Goal: Task Accomplishment & Management: Complete application form

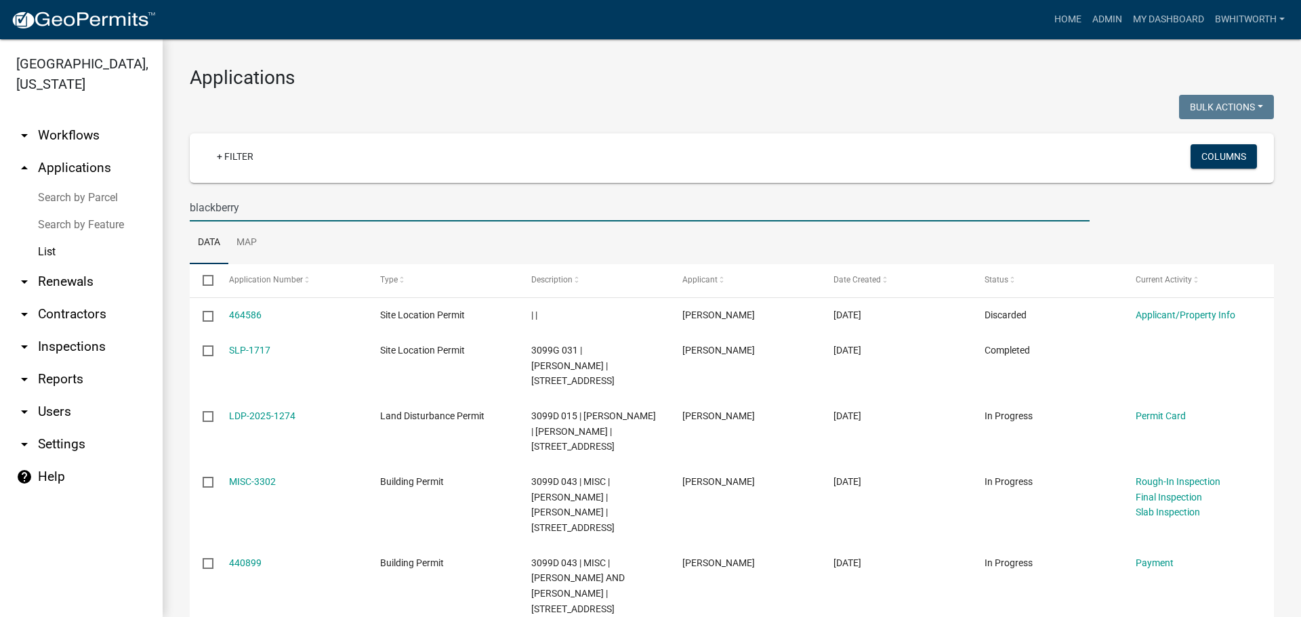
select select "3: 100"
click at [256, 214] on input "blackberry" at bounding box center [640, 208] width 900 height 28
type input "b"
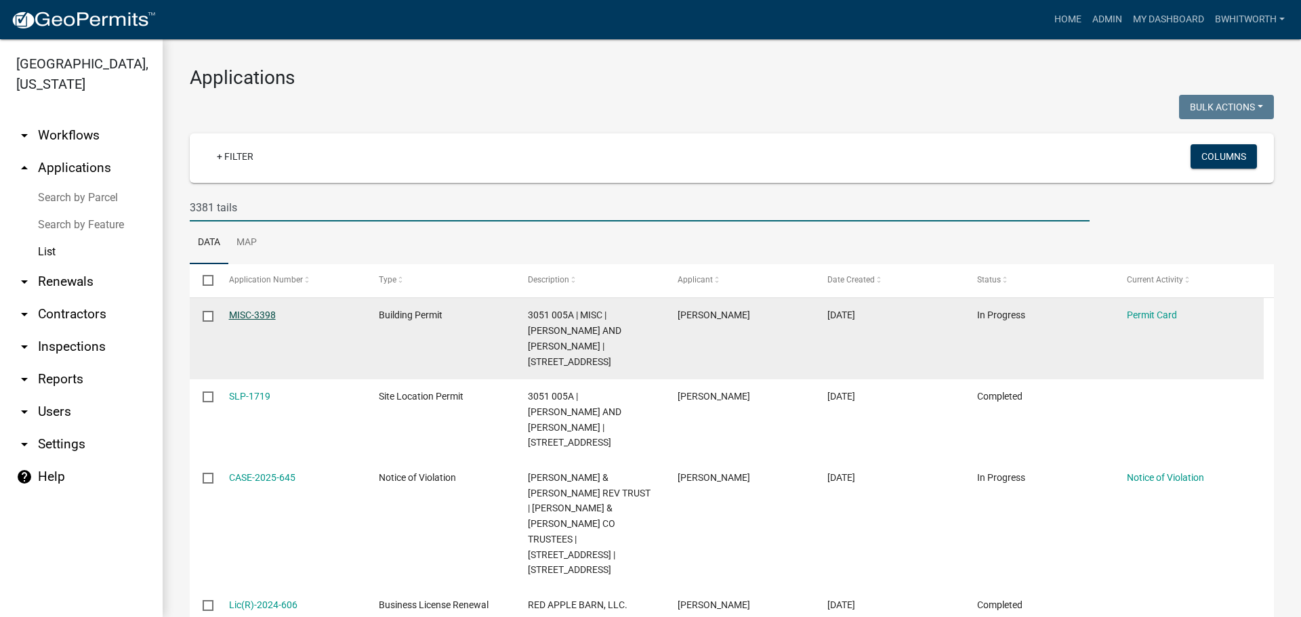
type input "3381 tails"
click at [249, 312] on link "MISC-3398" at bounding box center [252, 315] width 47 height 11
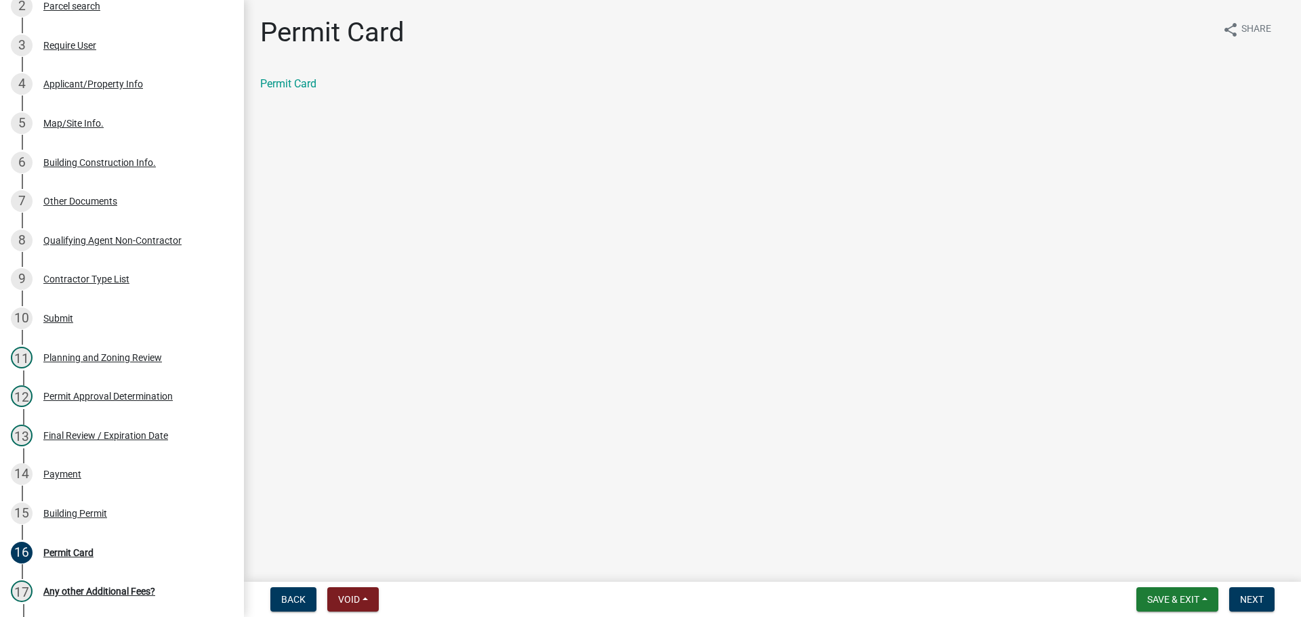
scroll to position [271, 0]
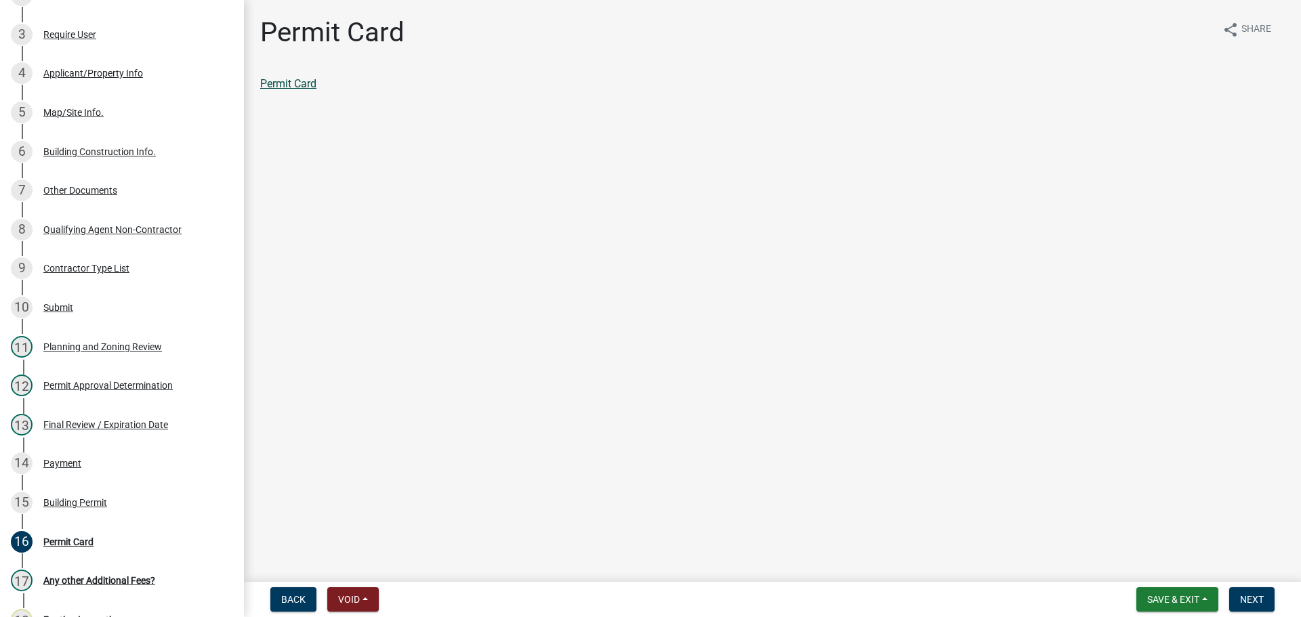
click at [291, 83] on link "Permit Card" at bounding box center [288, 83] width 56 height 13
click at [1172, 603] on span "Save & Exit" at bounding box center [1173, 599] width 52 height 11
click at [1168, 564] on button "Save & Exit" at bounding box center [1164, 564] width 108 height 33
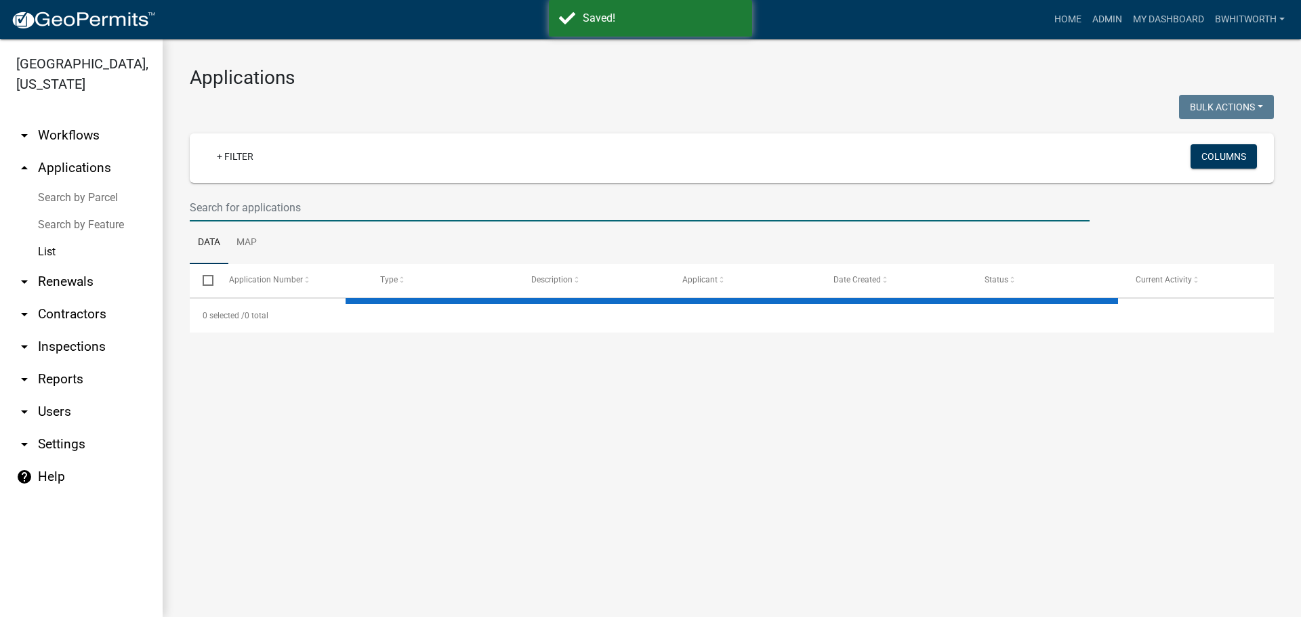
click at [345, 206] on input "text" at bounding box center [640, 208] width 900 height 28
select select "3: 100"
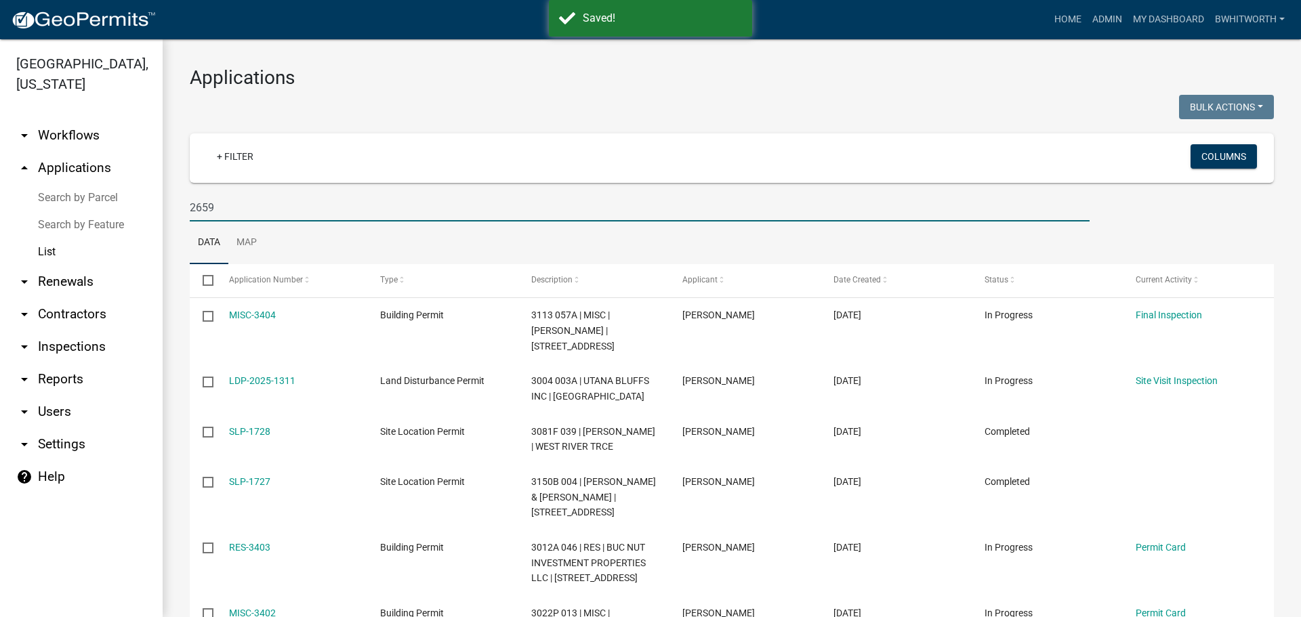
type input "2659"
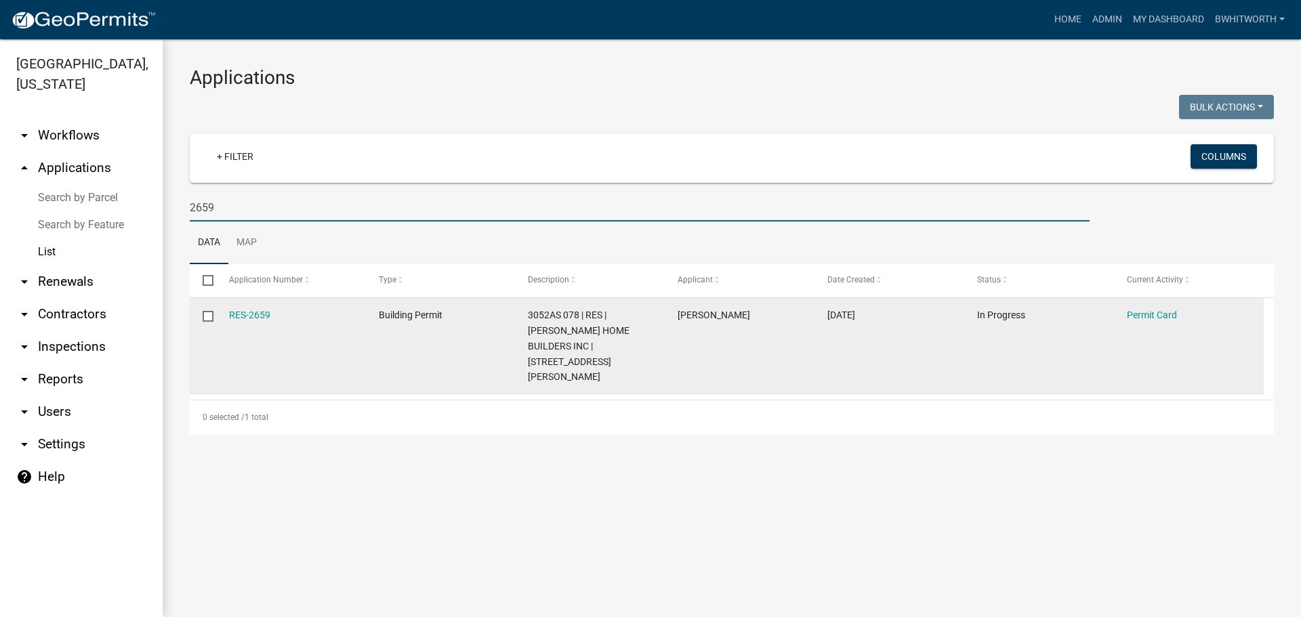
click at [254, 305] on datatable-body-cell "RES-2659" at bounding box center [291, 346] width 150 height 97
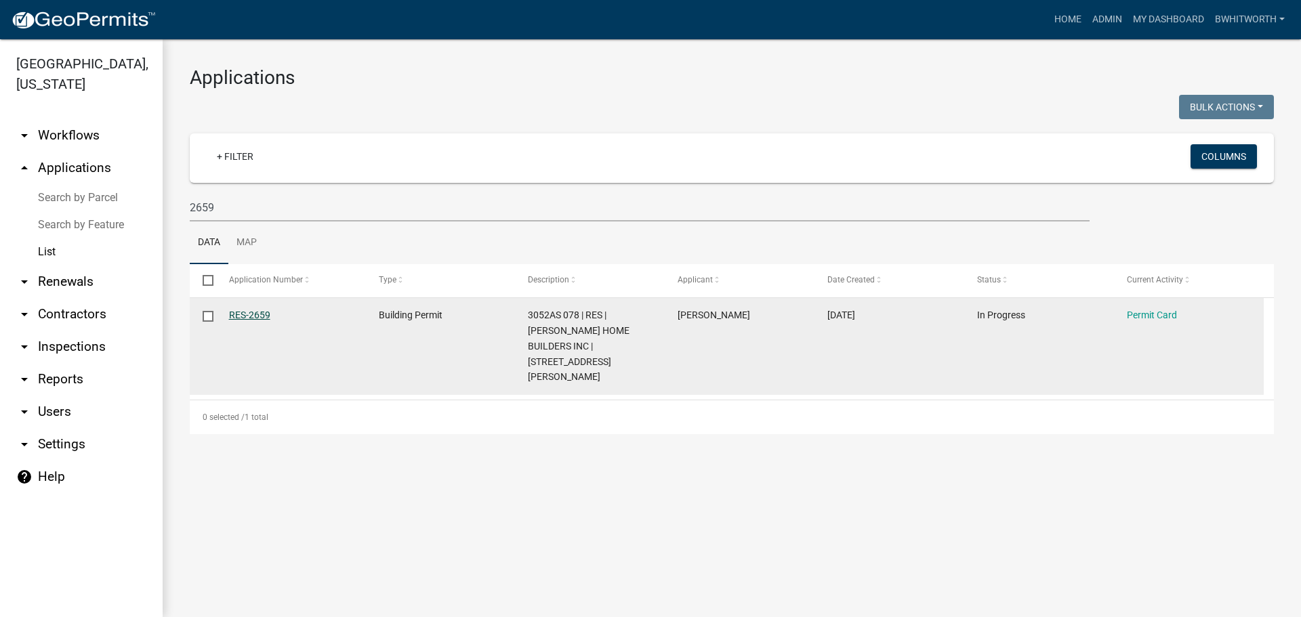
click at [253, 315] on link "RES-2659" at bounding box center [249, 315] width 41 height 11
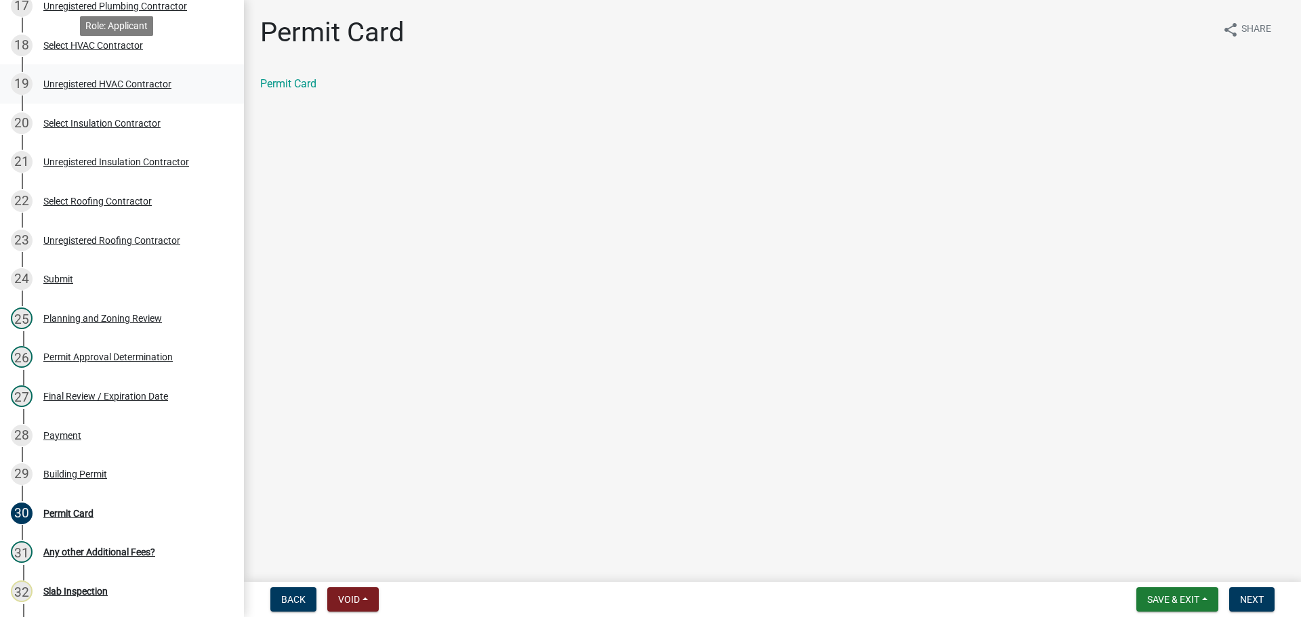
scroll to position [881, 0]
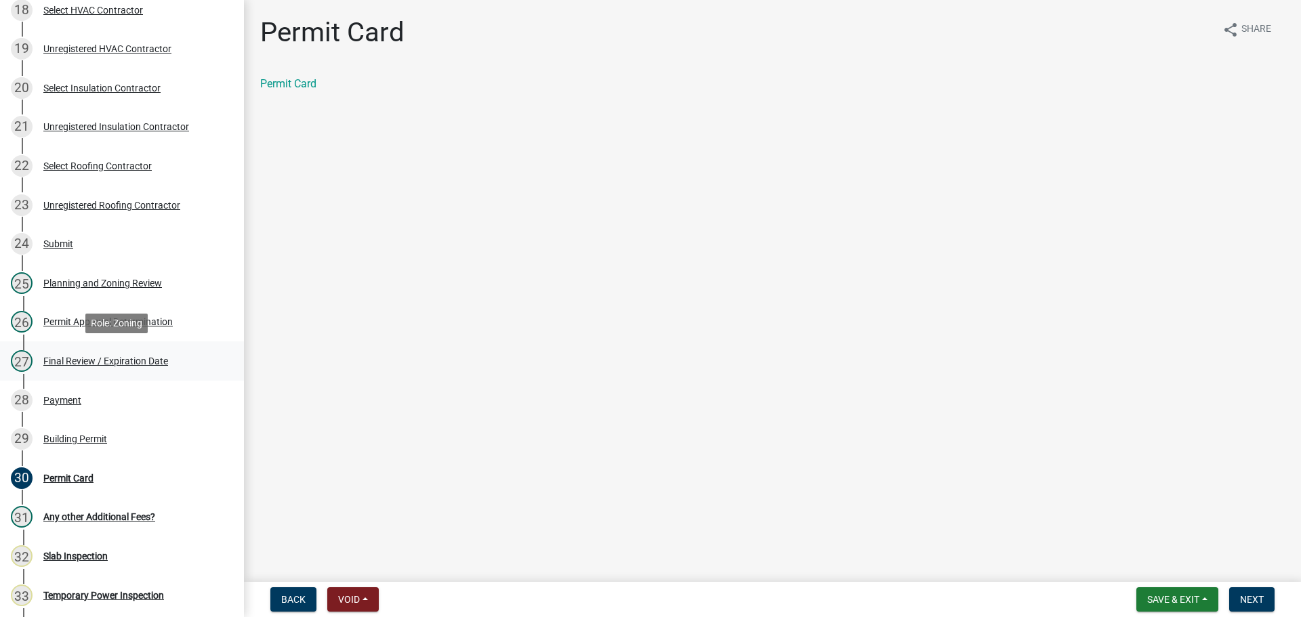
click at [123, 361] on div "Final Review / Expiration Date" at bounding box center [105, 360] width 125 height 9
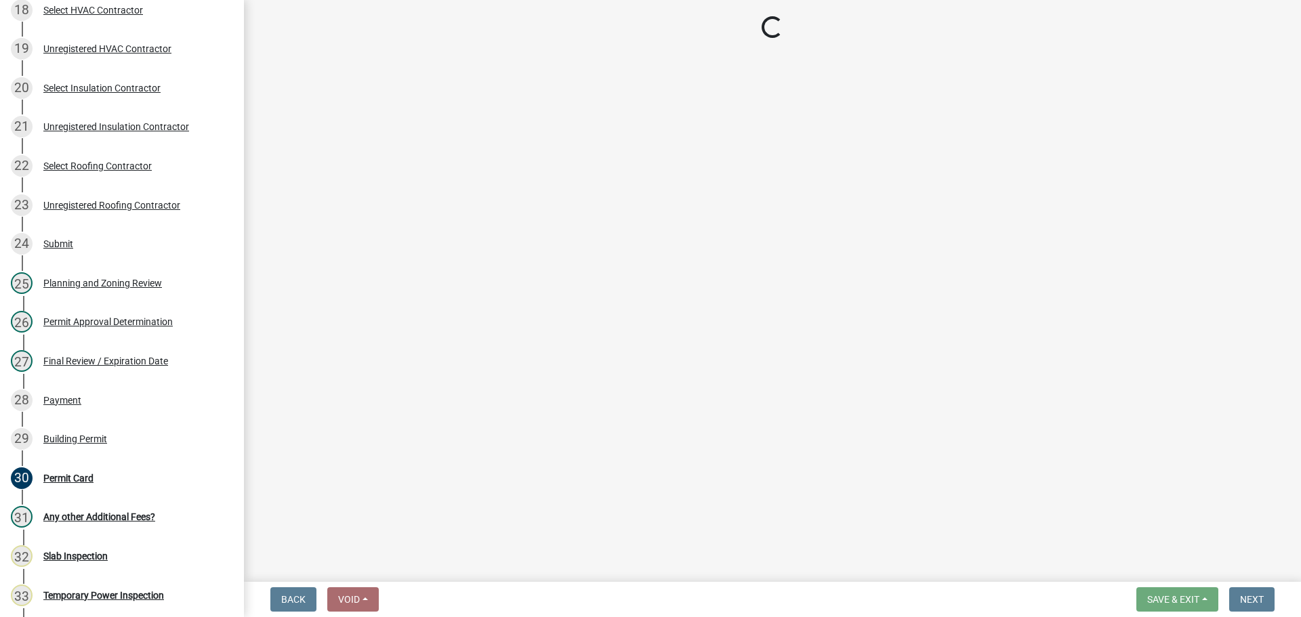
select select "5ce200eb-feb1-496b-8127-7891293955f5"
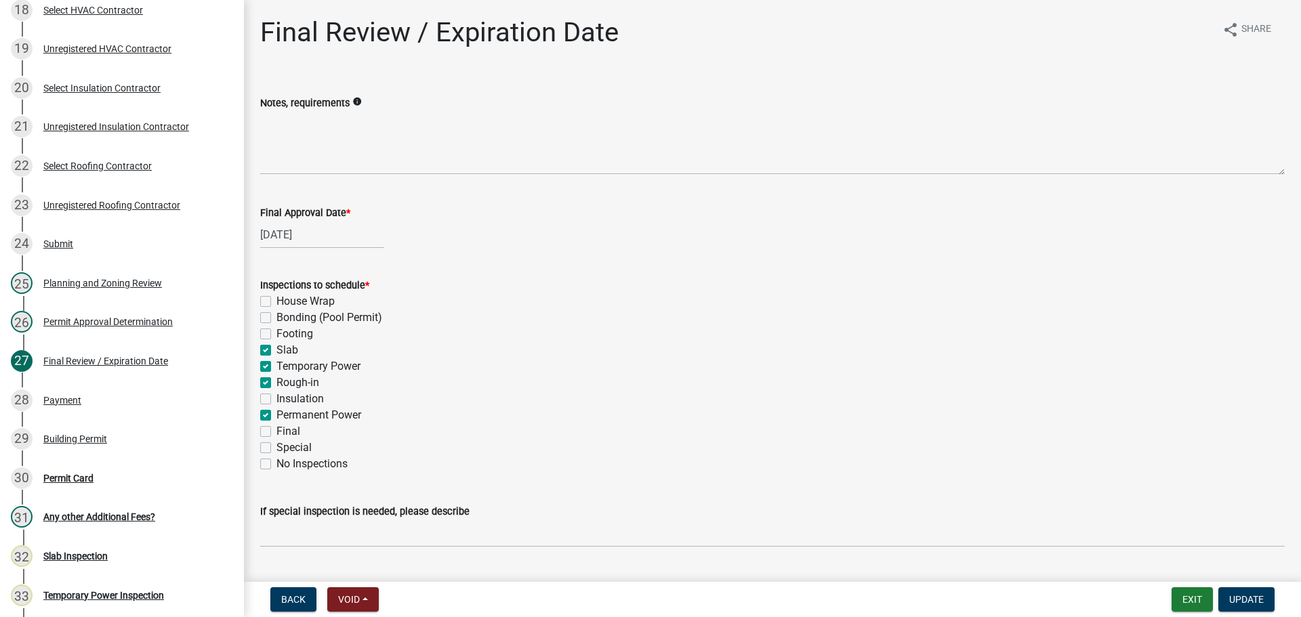
click at [277, 350] on label "Slab" at bounding box center [288, 350] width 22 height 16
click at [277, 350] on input "Slab" at bounding box center [281, 346] width 9 height 9
checkbox input "false"
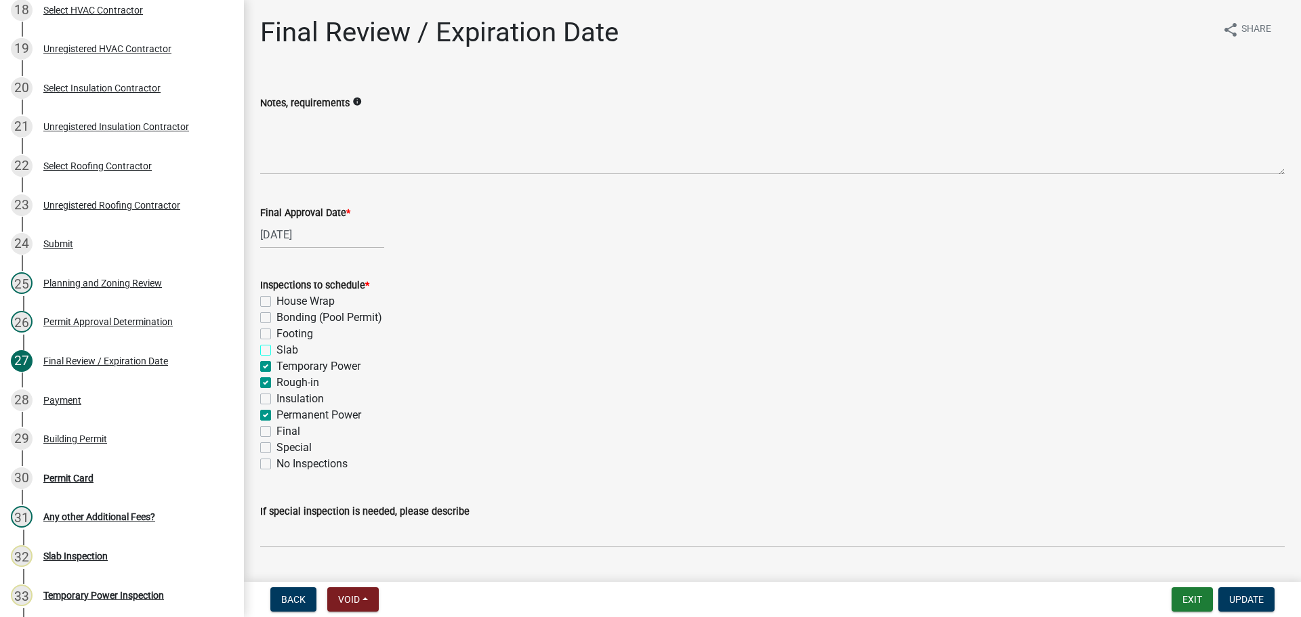
checkbox input "false"
checkbox input "true"
checkbox input "false"
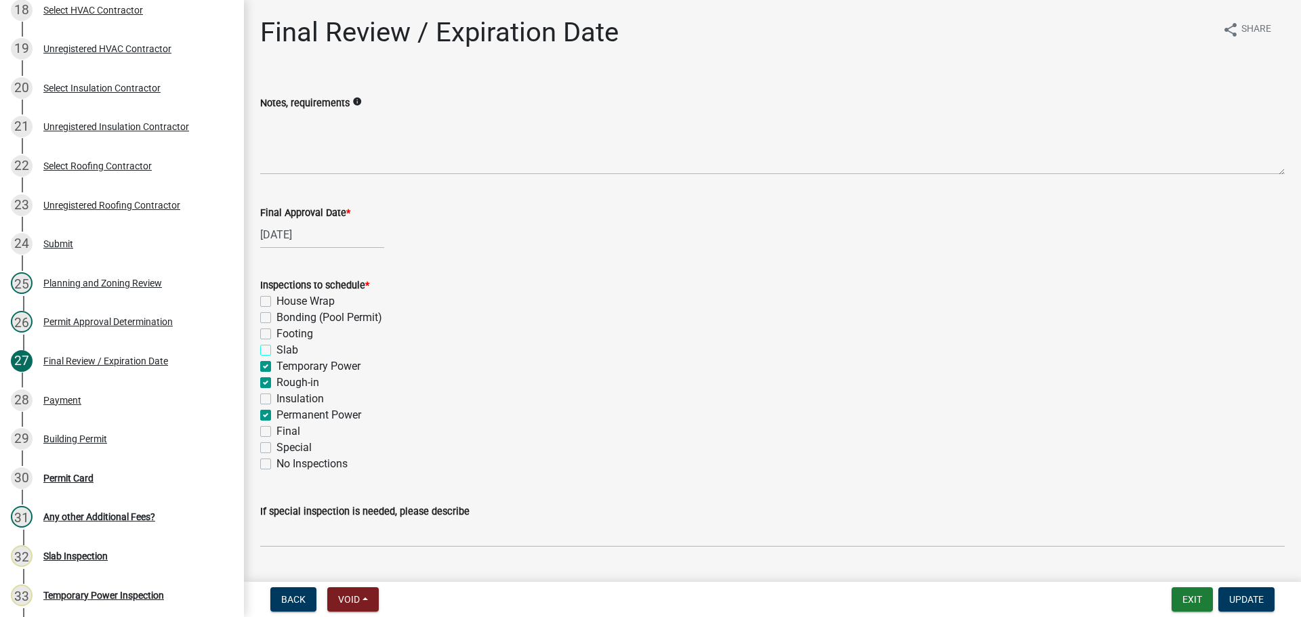
checkbox input "true"
checkbox input "false"
click at [277, 364] on label "Temporary Power" at bounding box center [319, 367] width 84 height 16
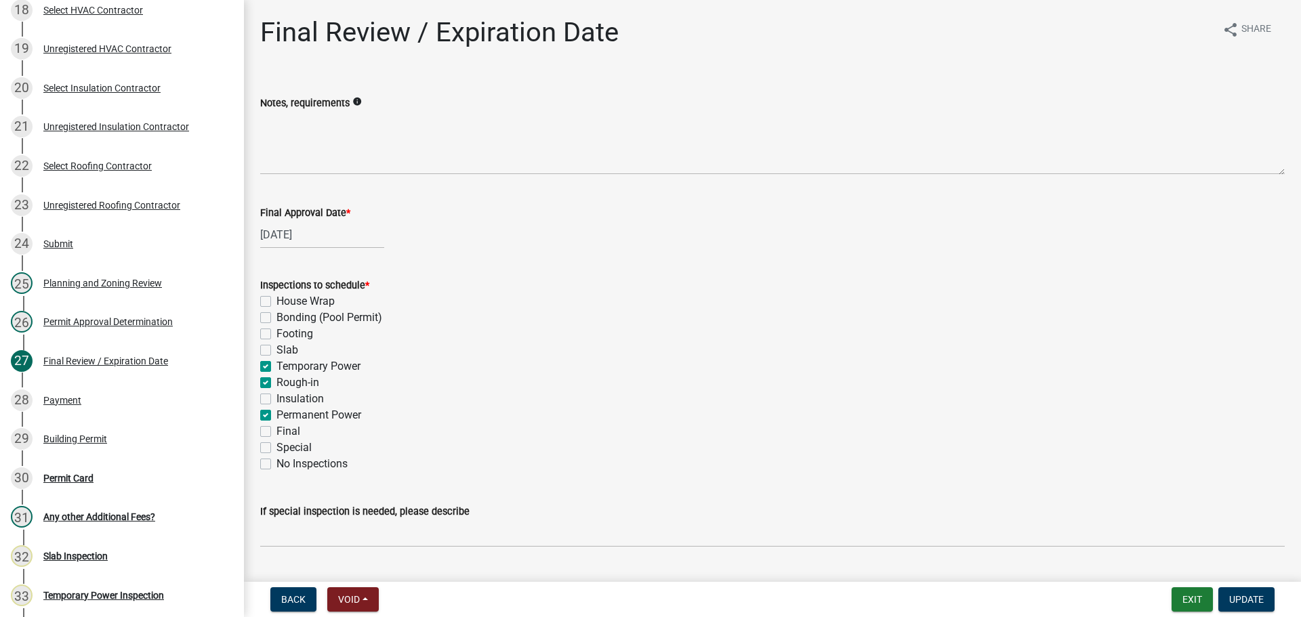
click at [277, 364] on input "Temporary Power" at bounding box center [281, 363] width 9 height 9
checkbox input "false"
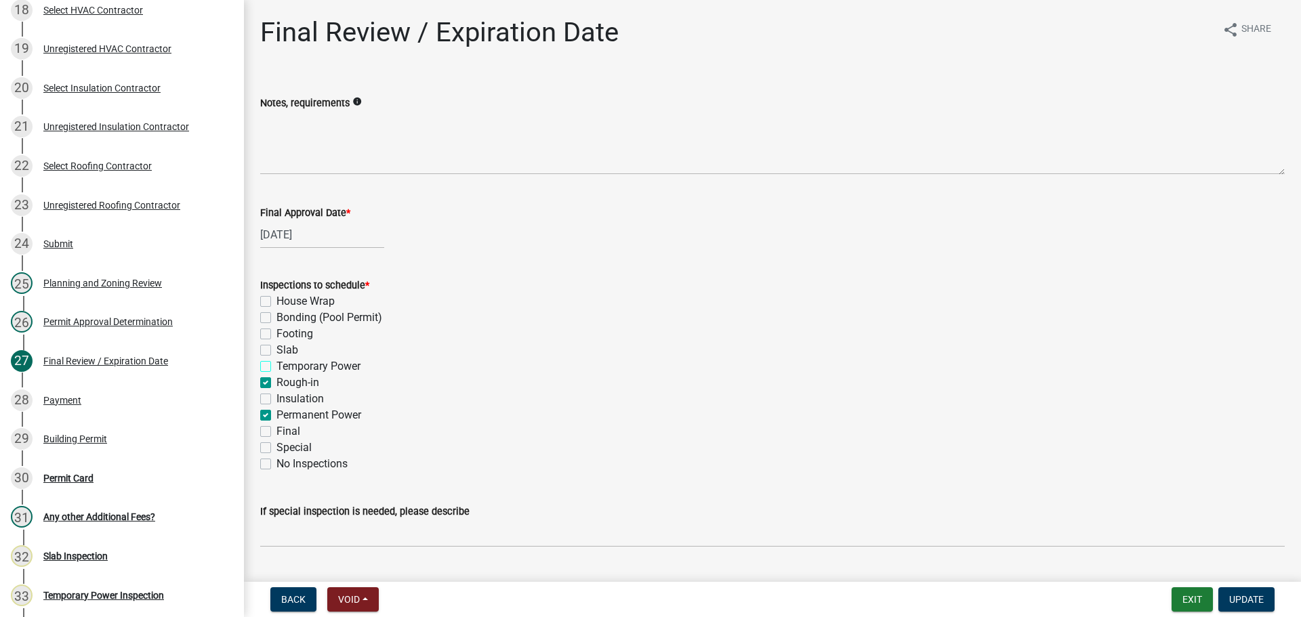
checkbox input "false"
checkbox input "true"
checkbox input "false"
checkbox input "true"
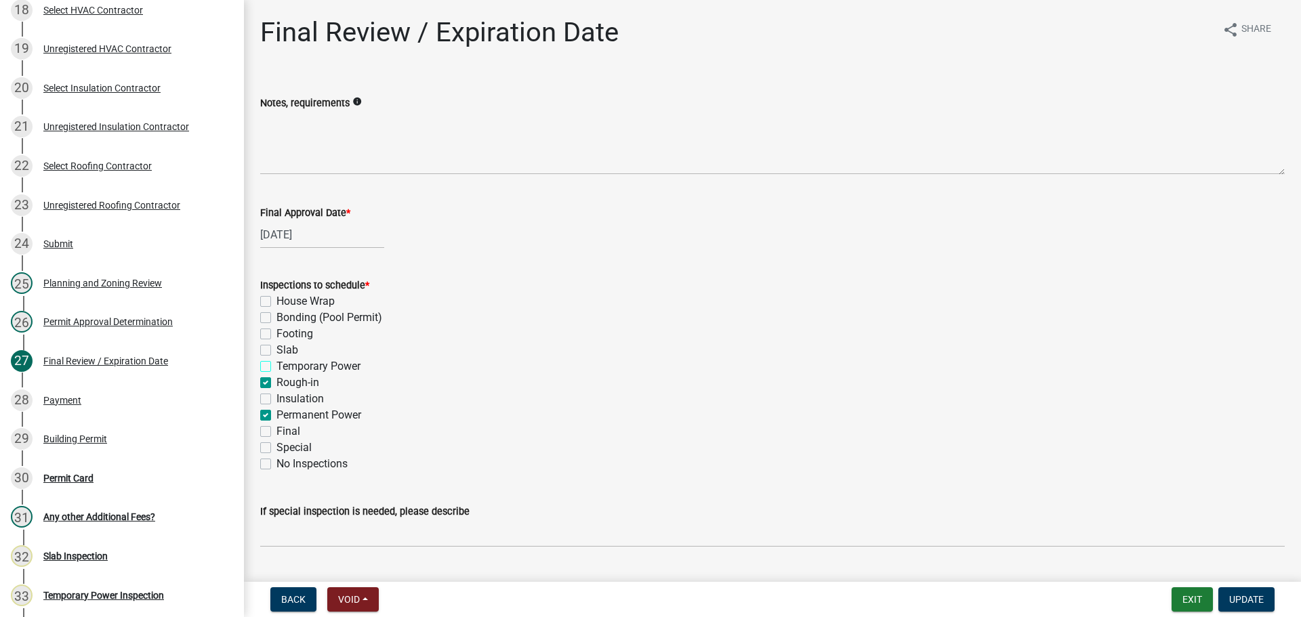
checkbox input "false"
click at [277, 384] on label "Rough-in" at bounding box center [298, 383] width 43 height 16
click at [277, 384] on input "Rough-in" at bounding box center [281, 379] width 9 height 9
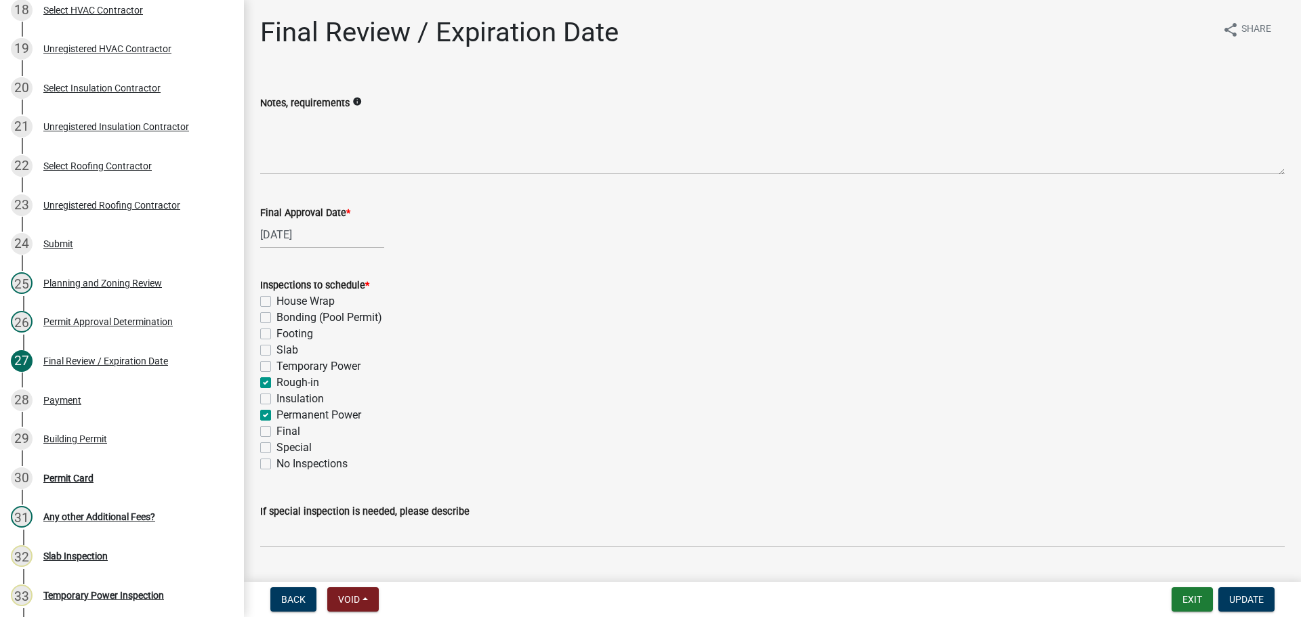
checkbox input "false"
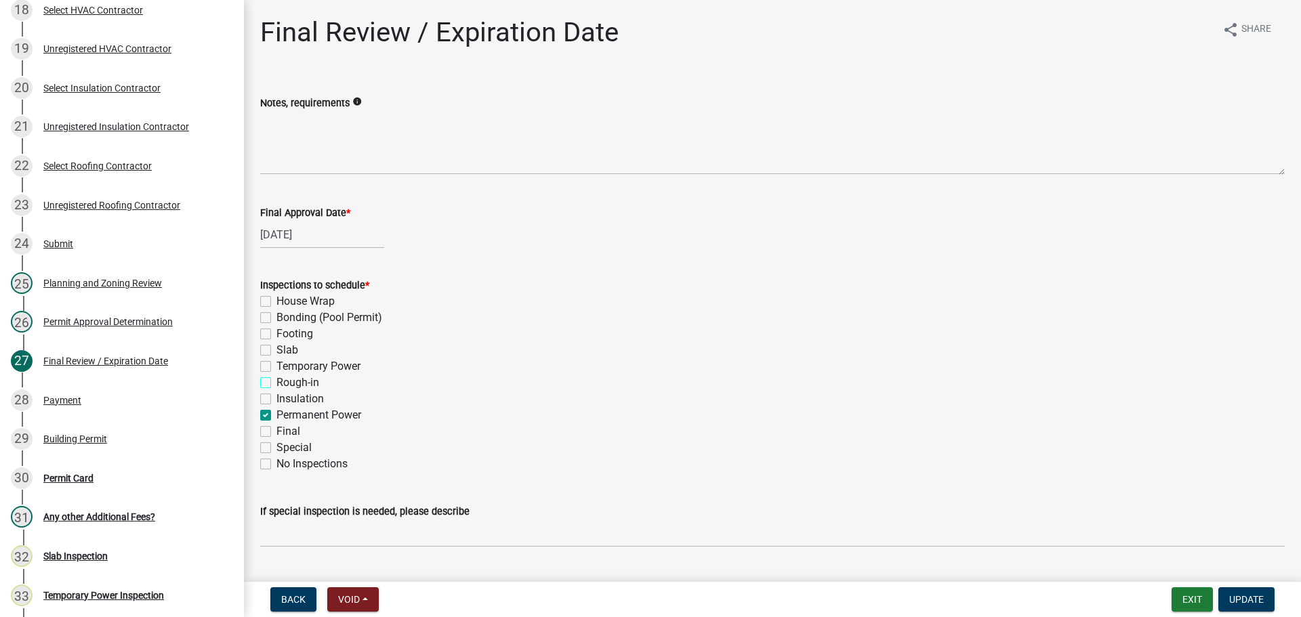
checkbox input "false"
checkbox input "true"
checkbox input "false"
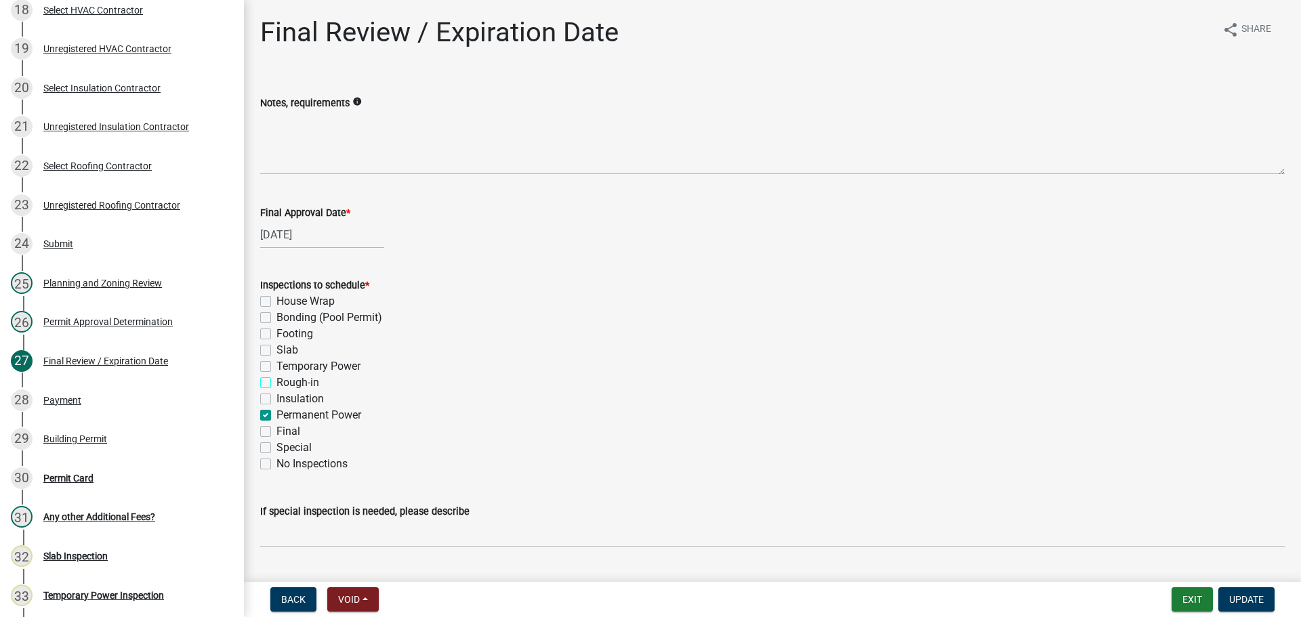
checkbox input "false"
click at [1236, 605] on span "Update" at bounding box center [1246, 599] width 35 height 11
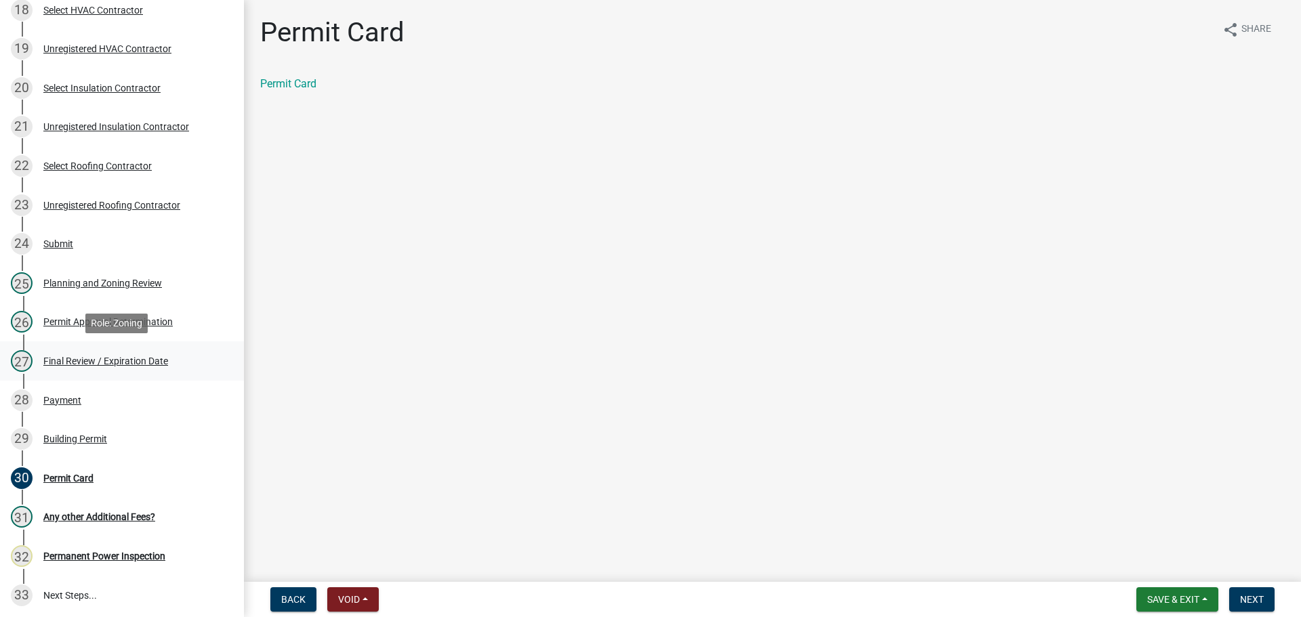
click at [70, 359] on div "Final Review / Expiration Date" at bounding box center [105, 360] width 125 height 9
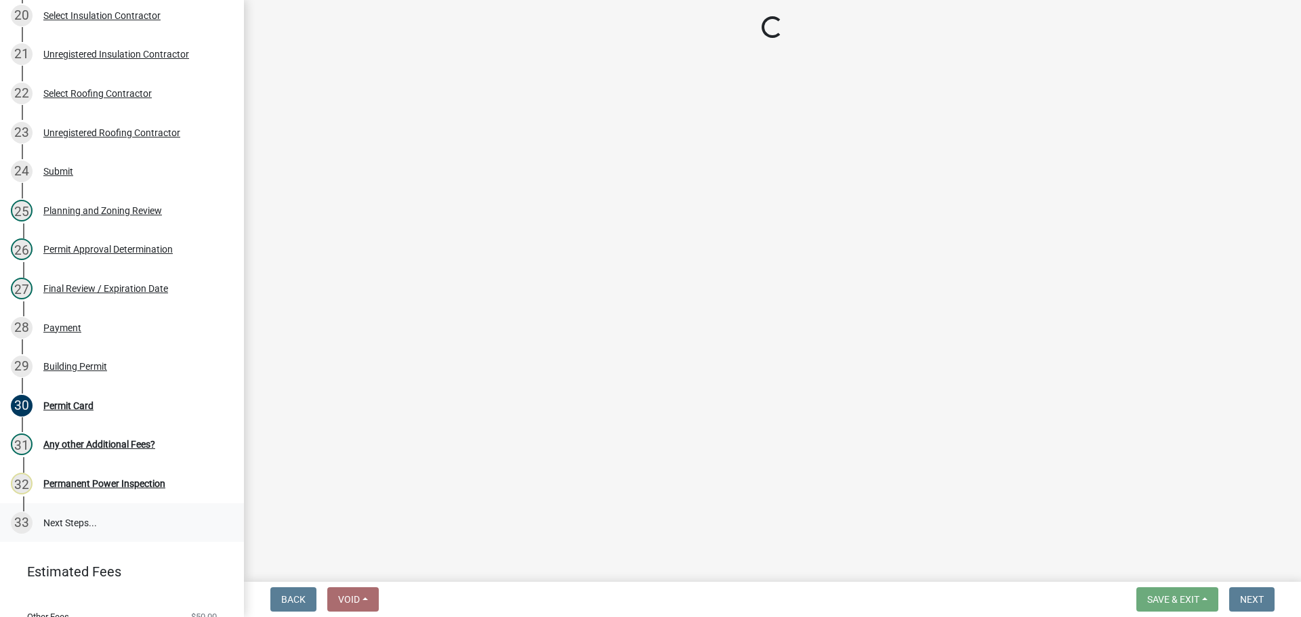
scroll to position [1065, 0]
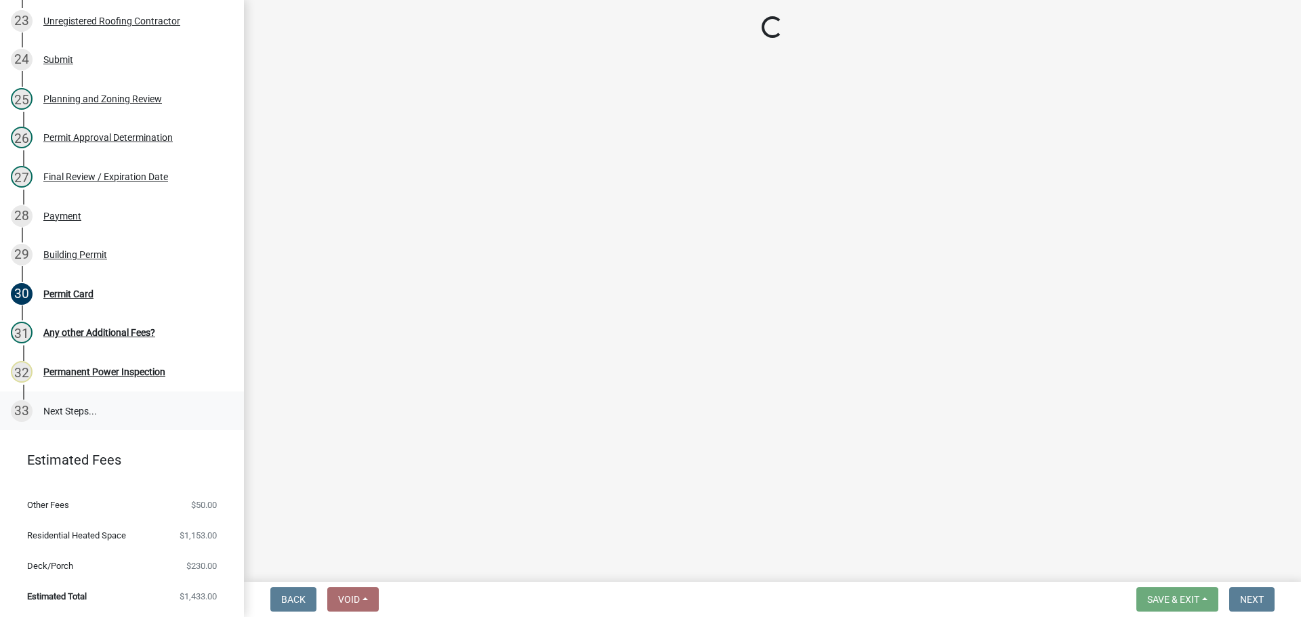
select select "5ce200eb-feb1-496b-8127-7891293955f5"
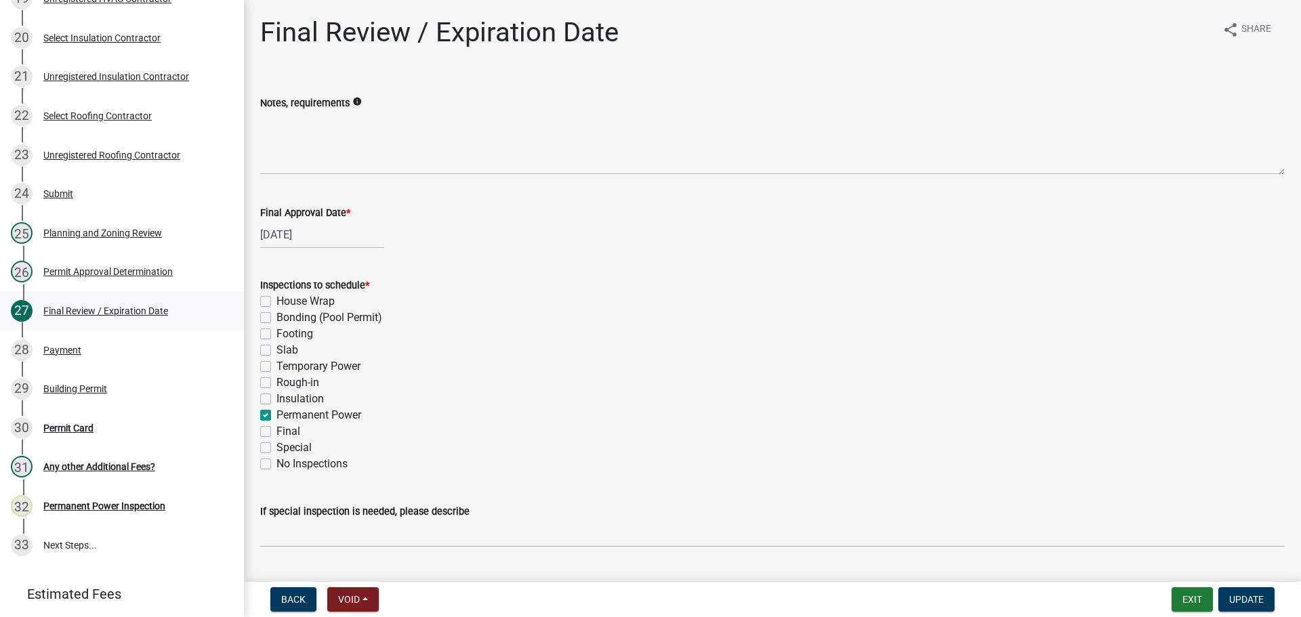
scroll to position [930, 0]
click at [91, 316] on div "Final Review / Expiration Date" at bounding box center [105, 312] width 125 height 9
click at [89, 308] on div "Final Review / Expiration Date" at bounding box center [105, 312] width 125 height 9
click at [277, 433] on label "Final" at bounding box center [289, 432] width 24 height 16
click at [277, 432] on input "Final" at bounding box center [281, 428] width 9 height 9
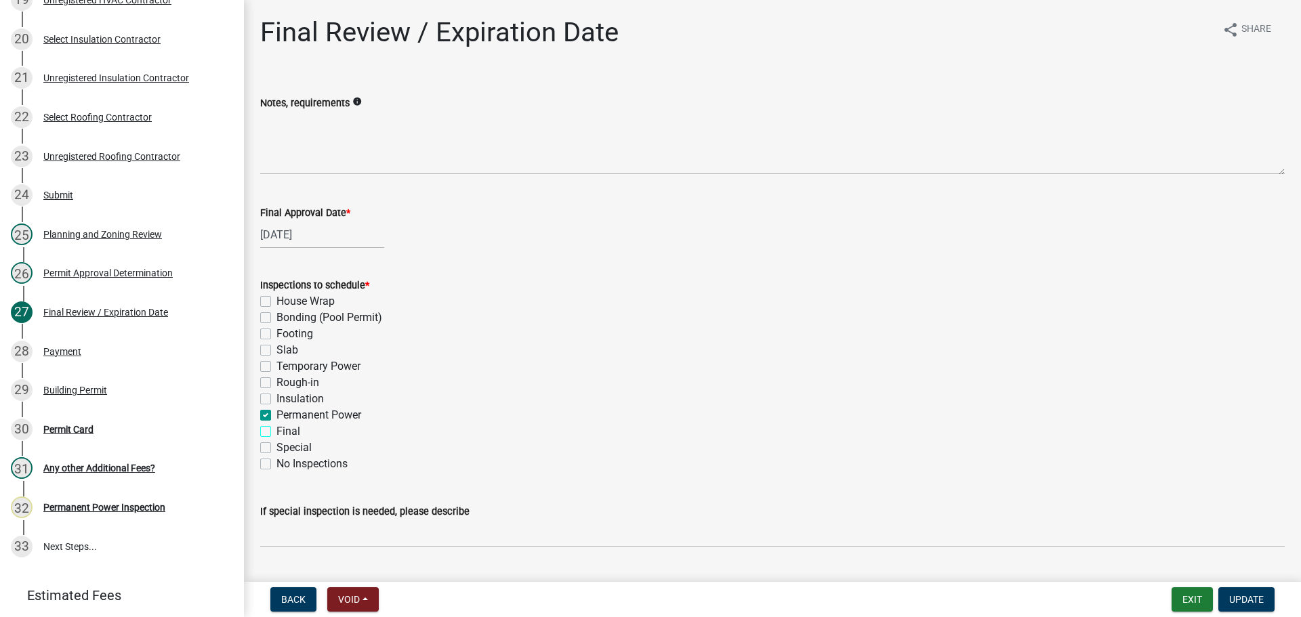
checkbox input "true"
checkbox input "false"
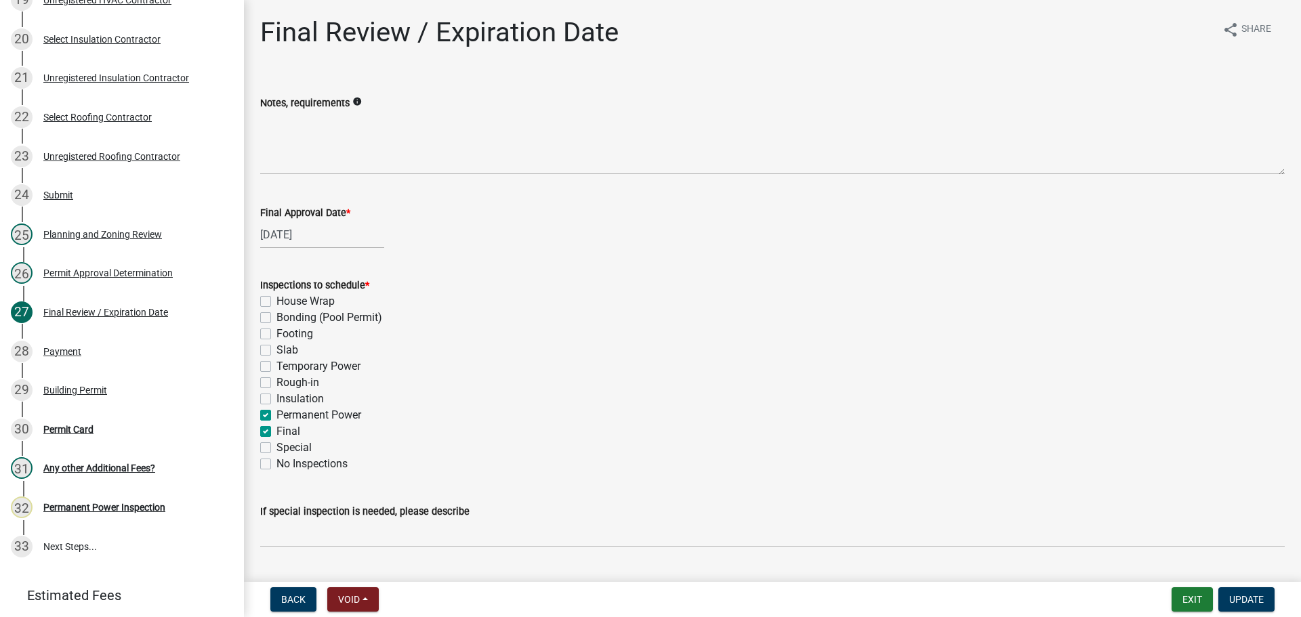
checkbox input "false"
checkbox input "true"
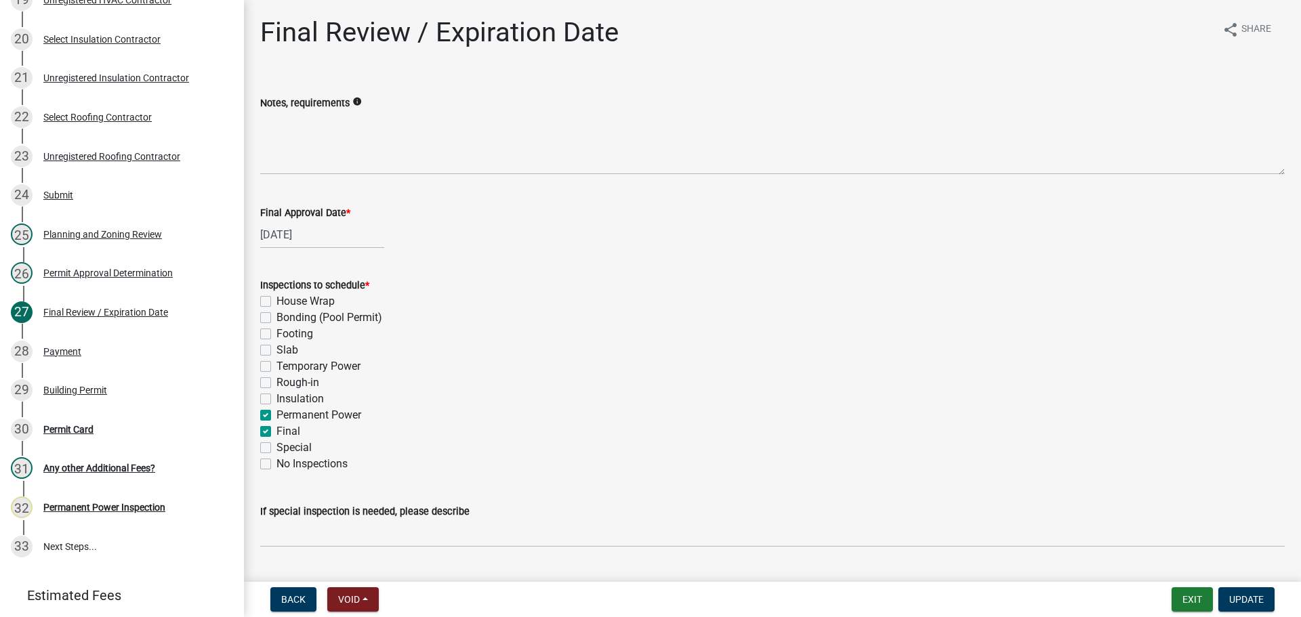
checkbox input "false"
click at [277, 413] on label "Permanent Power" at bounding box center [319, 415] width 85 height 16
click at [277, 413] on input "Permanent Power" at bounding box center [281, 411] width 9 height 9
checkbox input "false"
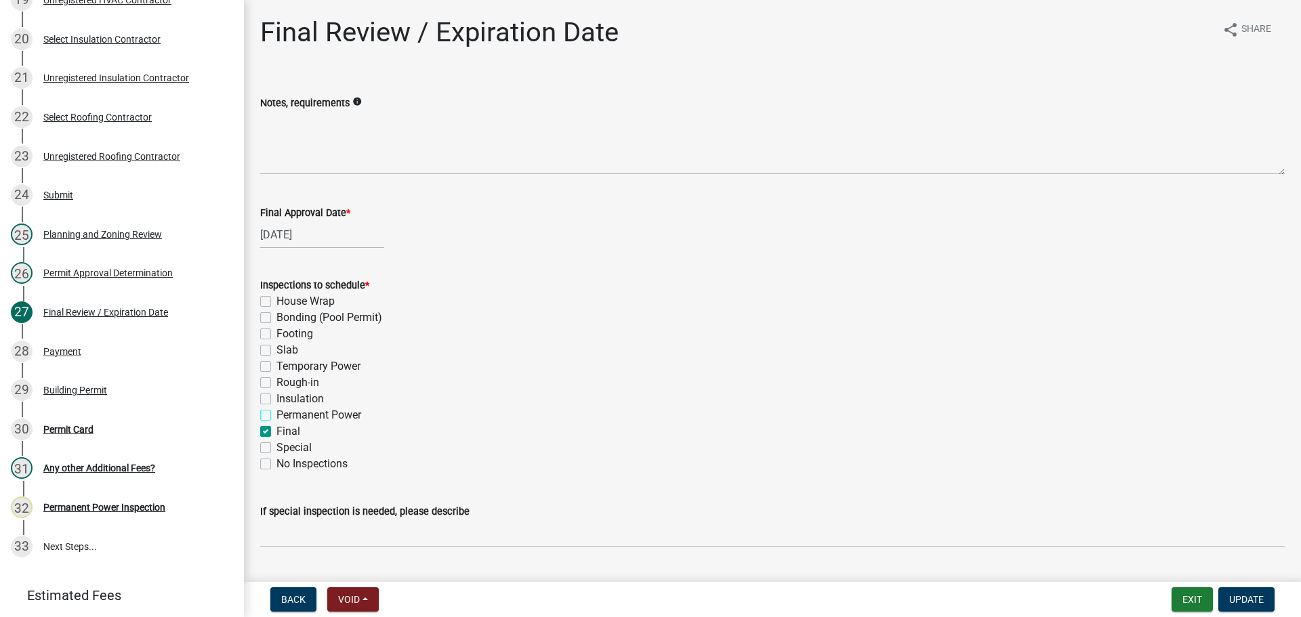
checkbox input "false"
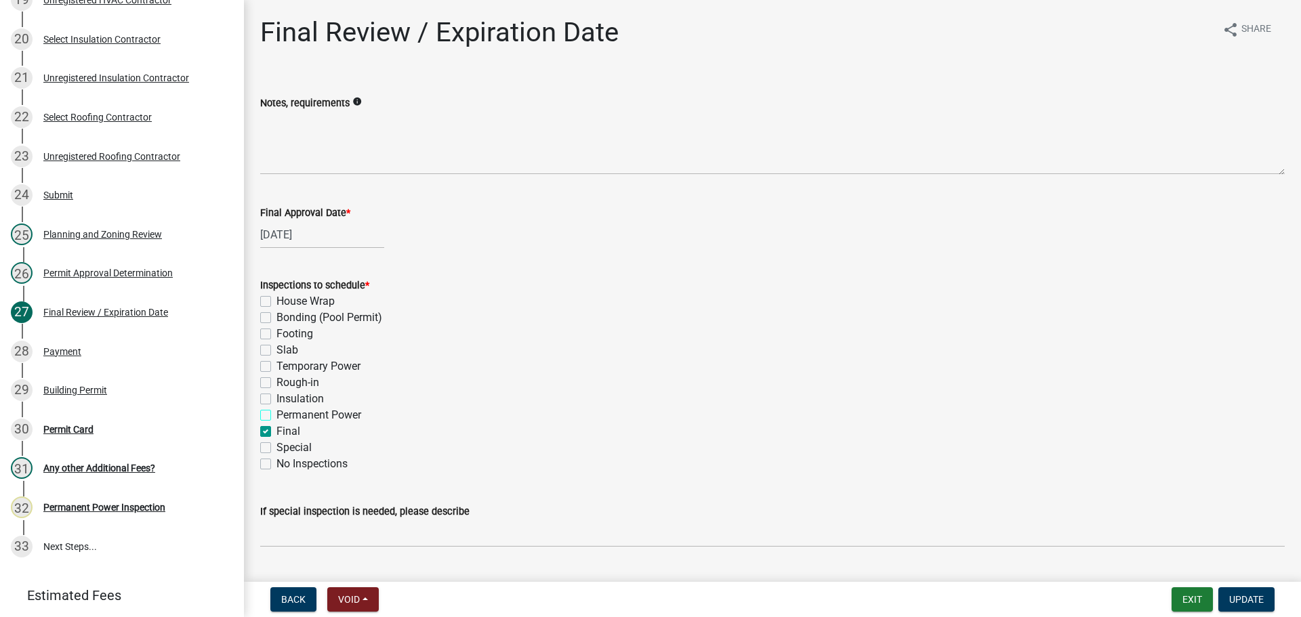
checkbox input "false"
checkbox input "true"
checkbox input "false"
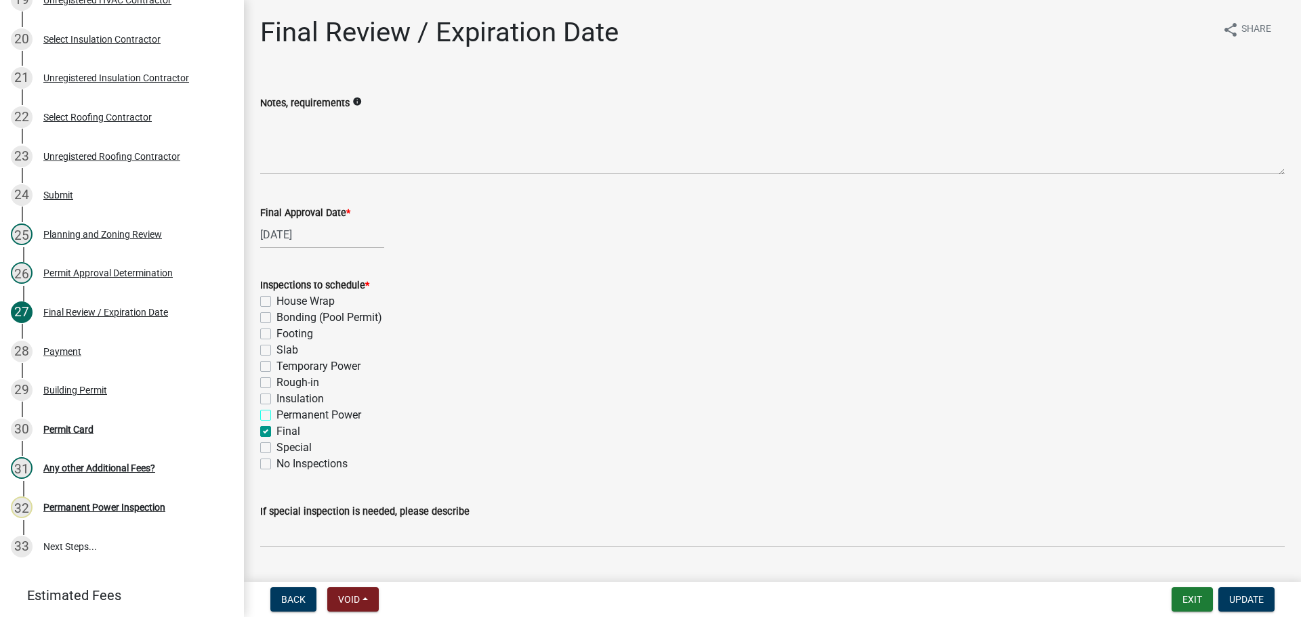
checkbox input "false"
click at [1241, 598] on span "Update" at bounding box center [1246, 599] width 35 height 11
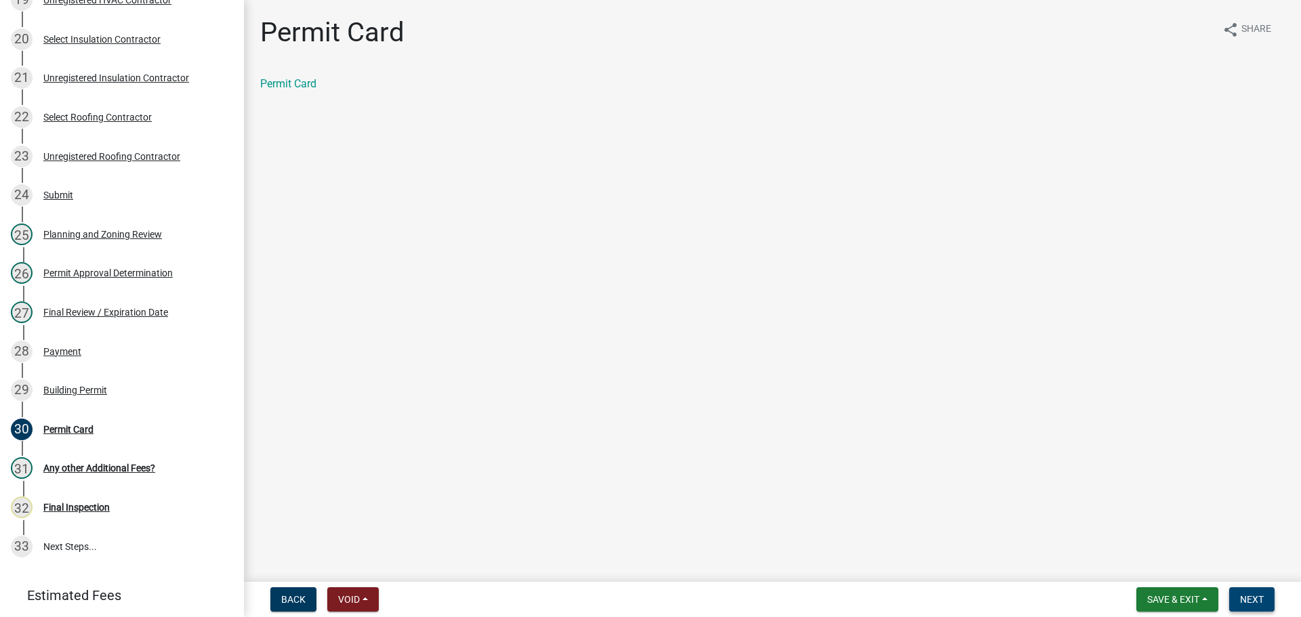
click at [1244, 596] on span "Next" at bounding box center [1252, 599] width 24 height 11
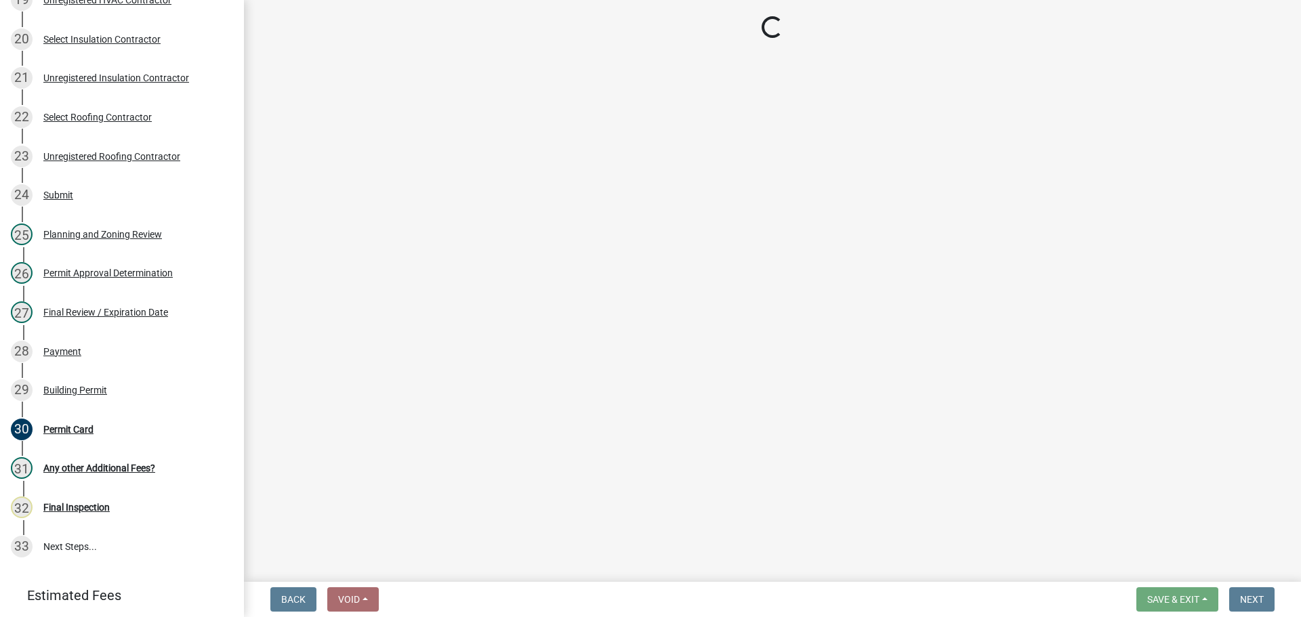
scroll to position [996, 0]
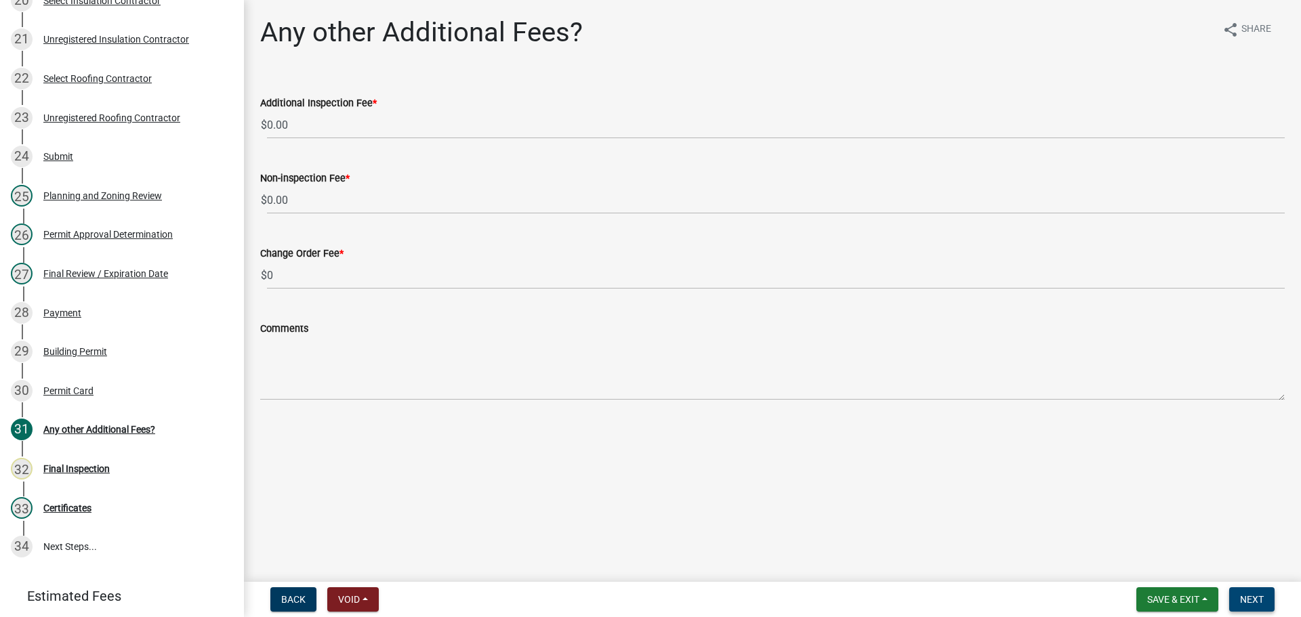
click at [1252, 599] on span "Next" at bounding box center [1252, 599] width 24 height 11
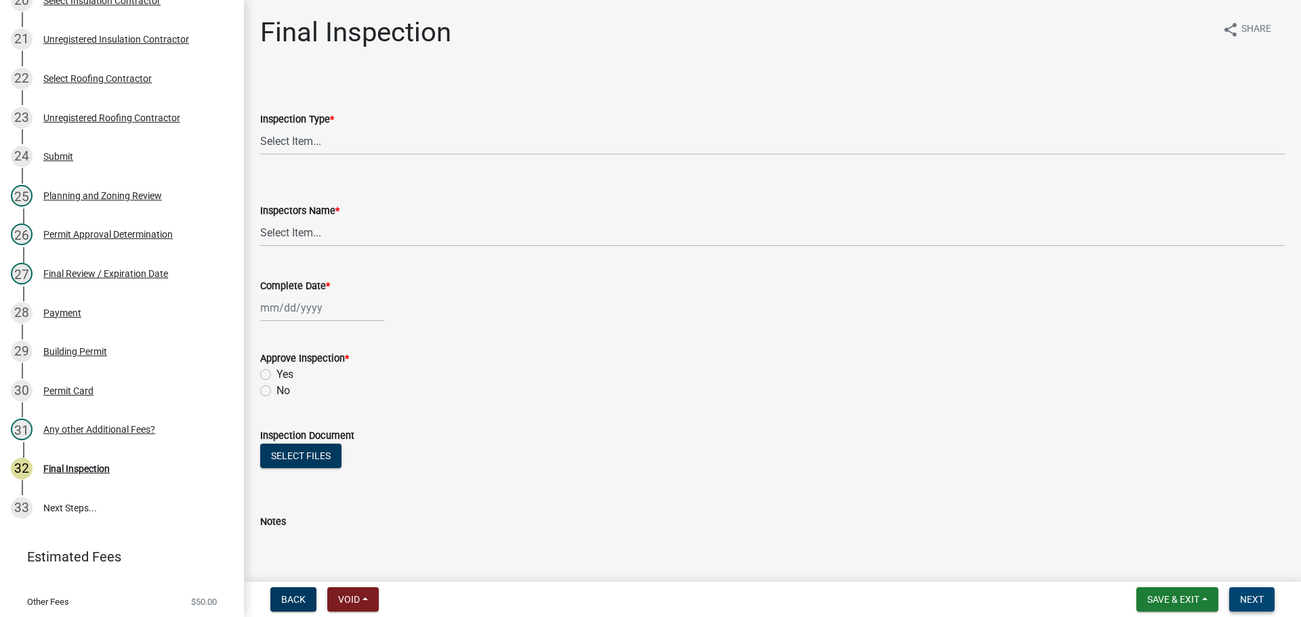
scroll to position [957, 0]
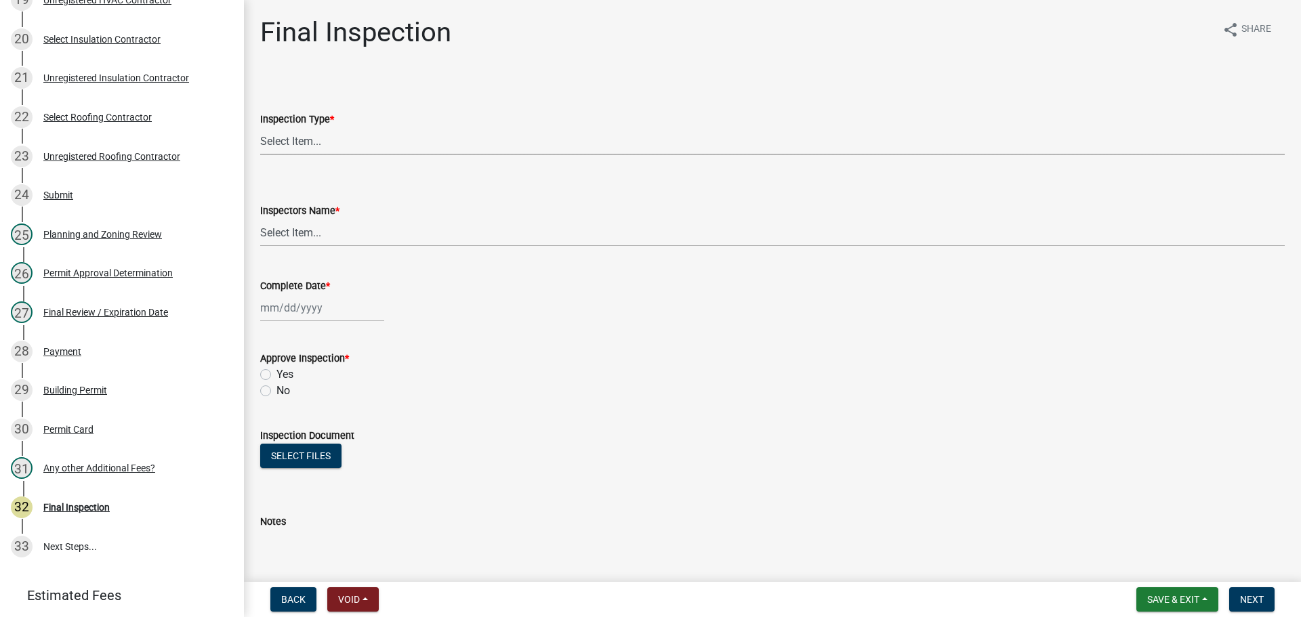
click at [281, 138] on select "Select Item... Final" at bounding box center [772, 141] width 1025 height 28
click at [260, 127] on select "Select Item... Final" at bounding box center [772, 141] width 1025 height 28
select select "895eead6-d784-4fdc-a4a3-66a9075c153d"
click at [302, 226] on select "Select Item... khenson (Karen Henson) j.bouhl (Joe Bouhl) Engineer / Electricia…" at bounding box center [772, 233] width 1025 height 28
select select "b7f275ba-f507-42fd-b9cd-cd9544451c64"
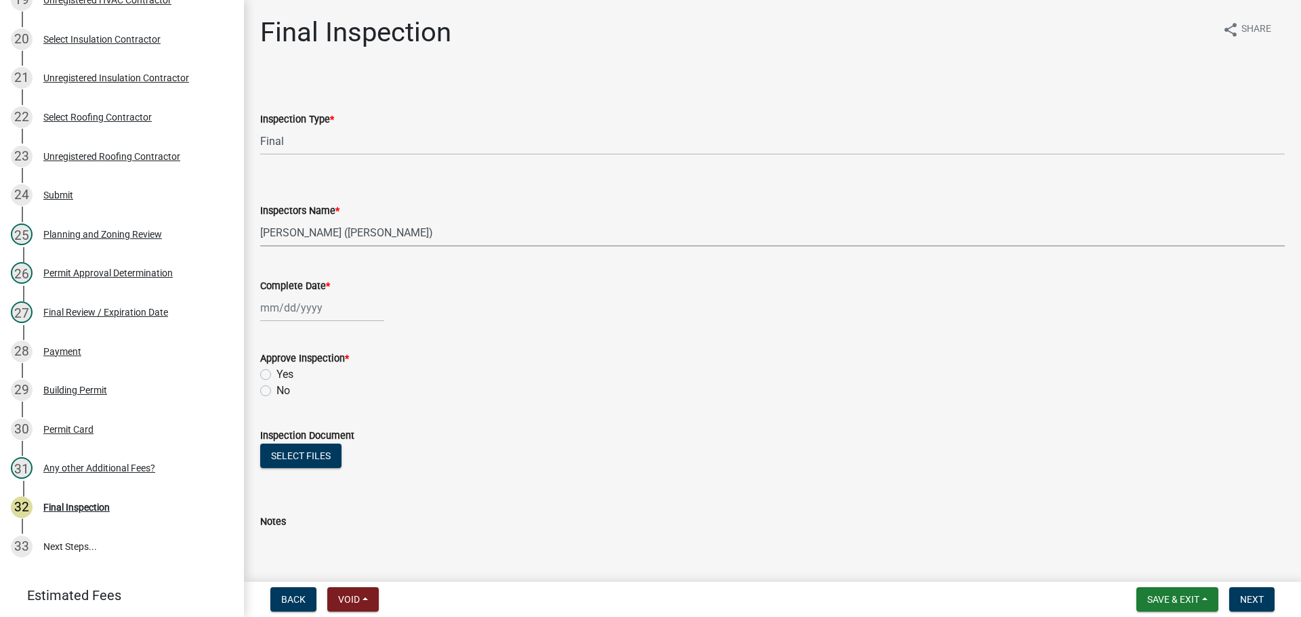
click at [260, 219] on select "Select Item... khenson (Karen Henson) j.bouhl (Joe Bouhl) Engineer / Electricia…" at bounding box center [772, 233] width 1025 height 28
click at [306, 306] on div at bounding box center [322, 308] width 124 height 28
select select "8"
select select "2025"
click at [337, 445] on div "21" at bounding box center [339, 445] width 22 height 22
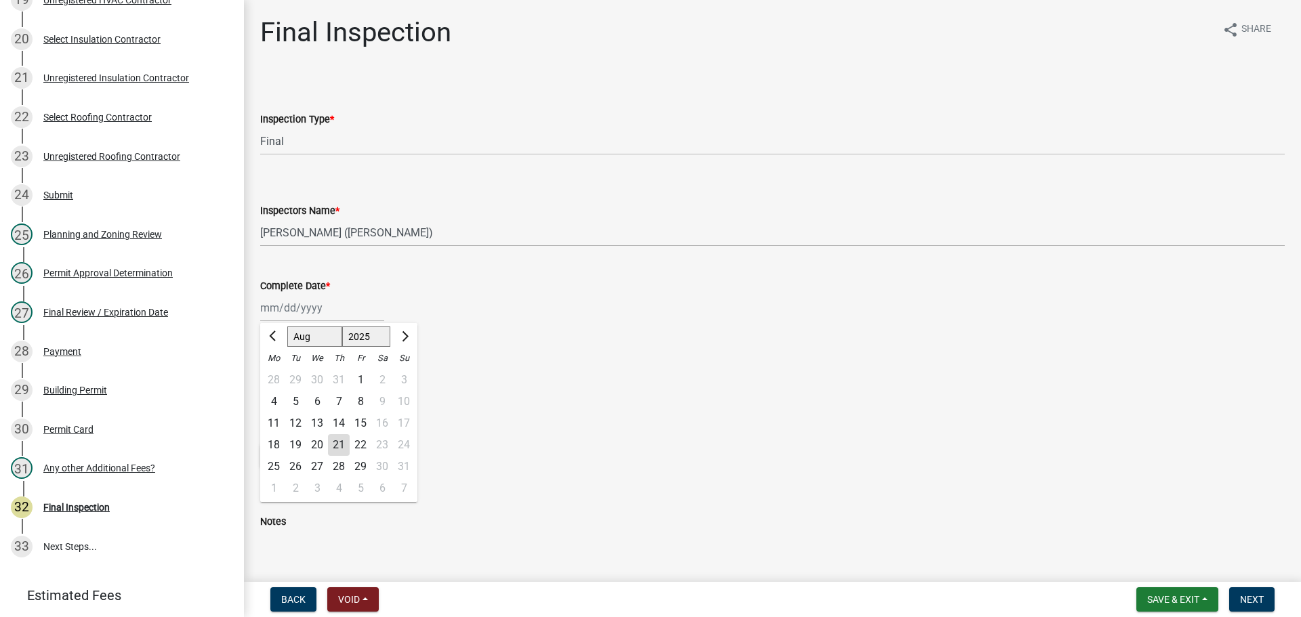
type input "[DATE]"
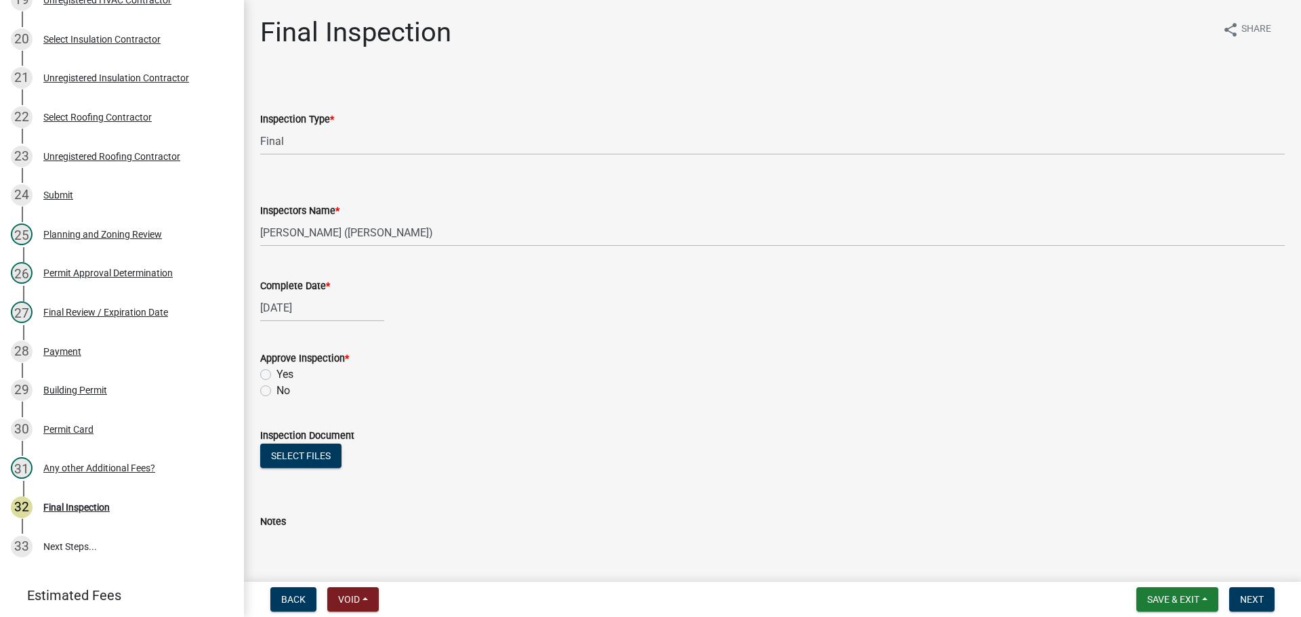
click at [277, 376] on label "Yes" at bounding box center [285, 375] width 17 height 16
click at [277, 375] on input "Yes" at bounding box center [281, 371] width 9 height 9
radio input "true"
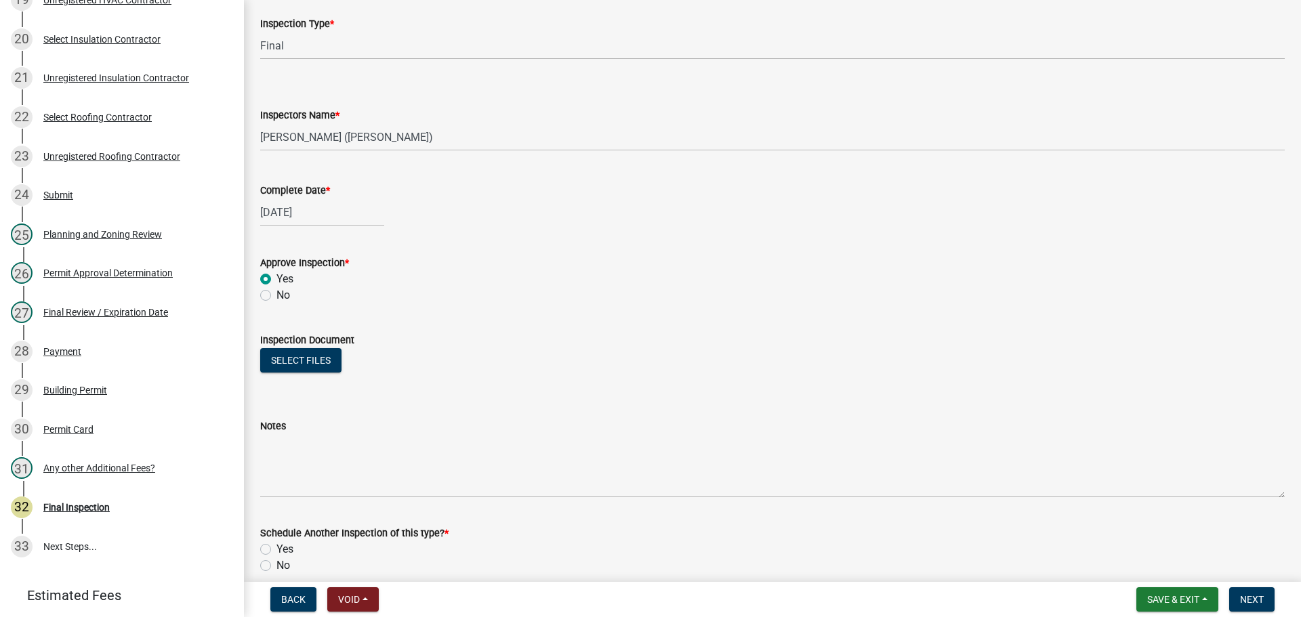
scroll to position [219, 0]
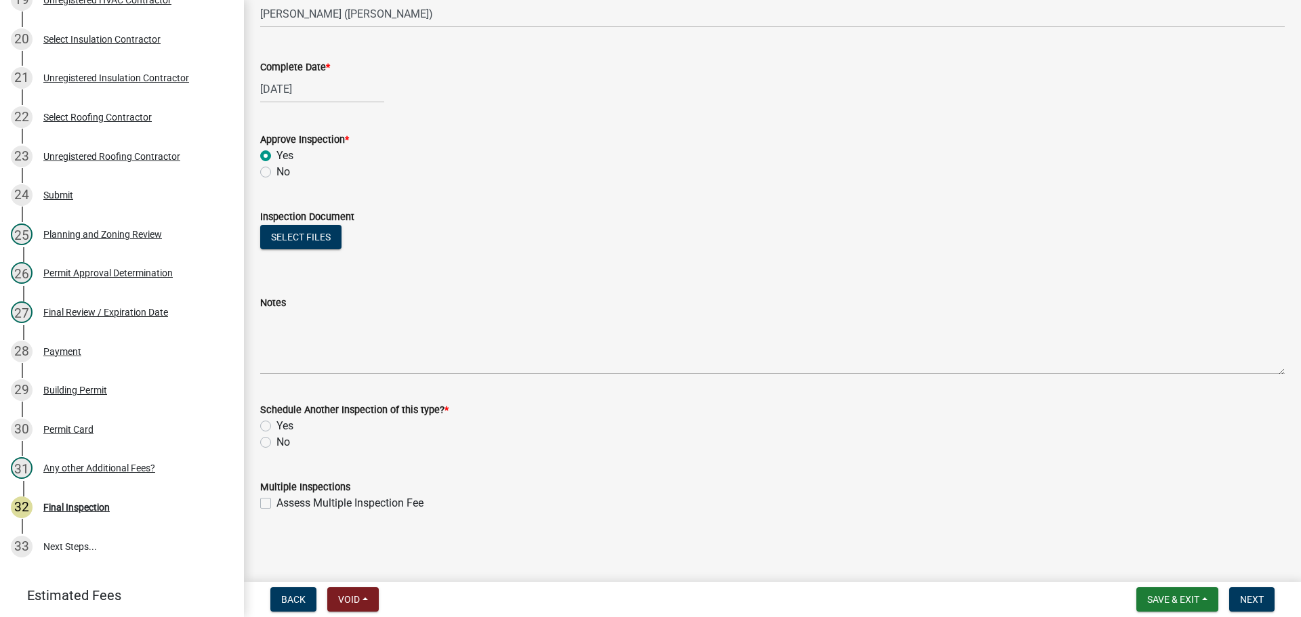
click at [277, 443] on label "No" at bounding box center [284, 442] width 14 height 16
click at [277, 443] on input "No" at bounding box center [281, 438] width 9 height 9
radio input "true"
click at [1252, 595] on span "Next" at bounding box center [1252, 599] width 24 height 11
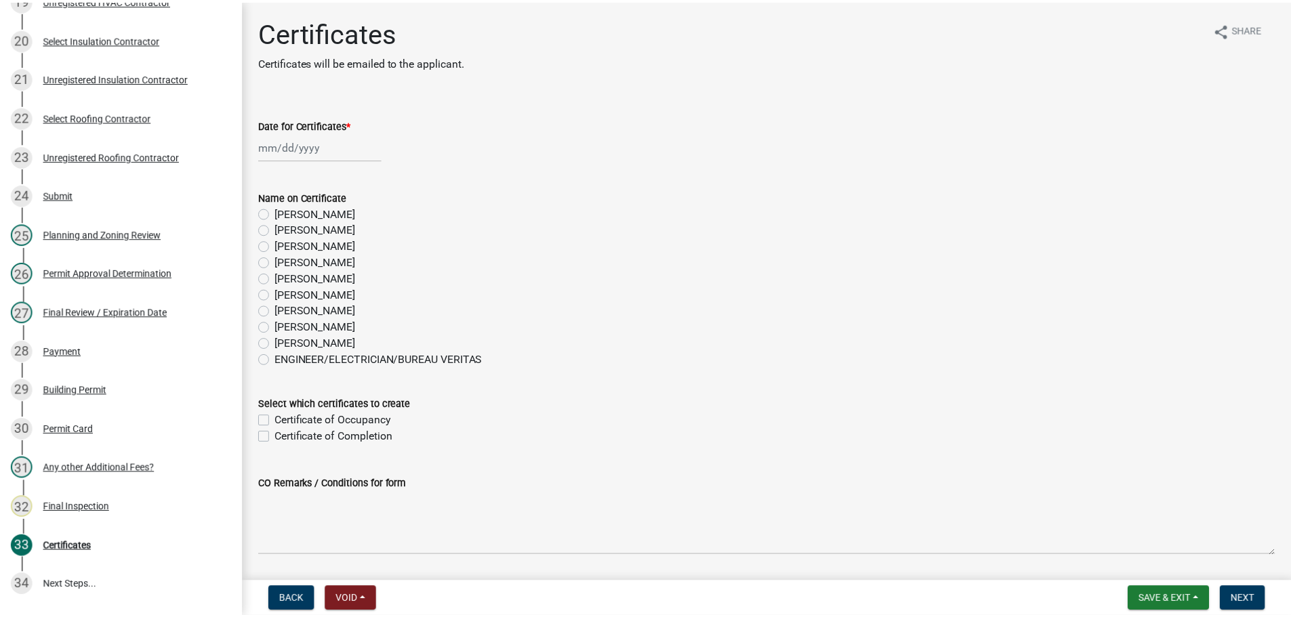
scroll to position [996, 0]
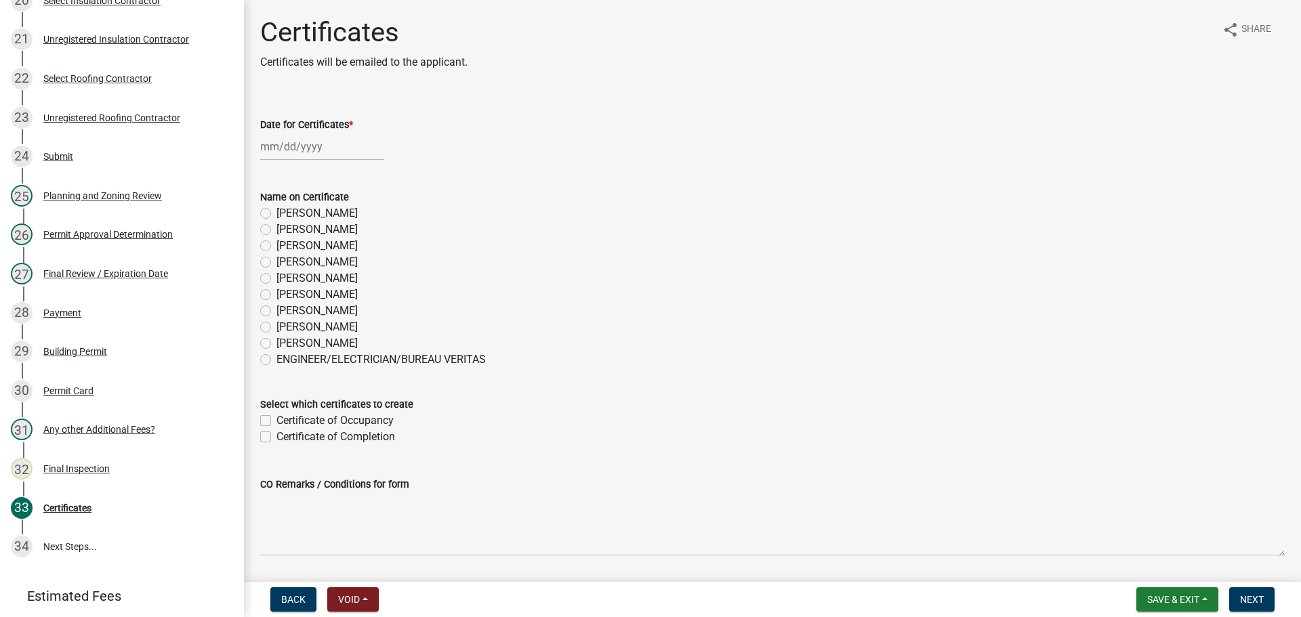
click at [289, 151] on div at bounding box center [322, 147] width 124 height 28
select select "8"
select select "2025"
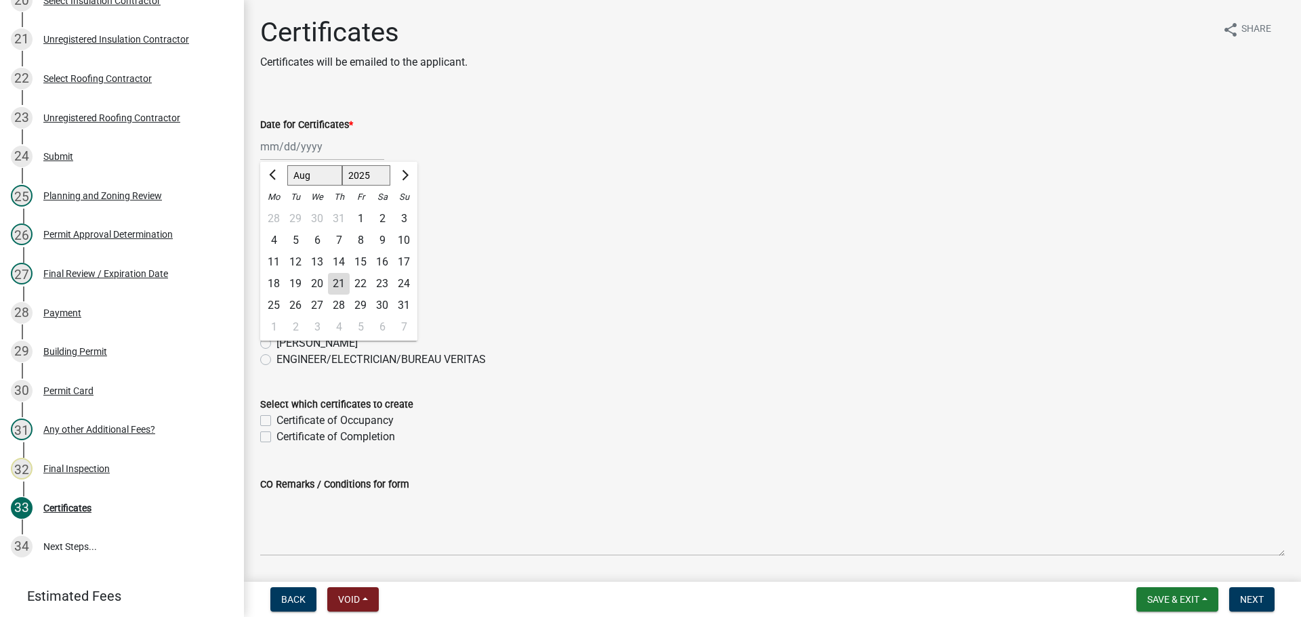
click at [337, 279] on div "21" at bounding box center [339, 284] width 22 height 22
type input "[DATE]"
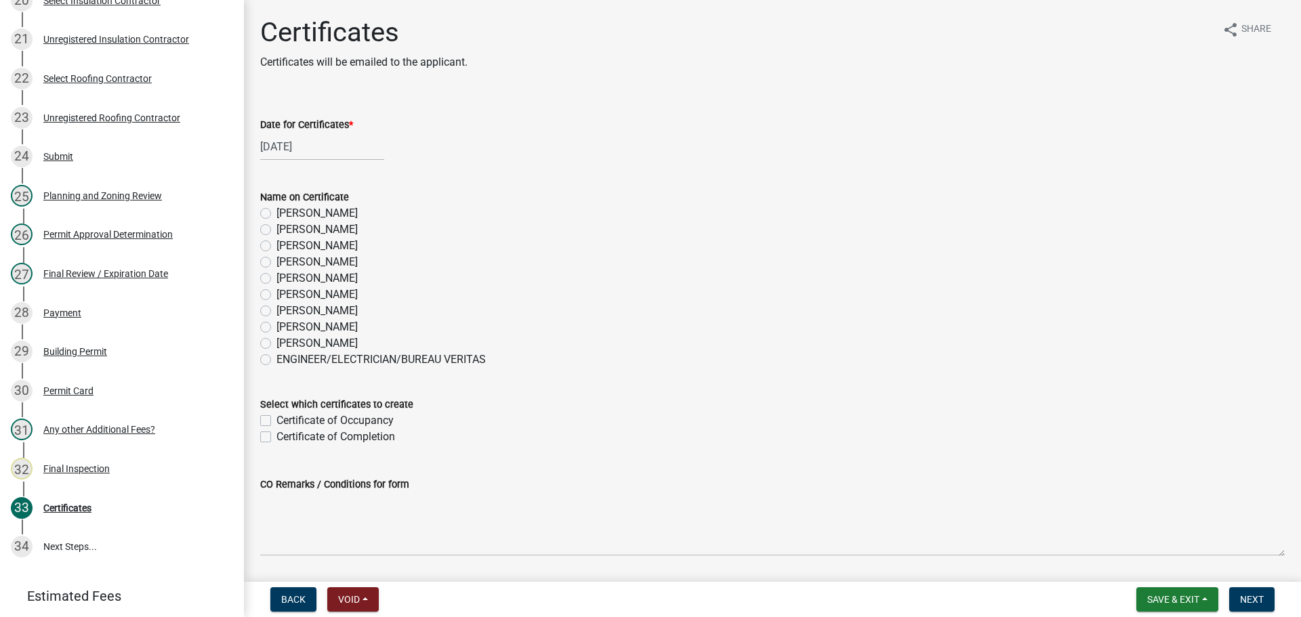
click at [277, 245] on label "[PERSON_NAME]" at bounding box center [317, 246] width 81 height 16
click at [277, 245] on input "[PERSON_NAME]" at bounding box center [281, 242] width 9 height 9
radio input "true"
click at [277, 421] on label "Certificate of Occupancy" at bounding box center [335, 421] width 117 height 16
click at [277, 421] on input "Certificate of Occupancy" at bounding box center [281, 417] width 9 height 9
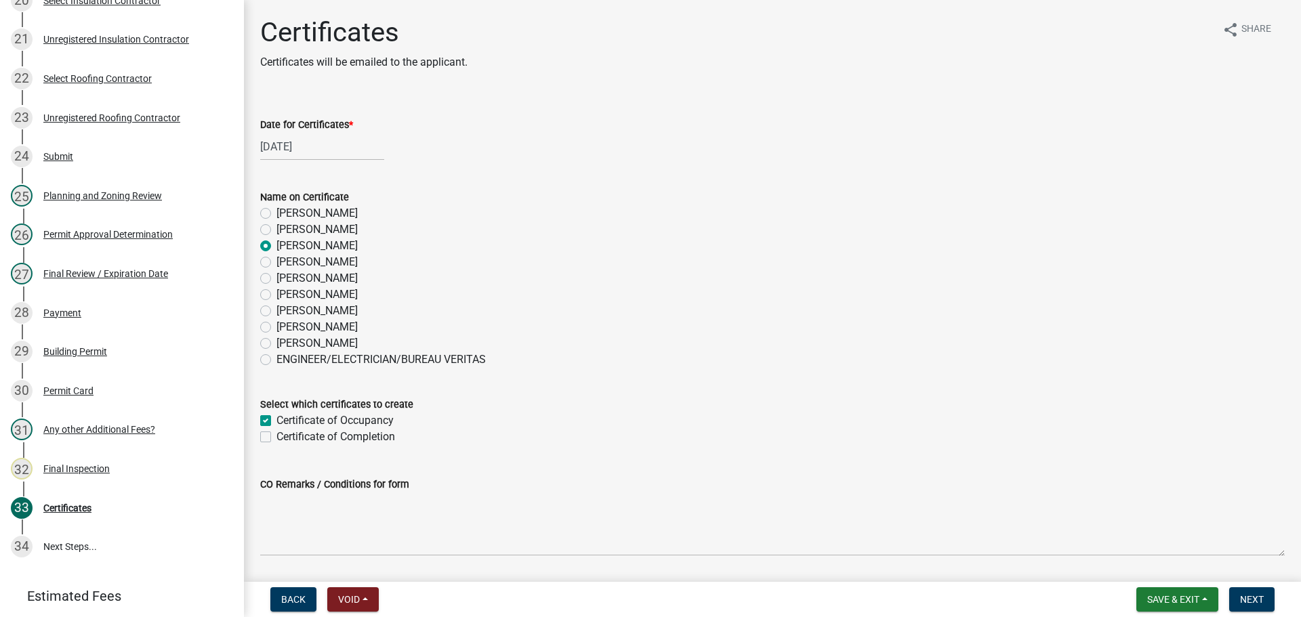
checkbox input "true"
checkbox input "false"
click at [1238, 596] on button "Next" at bounding box center [1251, 600] width 45 height 24
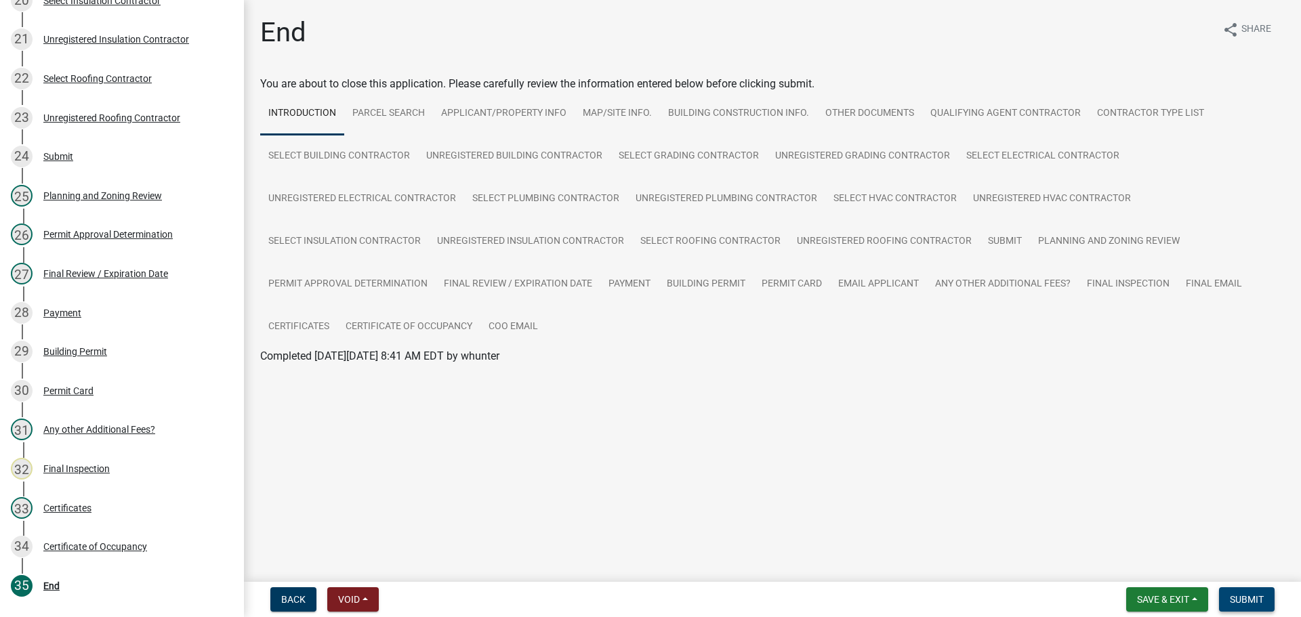
click at [1250, 605] on span "Submit" at bounding box center [1247, 599] width 34 height 11
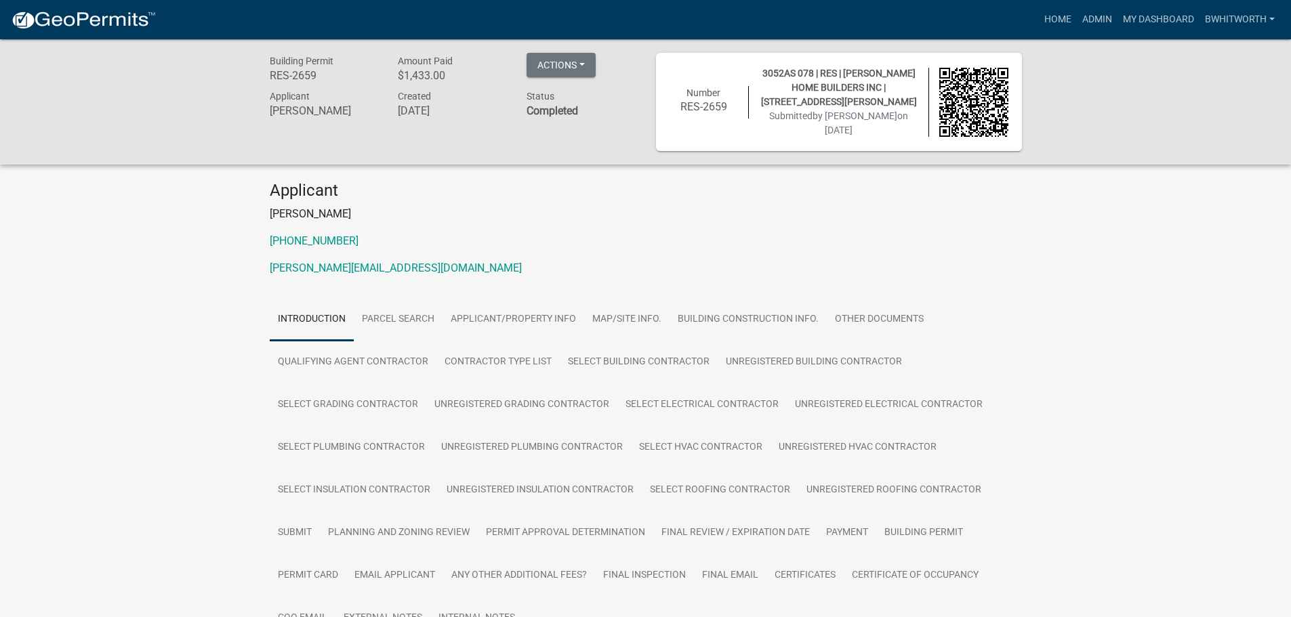
click at [969, 206] on p "Jeff Watkins" at bounding box center [646, 214] width 752 height 16
click at [157, 282] on div "Building Permit RES-2659 Amount Paid $1,433.00 Actions View receipt Printer Fri…" at bounding box center [645, 367] width 1291 height 657
click at [1076, 304] on div "Building Permit RES-2659 Amount Paid $1,433.00 Actions View receipt Printer Fri…" at bounding box center [645, 367] width 1291 height 657
click at [163, 297] on div "Building Permit RES-2659 Amount Paid $1,433.00 Actions View receipt Printer Fri…" at bounding box center [645, 367] width 1291 height 657
click at [1085, 13] on link "Admin" at bounding box center [1097, 20] width 41 height 26
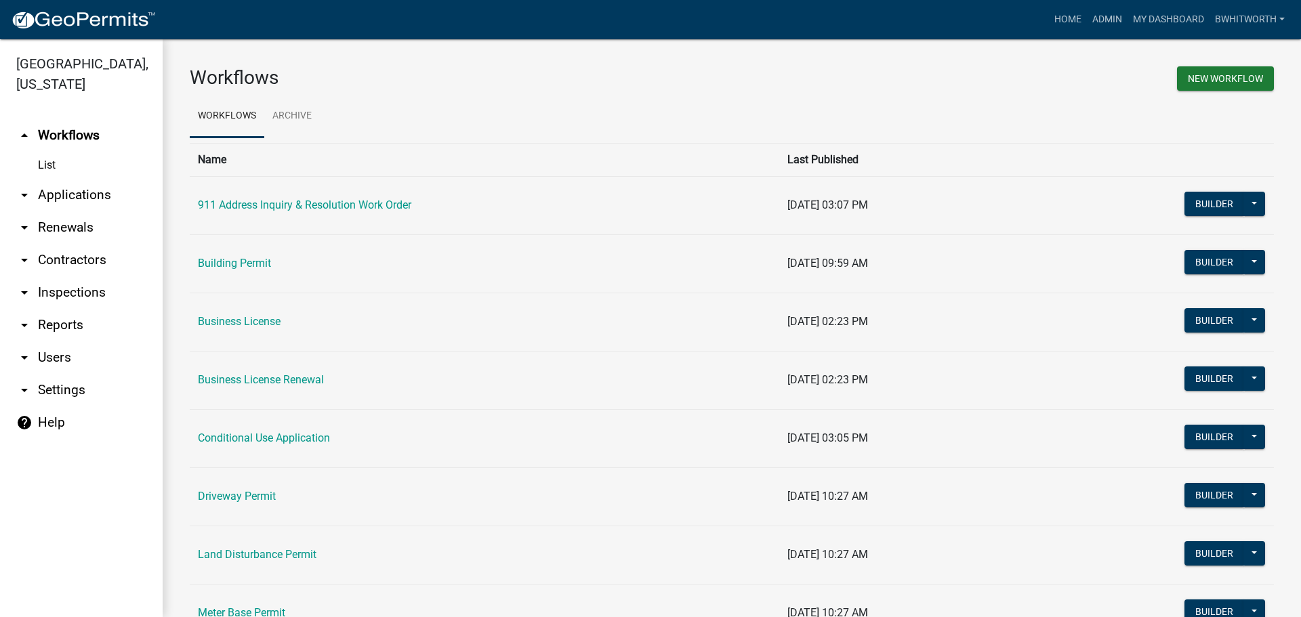
click at [59, 191] on link "arrow_drop_down Applications" at bounding box center [81, 195] width 163 height 33
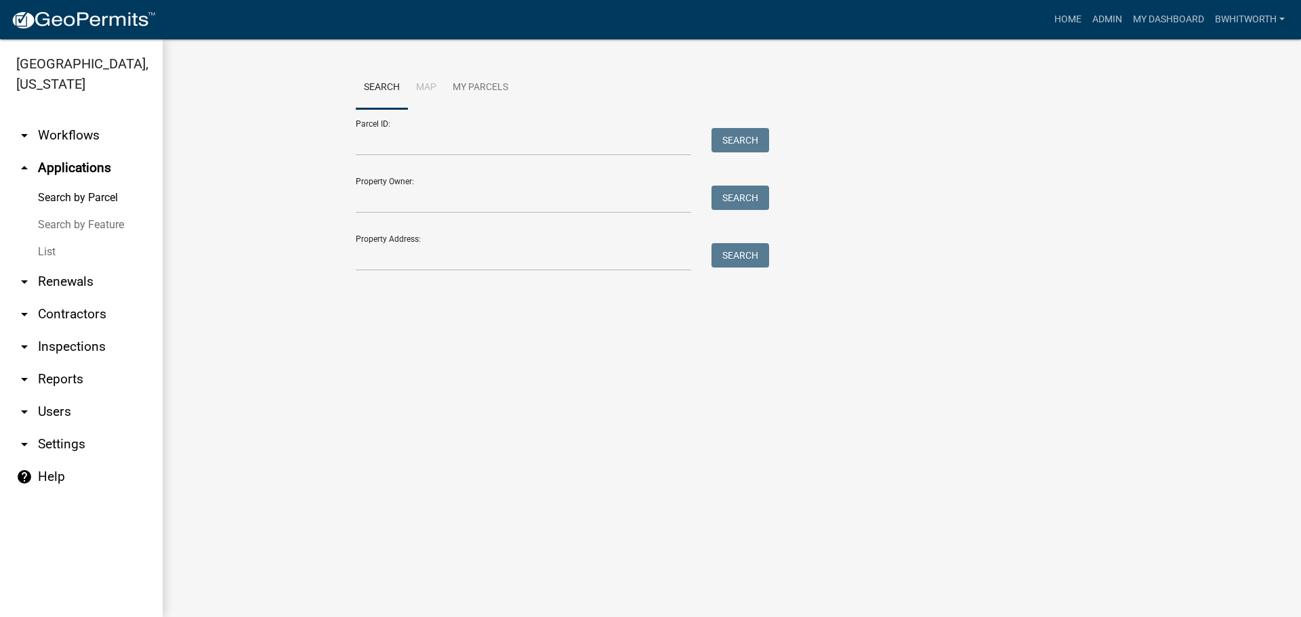
click at [47, 249] on link "List" at bounding box center [81, 252] width 163 height 27
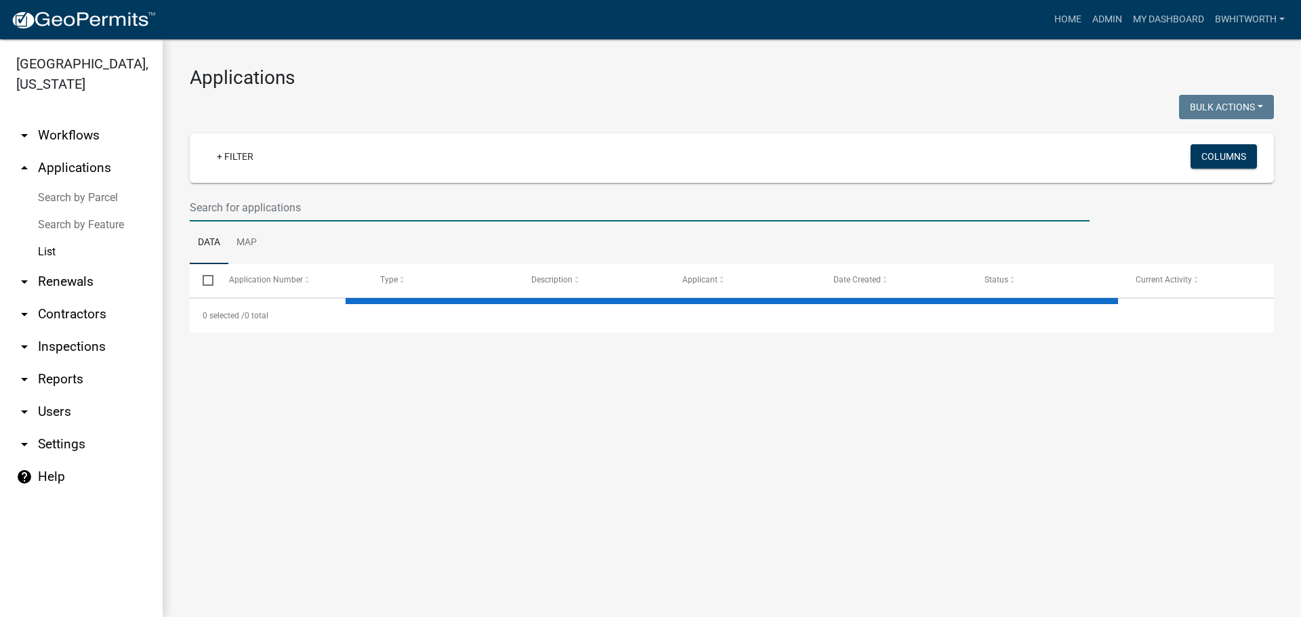
click at [248, 203] on input "text" at bounding box center [640, 208] width 900 height 28
type input "19"
select select "3: 100"
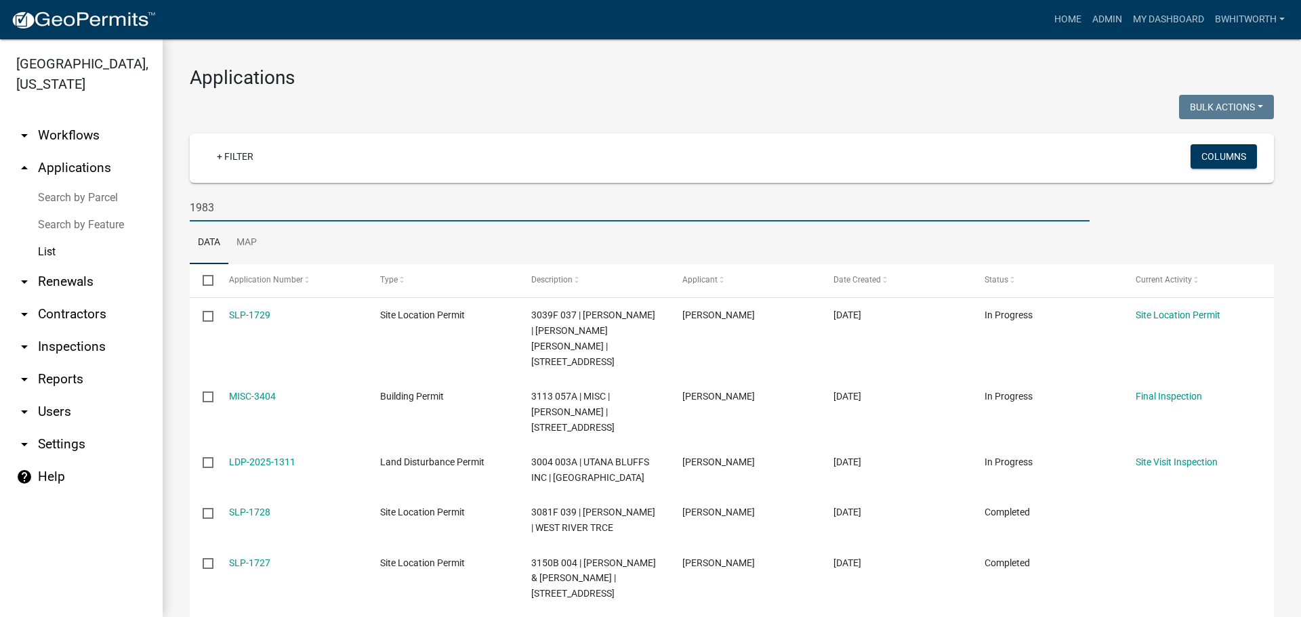
type input "1983"
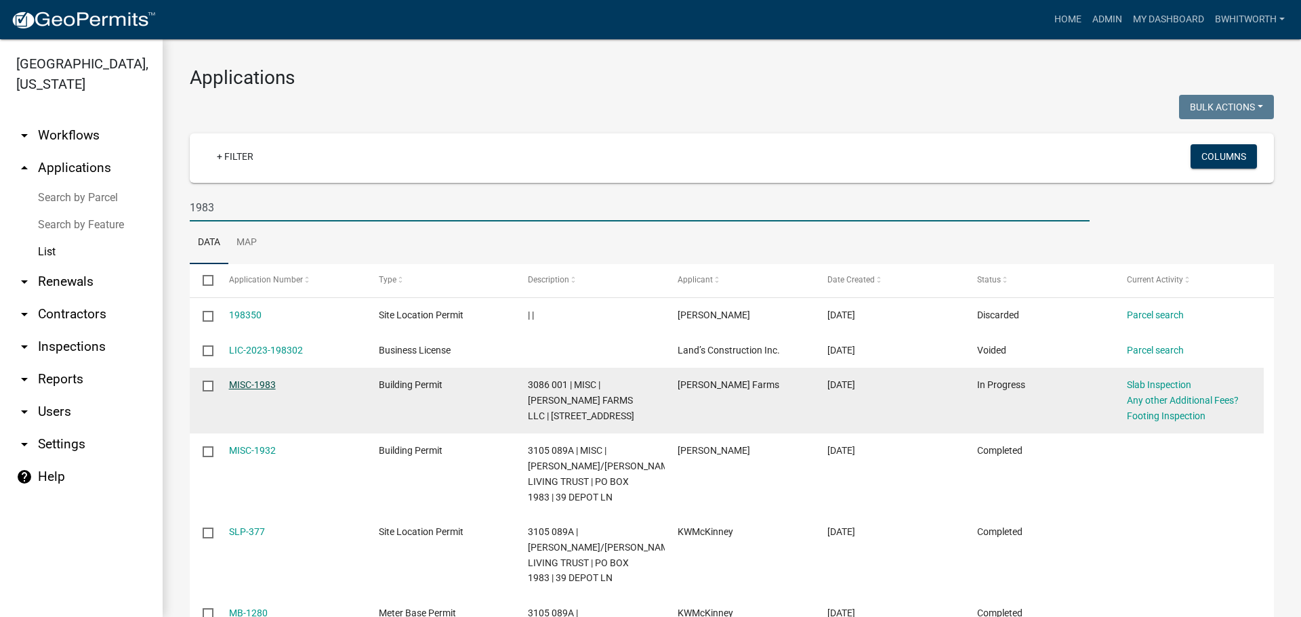
click at [268, 384] on link "MISC-1983" at bounding box center [252, 385] width 47 height 11
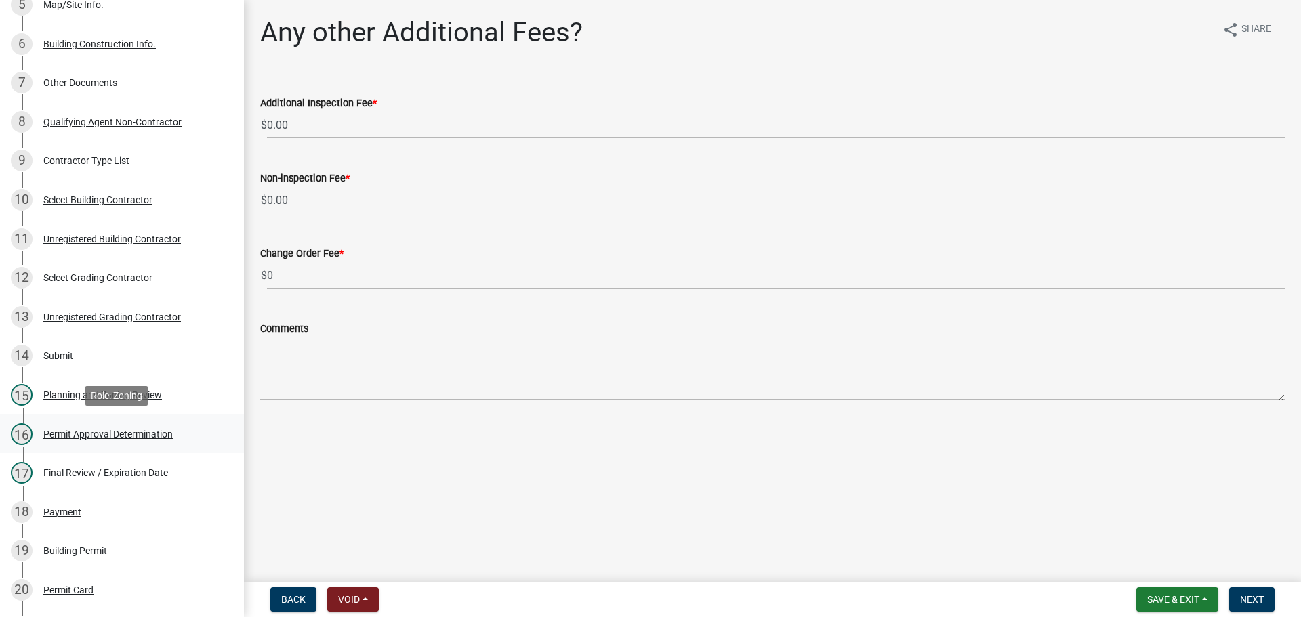
scroll to position [407, 0]
click at [77, 468] on div "Final Review / Expiration Date" at bounding box center [105, 472] width 125 height 9
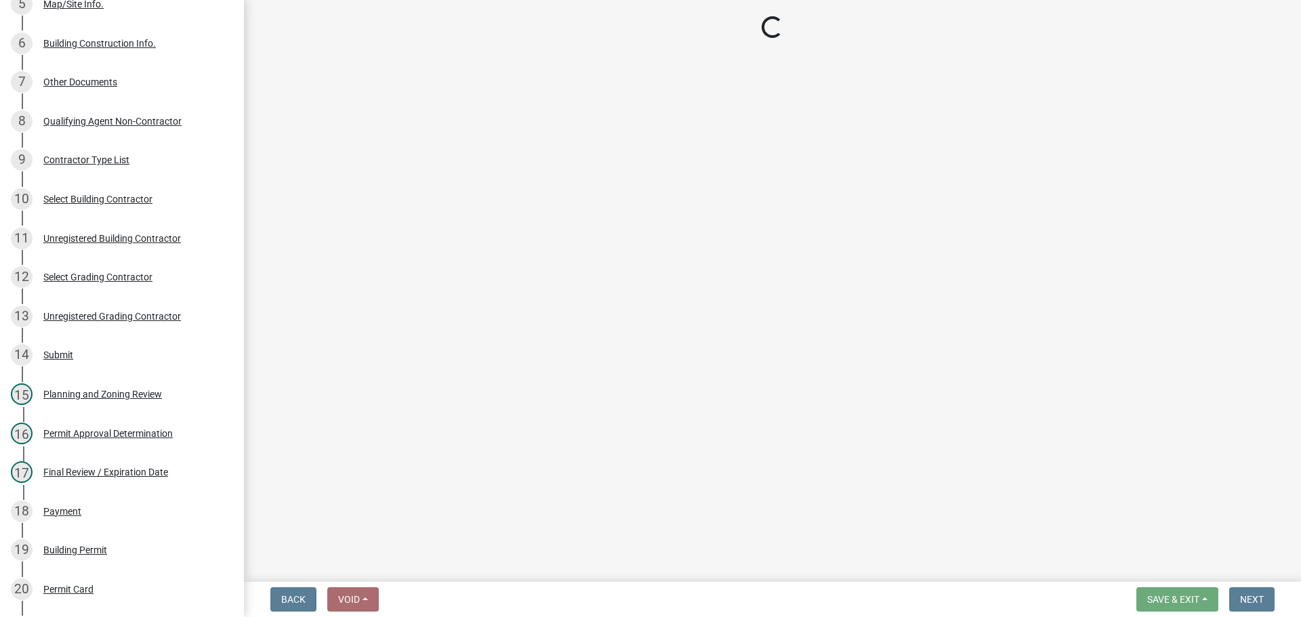
select select "f66b4cef-93c9-440c-84d8-a2c8d35cb7c1"
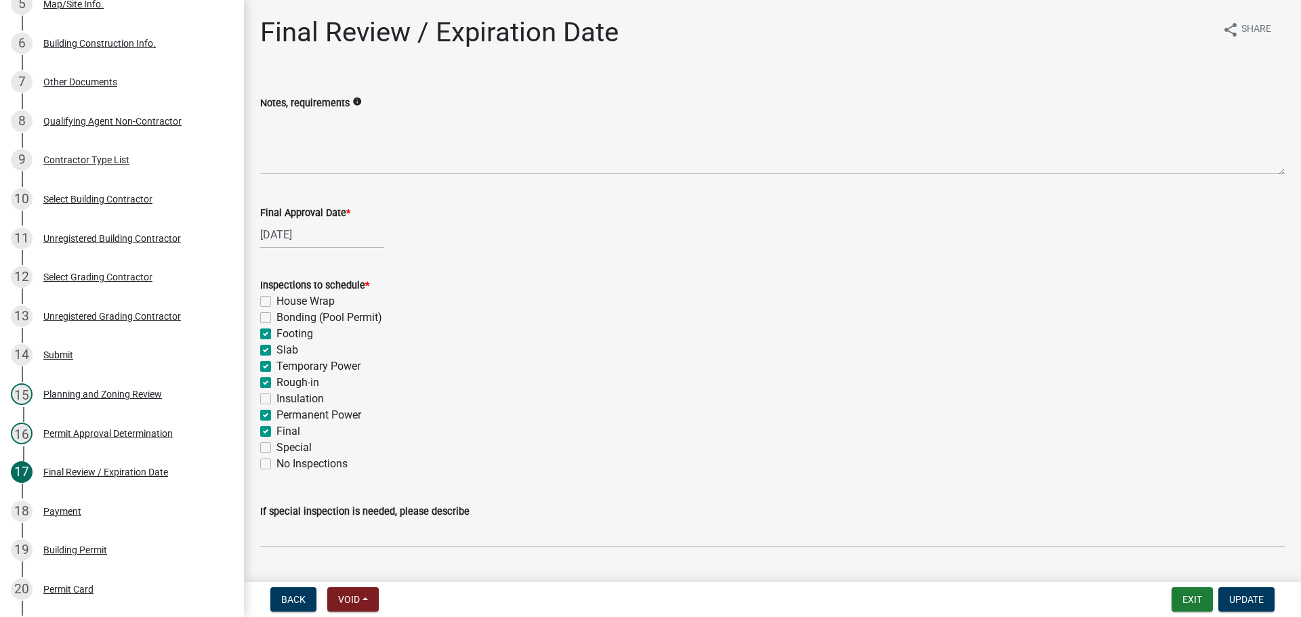
click at [277, 331] on label "Footing" at bounding box center [295, 334] width 37 height 16
click at [277, 331] on input "Footing" at bounding box center [281, 330] width 9 height 9
checkbox input "false"
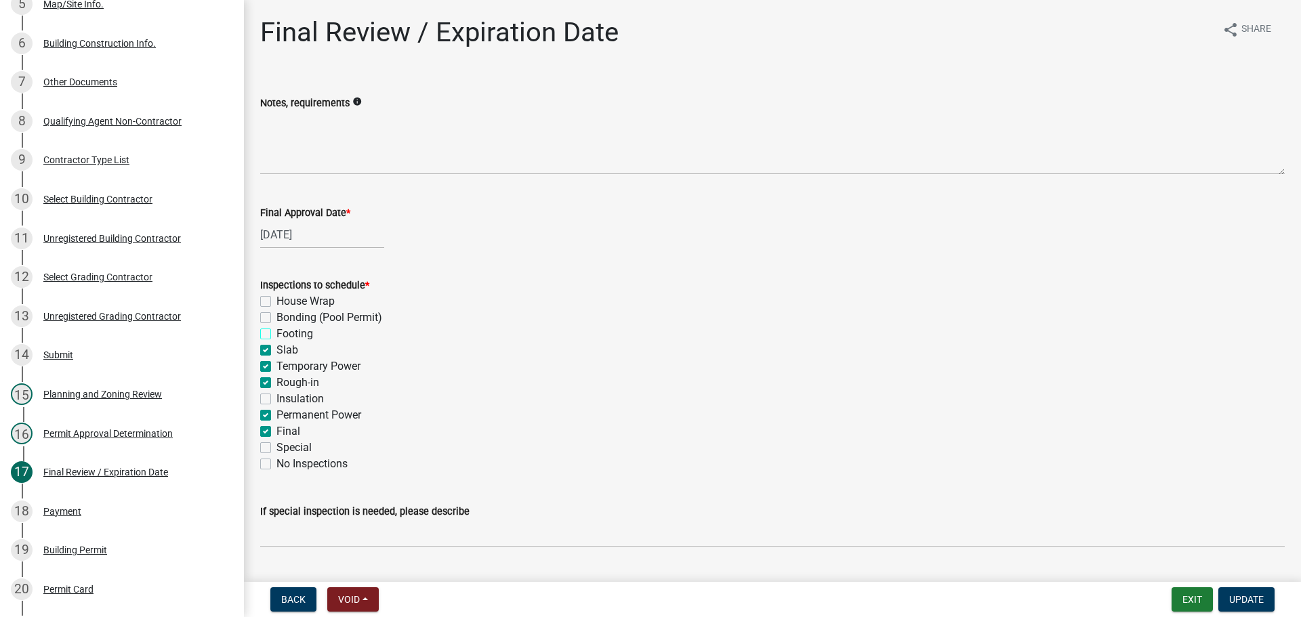
checkbox input "false"
checkbox input "true"
checkbox input "false"
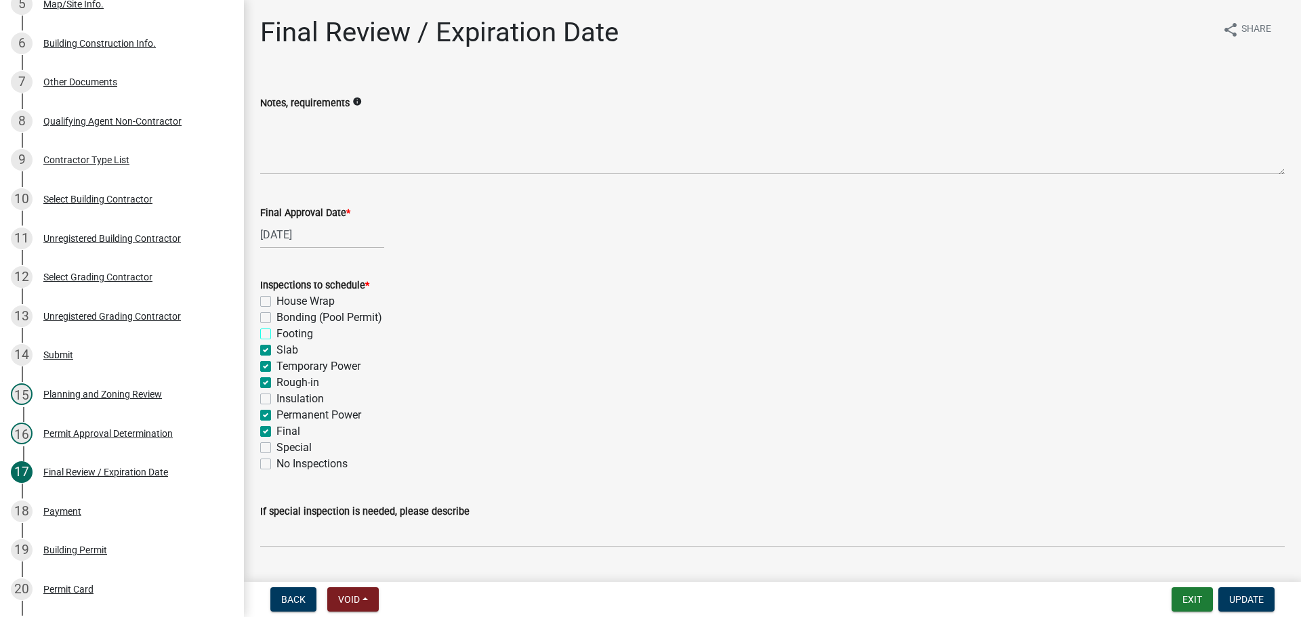
checkbox input "true"
checkbox input "false"
click at [277, 353] on label "Slab" at bounding box center [288, 350] width 22 height 16
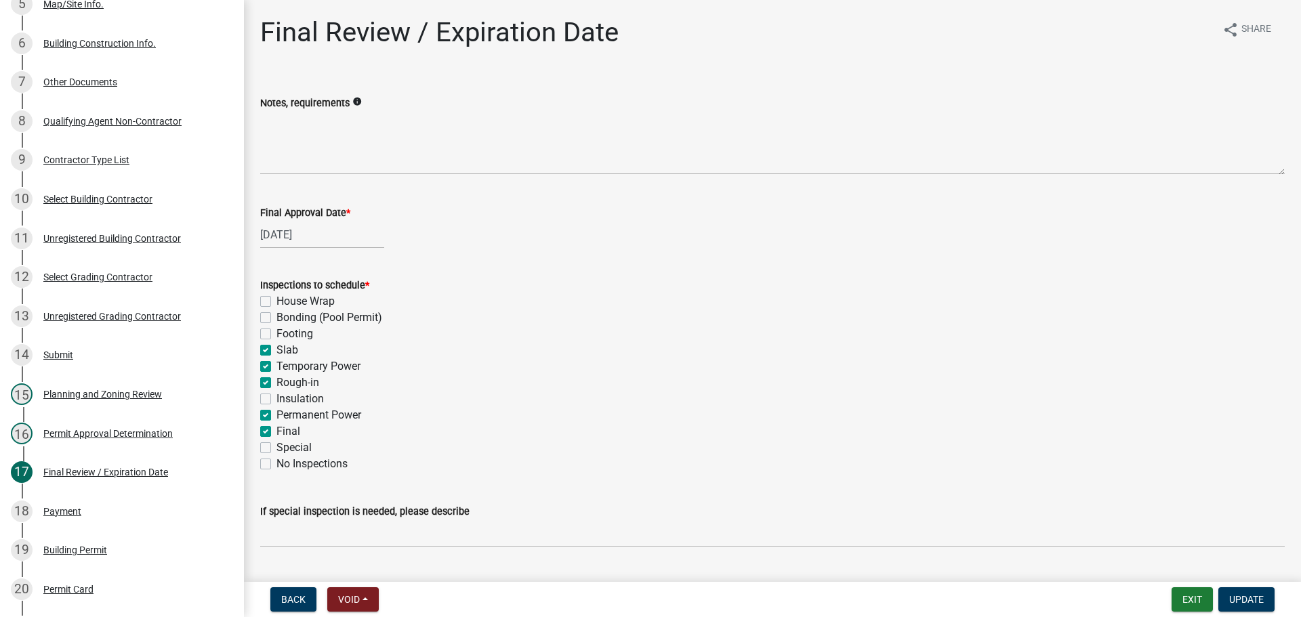
click at [277, 351] on input "Slab" at bounding box center [281, 346] width 9 height 9
checkbox input "false"
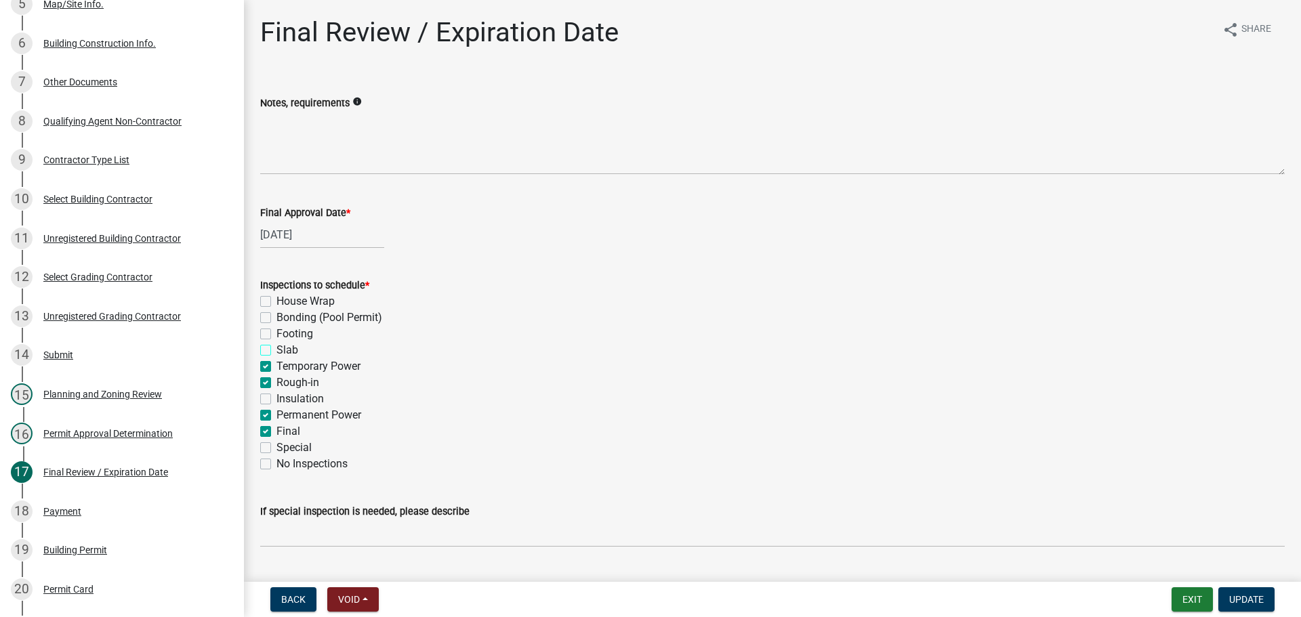
checkbox input "false"
checkbox input "true"
checkbox input "false"
checkbox input "true"
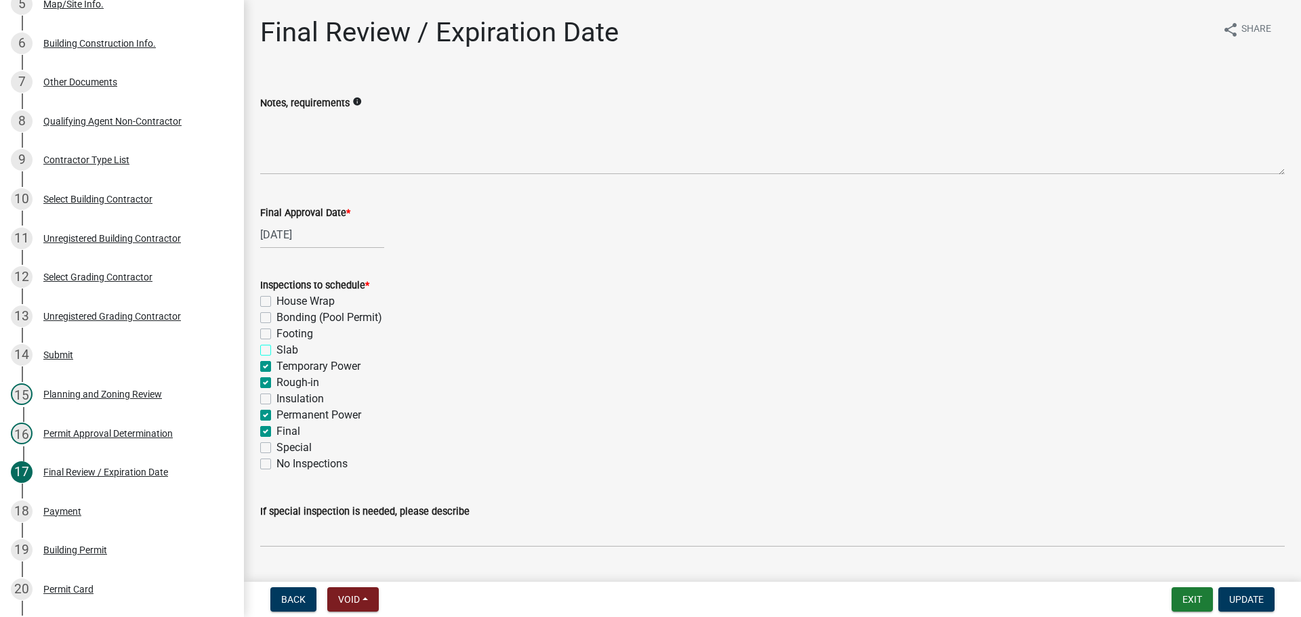
checkbox input "true"
checkbox input "false"
click at [277, 363] on label "Temporary Power" at bounding box center [319, 367] width 84 height 16
click at [277, 363] on input "Temporary Power" at bounding box center [281, 363] width 9 height 9
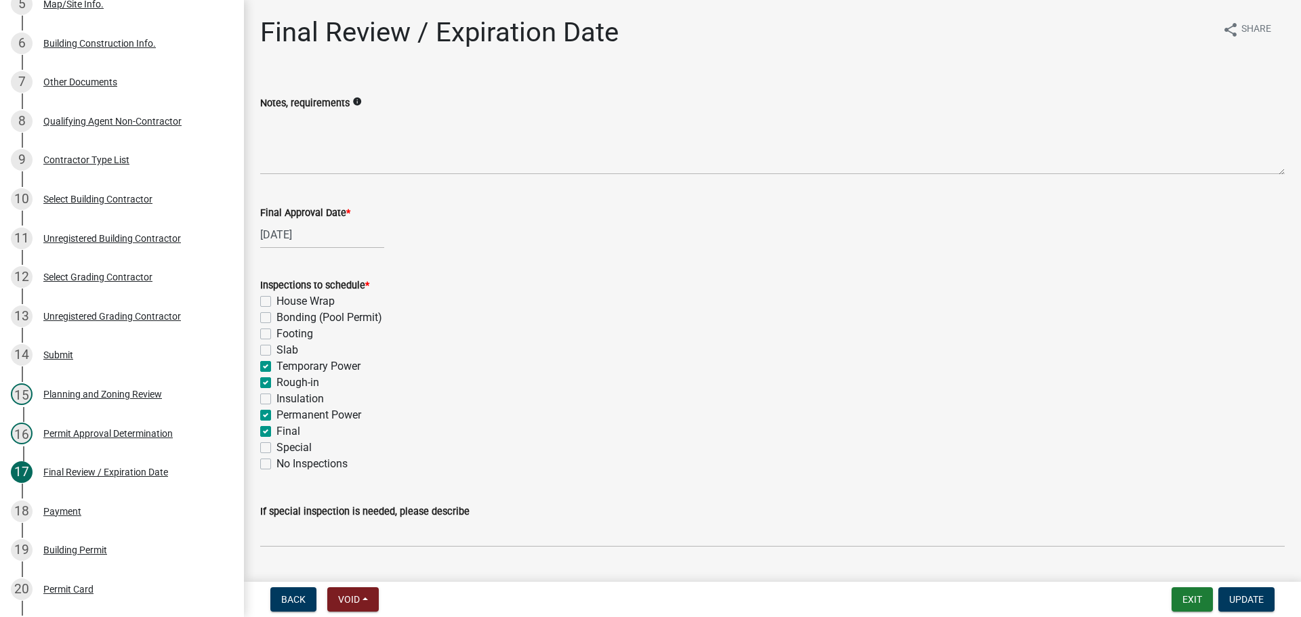
checkbox input "false"
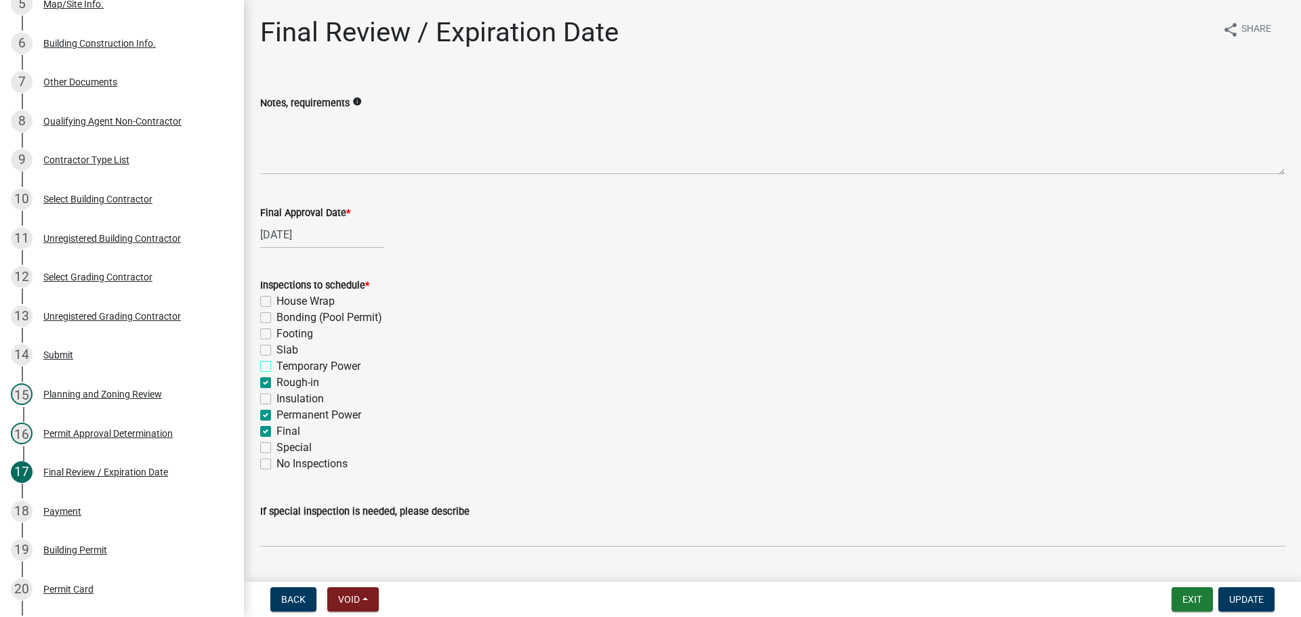
checkbox input "false"
checkbox input "true"
checkbox input "false"
checkbox input "true"
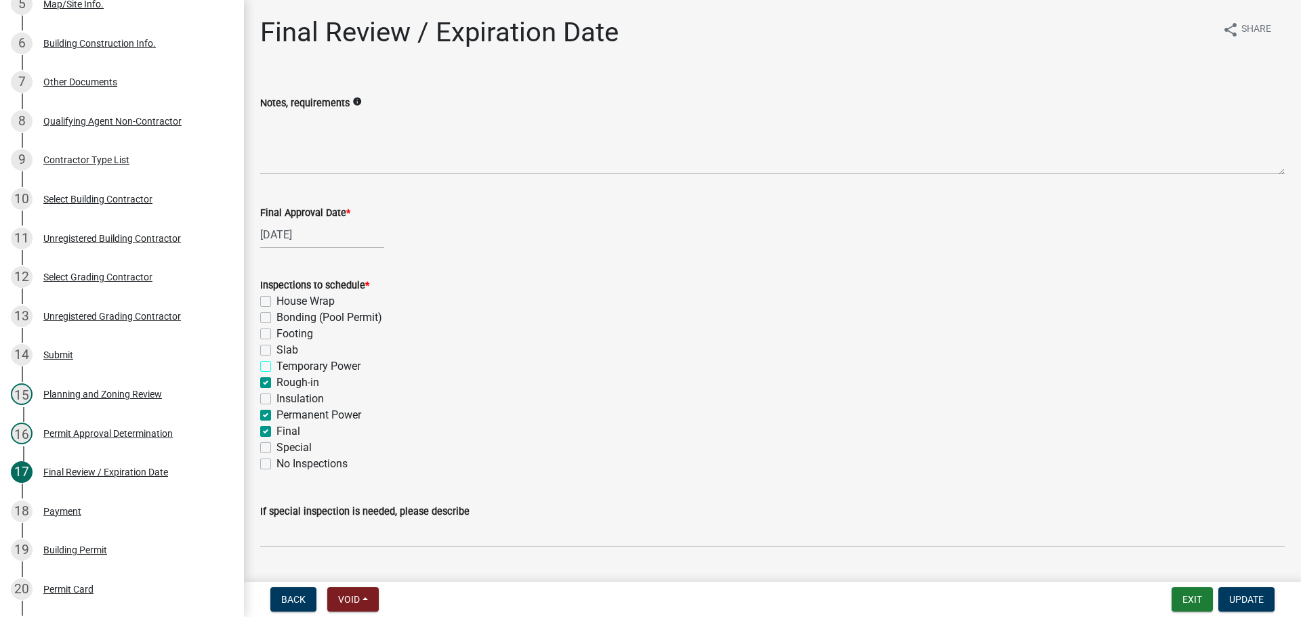
checkbox input "false"
click at [277, 382] on label "Rough-in" at bounding box center [298, 383] width 43 height 16
click at [277, 382] on input "Rough-in" at bounding box center [281, 379] width 9 height 9
checkbox input "false"
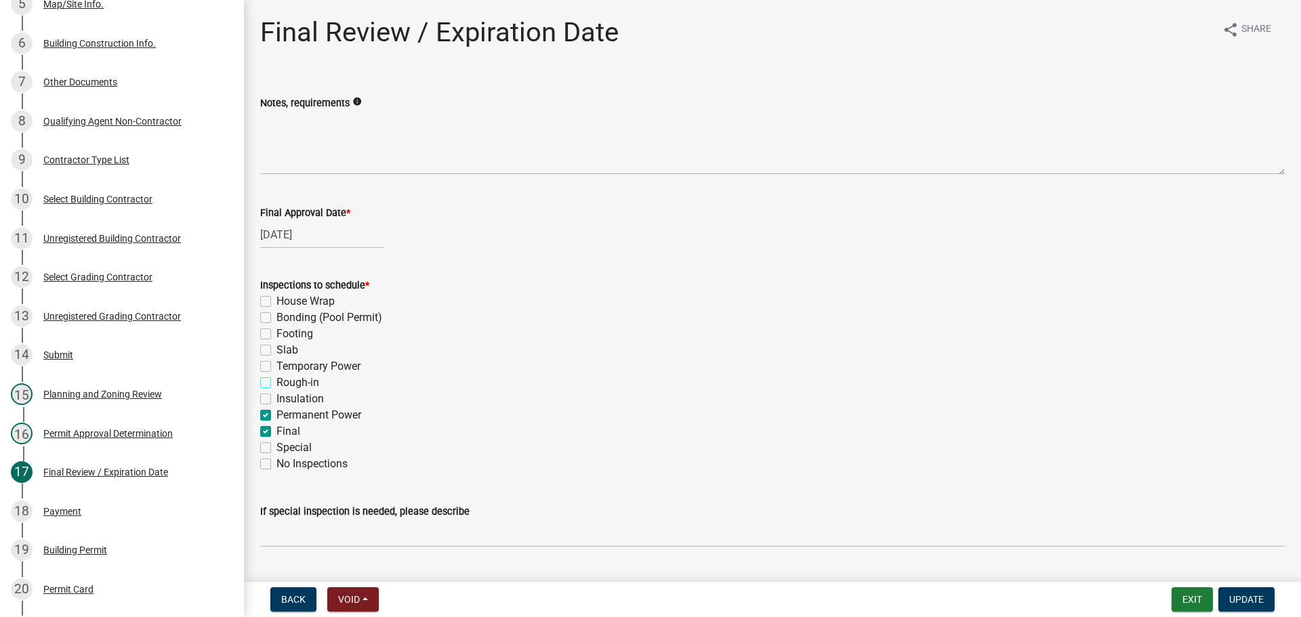
checkbox input "false"
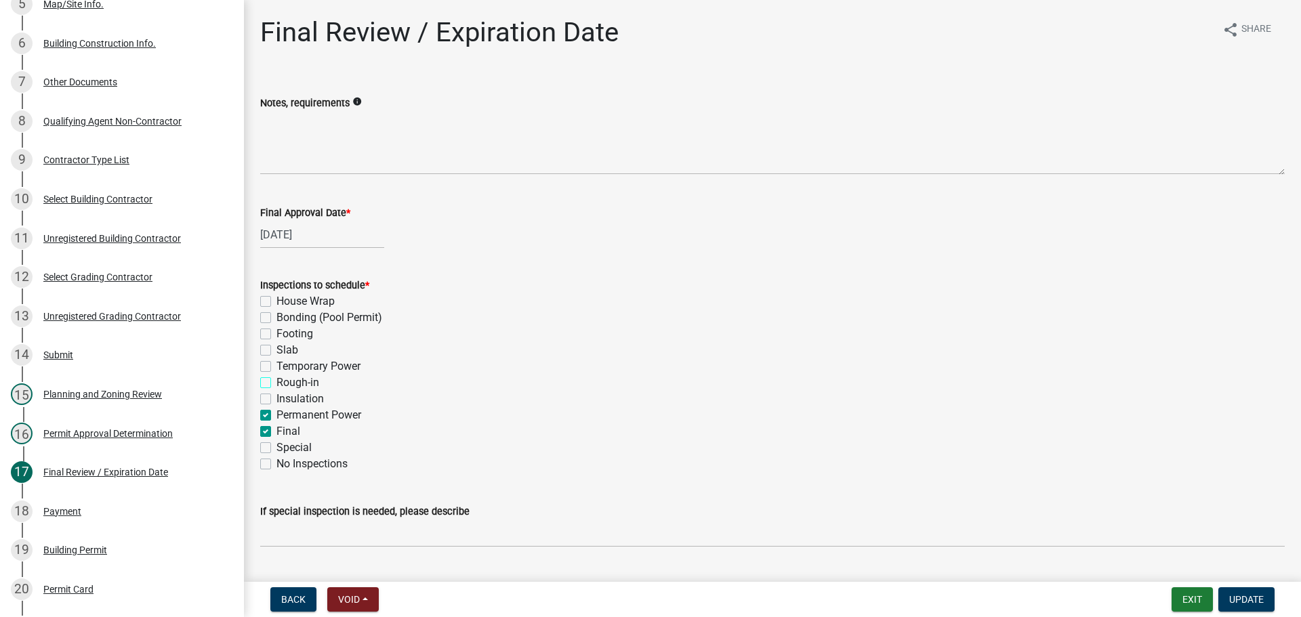
checkbox input "false"
checkbox input "true"
checkbox input "false"
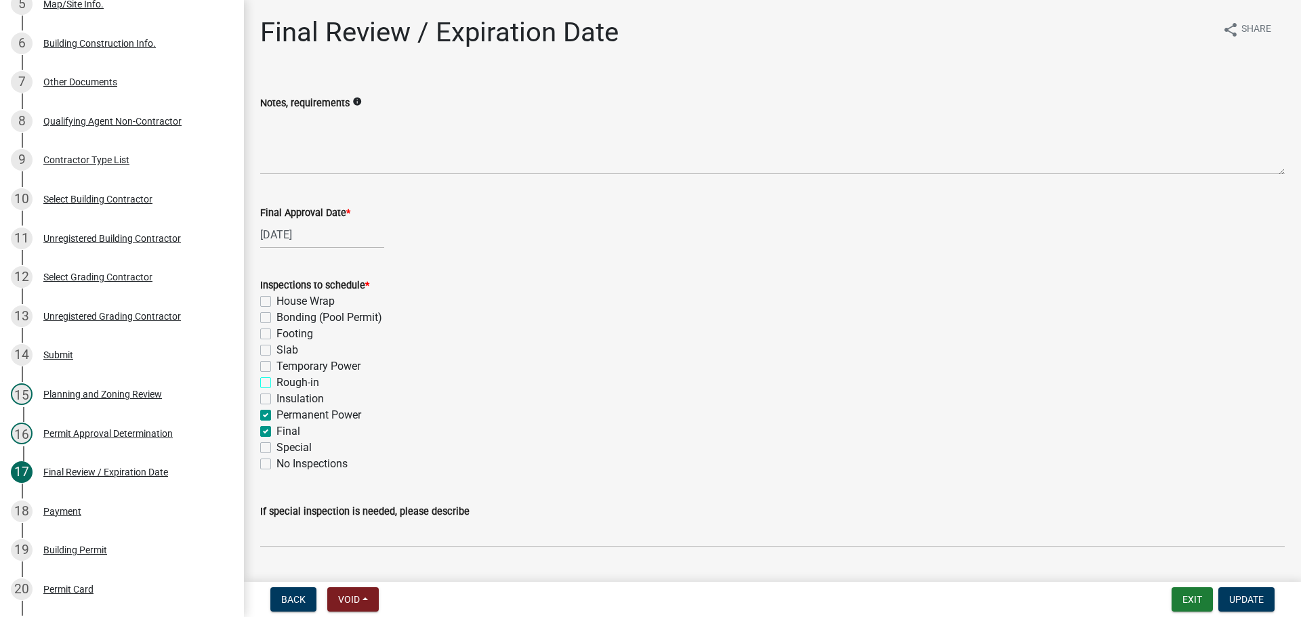
checkbox input "false"
click at [277, 417] on label "Permanent Power" at bounding box center [319, 415] width 85 height 16
click at [277, 416] on input "Permanent Power" at bounding box center [281, 411] width 9 height 9
checkbox input "false"
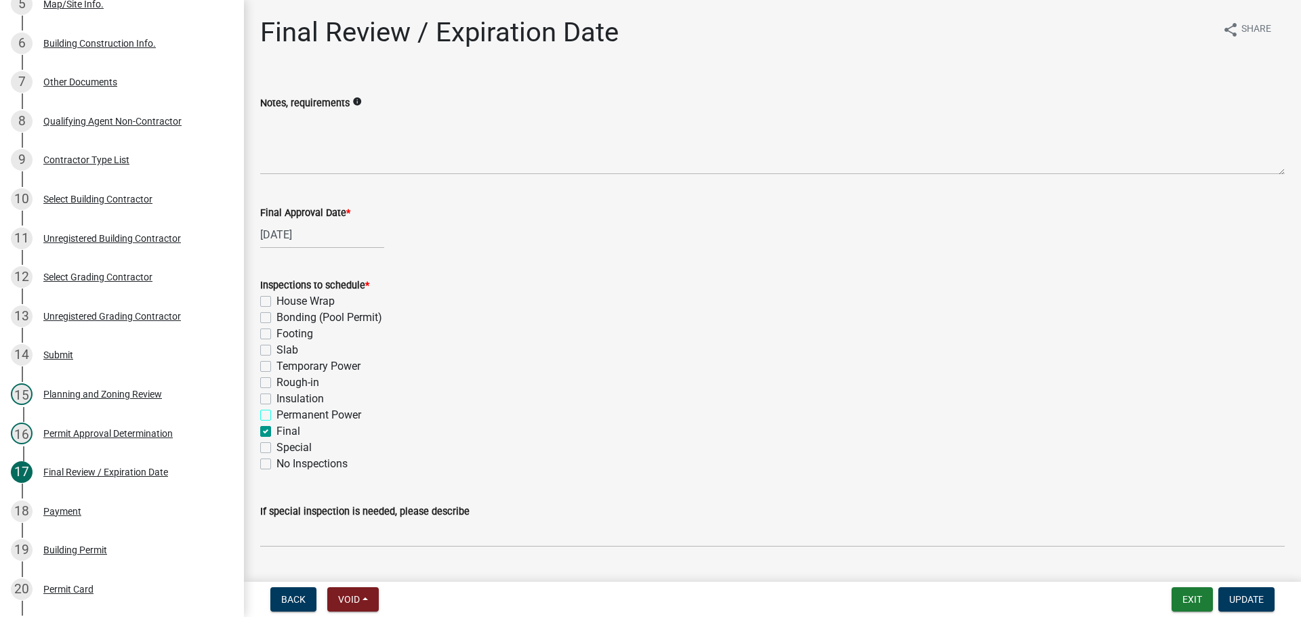
checkbox input "false"
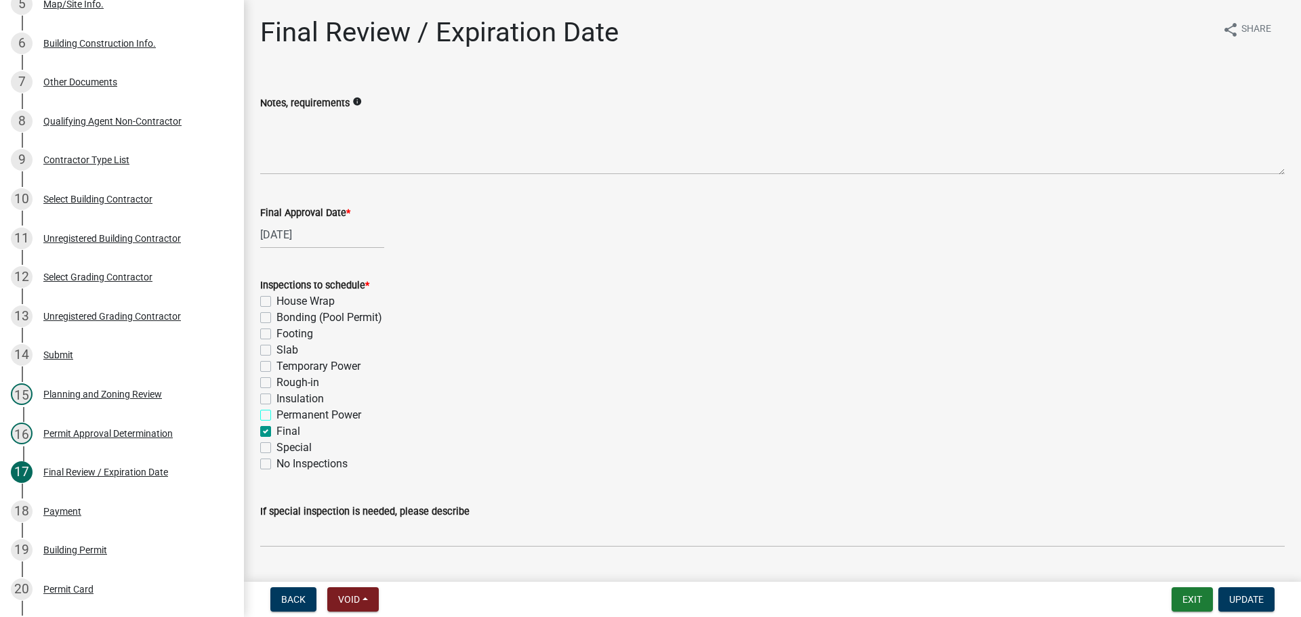
checkbox input "false"
checkbox input "true"
checkbox input "false"
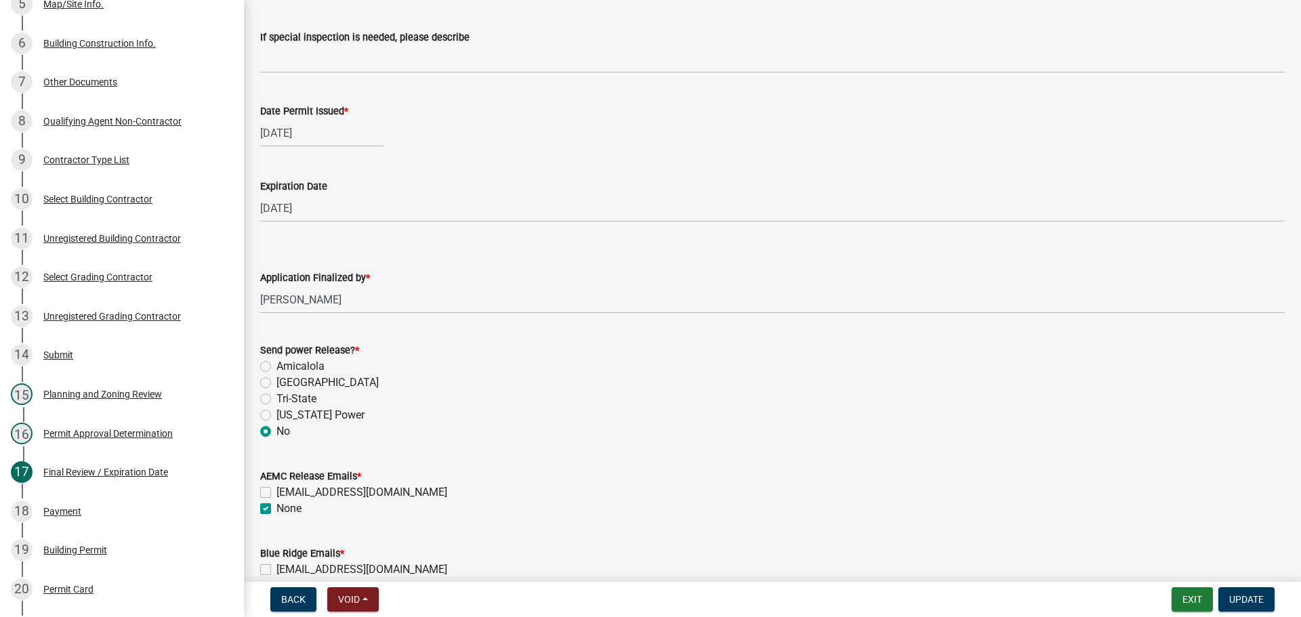
scroll to position [610, 0]
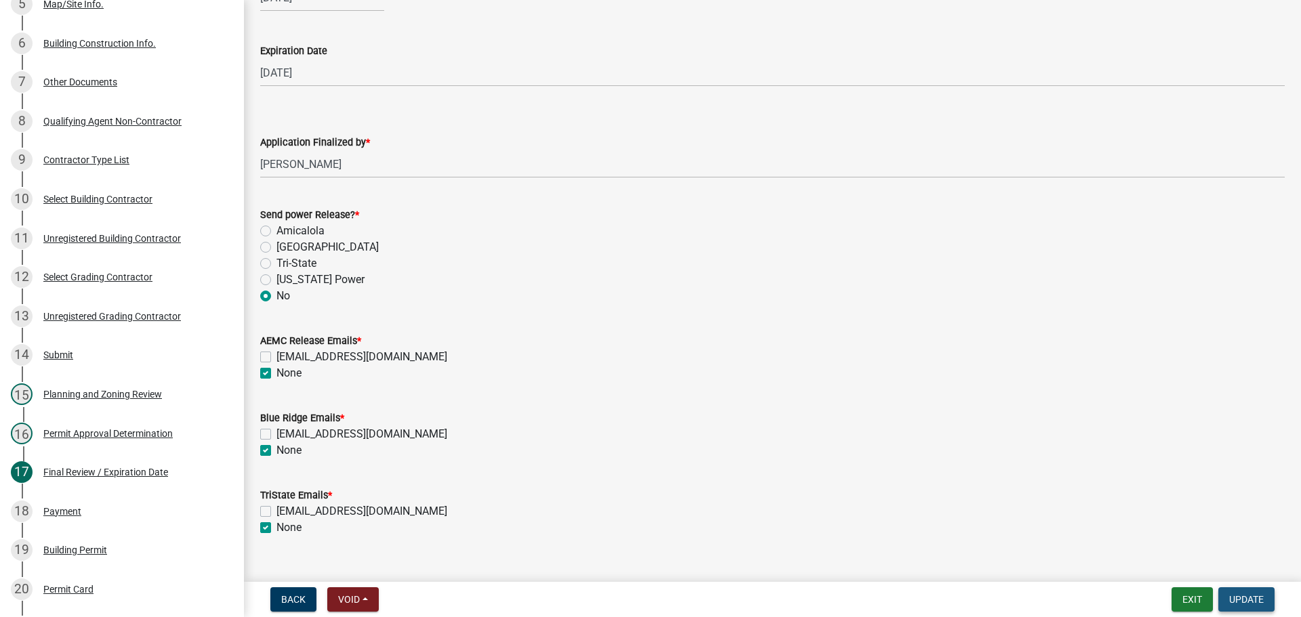
click at [1234, 596] on span "Update" at bounding box center [1246, 599] width 35 height 11
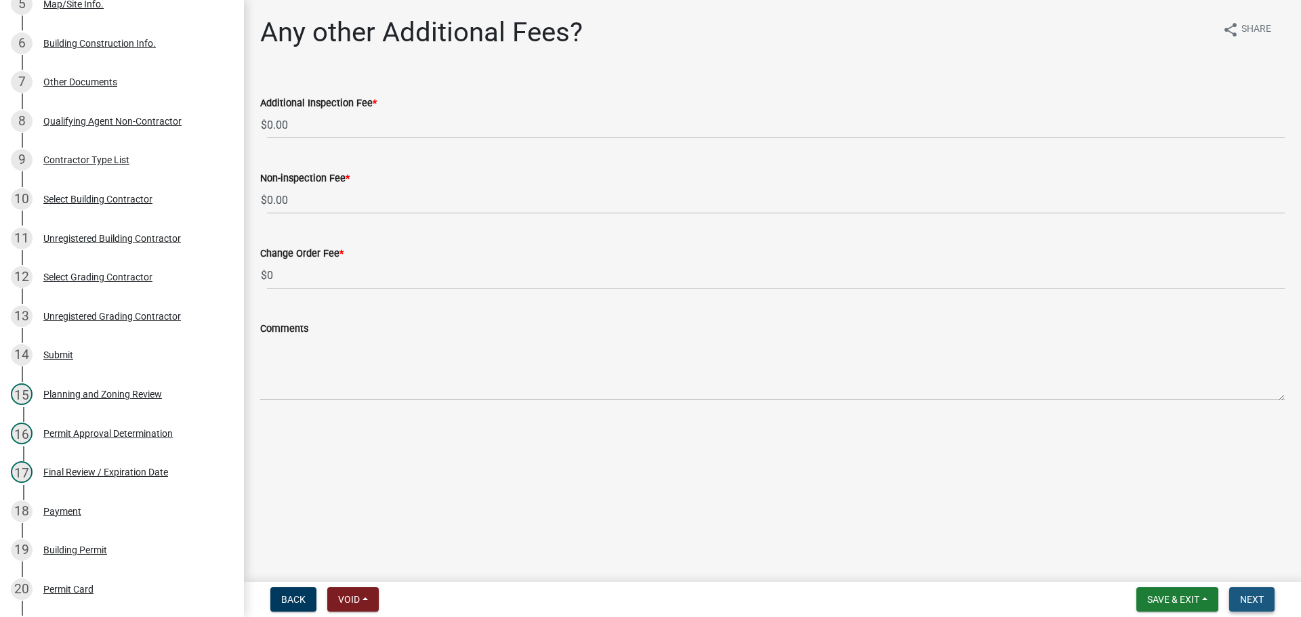
click at [1252, 597] on span "Next" at bounding box center [1252, 599] width 24 height 11
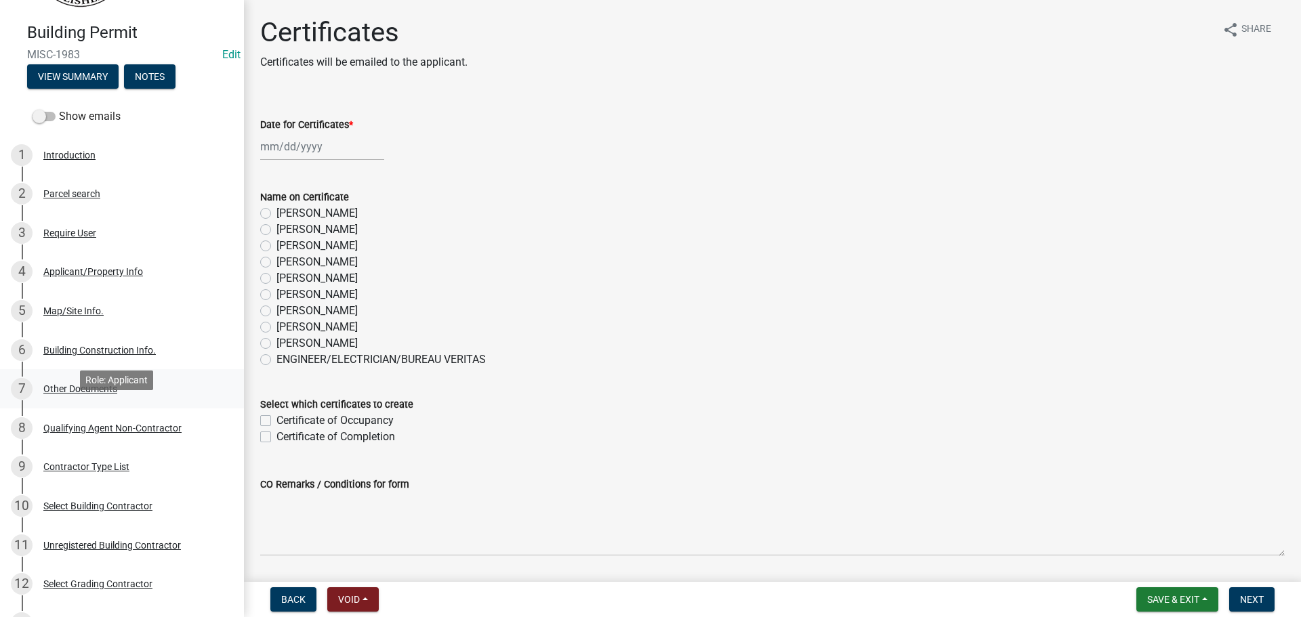
scroll to position [68, 0]
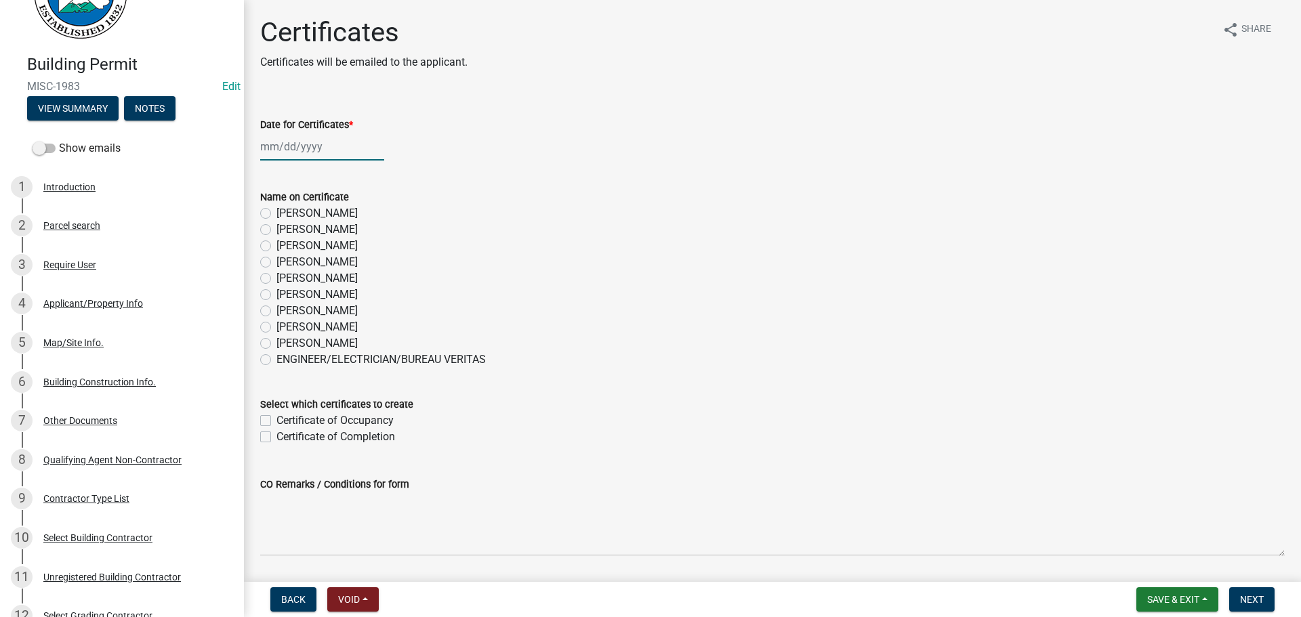
click at [286, 148] on div at bounding box center [322, 147] width 124 height 28
select select "8"
select select "2025"
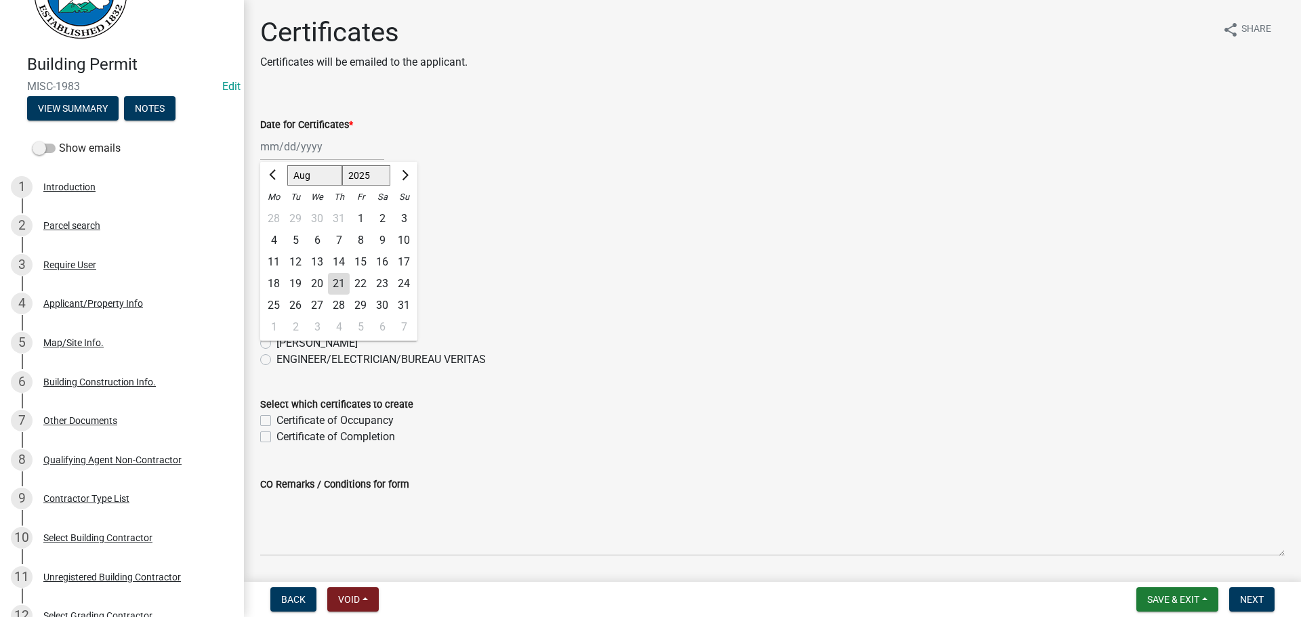
click at [335, 283] on div "21" at bounding box center [339, 284] width 22 height 22
type input "[DATE]"
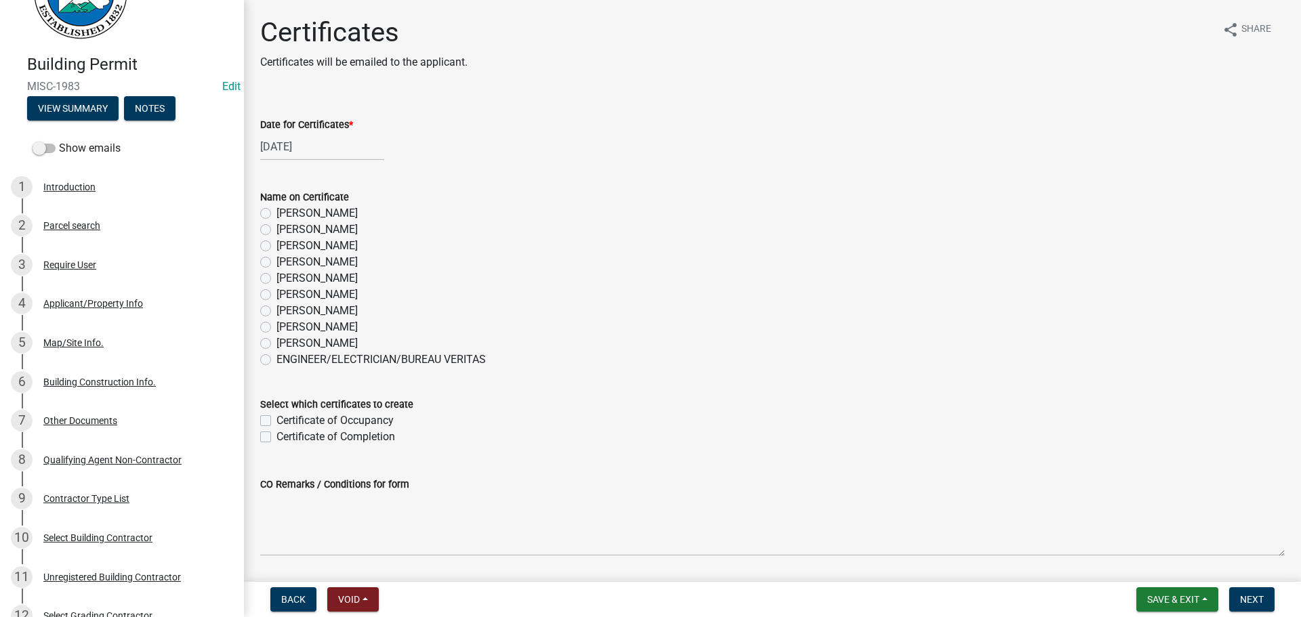
click at [277, 262] on label "[PERSON_NAME]" at bounding box center [317, 262] width 81 height 16
click at [277, 262] on input "[PERSON_NAME]" at bounding box center [281, 258] width 9 height 9
radio input "true"
click at [277, 437] on label "Certificate of Completion" at bounding box center [336, 437] width 119 height 16
click at [277, 437] on input "Certificate of Completion" at bounding box center [281, 433] width 9 height 9
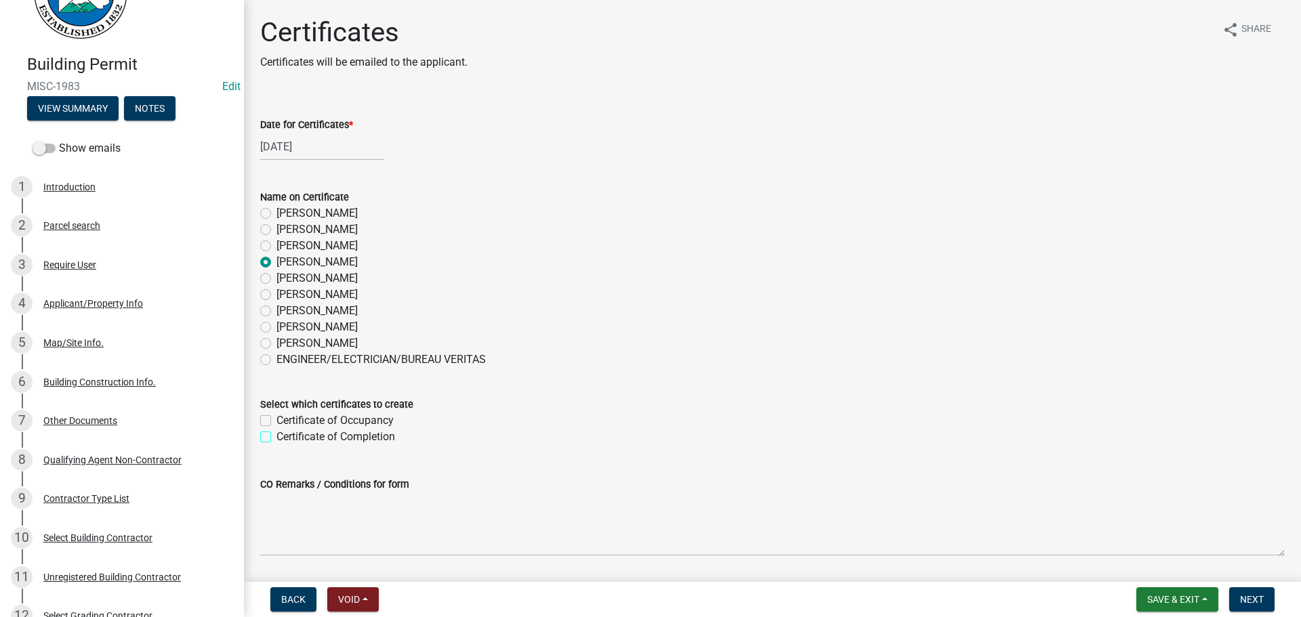
checkbox input "true"
checkbox input "false"
checkbox input "true"
click at [1250, 599] on span "Next" at bounding box center [1252, 599] width 24 height 11
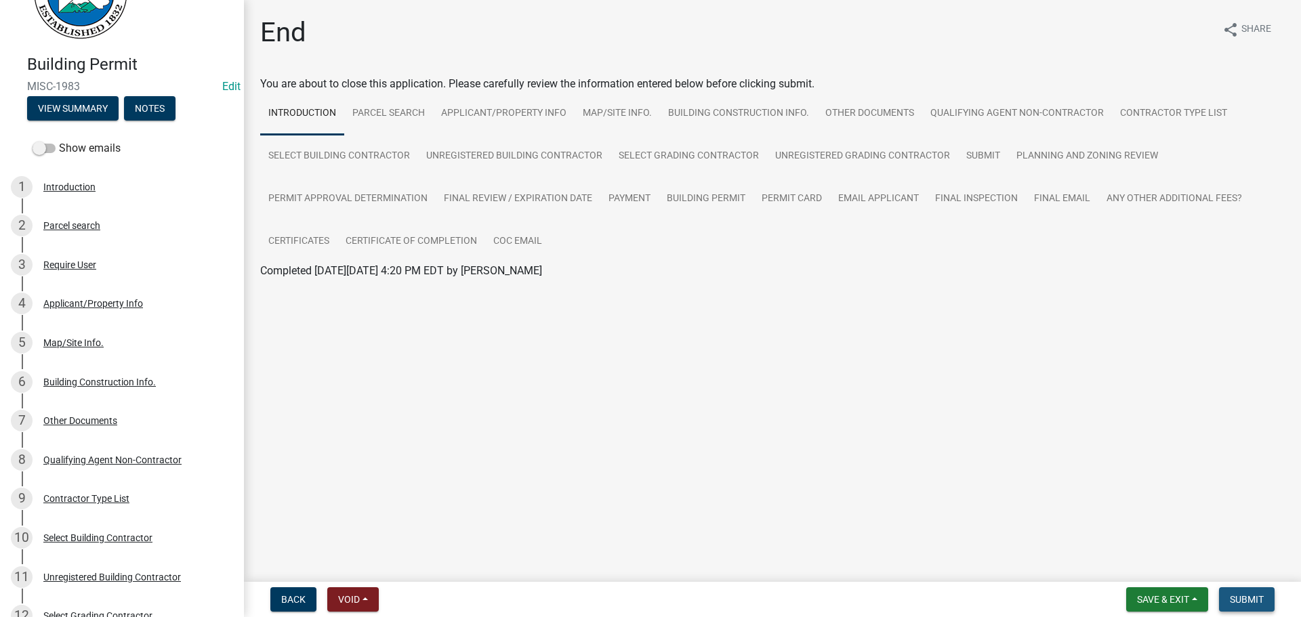
click at [1250, 598] on span "Submit" at bounding box center [1247, 599] width 34 height 11
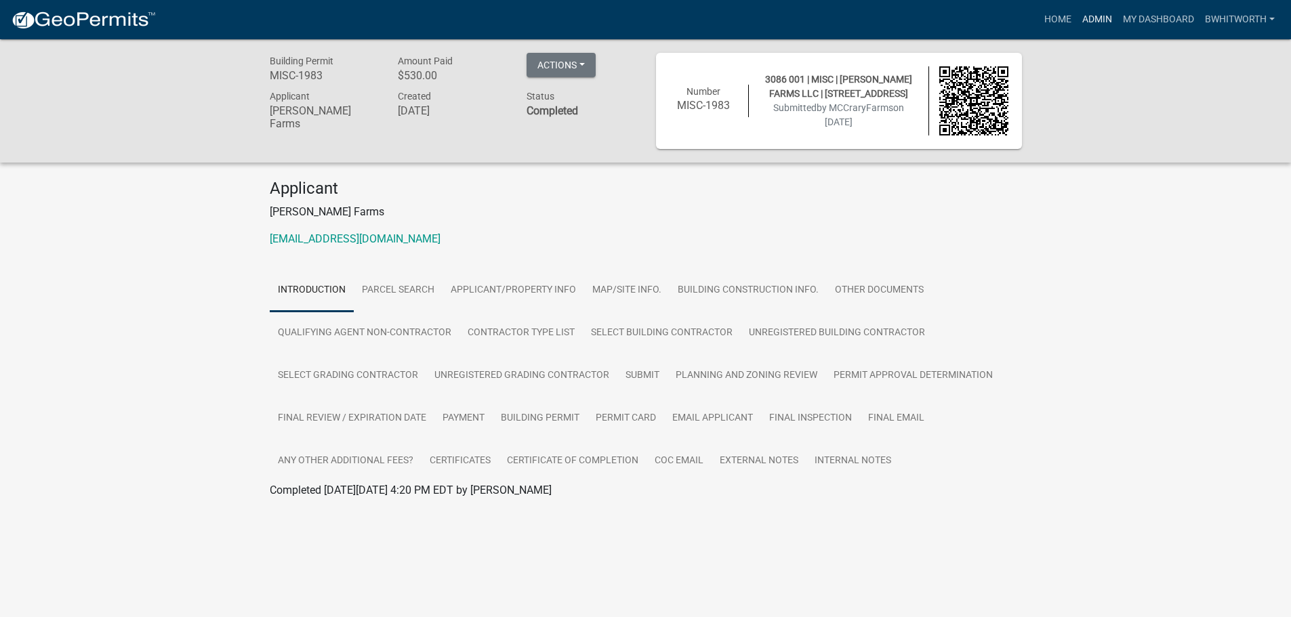
click at [1085, 14] on link "Admin" at bounding box center [1097, 20] width 41 height 26
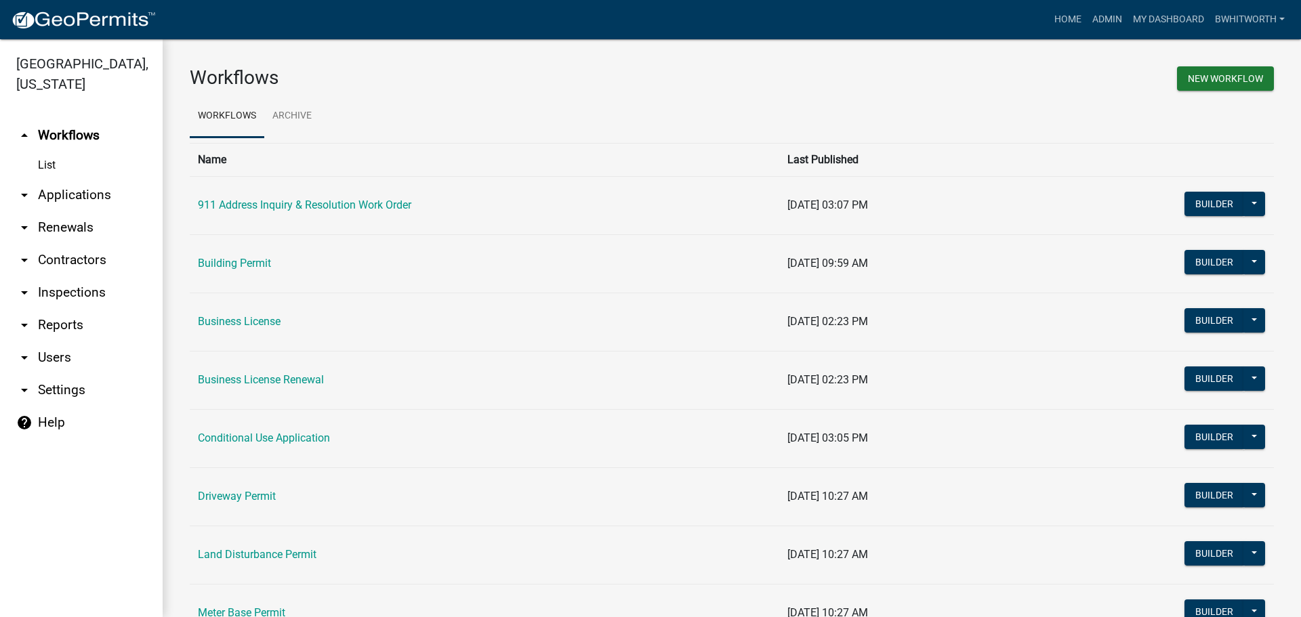
click at [73, 197] on link "arrow_drop_down Applications" at bounding box center [81, 195] width 163 height 33
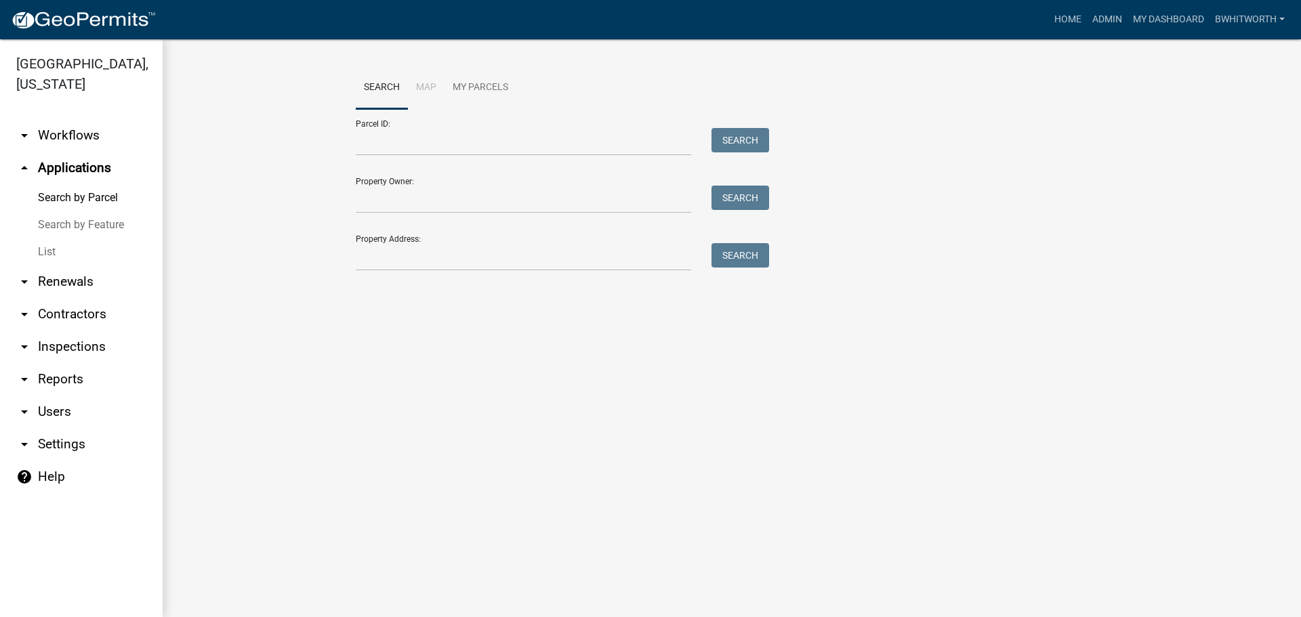
click at [49, 252] on link "List" at bounding box center [81, 252] width 163 height 27
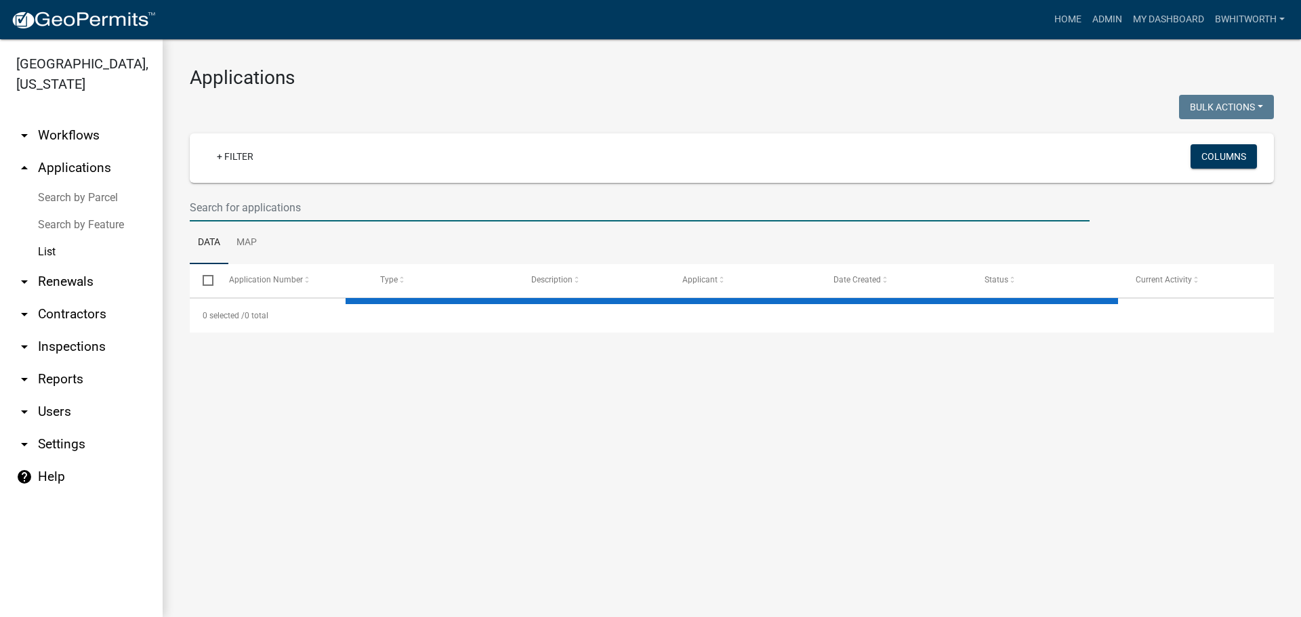
click at [295, 203] on input "text" at bounding box center [640, 208] width 900 height 28
type input "3313"
select select "3: 100"
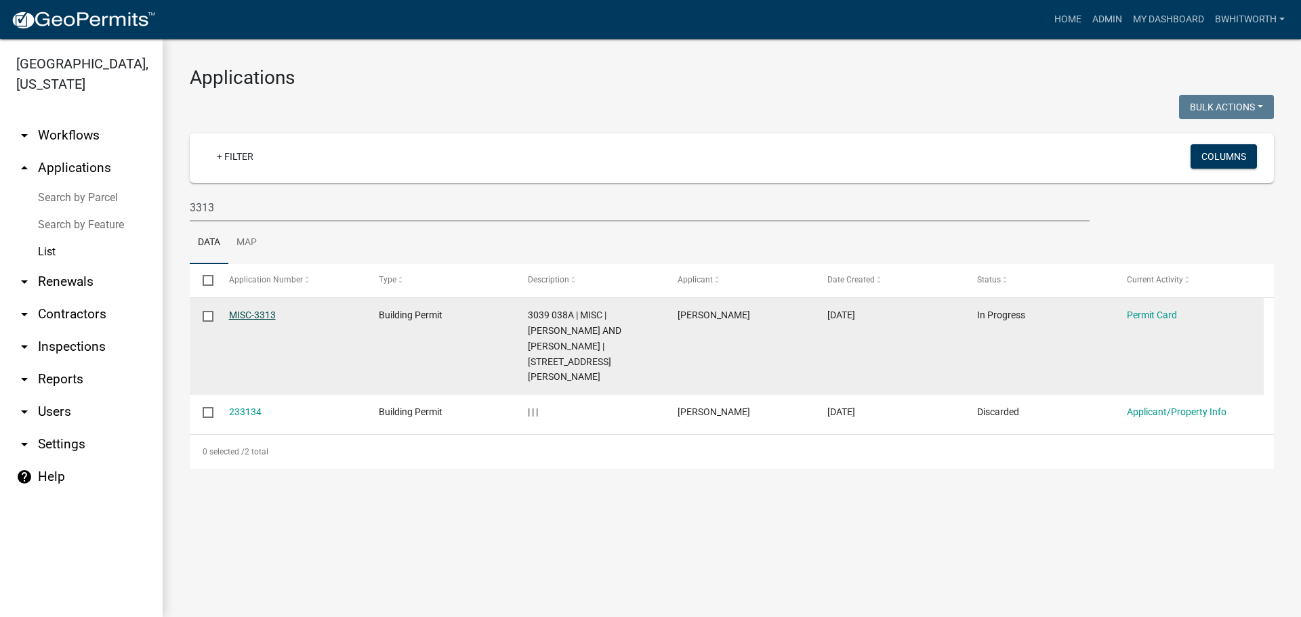
click at [245, 312] on link "MISC-3313" at bounding box center [252, 315] width 47 height 11
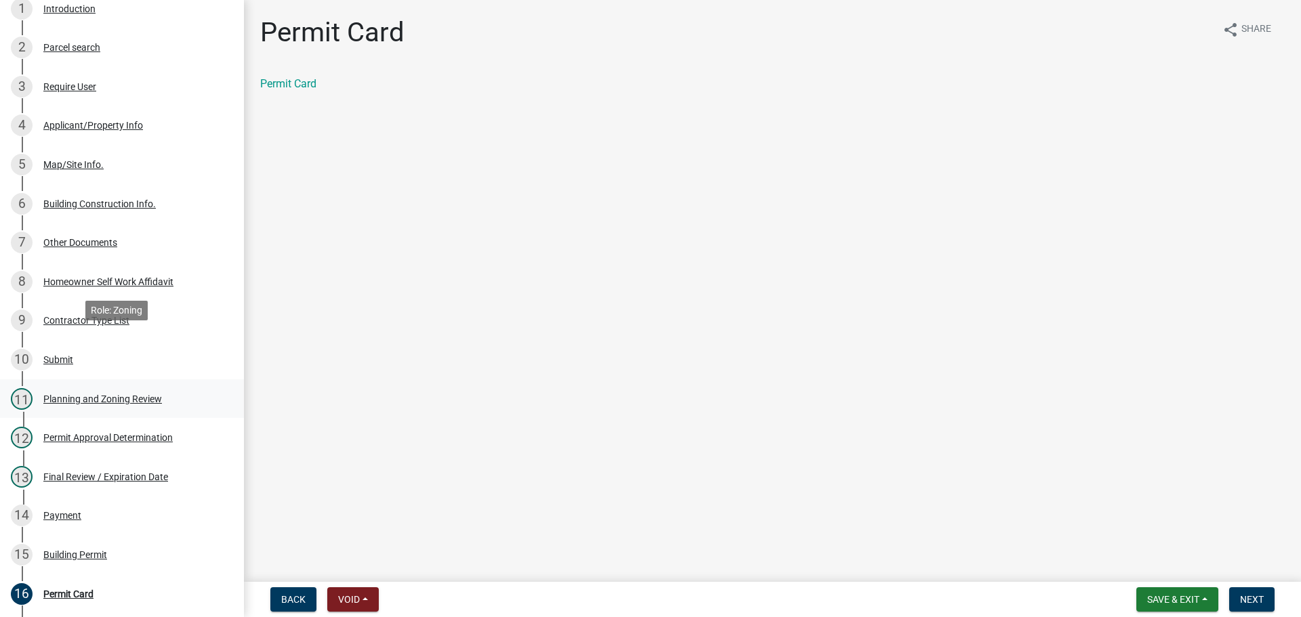
scroll to position [271, 0]
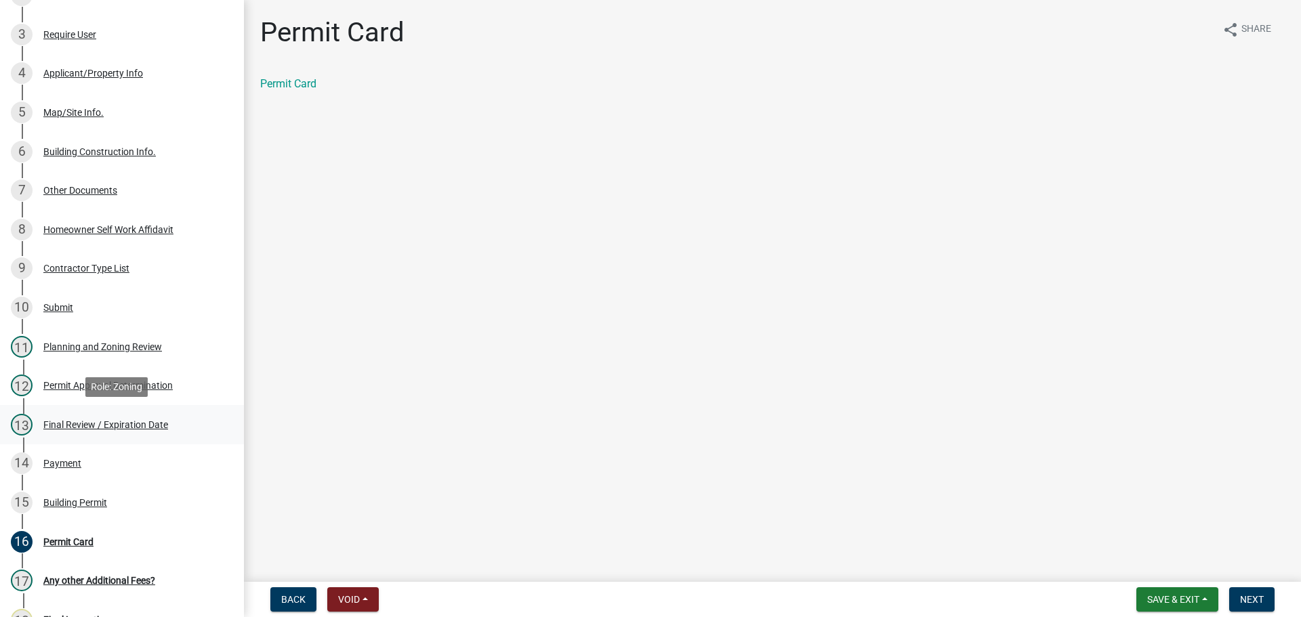
click at [78, 420] on div "Final Review / Expiration Date" at bounding box center [105, 424] width 125 height 9
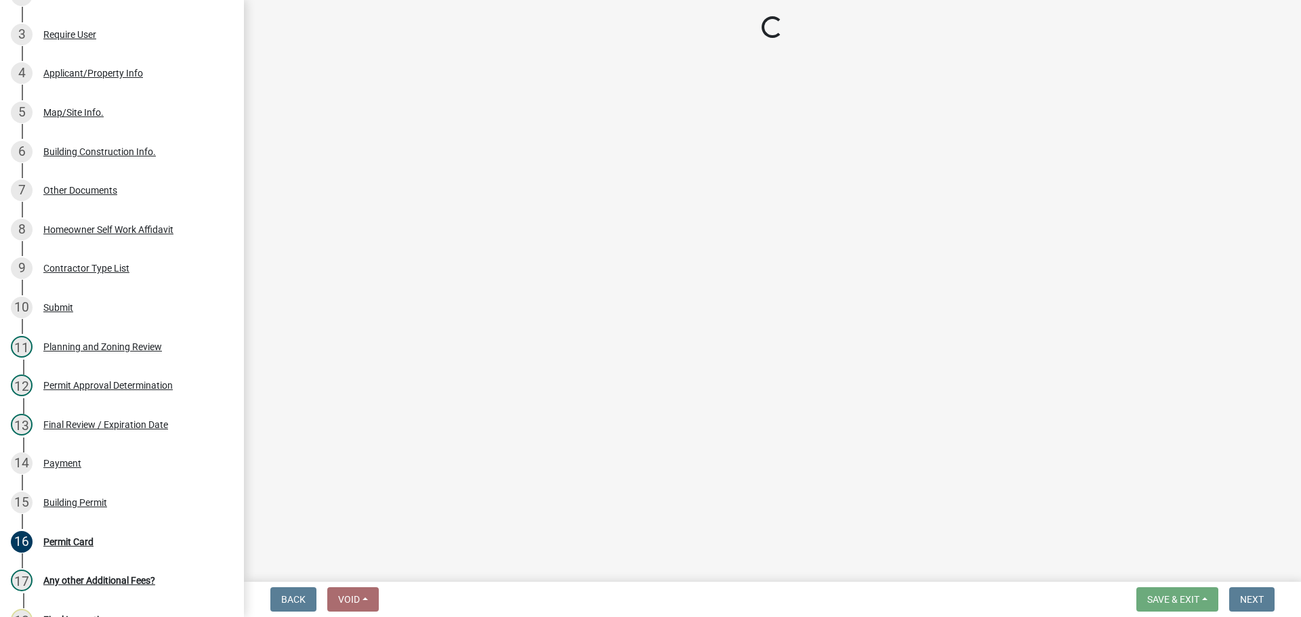
select select "5ce200eb-feb1-496b-8127-7891293955f5"
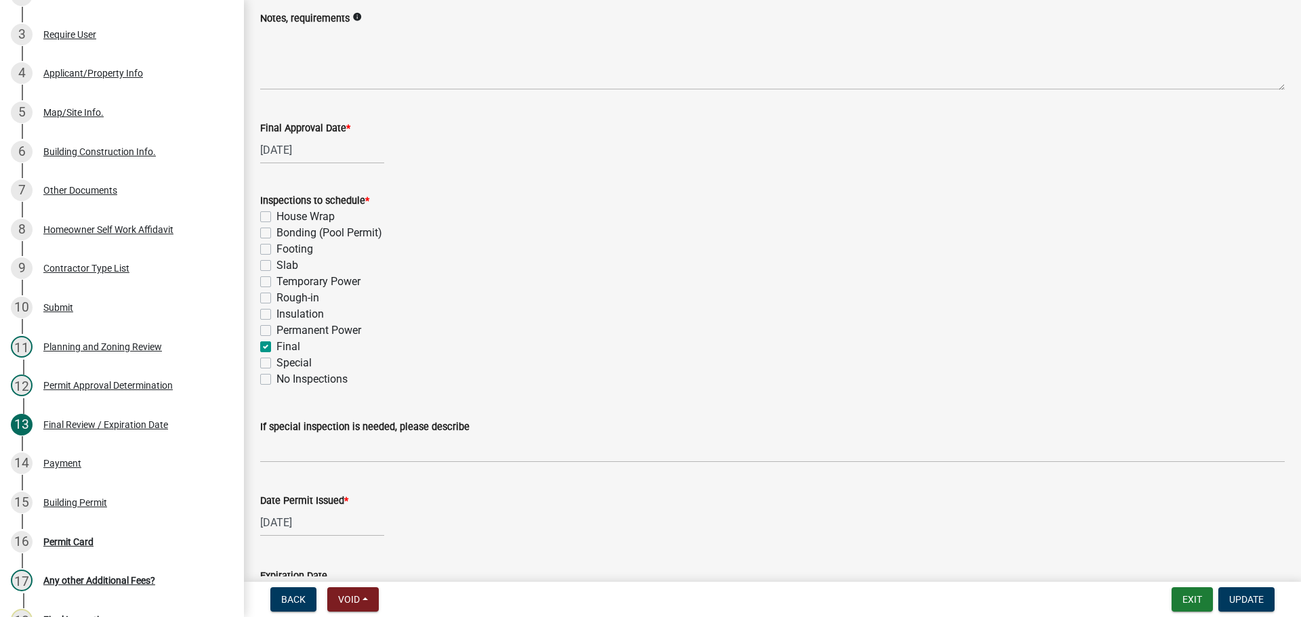
scroll to position [0, 0]
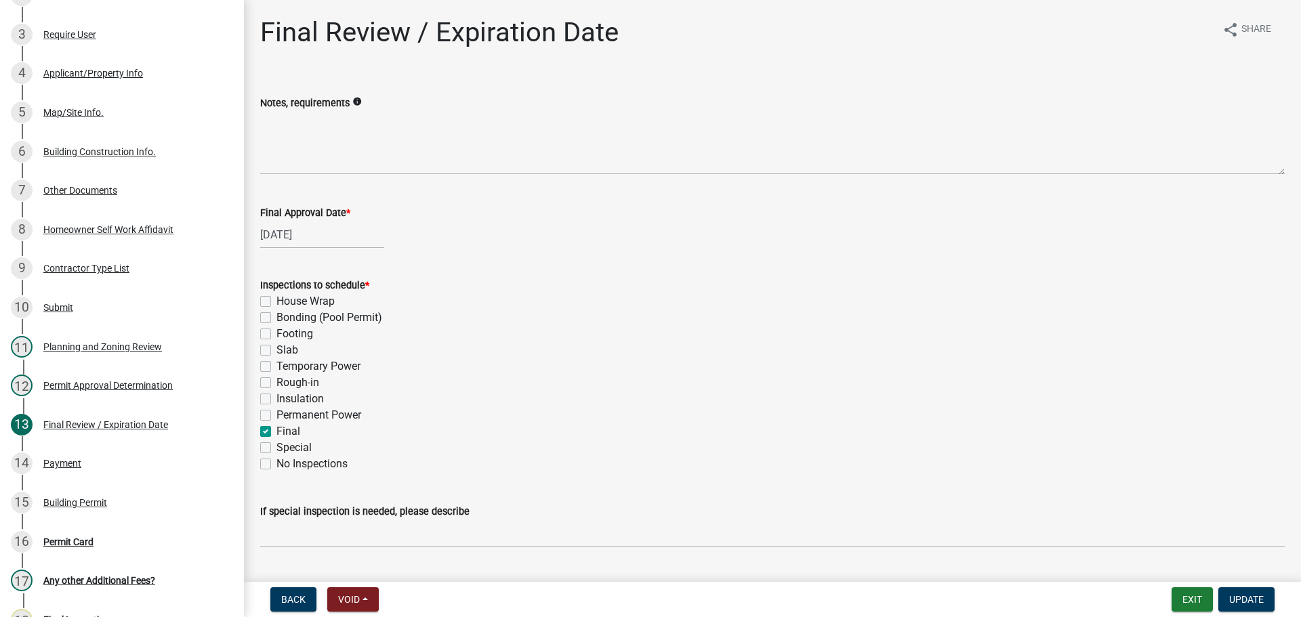
click at [337, 232] on div "07/07/2025" at bounding box center [322, 235] width 124 height 28
select select "7"
select select "2025"
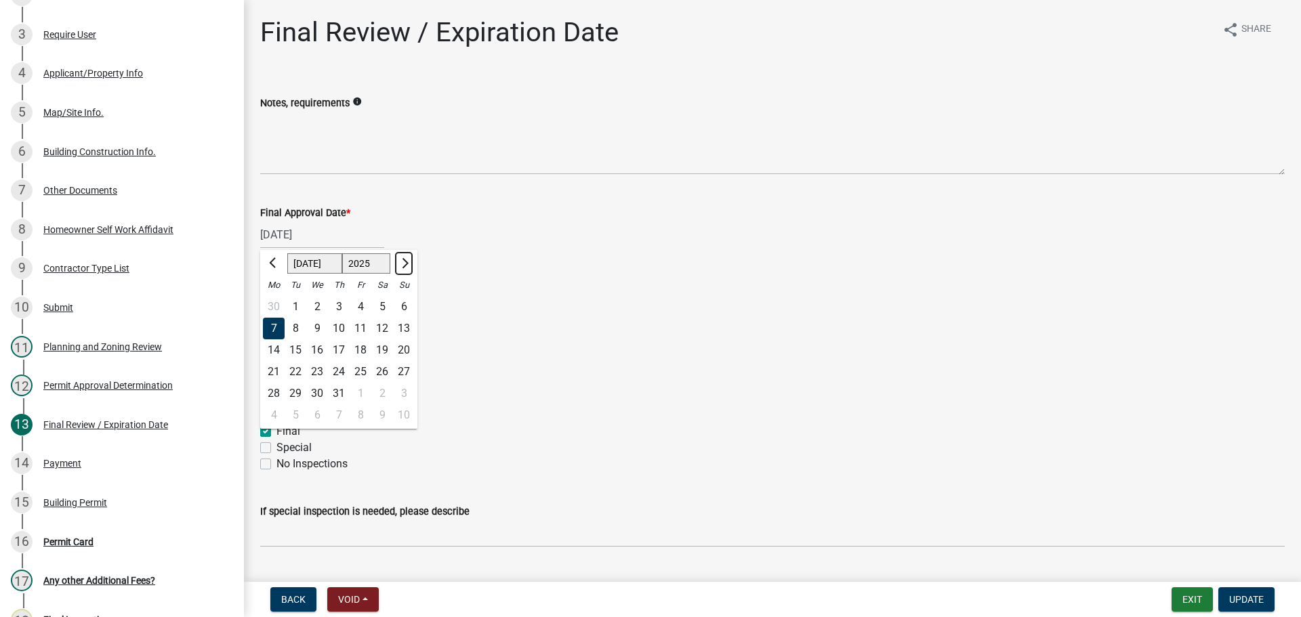
click at [405, 263] on span "Next month" at bounding box center [404, 263] width 10 height 10
click at [268, 262] on button "Previous month" at bounding box center [274, 264] width 16 height 22
select select "8"
click at [337, 367] on div "21" at bounding box center [339, 372] width 22 height 22
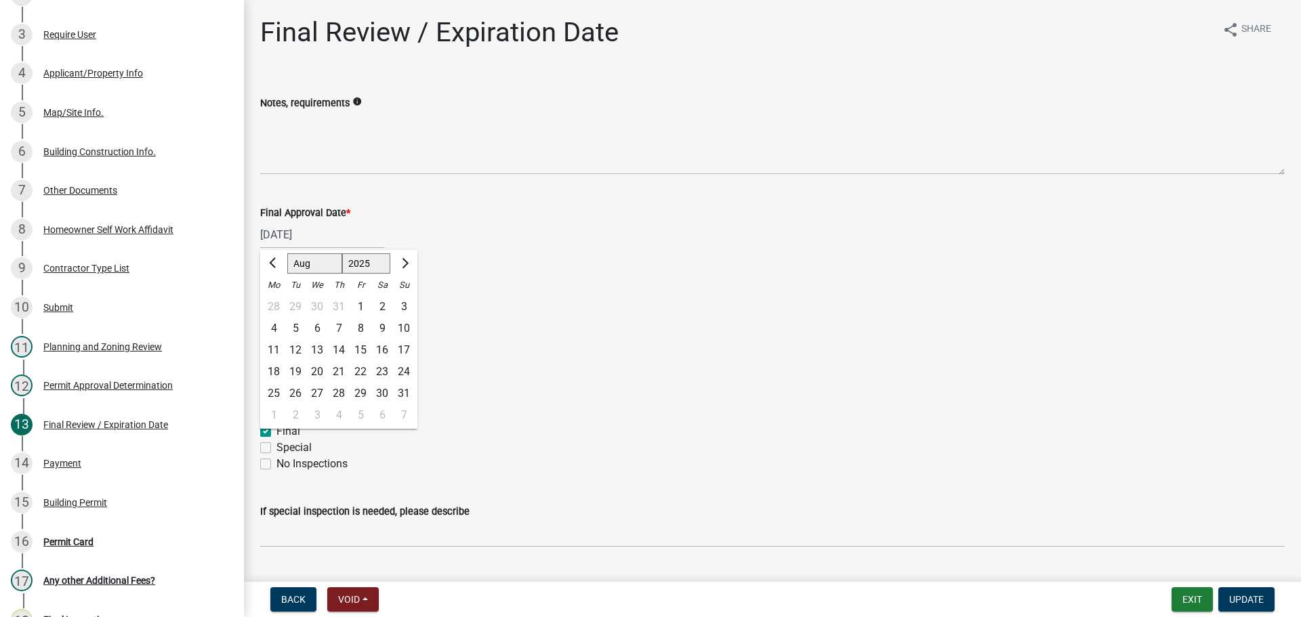
type input "[DATE]"
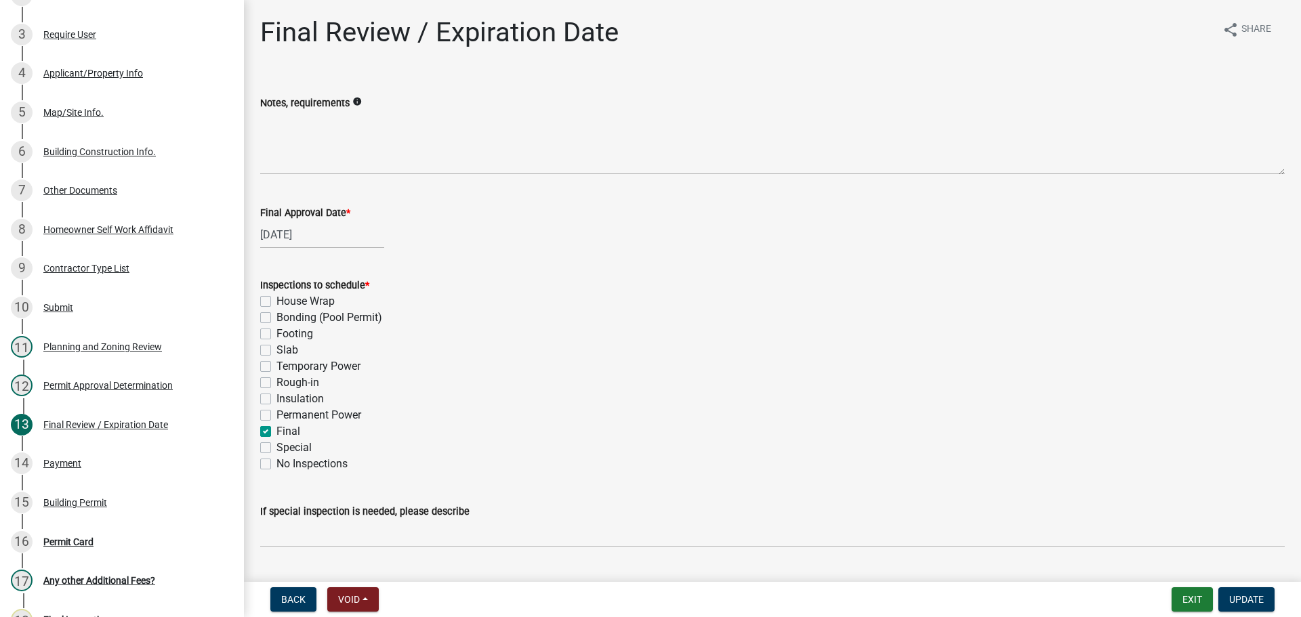
click at [325, 230] on div "[DATE]" at bounding box center [322, 235] width 124 height 28
select select "8"
select select "2025"
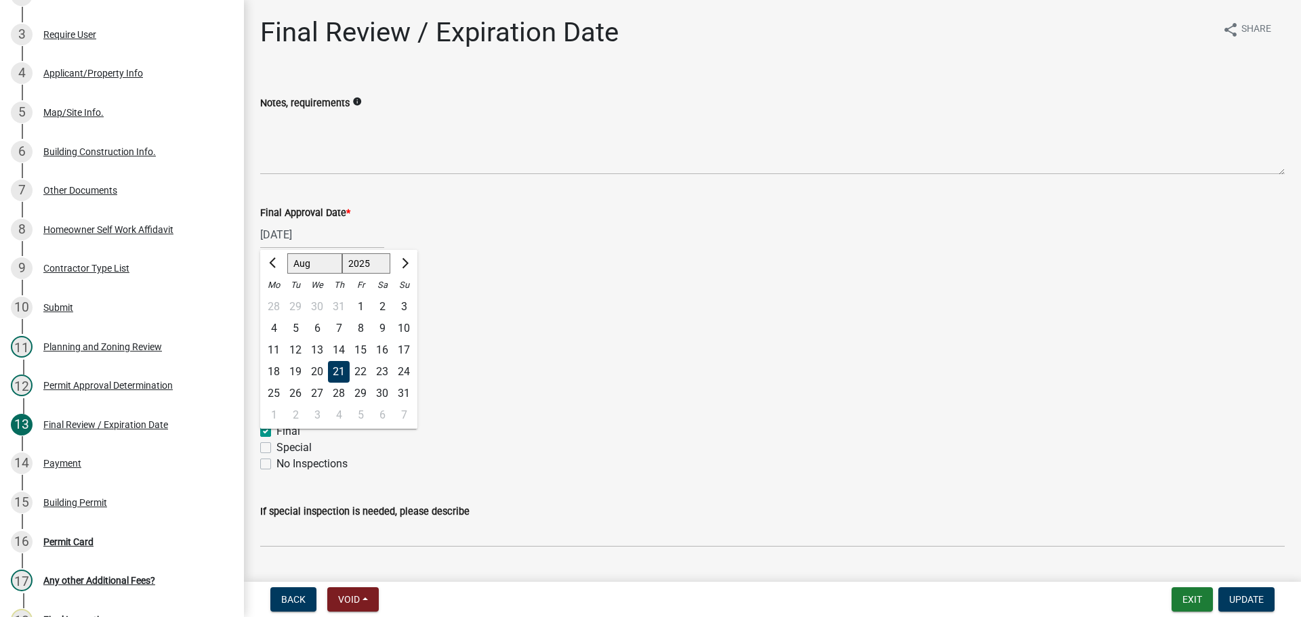
click at [264, 260] on div at bounding box center [273, 264] width 27 height 22
click at [271, 265] on span "Previous month" at bounding box center [274, 263] width 10 height 10
click at [399, 264] on span "Next month" at bounding box center [404, 263] width 10 height 10
select select "7"
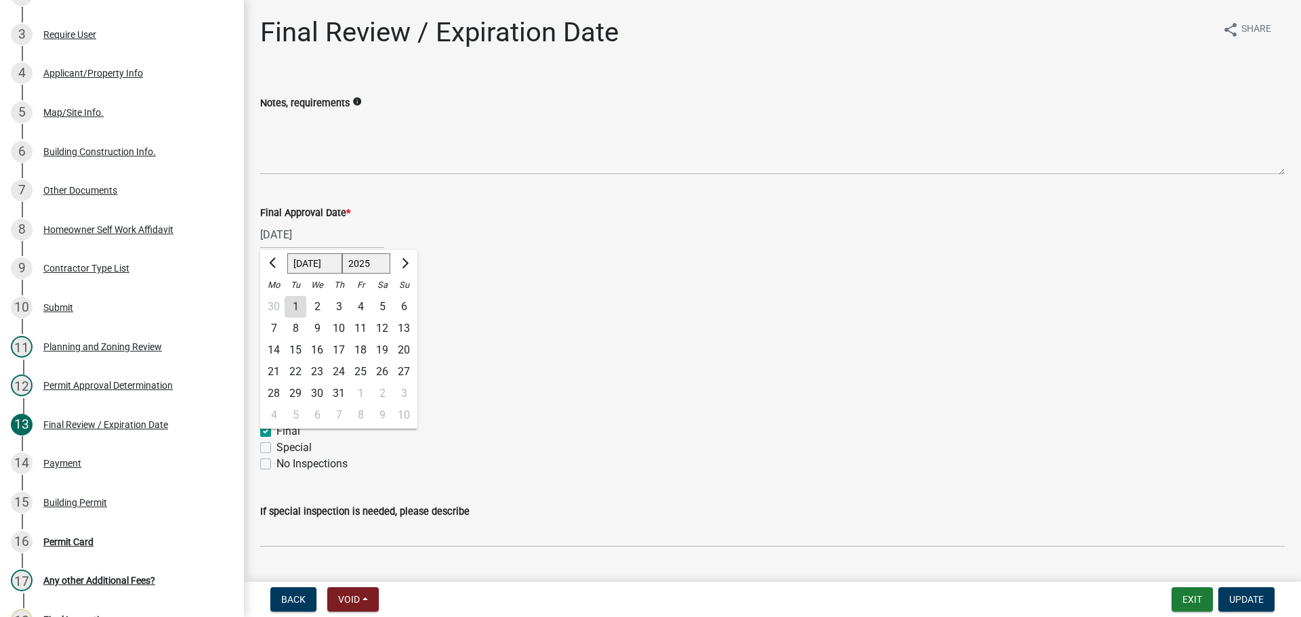
click at [270, 327] on div "7" at bounding box center [274, 329] width 22 height 22
type input "07/07/2025"
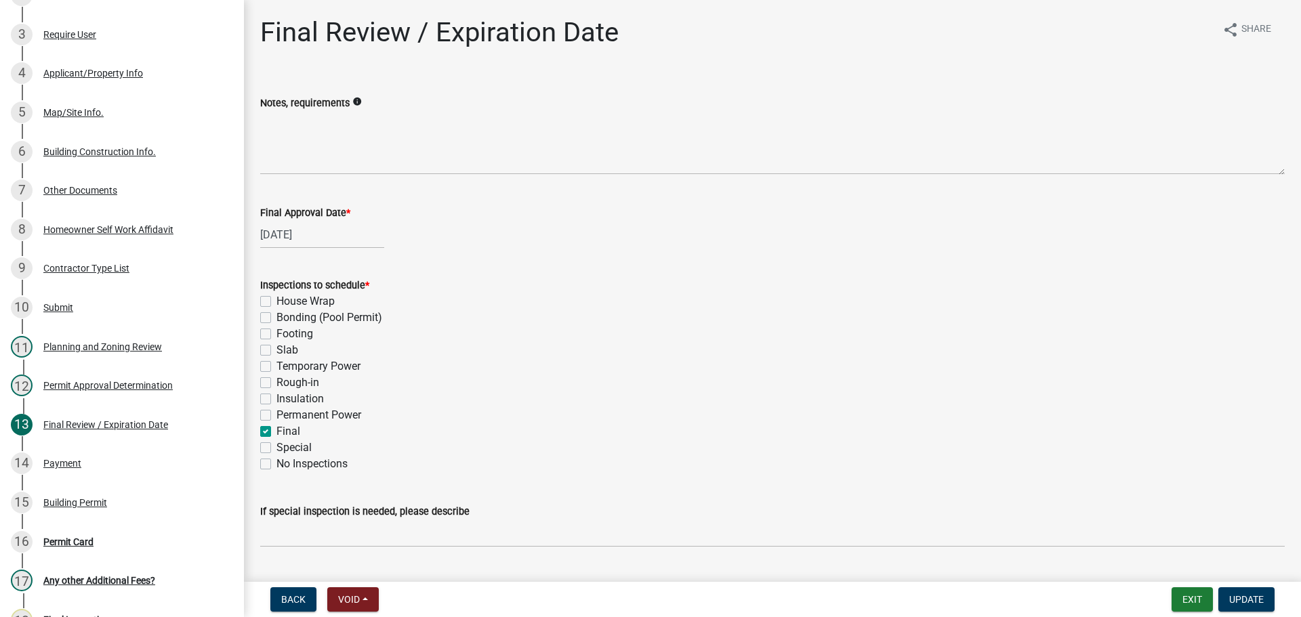
click at [613, 291] on div "Inspections to schedule *" at bounding box center [772, 285] width 1025 height 16
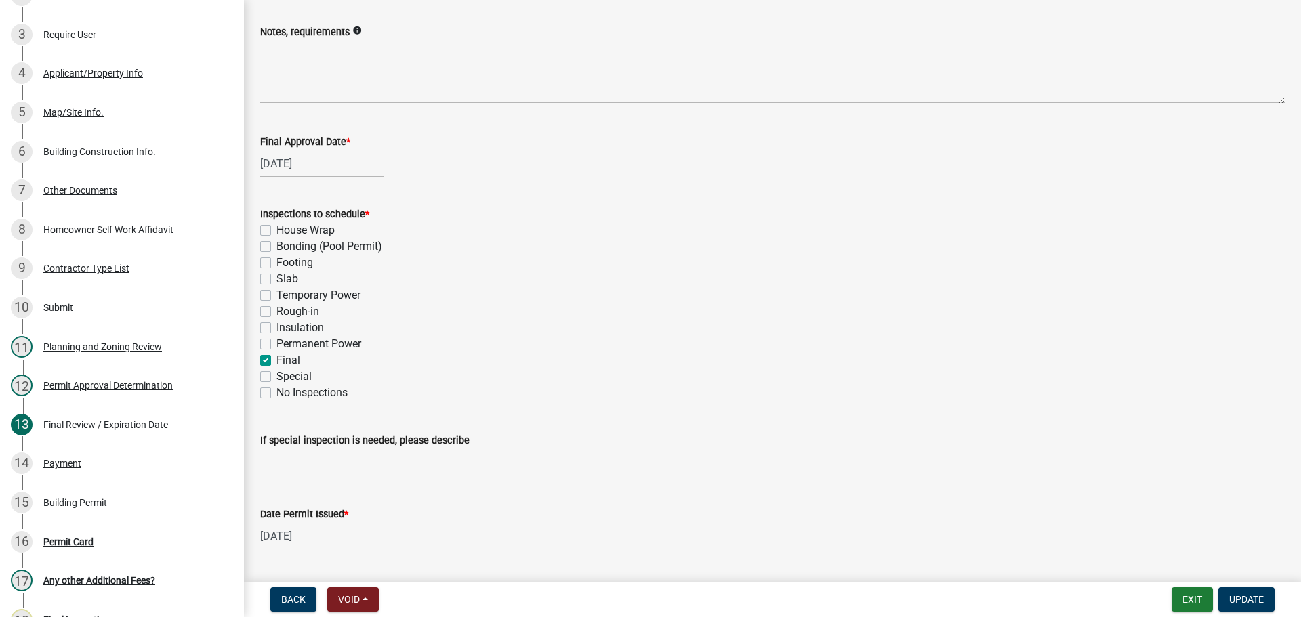
scroll to position [277, 0]
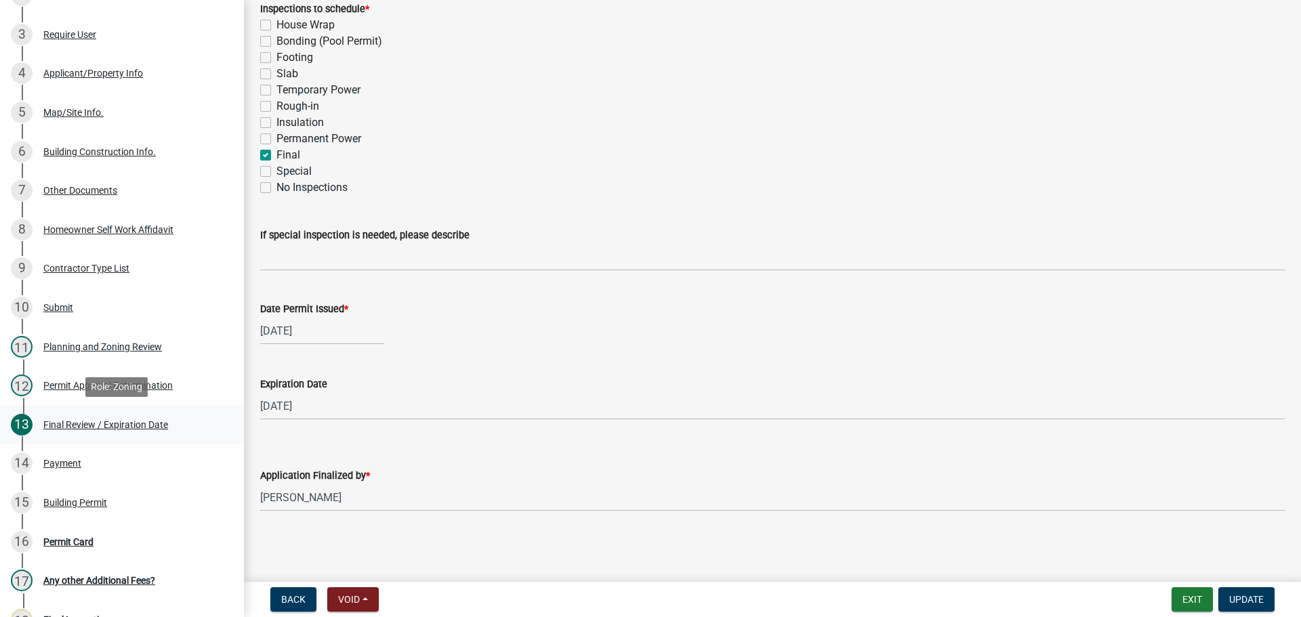
click at [75, 422] on div "Final Review / Expiration Date" at bounding box center [105, 424] width 125 height 9
click at [1231, 605] on span "Update" at bounding box center [1246, 599] width 35 height 11
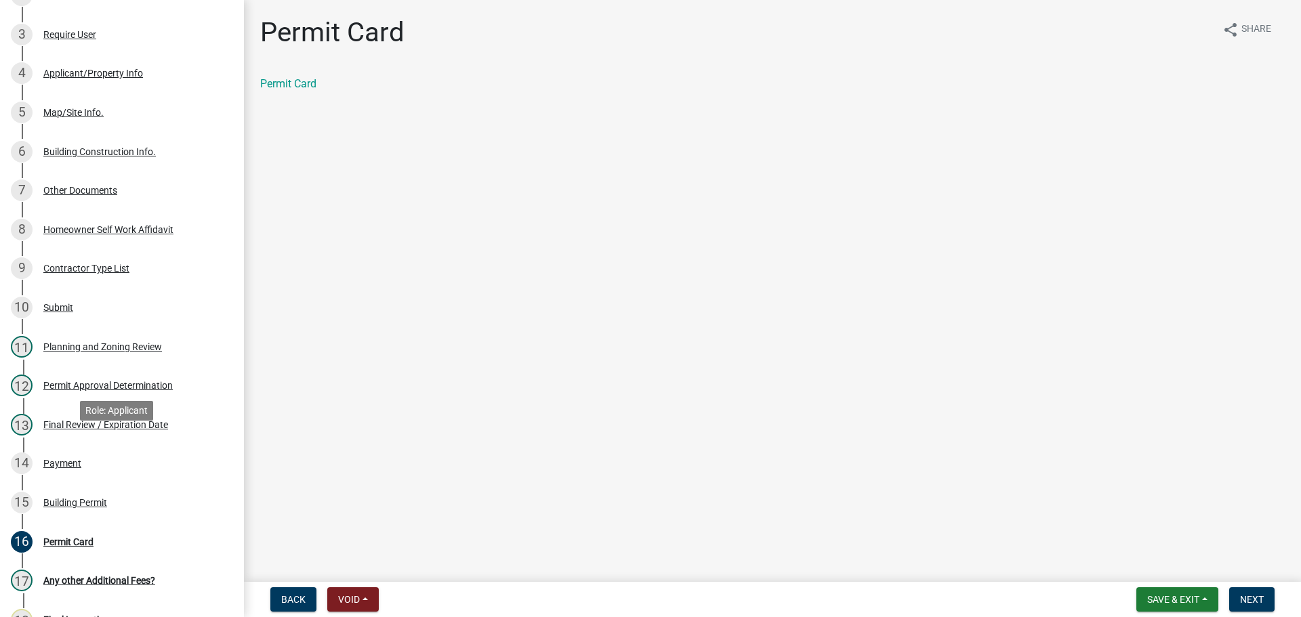
scroll to position [458, 0]
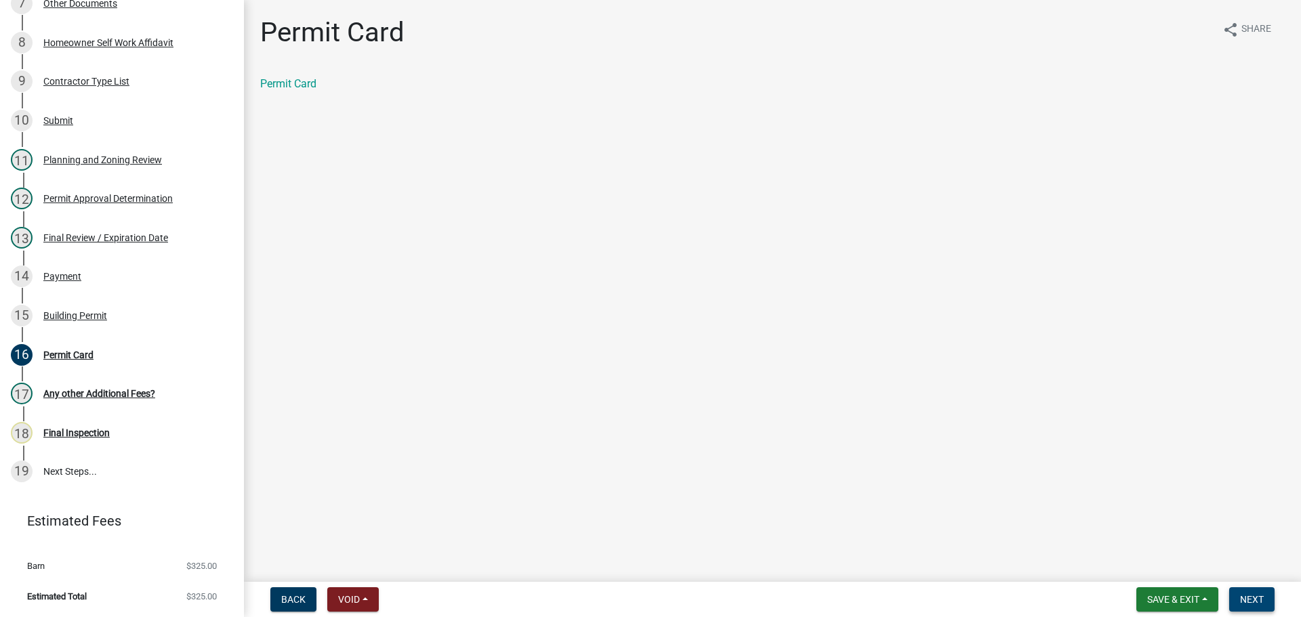
click at [1250, 601] on span "Next" at bounding box center [1252, 599] width 24 height 11
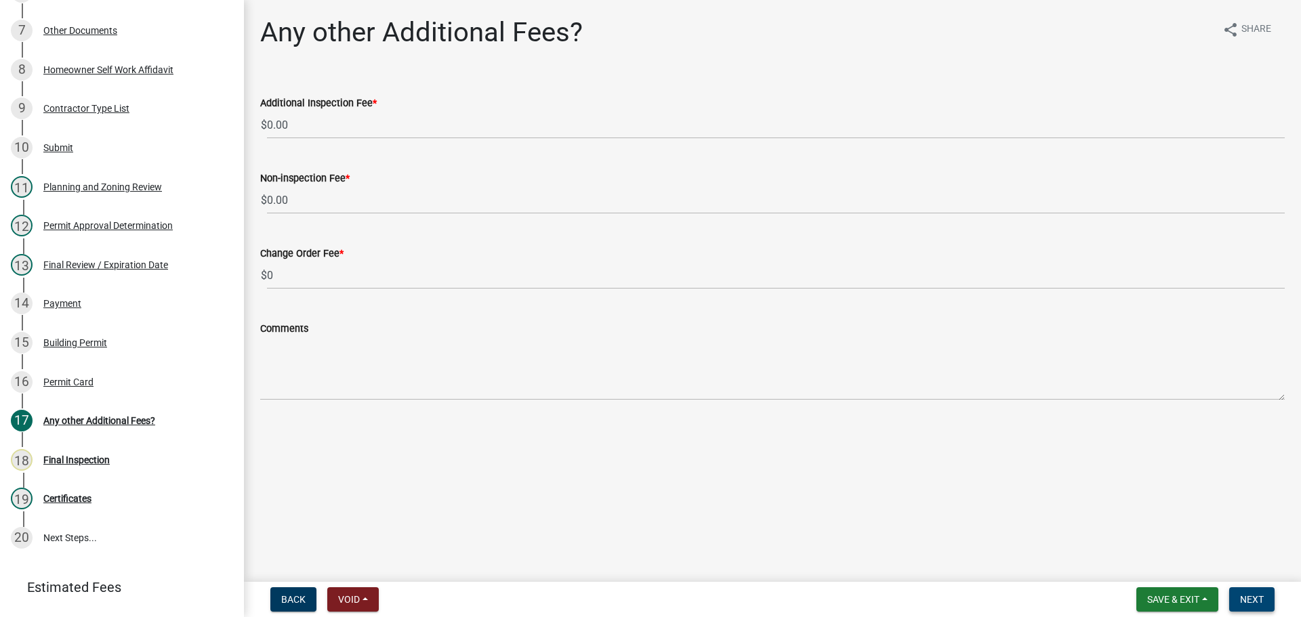
scroll to position [525, 0]
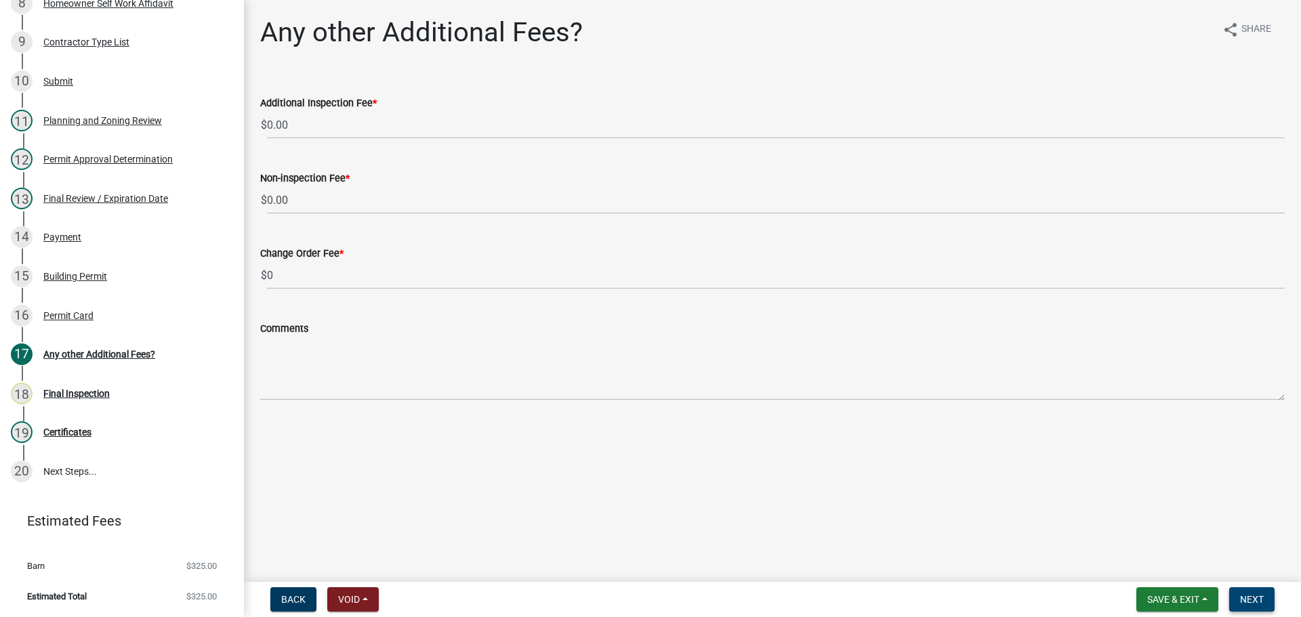
click at [1245, 600] on span "Next" at bounding box center [1252, 599] width 24 height 11
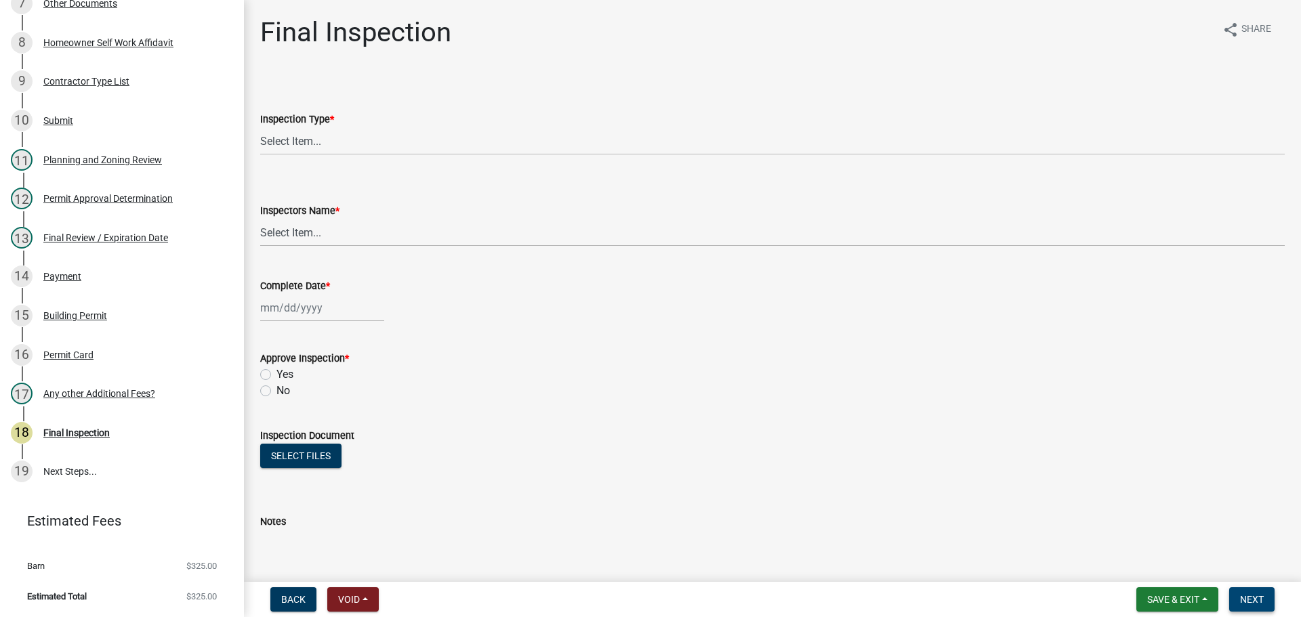
scroll to position [485, 0]
click at [318, 140] on select "Select Item... Final" at bounding box center [772, 141] width 1025 height 28
click at [260, 127] on select "Select Item... Final" at bounding box center [772, 141] width 1025 height 28
select select "895eead6-d784-4fdc-a4a3-66a9075c153d"
click at [327, 226] on select "Select Item... khenson (Karen Henson) j.bouhl (Joe Bouhl) Engineer / Electricia…" at bounding box center [772, 233] width 1025 height 28
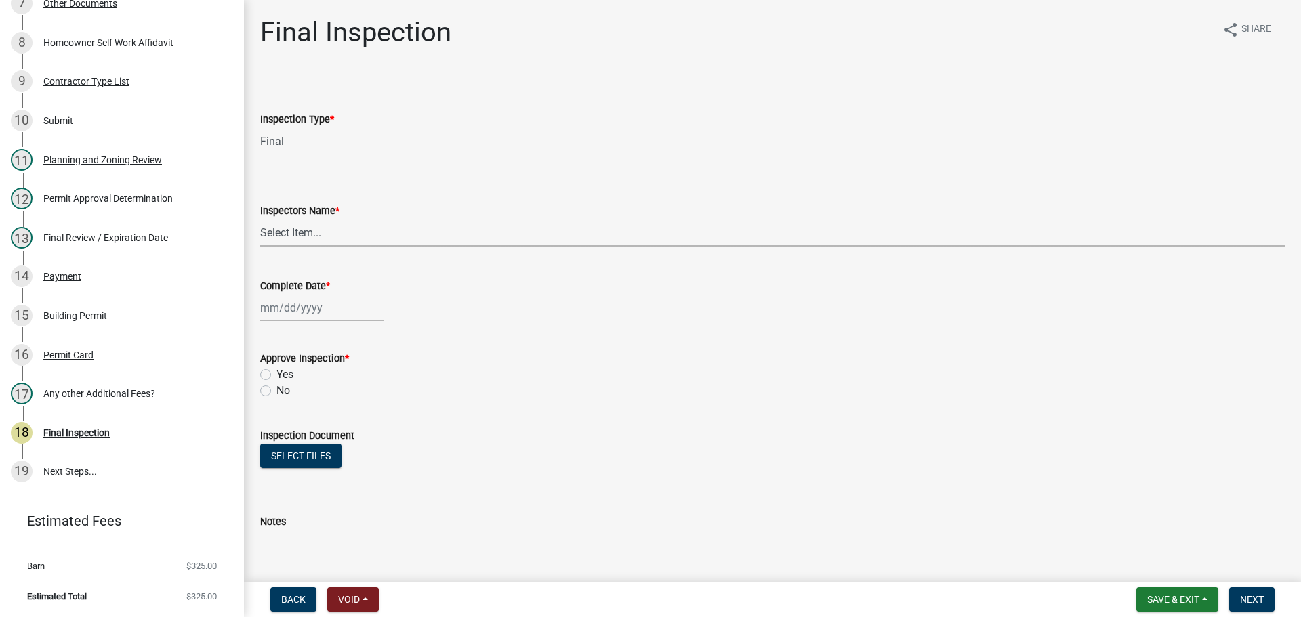
select select "b7f275ba-f507-42fd-b9cd-cd9544451c64"
click at [260, 219] on select "Select Item... khenson (Karen Henson) j.bouhl (Joe Bouhl) Engineer / Electricia…" at bounding box center [772, 233] width 1025 height 28
click at [274, 309] on div at bounding box center [322, 308] width 124 height 28
select select "8"
select select "2025"
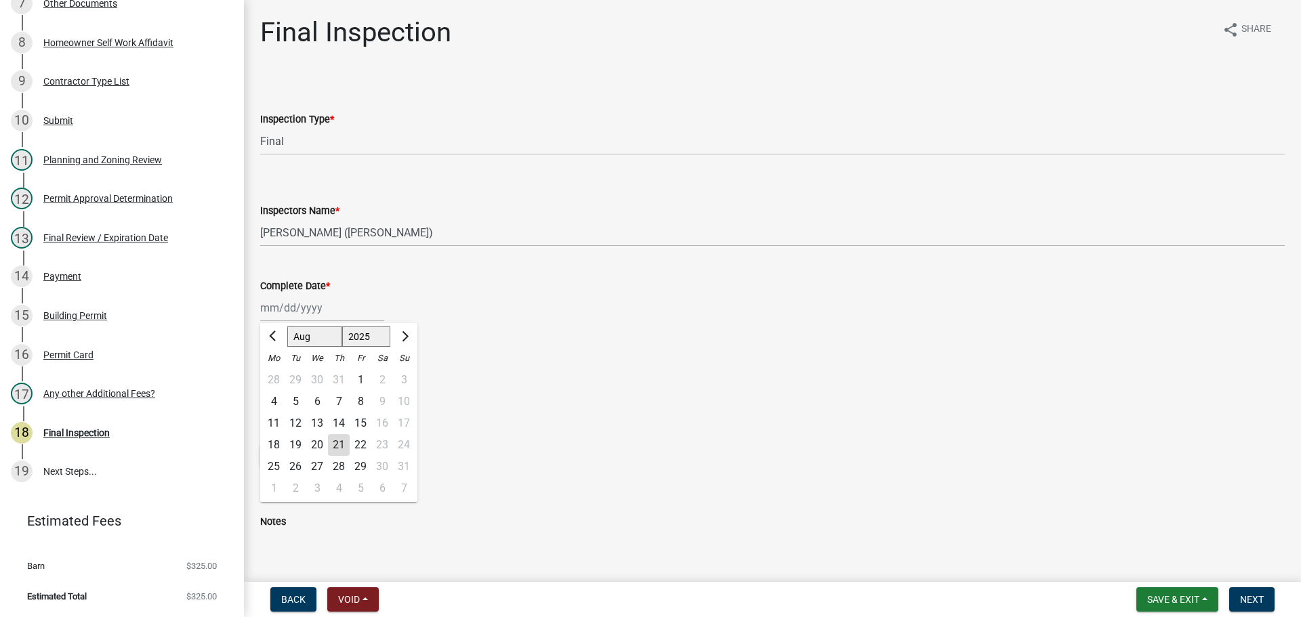
click at [336, 446] on div "21" at bounding box center [339, 445] width 22 height 22
type input "[DATE]"
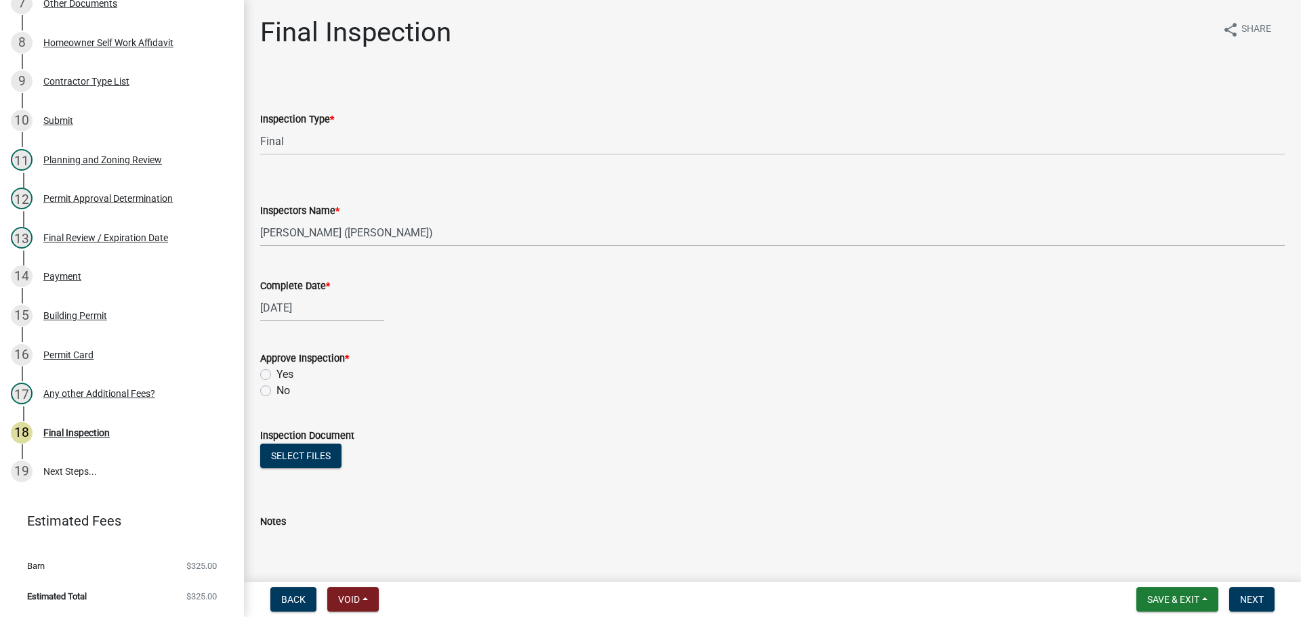
drag, startPoint x: 267, startPoint y: 371, endPoint x: 415, endPoint y: 384, distance: 148.9
click at [277, 371] on label "Yes" at bounding box center [285, 375] width 17 height 16
click at [277, 371] on input "Yes" at bounding box center [281, 371] width 9 height 9
radio input "true"
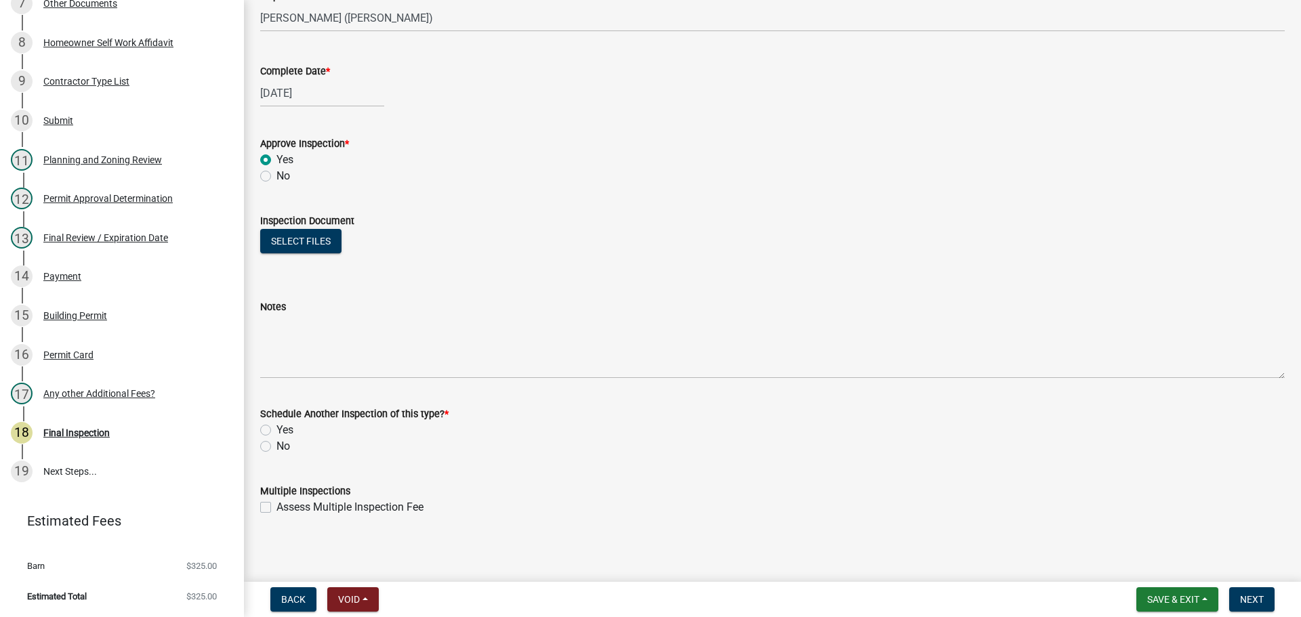
scroll to position [219, 0]
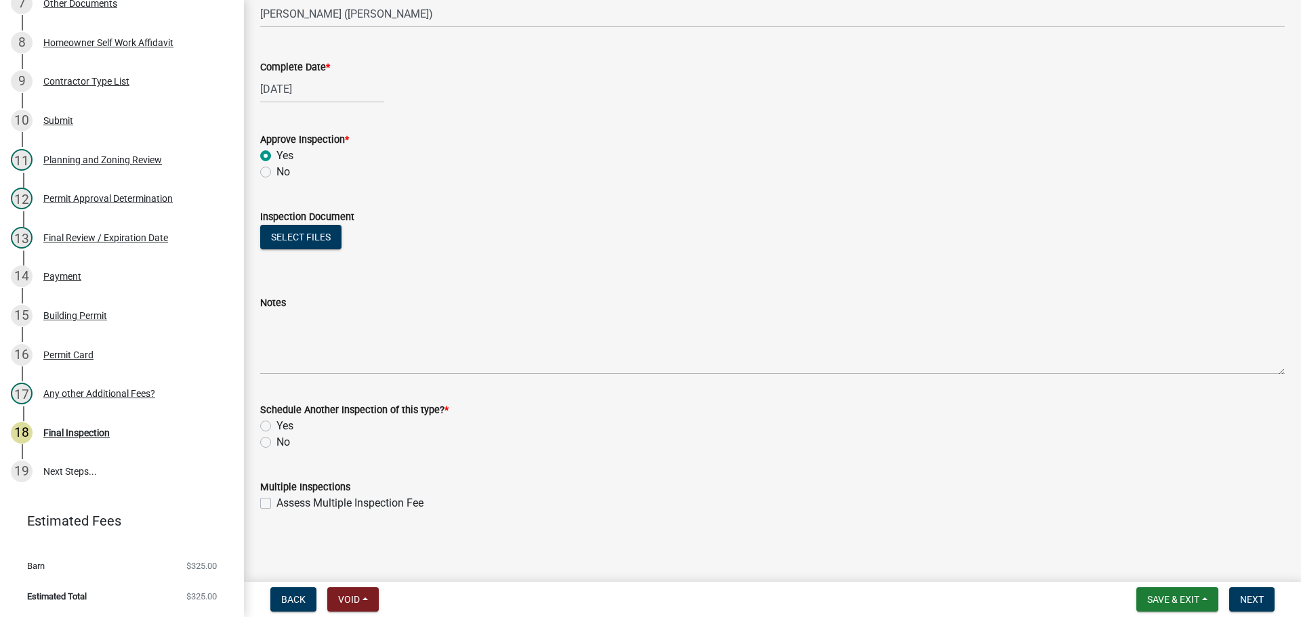
click at [277, 438] on label "No" at bounding box center [284, 442] width 14 height 16
click at [277, 438] on input "No" at bounding box center [281, 438] width 9 height 9
radio input "true"
click at [1251, 604] on span "Next" at bounding box center [1252, 599] width 24 height 11
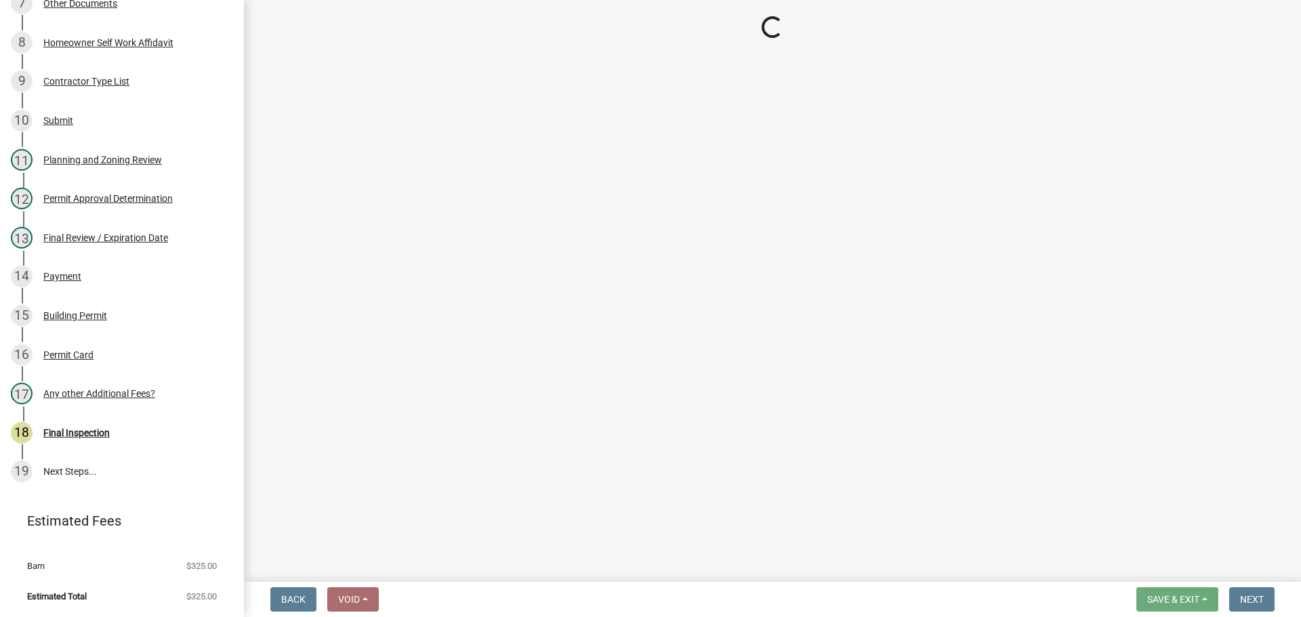
scroll to position [525, 0]
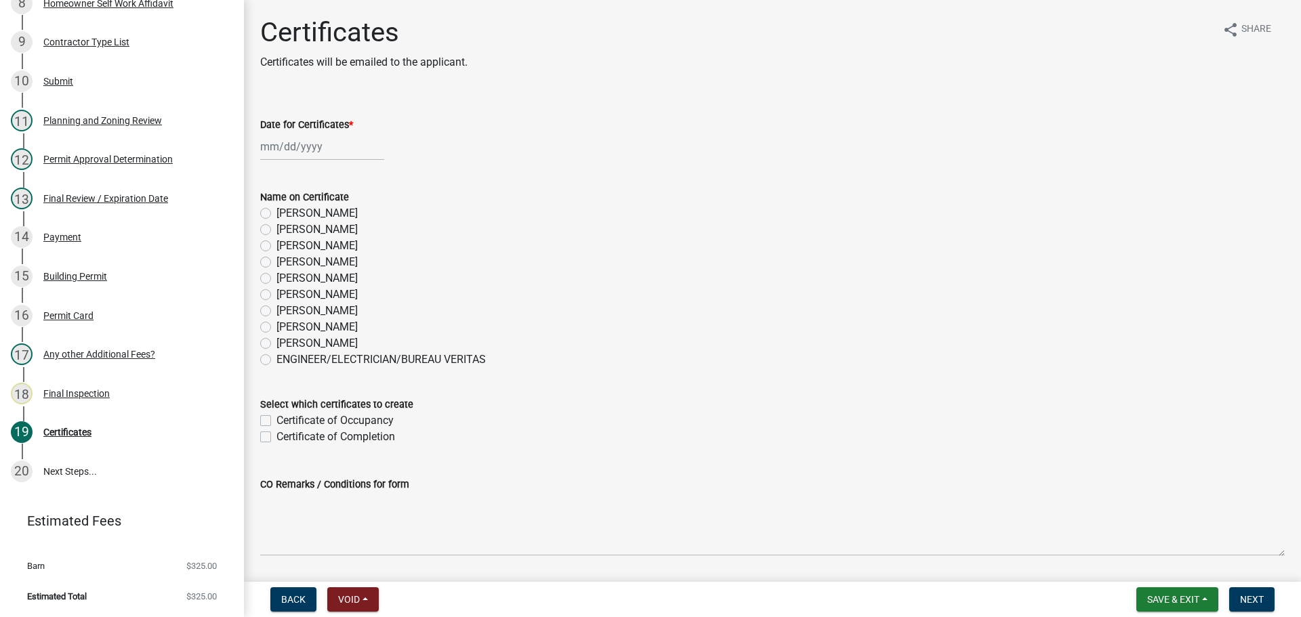
click at [298, 150] on div at bounding box center [322, 147] width 124 height 28
select select "8"
select select "2025"
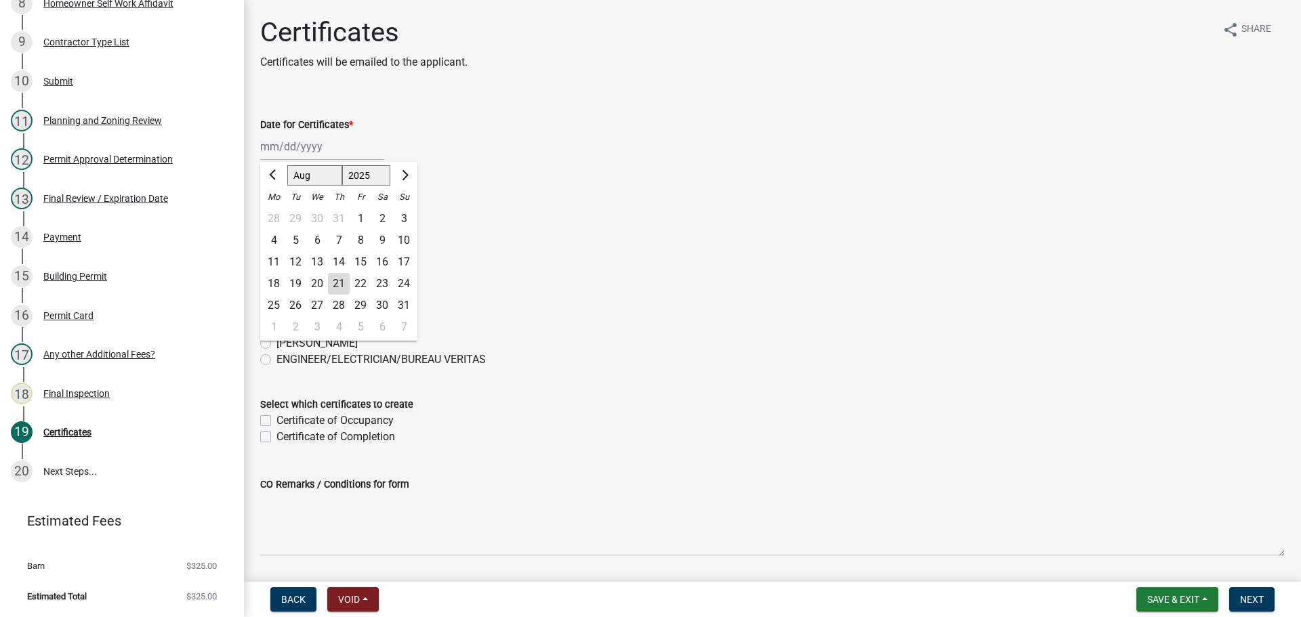
click at [335, 281] on div "21" at bounding box center [339, 284] width 22 height 22
type input "[DATE]"
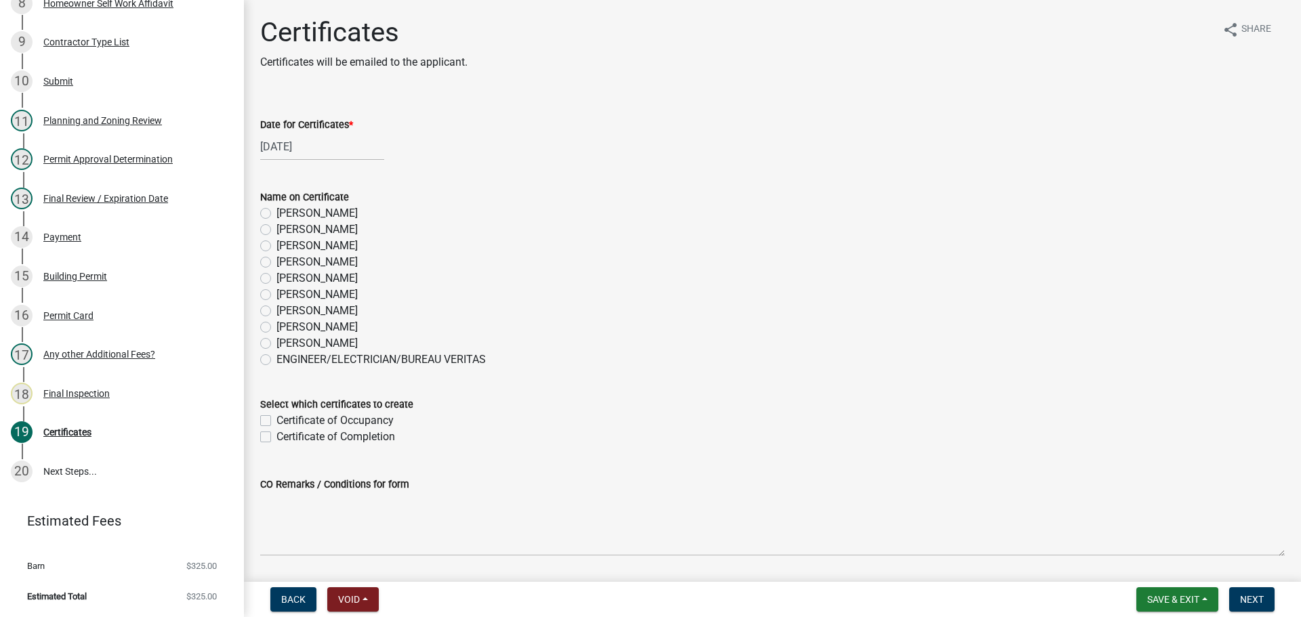
click at [277, 342] on label "[PERSON_NAME]" at bounding box center [317, 343] width 81 height 16
click at [277, 342] on input "[PERSON_NAME]" at bounding box center [281, 339] width 9 height 9
radio input "true"
click at [277, 436] on label "Certificate of Completion" at bounding box center [336, 437] width 119 height 16
click at [277, 436] on input "Certificate of Completion" at bounding box center [281, 433] width 9 height 9
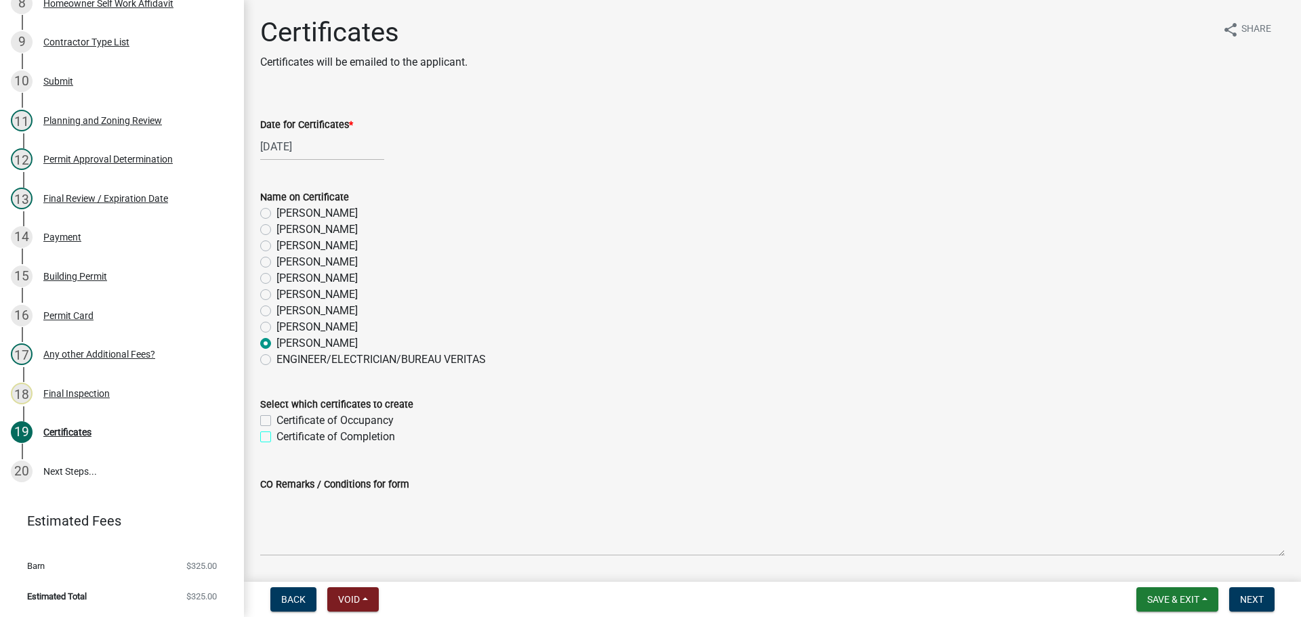
checkbox input "true"
checkbox input "false"
checkbox input "true"
click at [1252, 603] on span "Next" at bounding box center [1252, 599] width 24 height 11
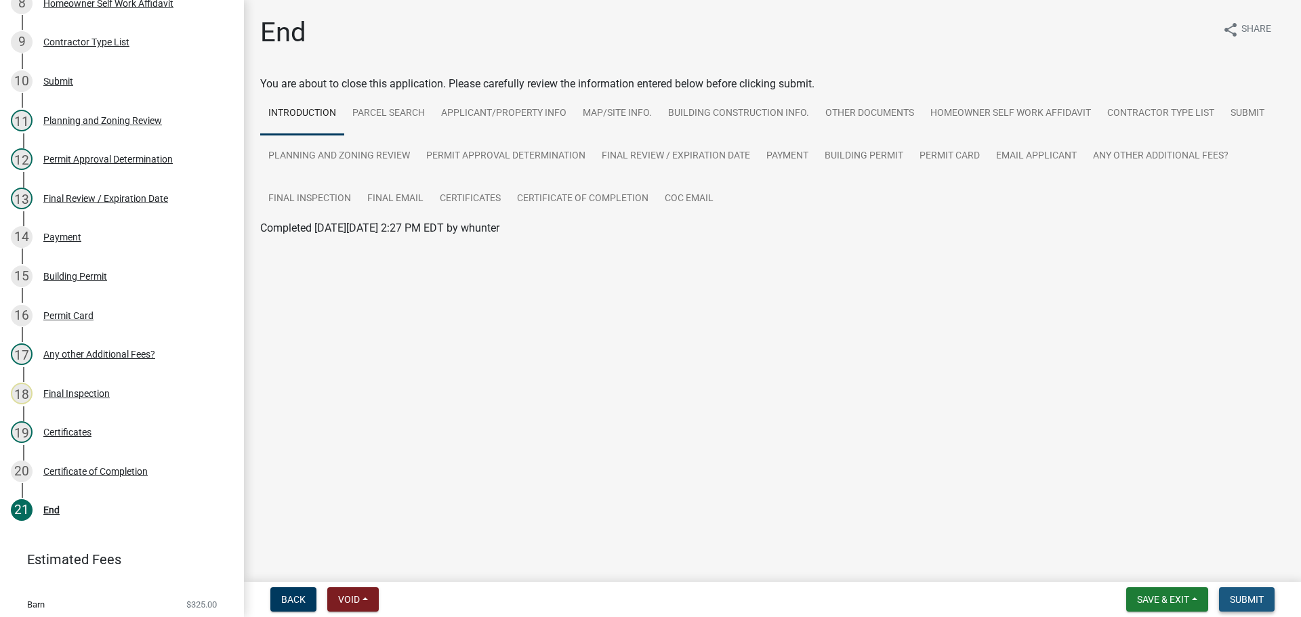
click at [1261, 600] on span "Submit" at bounding box center [1247, 599] width 34 height 11
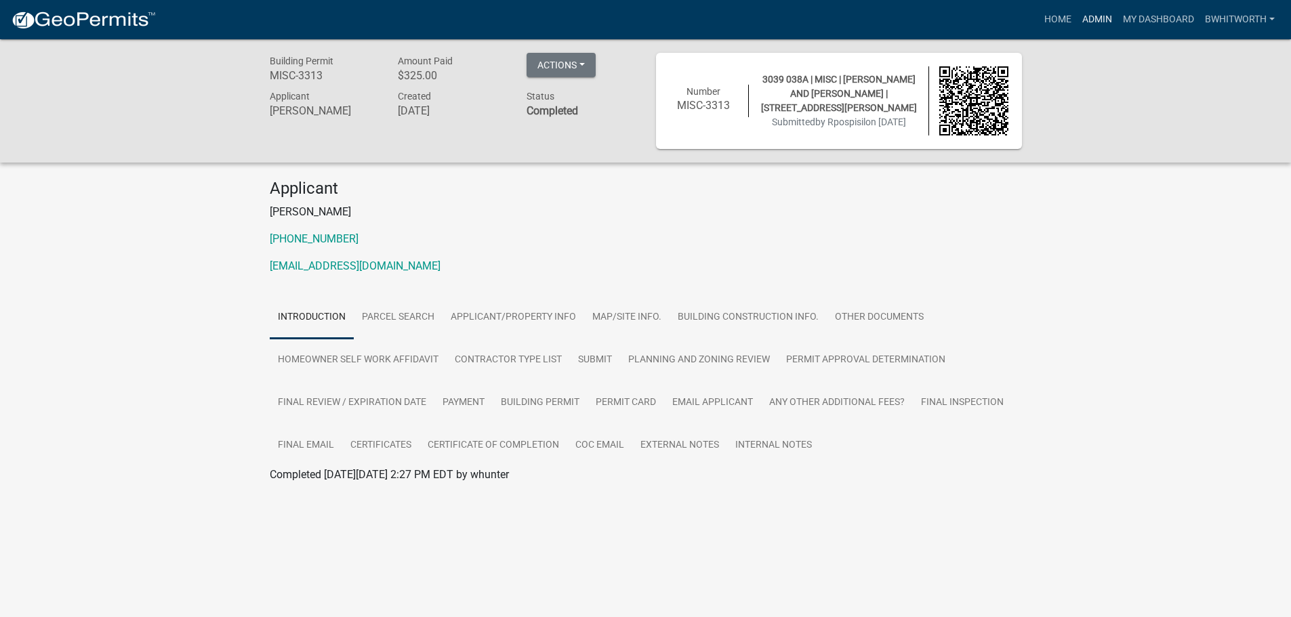
click at [1088, 20] on link "Admin" at bounding box center [1097, 20] width 41 height 26
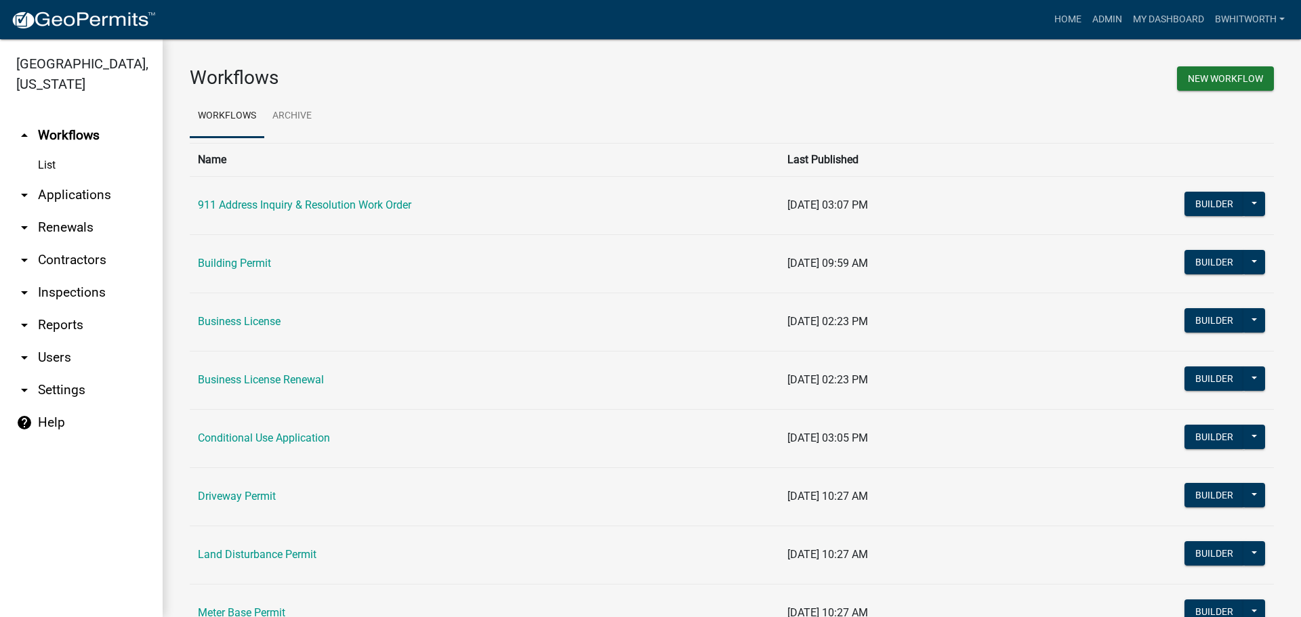
click at [60, 195] on link "arrow_drop_down Applications" at bounding box center [81, 195] width 163 height 33
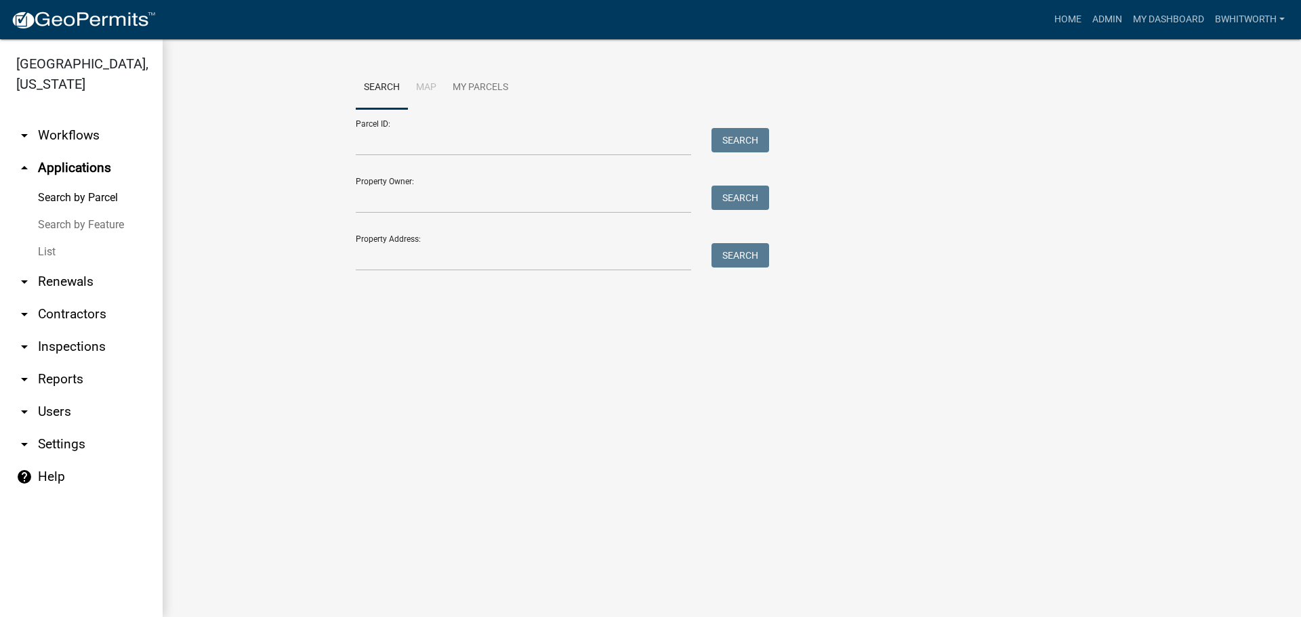
click at [43, 251] on link "List" at bounding box center [81, 252] width 163 height 27
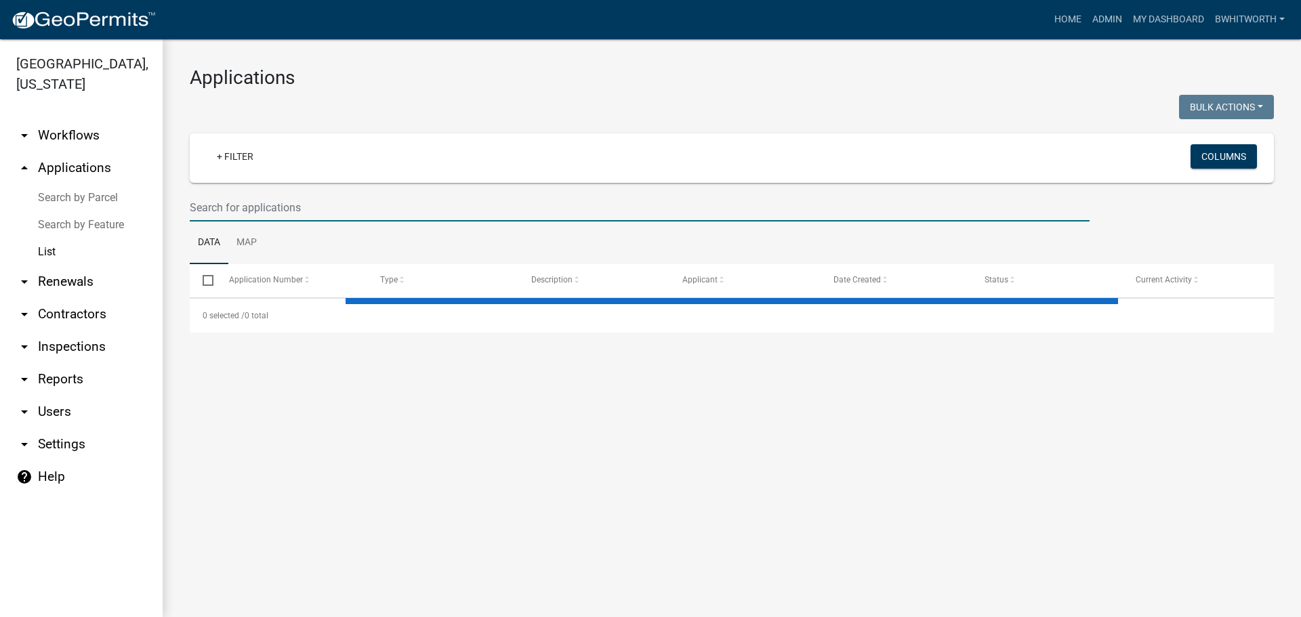
click at [282, 211] on input "text" at bounding box center [640, 208] width 900 height 28
type input "3300"
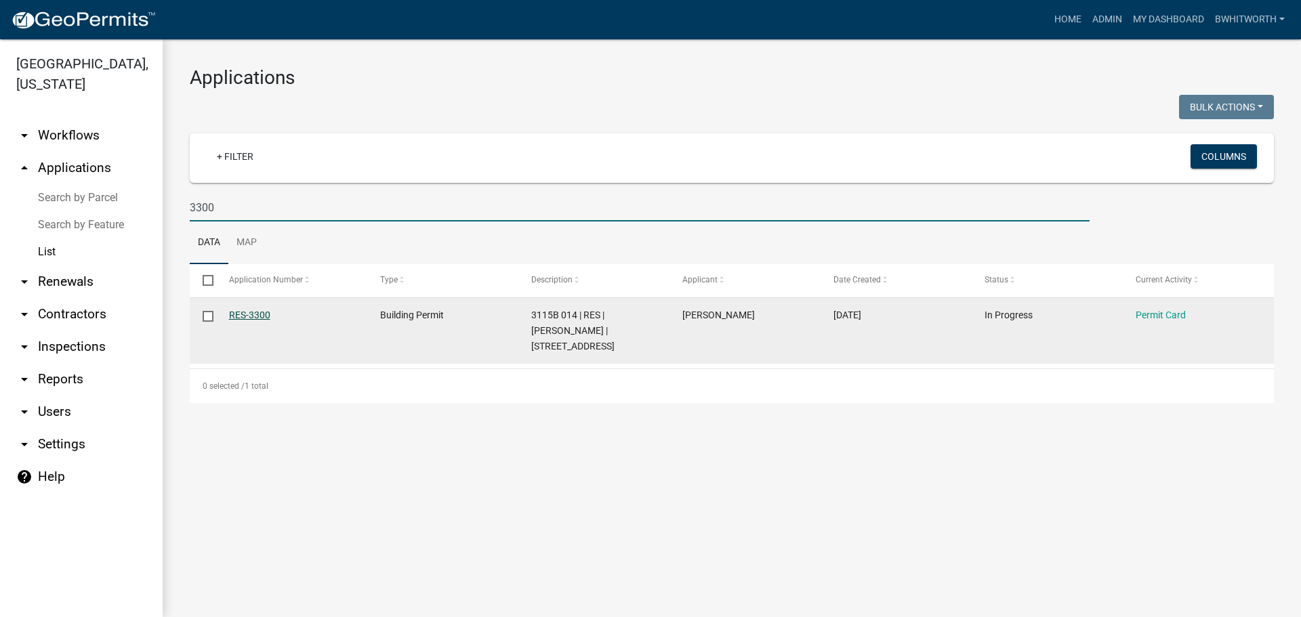
click at [263, 314] on link "RES-3300" at bounding box center [249, 315] width 41 height 11
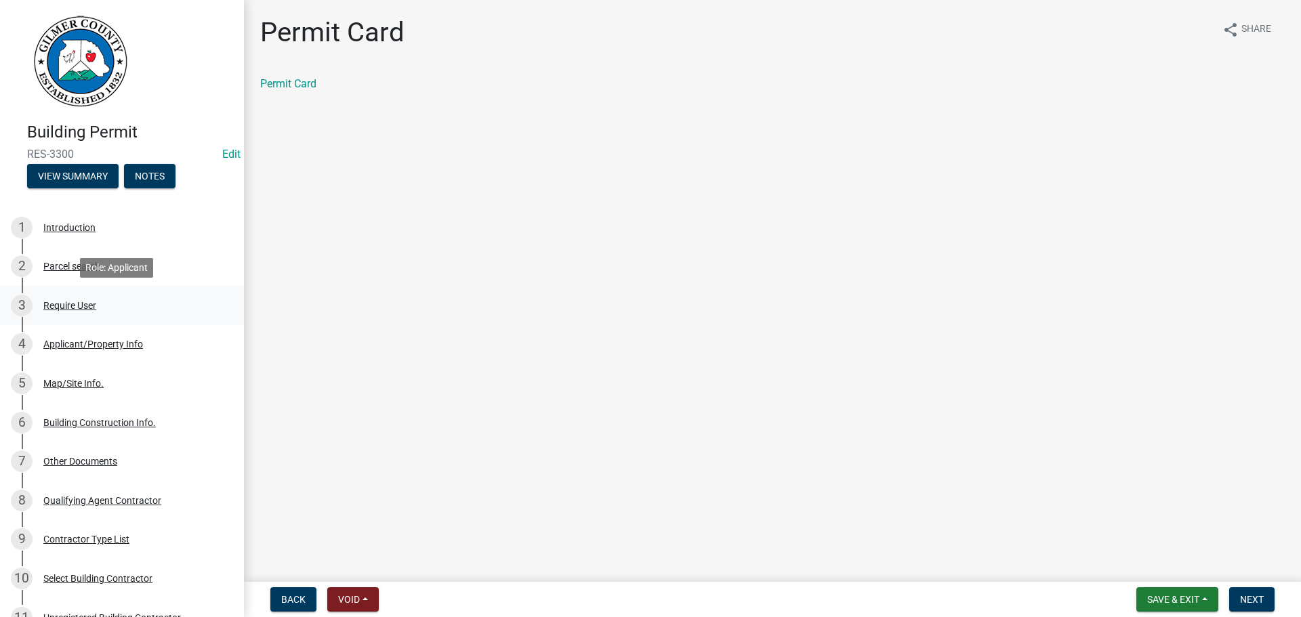
click at [64, 302] on div "Require User" at bounding box center [69, 305] width 53 height 9
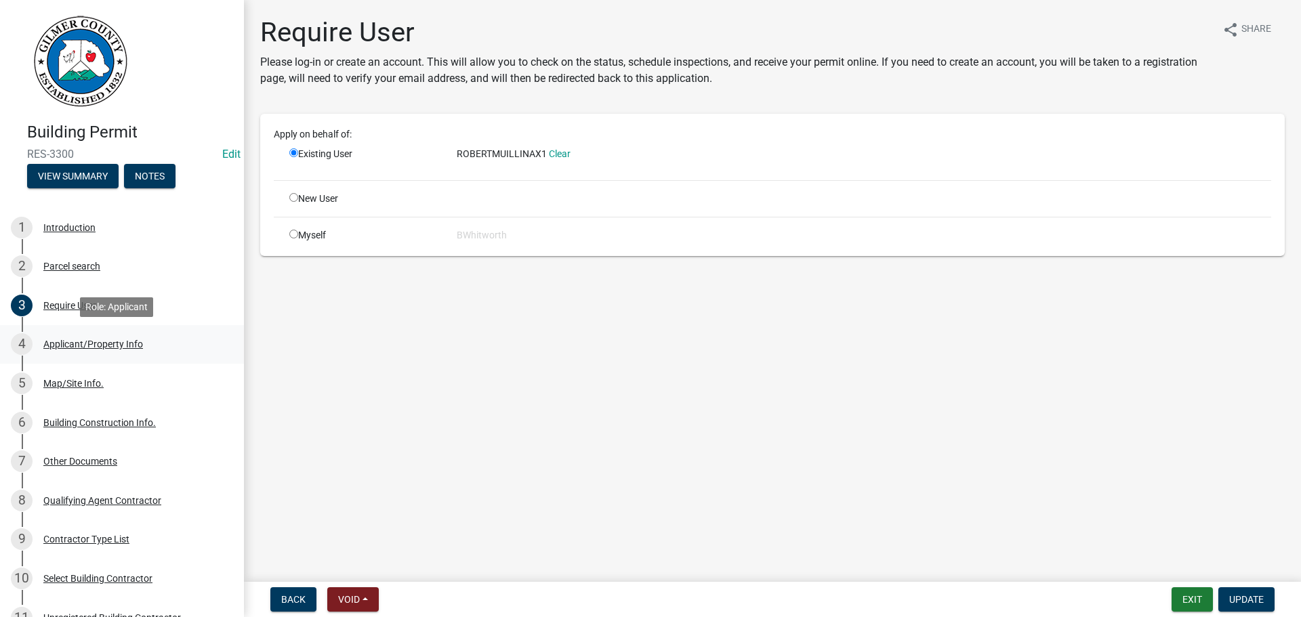
click at [76, 342] on div "Applicant/Property Info" at bounding box center [93, 344] width 100 height 9
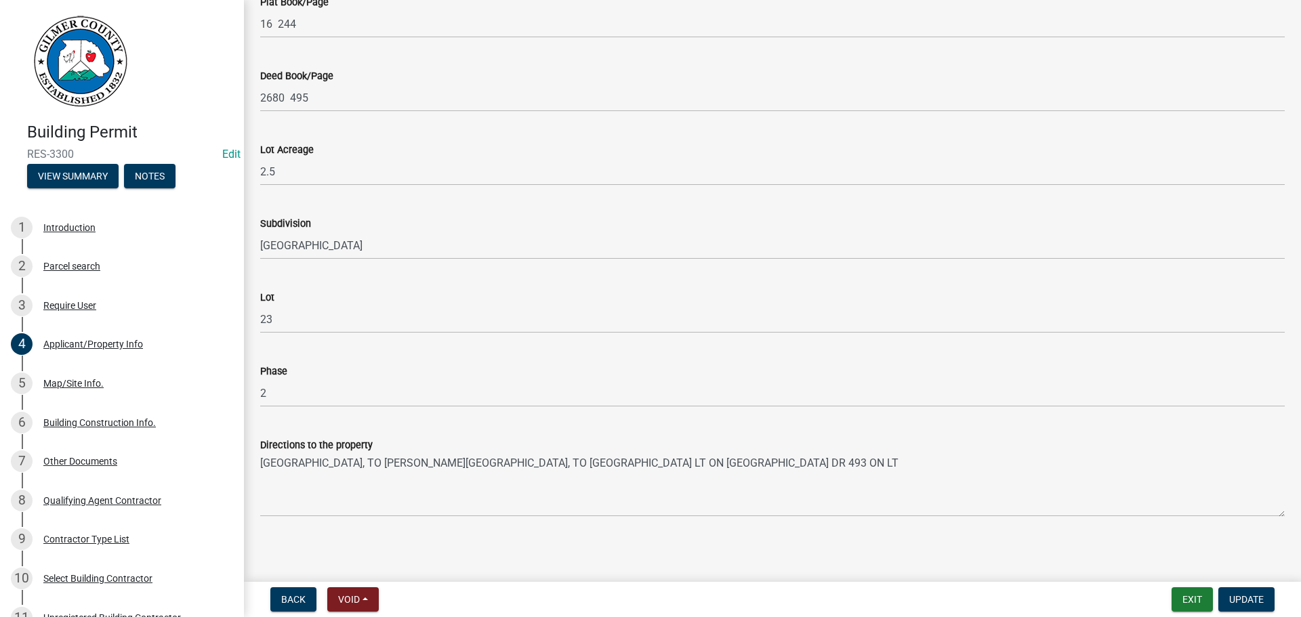
scroll to position [1238, 0]
click at [53, 384] on div "Map/Site Info." at bounding box center [73, 383] width 60 height 9
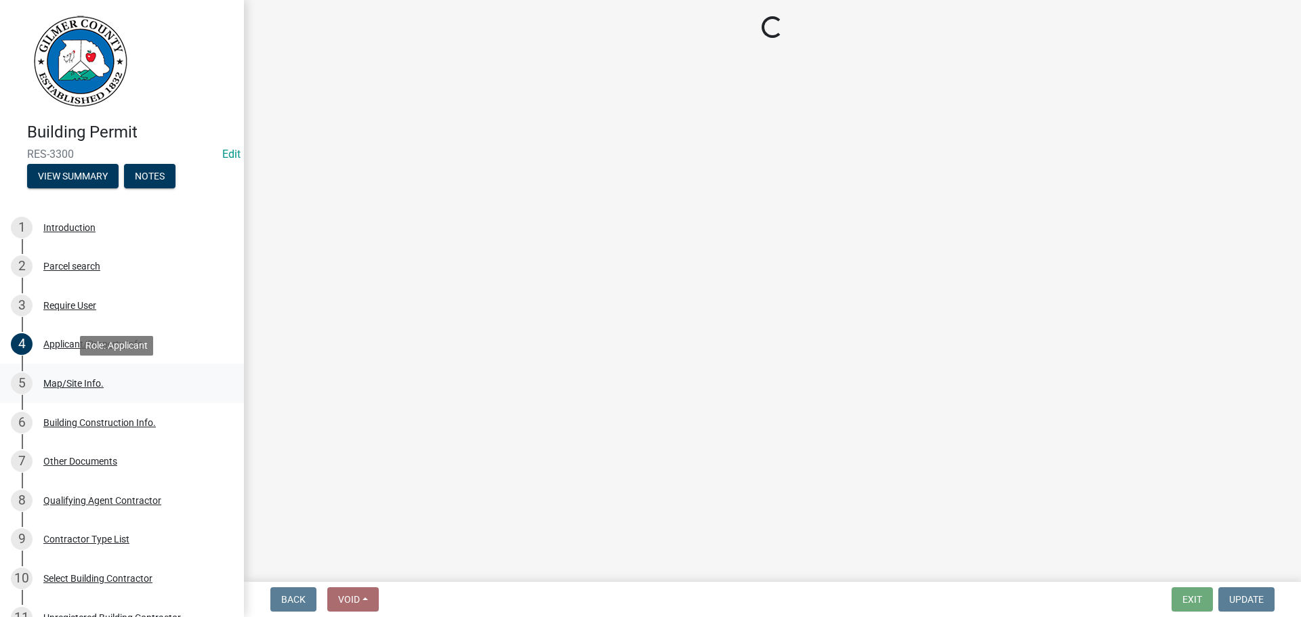
scroll to position [0, 0]
select select "6d3c22a4-bb85-4608-b1e4-8a8b34b9a216"
select select "92a37e23-3b7d-408e-b3c7-0afbe39b0942"
select select "c9feaa94-b03b-4165-97cf-90fdf63947c5"
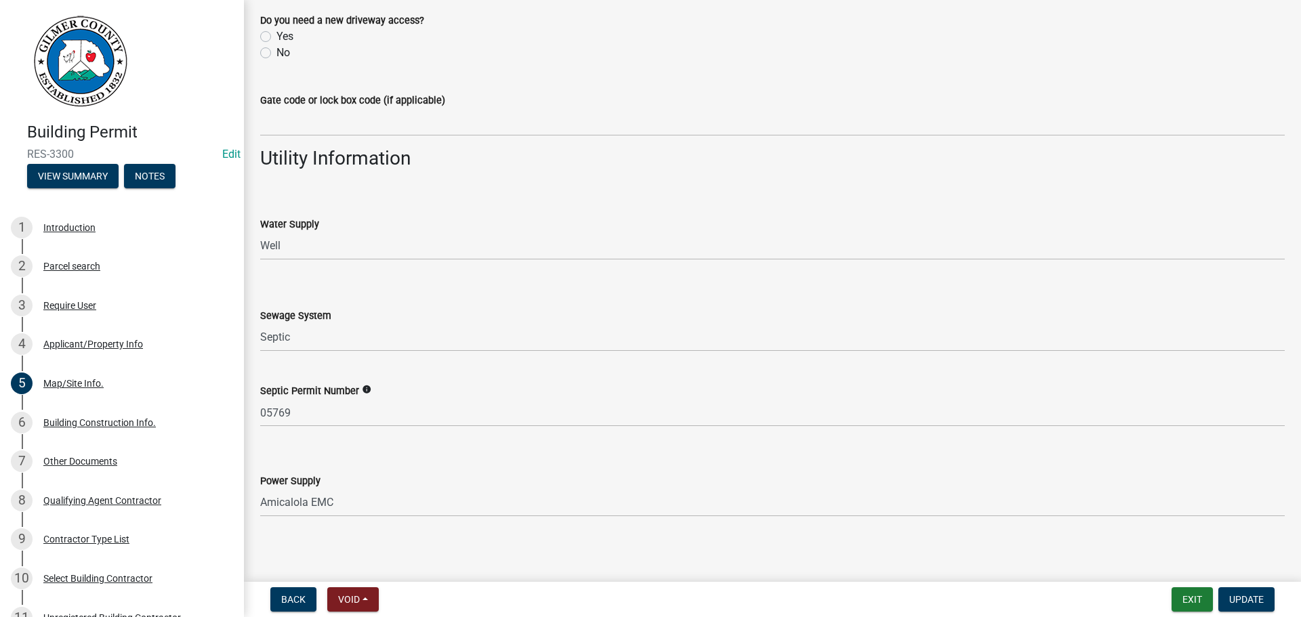
scroll to position [1104, 0]
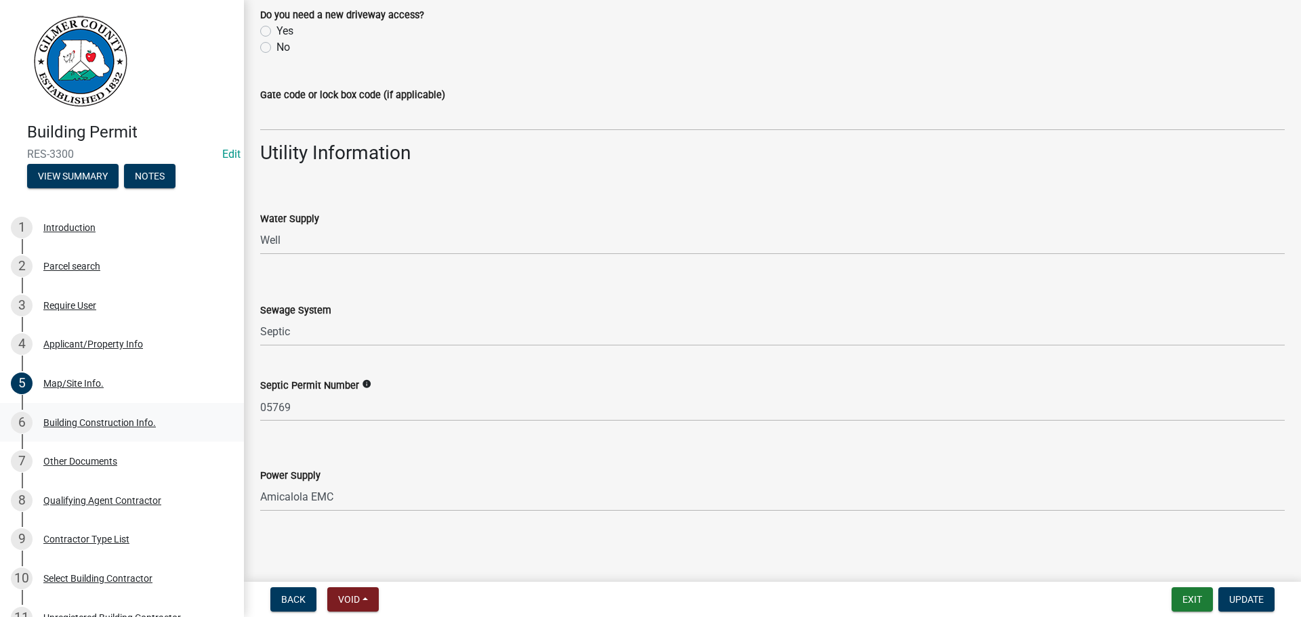
click at [54, 418] on div "Building Construction Info." at bounding box center [99, 422] width 113 height 9
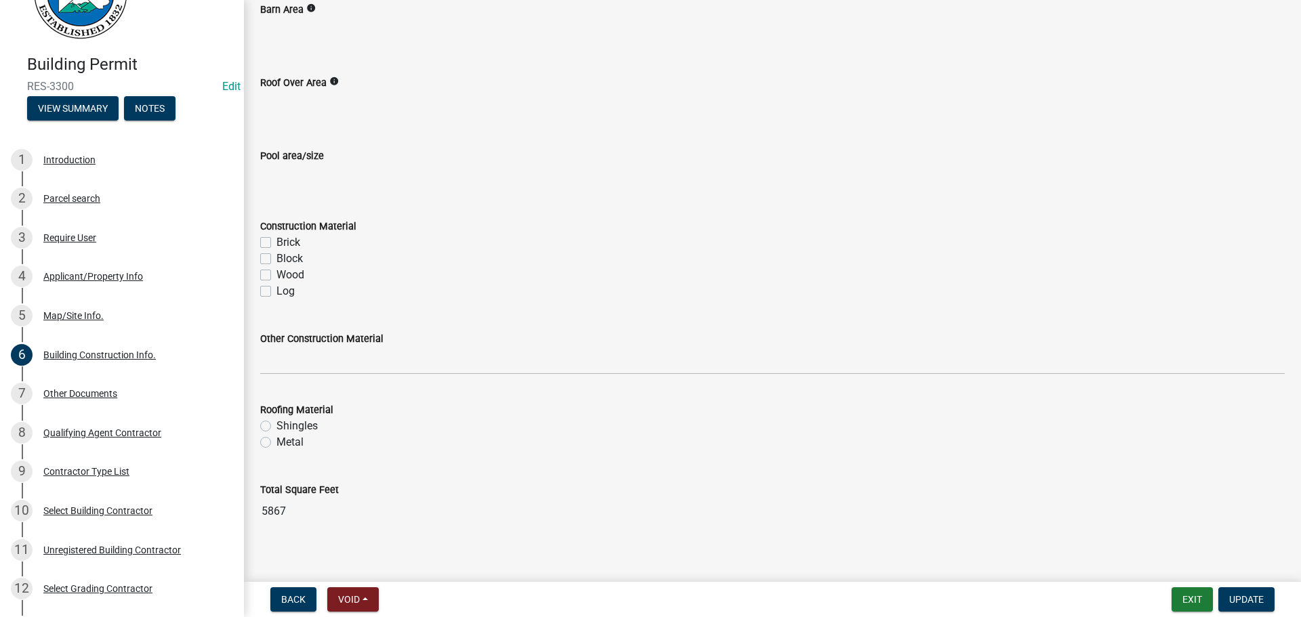
scroll to position [1098, 0]
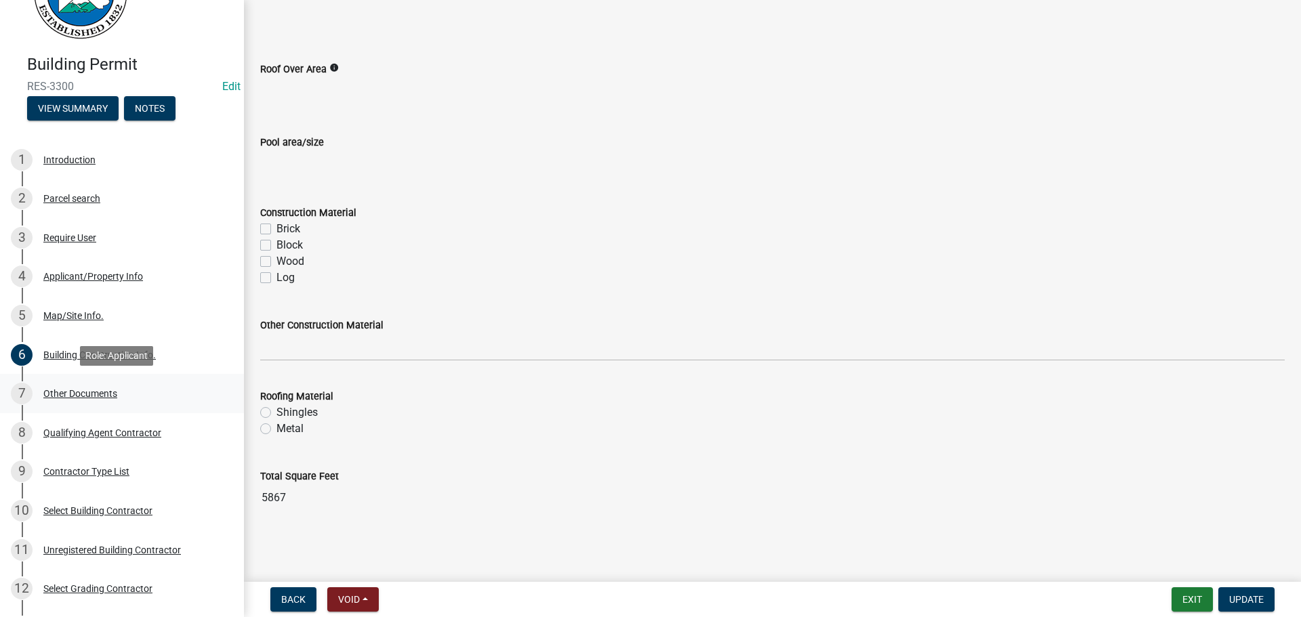
click at [81, 393] on div "Other Documents" at bounding box center [80, 393] width 74 height 9
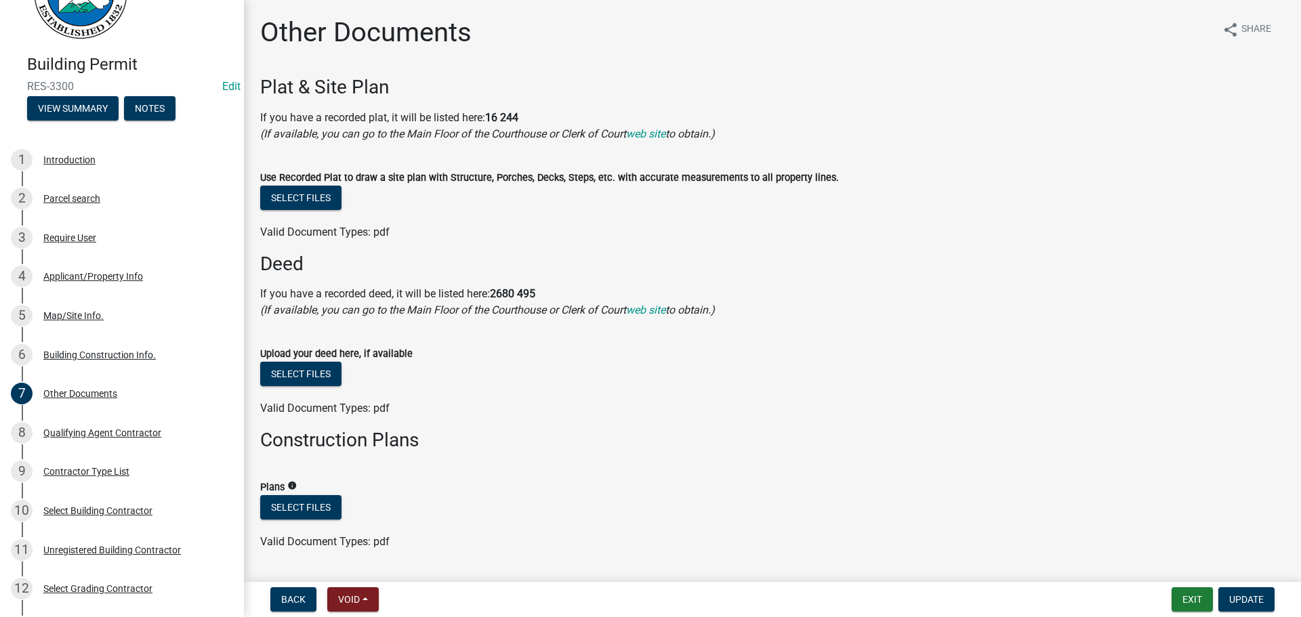
scroll to position [39, 0]
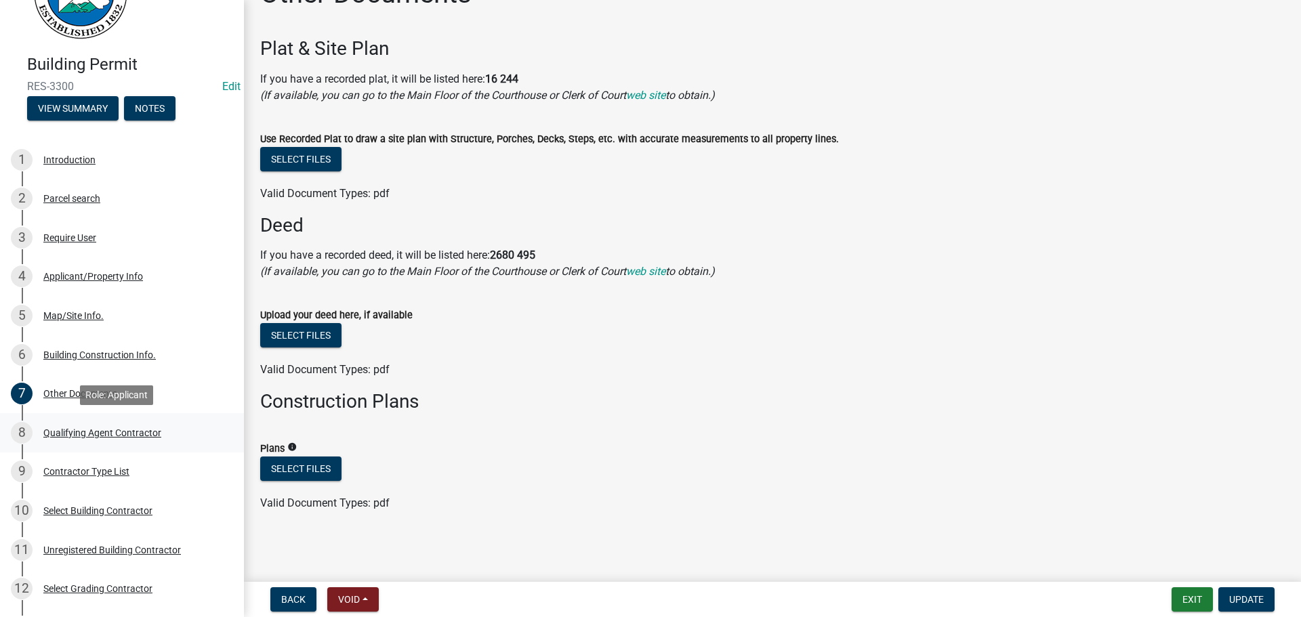
click at [95, 436] on div "Qualifying Agent Contractor" at bounding box center [102, 432] width 118 height 9
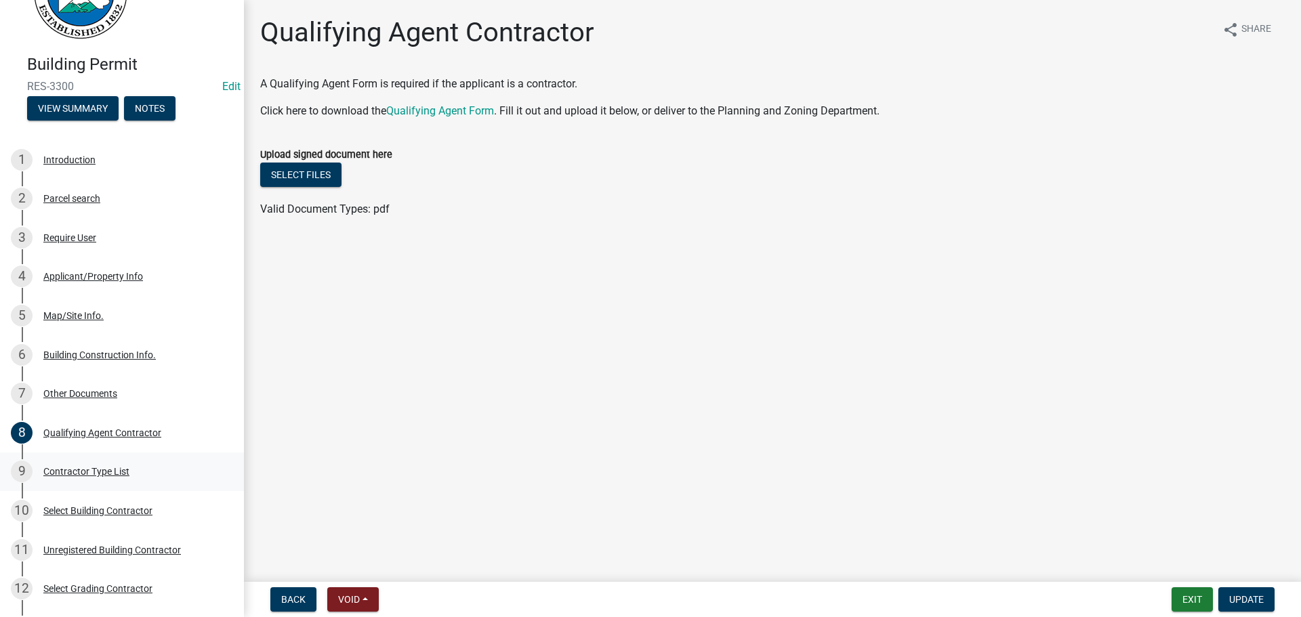
click at [85, 471] on div "Contractor Type List" at bounding box center [86, 471] width 86 height 9
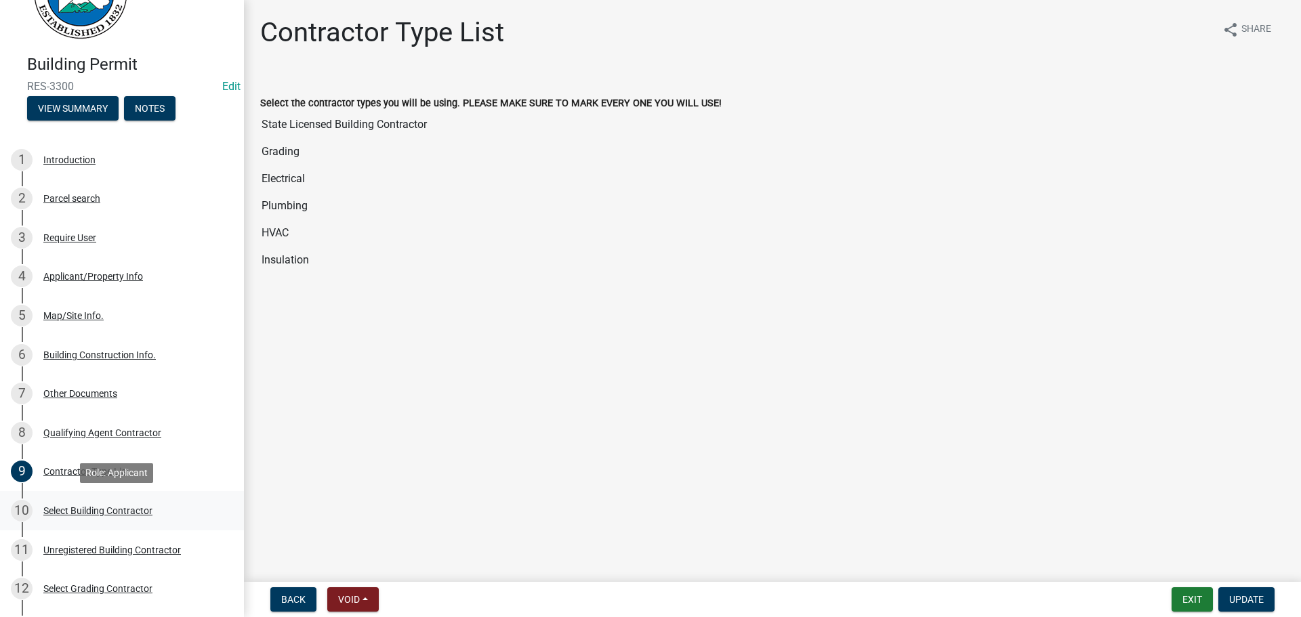
click at [85, 508] on div "Select Building Contractor" at bounding box center [97, 510] width 109 height 9
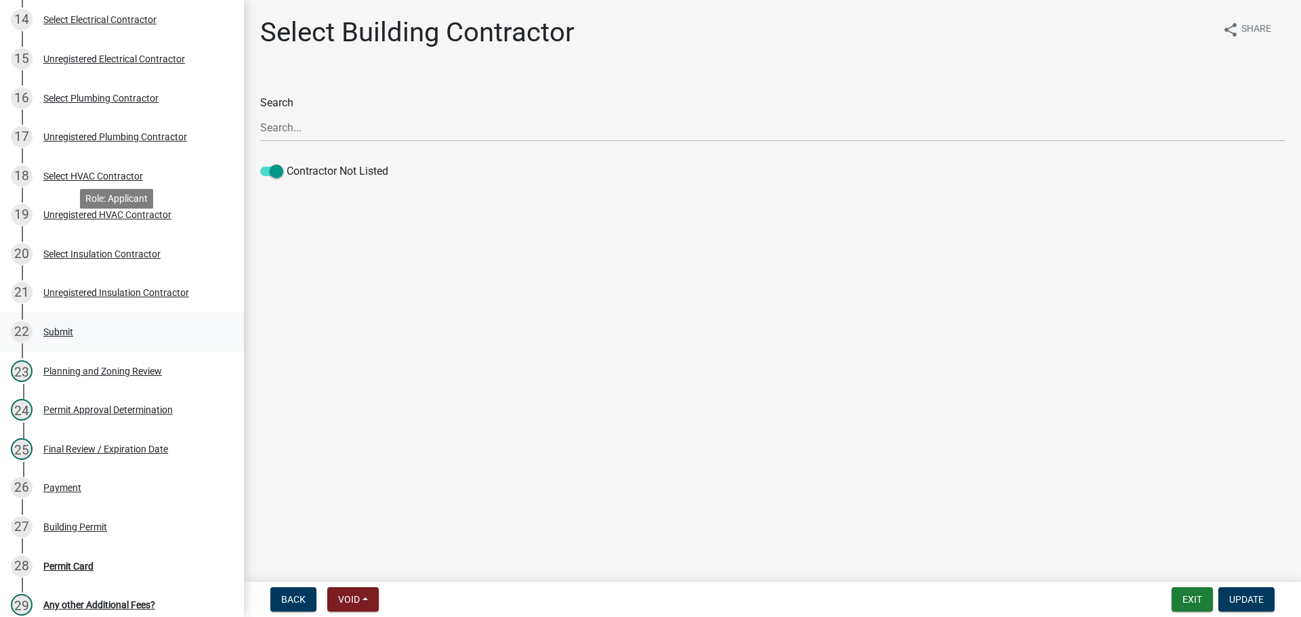
scroll to position [746, 0]
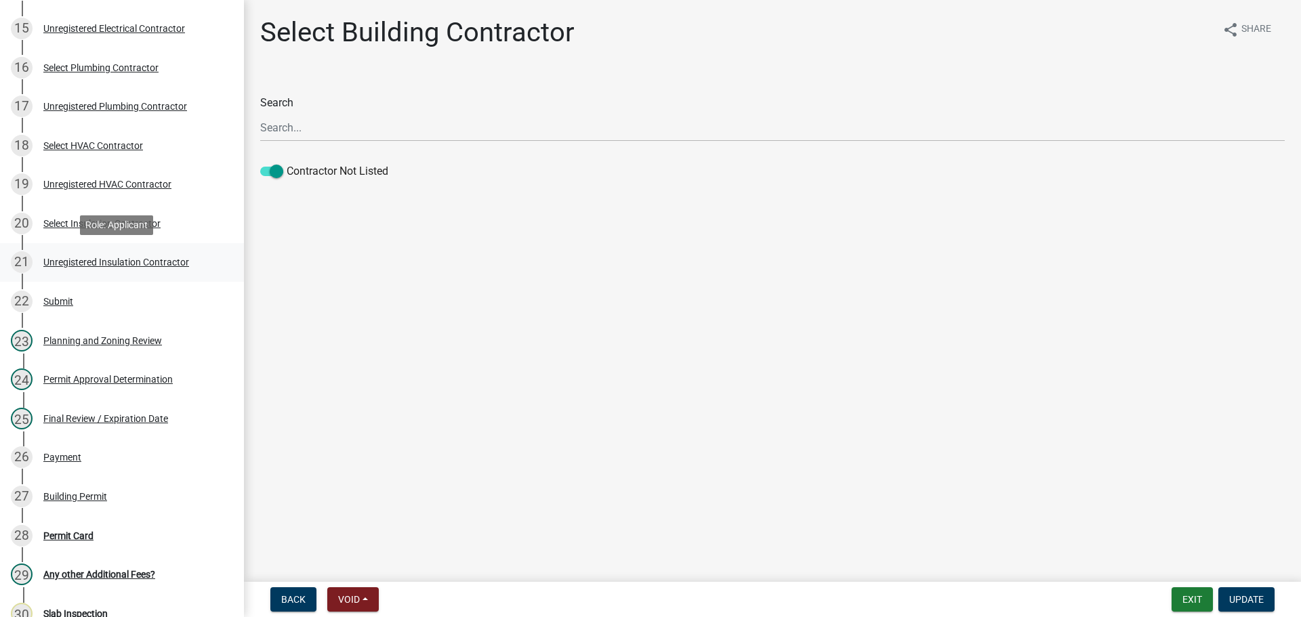
click at [68, 263] on div "Unregistered Insulation Contractor" at bounding box center [116, 262] width 146 height 9
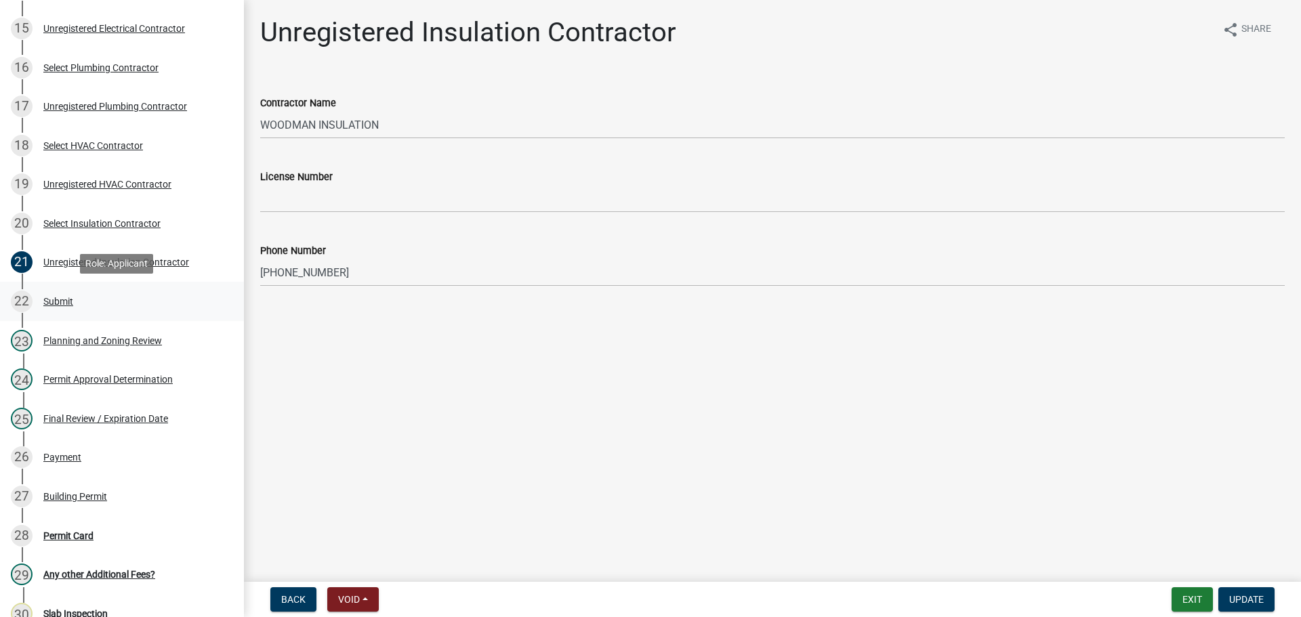
click at [64, 301] on div "Submit" at bounding box center [58, 301] width 30 height 9
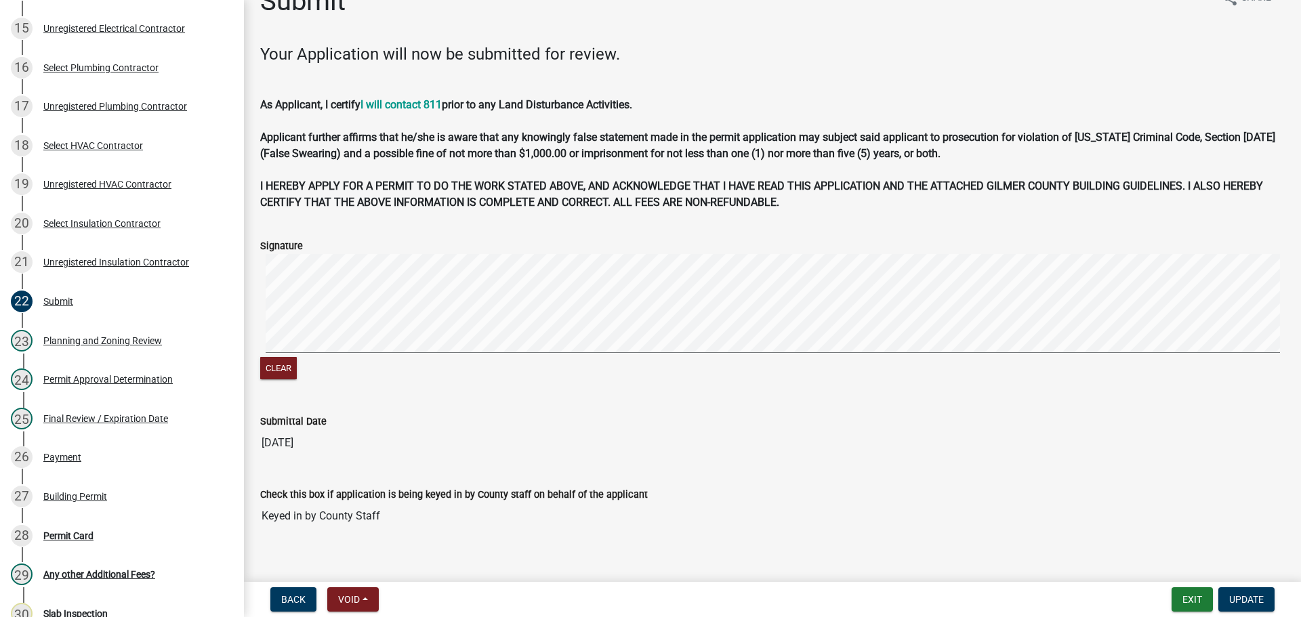
scroll to position [48, 0]
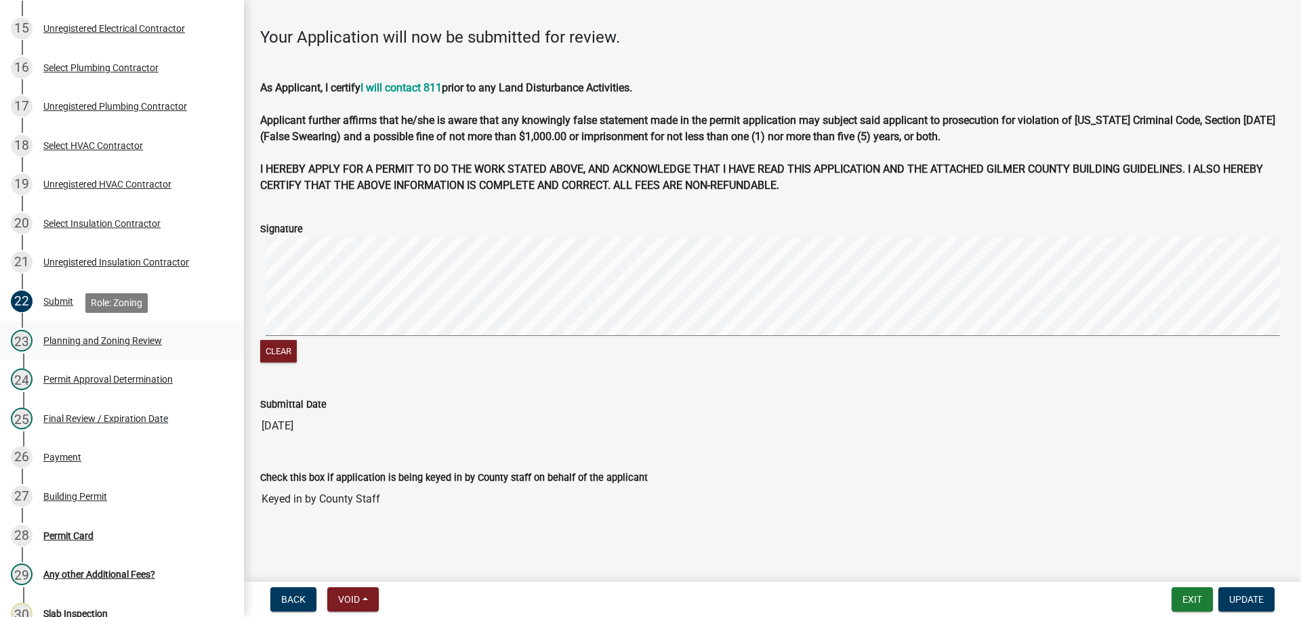
click at [81, 338] on div "Planning and Zoning Review" at bounding box center [102, 340] width 119 height 9
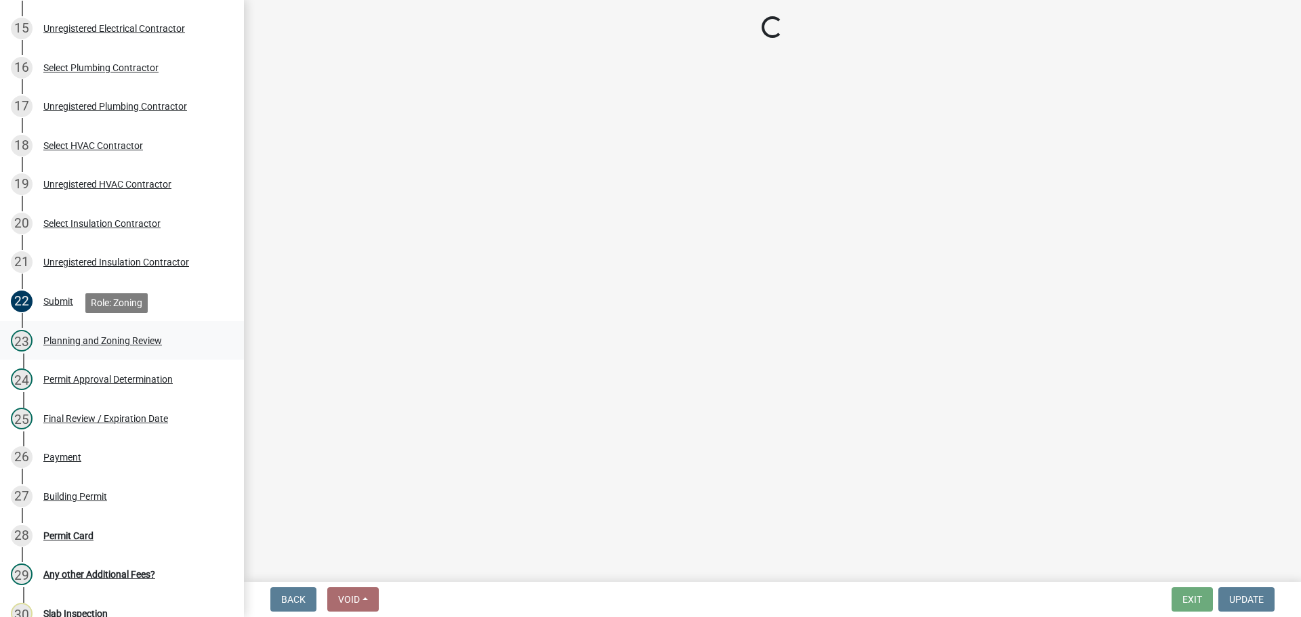
scroll to position [0, 0]
select select "b5c39336-92b9-49ce-a0a5-4e9e9babf743"
select select "f66b4cef-93c9-440c-84d8-a2c8d35cb7c1"
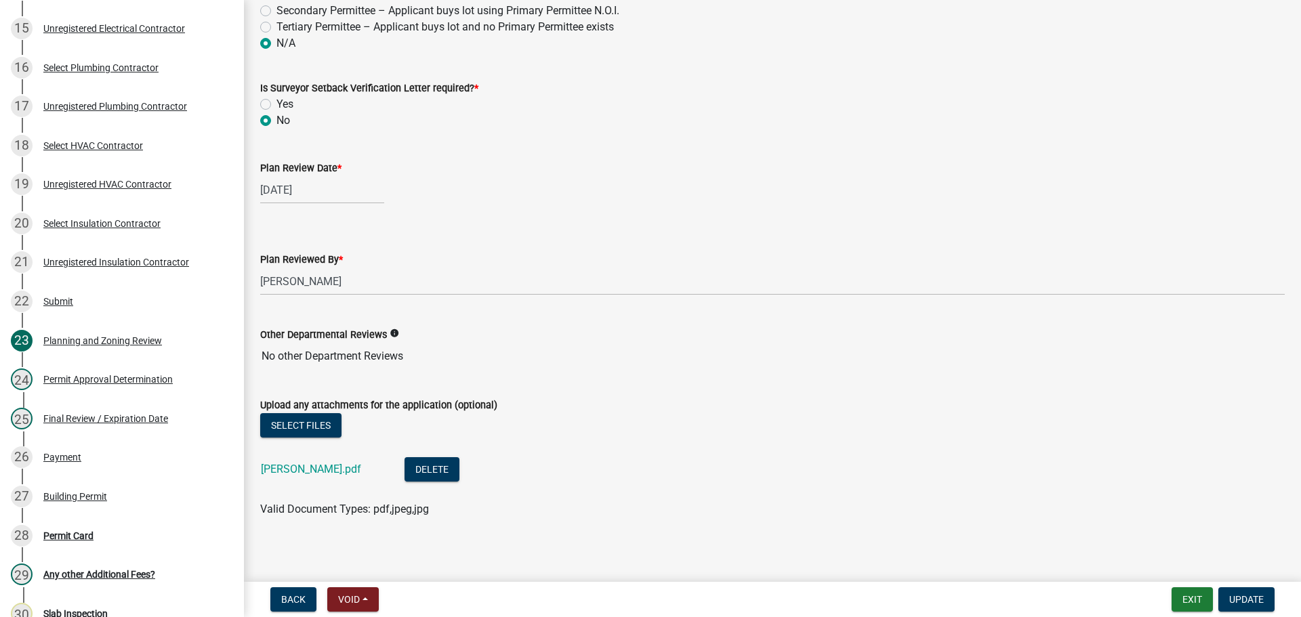
scroll to position [2920, 0]
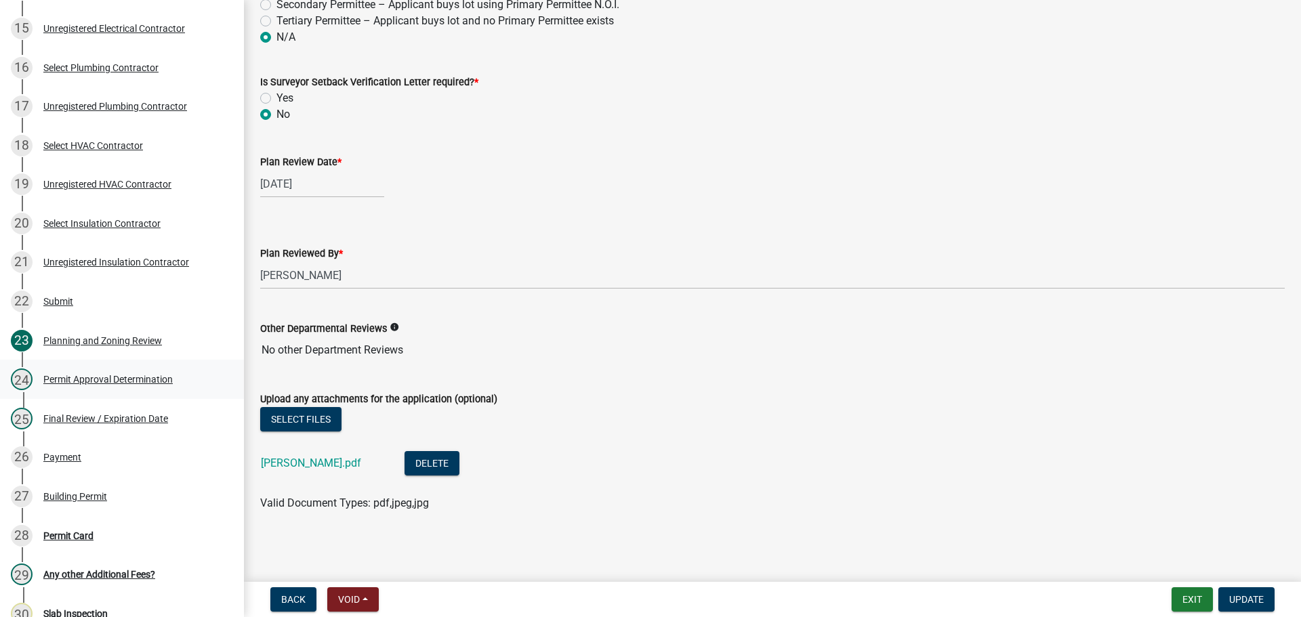
click at [94, 382] on div "Permit Approval Determination" at bounding box center [107, 379] width 129 height 9
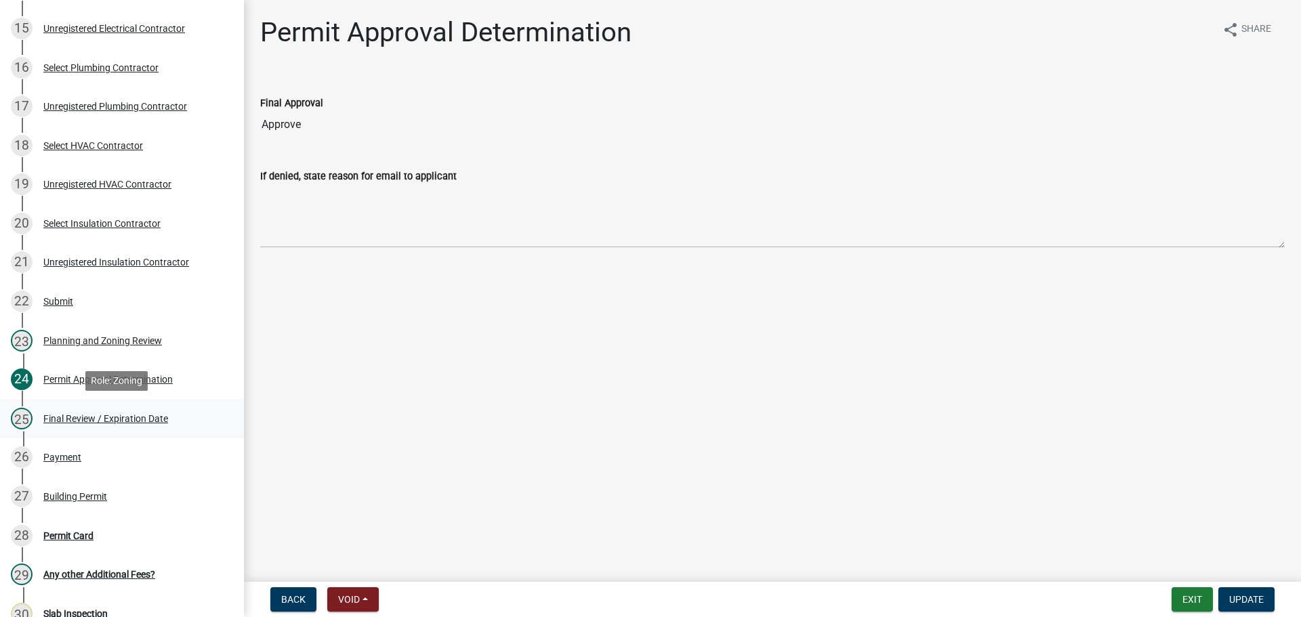
click at [63, 414] on div "Final Review / Expiration Date" at bounding box center [105, 418] width 125 height 9
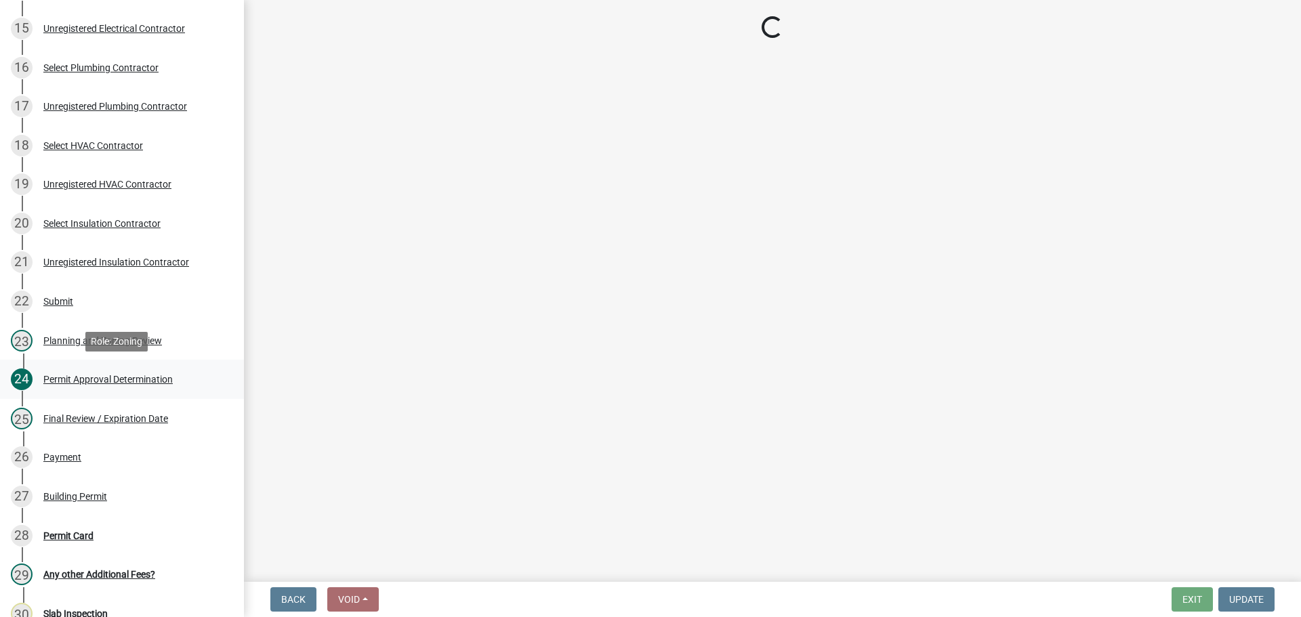
select select "f66b4cef-93c9-440c-84d8-a2c8d35cb7c1"
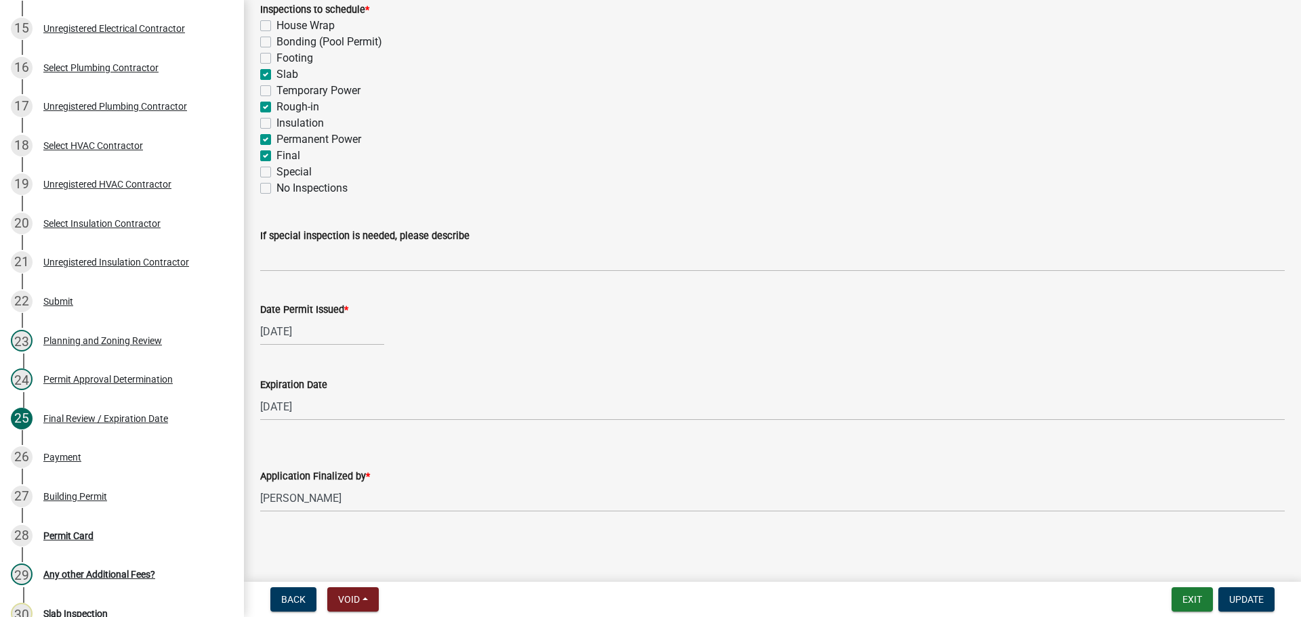
scroll to position [277, 0]
click at [52, 456] on div "Payment" at bounding box center [62, 457] width 38 height 9
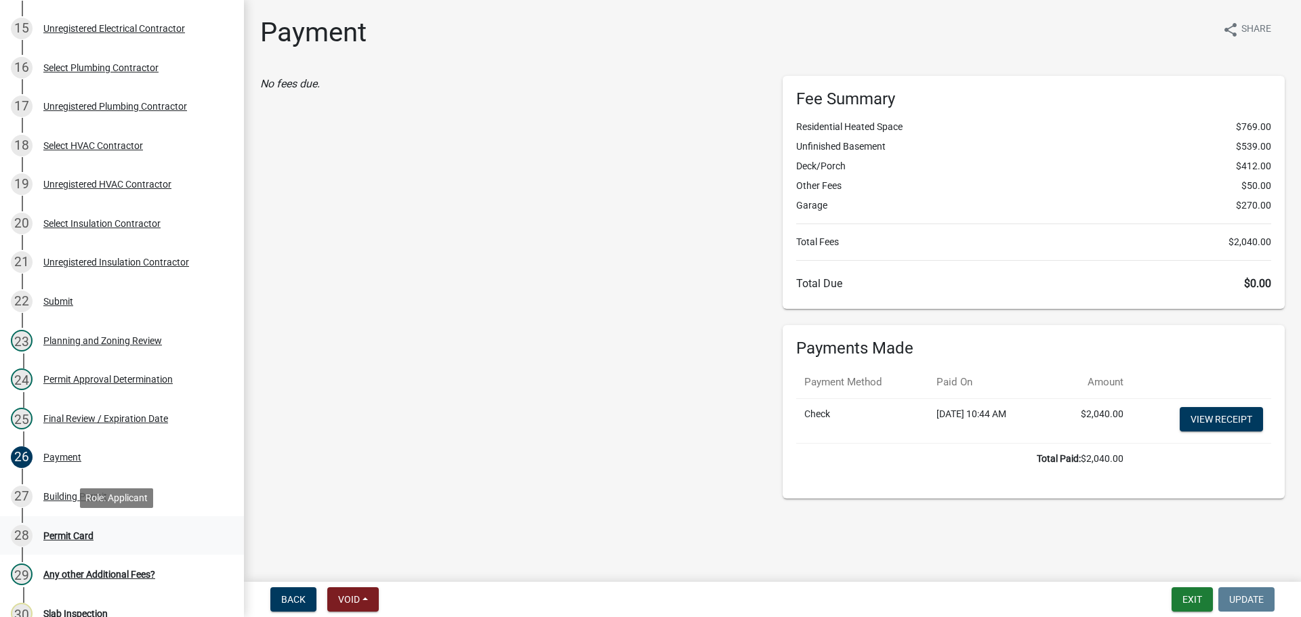
click at [51, 534] on div "Permit Card" at bounding box center [68, 535] width 50 height 9
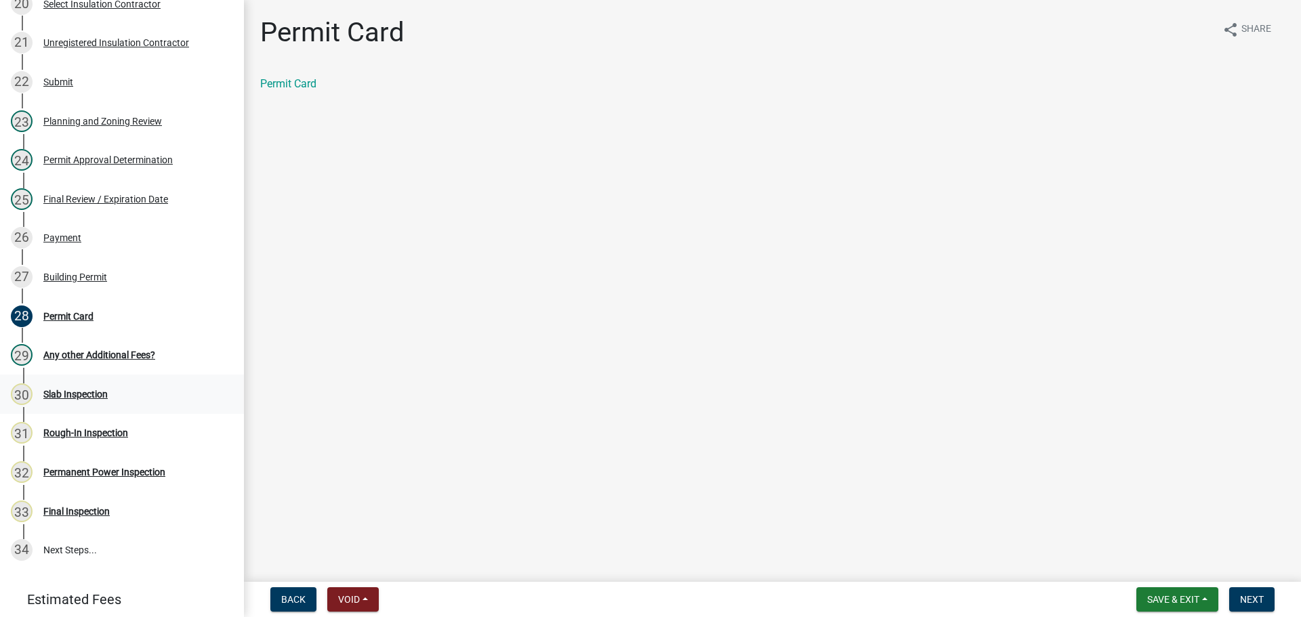
scroll to position [962, 0]
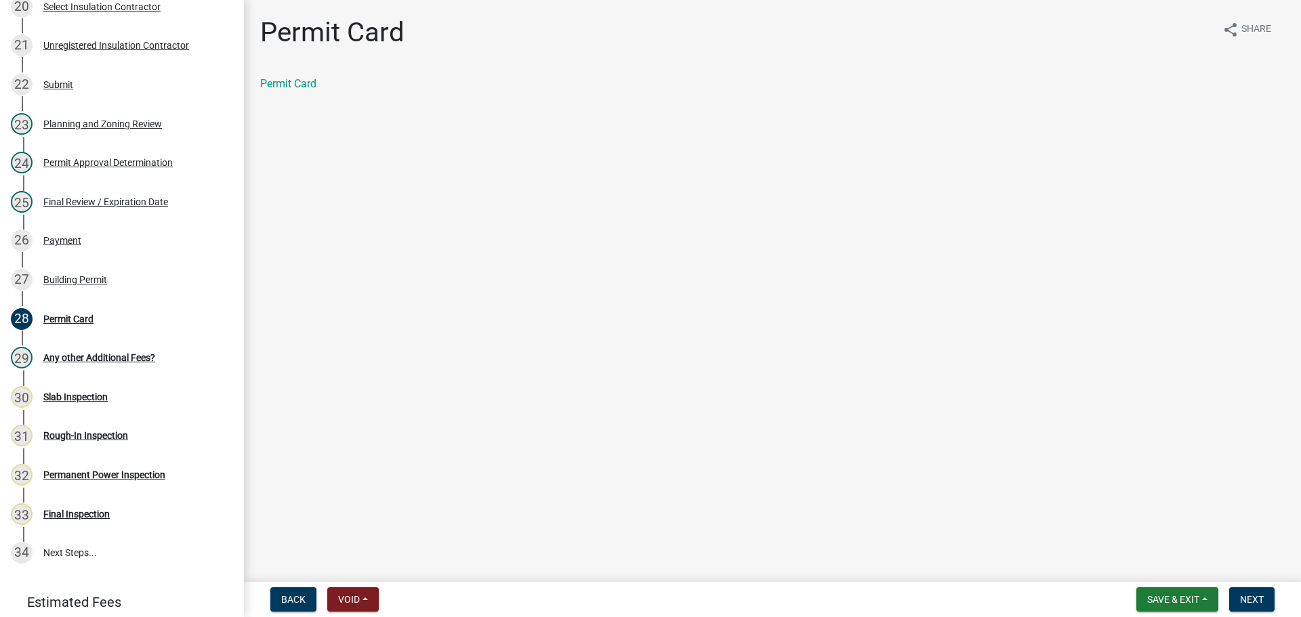
click at [610, 179] on main "Permit Card share Share Permit Card" at bounding box center [772, 288] width 1057 height 577
click at [1169, 600] on span "Save & Exit" at bounding box center [1173, 599] width 52 height 11
click at [1159, 566] on button "Save & Exit" at bounding box center [1164, 564] width 108 height 33
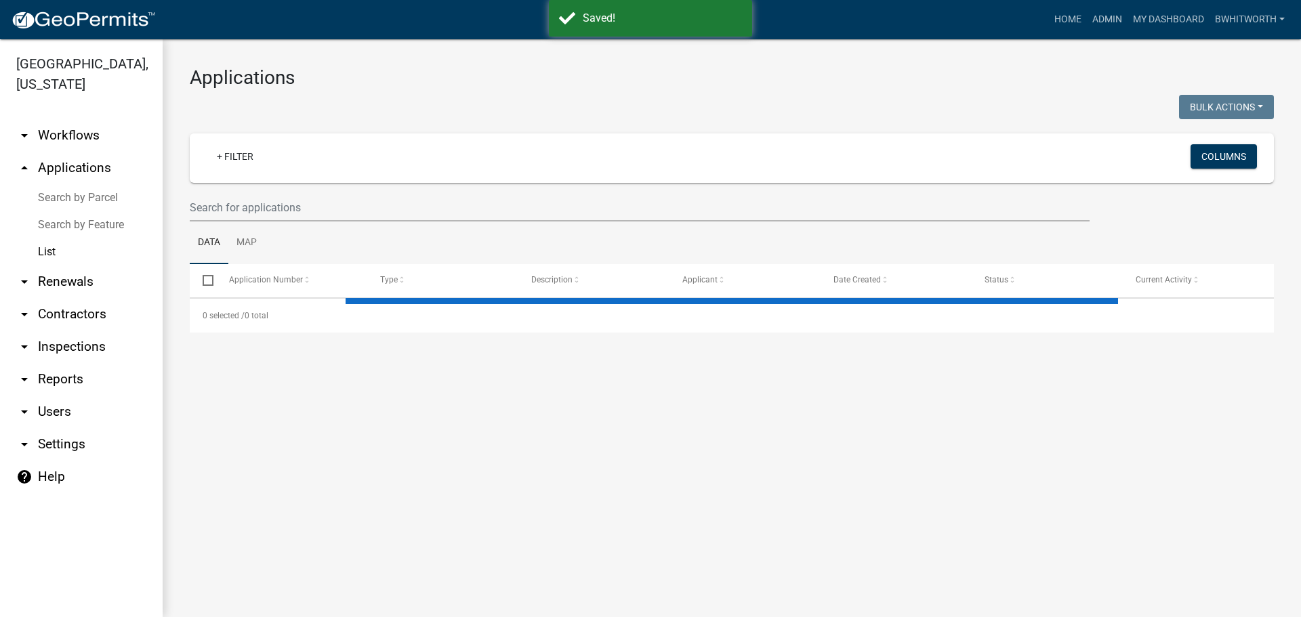
select select "3: 100"
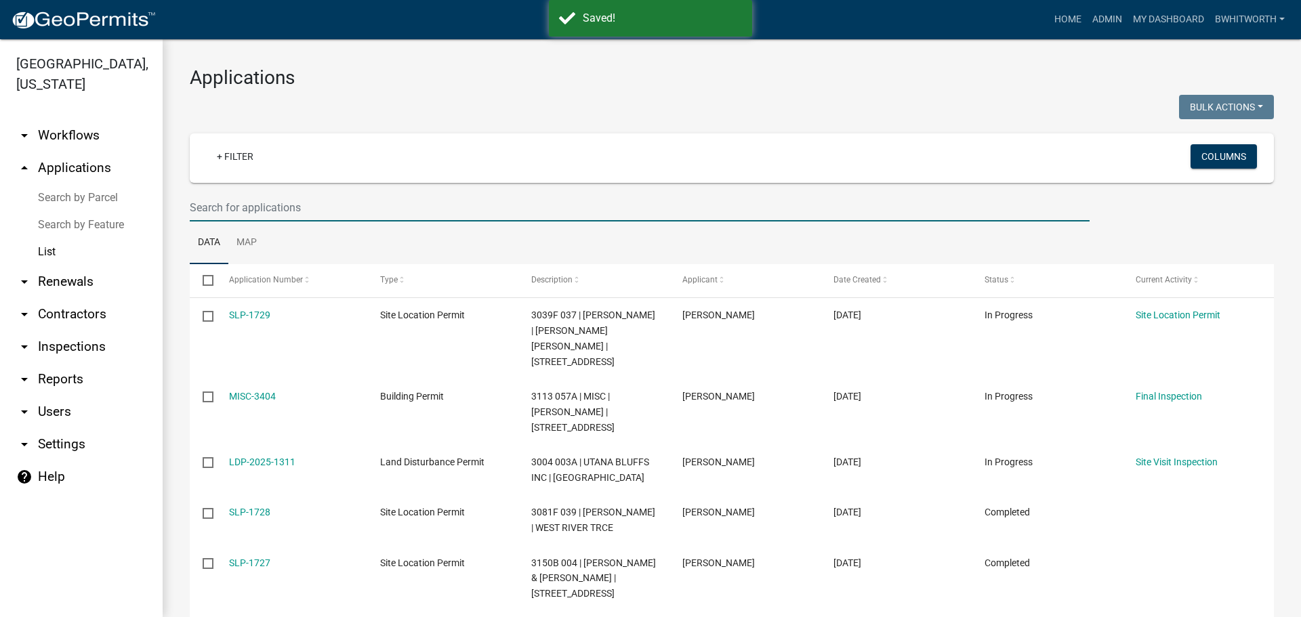
click at [206, 209] on input "text" at bounding box center [640, 208] width 900 height 28
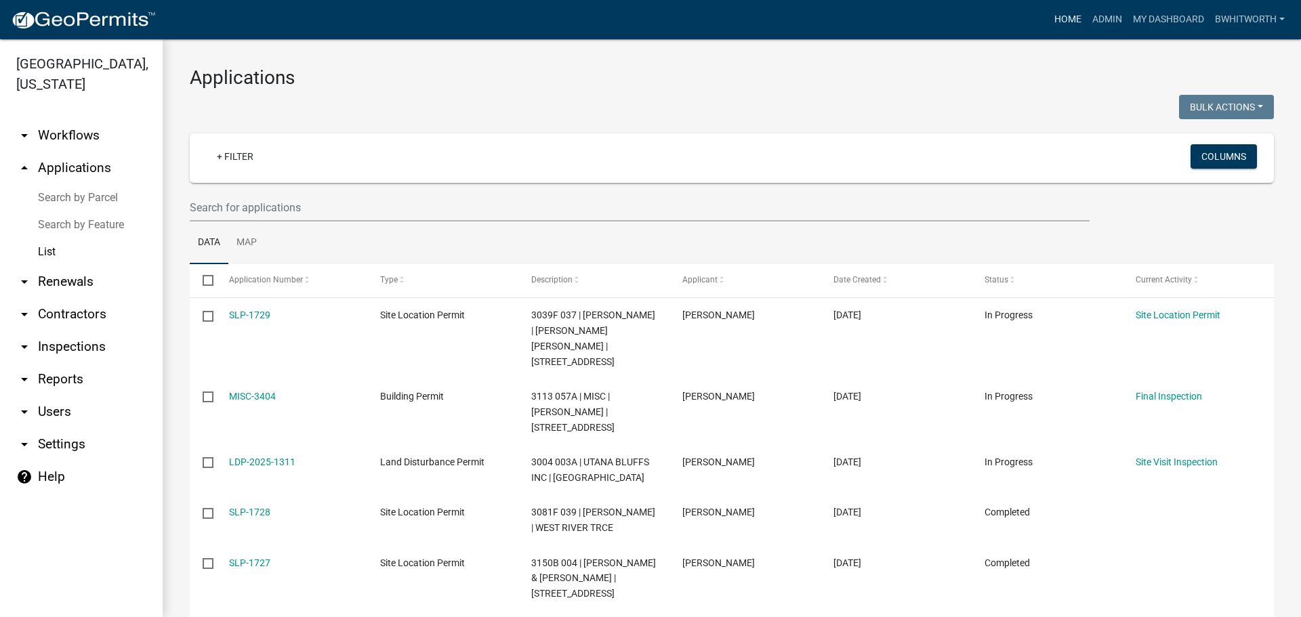
click at [1063, 17] on link "Home" at bounding box center [1068, 20] width 38 height 26
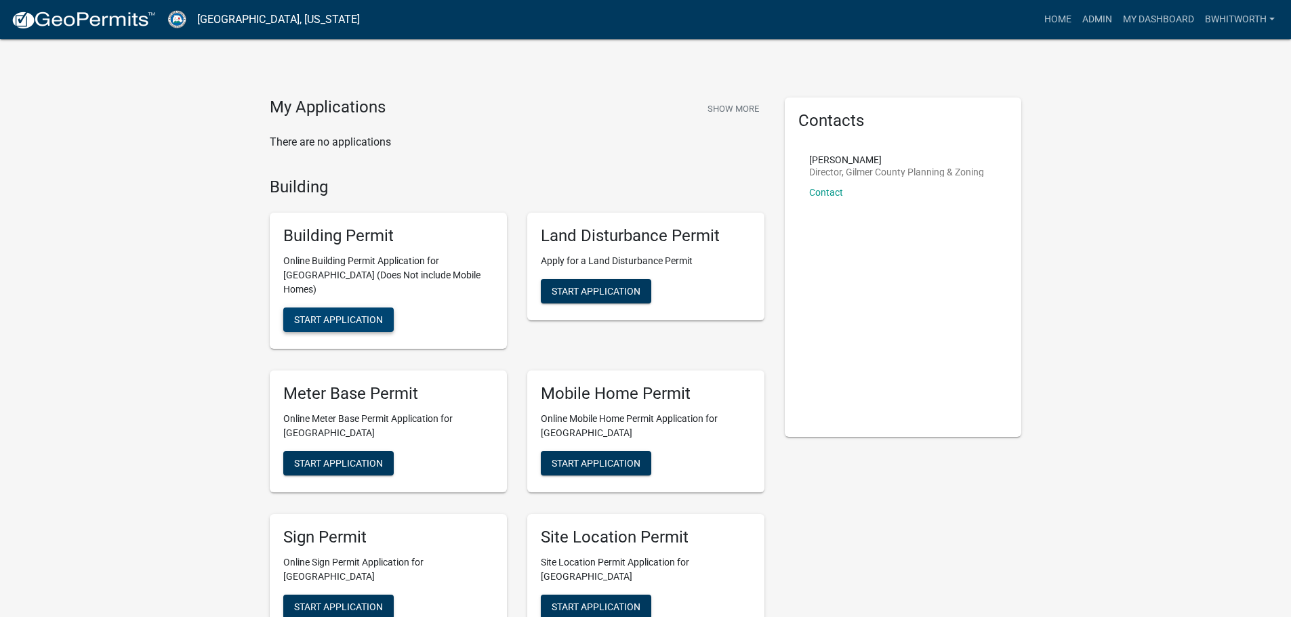
click at [314, 314] on span "Start Application" at bounding box center [338, 319] width 89 height 11
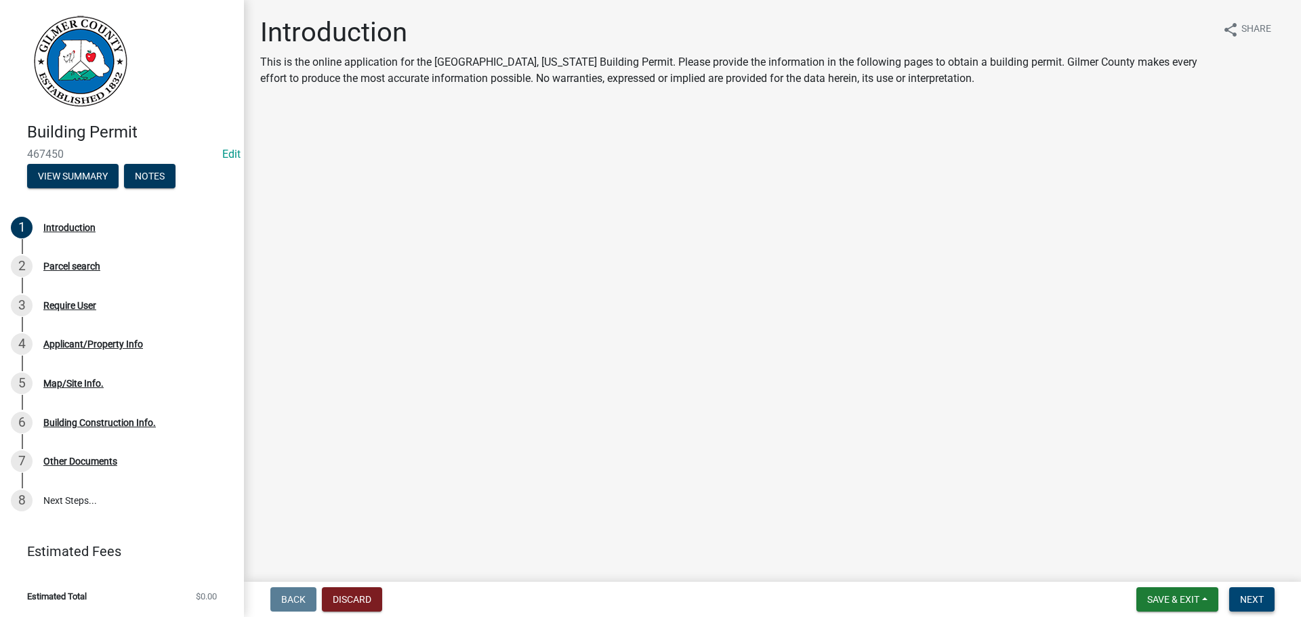
drag, startPoint x: 1254, startPoint y: 594, endPoint x: 1299, endPoint y: 607, distance: 47.0
click at [1254, 594] on span "Next" at bounding box center [1252, 599] width 24 height 11
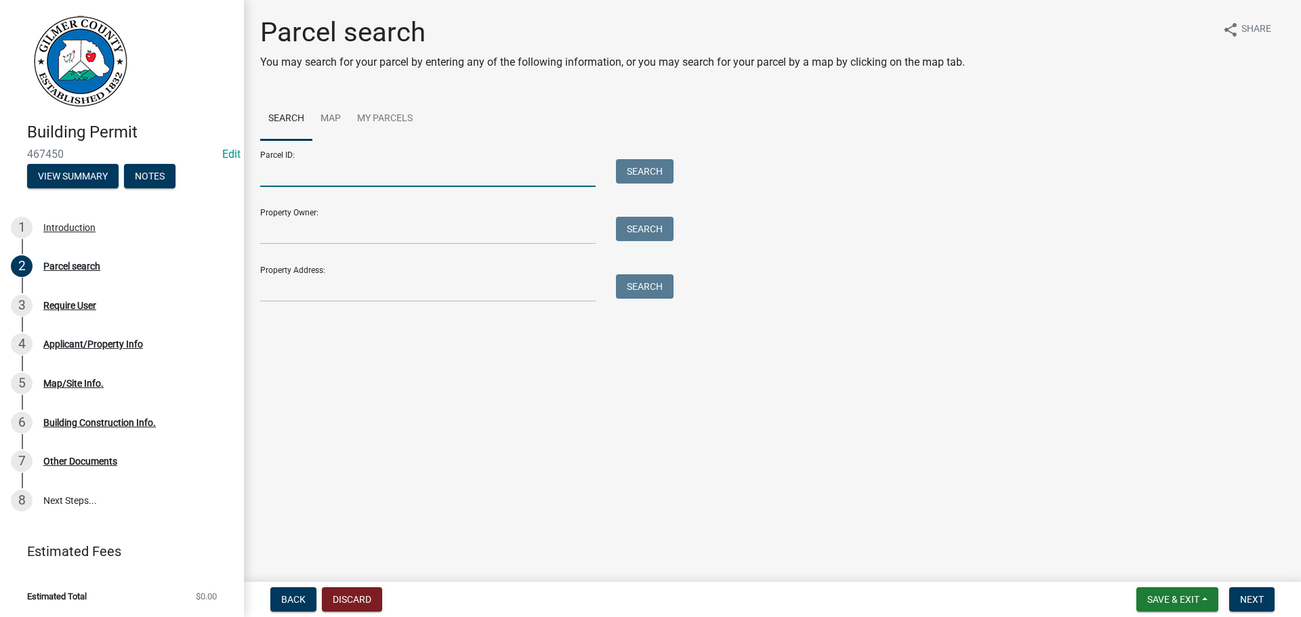
click at [305, 174] on input "Parcel ID:" at bounding box center [427, 173] width 335 height 28
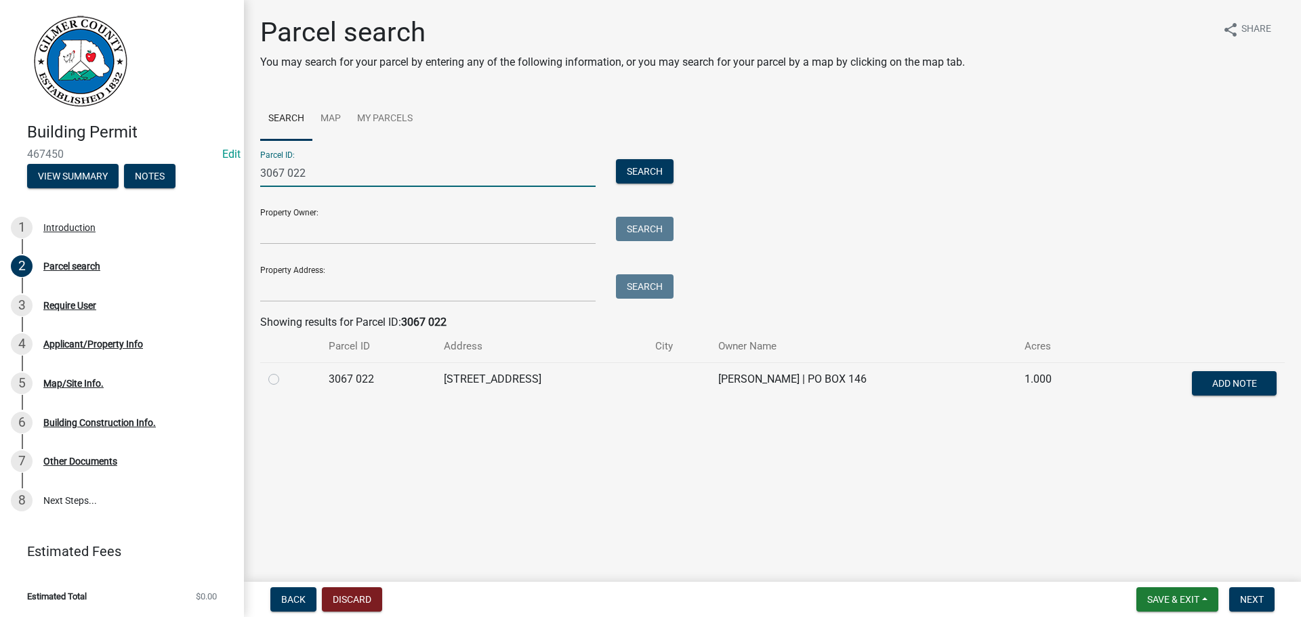
drag, startPoint x: 310, startPoint y: 174, endPoint x: 256, endPoint y: 174, distance: 53.5
click at [256, 174] on div "3067 022" at bounding box center [428, 173] width 356 height 28
type input "3067 022"
click at [285, 371] on label at bounding box center [285, 371] width 0 height 0
click at [285, 380] on 022 "radio" at bounding box center [289, 375] width 9 height 9
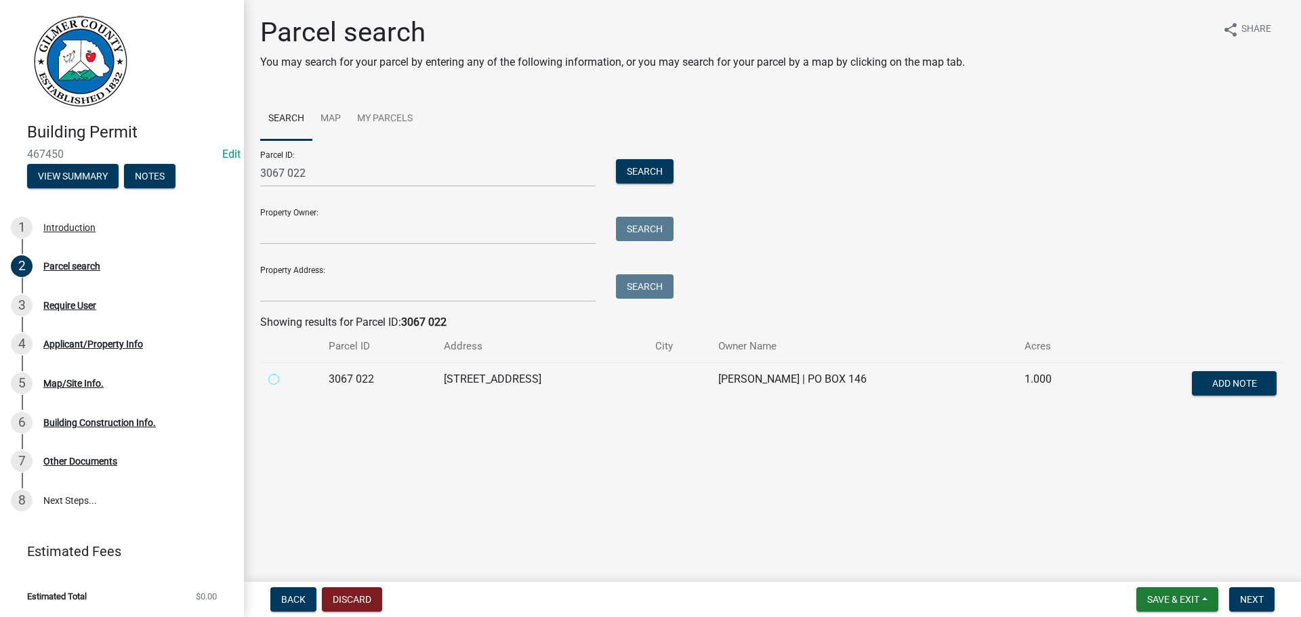
radio 022 "true"
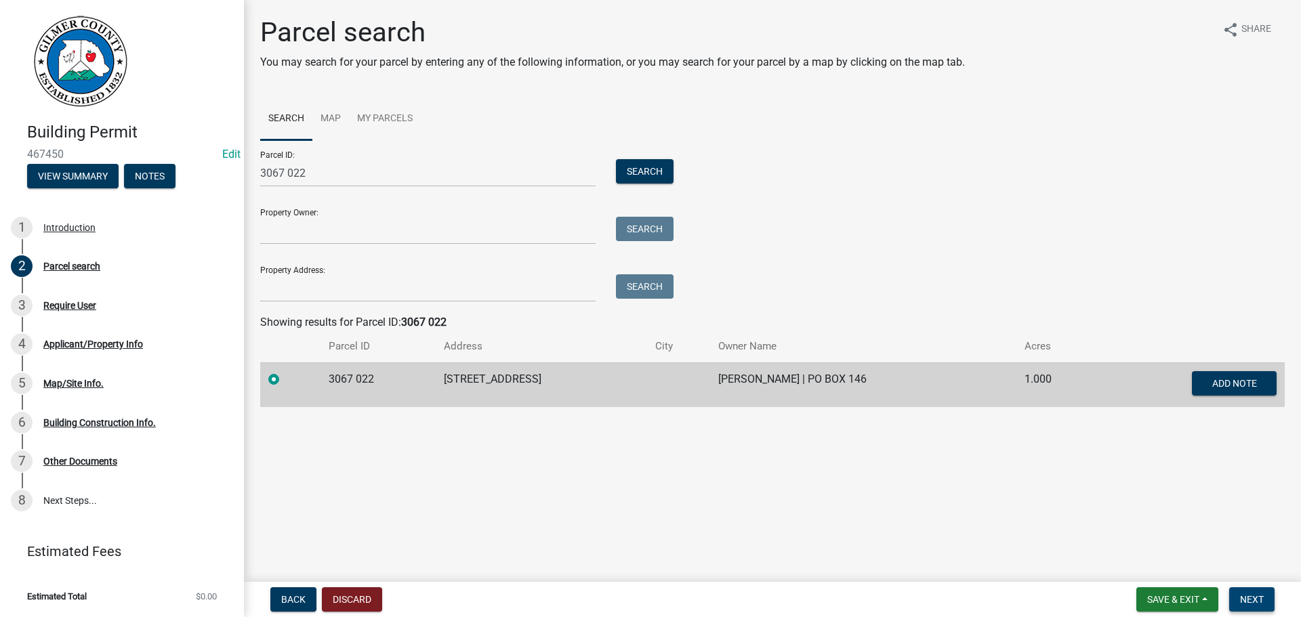
drag, startPoint x: 1250, startPoint y: 598, endPoint x: 1254, endPoint y: 588, distance: 10.9
click at [1250, 598] on span "Next" at bounding box center [1252, 599] width 24 height 11
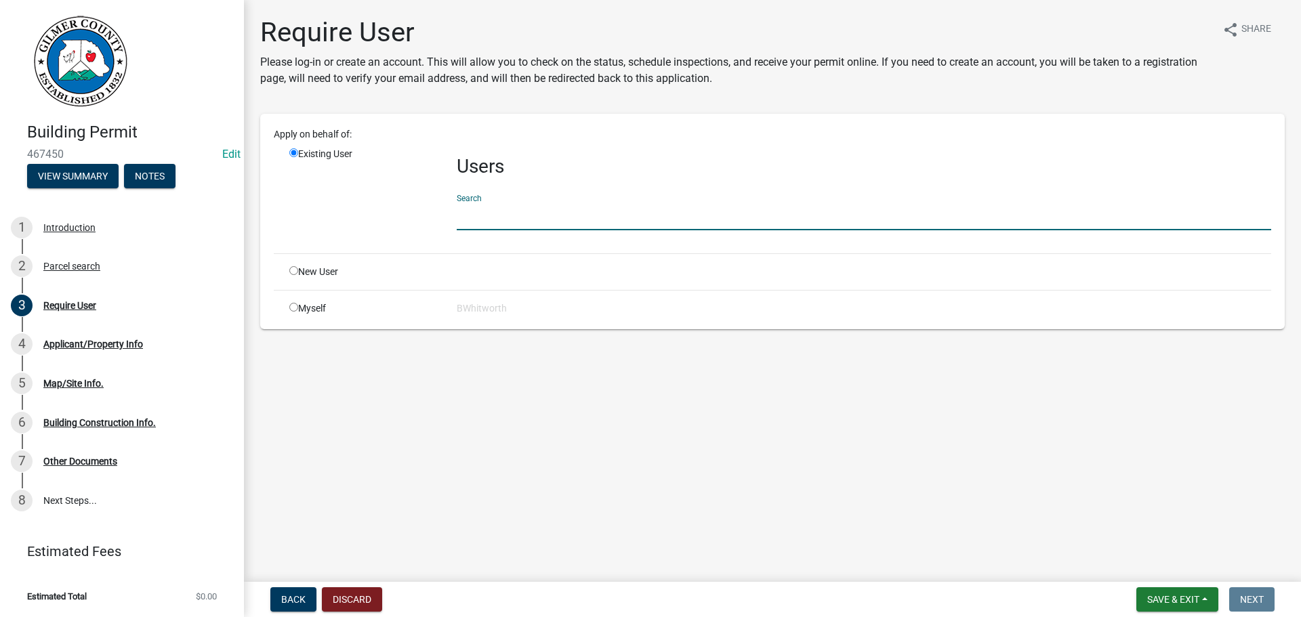
click at [510, 215] on input "text" at bounding box center [864, 217] width 815 height 28
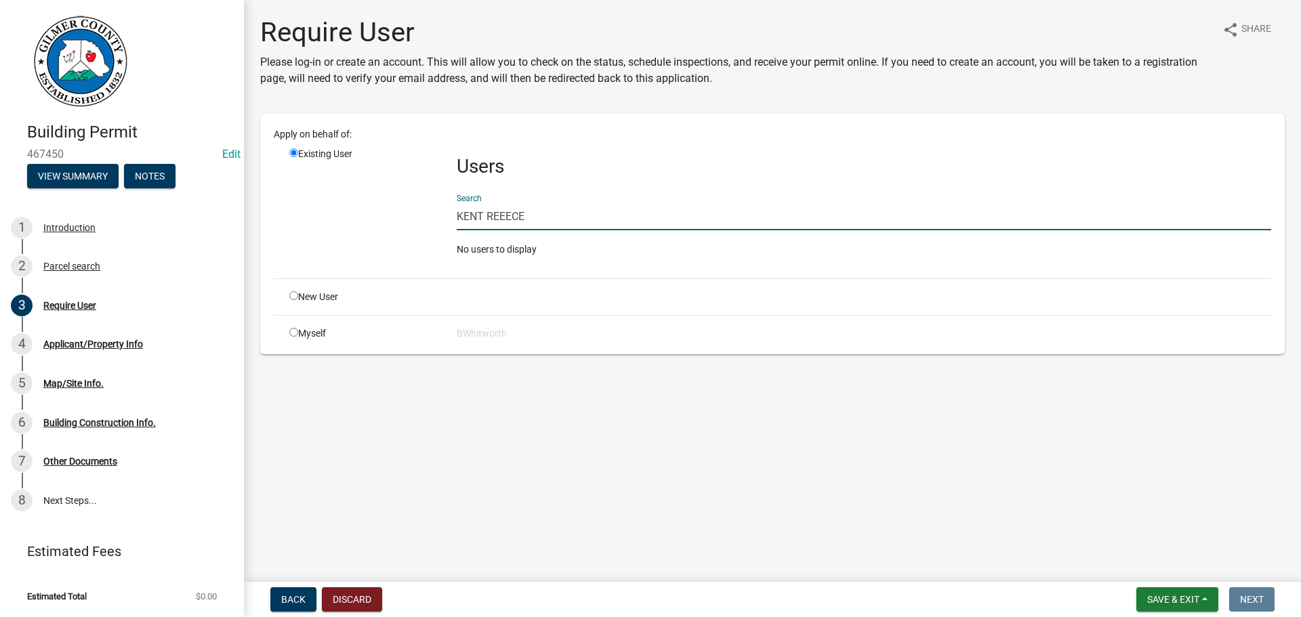
click at [492, 216] on input "KENT REEECE" at bounding box center [864, 217] width 815 height 28
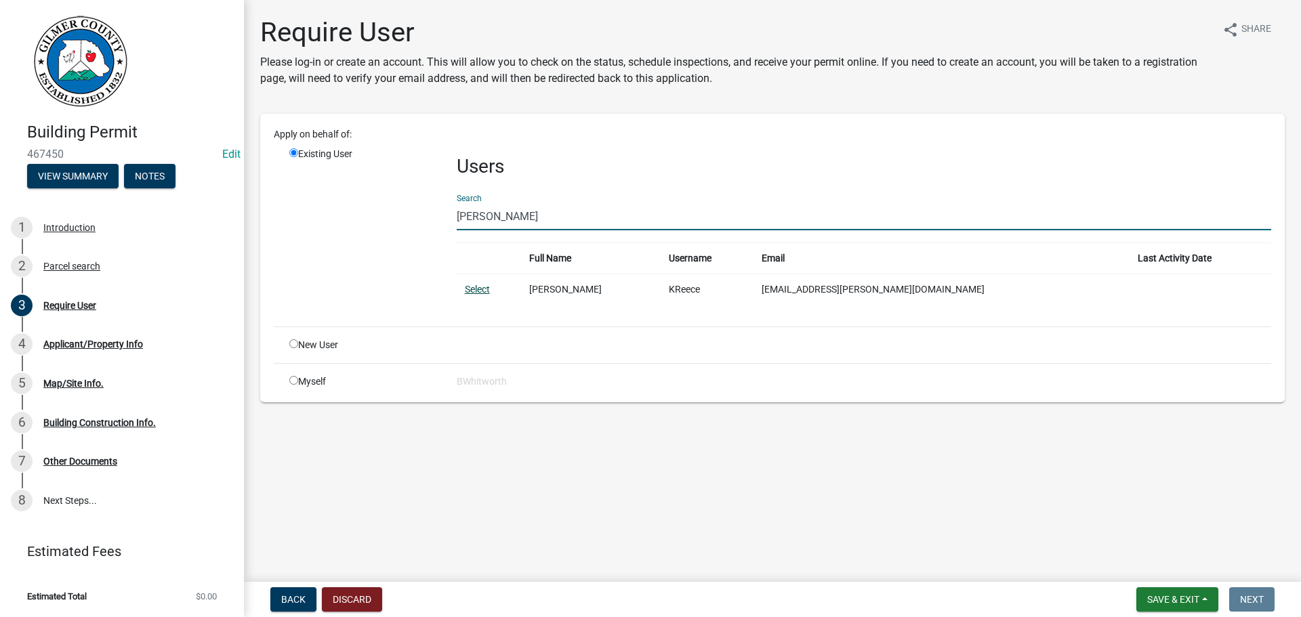
type input "KENT REECE"
drag, startPoint x: 477, startPoint y: 287, endPoint x: 546, endPoint y: 285, distance: 69.2
click at [477, 287] on link "Select" at bounding box center [477, 289] width 25 height 11
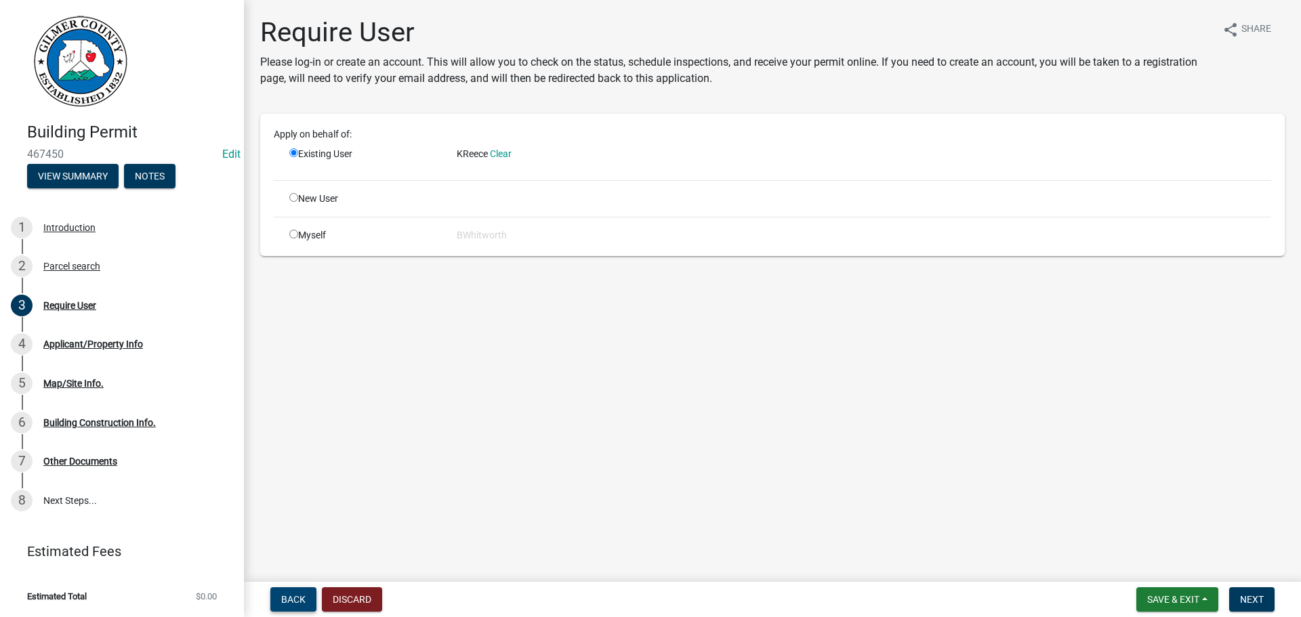
drag, startPoint x: 289, startPoint y: 597, endPoint x: 312, endPoint y: 571, distance: 35.0
click at [289, 597] on span "Back" at bounding box center [293, 599] width 24 height 11
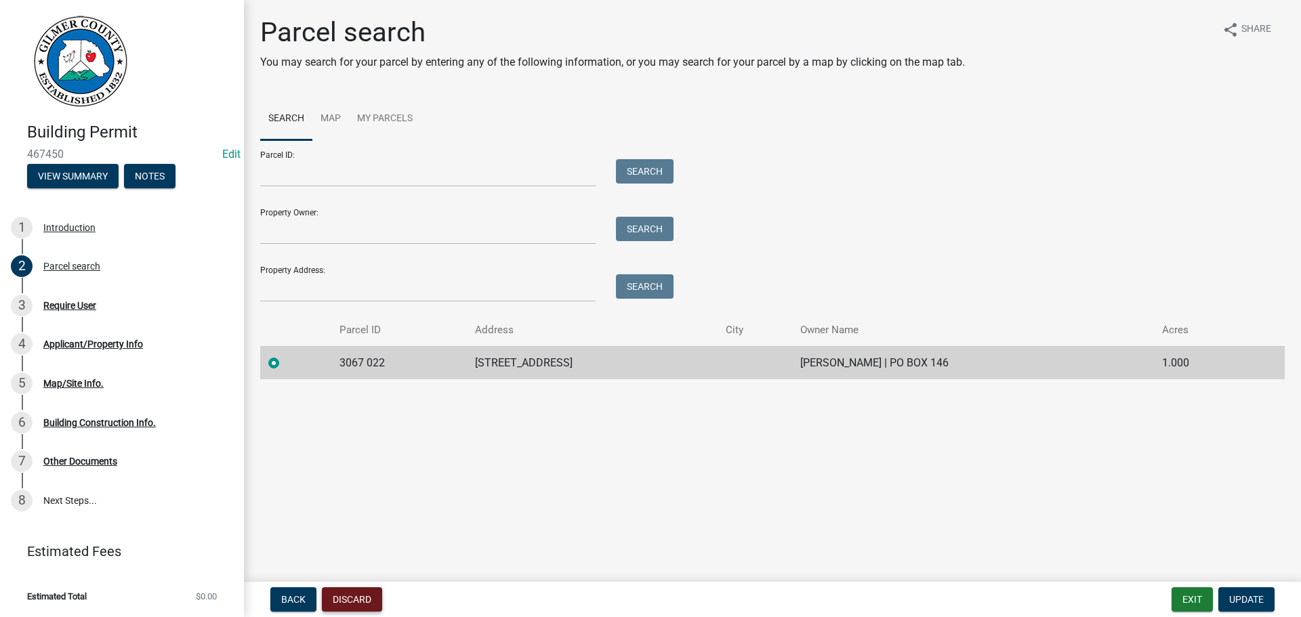
click at [361, 602] on button "Discard" at bounding box center [352, 600] width 60 height 24
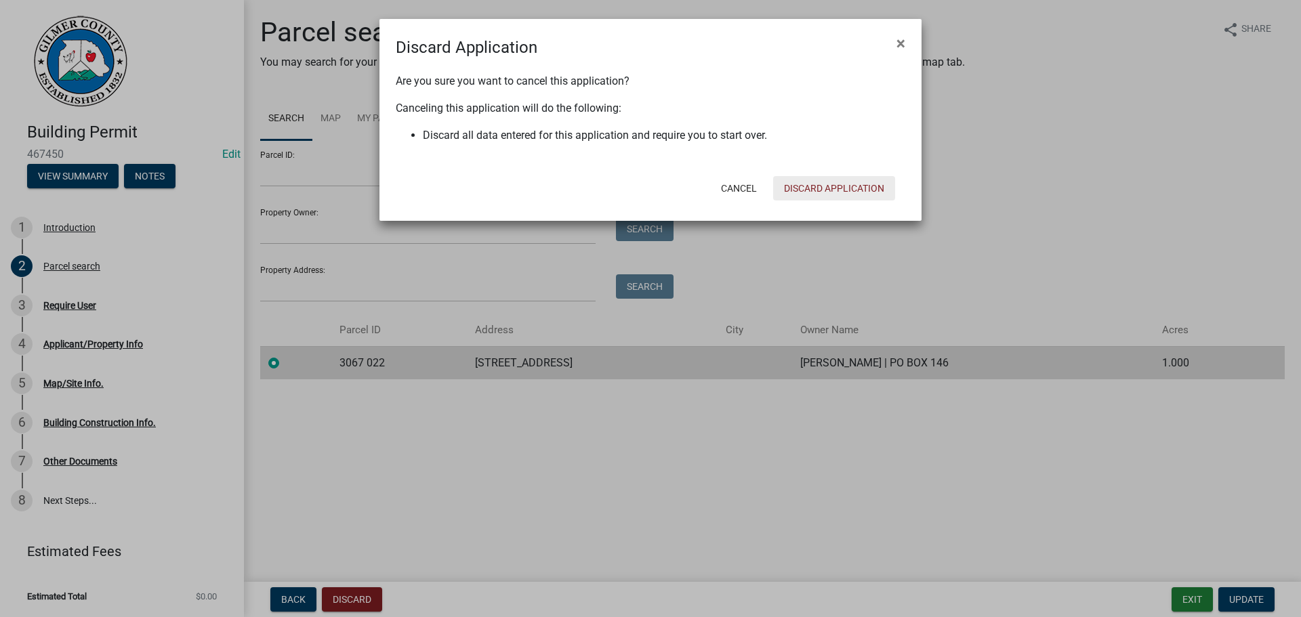
click at [825, 187] on button "Discard Application" at bounding box center [834, 188] width 122 height 24
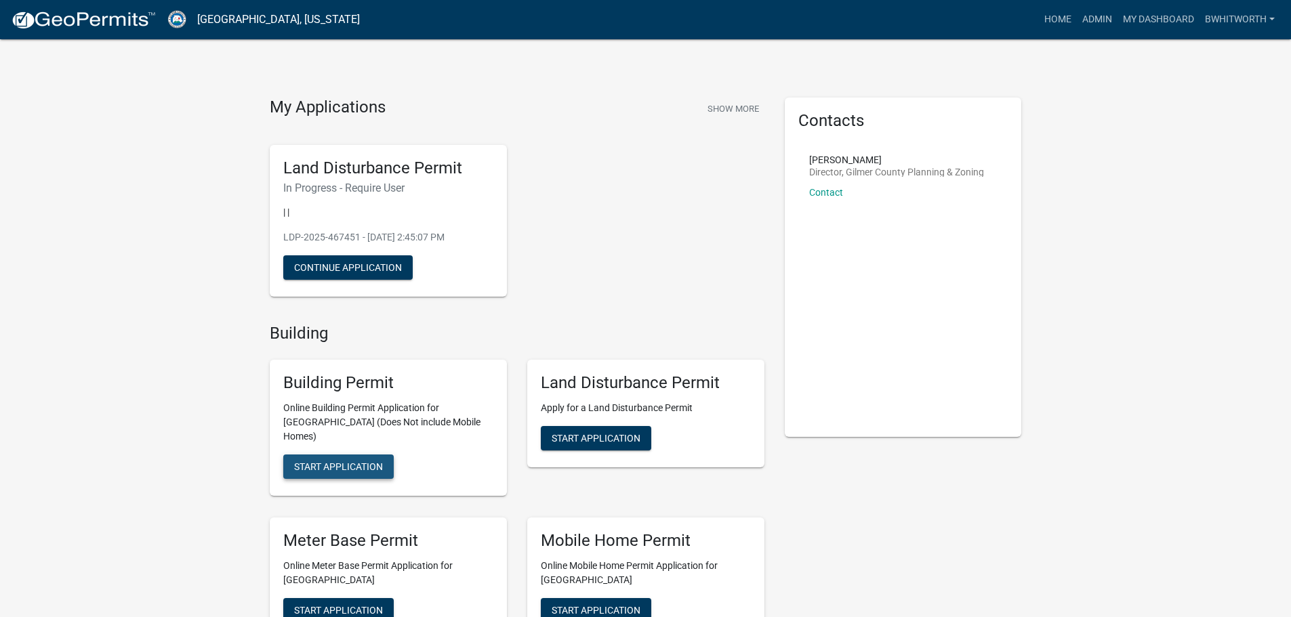
click at [349, 462] on span "Start Application" at bounding box center [338, 467] width 89 height 11
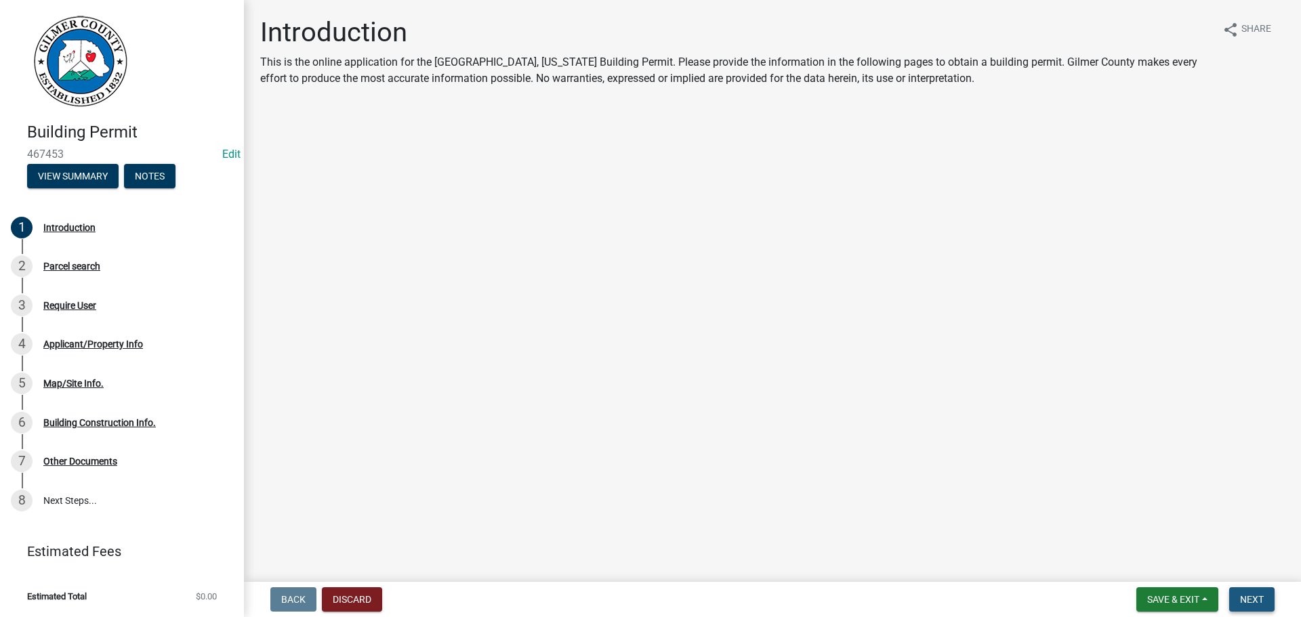
click at [1246, 593] on button "Next" at bounding box center [1251, 600] width 45 height 24
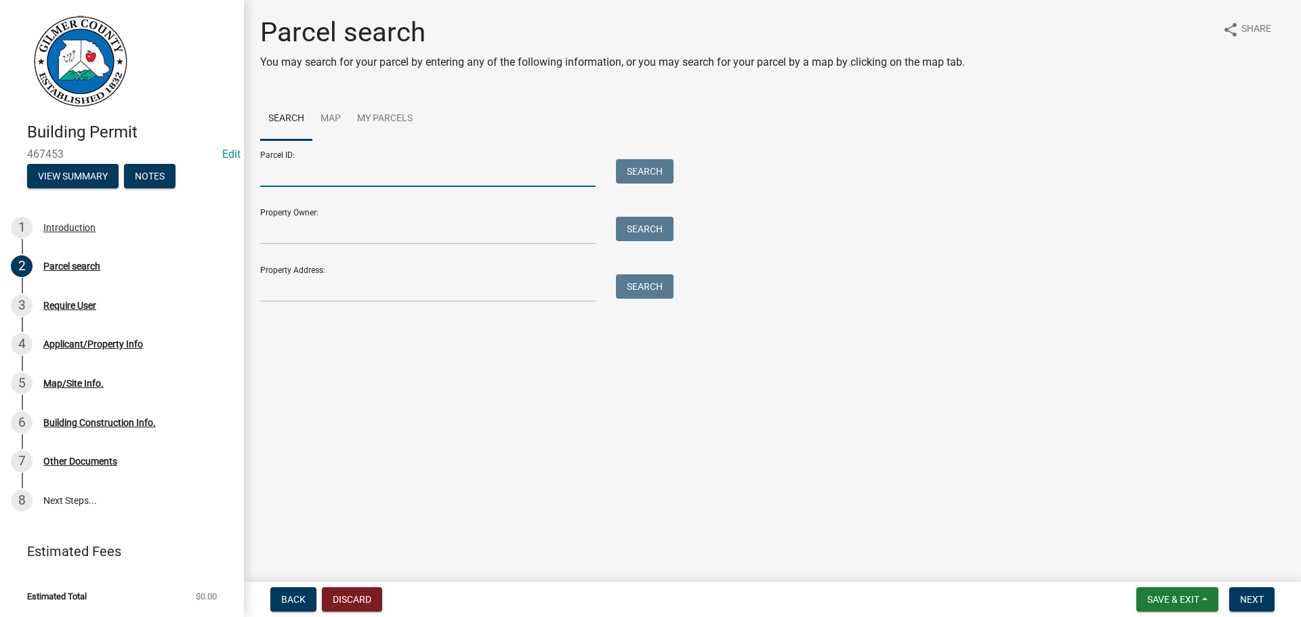
click at [312, 169] on input "Parcel ID:" at bounding box center [427, 173] width 335 height 28
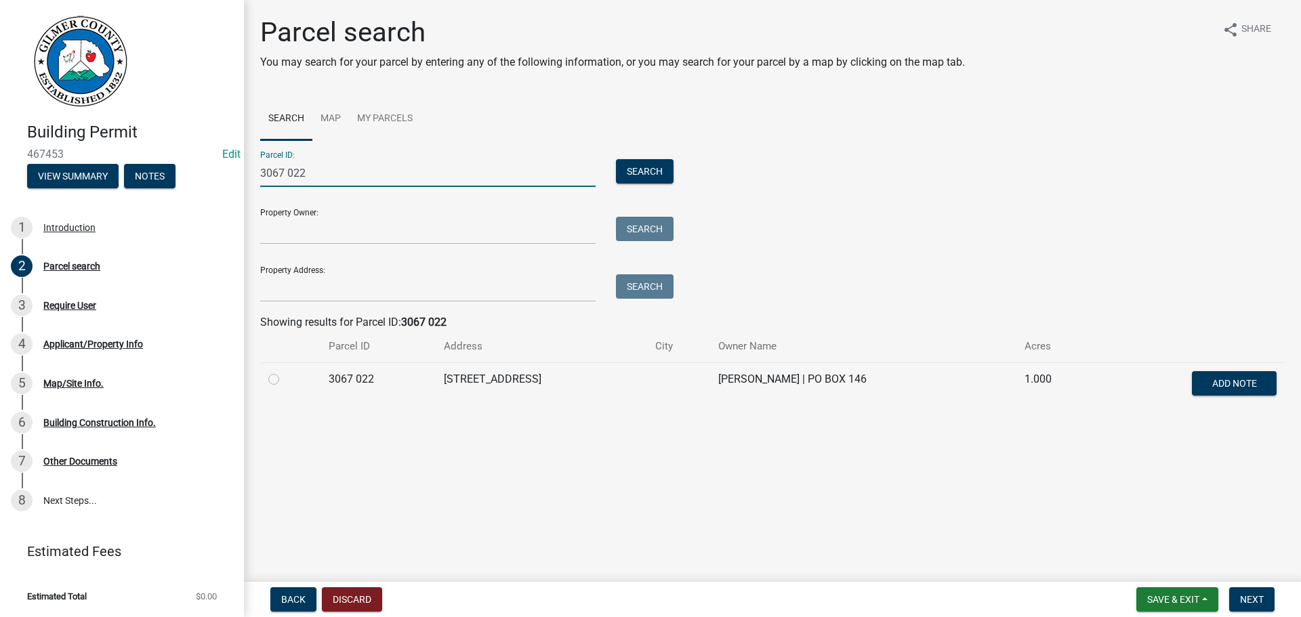
type input "3067 022"
click at [285, 371] on label at bounding box center [285, 371] width 0 height 0
click at [285, 380] on 022 "radio" at bounding box center [289, 375] width 9 height 9
radio 022 "true"
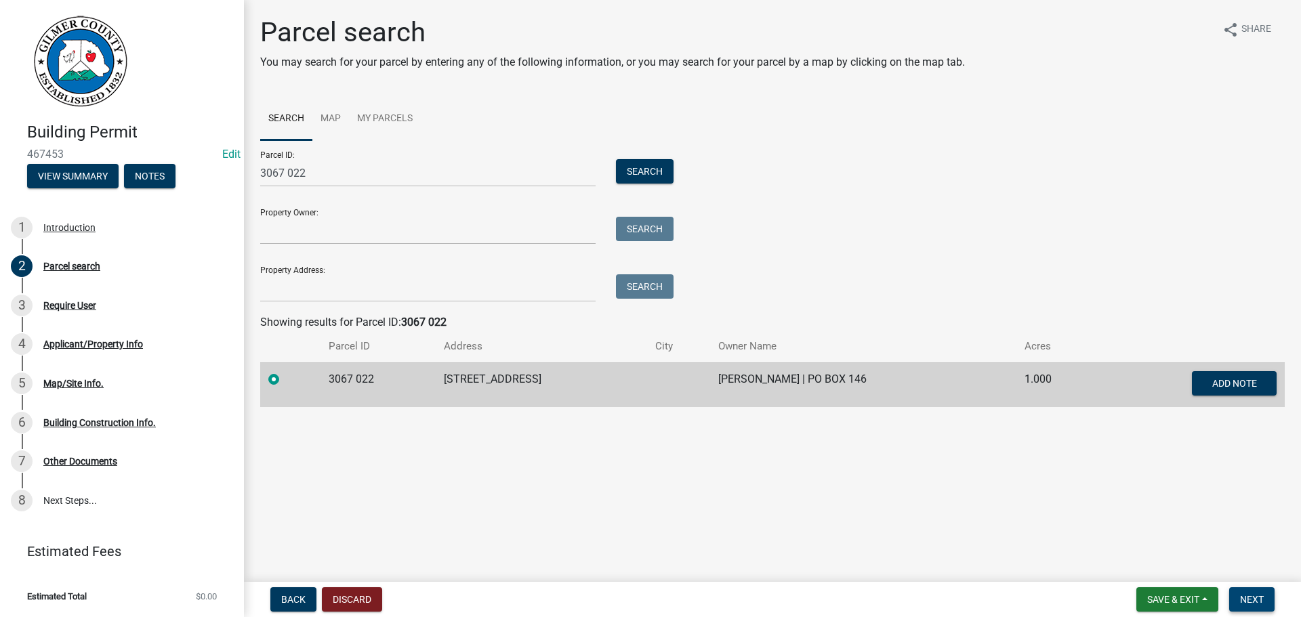
click at [1258, 601] on span "Next" at bounding box center [1252, 599] width 24 height 11
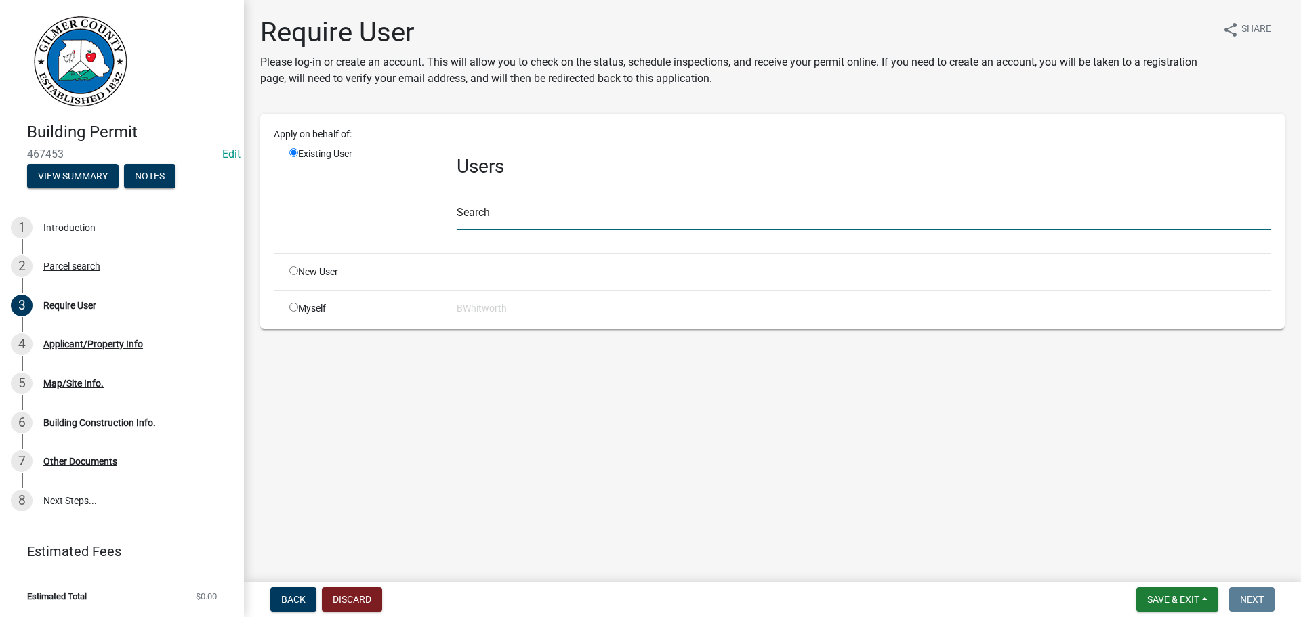
click at [569, 224] on input "text" at bounding box center [864, 217] width 815 height 28
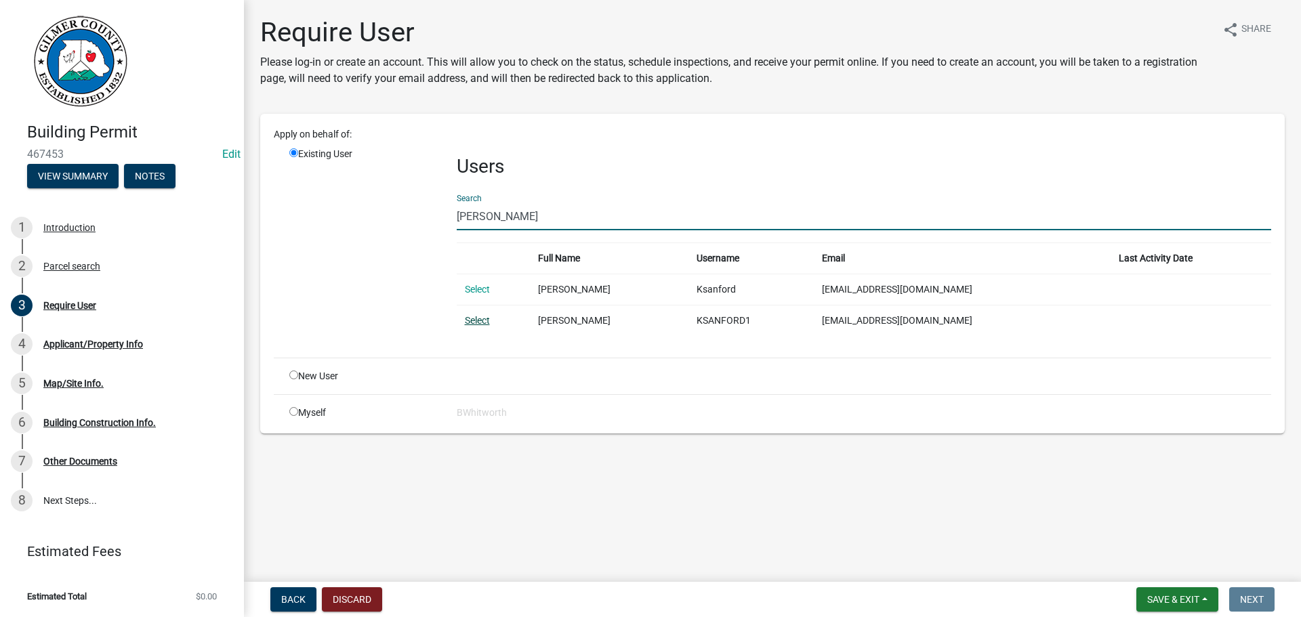
type input "[PERSON_NAME]"
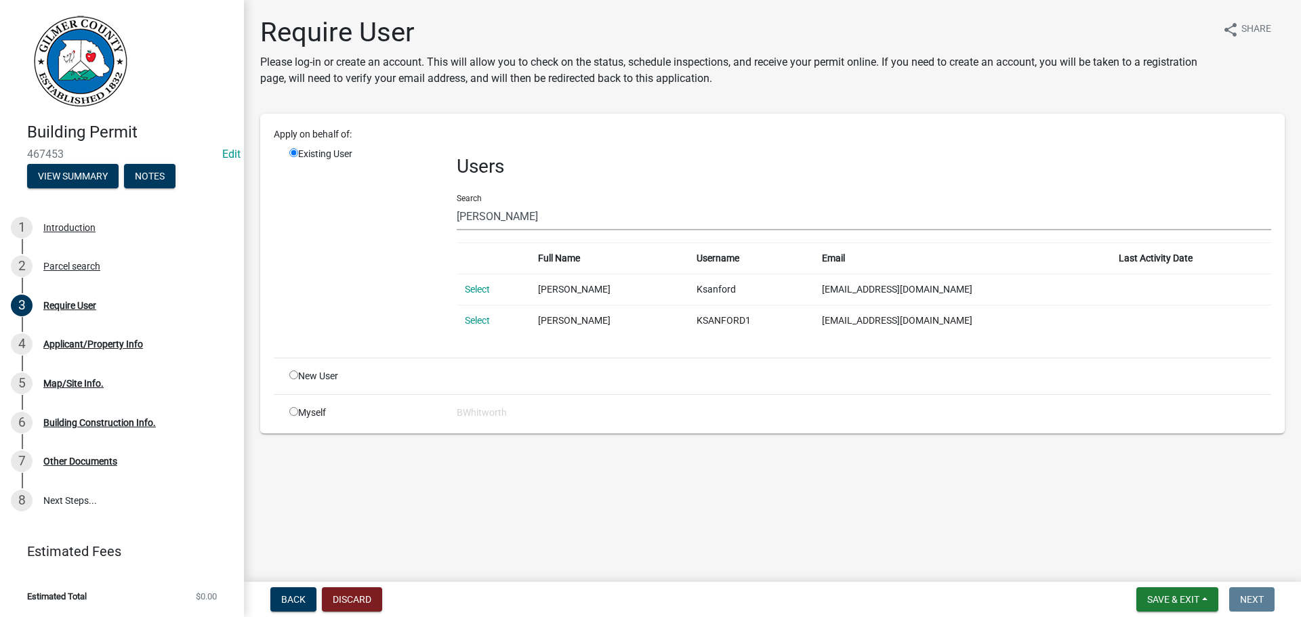
drag, startPoint x: 472, startPoint y: 322, endPoint x: 531, endPoint y: 328, distance: 59.3
click at [472, 322] on link "Select" at bounding box center [477, 320] width 25 height 11
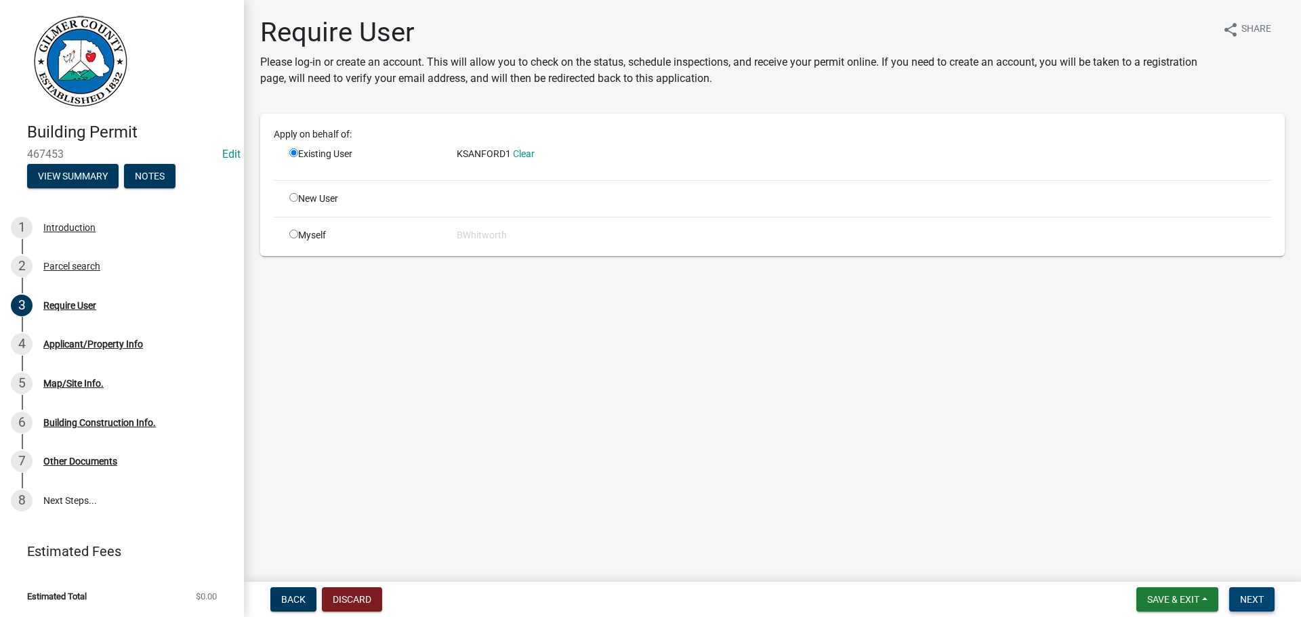
click at [1250, 598] on span "Next" at bounding box center [1252, 599] width 24 height 11
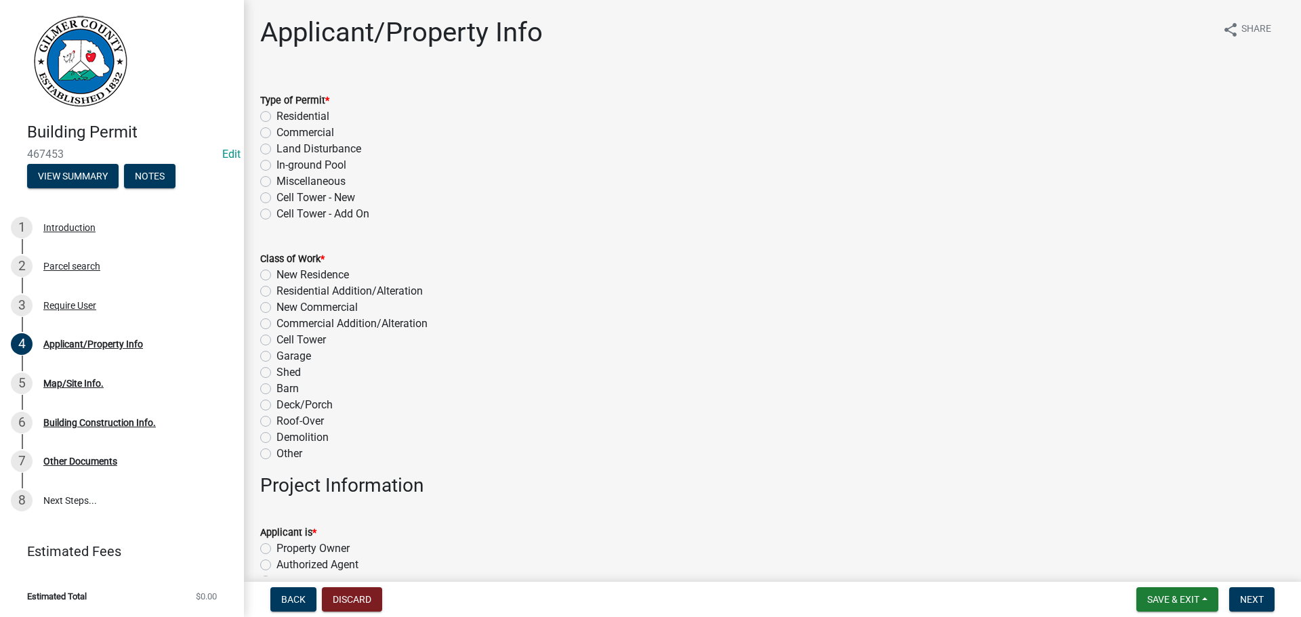
click at [277, 179] on label "Miscellaneous" at bounding box center [311, 182] width 69 height 16
click at [277, 179] on input "Miscellaneous" at bounding box center [281, 178] width 9 height 9
radio input "true"
click at [277, 436] on label "Demolition" at bounding box center [303, 438] width 52 height 16
click at [277, 436] on input "Demolition" at bounding box center [281, 434] width 9 height 9
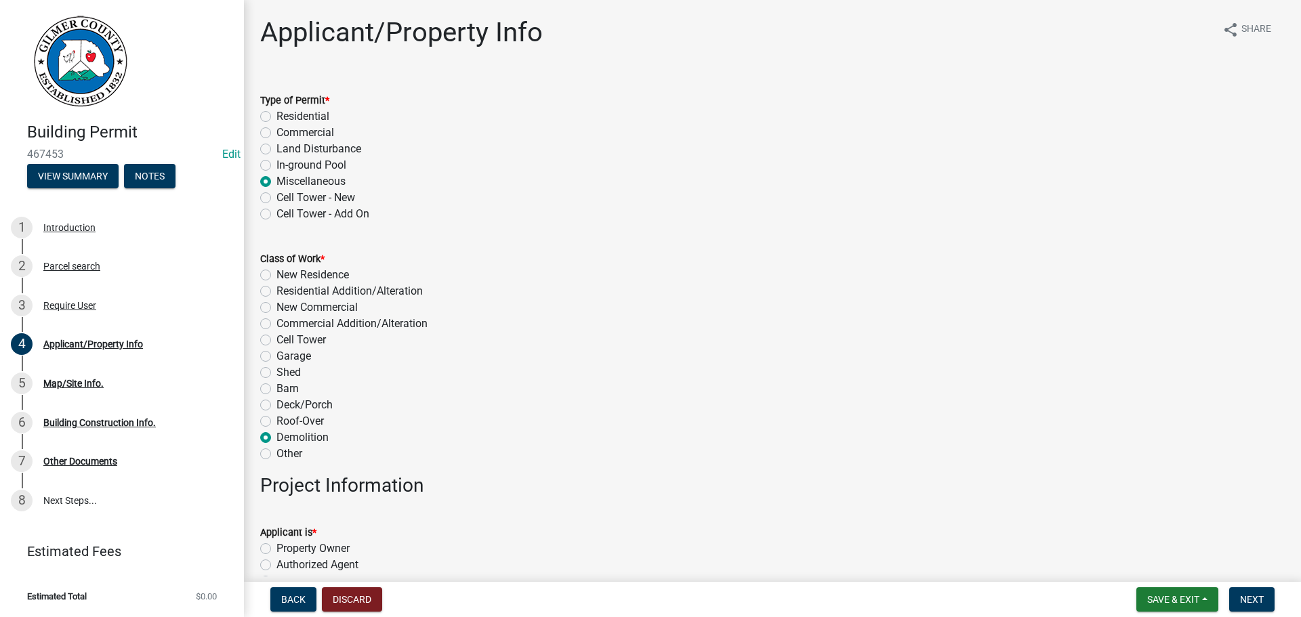
radio input "true"
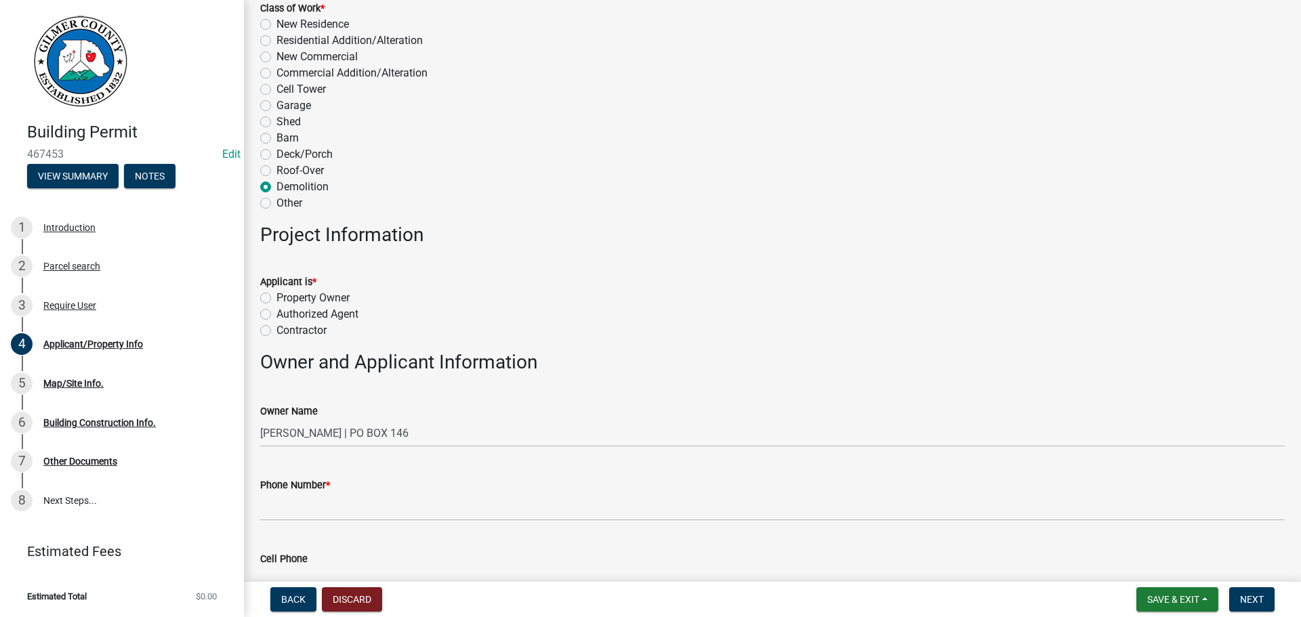
scroll to position [407, 0]
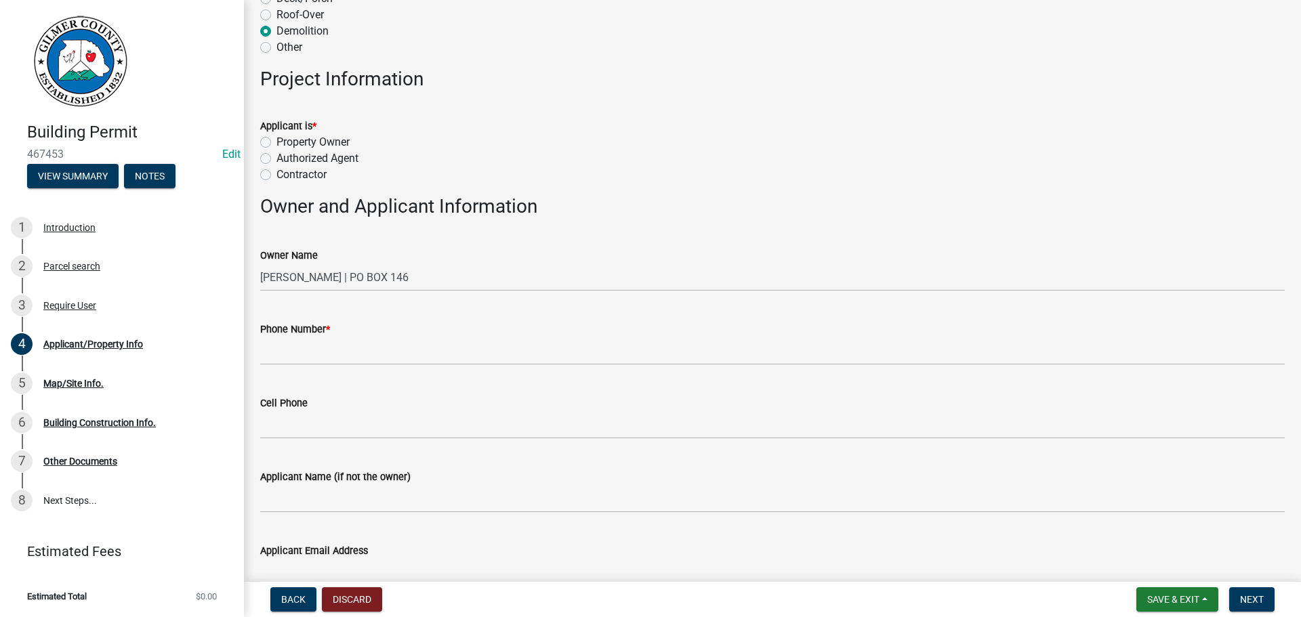
click at [277, 159] on label "Authorized Agent" at bounding box center [318, 158] width 82 height 16
click at [277, 159] on input "Authorized Agent" at bounding box center [281, 154] width 9 height 9
radio input "true"
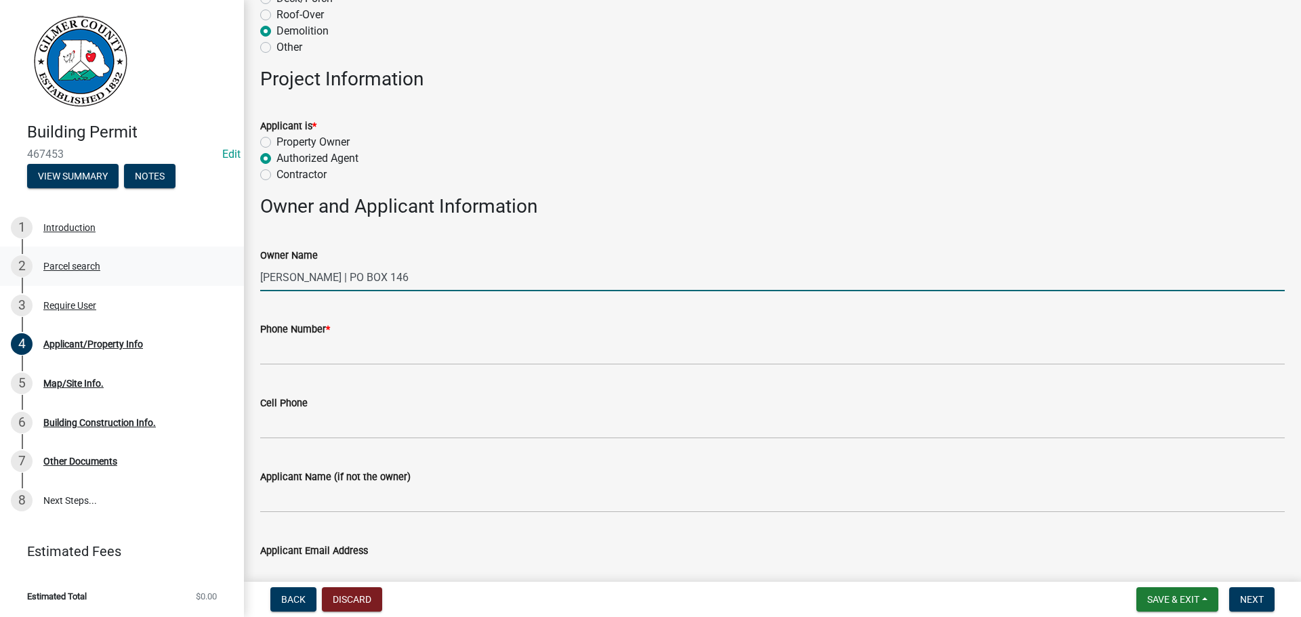
drag, startPoint x: 426, startPoint y: 281, endPoint x: 67, endPoint y: 265, distance: 359.5
click at [67, 265] on div "Building Permit 467453 Edit View Summary Notes 1 Introduction 2 Parcel search 3…" at bounding box center [650, 308] width 1301 height 617
type input "NEW BEGINNINGS FOR GILMER"
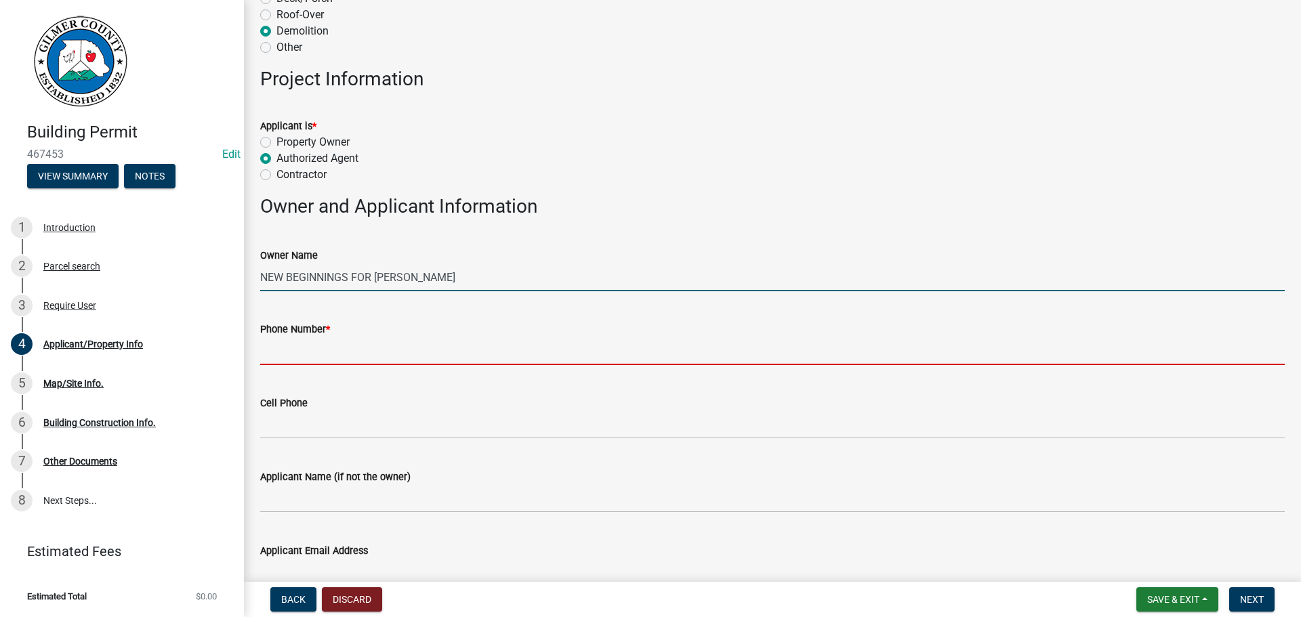
click at [312, 345] on input "Phone Number *" at bounding box center [772, 352] width 1025 height 28
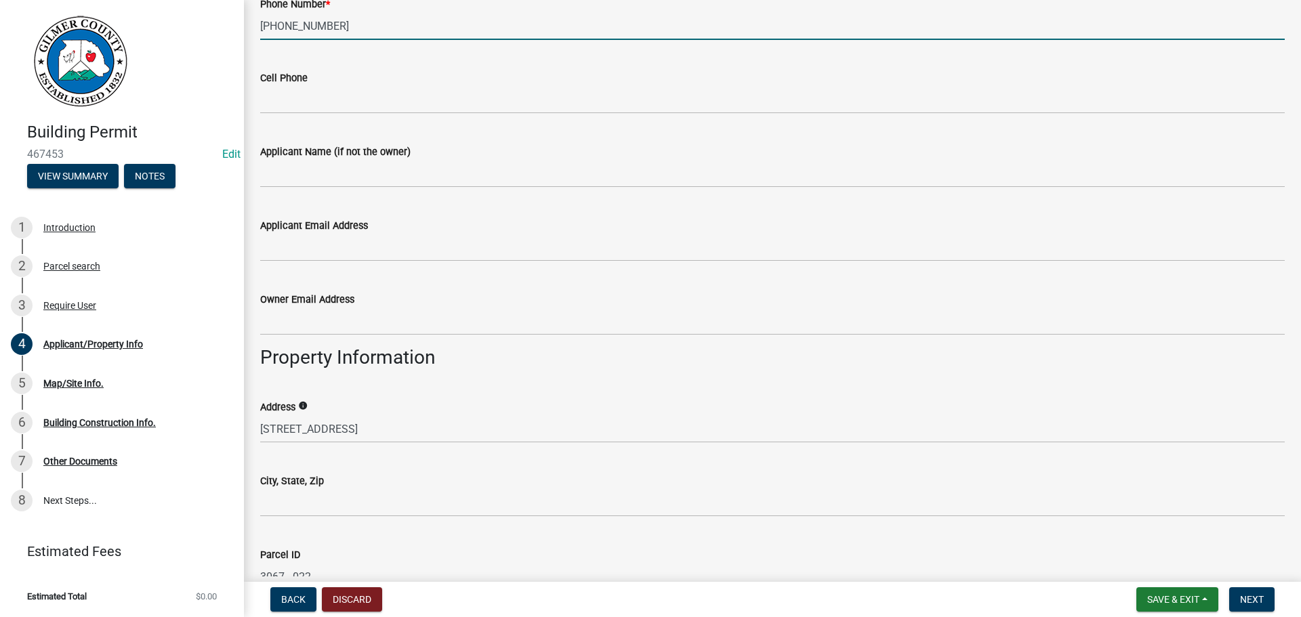
scroll to position [746, 0]
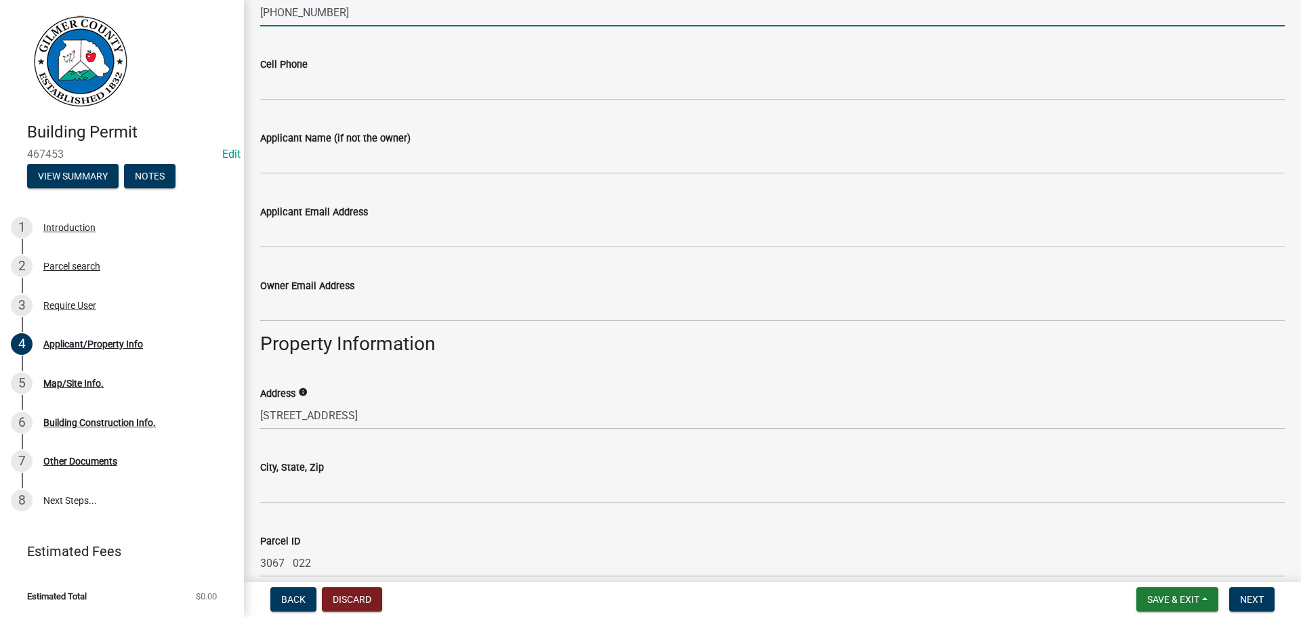
type input "[PHONE_NUMBER]"
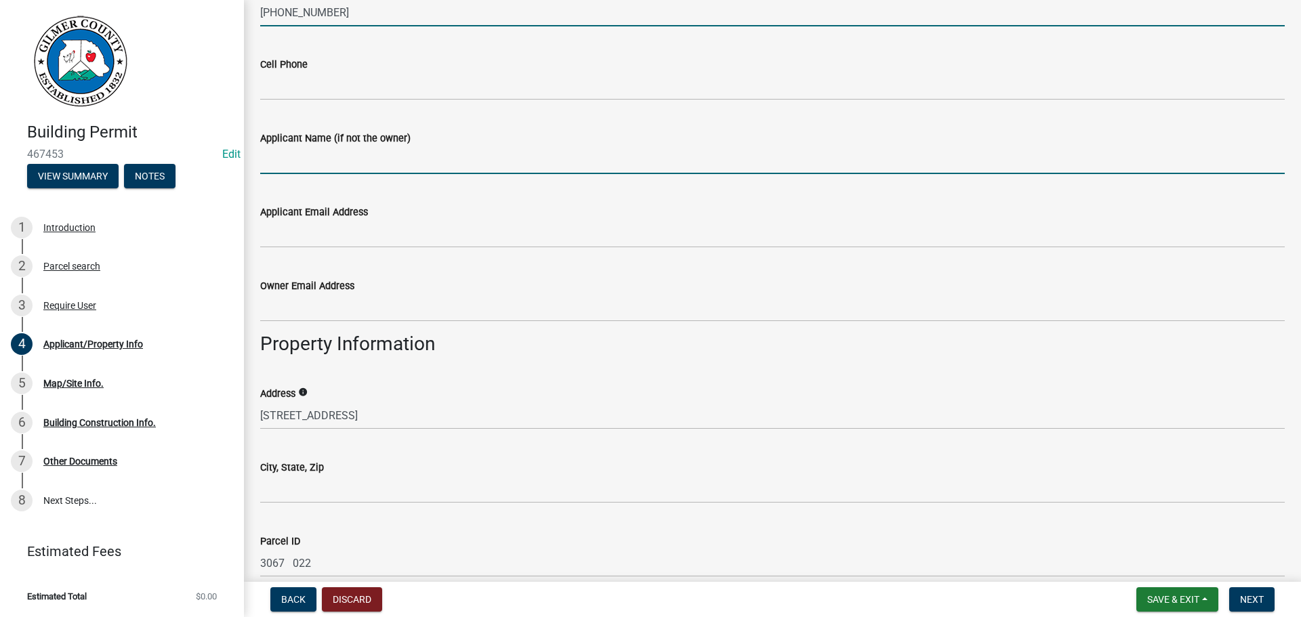
click at [356, 169] on input "Applicant Name (if not the owner)" at bounding box center [772, 160] width 1025 height 28
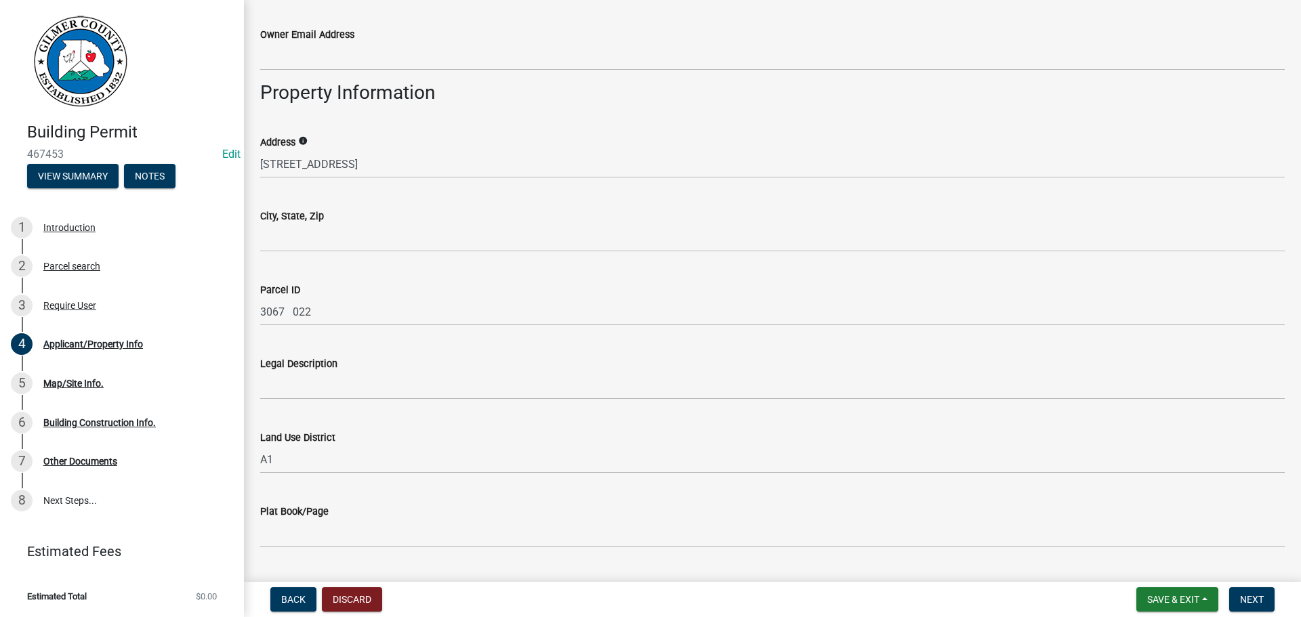
scroll to position [1017, 0]
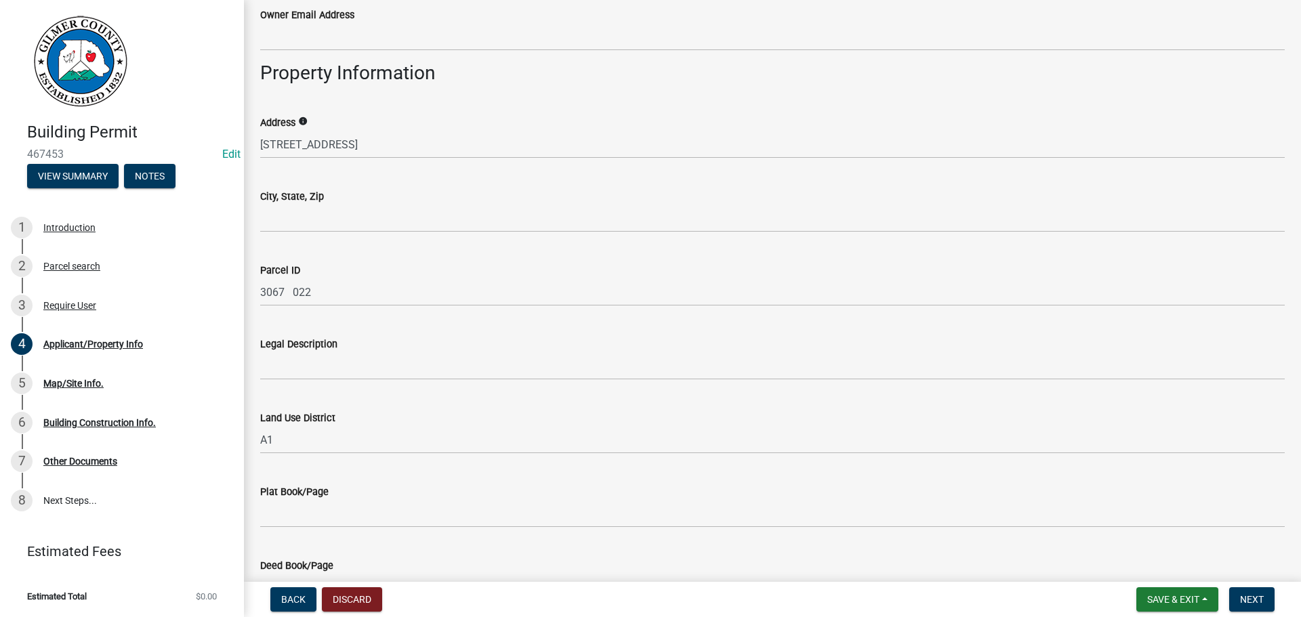
type input "[PERSON_NAME]"
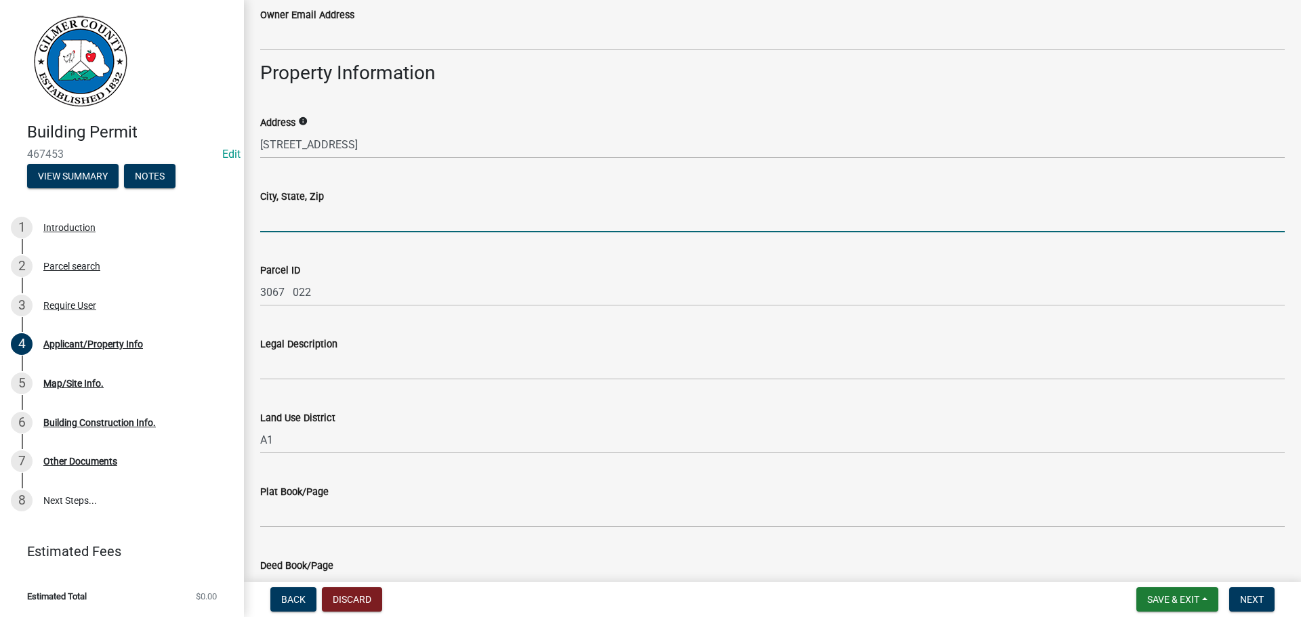
click at [313, 220] on input "City, State, Zip" at bounding box center [772, 219] width 1025 height 28
type input "ELLIJAY GA 30540"
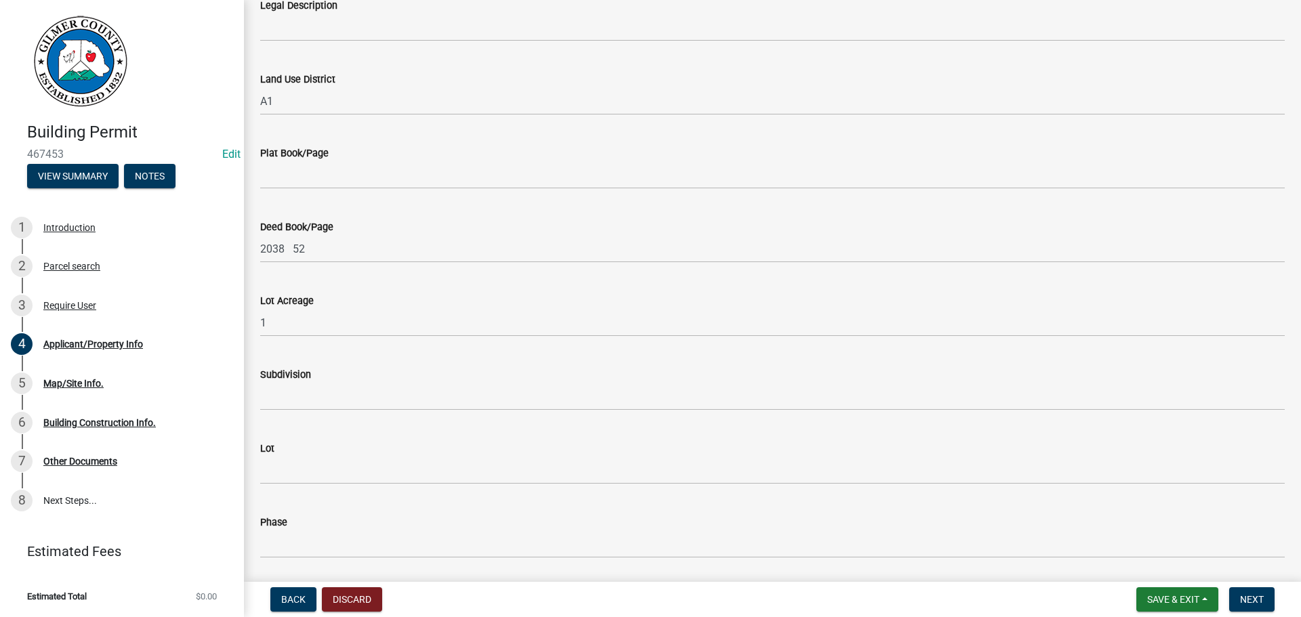
scroll to position [1511, 0]
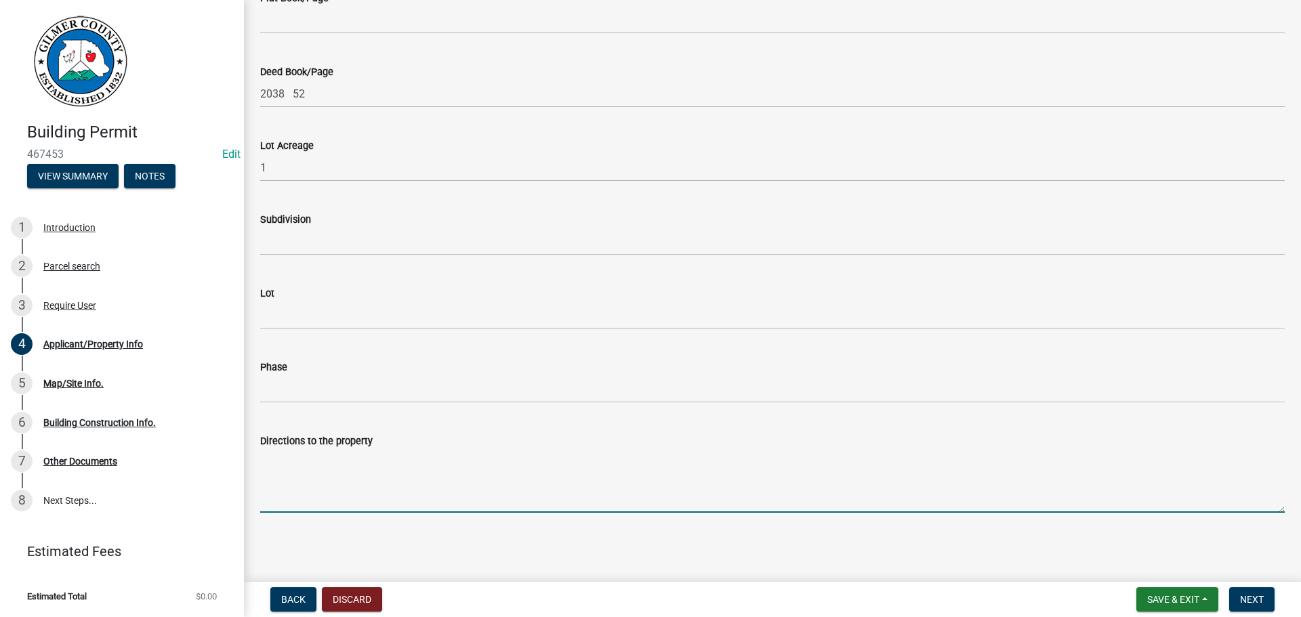
click at [356, 465] on textarea "Directions to the property" at bounding box center [772, 481] width 1025 height 64
drag, startPoint x: 561, startPoint y: 460, endPoint x: 232, endPoint y: 449, distance: 329.5
click at [232, 449] on div "Building Permit 467453 Edit View Summary Notes 1 Introduction 2 Parcel search 3…" at bounding box center [650, 308] width 1301 height 617
type textarea "2 ND DRIVE PAST COOSAWATTEE DRIVE HEADING SOUTH"
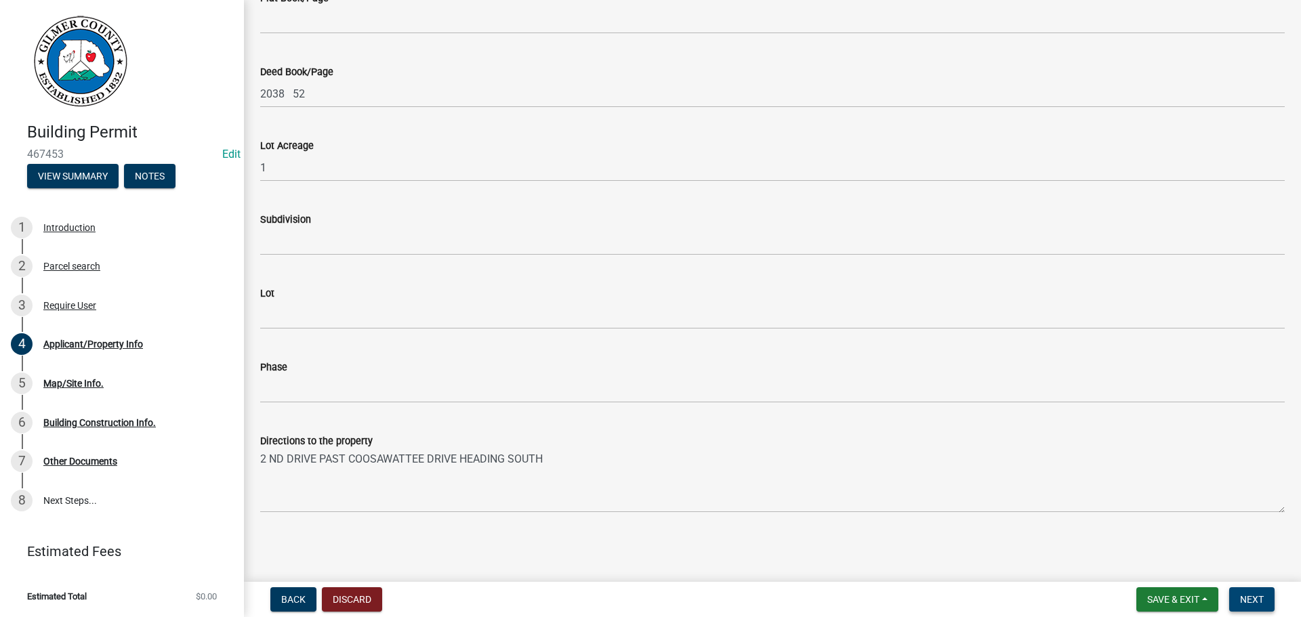
click at [1252, 600] on span "Next" at bounding box center [1252, 599] width 24 height 11
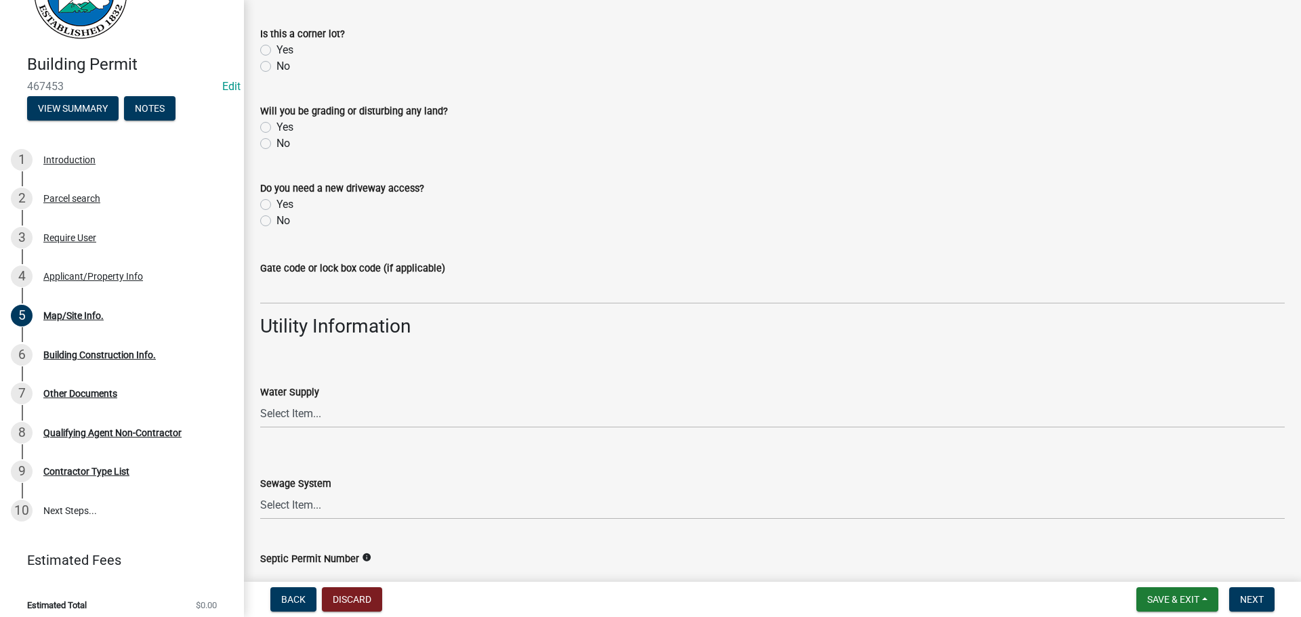
scroll to position [1104, 0]
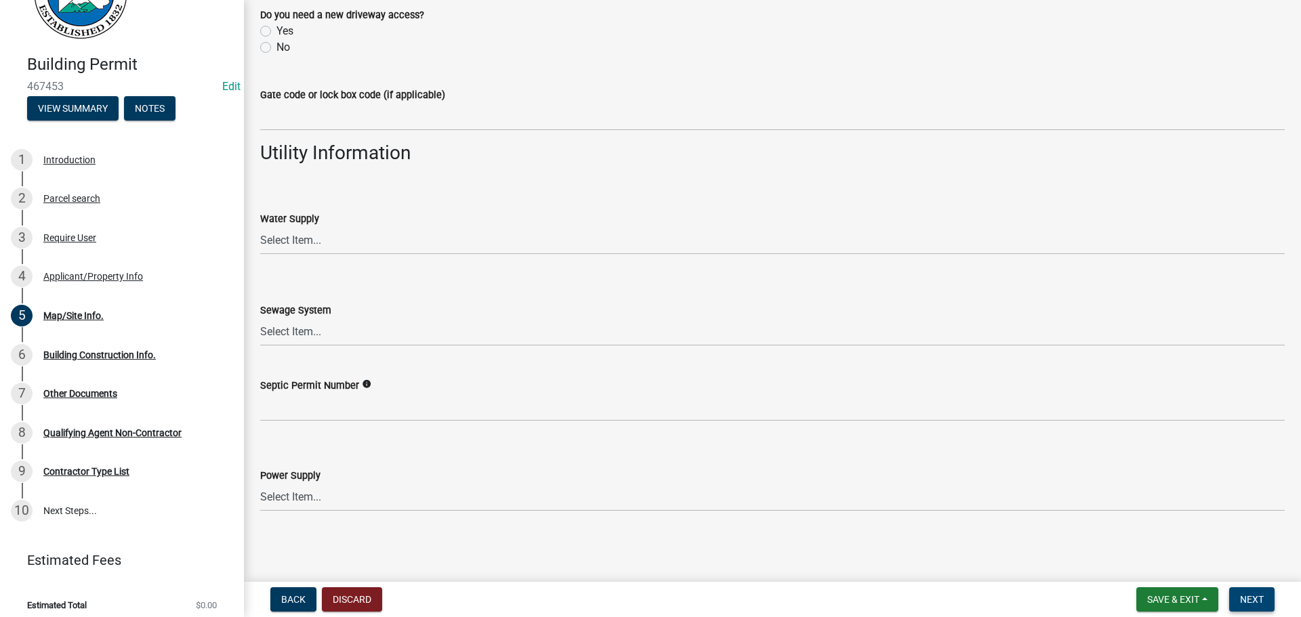
click at [1231, 590] on button "Next" at bounding box center [1251, 600] width 45 height 24
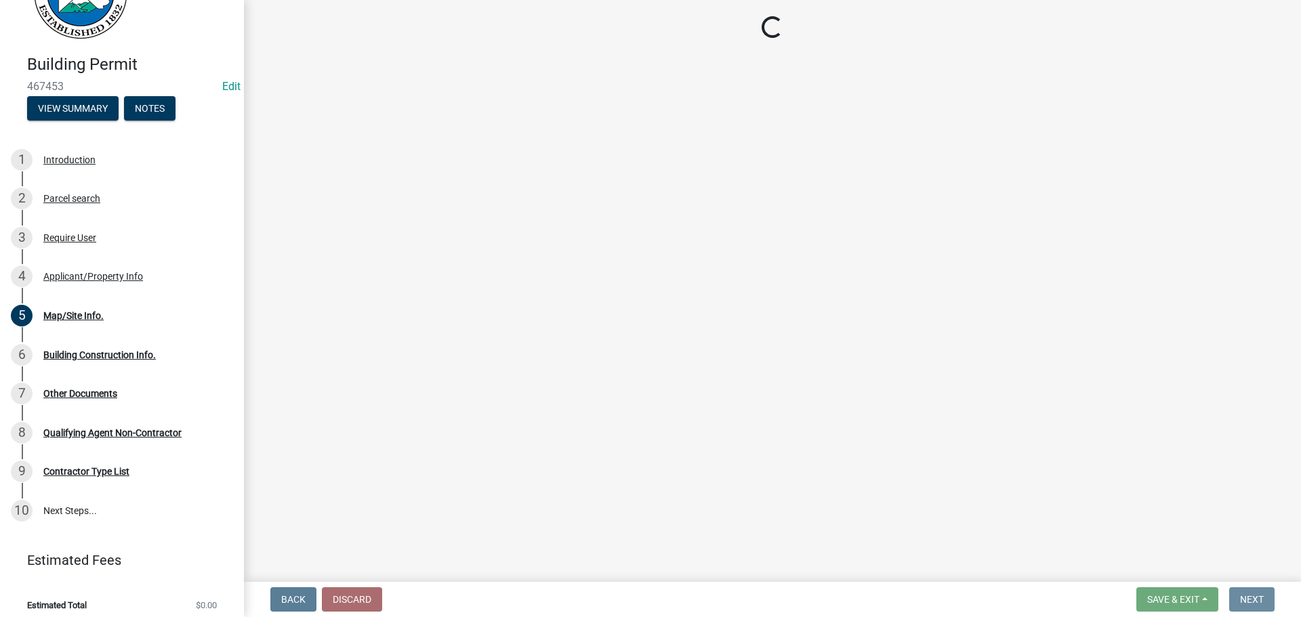
scroll to position [0, 0]
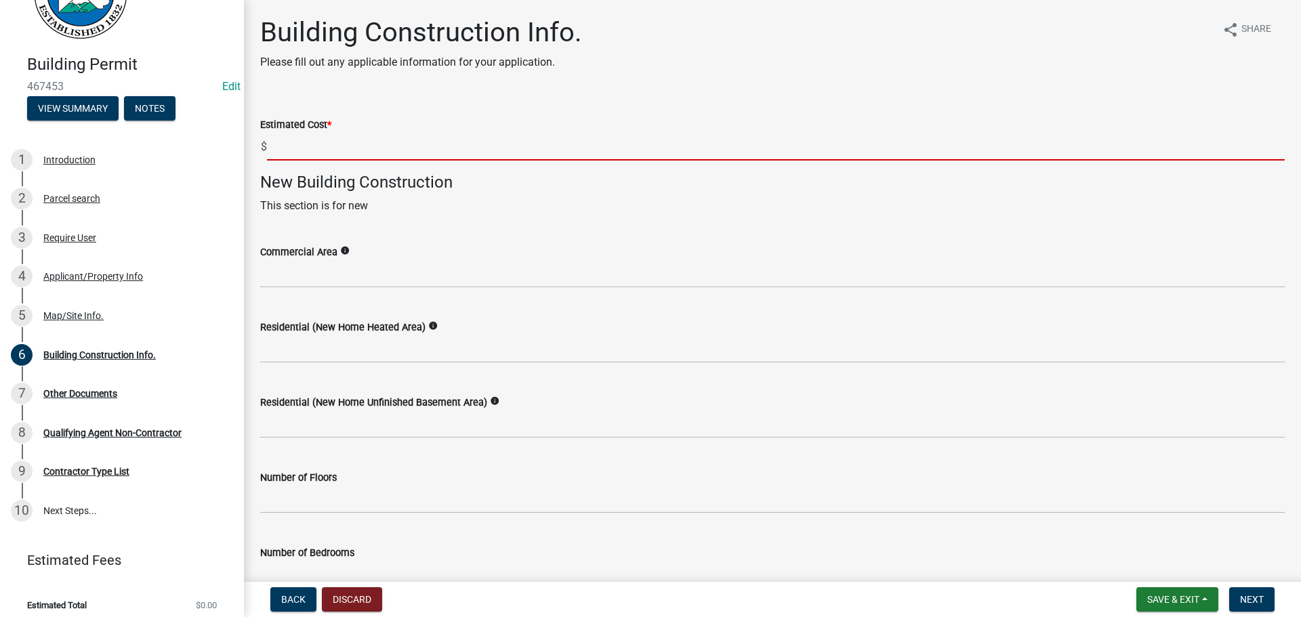
click at [354, 140] on input "text" at bounding box center [776, 147] width 1018 height 28
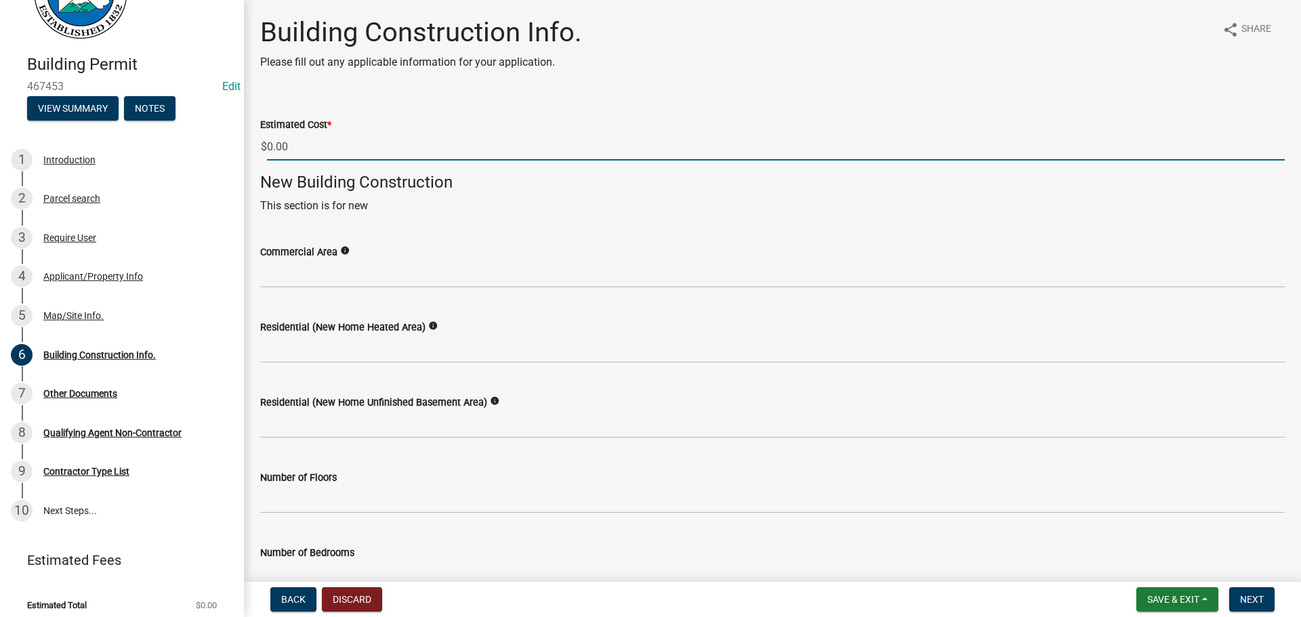
type input "0"
click at [602, 328] on div "Residential (New Home Heated Area) info" at bounding box center [772, 327] width 1025 height 16
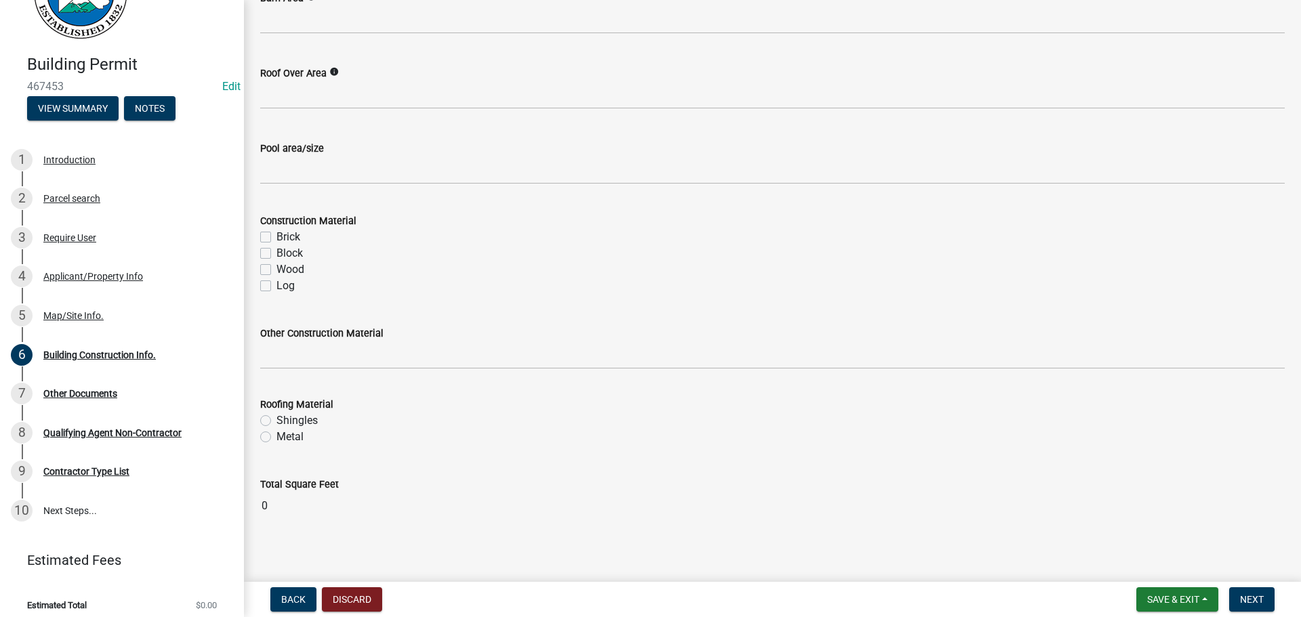
scroll to position [1120, 0]
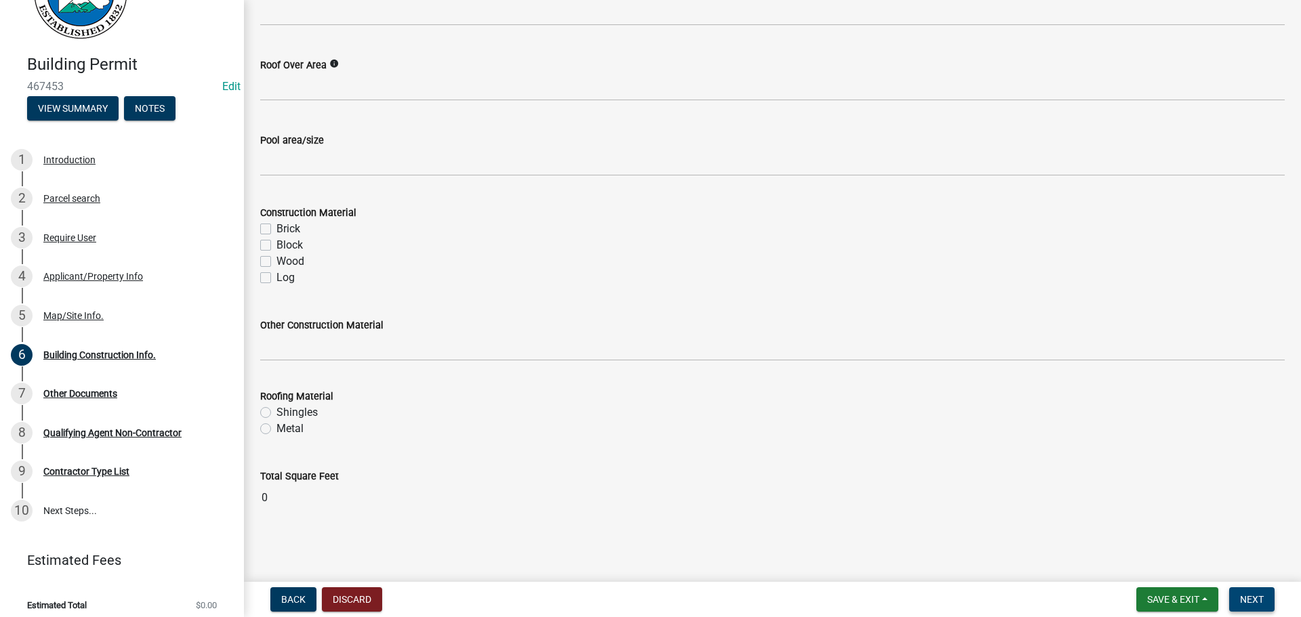
click at [1259, 598] on span "Next" at bounding box center [1252, 599] width 24 height 11
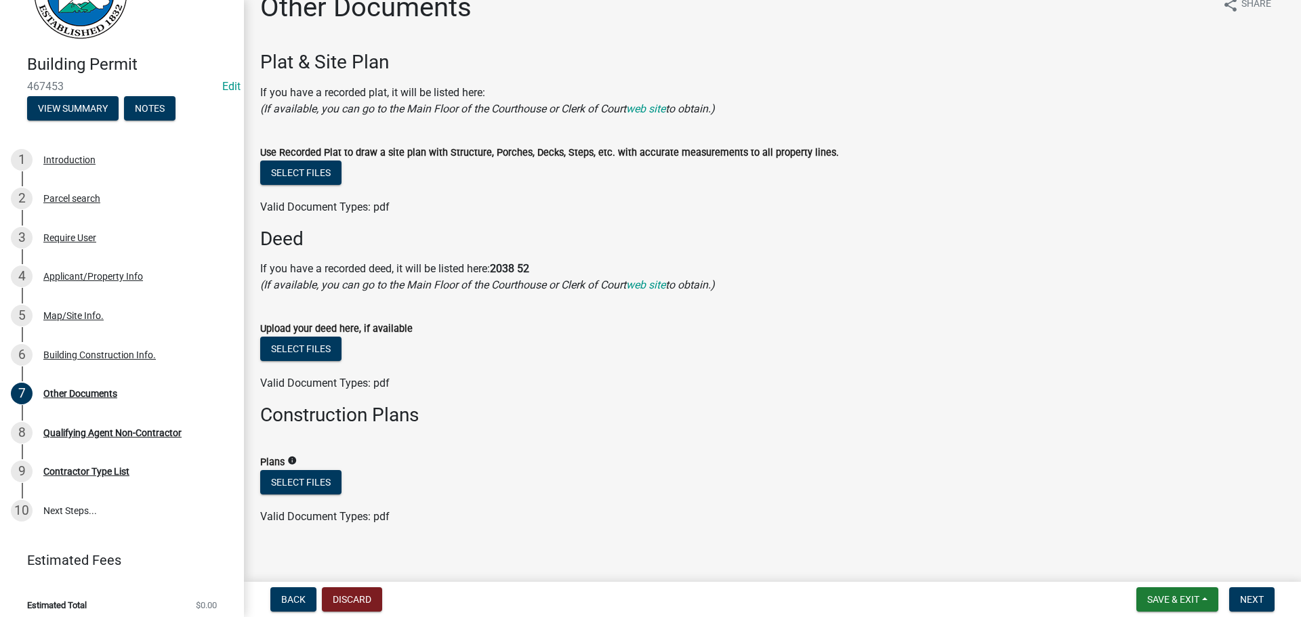
scroll to position [39, 0]
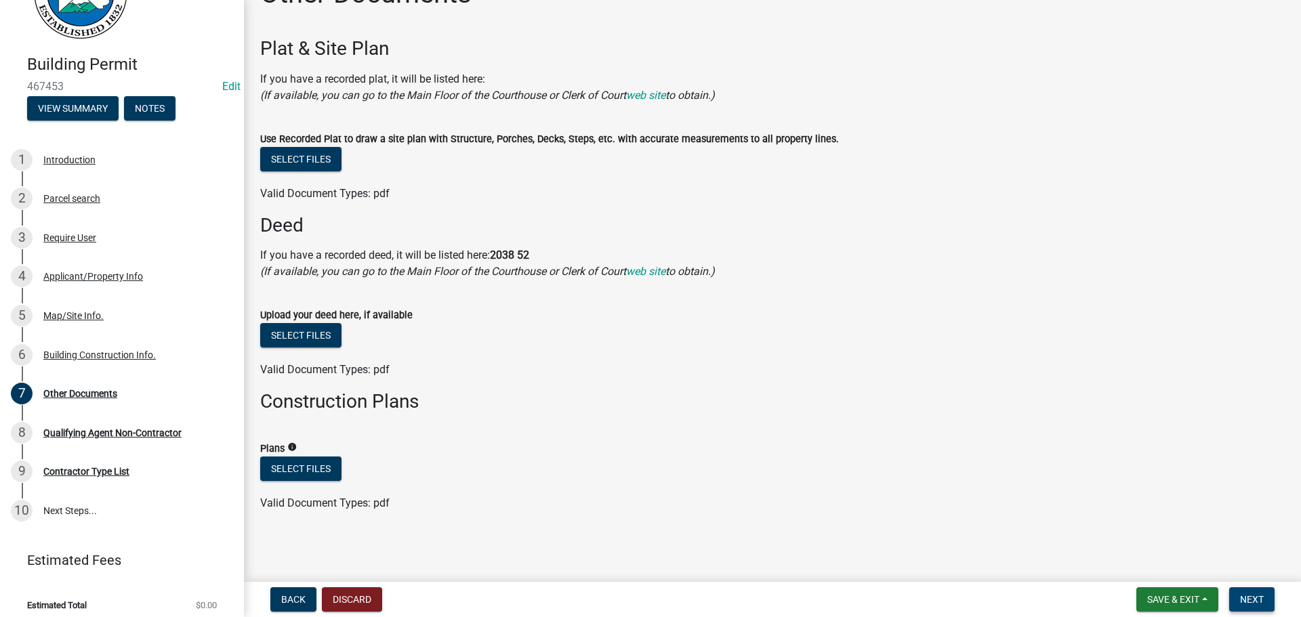
drag, startPoint x: 1254, startPoint y: 596, endPoint x: 1300, endPoint y: 596, distance: 45.4
click at [1254, 596] on span "Next" at bounding box center [1252, 599] width 24 height 11
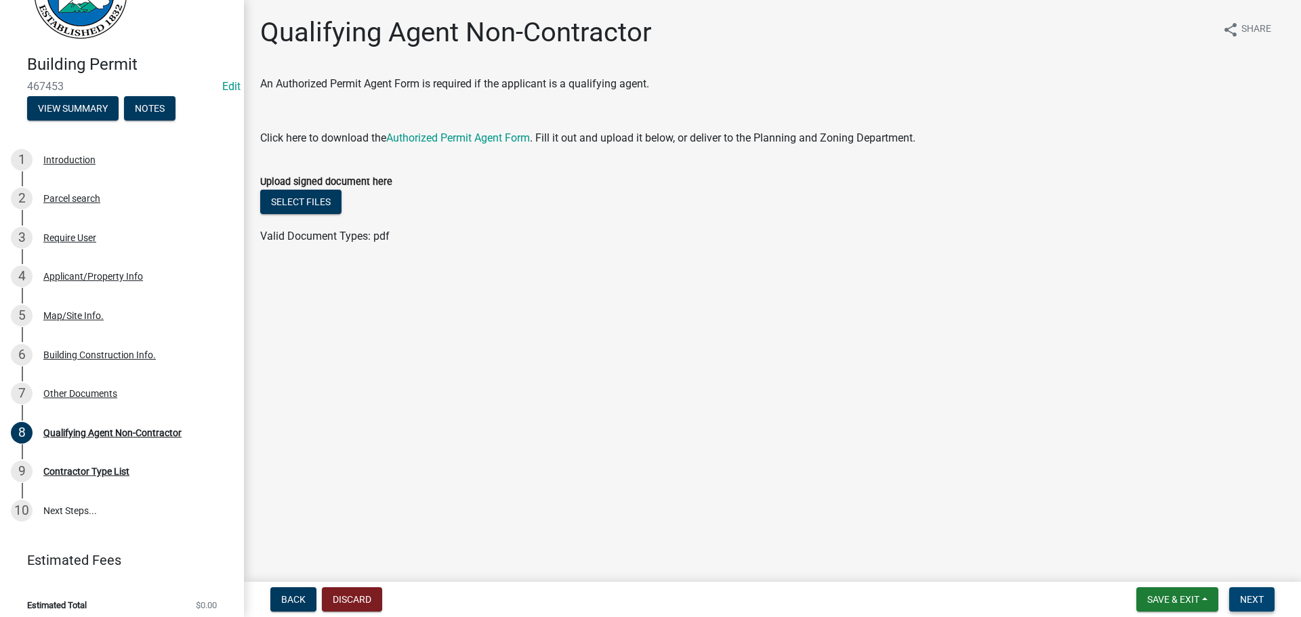
click at [1251, 594] on span "Next" at bounding box center [1252, 599] width 24 height 11
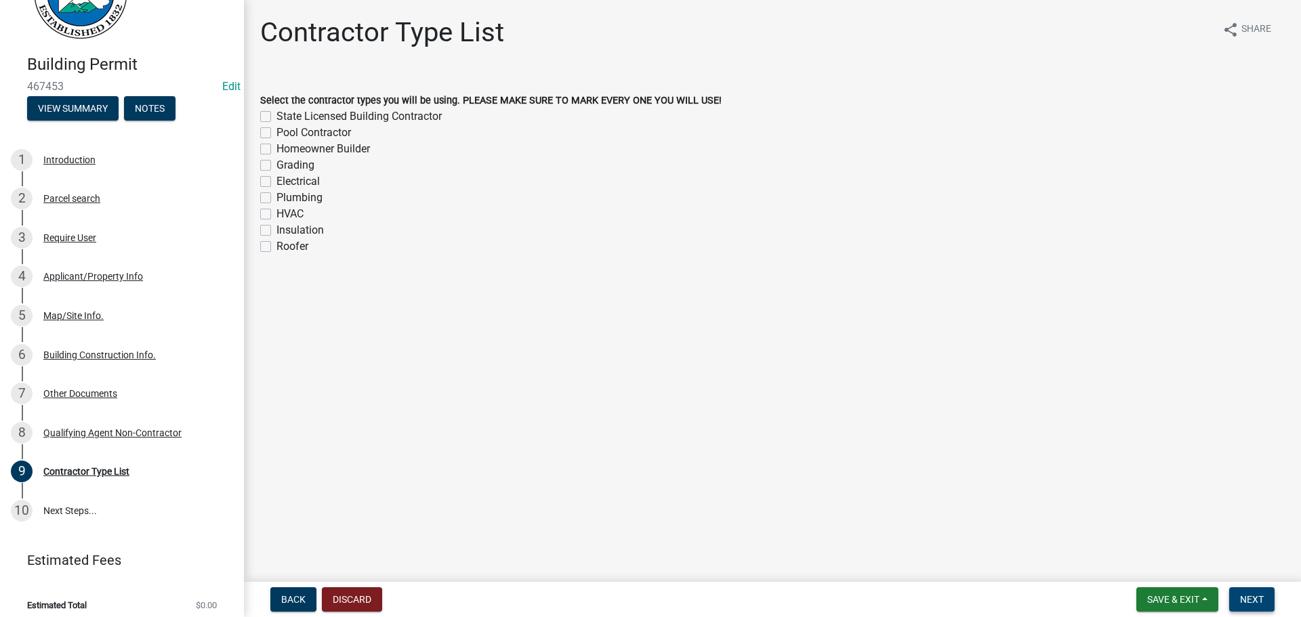
click at [1246, 600] on span "Next" at bounding box center [1252, 599] width 24 height 11
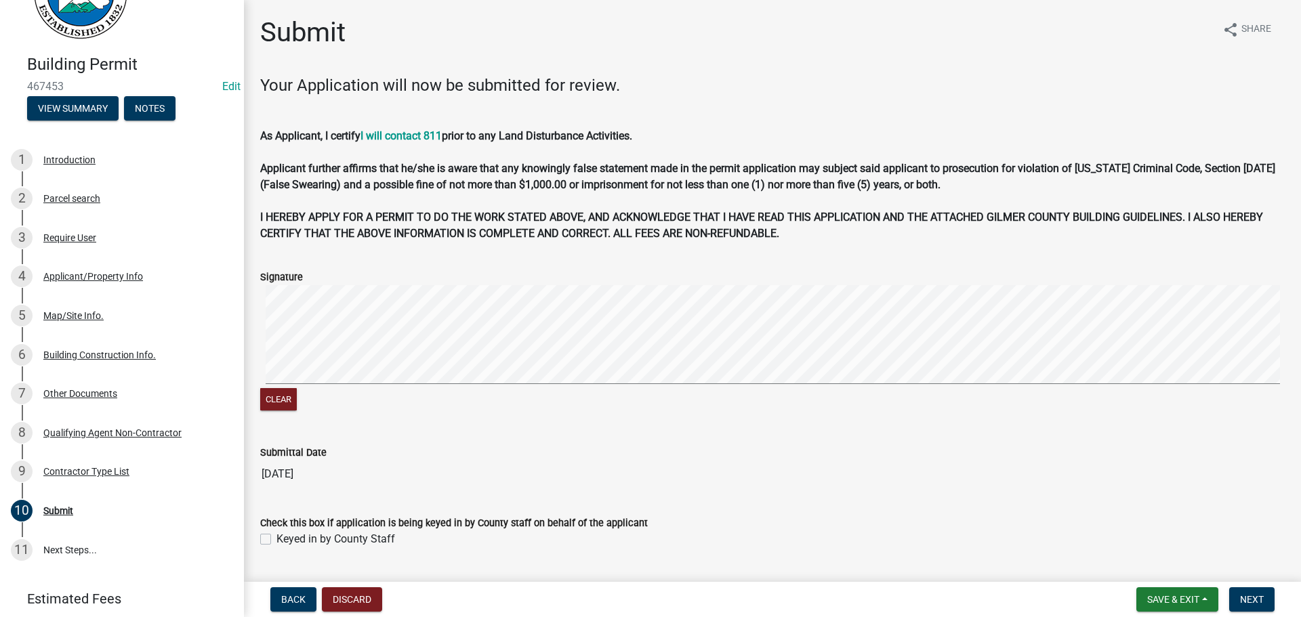
scroll to position [36, 0]
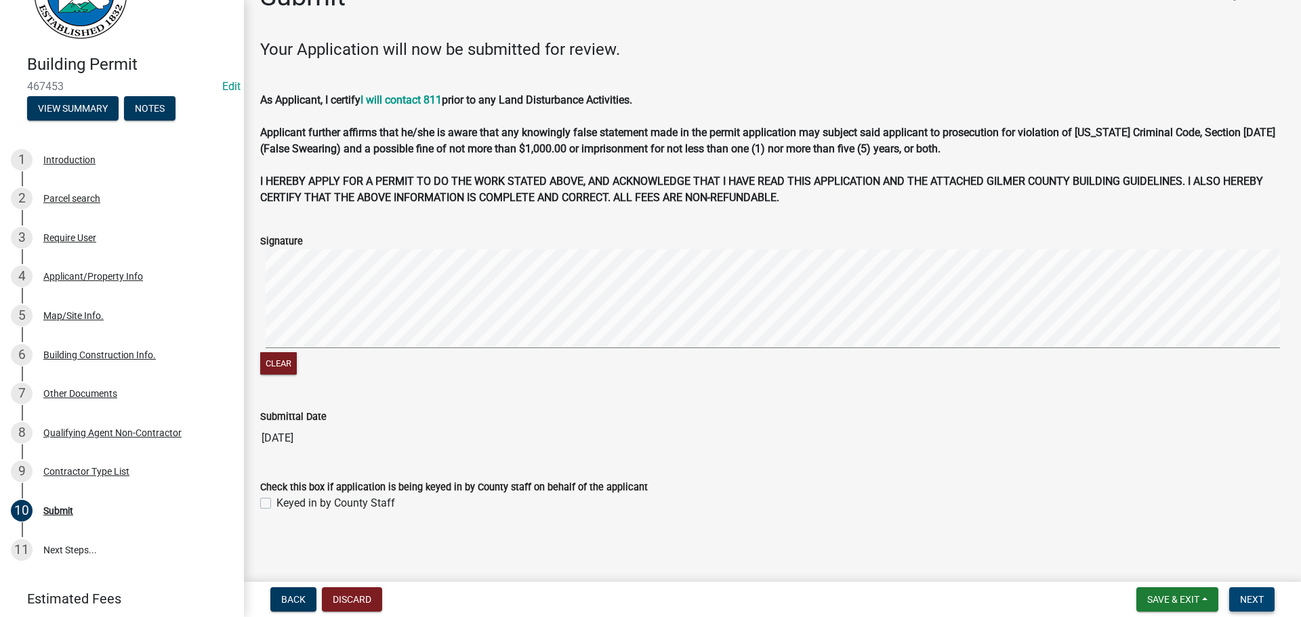
click at [1255, 592] on button "Next" at bounding box center [1251, 600] width 45 height 24
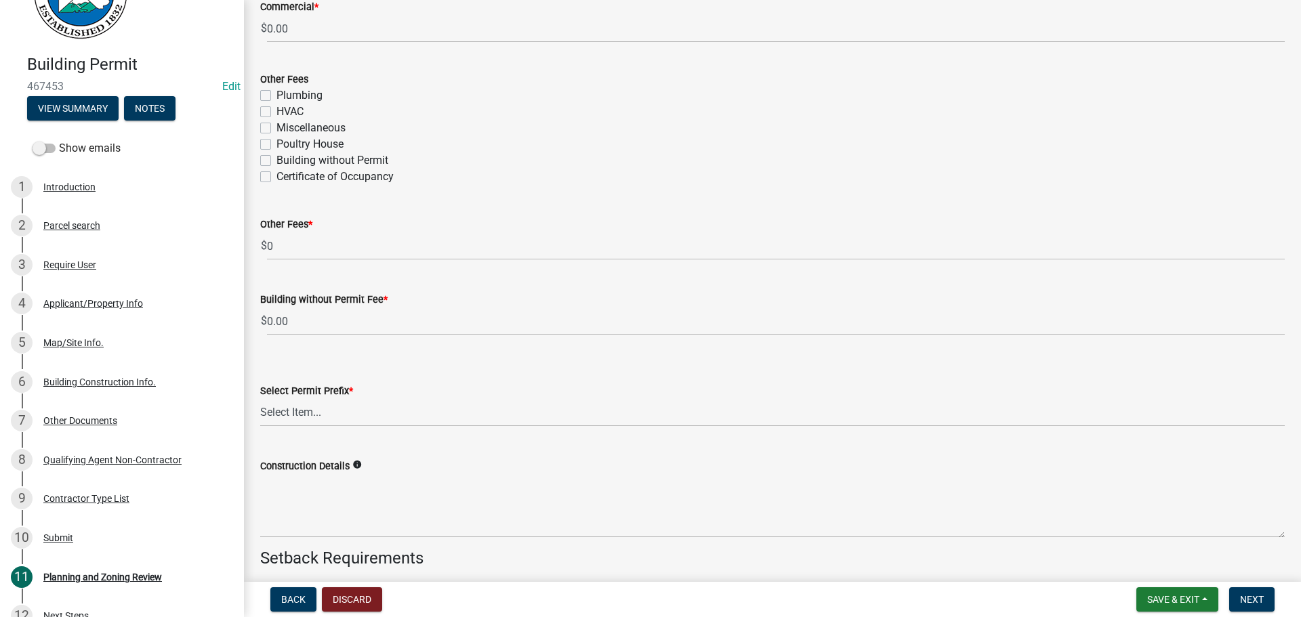
scroll to position [2508, 0]
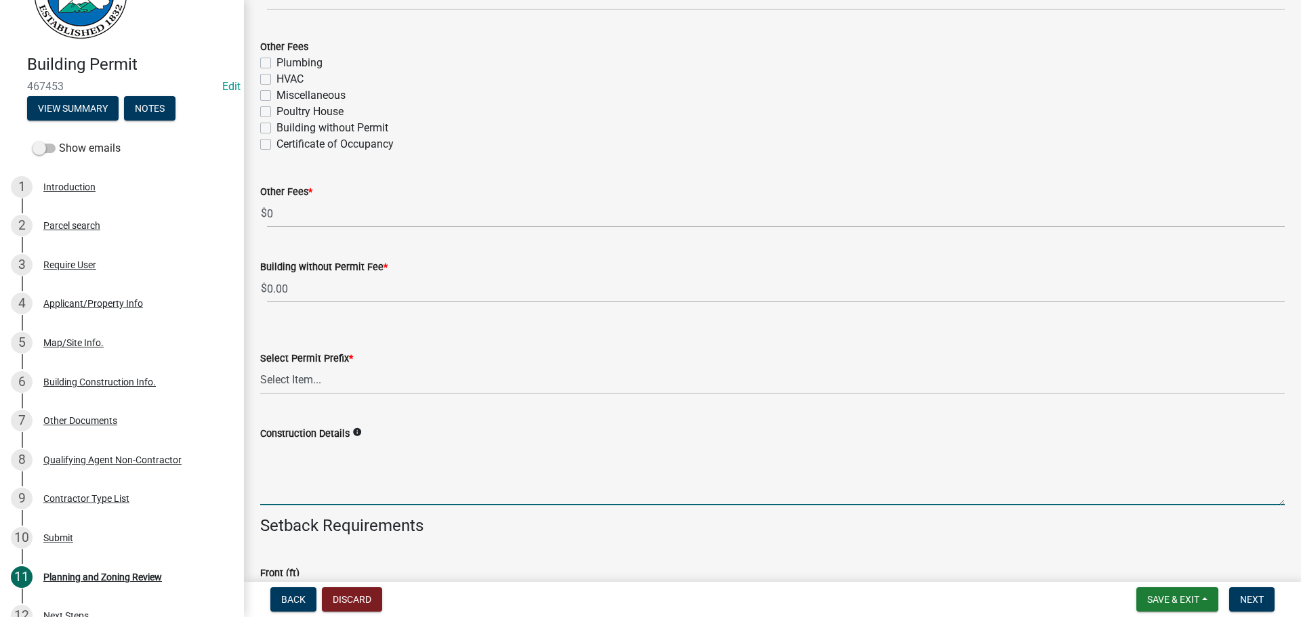
click at [328, 483] on textarea "Construction Details" at bounding box center [772, 474] width 1025 height 64
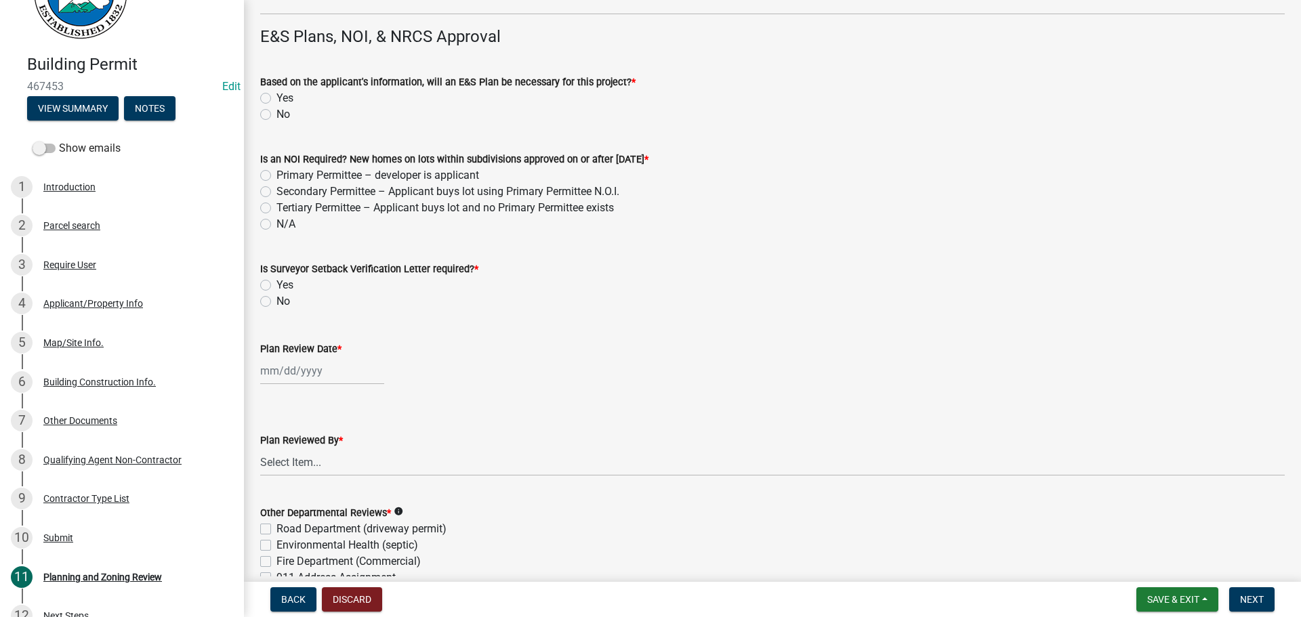
scroll to position [3253, 0]
type textarea "DEMOLITION OF OLD MOBILEHOME AND ADDITIONS"
click at [277, 117] on label "No" at bounding box center [284, 114] width 14 height 16
click at [277, 115] on input "No" at bounding box center [281, 110] width 9 height 9
click at [259, 224] on div "Is an NOI Required? New homes on lots within subdivisions approved on or after …" at bounding box center [772, 183] width 1045 height 98
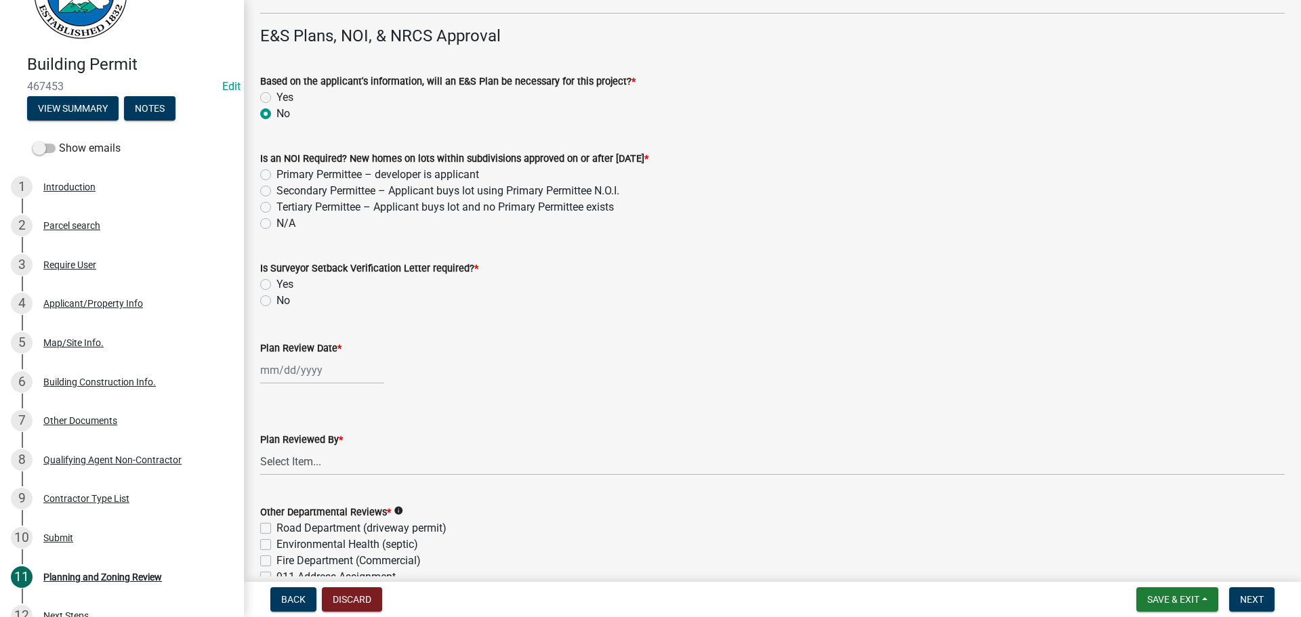
click at [277, 220] on label "N/A" at bounding box center [286, 224] width 19 height 16
click at [277, 220] on input "N/A" at bounding box center [281, 220] width 9 height 9
click at [277, 296] on label "No" at bounding box center [284, 301] width 14 height 16
click at [277, 296] on input "No" at bounding box center [281, 297] width 9 height 9
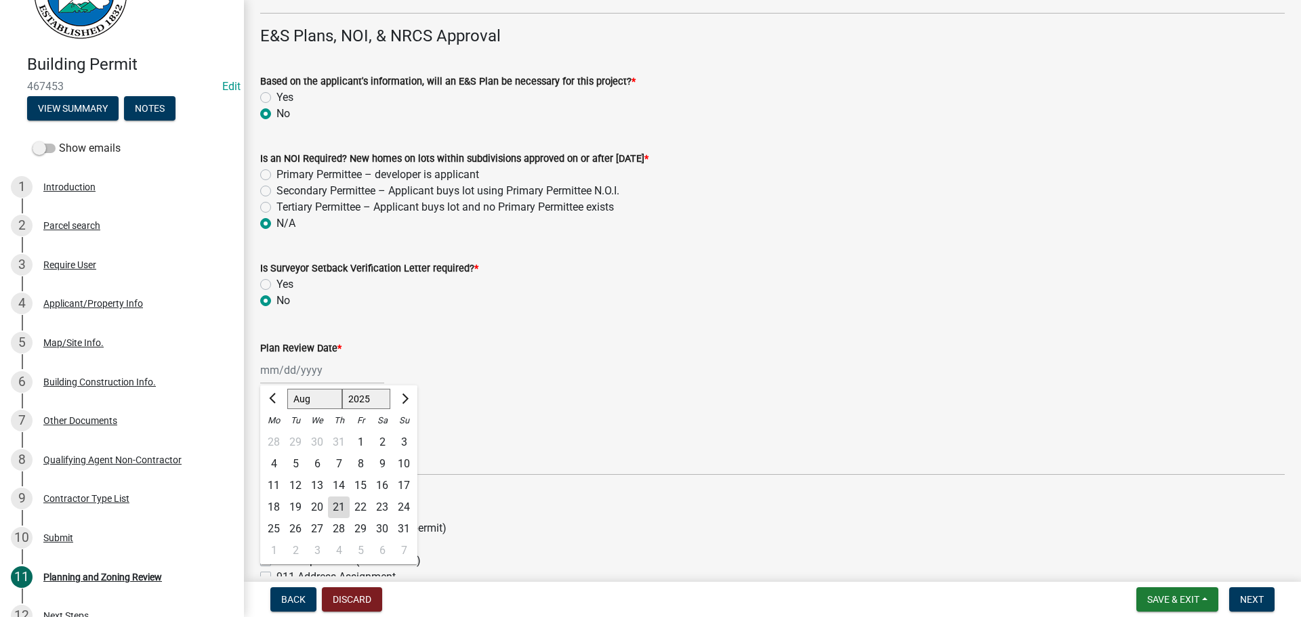
click at [280, 369] on div "Jan Feb Mar Apr May Jun Jul Aug Sep Oct Nov Dec 1525 1526 1527 1528 1529 1530 1…" at bounding box center [322, 370] width 124 height 28
click at [338, 506] on div "21" at bounding box center [339, 508] width 22 height 22
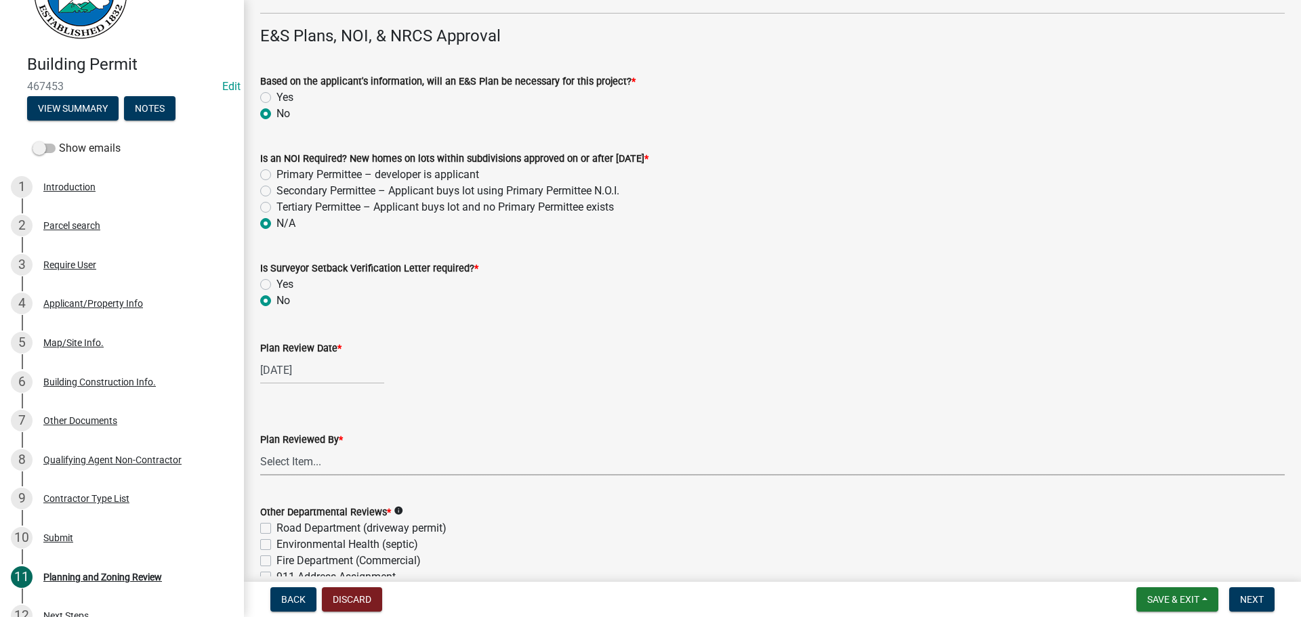
click at [313, 466] on select "Select Item... [PERSON_NAME] [PERSON_NAME] [PERSON_NAME] [PERSON_NAME] [PERSON_…" at bounding box center [772, 462] width 1025 height 28
click at [260, 448] on select "Select Item... [PERSON_NAME] [PERSON_NAME] [PERSON_NAME] [PERSON_NAME] [PERSON_…" at bounding box center [772, 462] width 1025 height 28
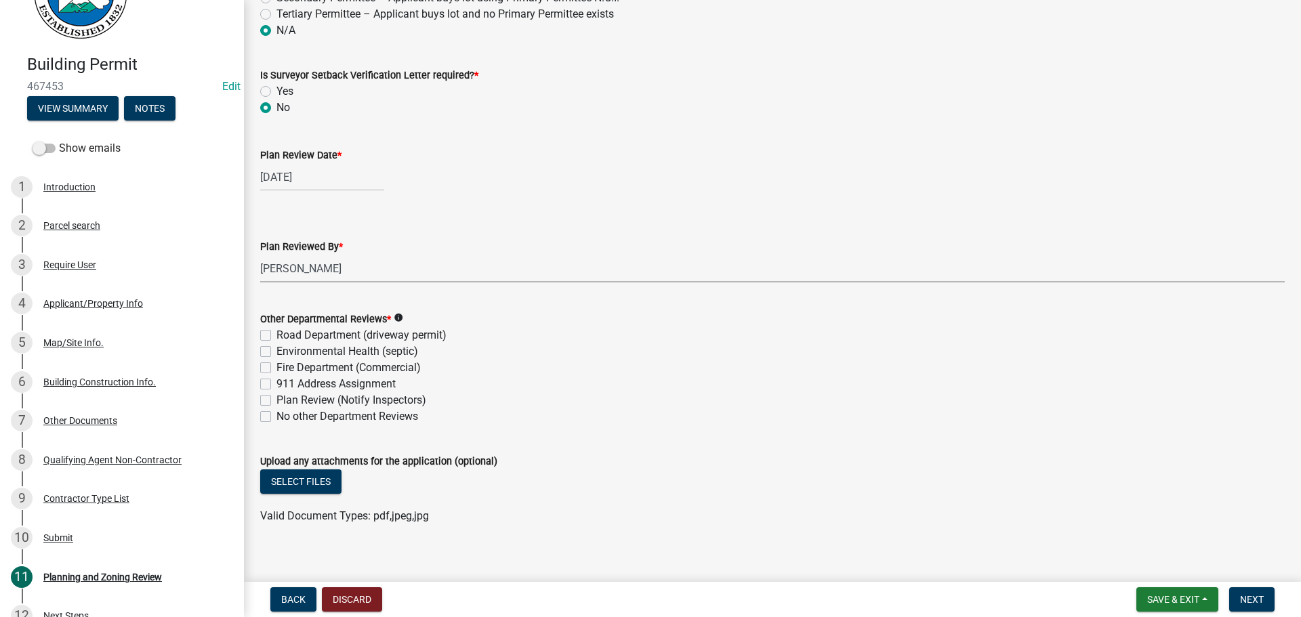
scroll to position [3459, 0]
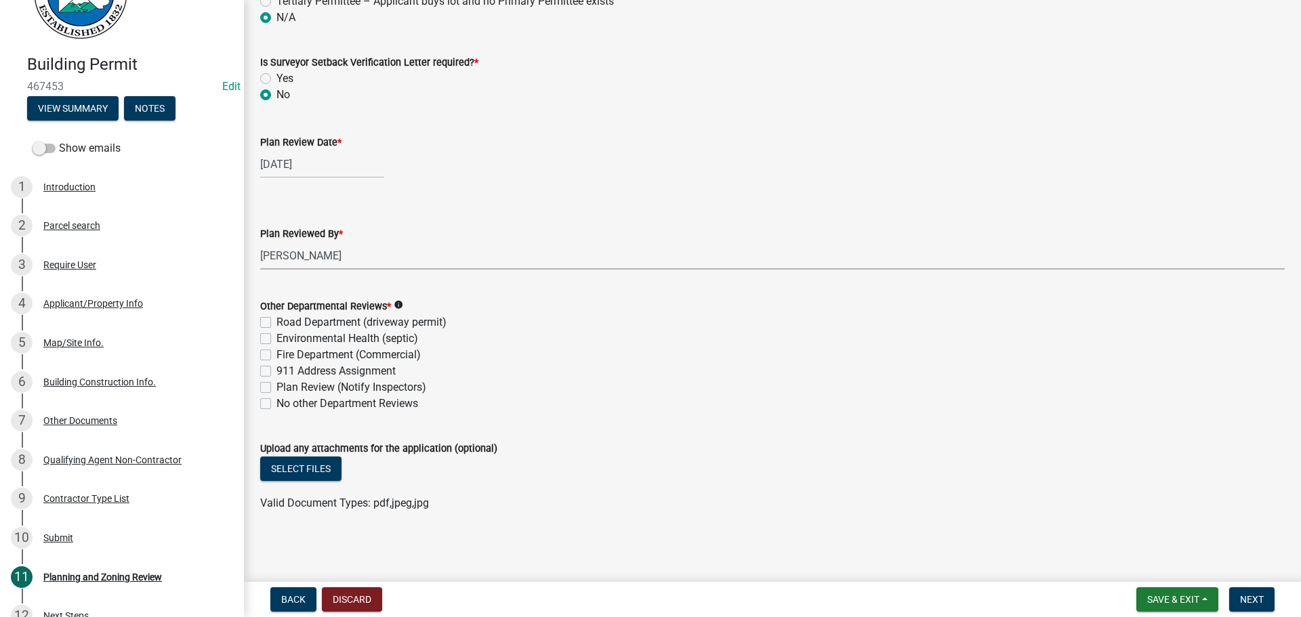
click at [277, 403] on label "No other Department Reviews" at bounding box center [348, 404] width 142 height 16
click at [277, 403] on input "No other Department Reviews" at bounding box center [281, 400] width 9 height 9
click at [1254, 598] on span "Next" at bounding box center [1252, 599] width 24 height 11
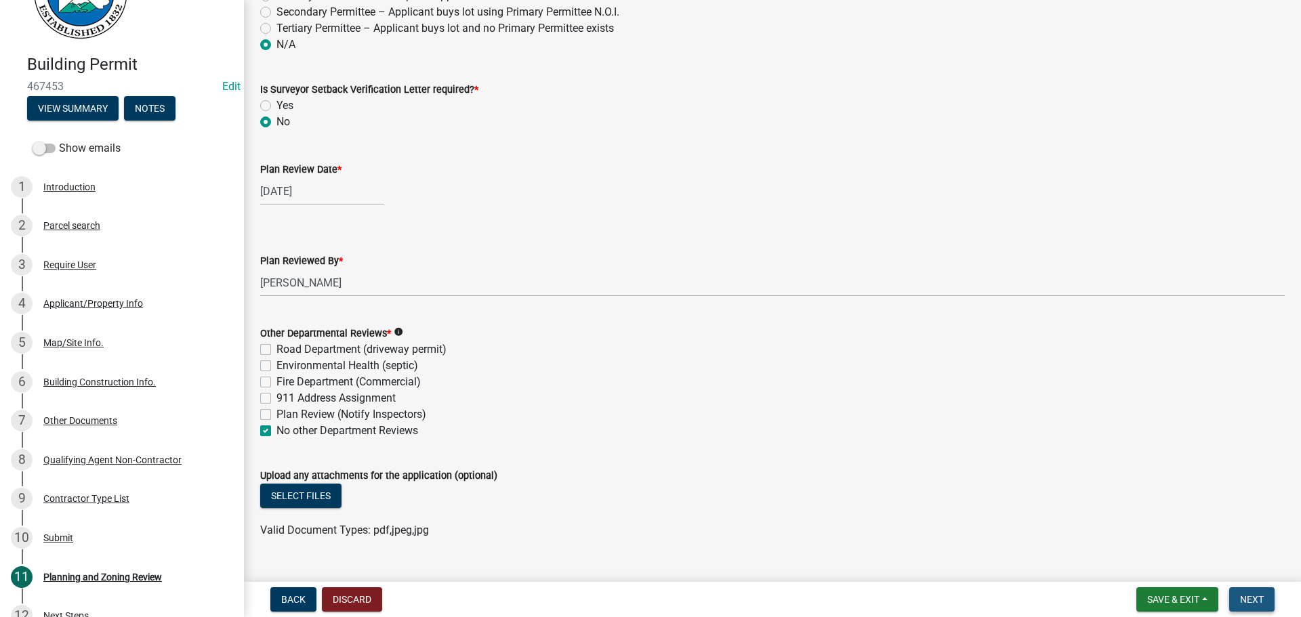
scroll to position [3486, 0]
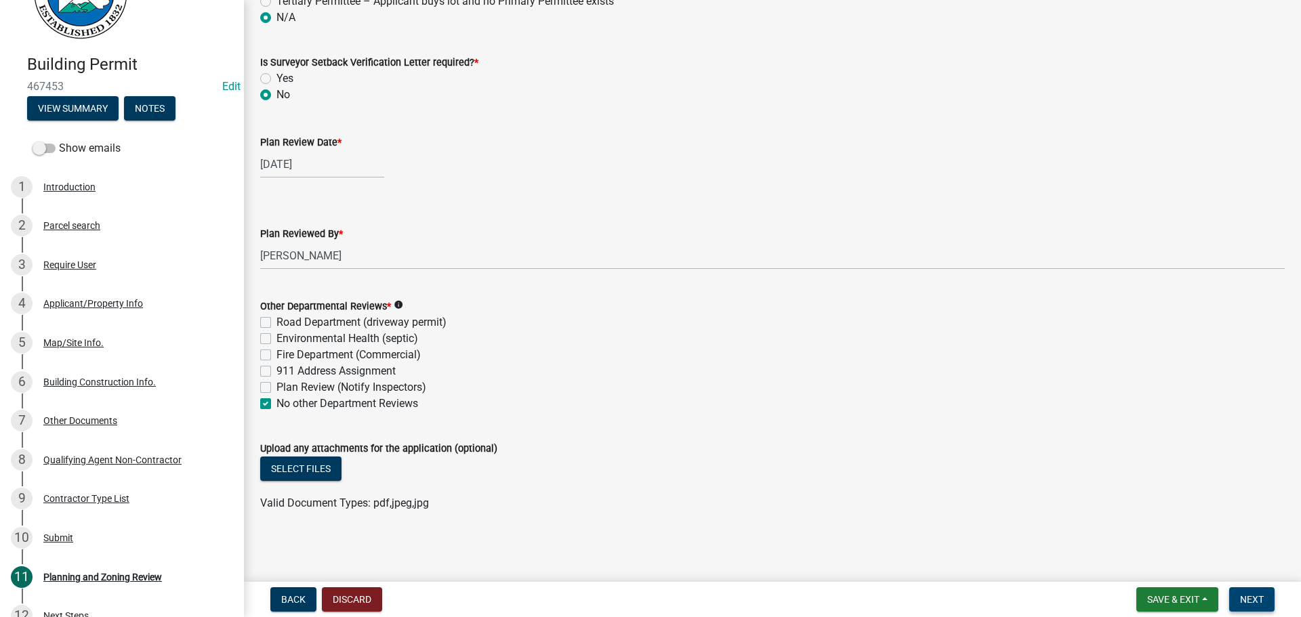
click at [1268, 597] on button "Next" at bounding box center [1251, 600] width 45 height 24
click at [624, 258] on select "Select Item... [PERSON_NAME] [PERSON_NAME] [PERSON_NAME] [PERSON_NAME] [PERSON_…" at bounding box center [772, 256] width 1025 height 28
click at [260, 242] on select "Select Item... [PERSON_NAME] [PERSON_NAME] [PERSON_NAME] [PERSON_NAME] [PERSON_…" at bounding box center [772, 256] width 1025 height 28
click at [1261, 596] on span "Next" at bounding box center [1252, 599] width 24 height 11
click at [960, 587] on nav "Back Discard Save & Exit Save Save & Exit Next" at bounding box center [772, 599] width 1057 height 35
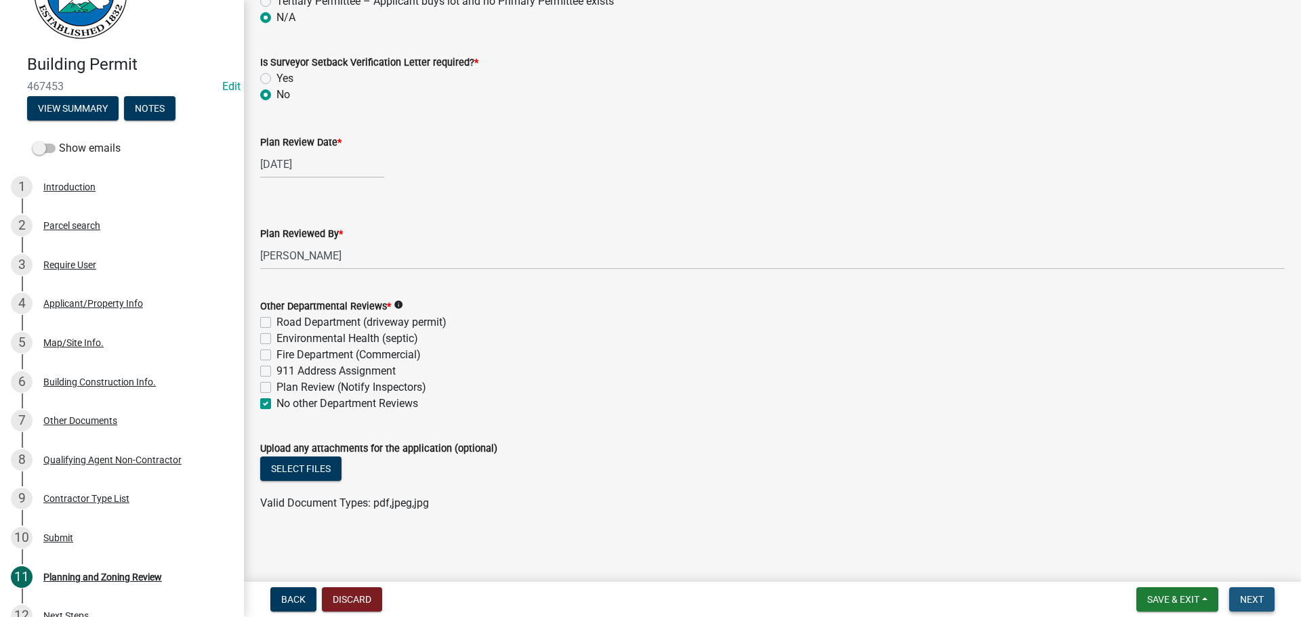
click at [1253, 591] on button "Next" at bounding box center [1251, 600] width 45 height 24
click at [1253, 592] on button "Next" at bounding box center [1251, 600] width 45 height 24
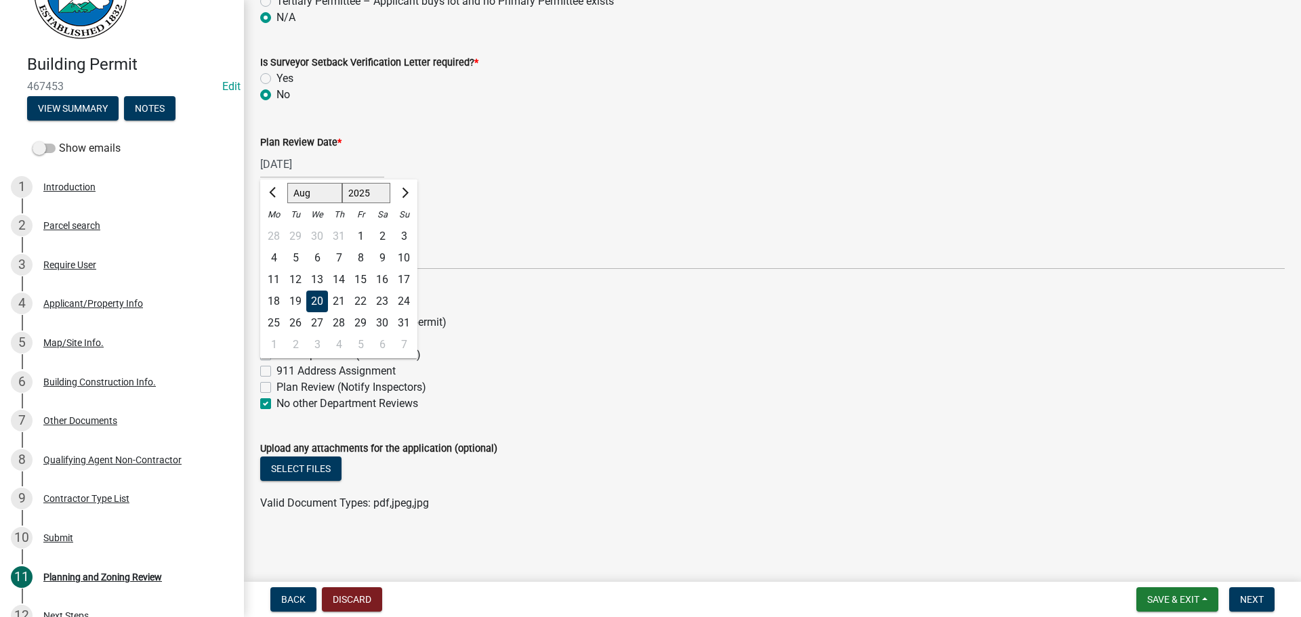
drag, startPoint x: 540, startPoint y: 308, endPoint x: 543, endPoint y: 300, distance: 8.6
click at [544, 308] on div "Other Departmental Reviews * info" at bounding box center [772, 306] width 1025 height 16
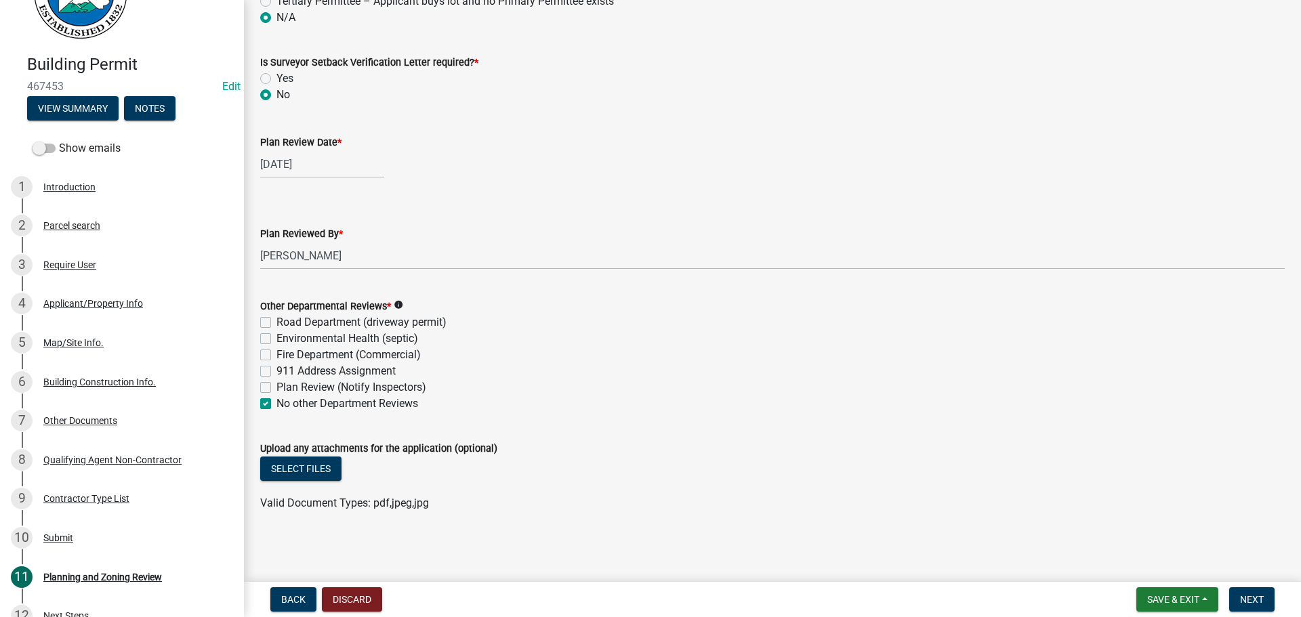
click at [317, 161] on div "[DATE]" at bounding box center [322, 164] width 124 height 28
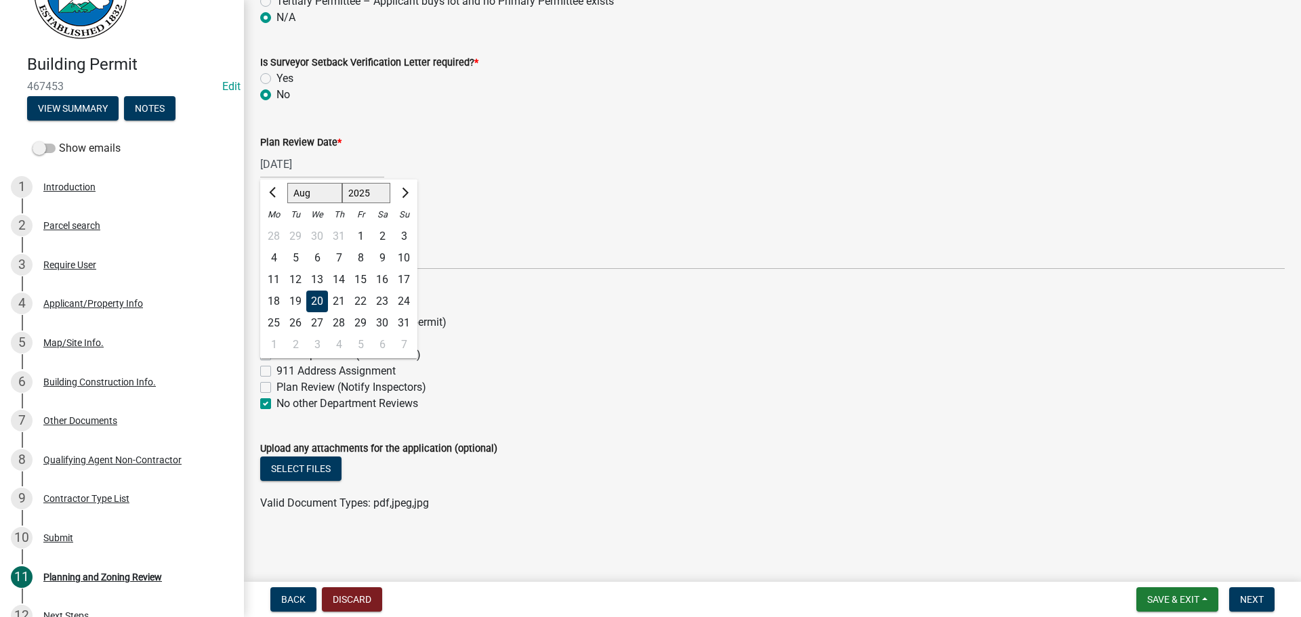
click at [335, 302] on div "21" at bounding box center [339, 302] width 22 height 22
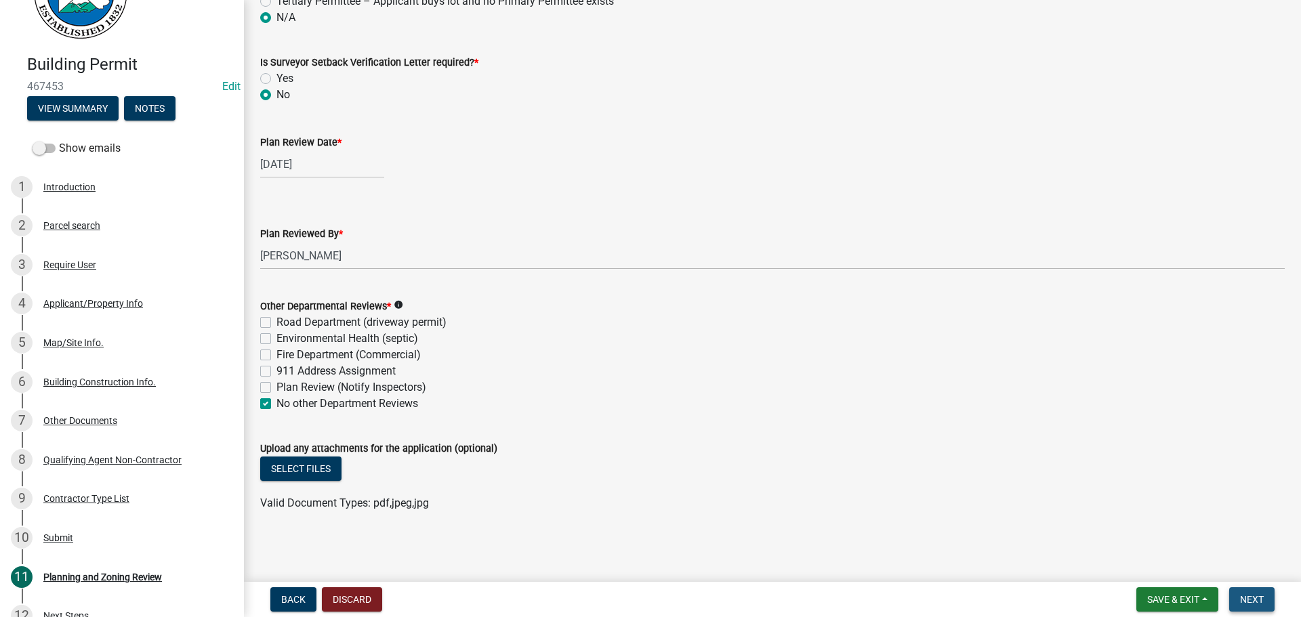
click at [1247, 597] on span "Next" at bounding box center [1252, 599] width 24 height 11
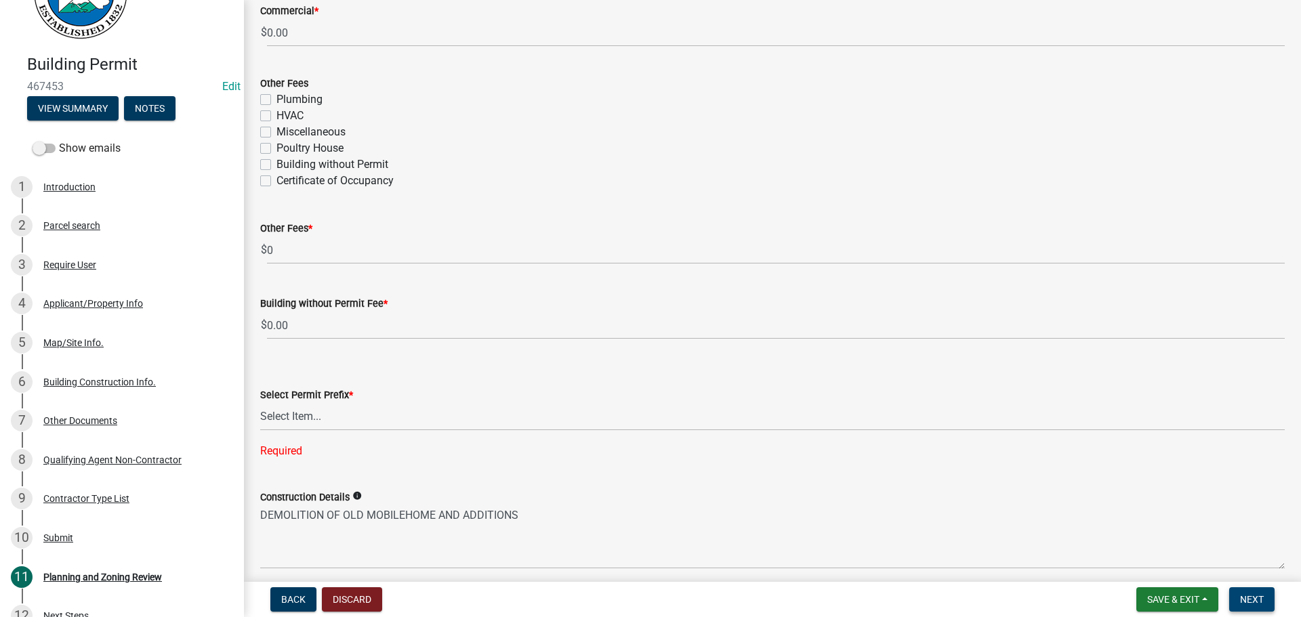
scroll to position [2470, 0]
click at [272, 414] on select "Select Item... RES COMM MB LAND POOL MISC CELL TOWER - NEW CELL TOWER - ADD ON" at bounding box center [772, 419] width 1025 height 28
click at [260, 405] on select "Select Item... RES COMM MB LAND POOL MISC CELL TOWER - NEW CELL TOWER - ADD ON" at bounding box center [772, 419] width 1025 height 28
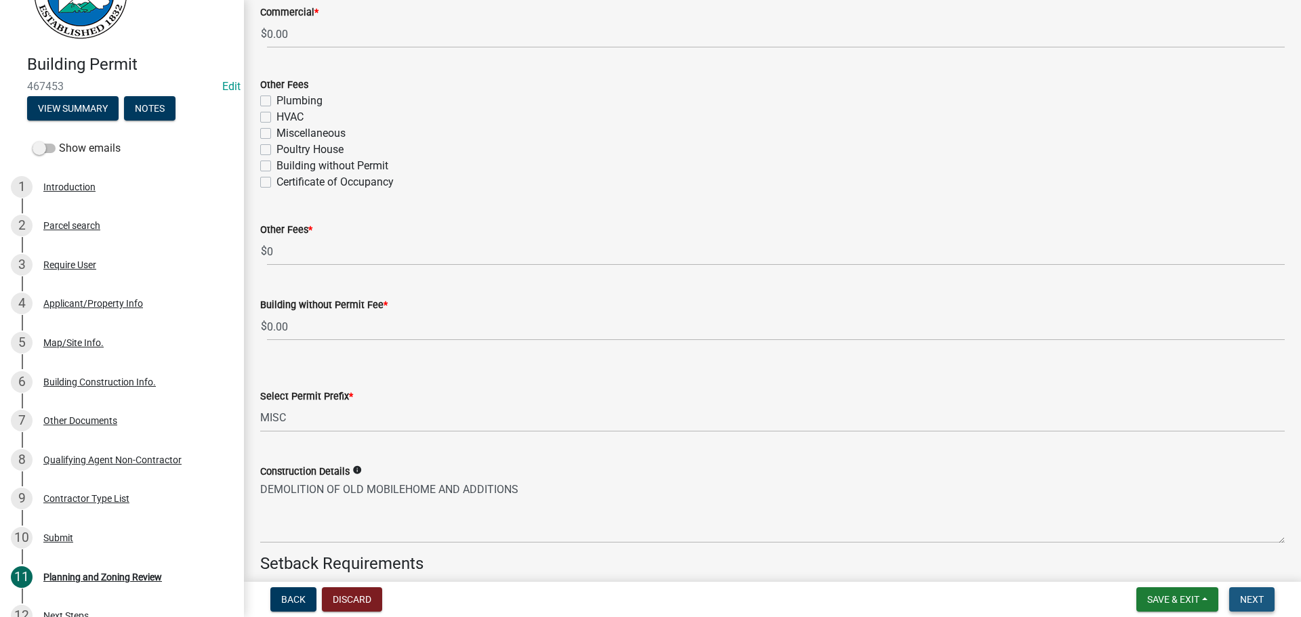
click at [1238, 596] on button "Next" at bounding box center [1251, 600] width 45 height 24
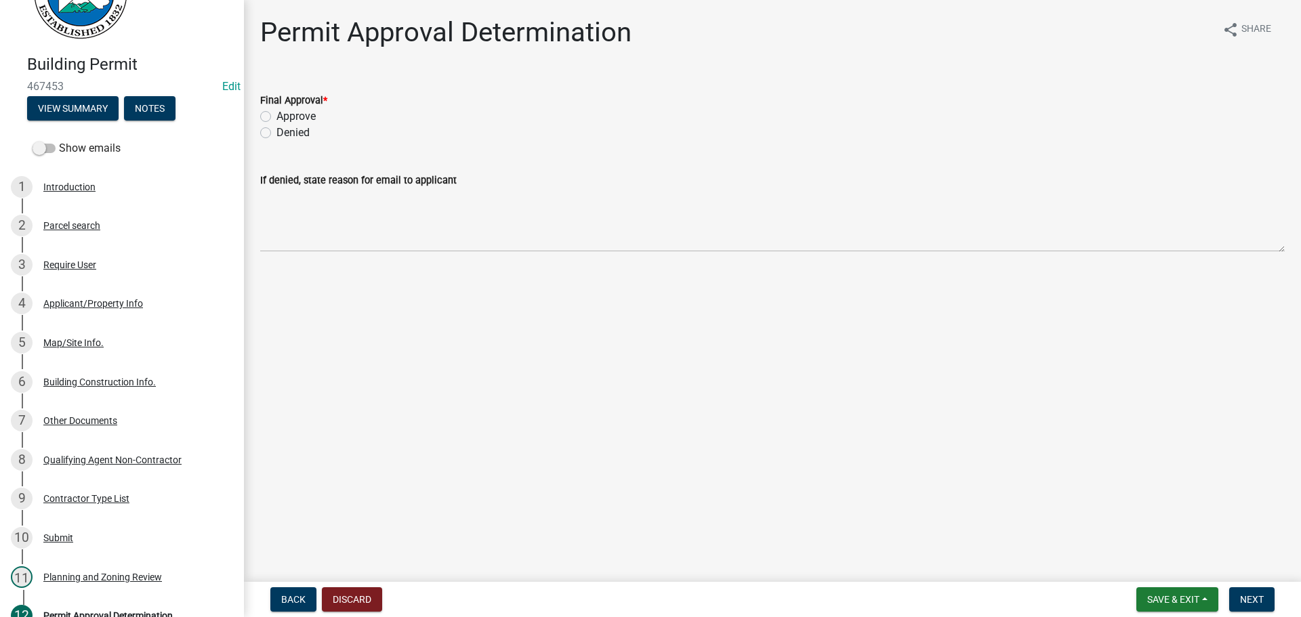
click at [277, 115] on label "Approve" at bounding box center [296, 116] width 39 height 16
click at [277, 115] on input "Approve" at bounding box center [281, 112] width 9 height 9
click at [1246, 597] on span "Next" at bounding box center [1252, 599] width 24 height 11
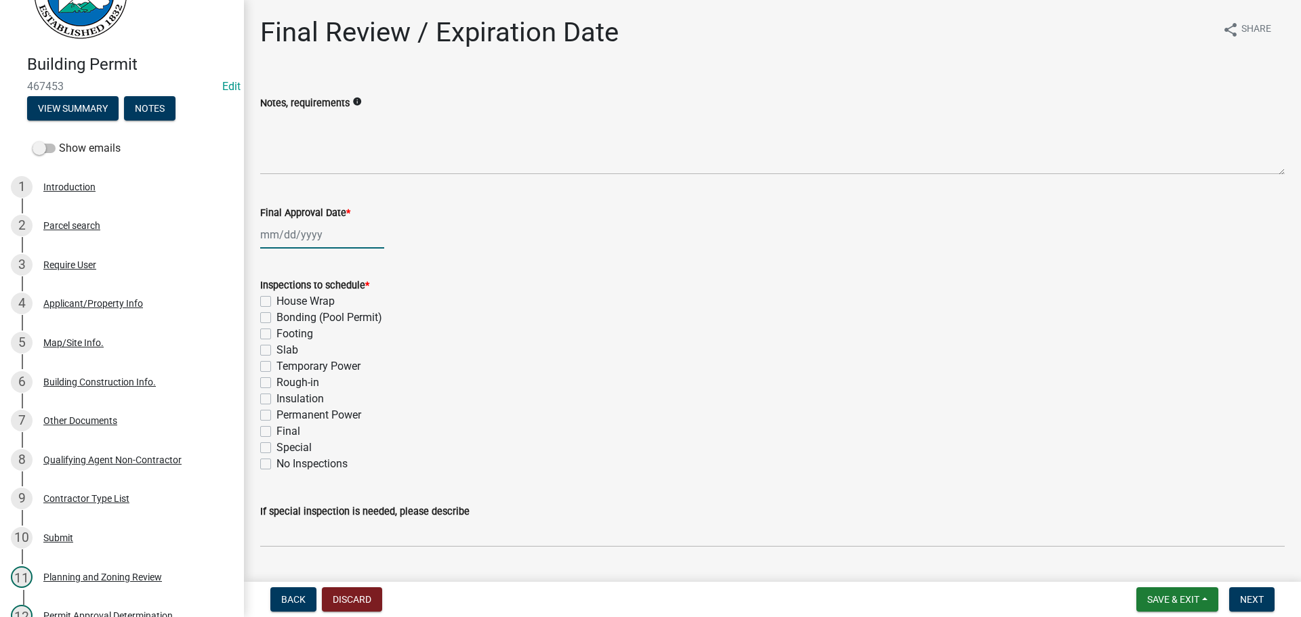
click at [298, 234] on div at bounding box center [322, 235] width 124 height 28
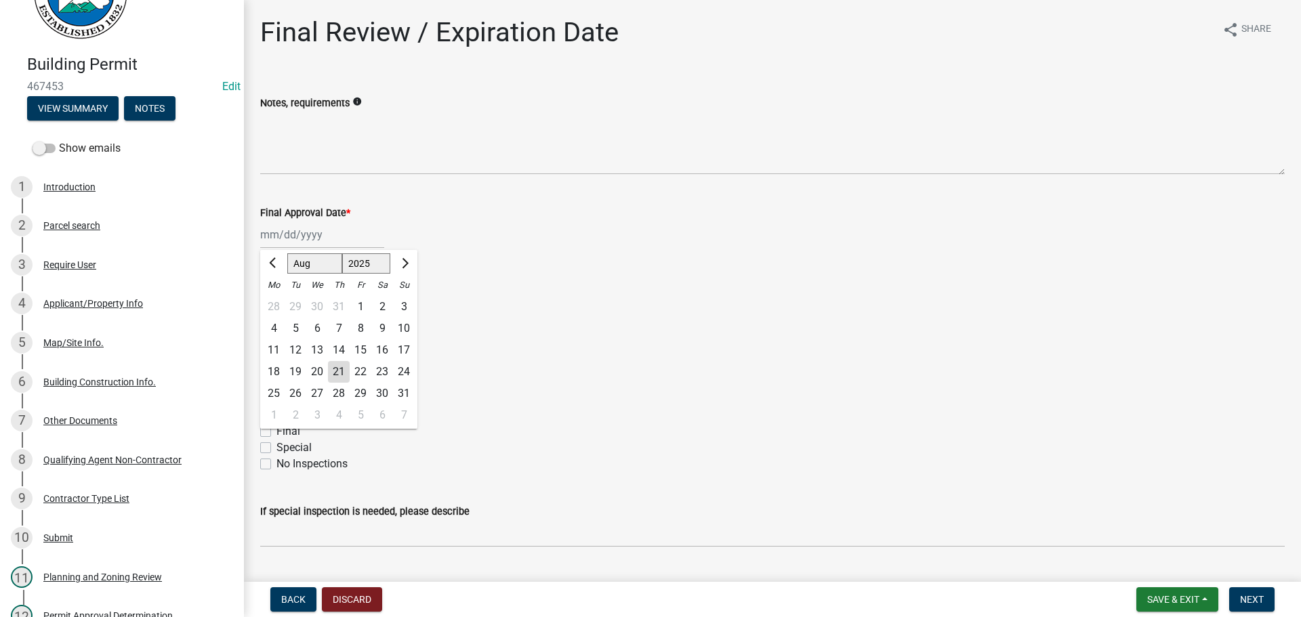
click at [336, 369] on div "21" at bounding box center [339, 372] width 22 height 22
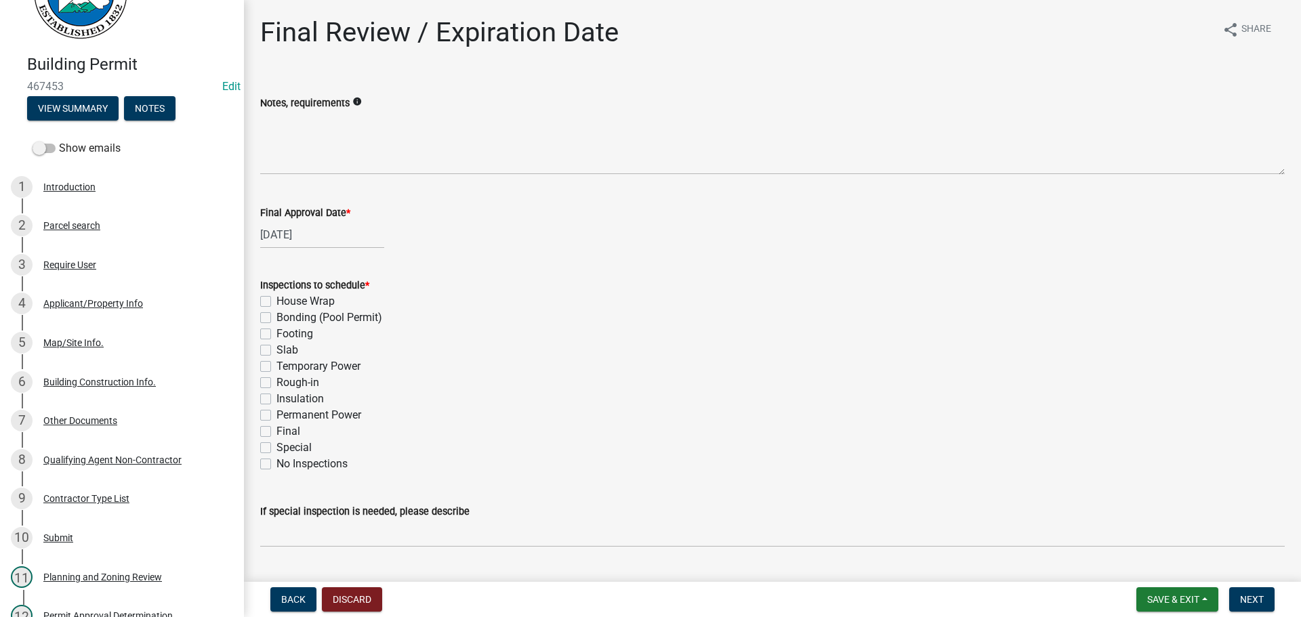
click at [277, 464] on label "No Inspections" at bounding box center [312, 464] width 71 height 16
click at [277, 464] on input "No Inspections" at bounding box center [281, 460] width 9 height 9
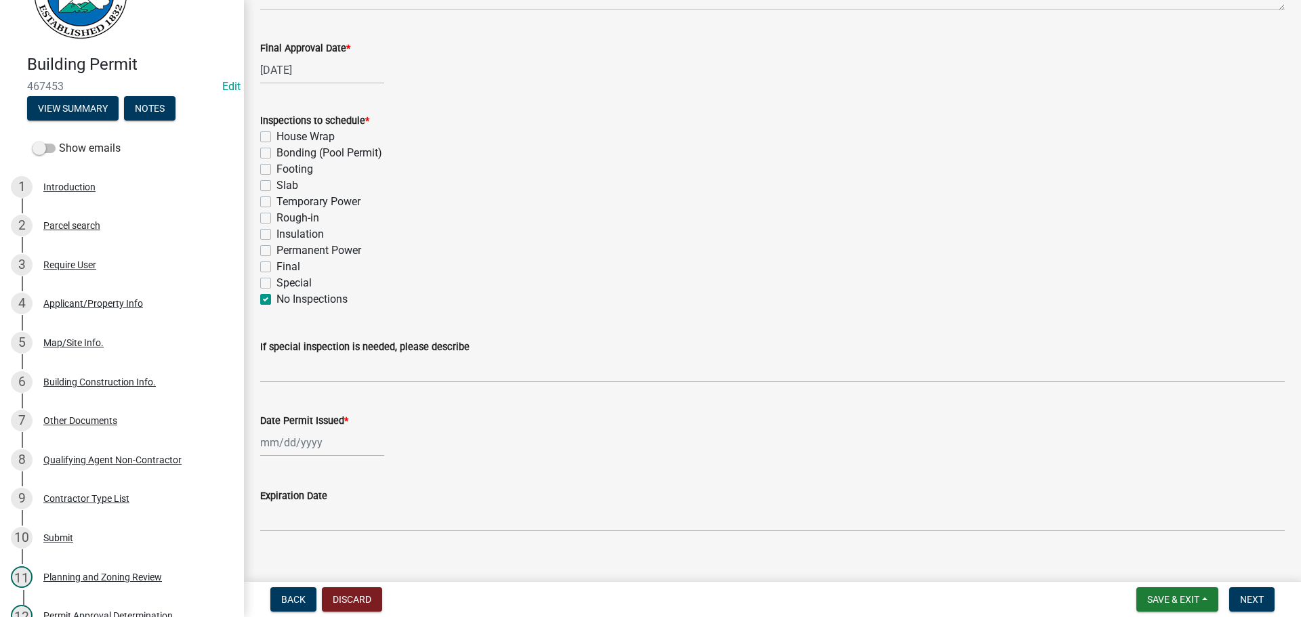
scroll to position [271, 0]
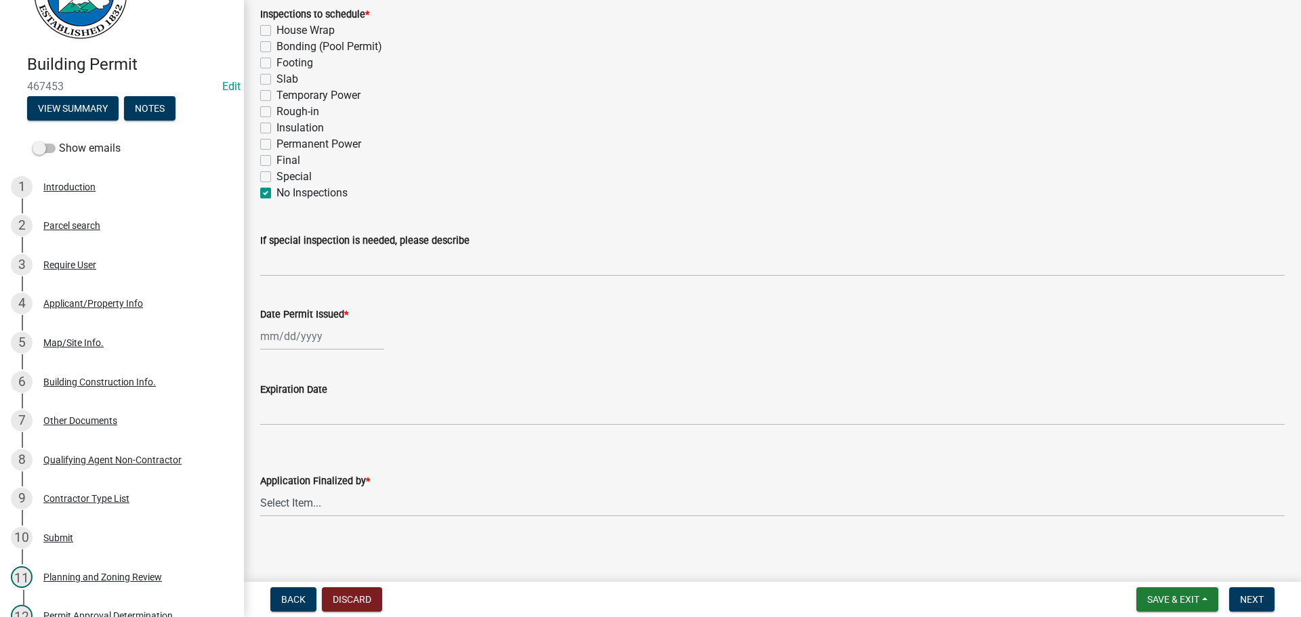
click at [277, 192] on label "No Inspections" at bounding box center [312, 193] width 71 height 16
click at [277, 192] on input "No Inspections" at bounding box center [281, 189] width 9 height 9
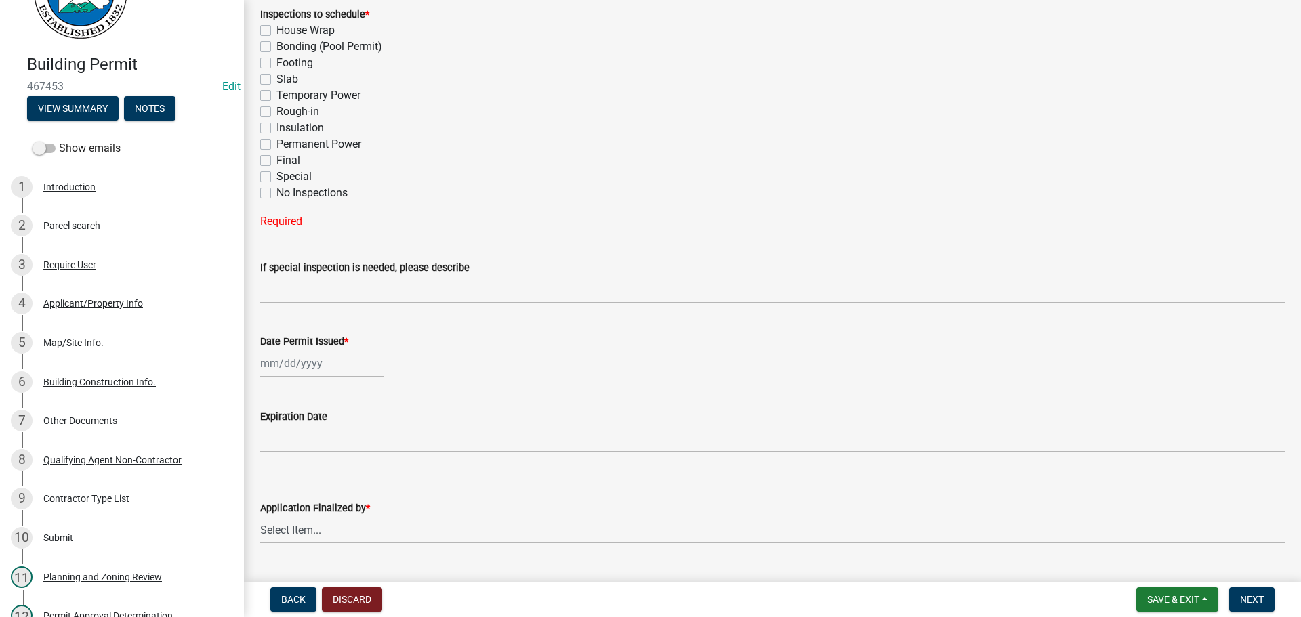
click at [277, 161] on label "Final" at bounding box center [289, 160] width 24 height 16
click at [277, 161] on input "Final" at bounding box center [281, 156] width 9 height 9
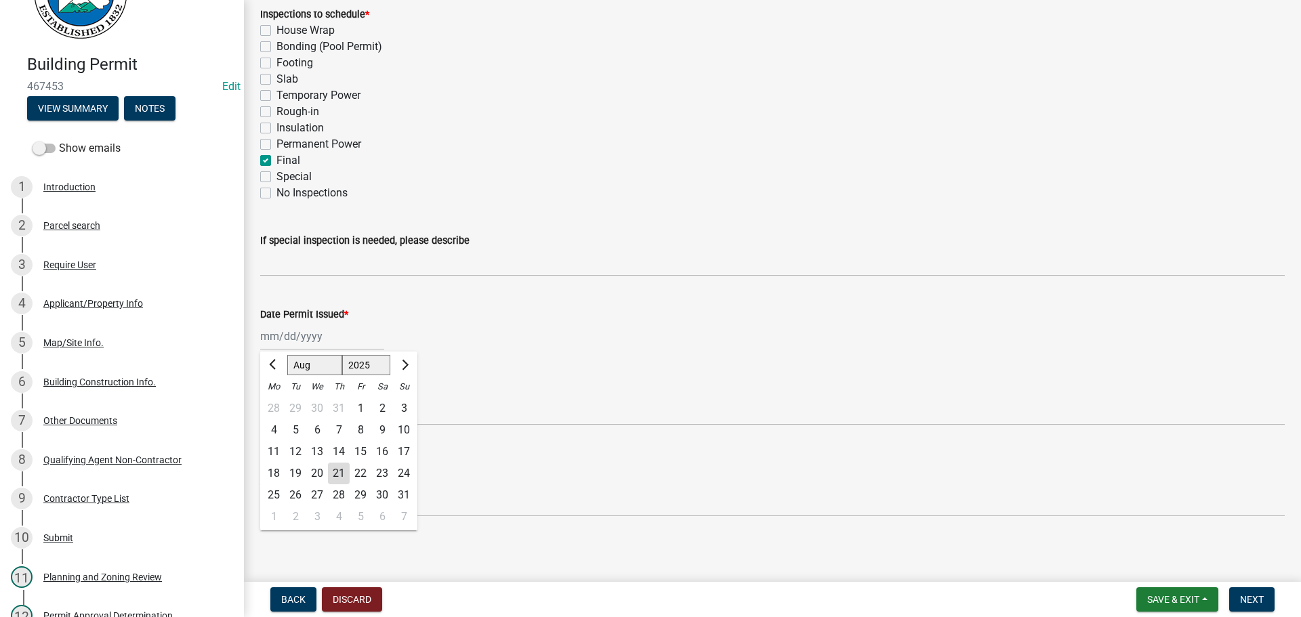
click at [291, 338] on div "Jan Feb Mar Apr May Jun Jul Aug Sep Oct Nov Dec 1525 1526 1527 1528 1529 1530 1…" at bounding box center [322, 337] width 124 height 28
click at [340, 470] on div "21" at bounding box center [339, 474] width 22 height 22
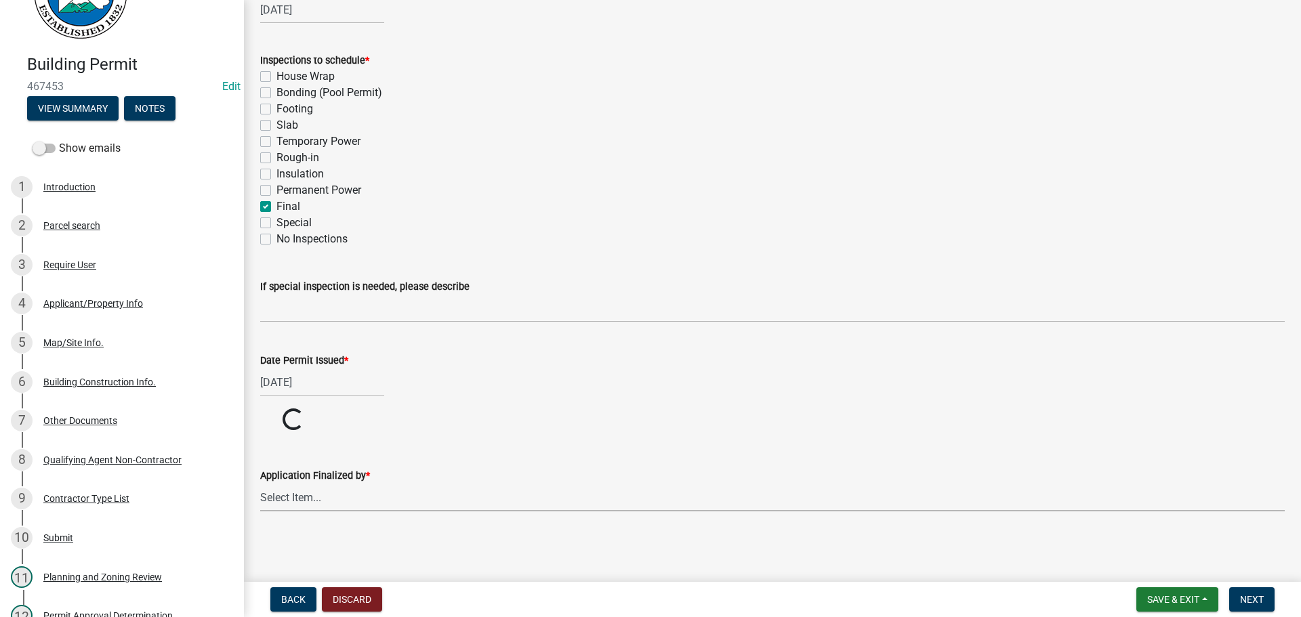
click at [309, 493] on select "Select Item... [PERSON_NAME] [PERSON_NAME] [PERSON_NAME] [PERSON_NAME] [PERSON_…" at bounding box center [772, 498] width 1025 height 28
click at [260, 535] on select "Select Item... [PERSON_NAME] [PERSON_NAME] [PERSON_NAME] [PERSON_NAME] [PERSON_…" at bounding box center [772, 549] width 1025 height 28
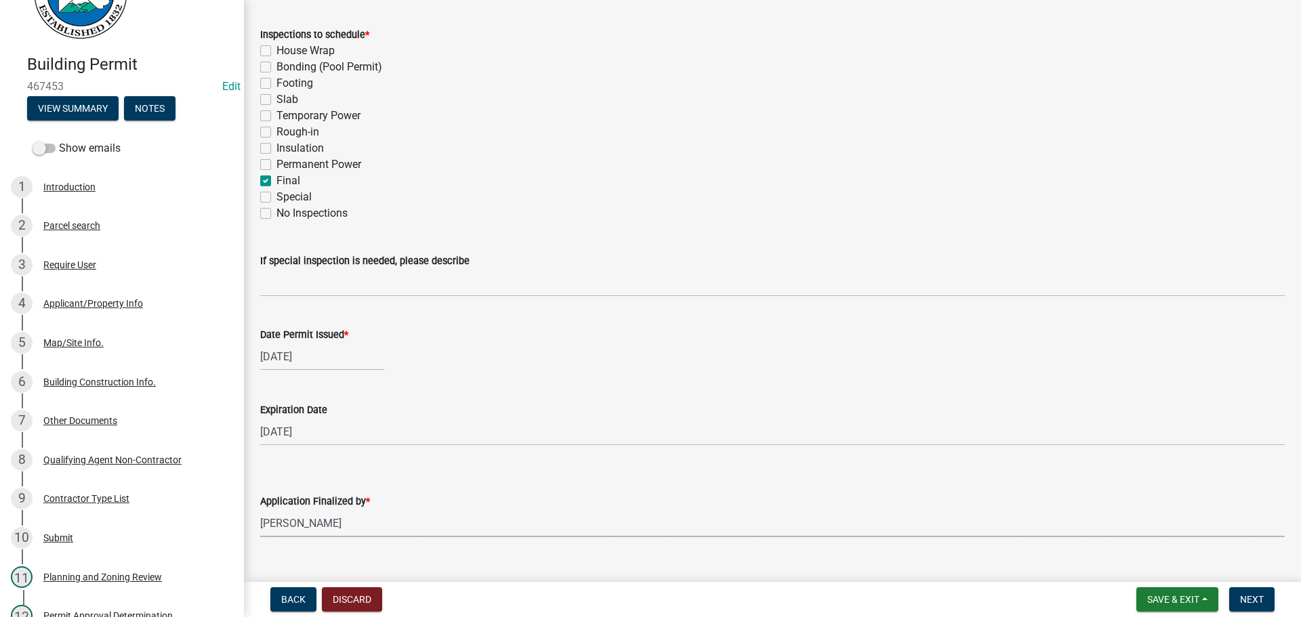
scroll to position [277, 0]
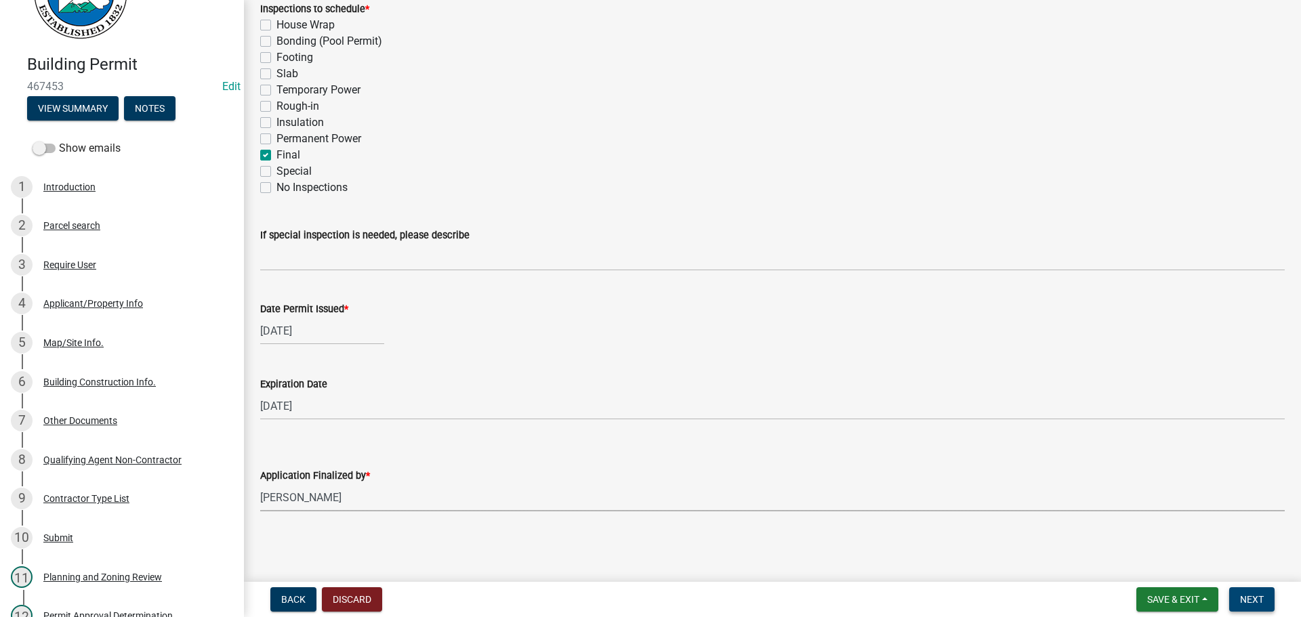
click at [1244, 598] on span "Next" at bounding box center [1252, 599] width 24 height 11
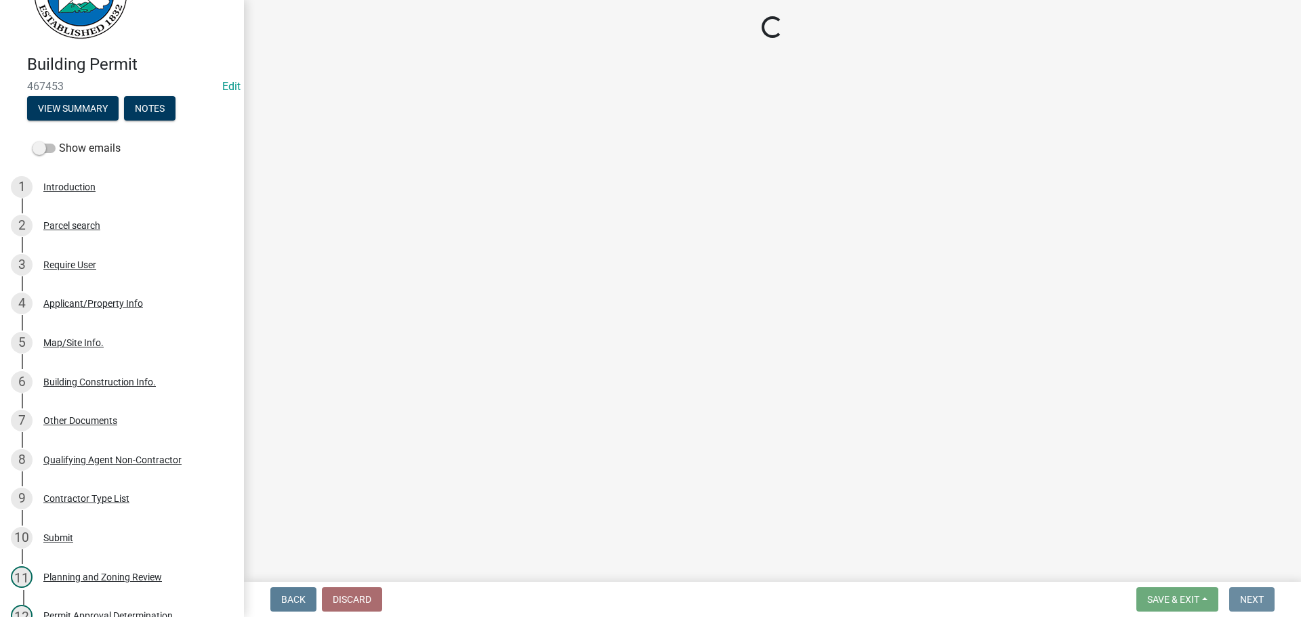
scroll to position [0, 0]
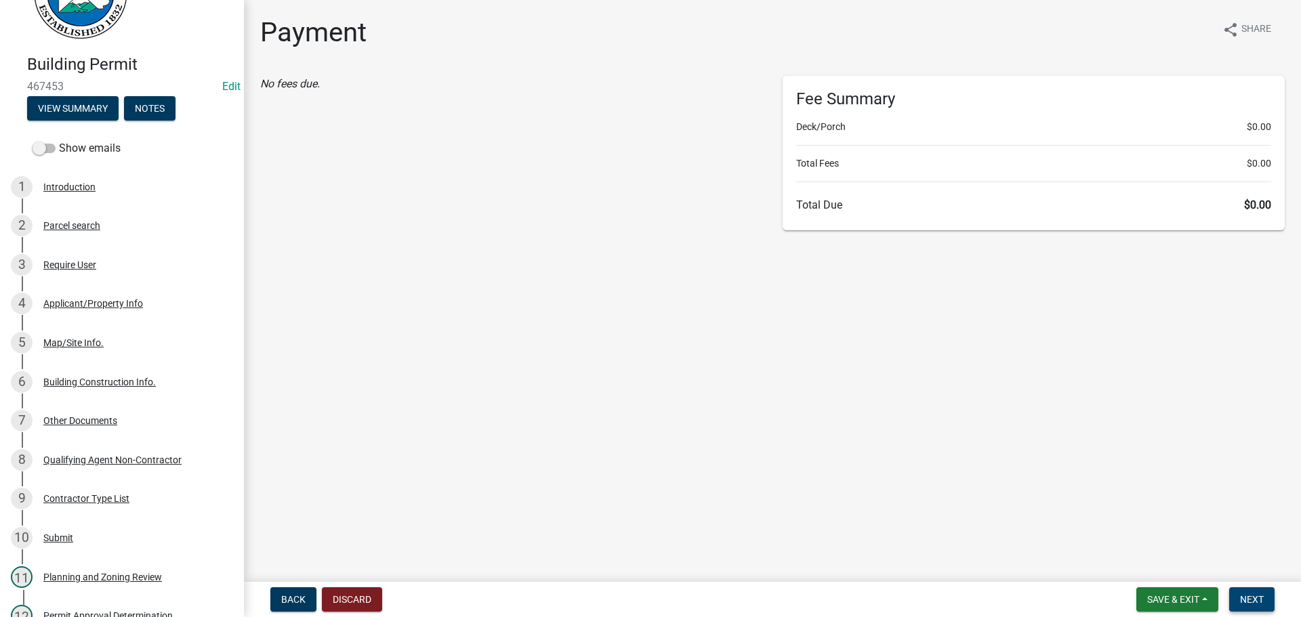
click at [1250, 601] on span "Next" at bounding box center [1252, 599] width 24 height 11
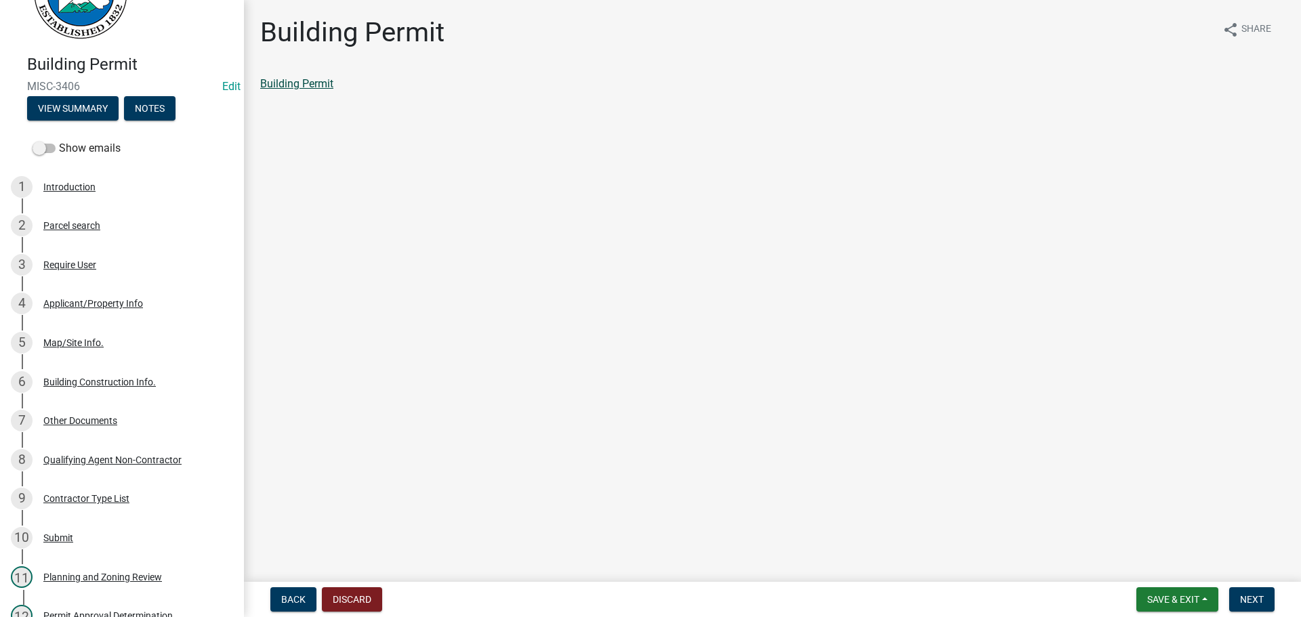
click at [286, 84] on link "Building Permit" at bounding box center [296, 83] width 73 height 13
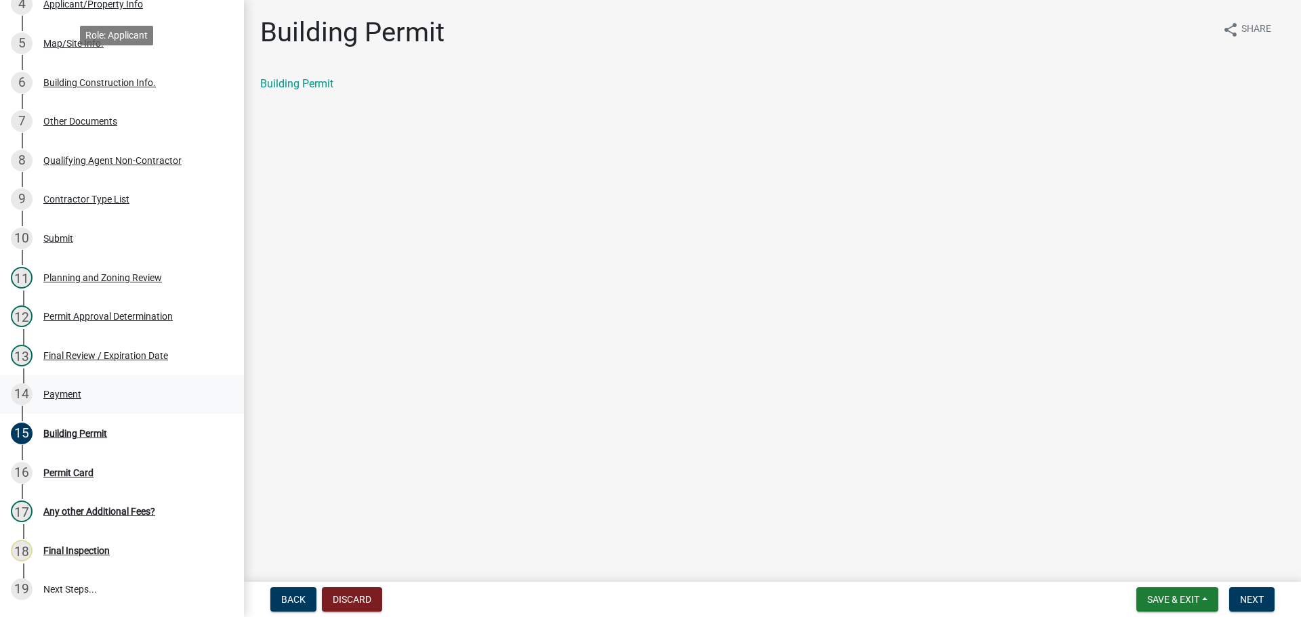
scroll to position [407, 0]
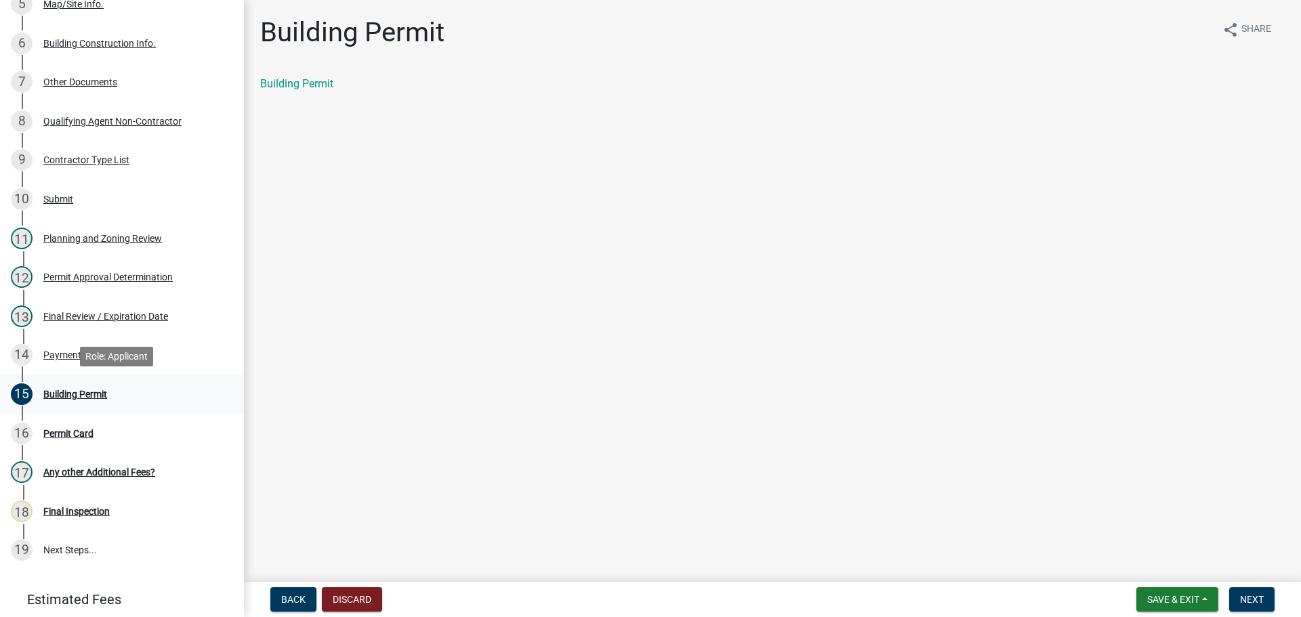
click at [77, 392] on div "Building Permit" at bounding box center [75, 394] width 64 height 9
click at [1255, 600] on span "Next" at bounding box center [1252, 599] width 24 height 11
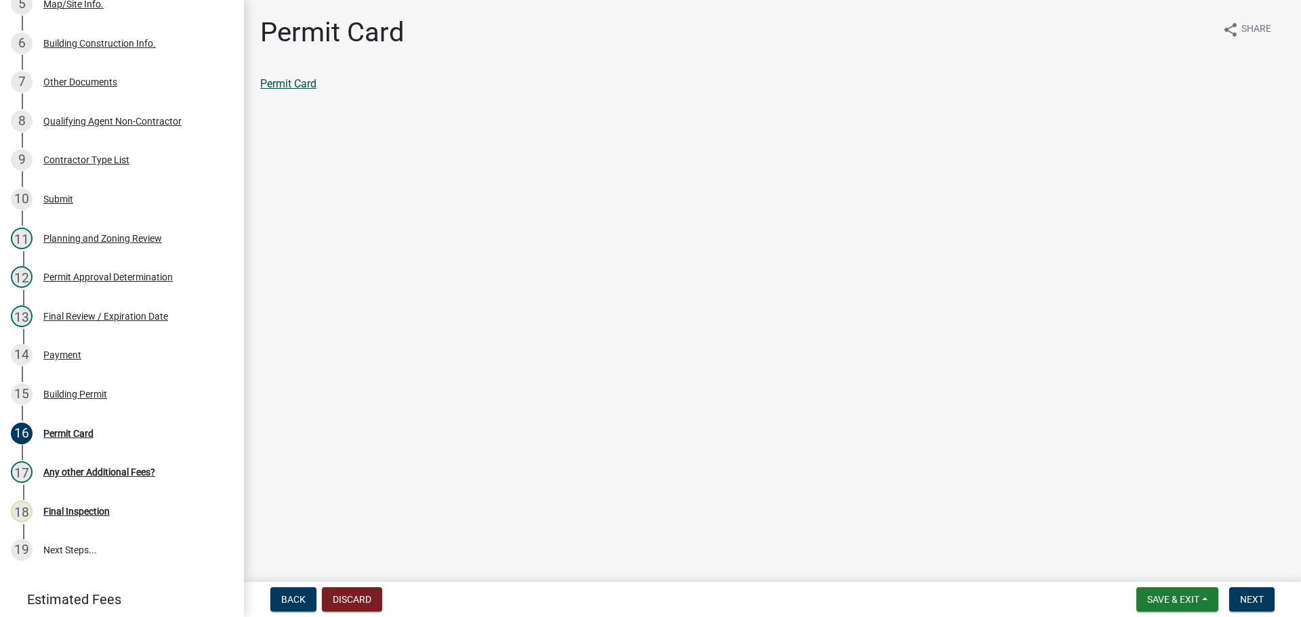
click at [309, 80] on link "Permit Card" at bounding box center [288, 83] width 56 height 13
click at [1254, 596] on span "Next" at bounding box center [1252, 599] width 24 height 11
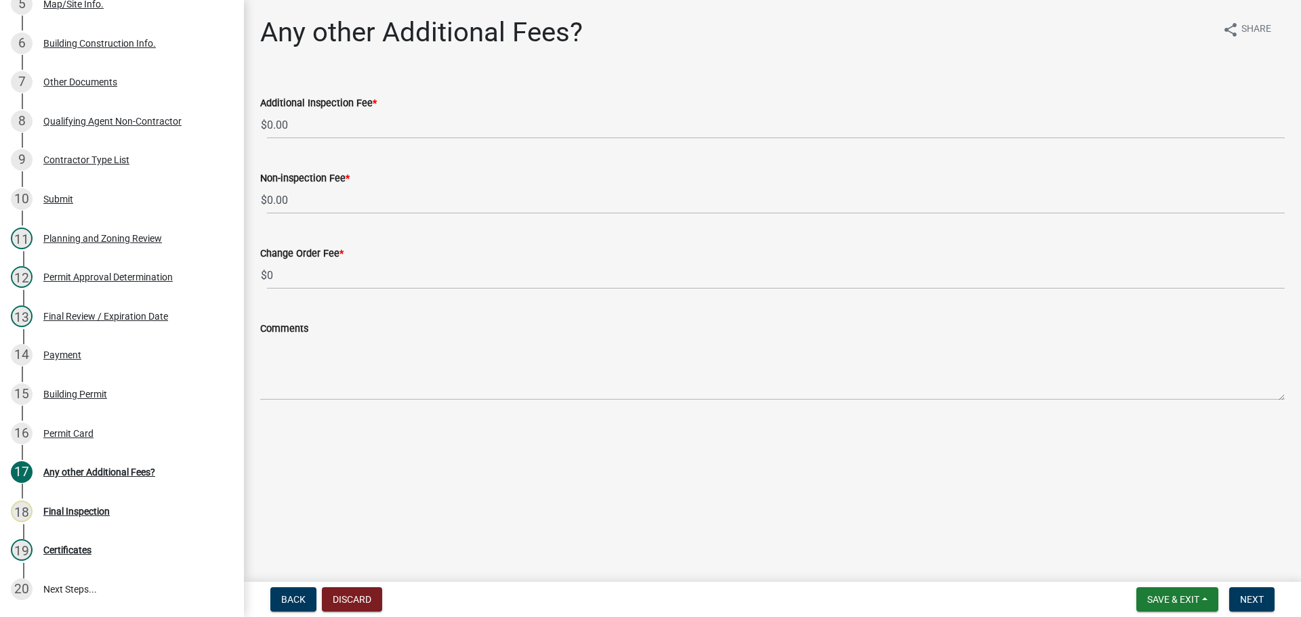
scroll to position [446, 0]
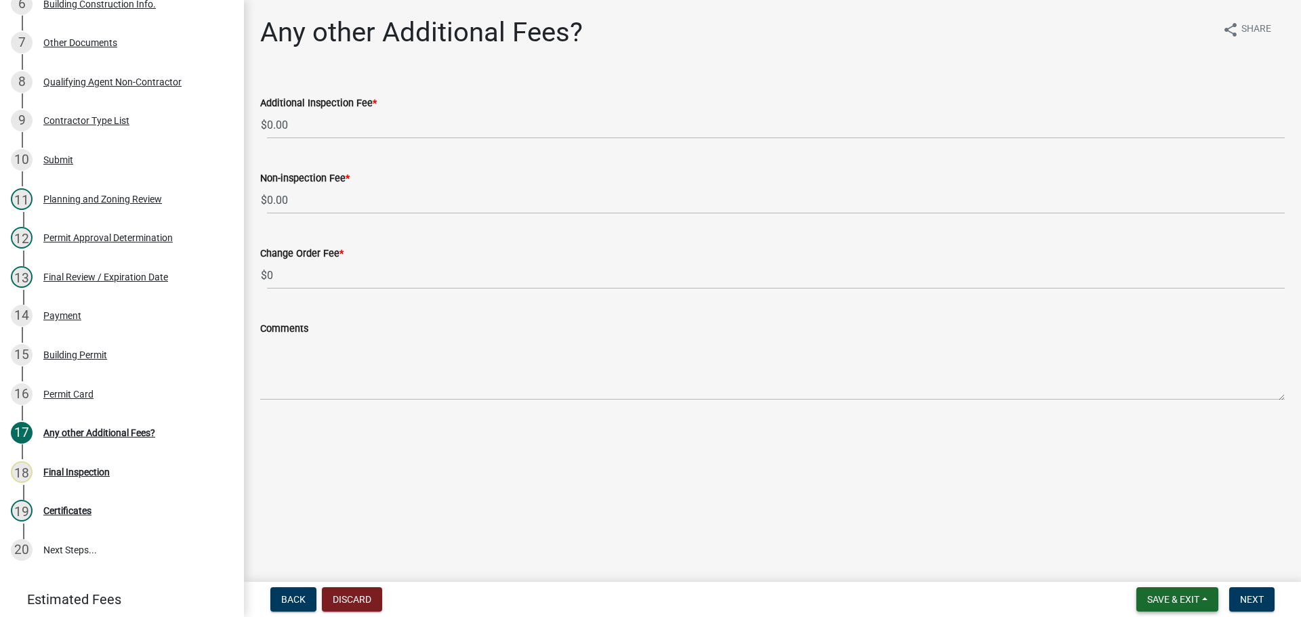
click at [1162, 593] on button "Save & Exit" at bounding box center [1178, 600] width 82 height 24
click at [1154, 561] on button "Save & Exit" at bounding box center [1164, 564] width 108 height 33
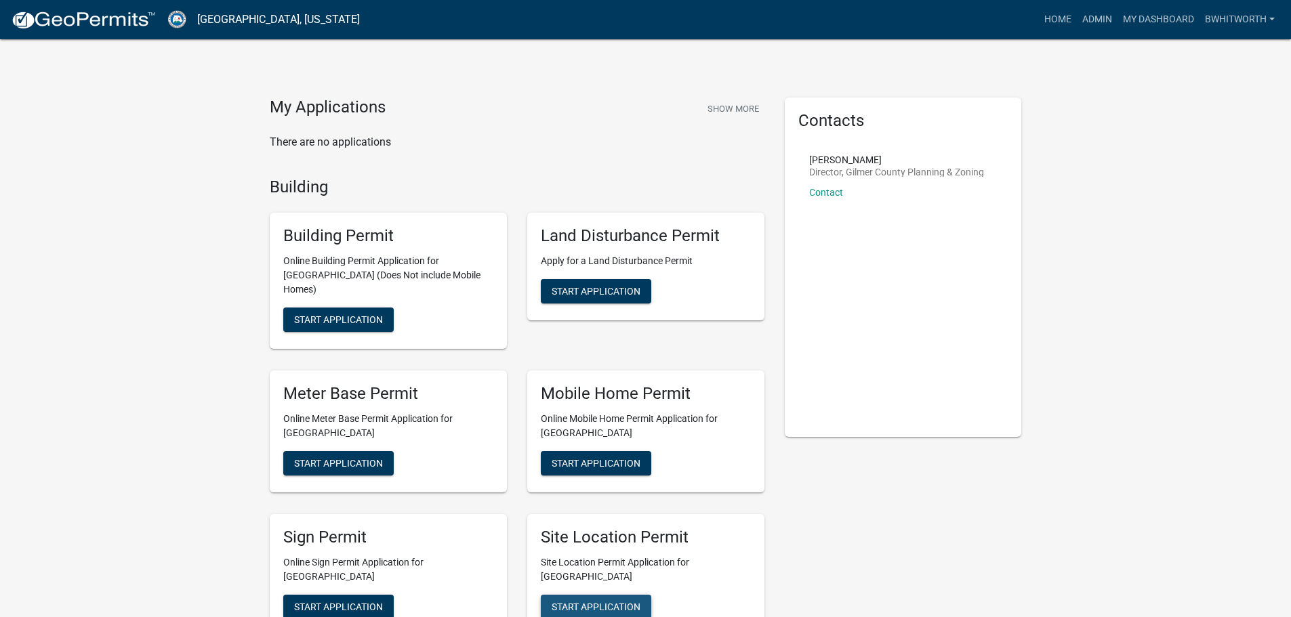
click at [594, 601] on span "Start Application" at bounding box center [596, 606] width 89 height 11
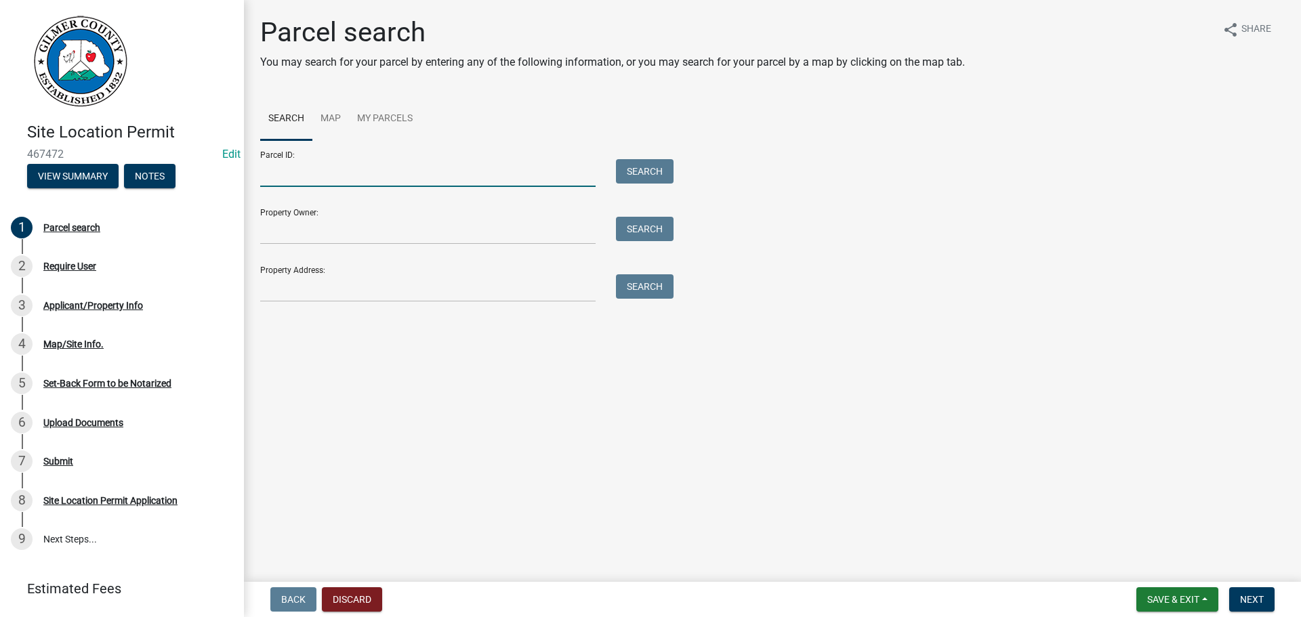
click at [435, 171] on input "Parcel ID:" at bounding box center [427, 173] width 335 height 28
click at [657, 174] on button "Search" at bounding box center [645, 171] width 58 height 24
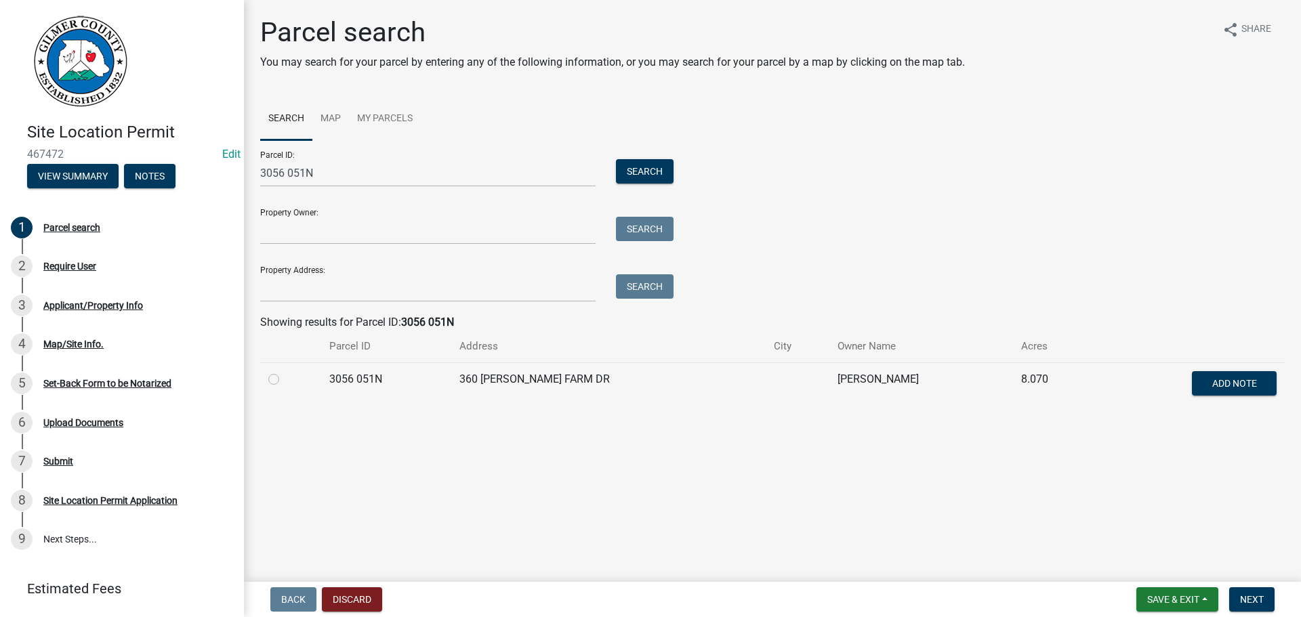
click at [285, 371] on label at bounding box center [285, 371] width 0 height 0
click at [285, 379] on 051N "radio" at bounding box center [289, 375] width 9 height 9
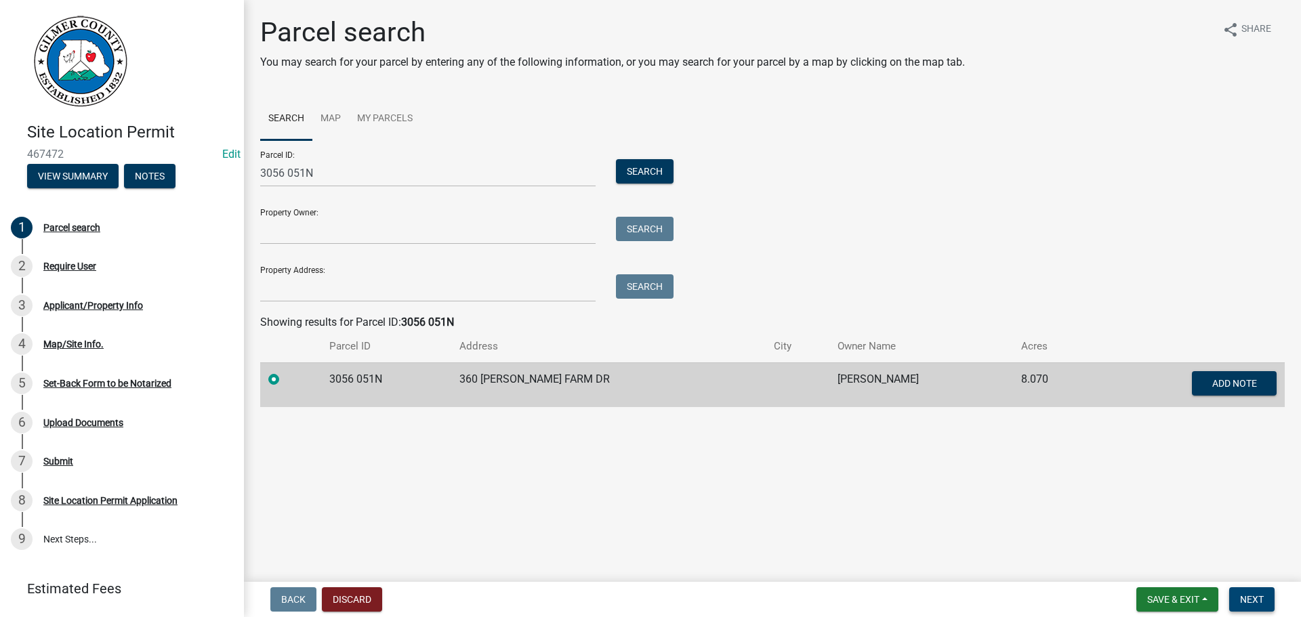
click at [1256, 600] on span "Next" at bounding box center [1252, 599] width 24 height 11
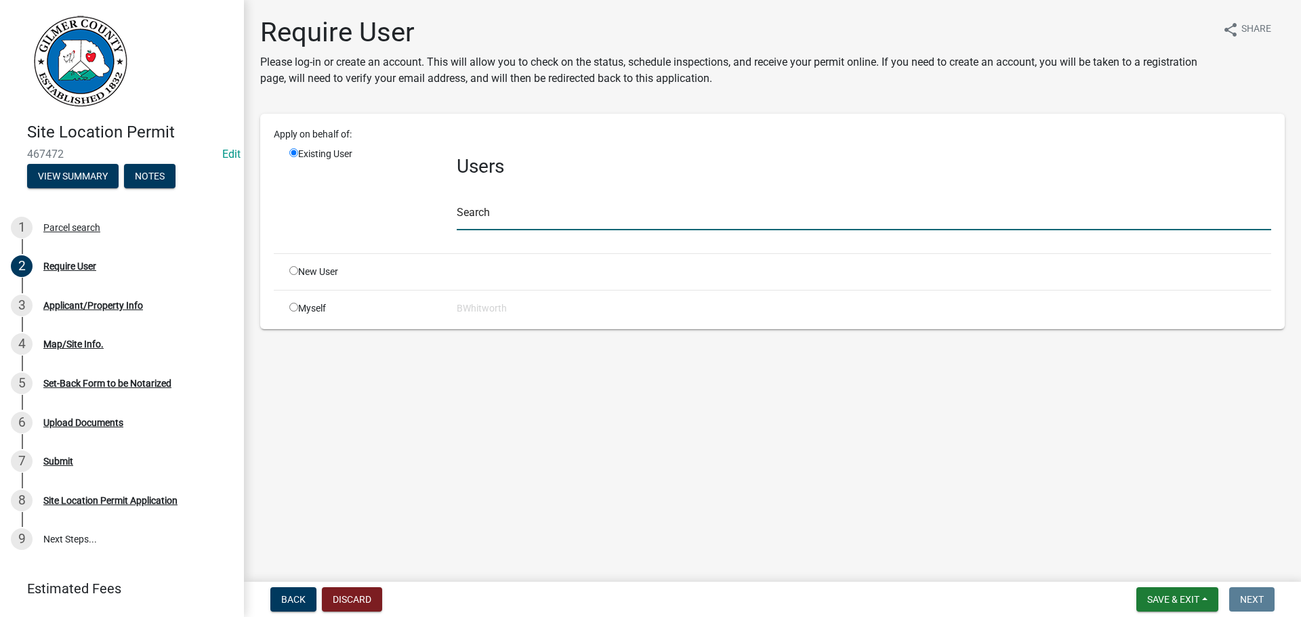
click at [517, 221] on input "text" at bounding box center [864, 217] width 815 height 28
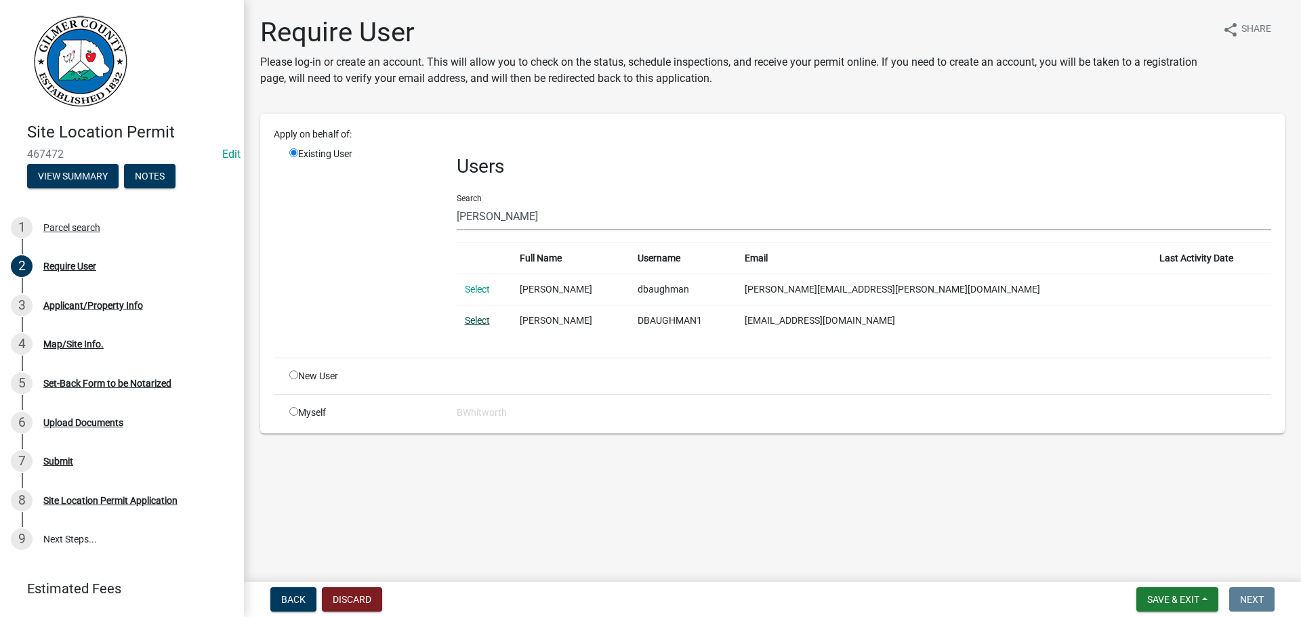
click at [471, 320] on link "Select" at bounding box center [477, 320] width 25 height 11
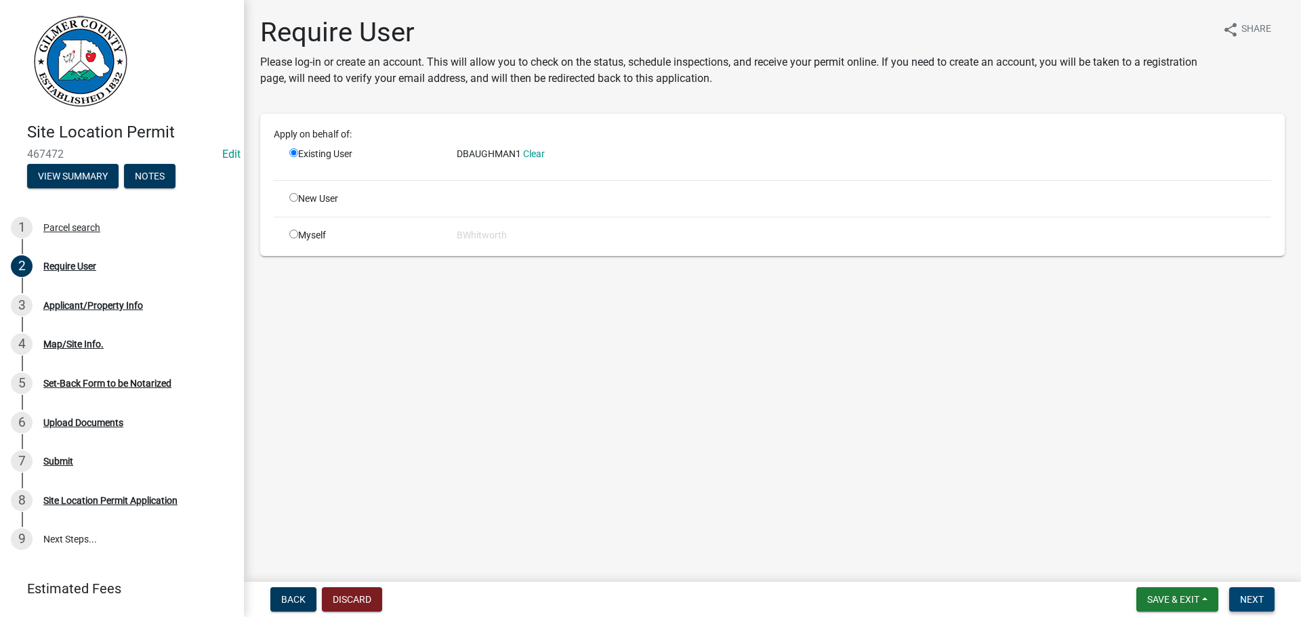
click at [1253, 601] on span "Next" at bounding box center [1252, 599] width 24 height 11
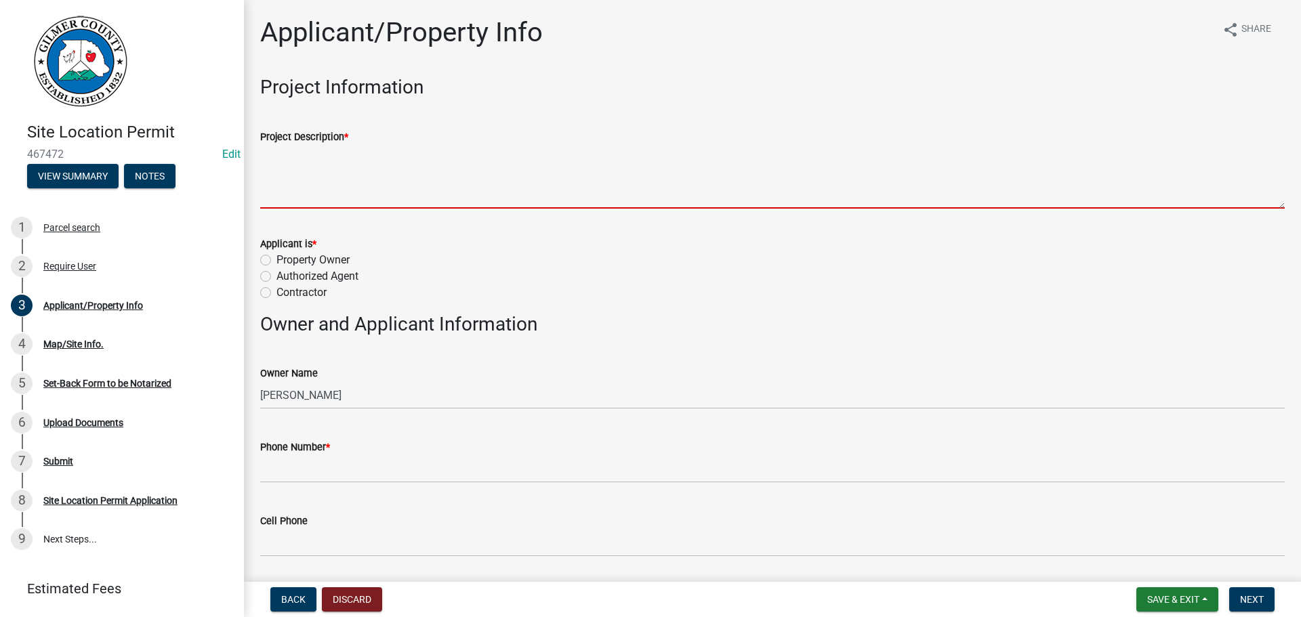
click at [346, 161] on textarea "Project Description *" at bounding box center [772, 177] width 1025 height 64
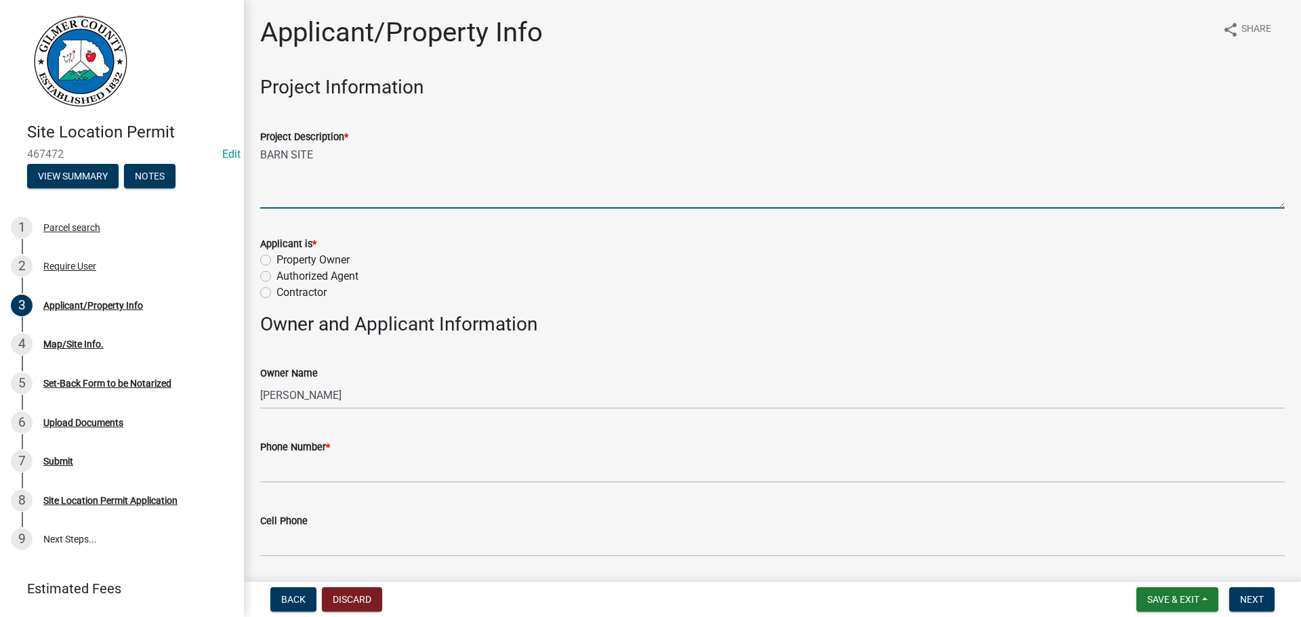
click at [277, 277] on label "Authorized Agent" at bounding box center [318, 276] width 82 height 16
click at [277, 277] on input "Authorized Agent" at bounding box center [281, 272] width 9 height 9
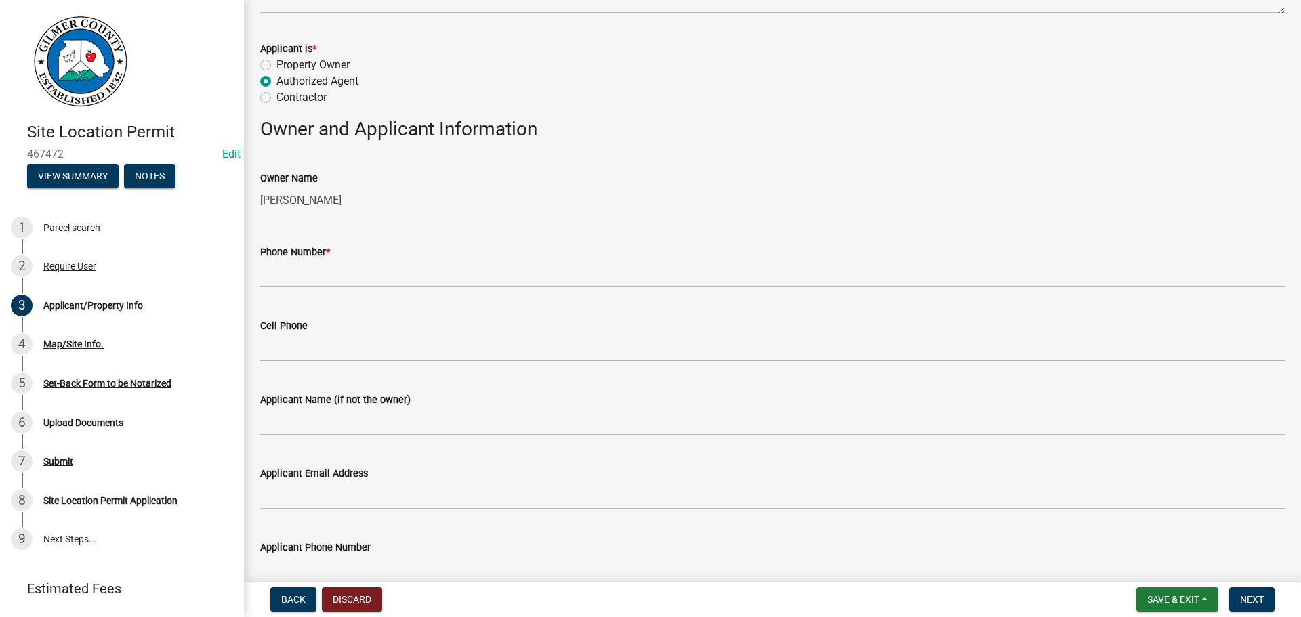
scroll to position [203, 0]
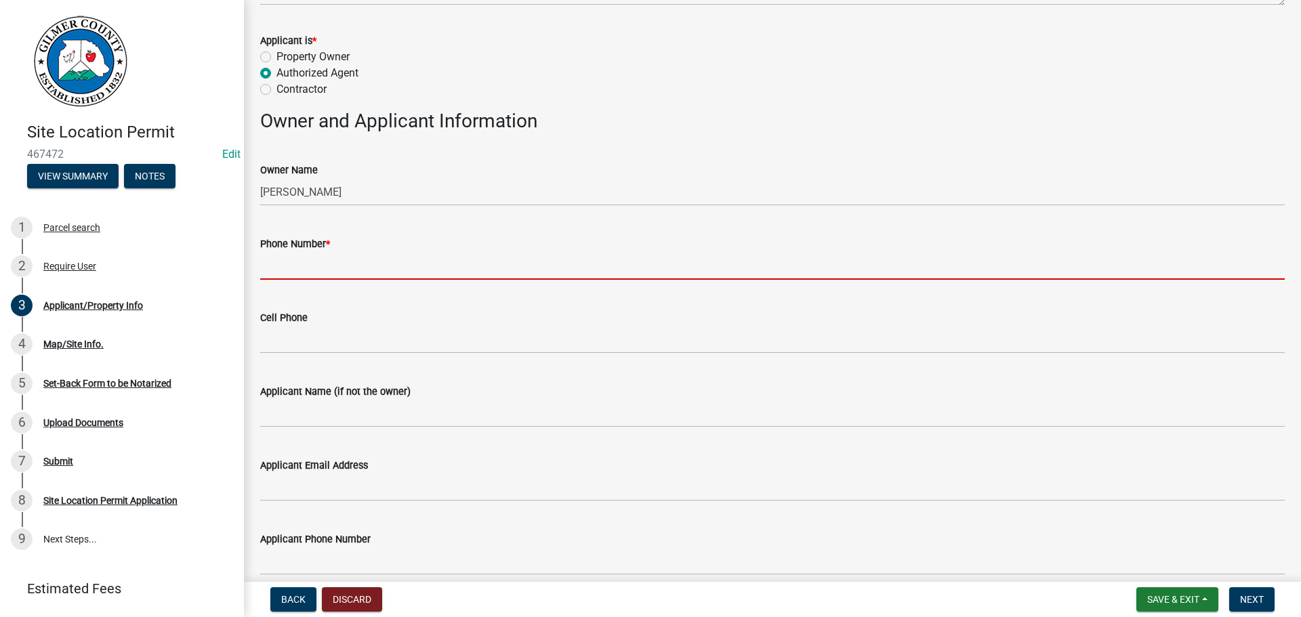
click at [331, 277] on input "Phone Number *" at bounding box center [772, 266] width 1025 height 28
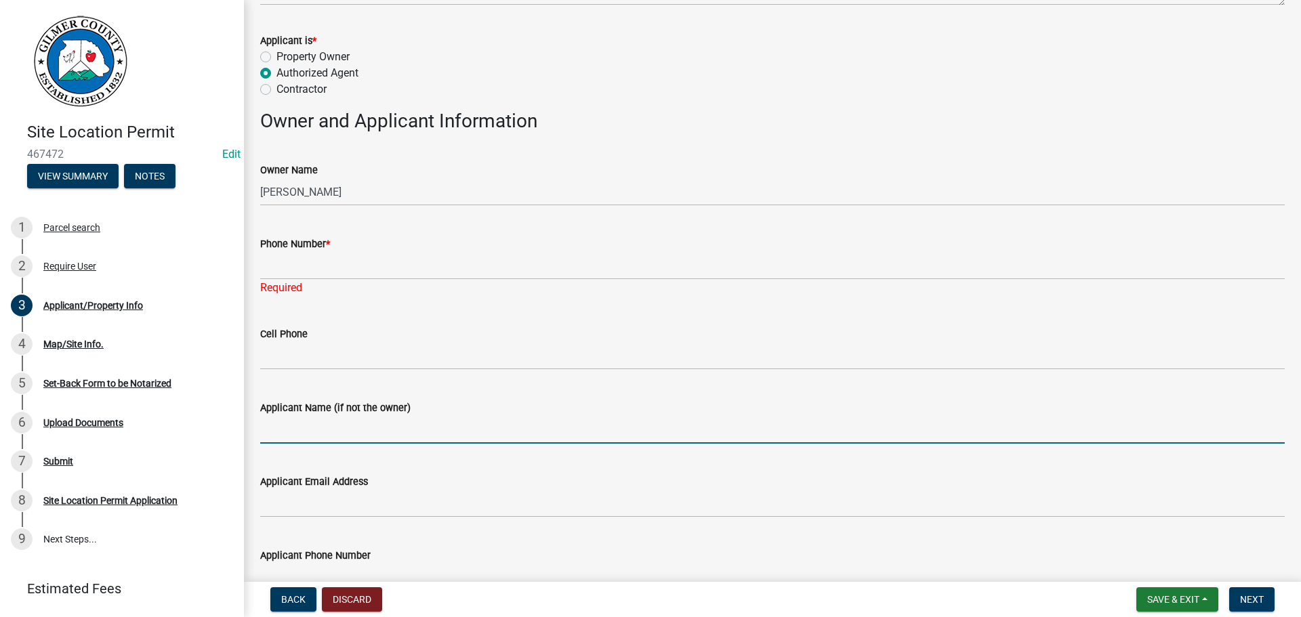
click at [271, 410] on form "Applicant Name (if not the owner)" at bounding box center [772, 422] width 1025 height 44
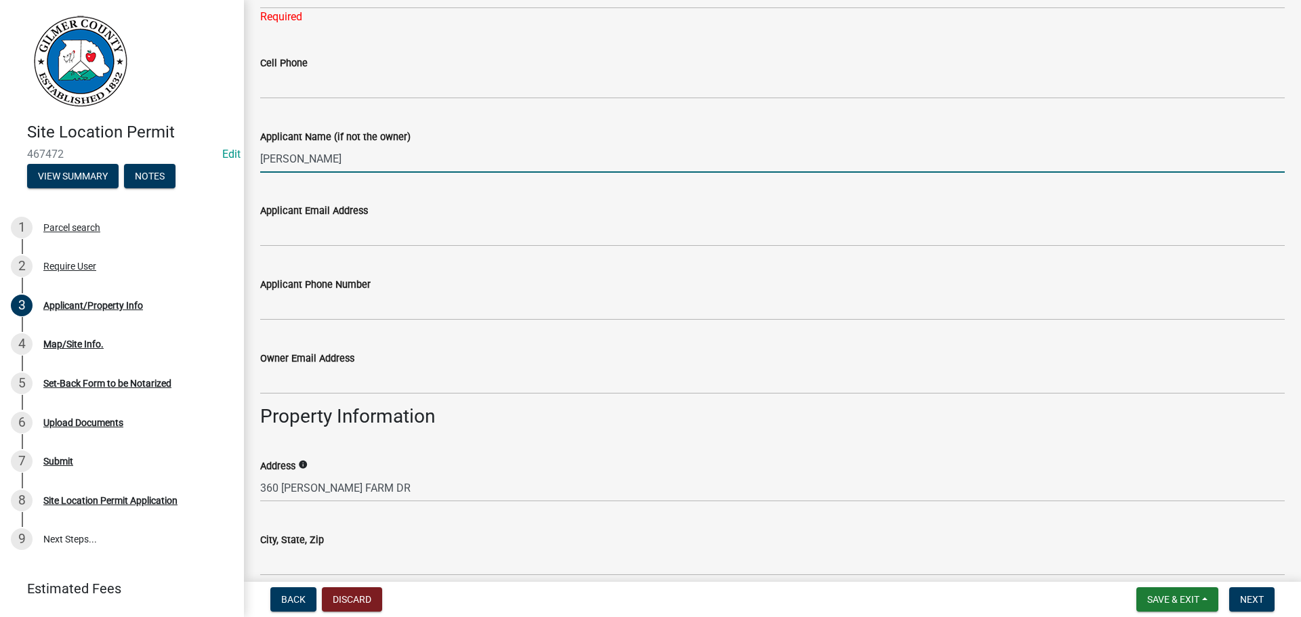
scroll to position [542, 0]
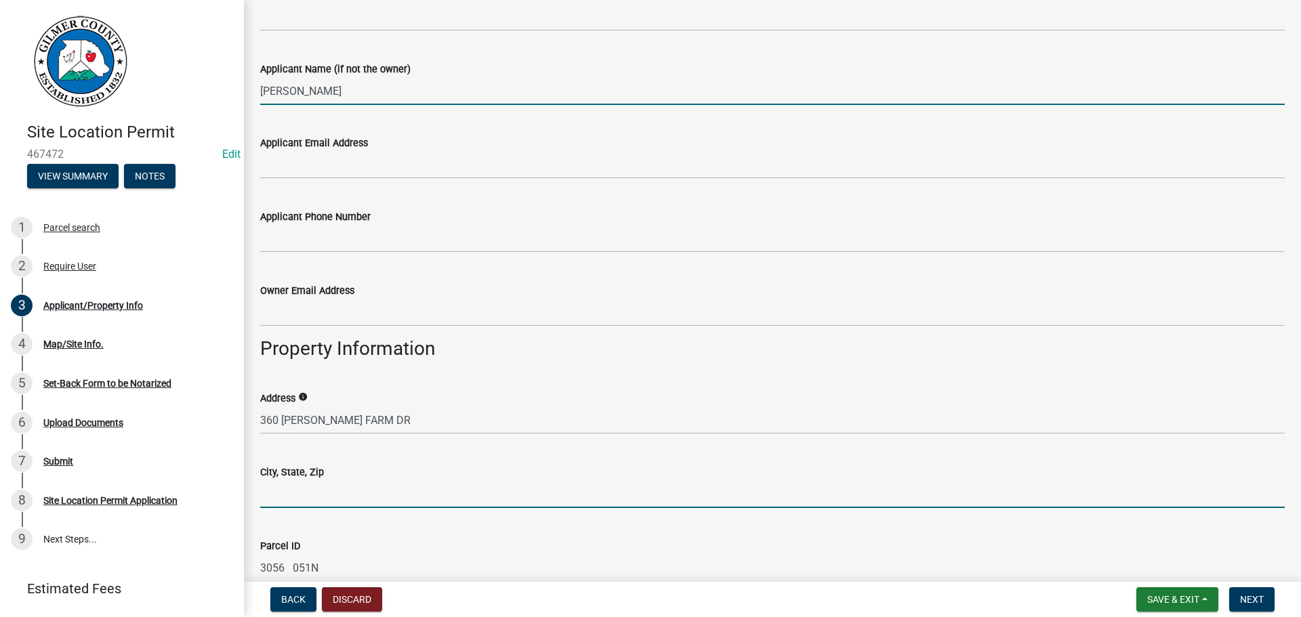
click at [302, 485] on input "City, State, Zip" at bounding box center [772, 495] width 1025 height 28
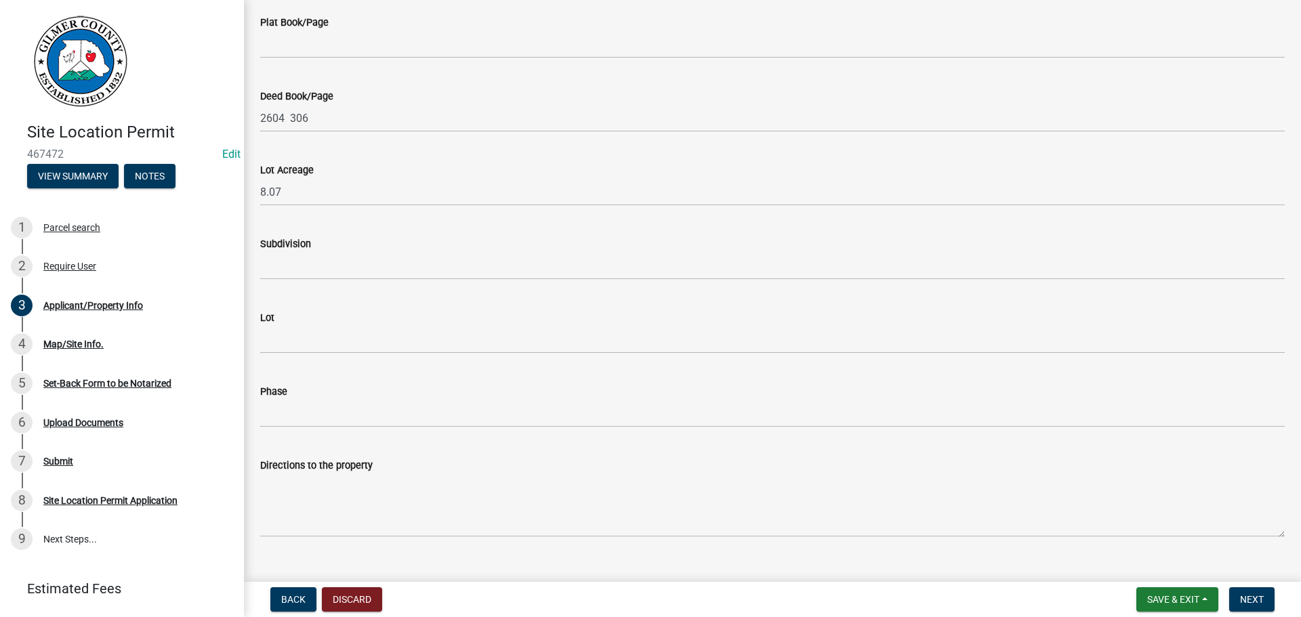
scroll to position [1312, 0]
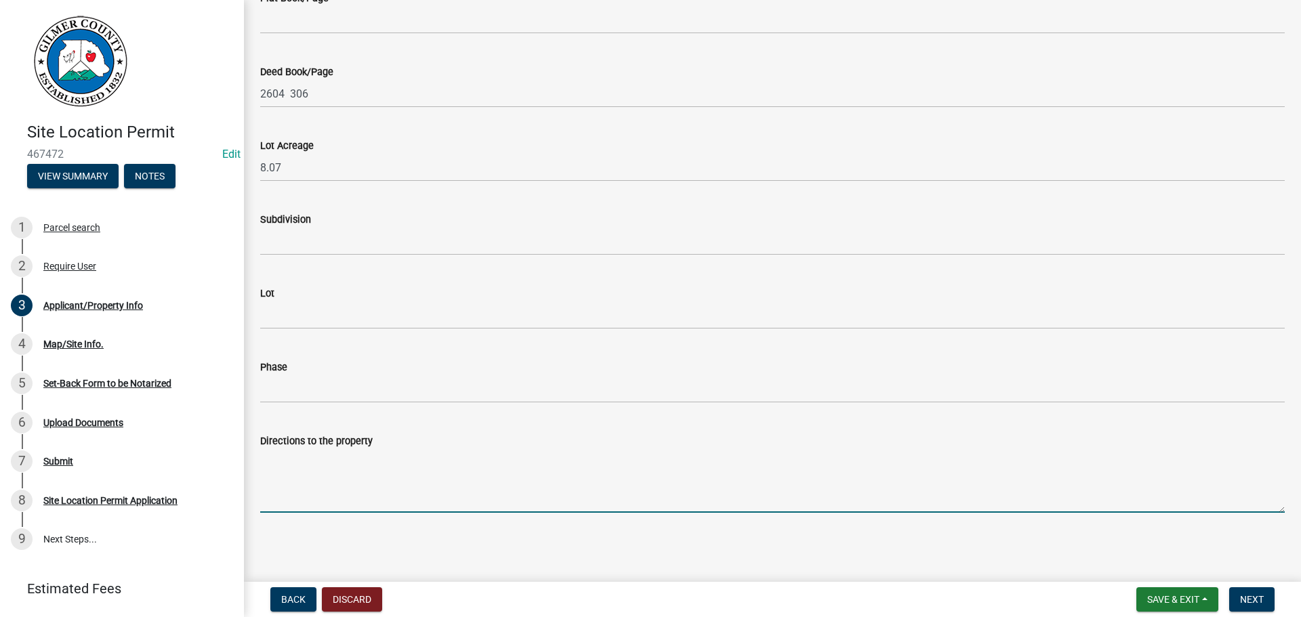
click at [312, 492] on textarea "Directions to the property" at bounding box center [772, 481] width 1025 height 64
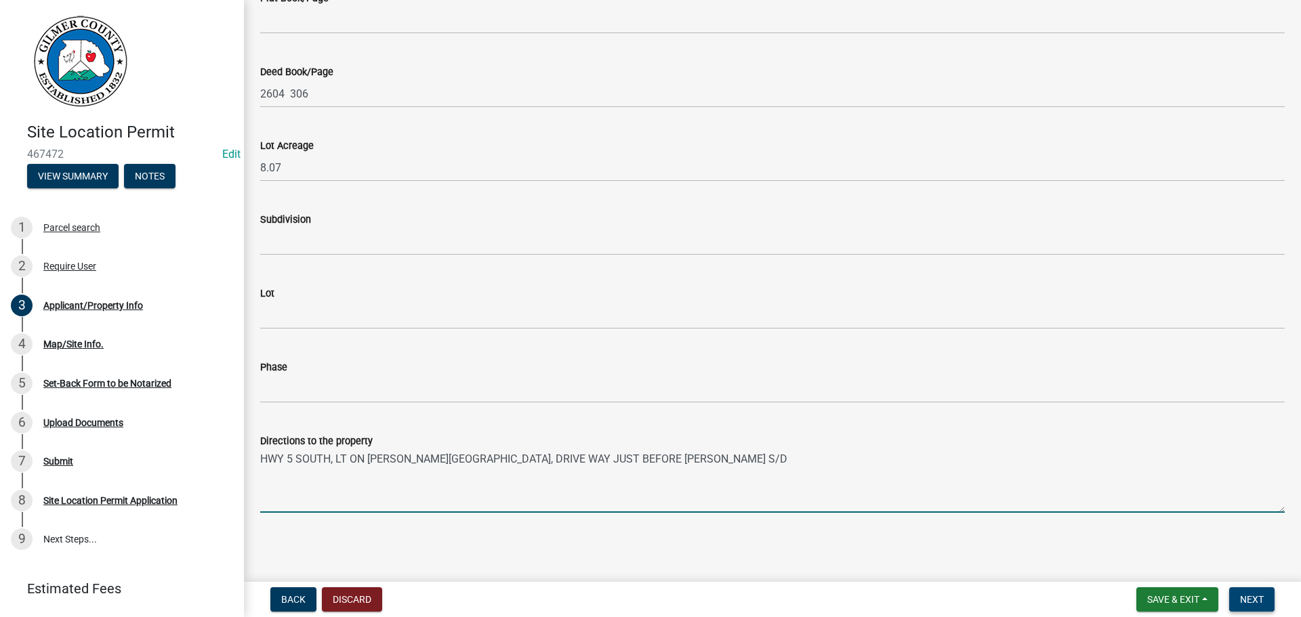
click at [1253, 593] on button "Next" at bounding box center [1251, 600] width 45 height 24
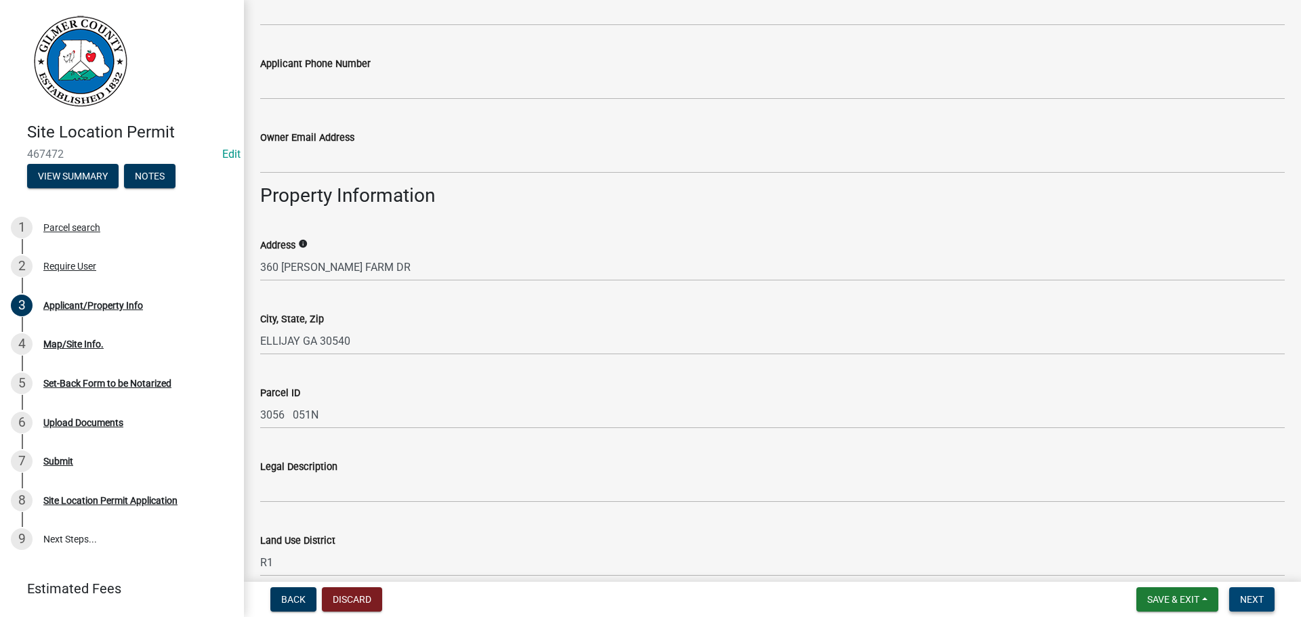
scroll to position [363, 0]
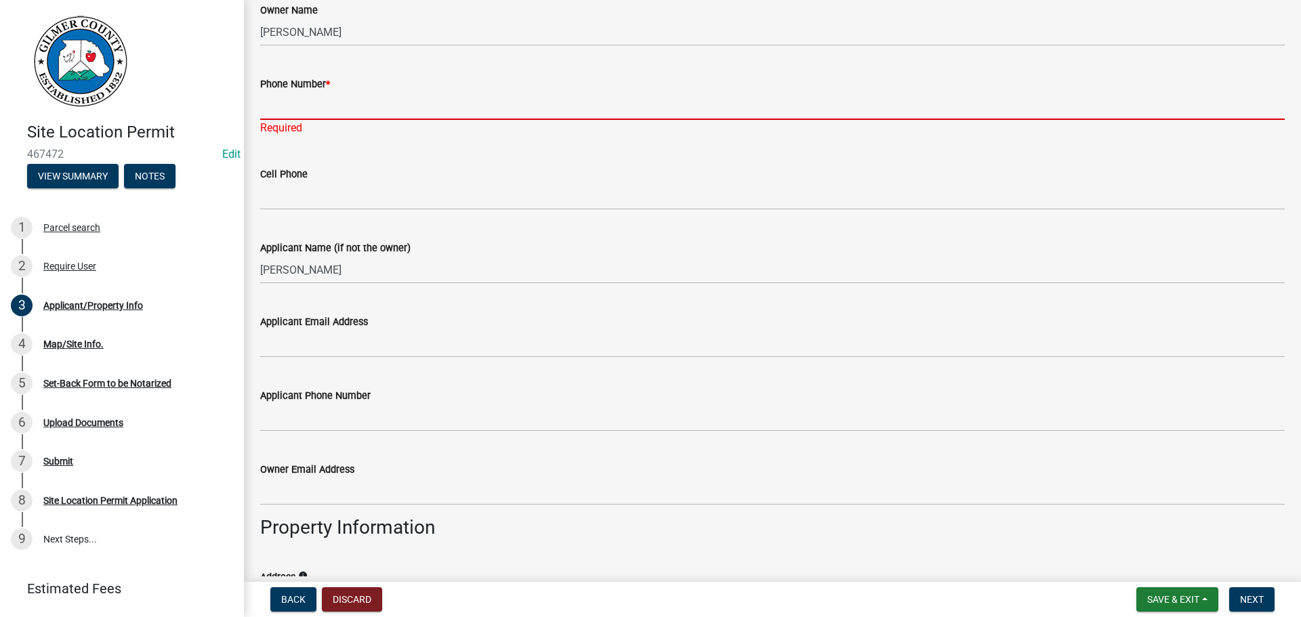
click at [326, 102] on input "Phone Number *" at bounding box center [772, 106] width 1025 height 28
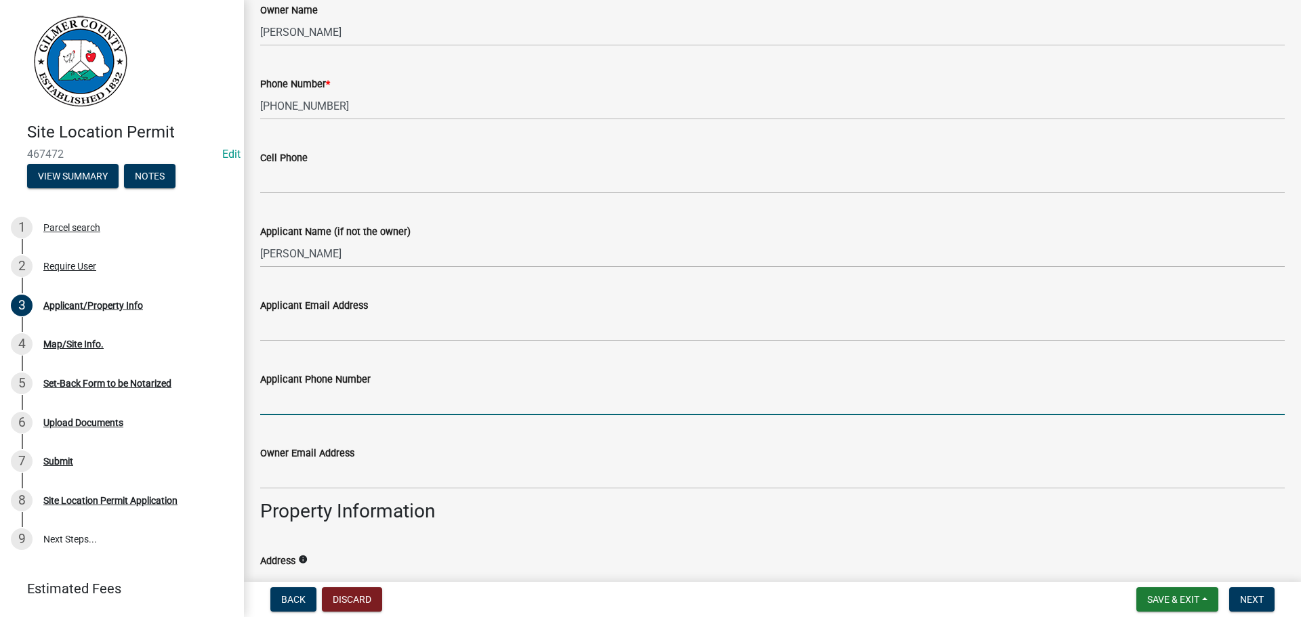
click at [280, 415] on input "Applicant Phone Number" at bounding box center [772, 402] width 1025 height 28
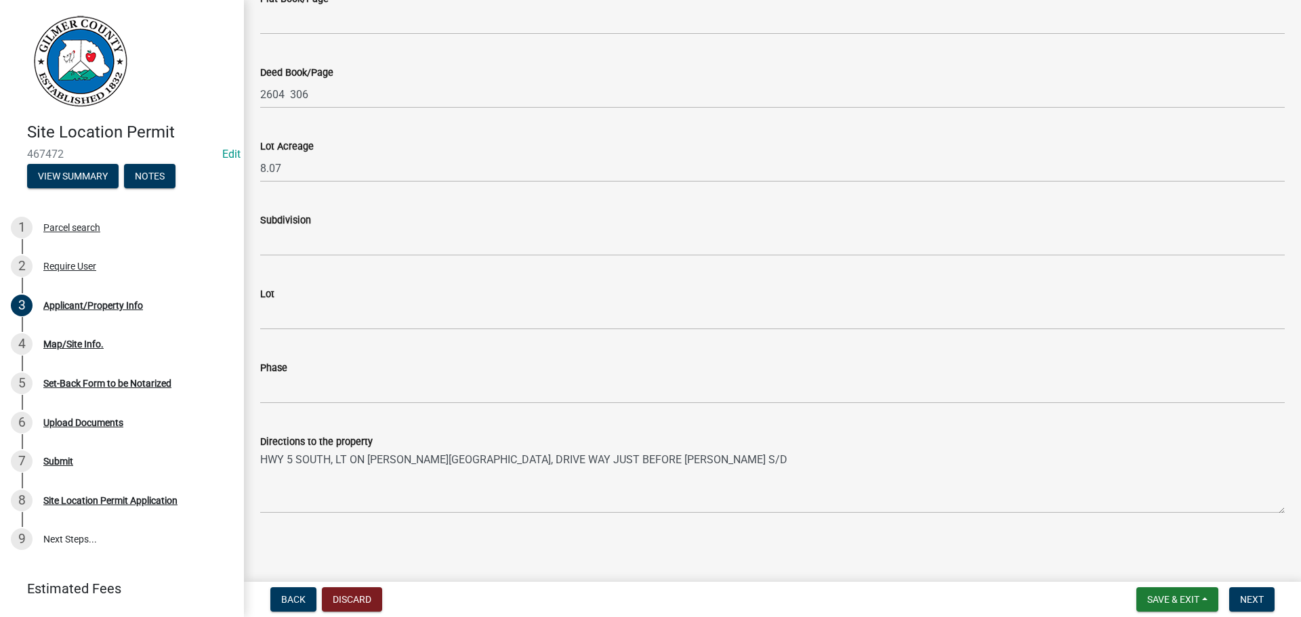
scroll to position [1296, 0]
click at [1257, 598] on span "Next" at bounding box center [1252, 599] width 24 height 11
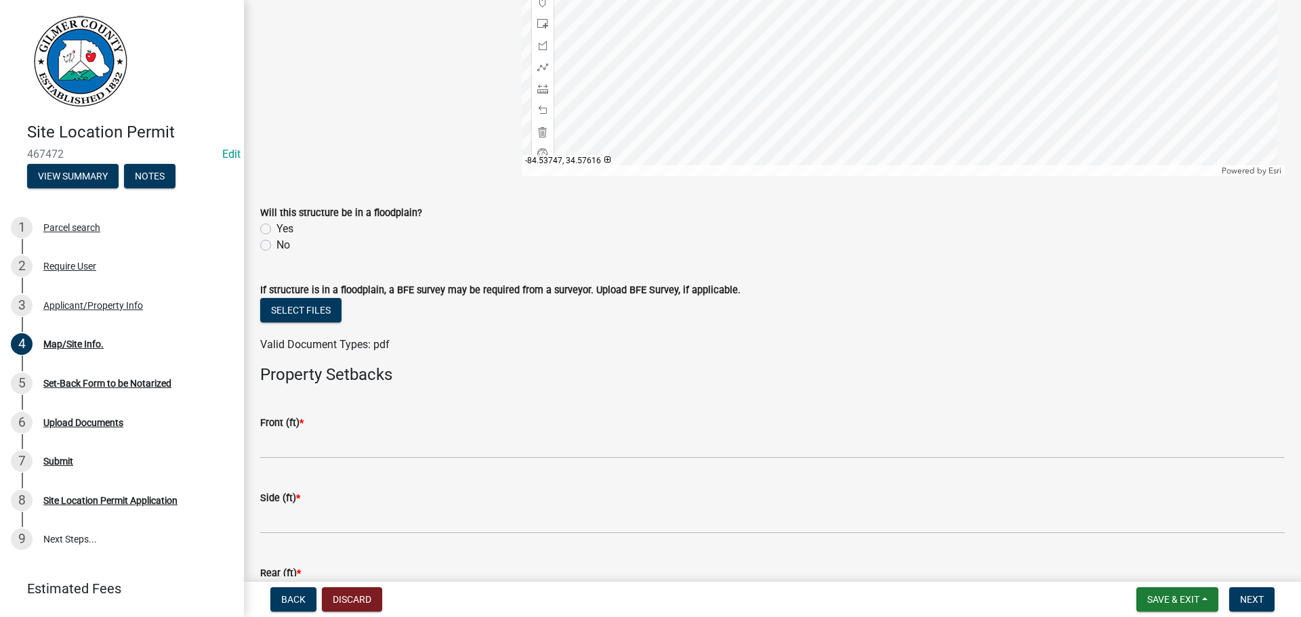
scroll to position [407, 0]
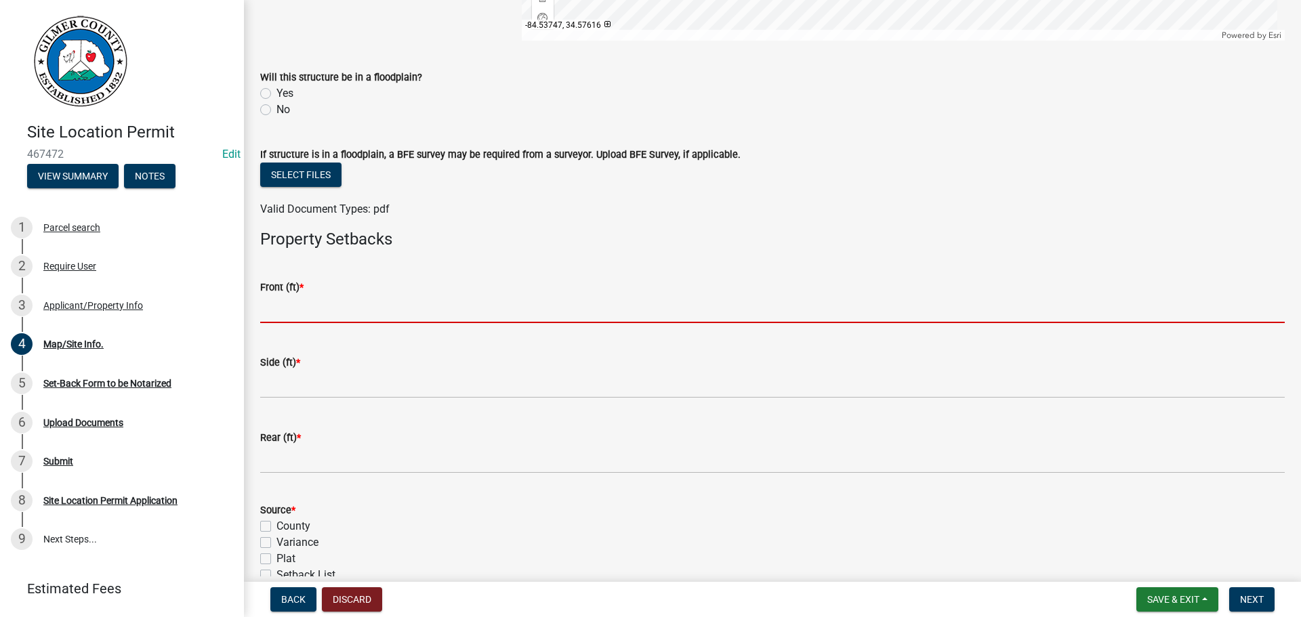
click at [308, 311] on input "text" at bounding box center [772, 309] width 1025 height 28
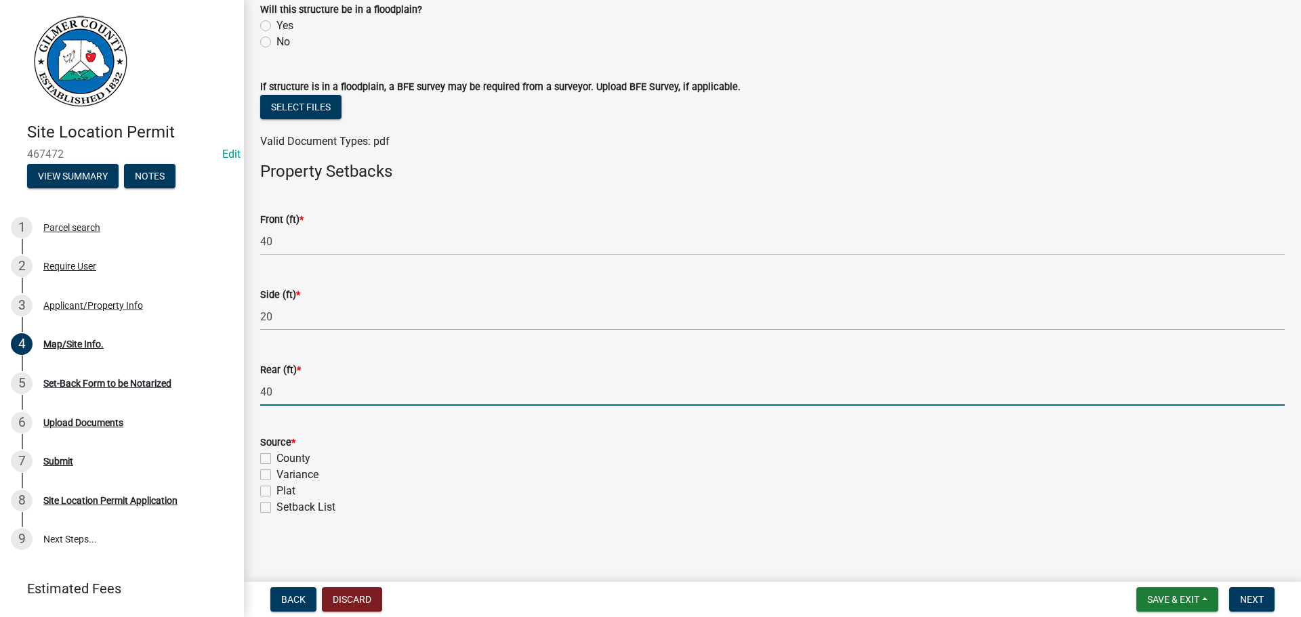
scroll to position [478, 0]
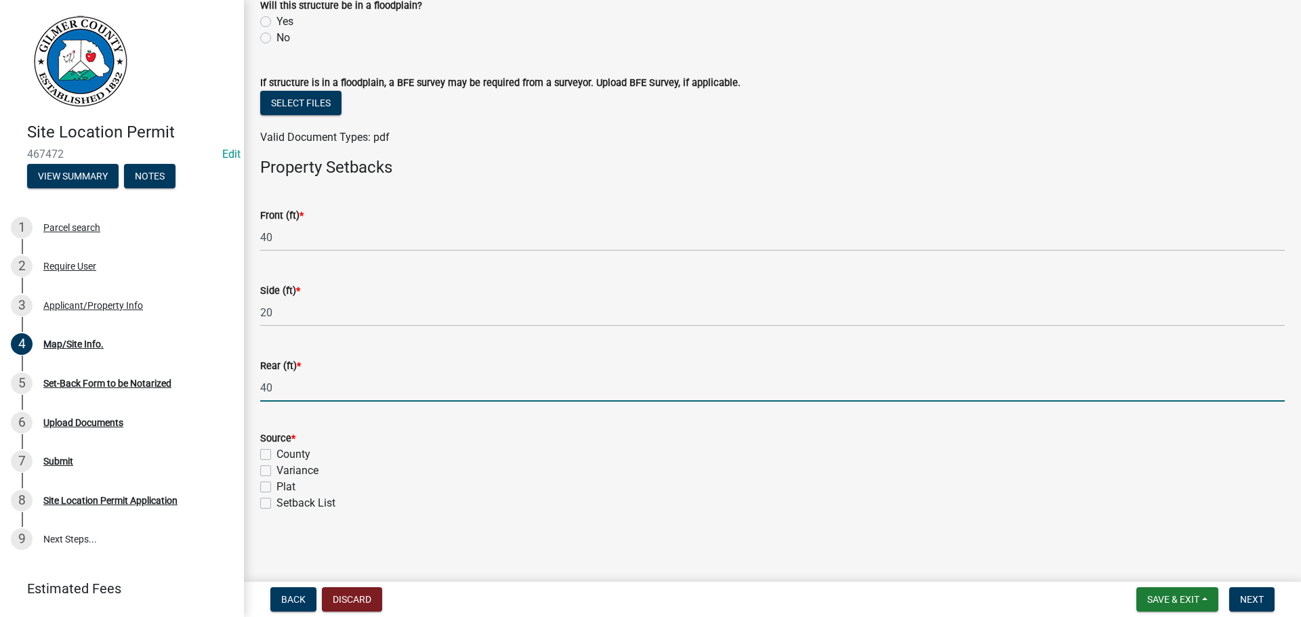
drag, startPoint x: 264, startPoint y: 453, endPoint x: 342, endPoint y: 469, distance: 79.6
click at [277, 453] on label "County" at bounding box center [294, 455] width 34 height 16
click at [277, 453] on input "County" at bounding box center [281, 451] width 9 height 9
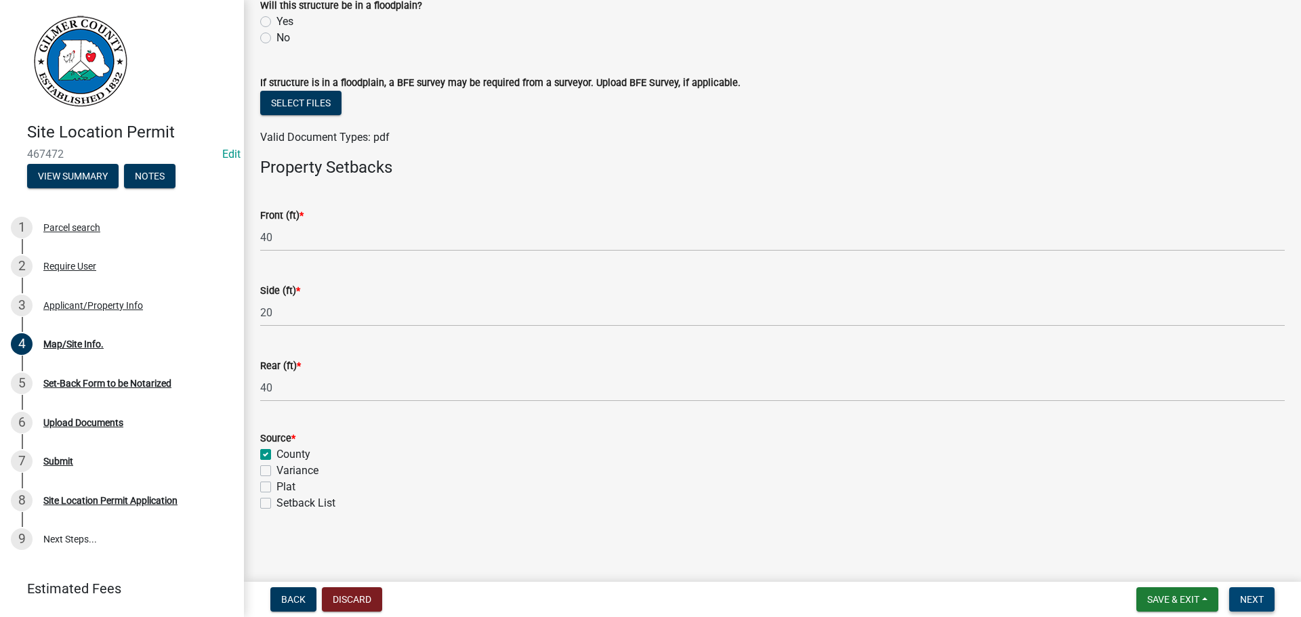
click at [1247, 597] on span "Next" at bounding box center [1252, 599] width 24 height 11
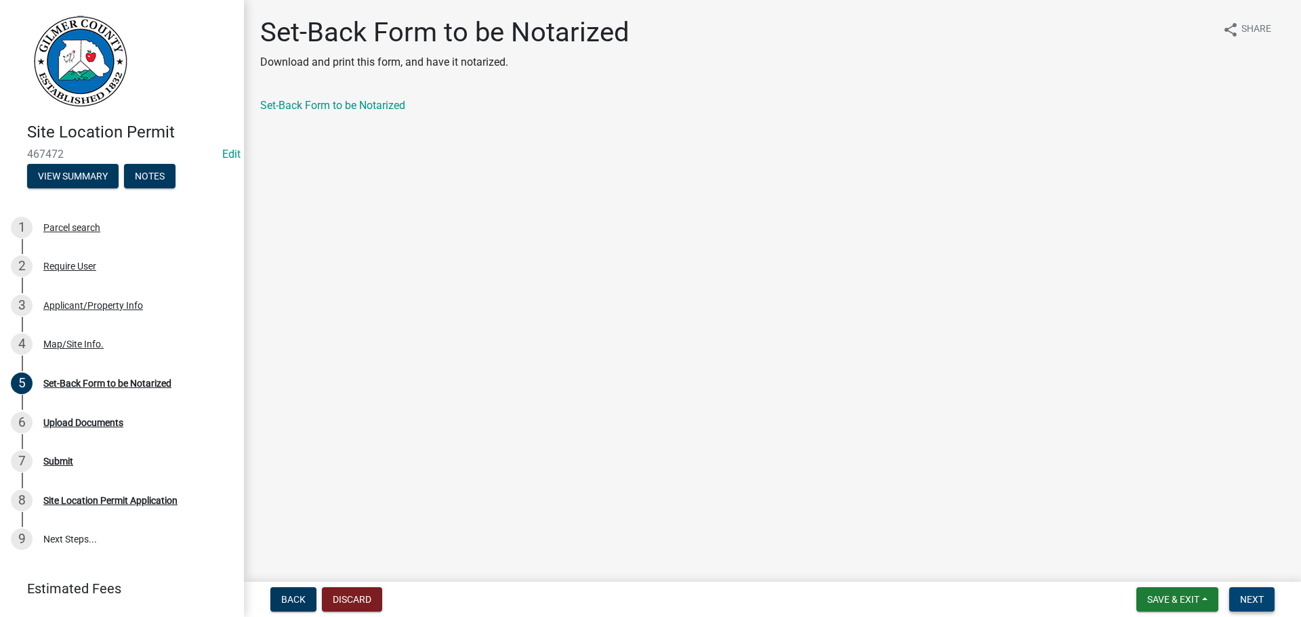
click at [1245, 606] on button "Next" at bounding box center [1251, 600] width 45 height 24
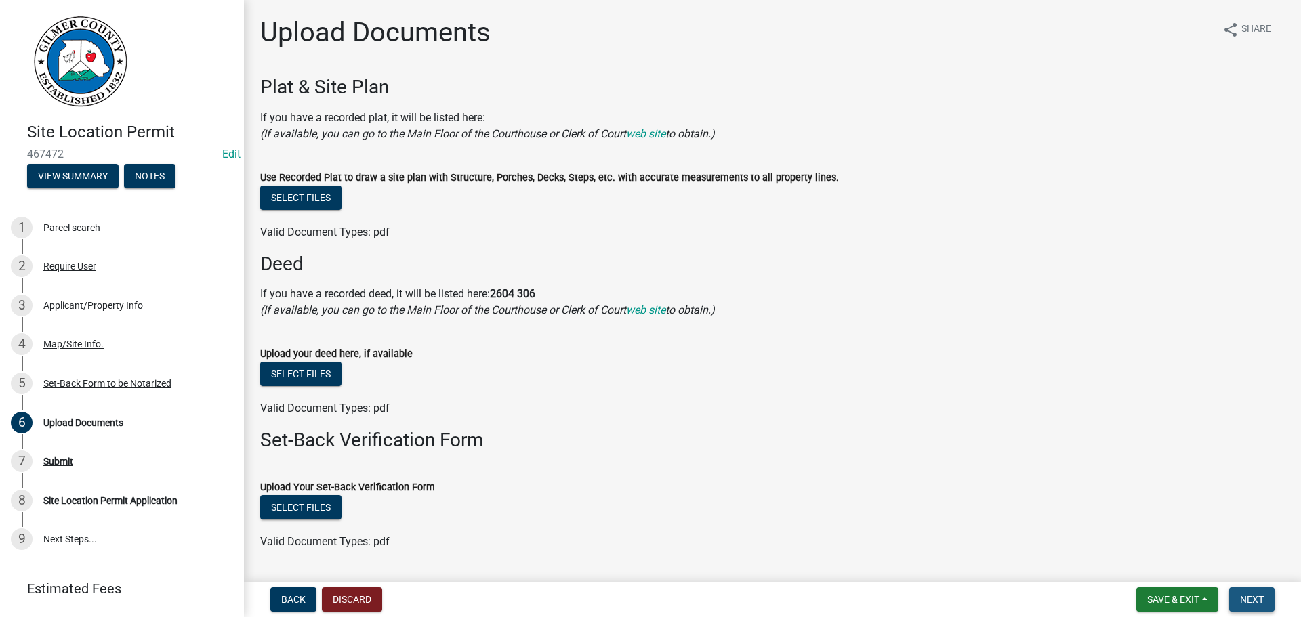
click at [1252, 598] on span "Next" at bounding box center [1252, 599] width 24 height 11
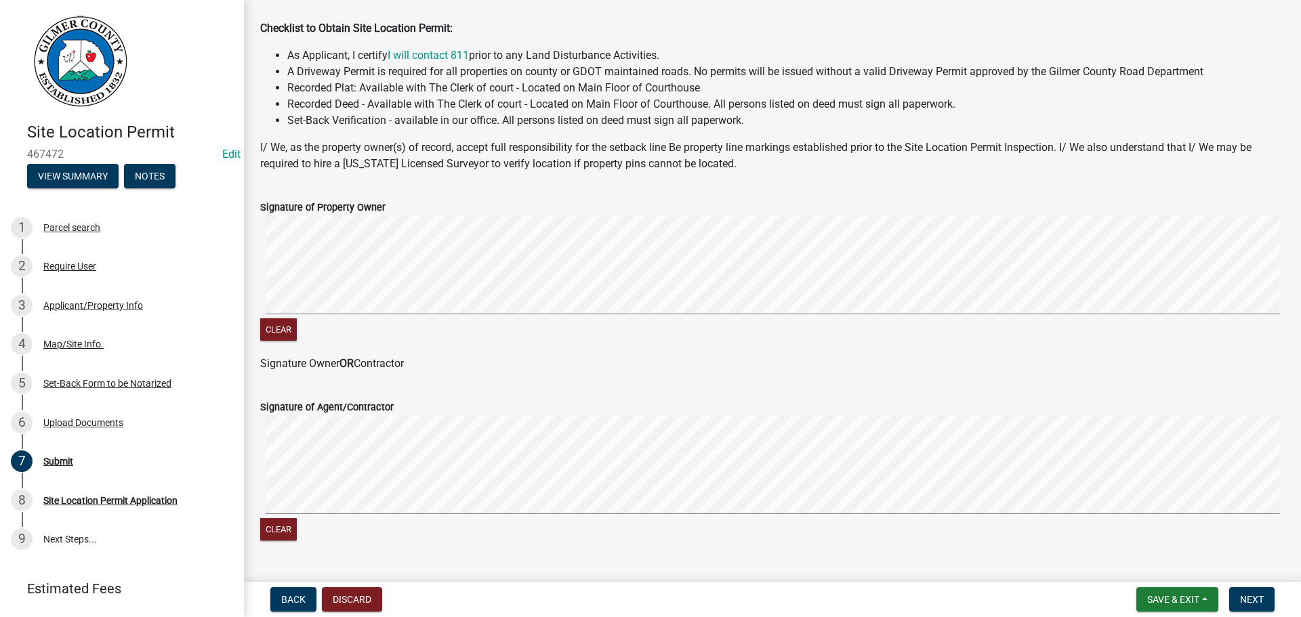
scroll to position [274, 0]
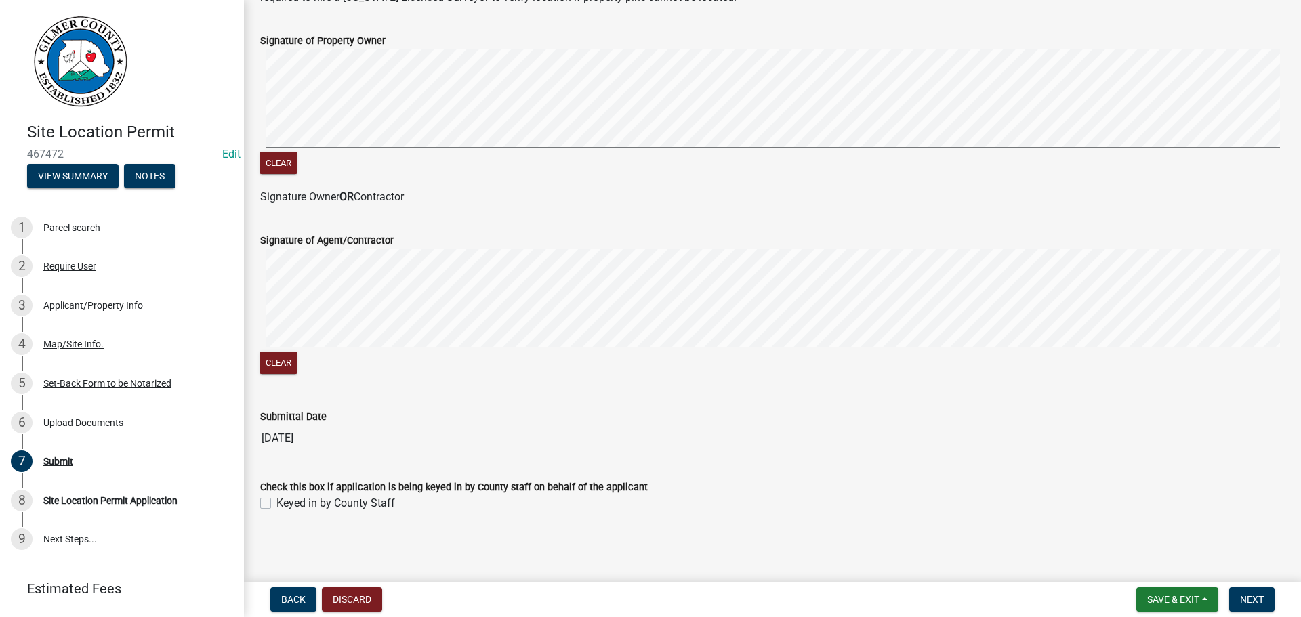
click at [277, 499] on label "Keyed in by County Staff" at bounding box center [336, 503] width 119 height 16
click at [277, 499] on input "Keyed in by County Staff" at bounding box center [281, 499] width 9 height 9
click at [1250, 595] on span "Next" at bounding box center [1252, 599] width 24 height 11
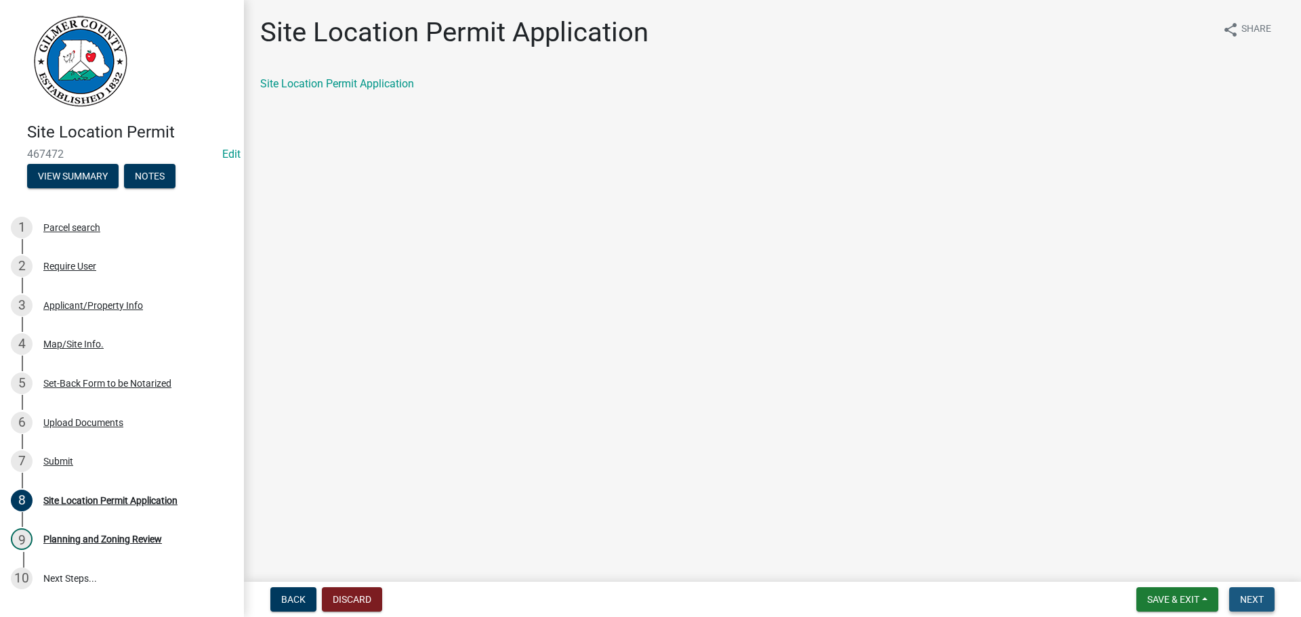
click at [1250, 595] on span "Next" at bounding box center [1252, 599] width 24 height 11
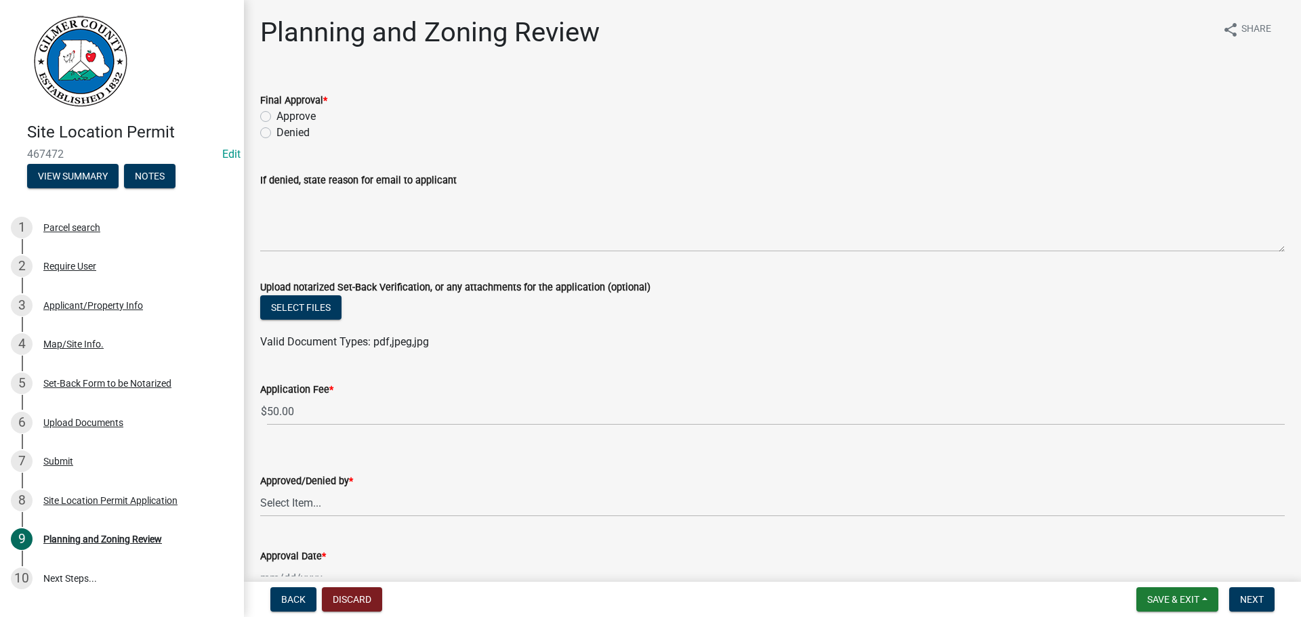
click at [277, 116] on label "Approve" at bounding box center [296, 116] width 39 height 16
click at [277, 116] on input "Approve" at bounding box center [281, 112] width 9 height 9
click at [300, 503] on select "Select Item... [PERSON_NAME] [PERSON_NAME] [PERSON_NAME] [PERSON_NAME] [PERSON_…" at bounding box center [772, 503] width 1025 height 28
click at [260, 489] on select "Select Item... [PERSON_NAME] [PERSON_NAME] [PERSON_NAME] [PERSON_NAME] [PERSON_…" at bounding box center [772, 503] width 1025 height 28
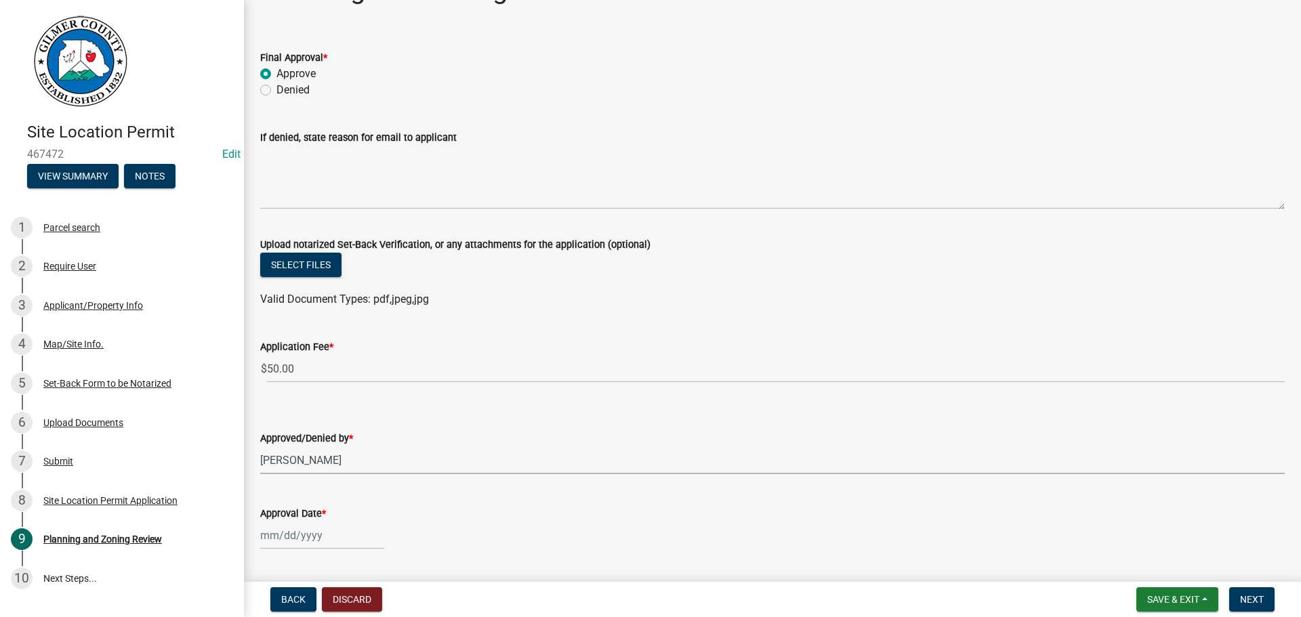
scroll to position [81, 0]
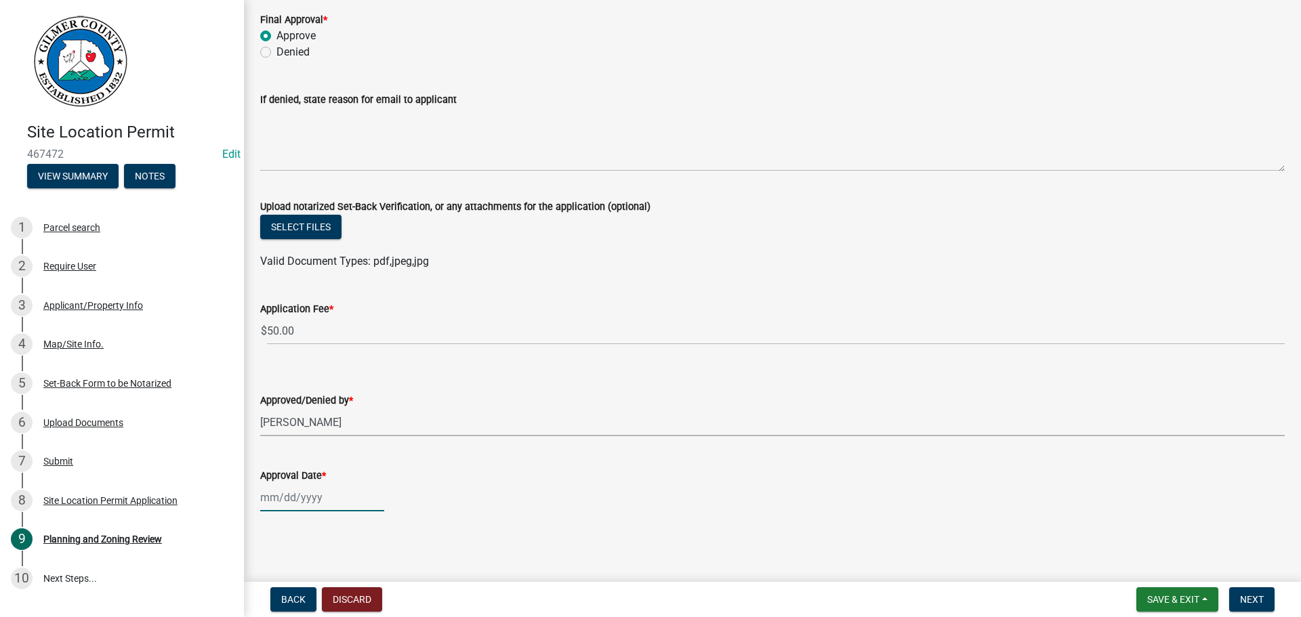
click at [291, 501] on div at bounding box center [322, 498] width 124 height 28
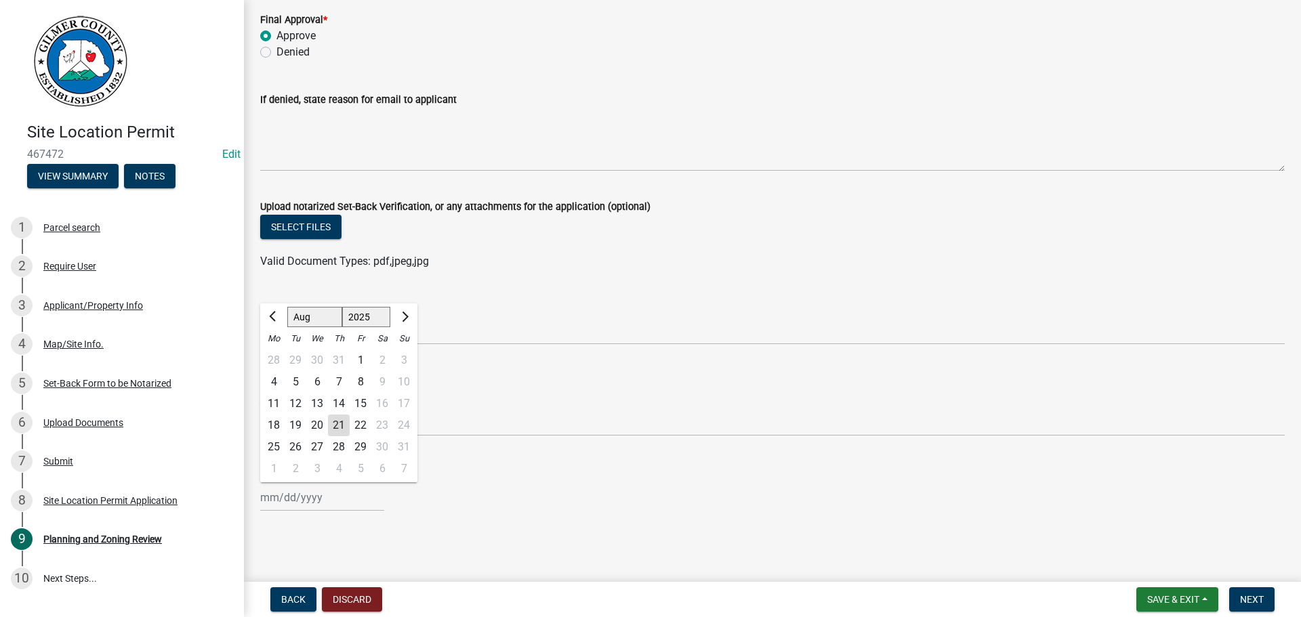
click at [332, 422] on div "21" at bounding box center [339, 426] width 22 height 22
click at [1258, 596] on span "Next" at bounding box center [1252, 599] width 24 height 11
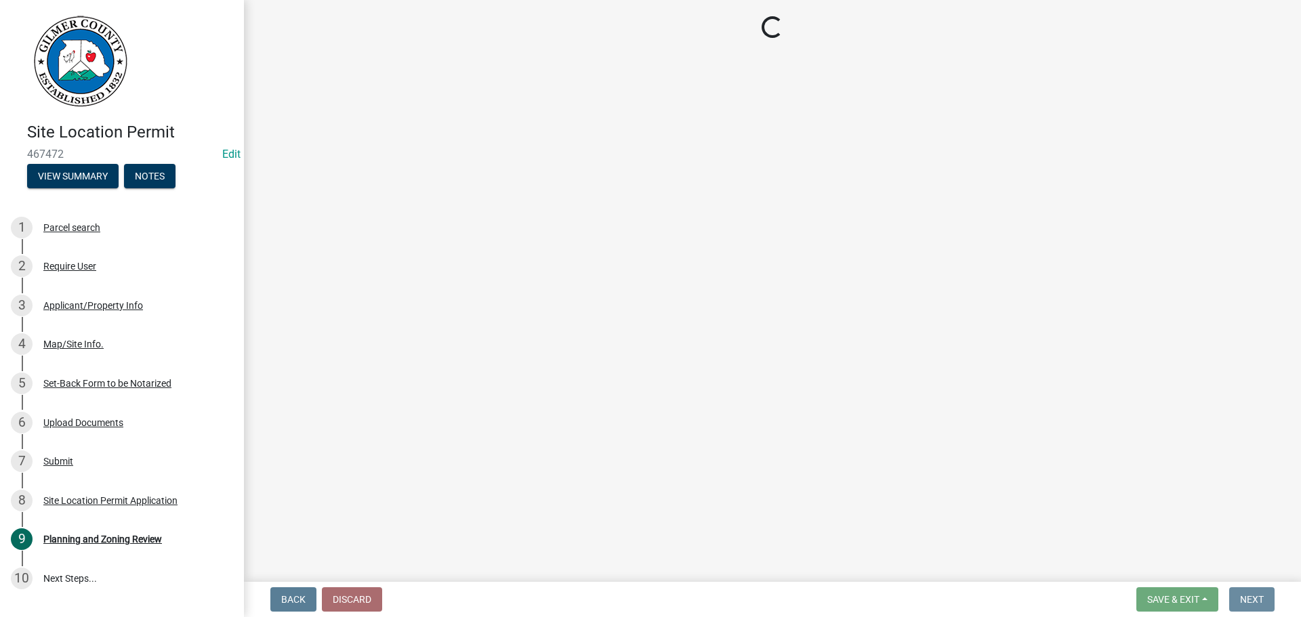
scroll to position [0, 0]
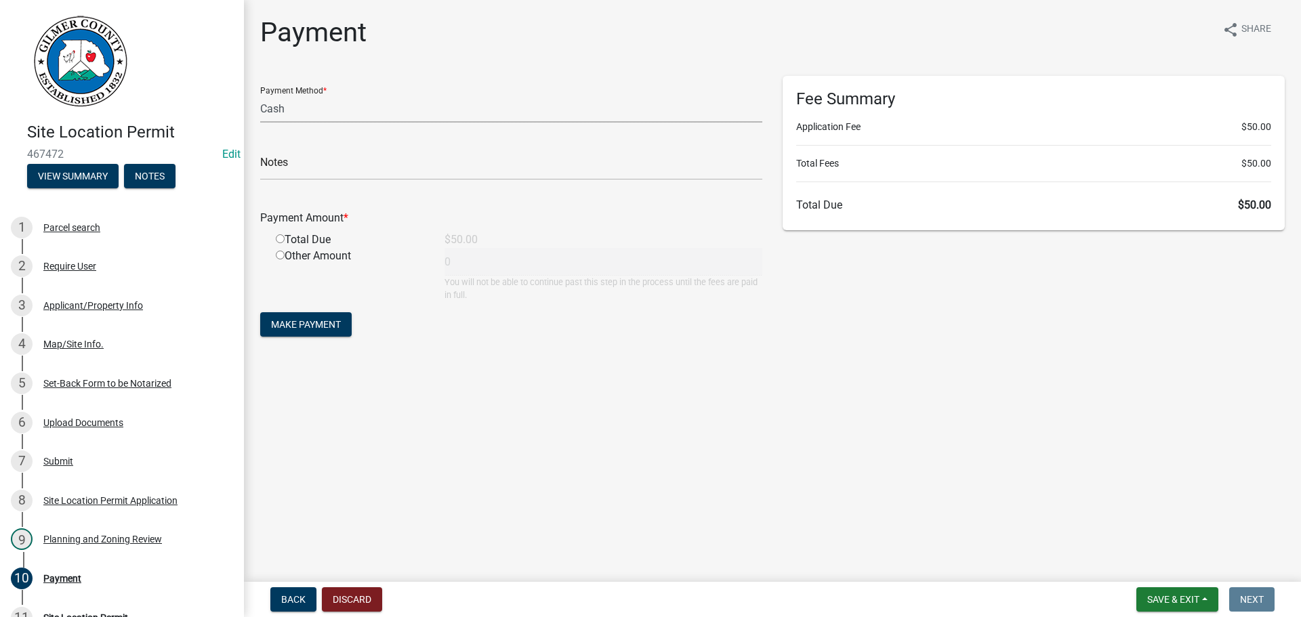
click at [308, 106] on select "Credit Card POS Check Cash" at bounding box center [511, 109] width 502 height 28
click at [260, 95] on select "Credit Card POS Check Cash" at bounding box center [511, 109] width 502 height 28
click at [306, 167] on input "text" at bounding box center [511, 166] width 502 height 28
click at [282, 239] on input "radio" at bounding box center [280, 238] width 9 height 9
click at [320, 319] on span "Make Payment" at bounding box center [306, 324] width 70 height 11
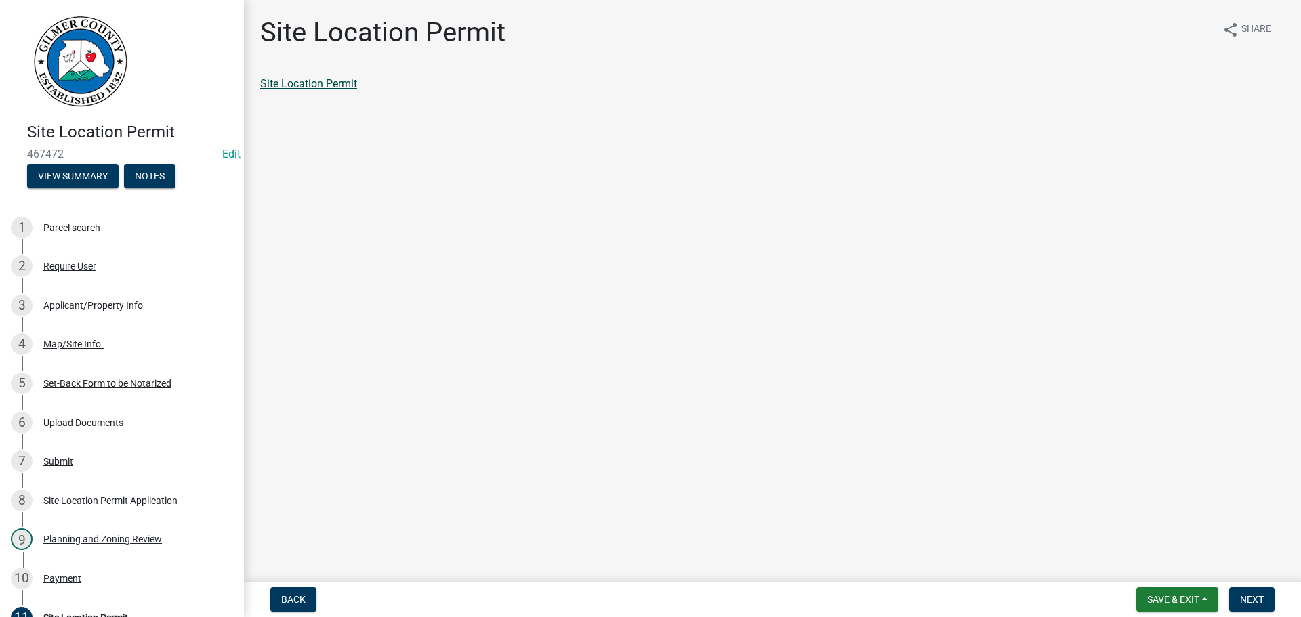
click at [317, 83] on link "Site Location Permit" at bounding box center [308, 83] width 97 height 13
click at [56, 569] on div "10 Payment" at bounding box center [116, 579] width 211 height 22
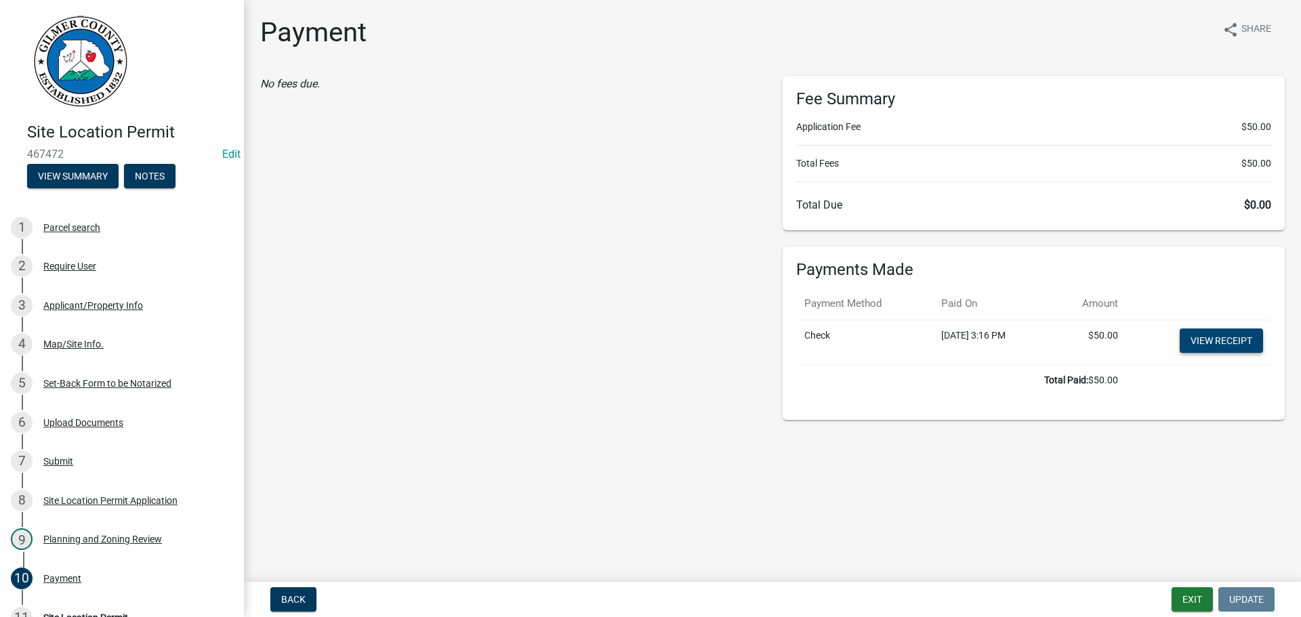
click at [1200, 335] on link "View receipt" at bounding box center [1221, 341] width 83 height 24
click at [1190, 598] on button "Exit" at bounding box center [1192, 600] width 41 height 24
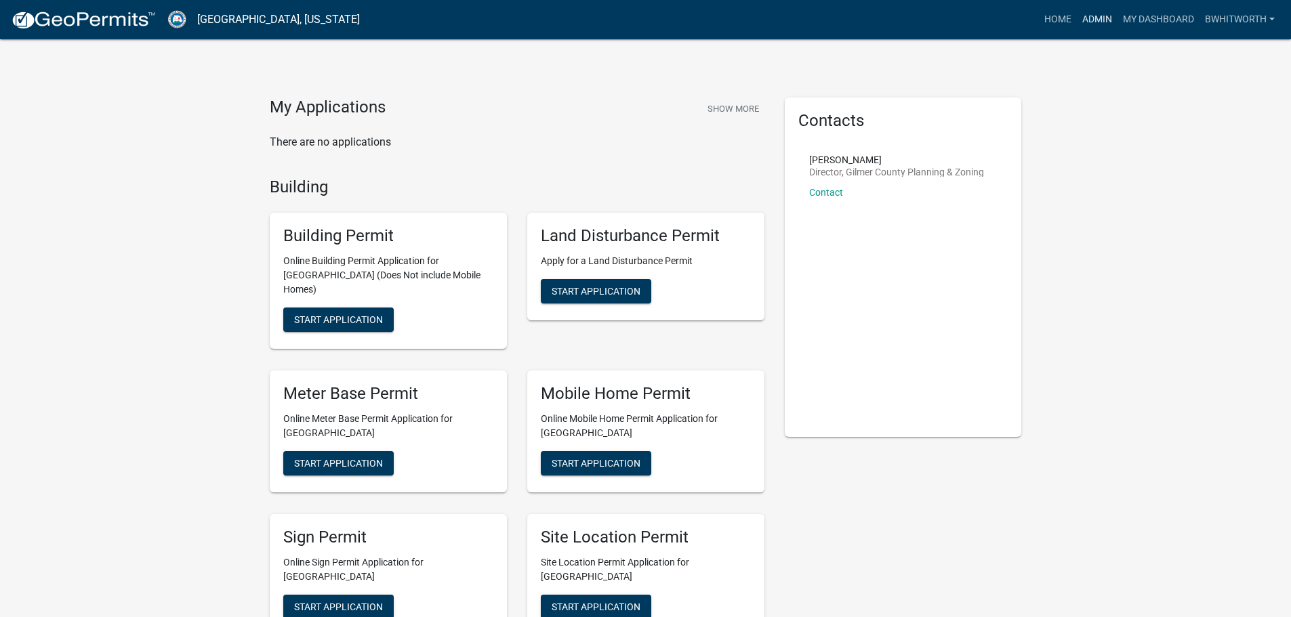
click at [1100, 16] on link "Admin" at bounding box center [1097, 20] width 41 height 26
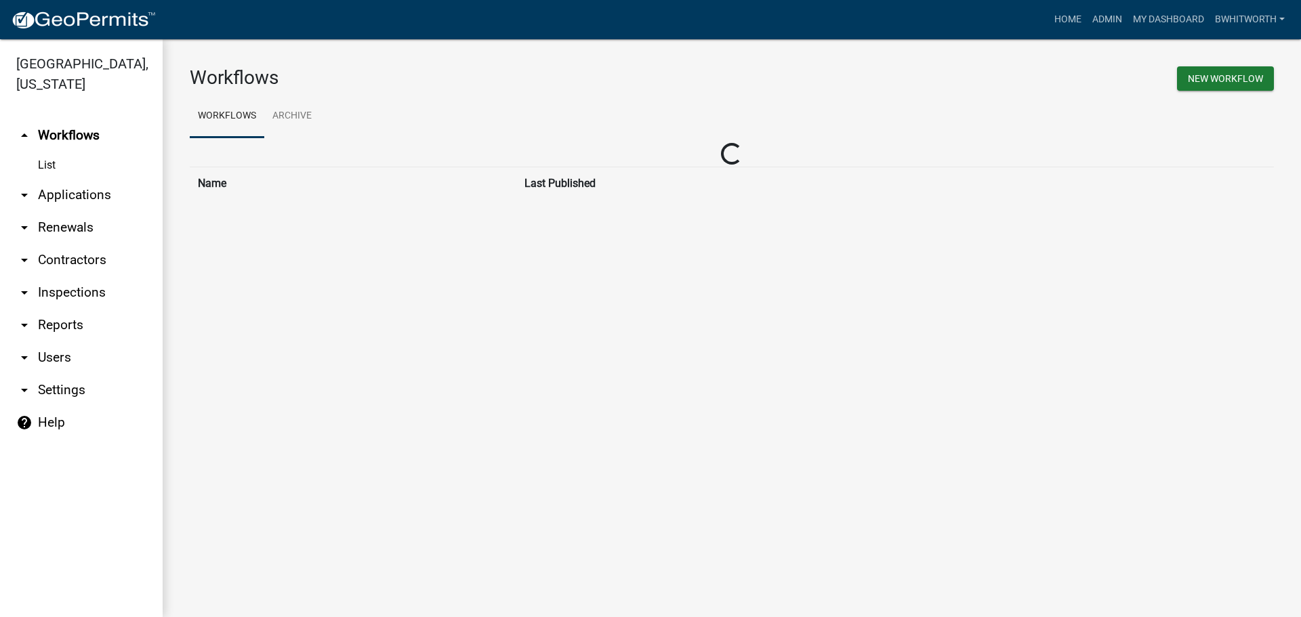
click at [83, 193] on link "arrow_drop_down Applications" at bounding box center [81, 195] width 163 height 33
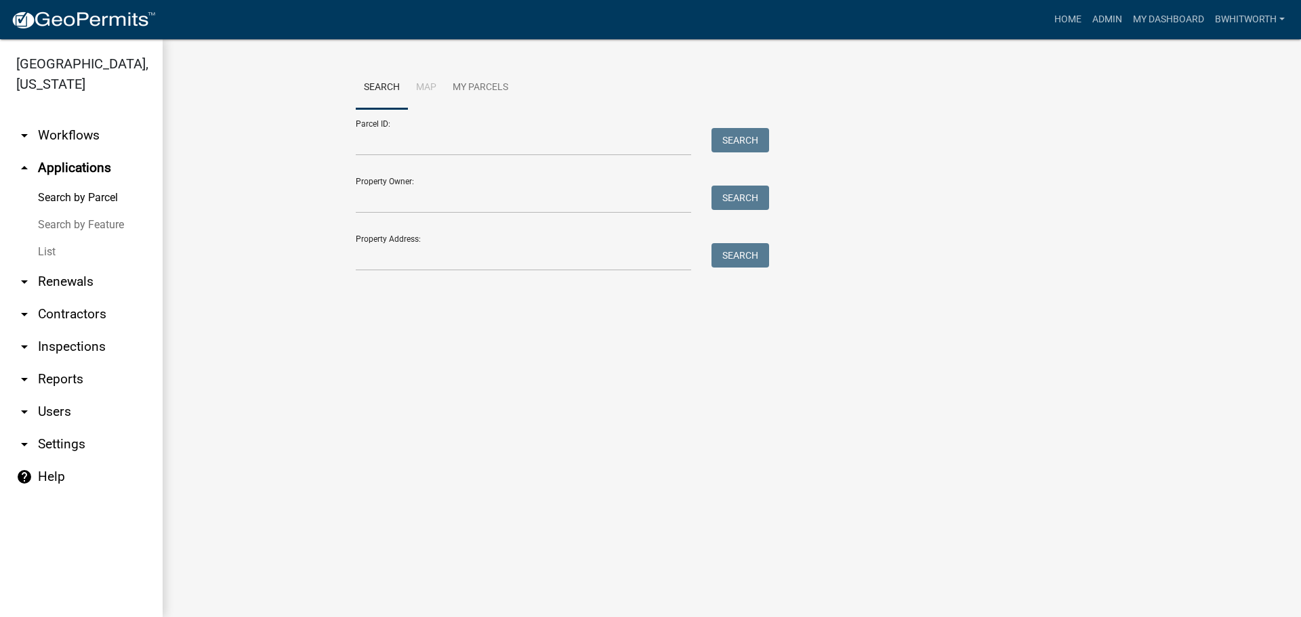
click at [51, 249] on link "List" at bounding box center [81, 252] width 163 height 27
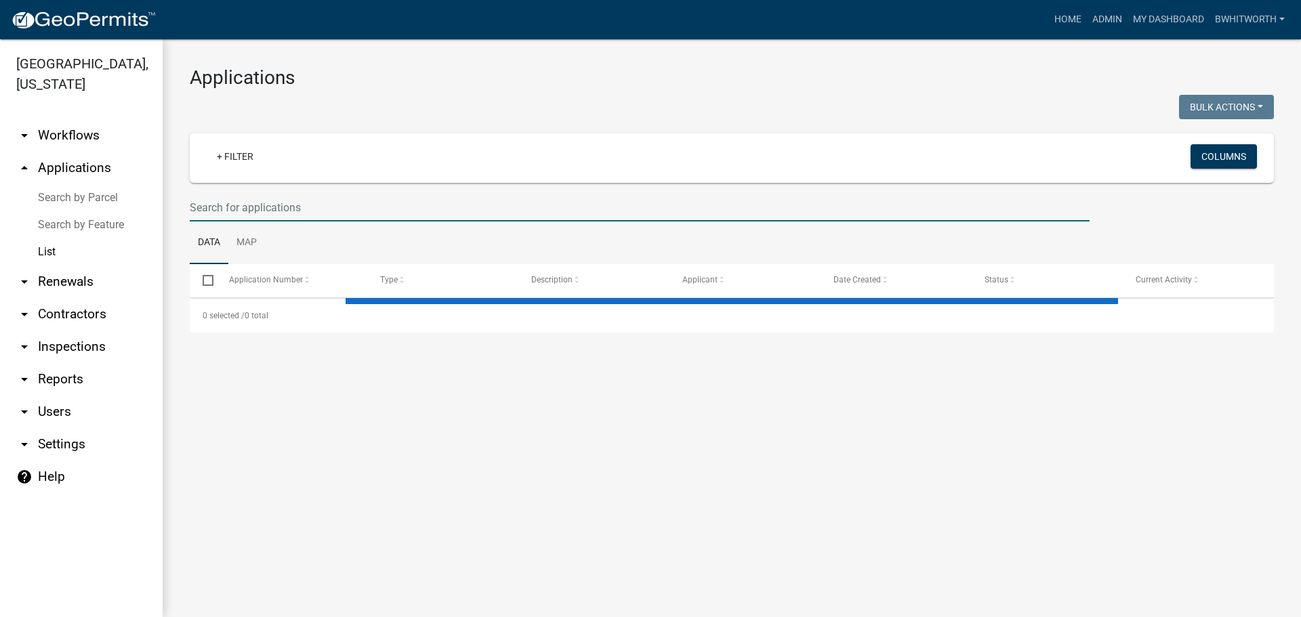
click at [319, 203] on input "text" at bounding box center [640, 208] width 900 height 28
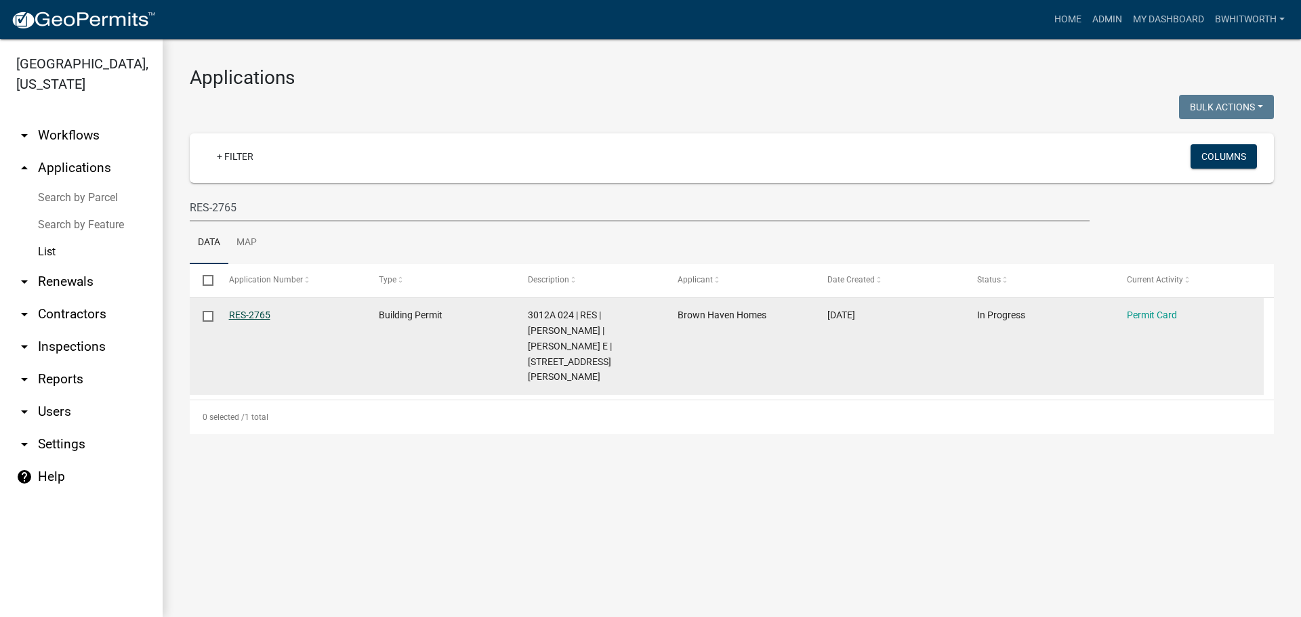
click at [243, 318] on link "RES-2765" at bounding box center [249, 315] width 41 height 11
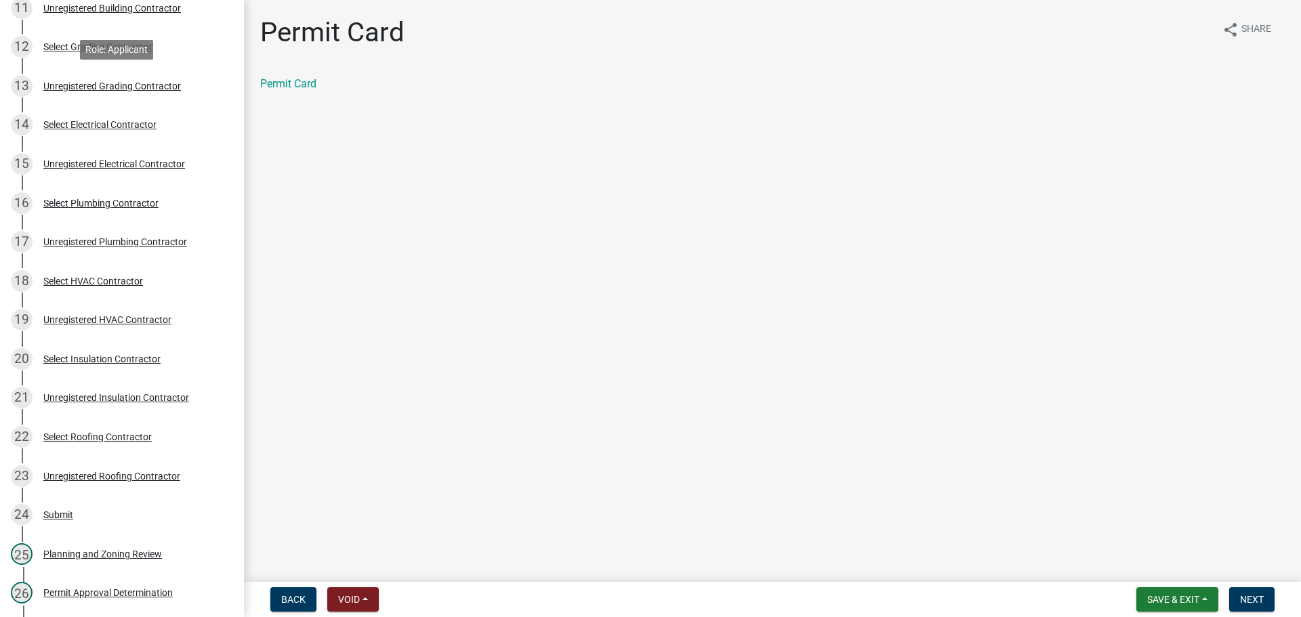
scroll to position [746, 0]
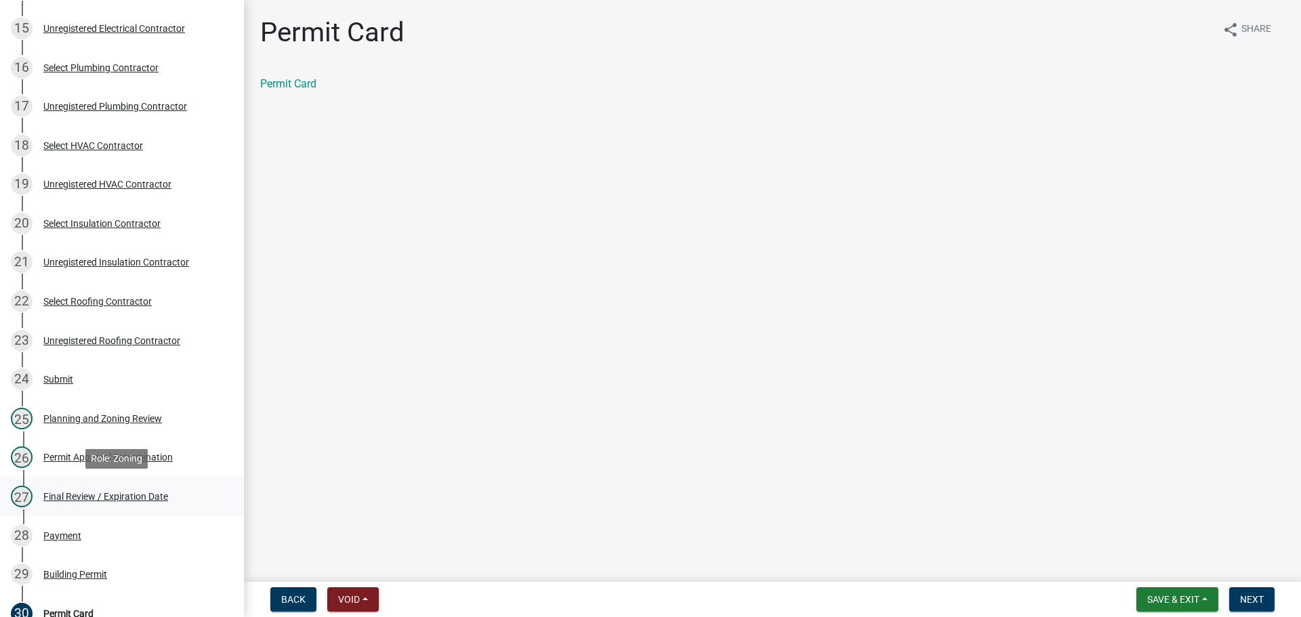
click at [59, 489] on div "27 Final Review / Expiration Date" at bounding box center [116, 497] width 211 height 22
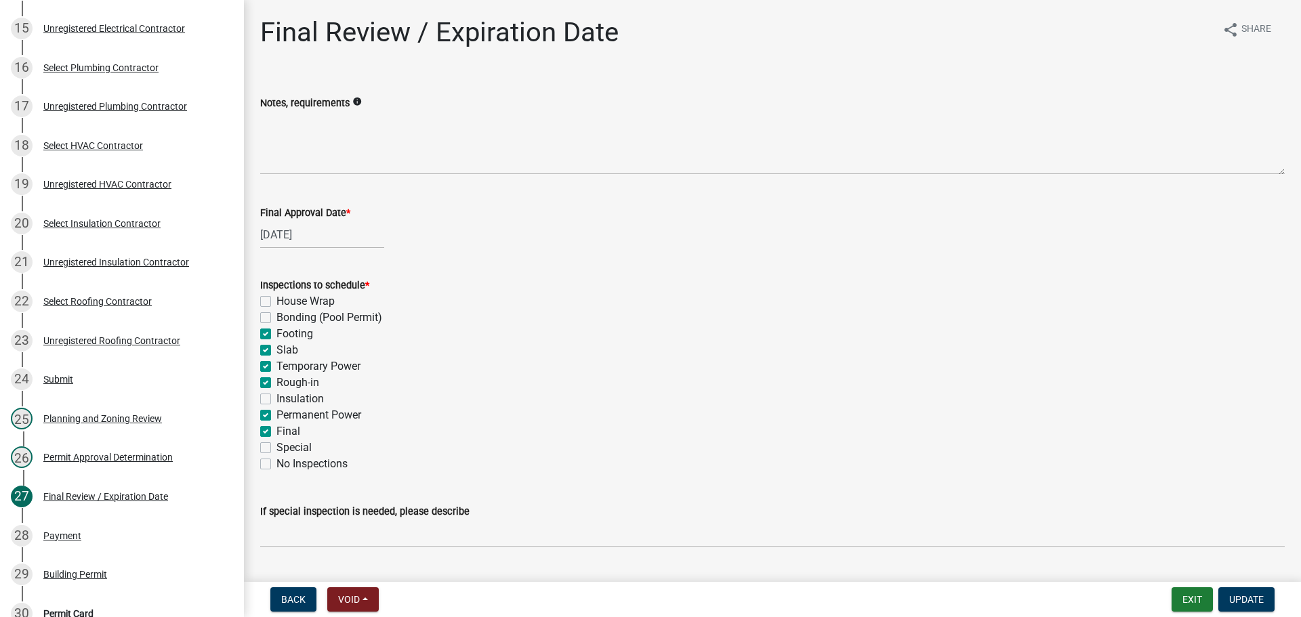
click at [277, 331] on label "Footing" at bounding box center [295, 334] width 37 height 16
click at [277, 331] on input "Footing" at bounding box center [281, 330] width 9 height 9
click at [277, 346] on label "Slab" at bounding box center [288, 350] width 22 height 16
click at [277, 346] on input "Slab" at bounding box center [281, 346] width 9 height 9
click at [277, 364] on label "Temporary Power" at bounding box center [319, 367] width 84 height 16
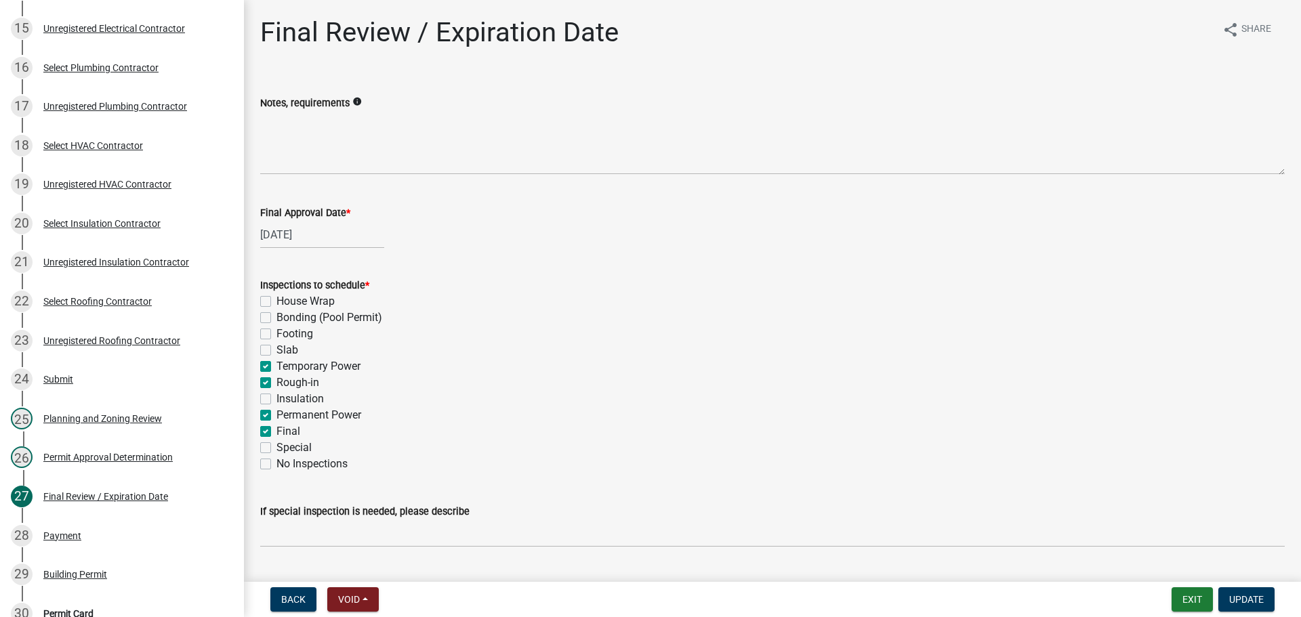
click at [277, 364] on input "Temporary Power" at bounding box center [281, 363] width 9 height 9
click at [277, 383] on label "Rough-in" at bounding box center [298, 383] width 43 height 16
click at [277, 383] on input "Rough-in" at bounding box center [281, 379] width 9 height 9
drag, startPoint x: 270, startPoint y: 416, endPoint x: 297, endPoint y: 428, distance: 29.7
click at [277, 416] on label "Permanent Power" at bounding box center [319, 415] width 85 height 16
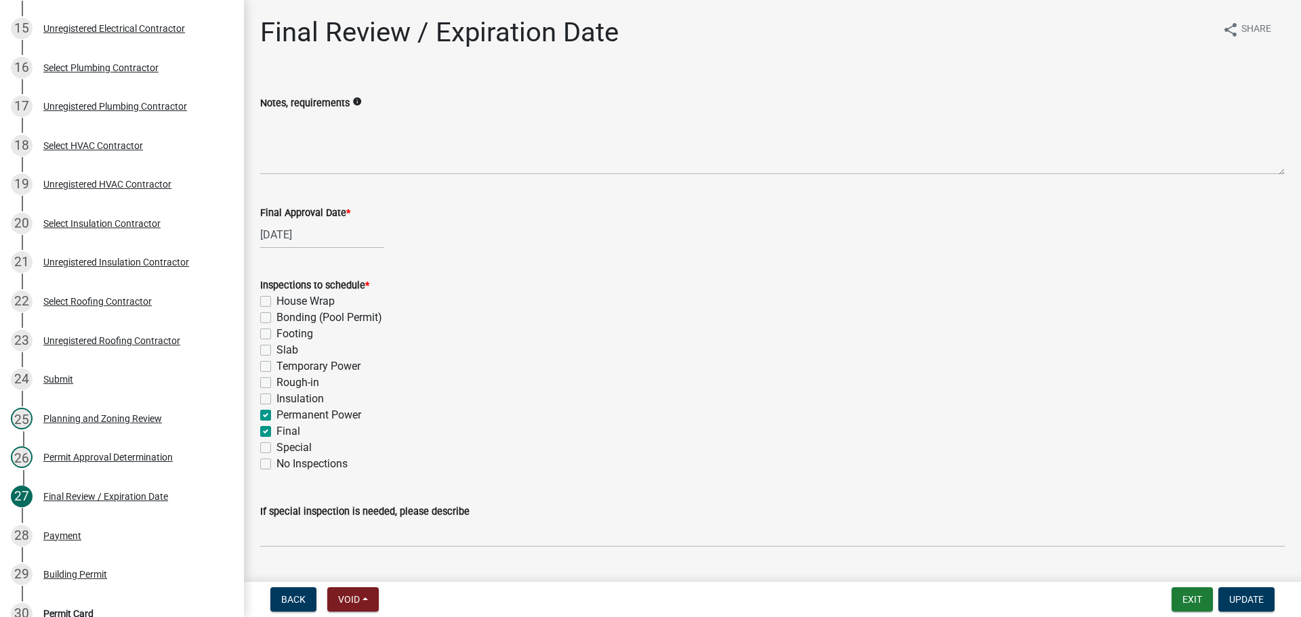
click at [277, 416] on input "Permanent Power" at bounding box center [281, 411] width 9 height 9
click at [1246, 603] on span "Update" at bounding box center [1246, 599] width 35 height 11
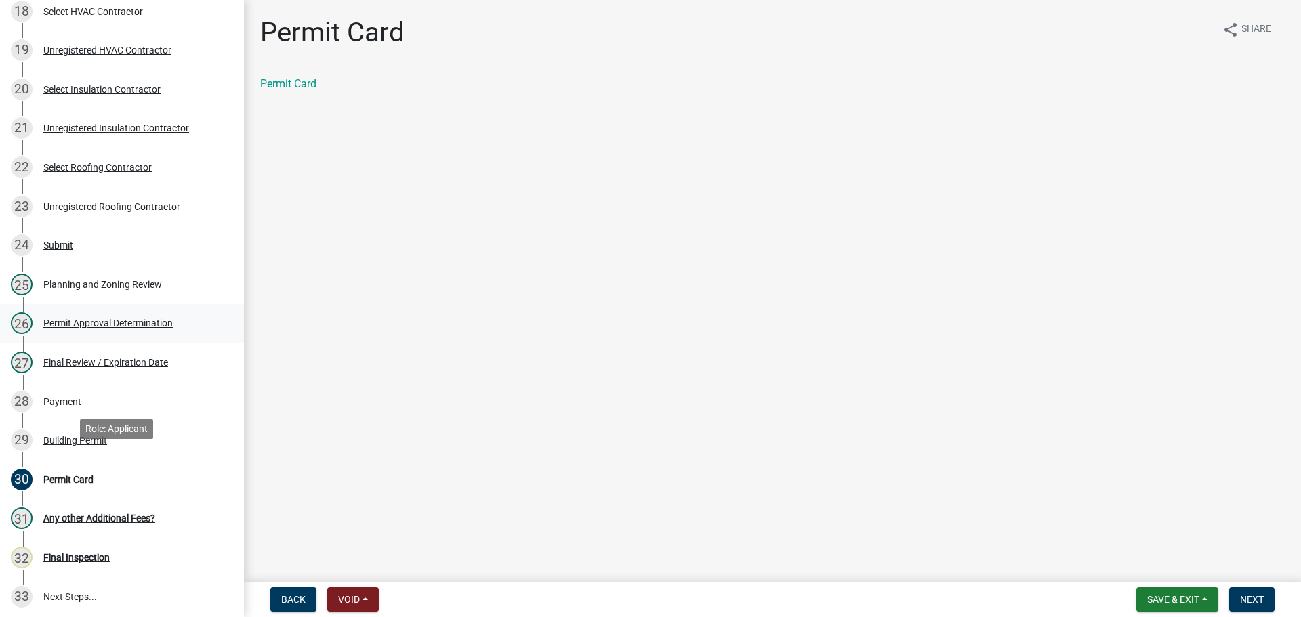
scroll to position [949, 0]
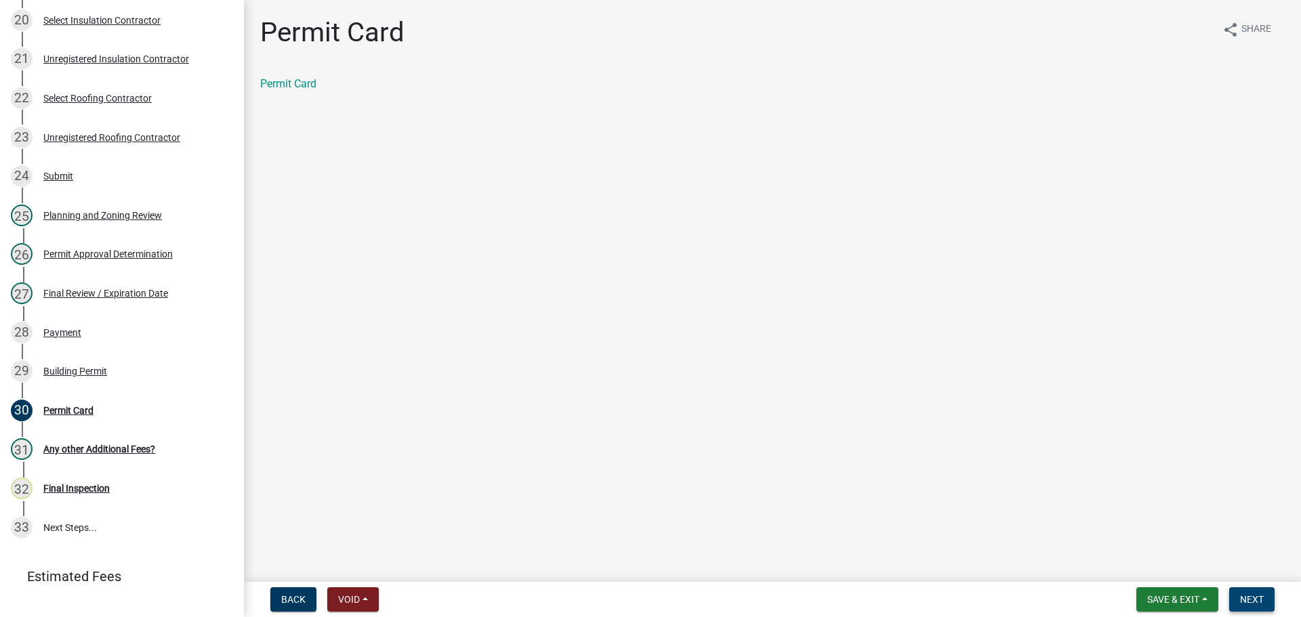
click at [1264, 596] on span "Next" at bounding box center [1252, 599] width 24 height 11
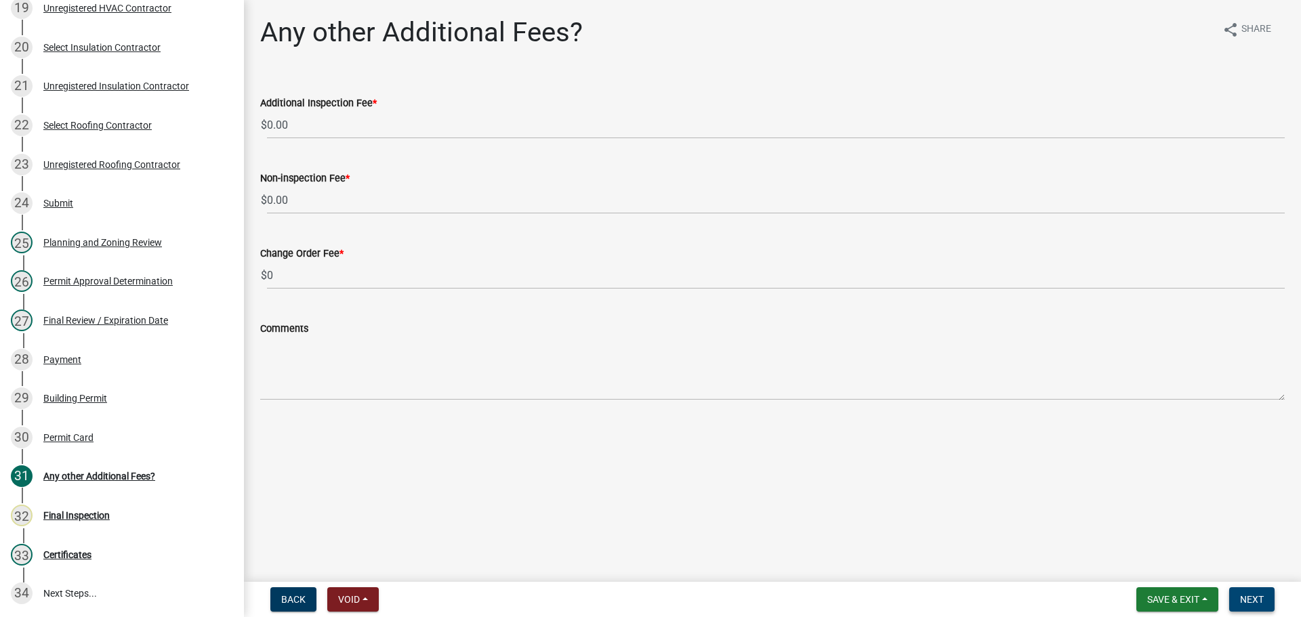
scroll to position [1015, 0]
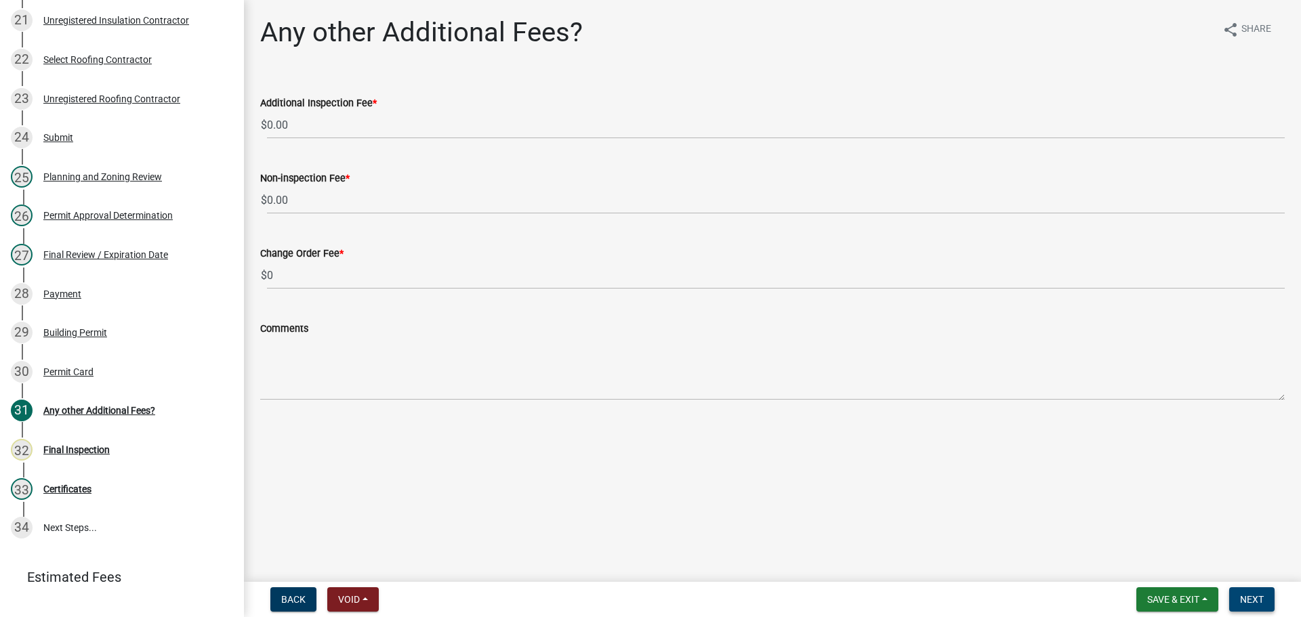
click at [1249, 600] on span "Next" at bounding box center [1252, 599] width 24 height 11
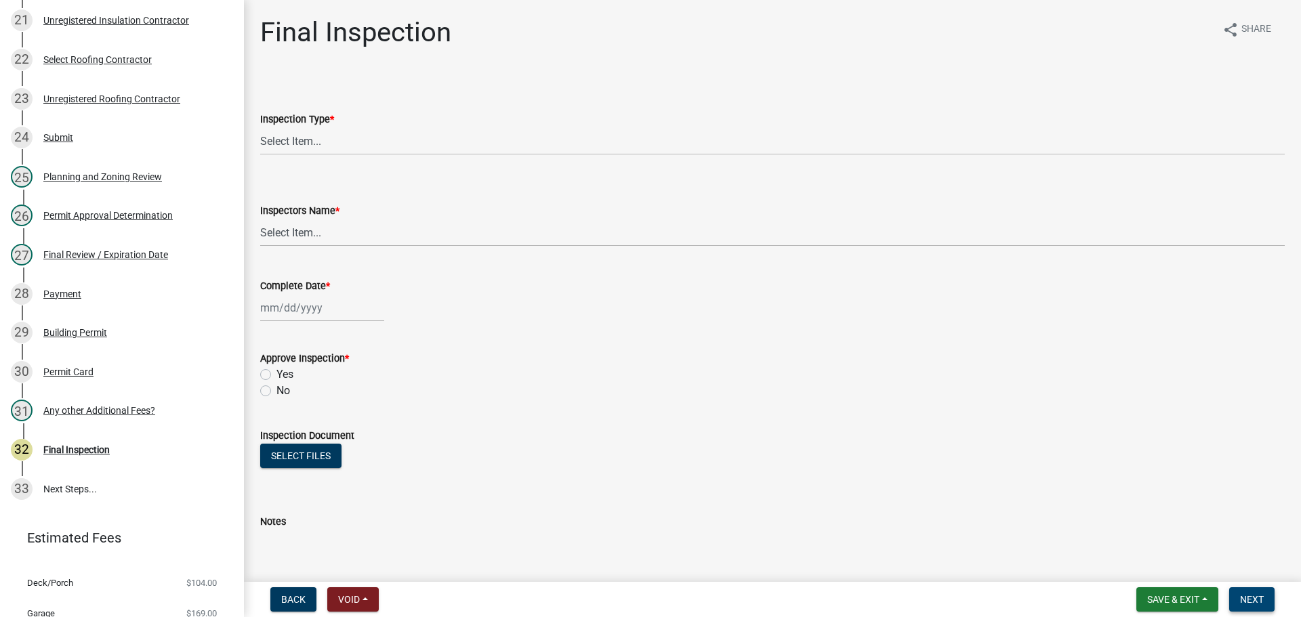
scroll to position [976, 0]
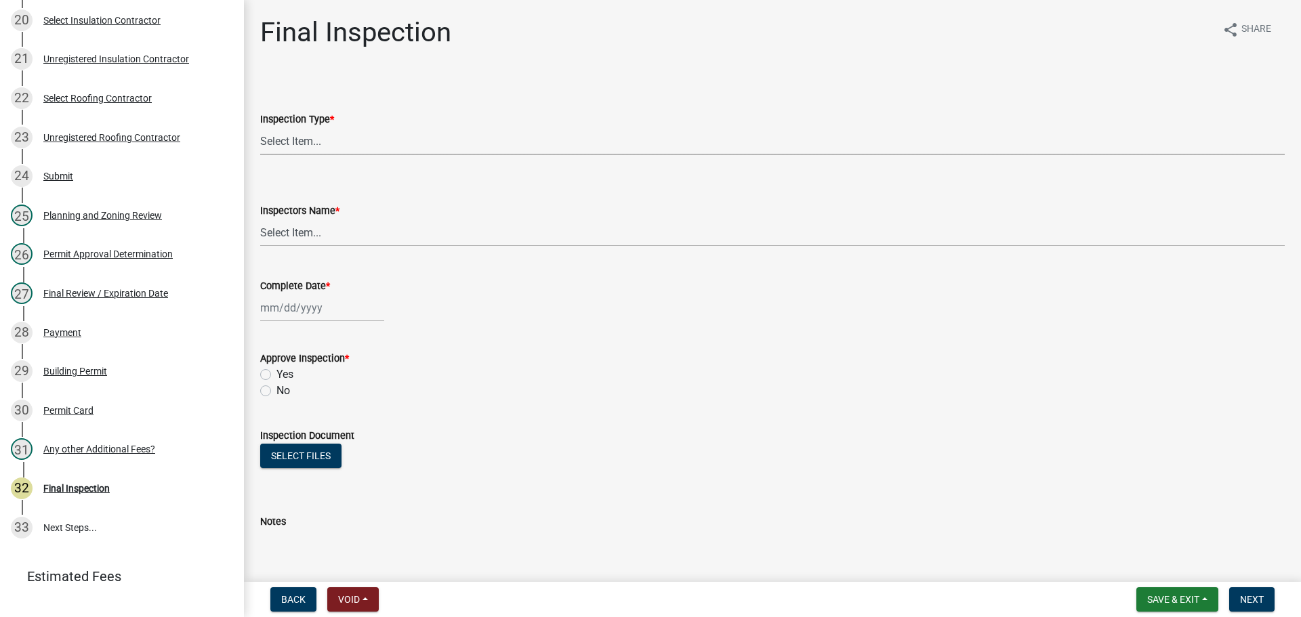
click at [316, 139] on select "Select Item... Final" at bounding box center [772, 141] width 1025 height 28
click at [260, 127] on select "Select Item... Final" at bounding box center [772, 141] width 1025 height 28
click at [325, 234] on select "Select Item... khenson (Karen Henson) j.bouhl (Joe Bouhl) Engineer / Electricia…" at bounding box center [772, 233] width 1025 height 28
click at [260, 219] on select "Select Item... khenson (Karen Henson) j.bouhl (Joe Bouhl) Engineer / Electricia…" at bounding box center [772, 233] width 1025 height 28
click at [314, 309] on div at bounding box center [322, 308] width 124 height 28
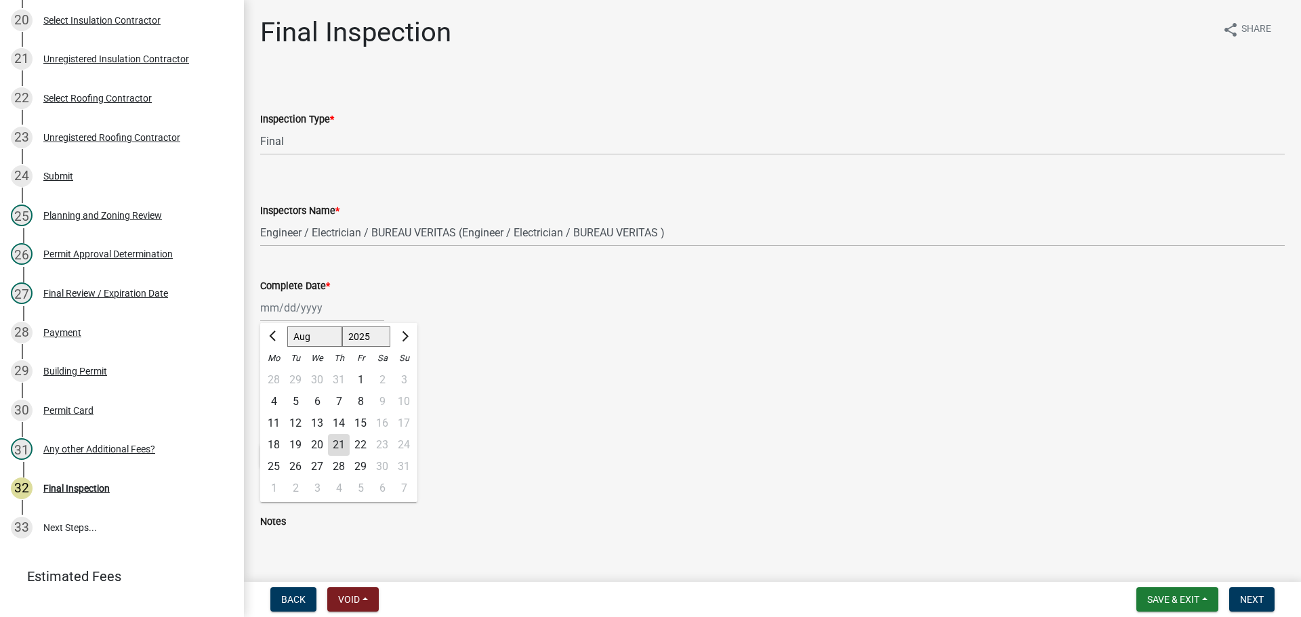
click at [335, 442] on div "21" at bounding box center [339, 445] width 22 height 22
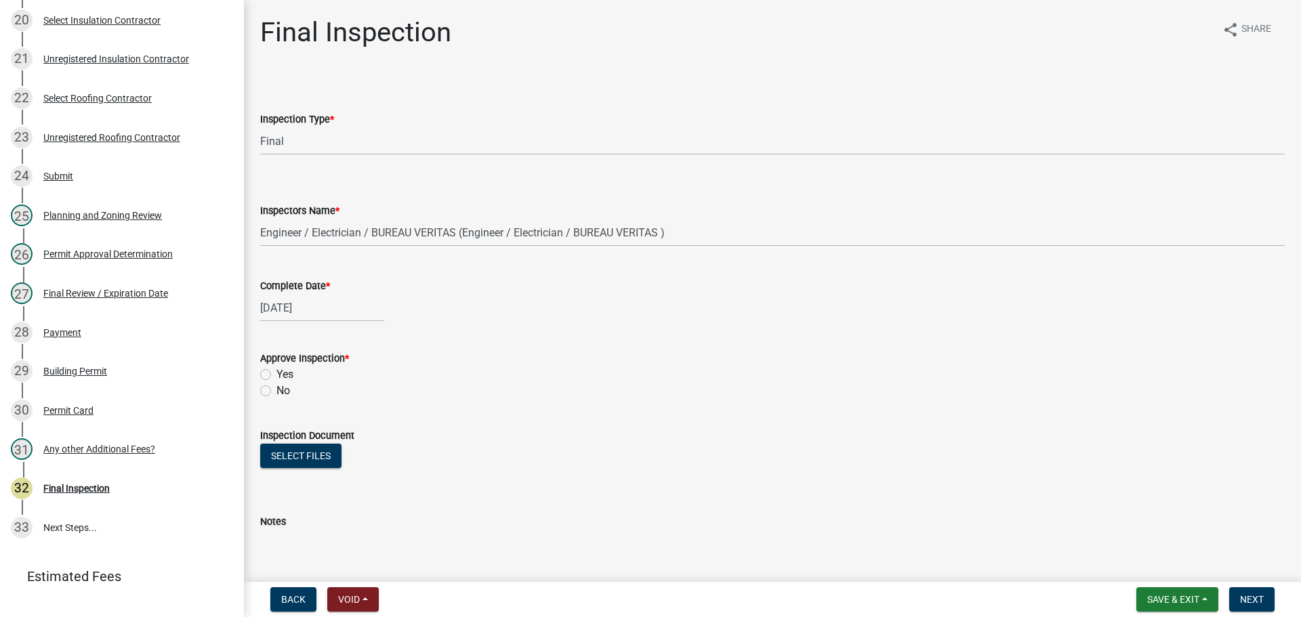
click at [277, 372] on label "Yes" at bounding box center [285, 375] width 17 height 16
click at [277, 372] on input "Yes" at bounding box center [281, 371] width 9 height 9
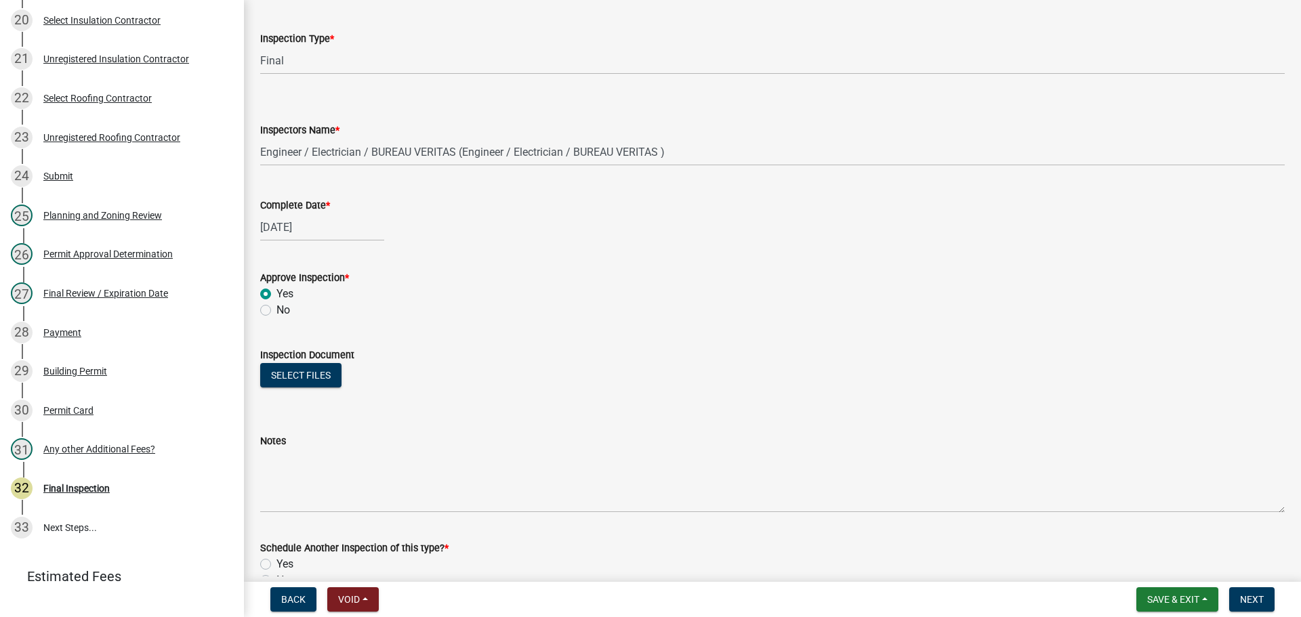
scroll to position [219, 0]
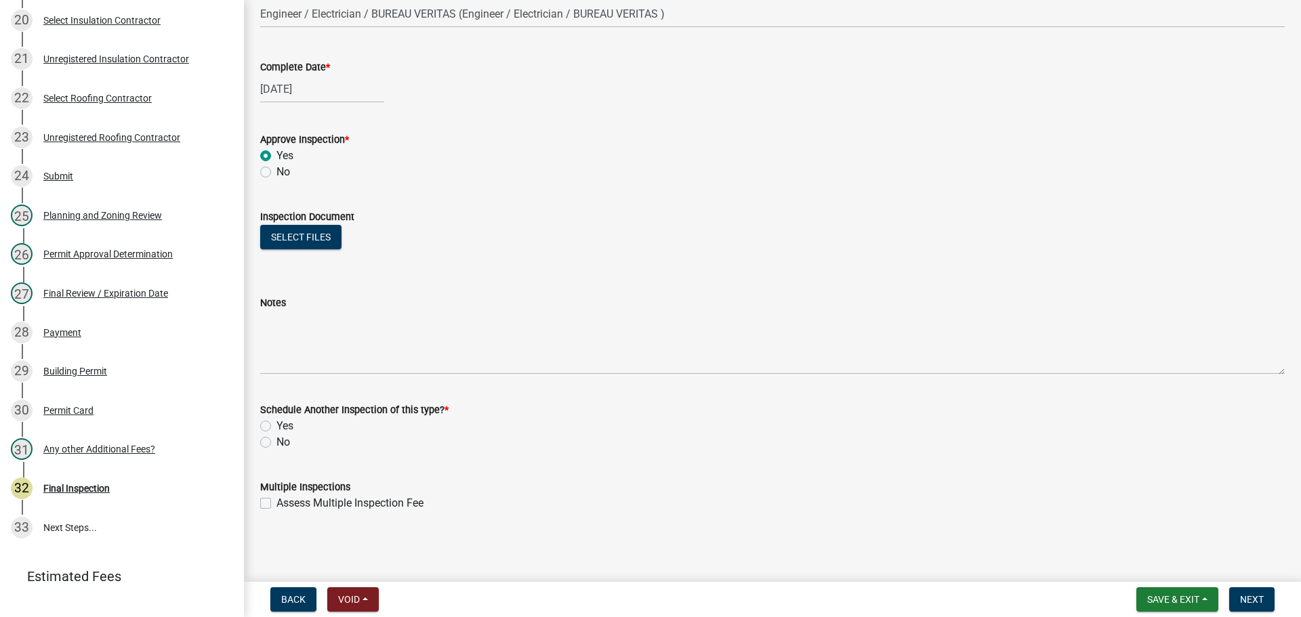
click at [277, 444] on label "No" at bounding box center [284, 442] width 14 height 16
click at [277, 443] on input "No" at bounding box center [281, 438] width 9 height 9
click at [1250, 598] on span "Next" at bounding box center [1252, 599] width 24 height 11
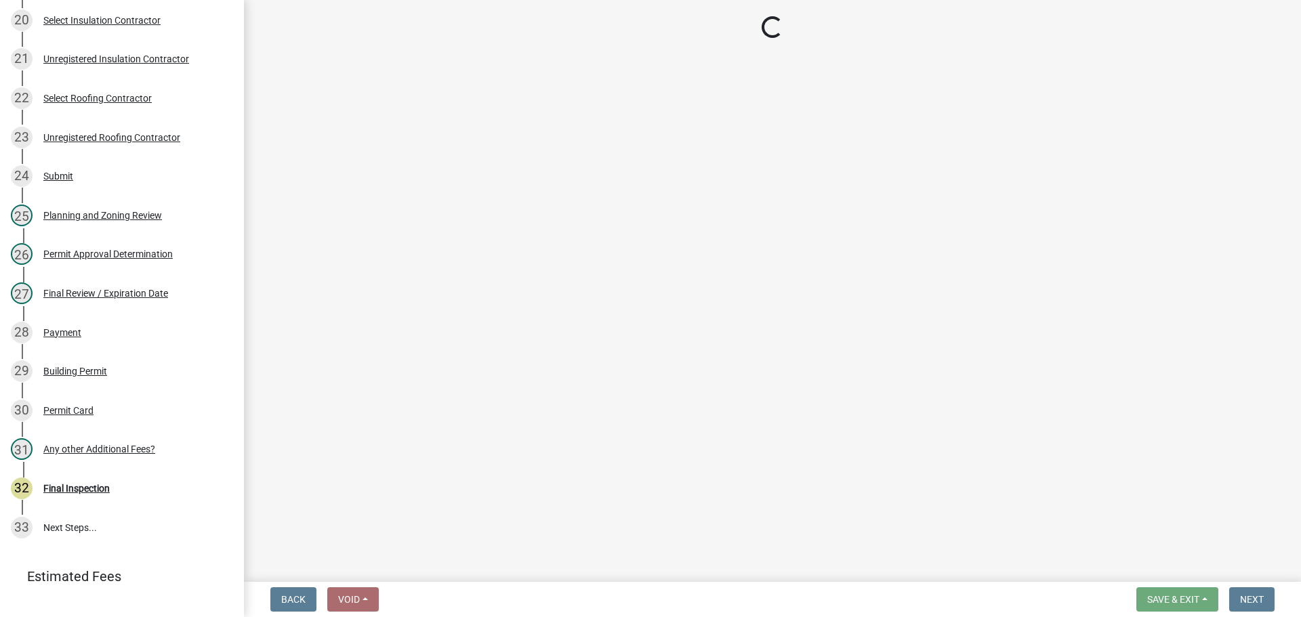
scroll to position [1015, 0]
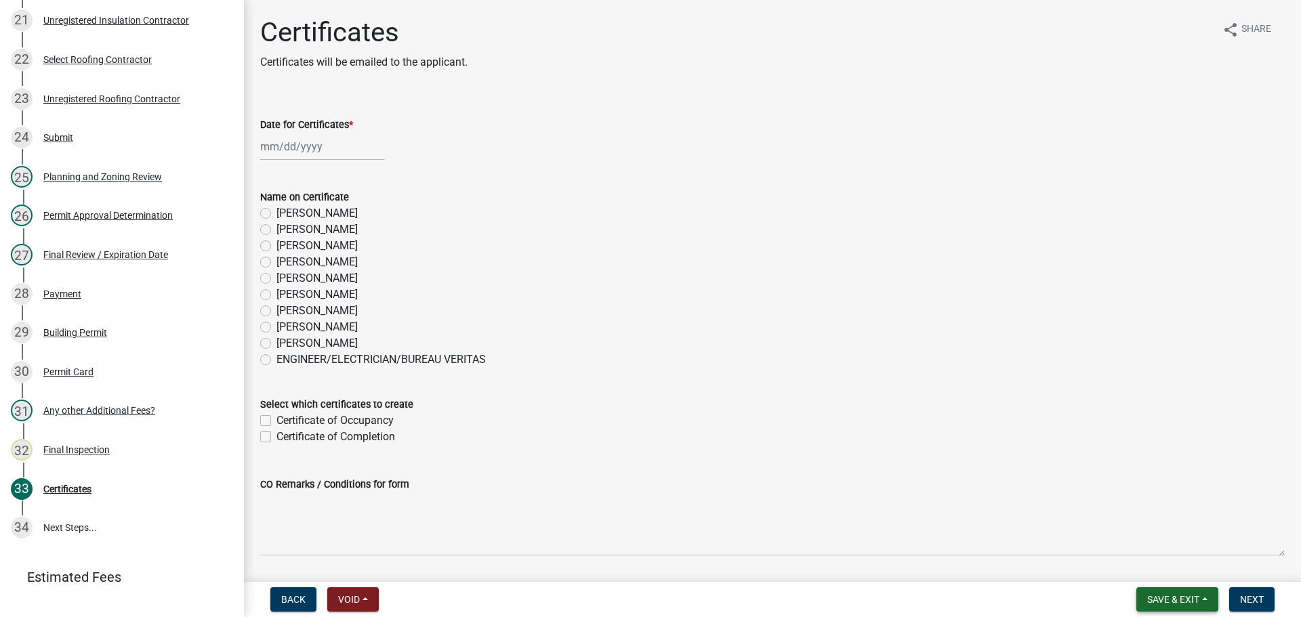
click at [1177, 604] on span "Save & Exit" at bounding box center [1173, 599] width 52 height 11
click at [1173, 574] on button "Save & Exit" at bounding box center [1164, 564] width 108 height 33
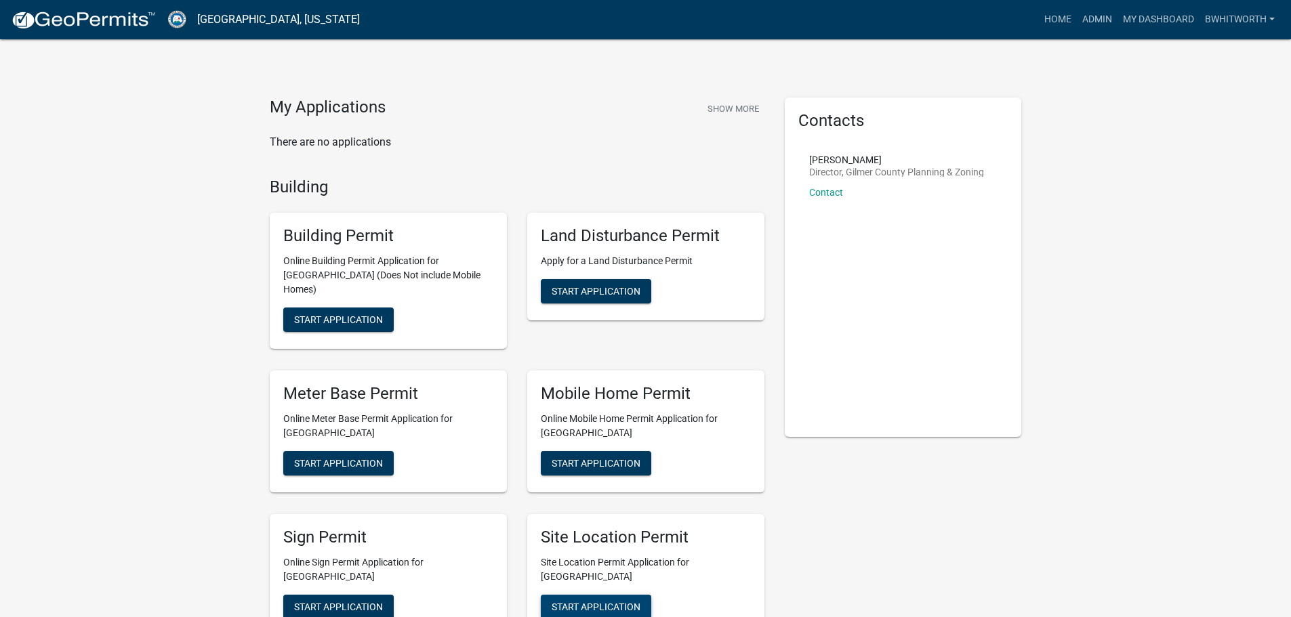
click at [607, 601] on span "Start Application" at bounding box center [596, 606] width 89 height 11
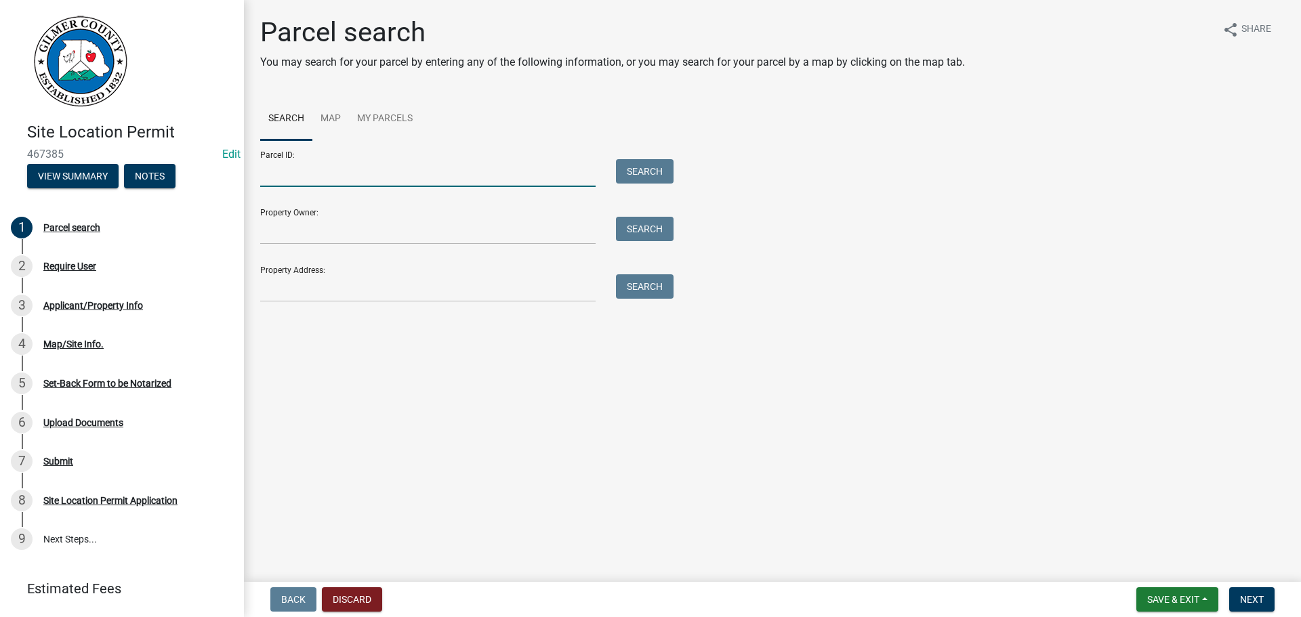
click at [462, 167] on input "Parcel ID:" at bounding box center [427, 173] width 335 height 28
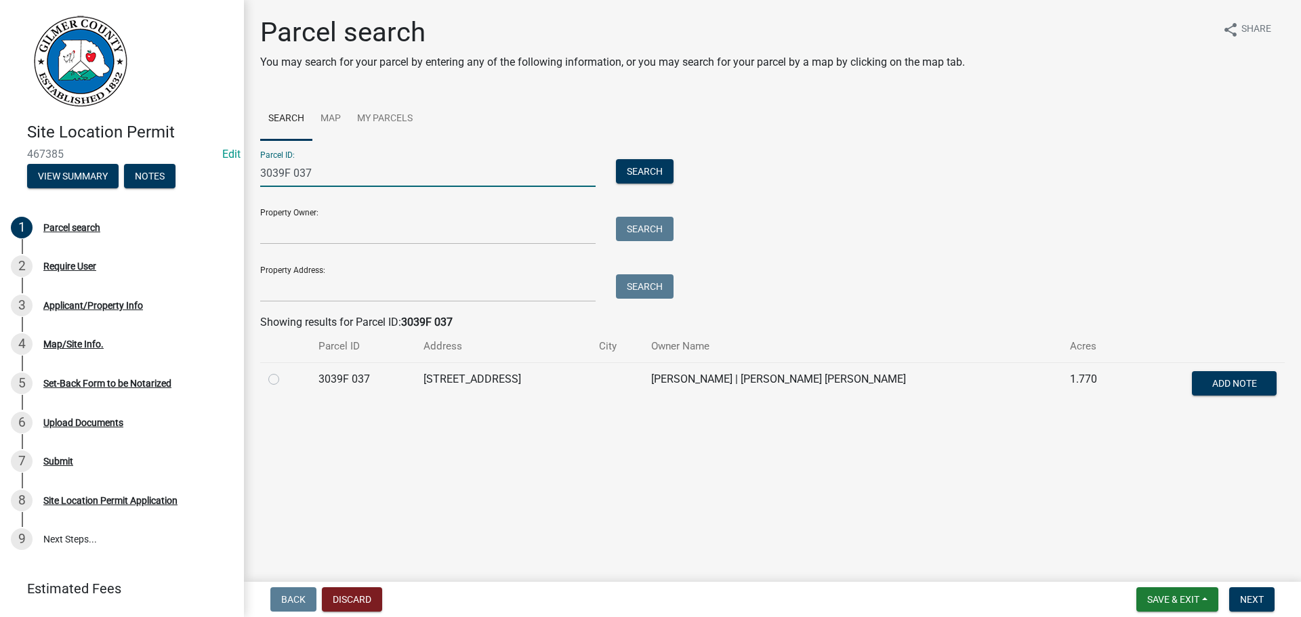
type input "3039F 037"
click at [285, 371] on label at bounding box center [285, 371] width 0 height 0
click at [285, 380] on 037 "radio" at bounding box center [289, 375] width 9 height 9
radio 037 "true"
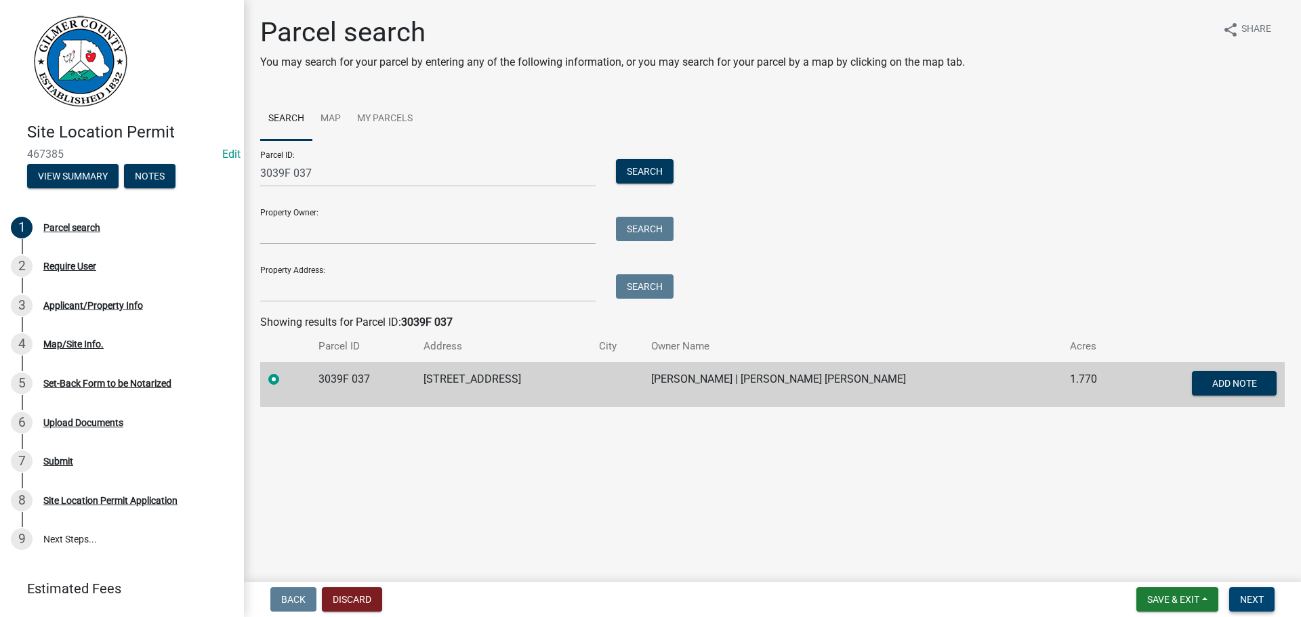
click at [1263, 598] on span "Next" at bounding box center [1252, 599] width 24 height 11
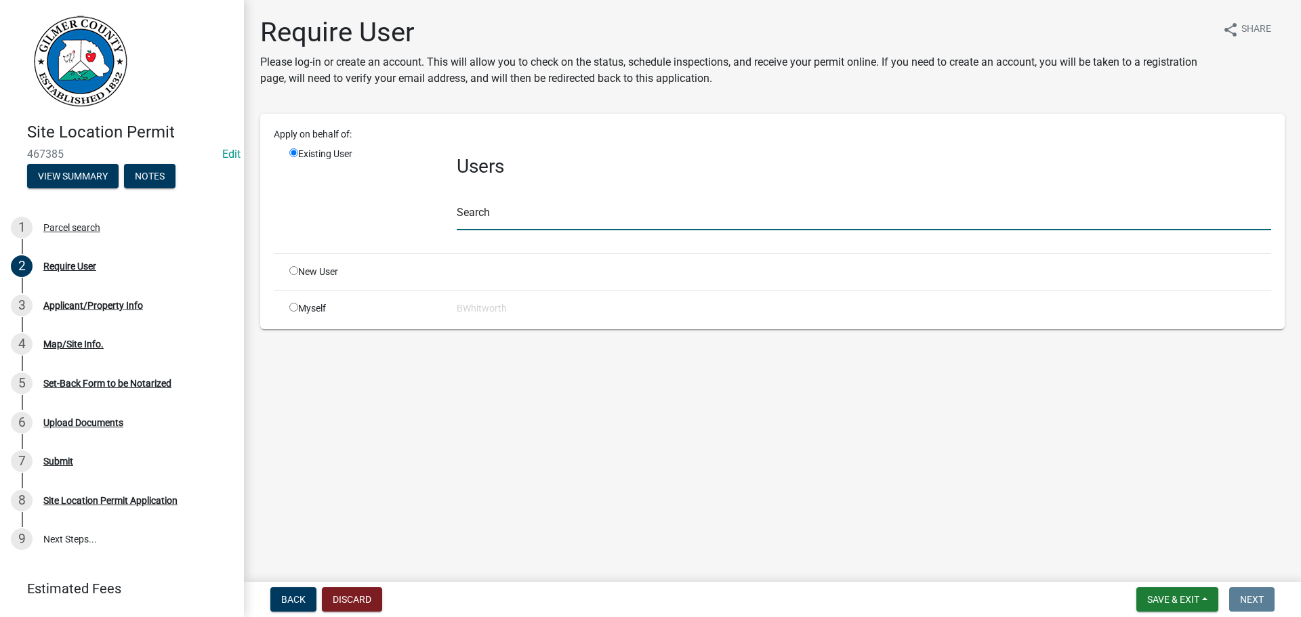
click at [495, 213] on input "text" at bounding box center [864, 217] width 815 height 28
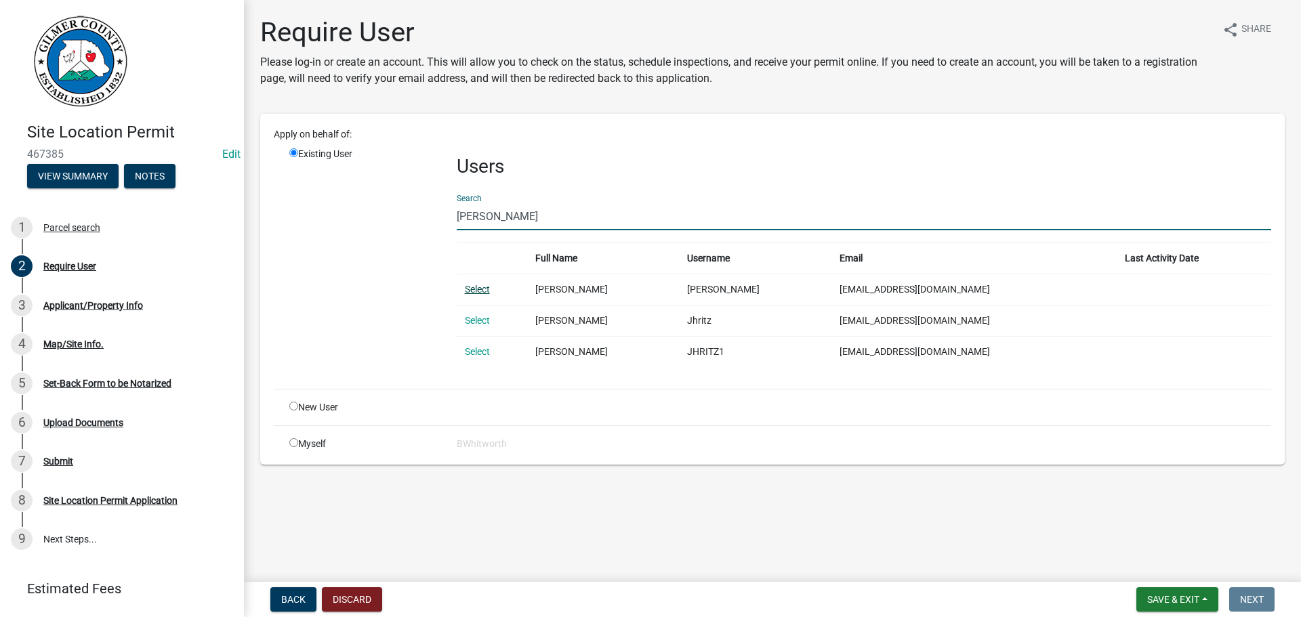
type input "[PERSON_NAME]"
click at [489, 291] on link "Select" at bounding box center [477, 289] width 25 height 11
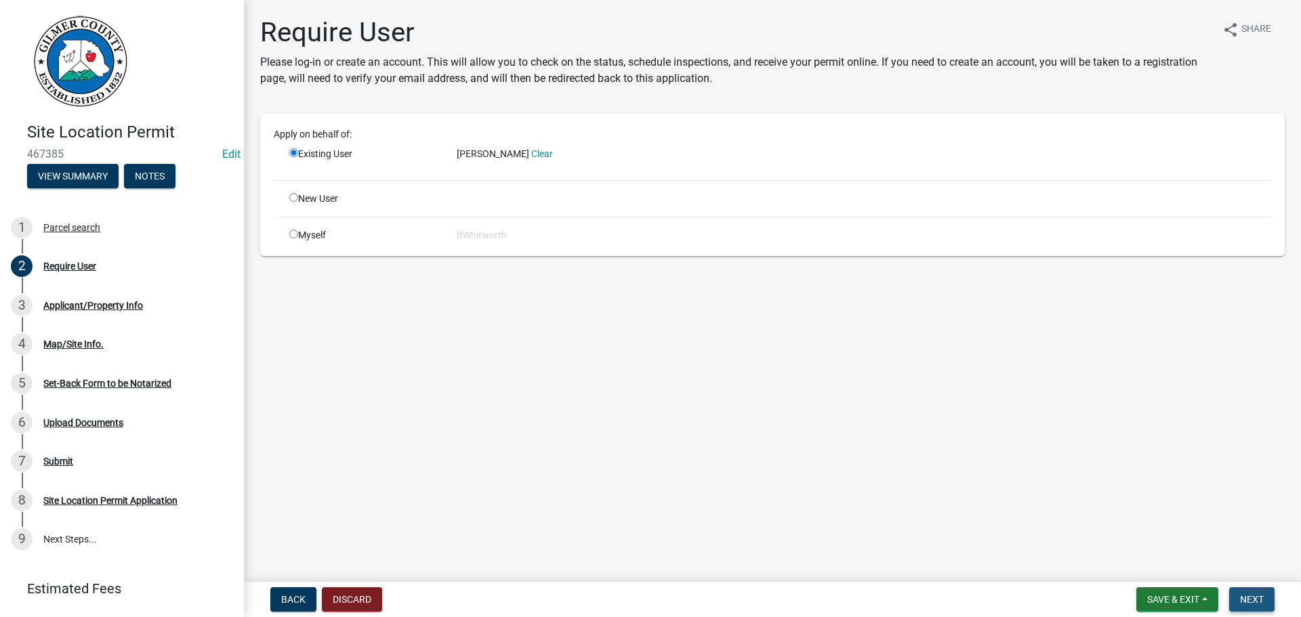
click at [1246, 598] on span "Next" at bounding box center [1252, 599] width 24 height 11
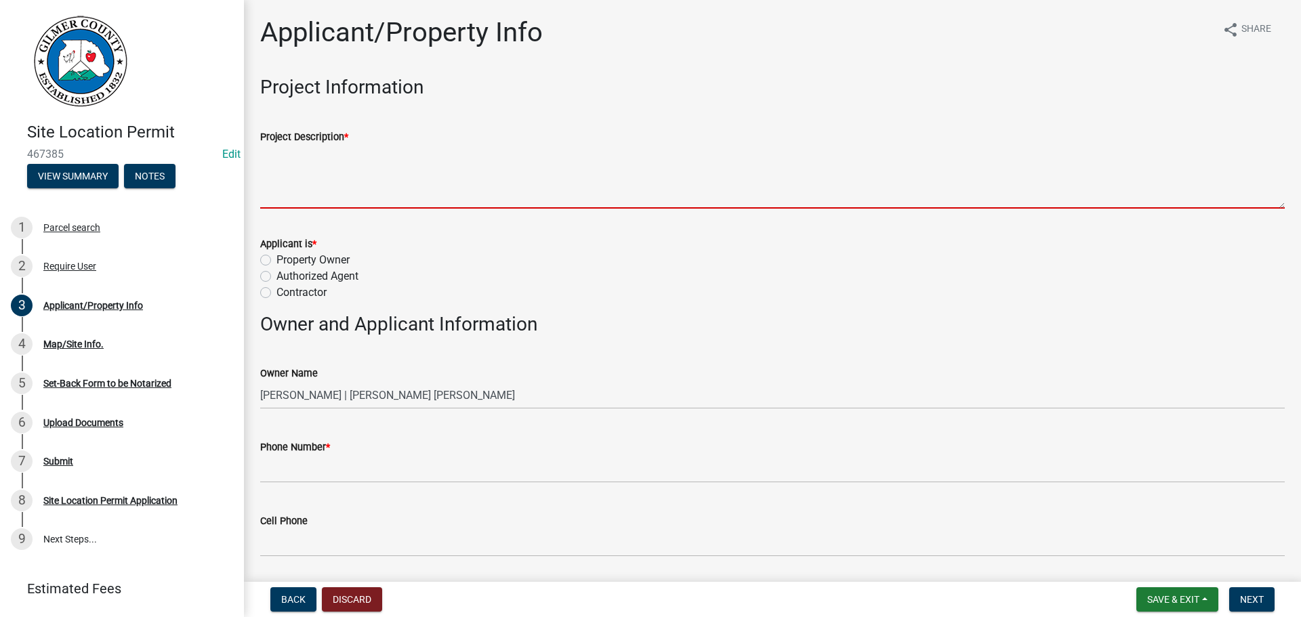
click at [300, 177] on textarea "Project Description *" at bounding box center [772, 177] width 1025 height 64
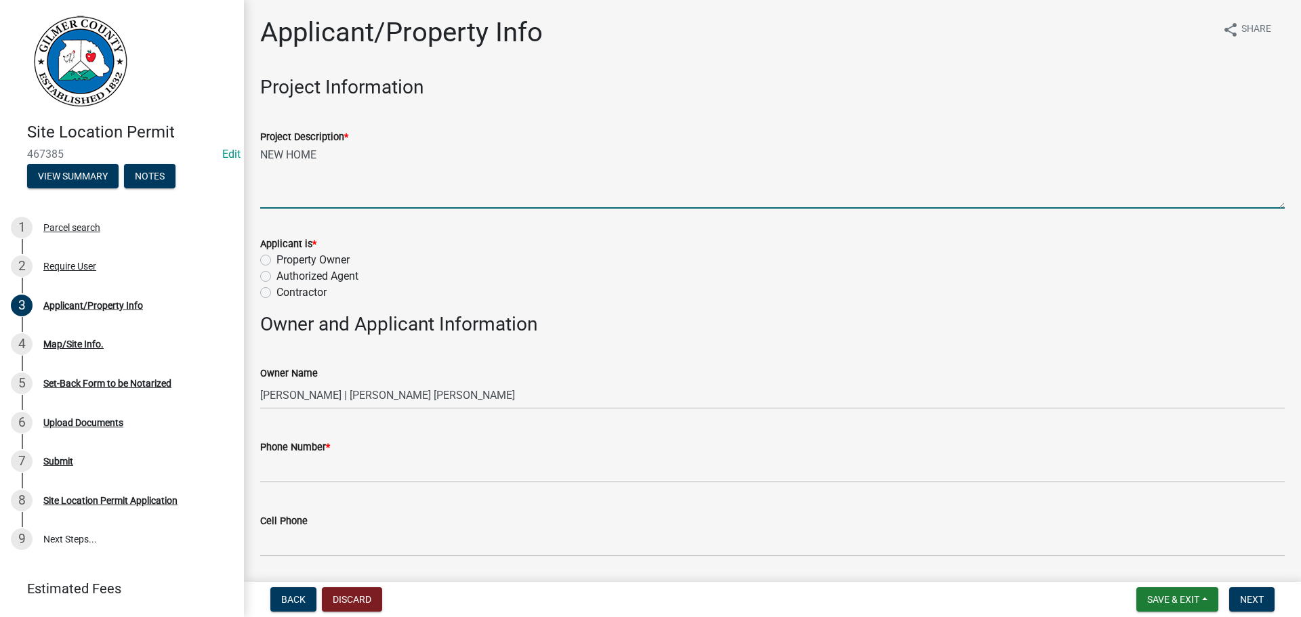
type textarea "NEW HOME"
click at [277, 295] on label "Contractor" at bounding box center [302, 293] width 50 height 16
click at [277, 293] on input "Contractor" at bounding box center [281, 289] width 9 height 9
radio input "true"
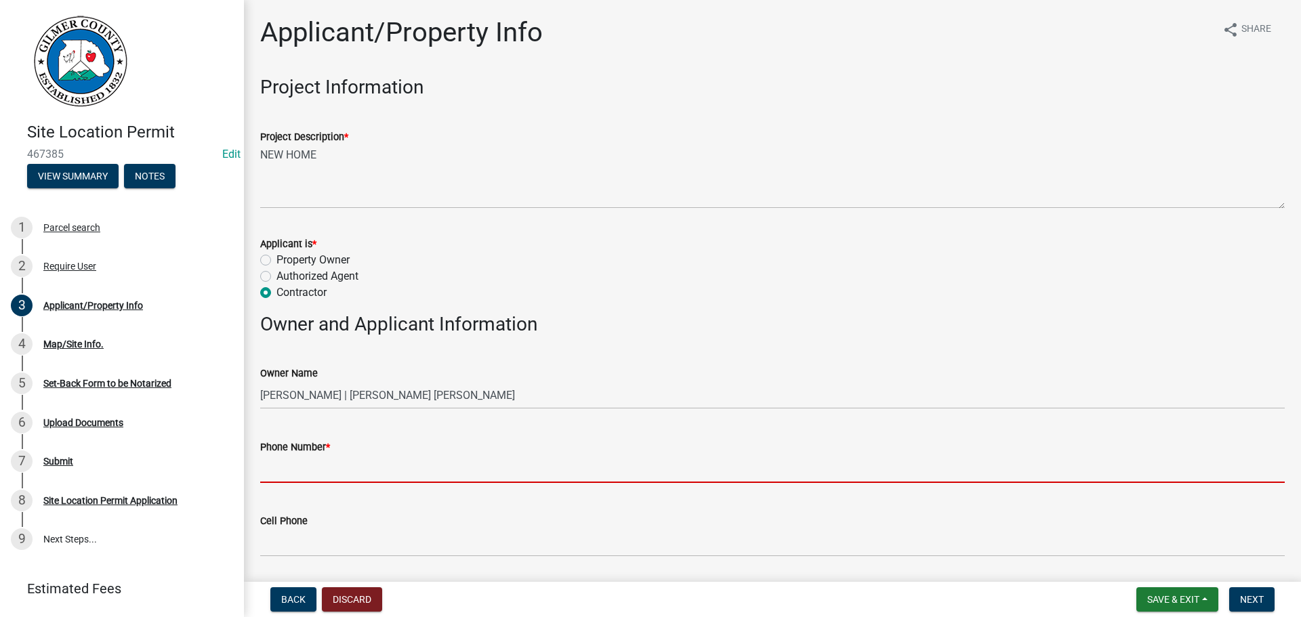
click at [277, 462] on input "Phone Number *" at bounding box center [772, 469] width 1025 height 28
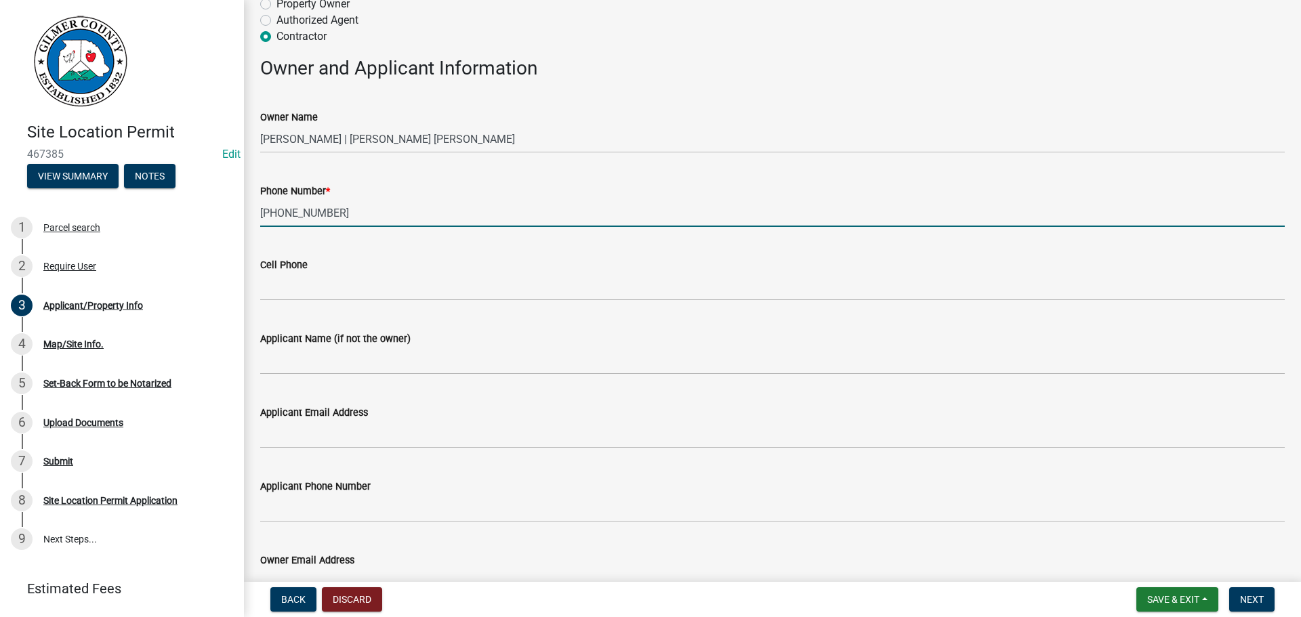
scroll to position [271, 0]
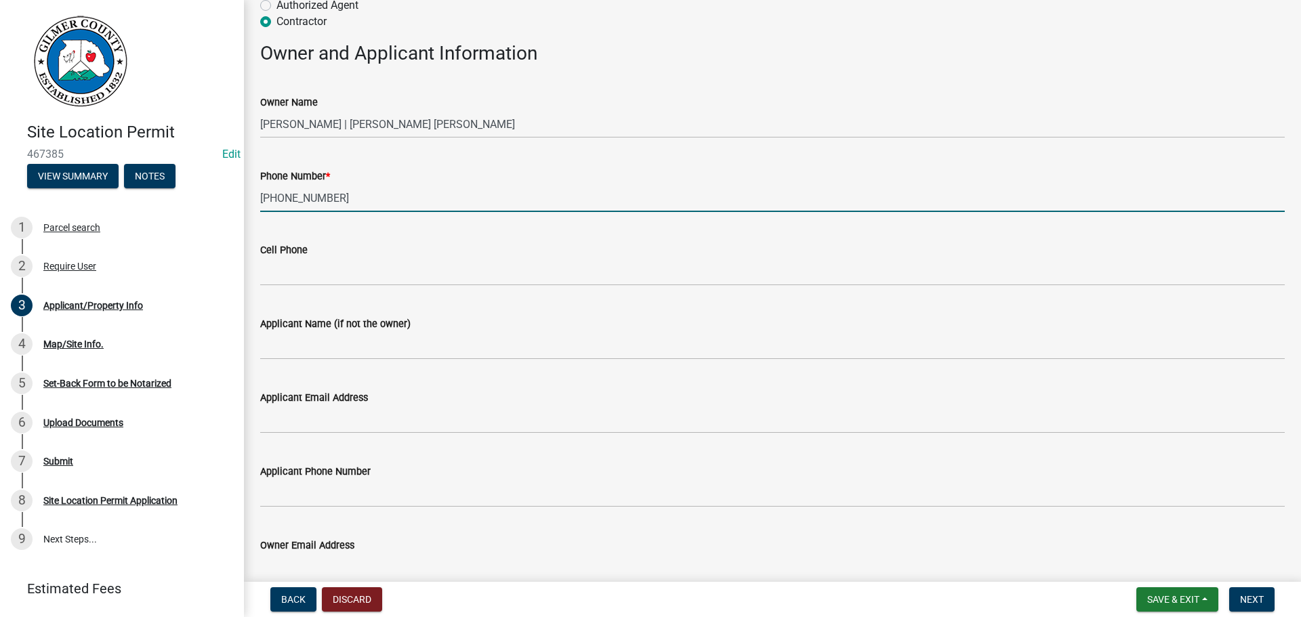
type input "[PHONE_NUMBER]"
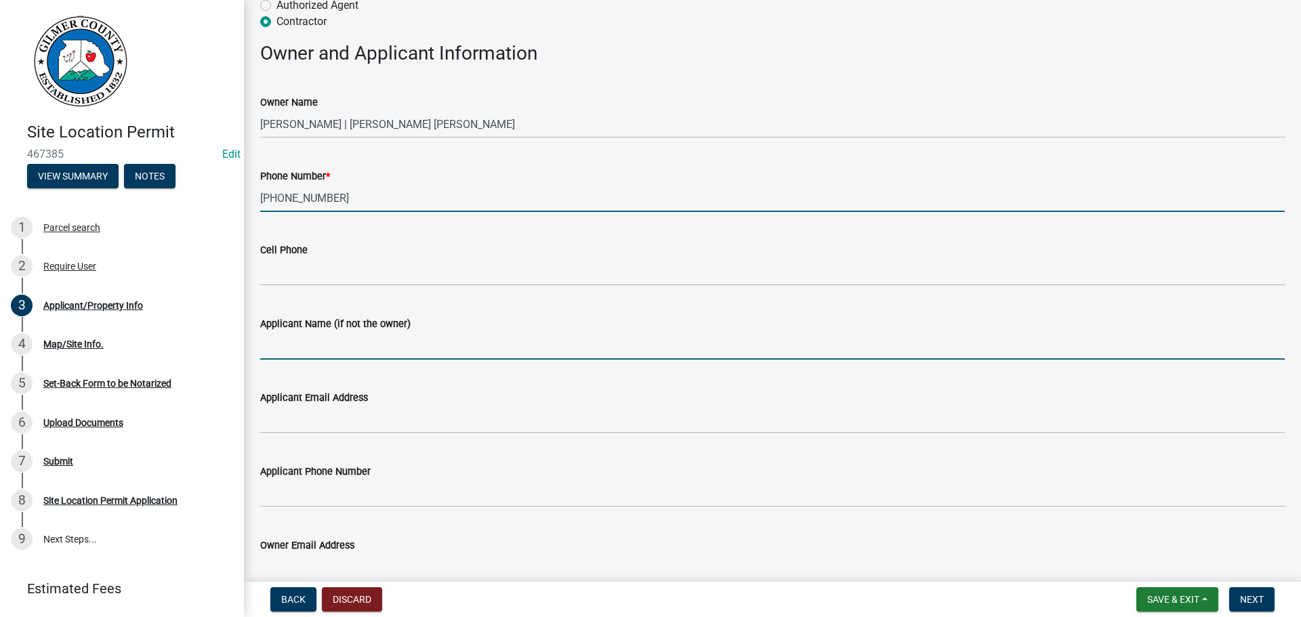
click at [303, 346] on input "Applicant Name (if not the owner)" at bounding box center [772, 346] width 1025 height 28
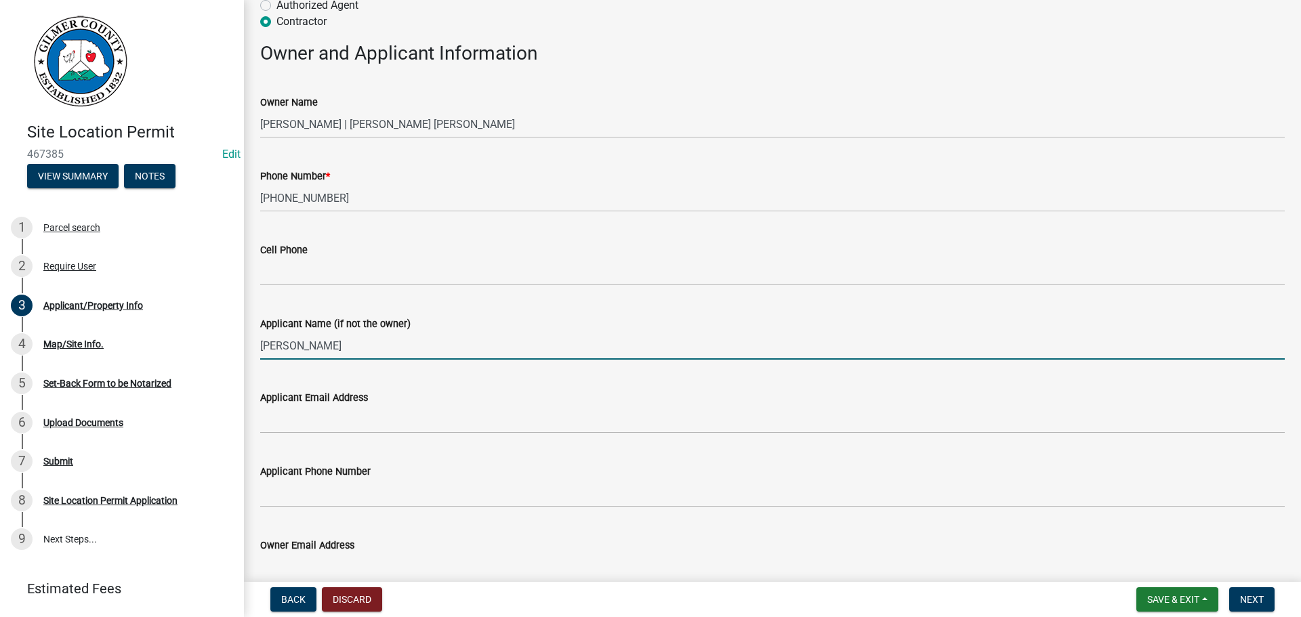
type input "[PERSON_NAME]"
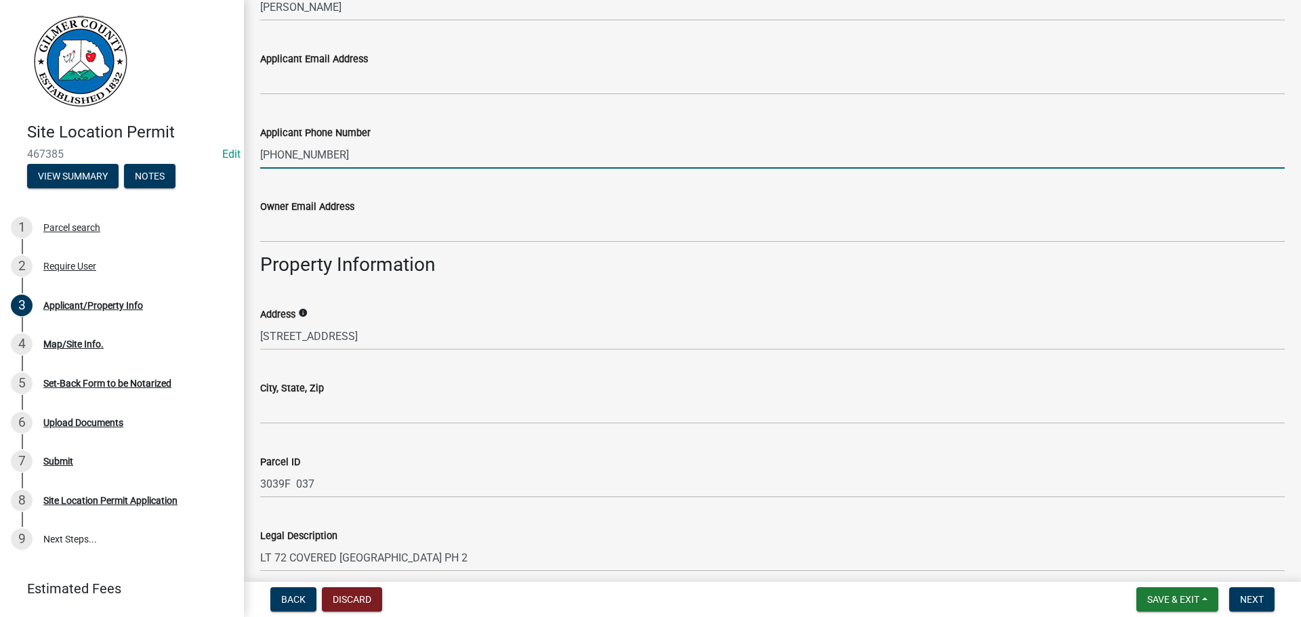
scroll to position [813, 0]
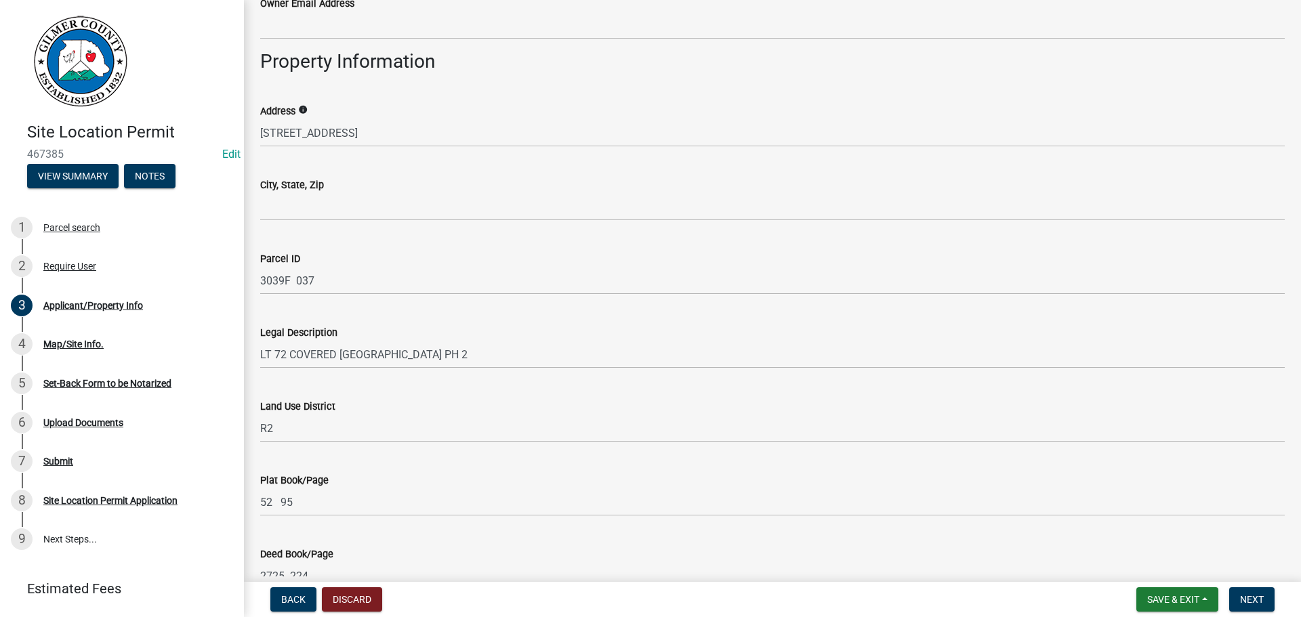
type input "[PHONE_NUMBER]"
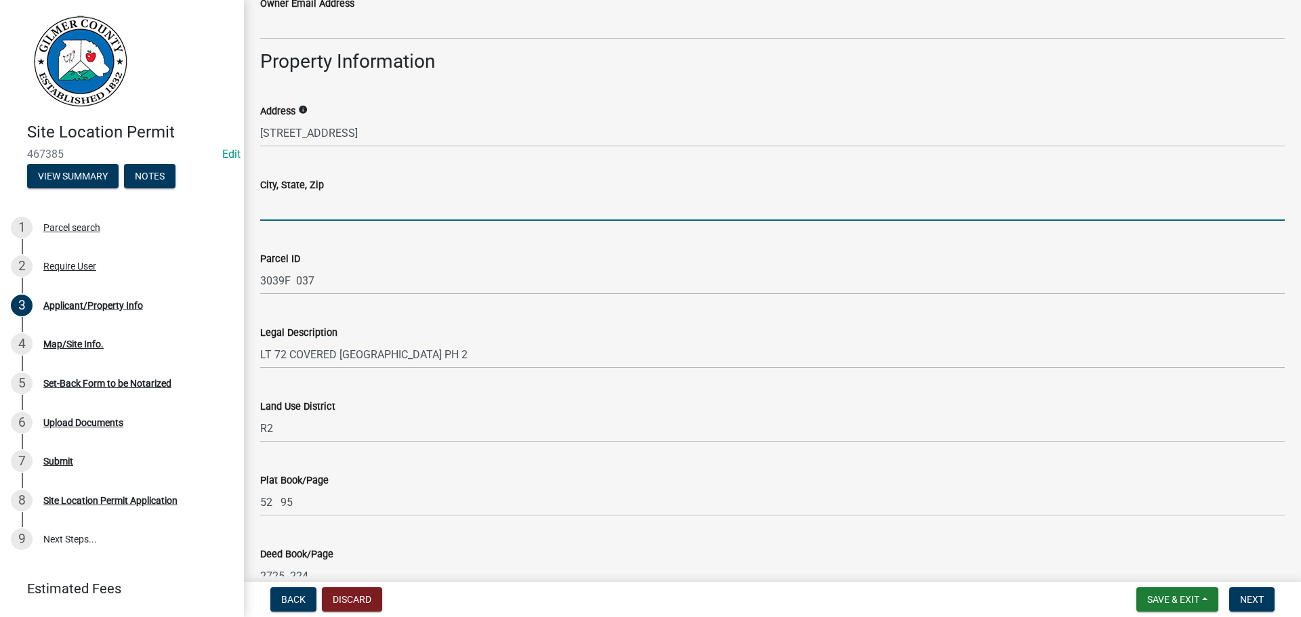
click at [273, 203] on input "City, State, Zip" at bounding box center [772, 207] width 1025 height 28
type input "ELLIJAY GA 30540"
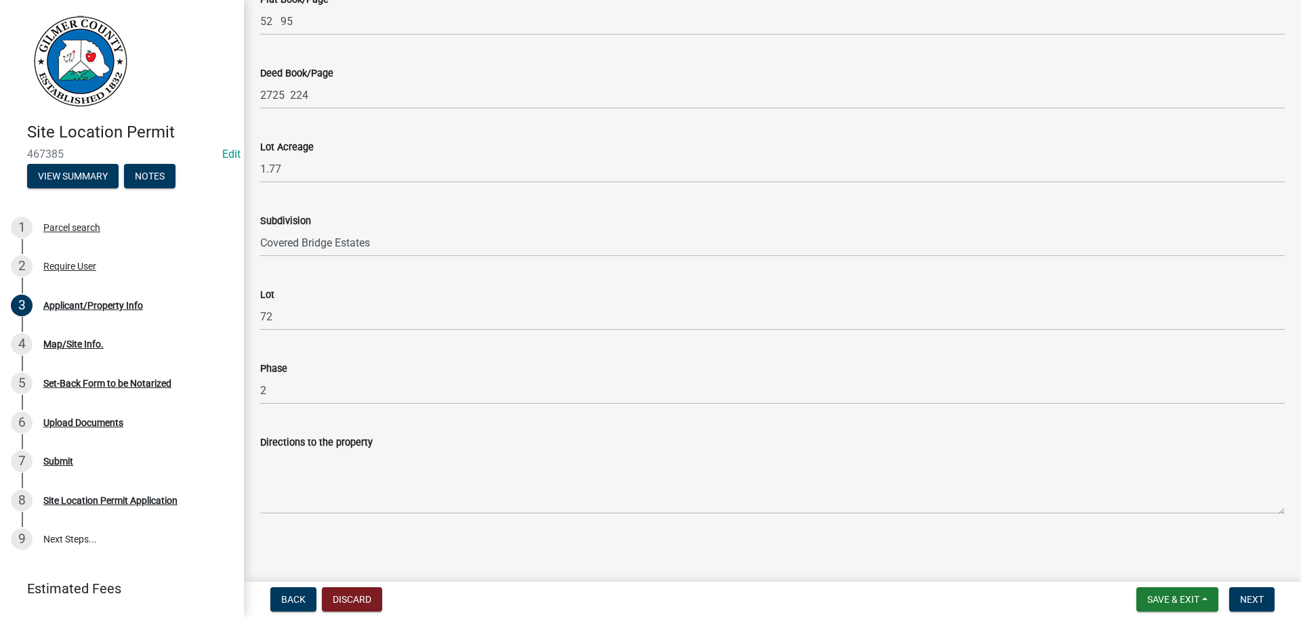
scroll to position [1296, 0]
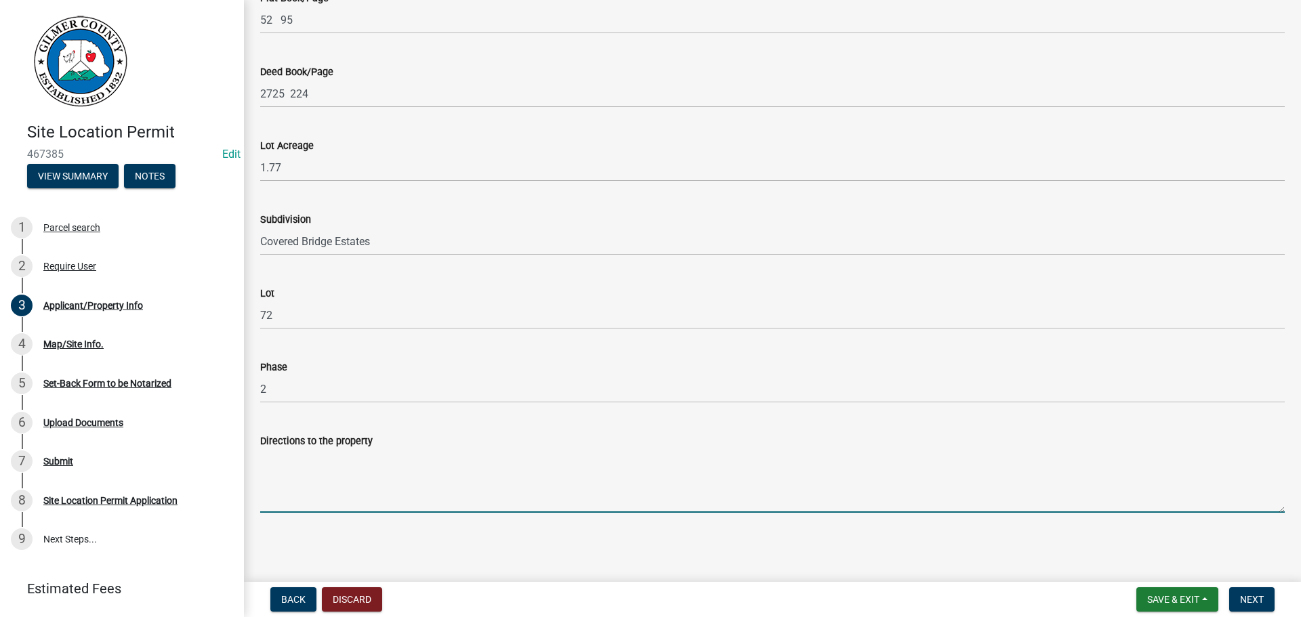
click at [353, 488] on textarea "Directions to the property" at bounding box center [772, 481] width 1025 height 64
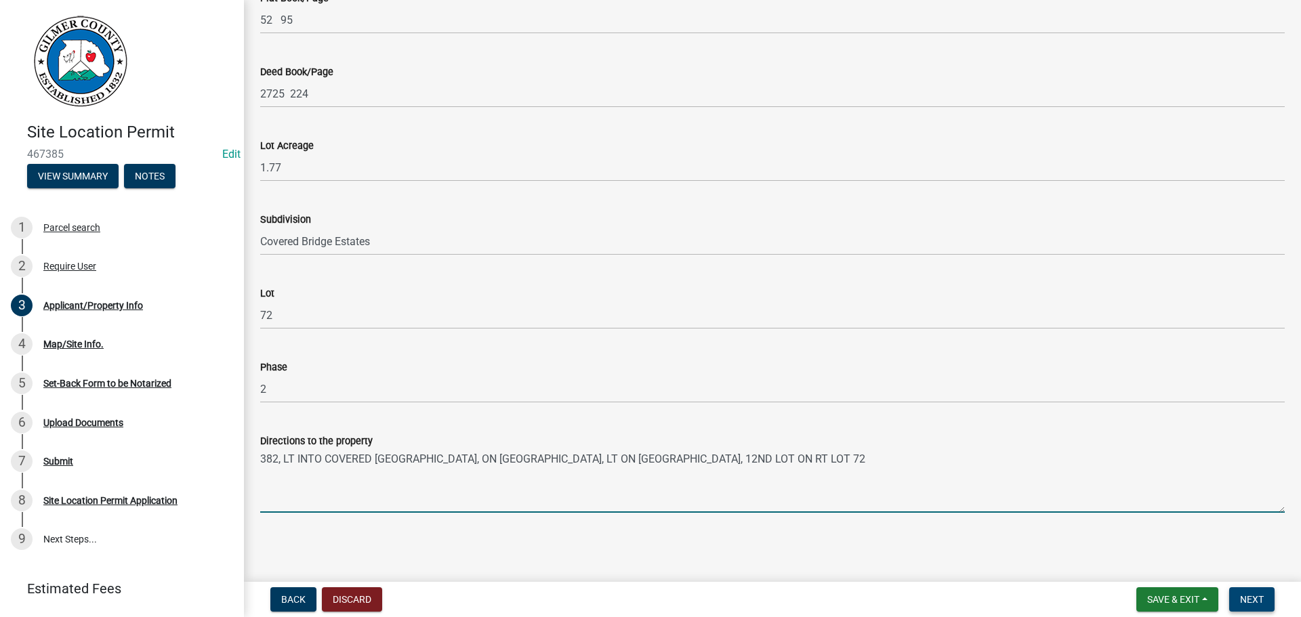
type textarea "382, LT INTO COVERED [GEOGRAPHIC_DATA], ON [GEOGRAPHIC_DATA], LT ON [GEOGRAPHIC…"
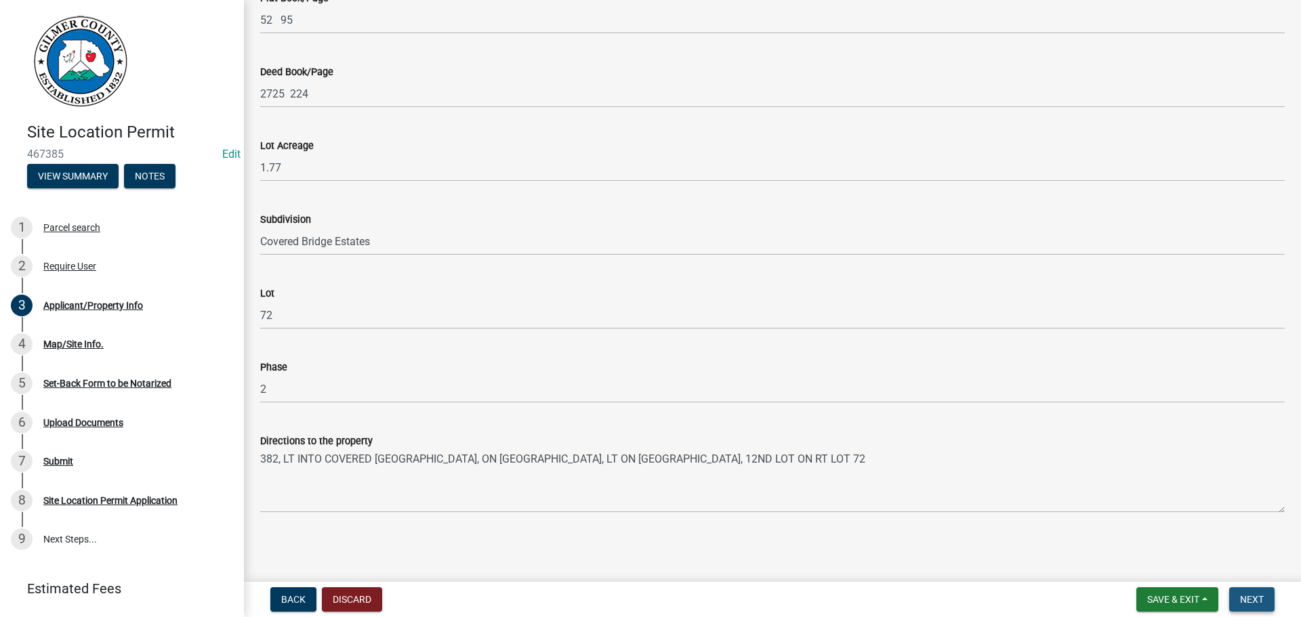
click at [1255, 596] on span "Next" at bounding box center [1252, 599] width 24 height 11
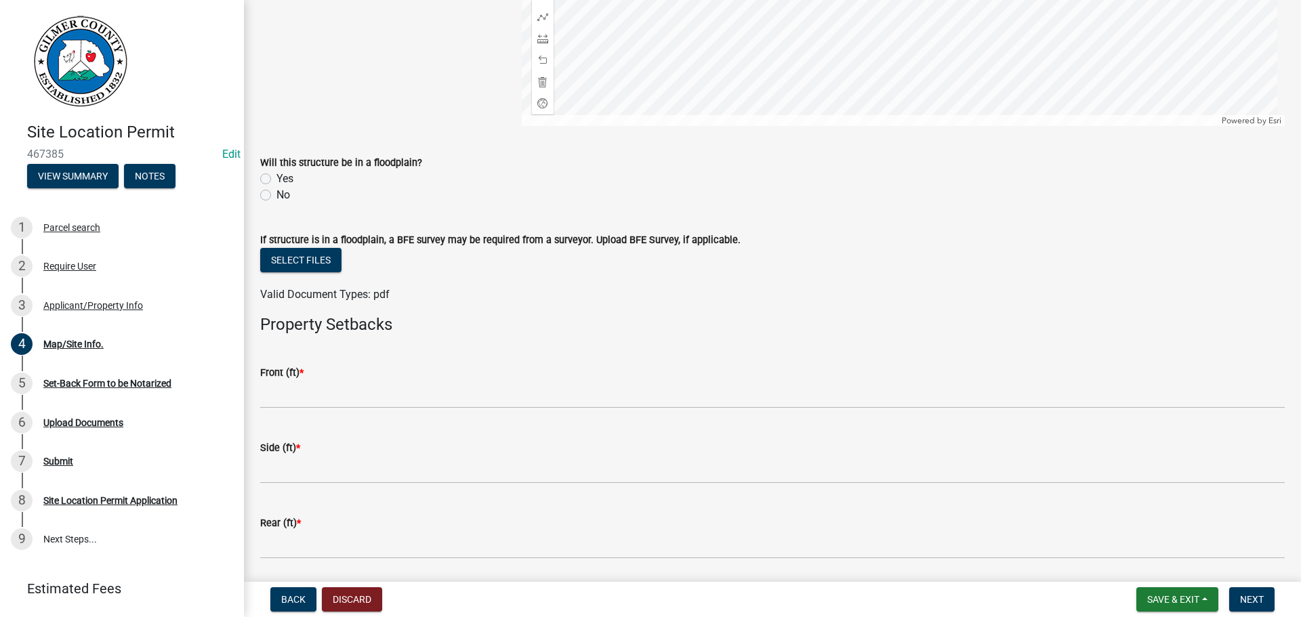
scroll to position [474, 0]
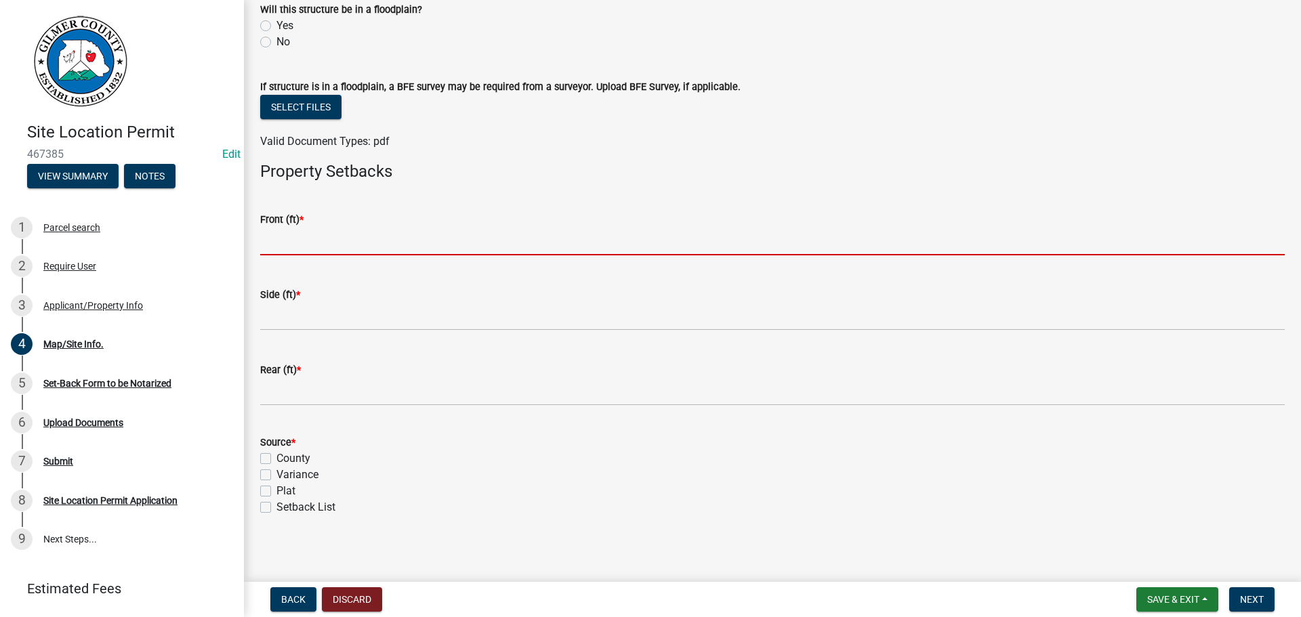
drag, startPoint x: 341, startPoint y: 247, endPoint x: 331, endPoint y: 247, distance: 10.2
click at [341, 247] on input "text" at bounding box center [772, 242] width 1025 height 28
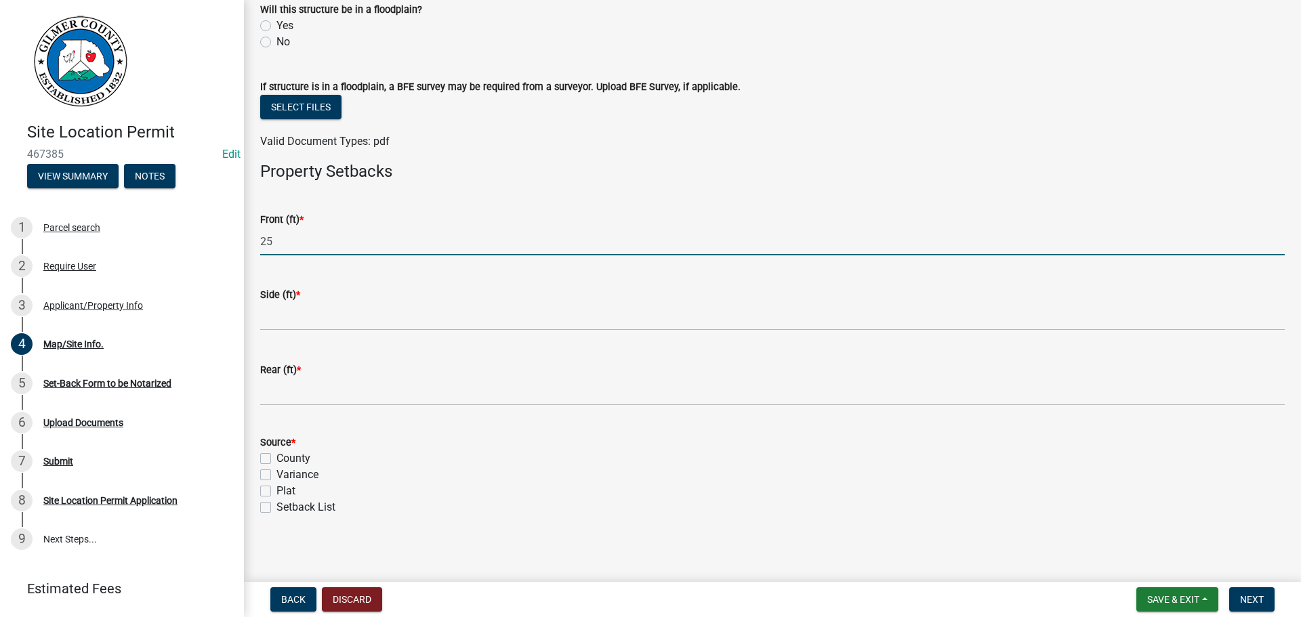
type input "25"
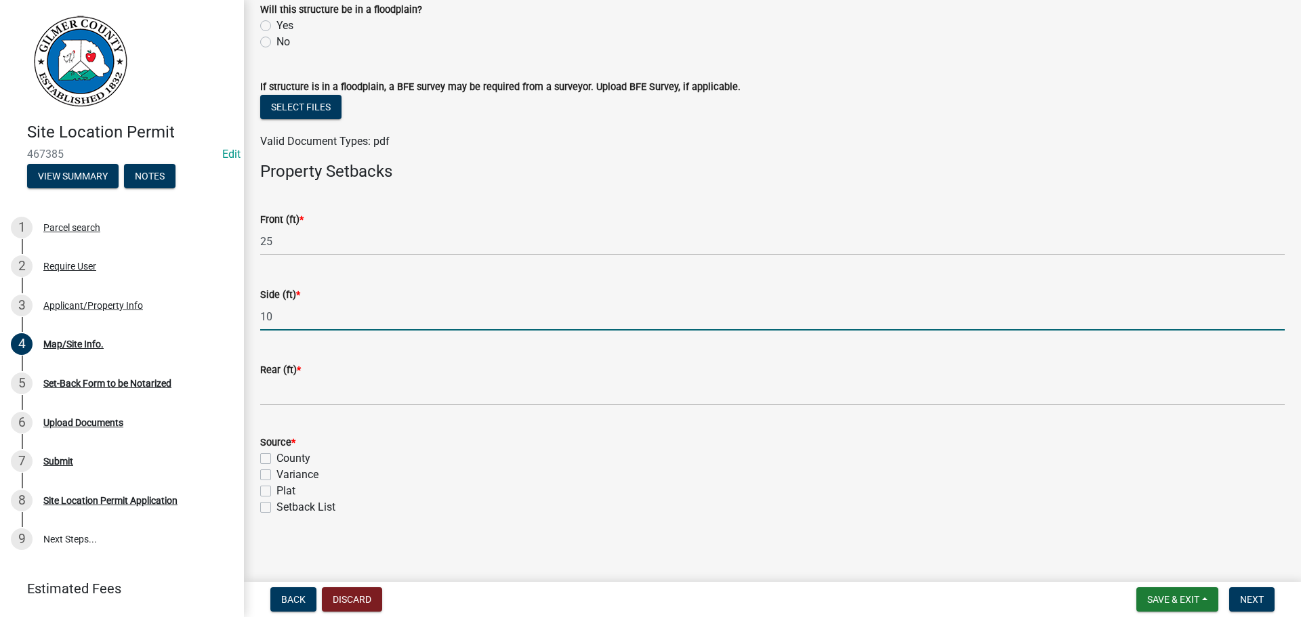
type input "10"
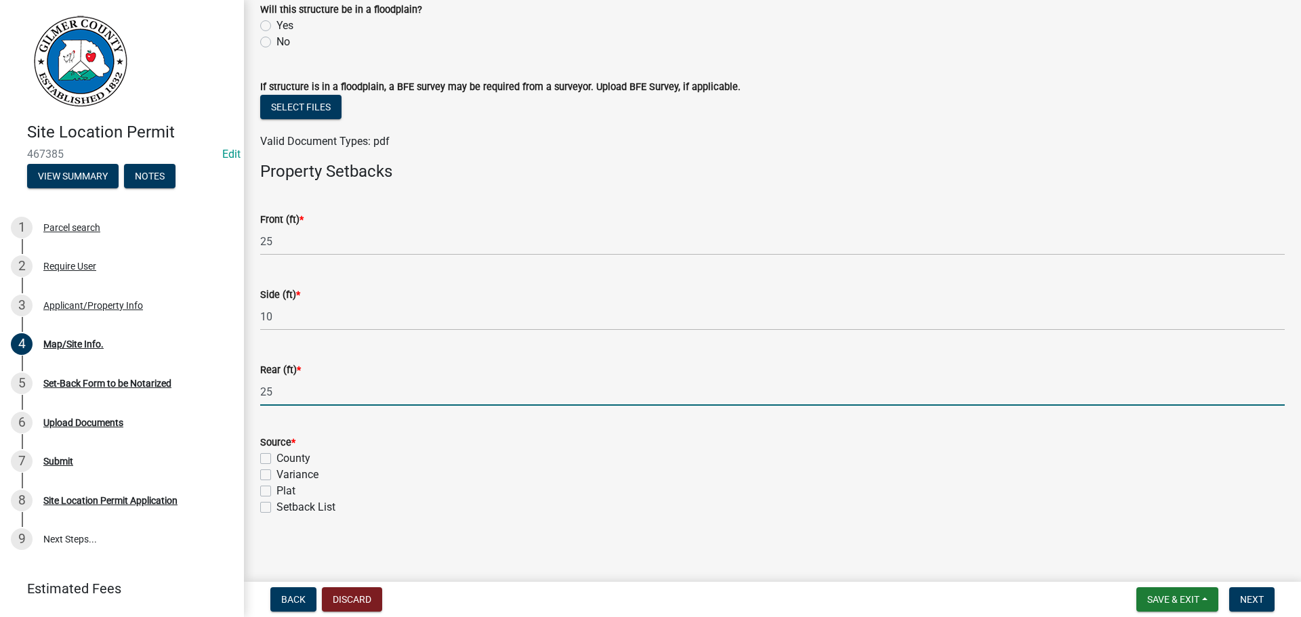
type input "25"
drag, startPoint x: 268, startPoint y: 507, endPoint x: 374, endPoint y: 506, distance: 106.4
click at [277, 507] on label "Setback List" at bounding box center [306, 507] width 59 height 16
click at [277, 507] on input "Setback List" at bounding box center [281, 503] width 9 height 9
checkbox input "true"
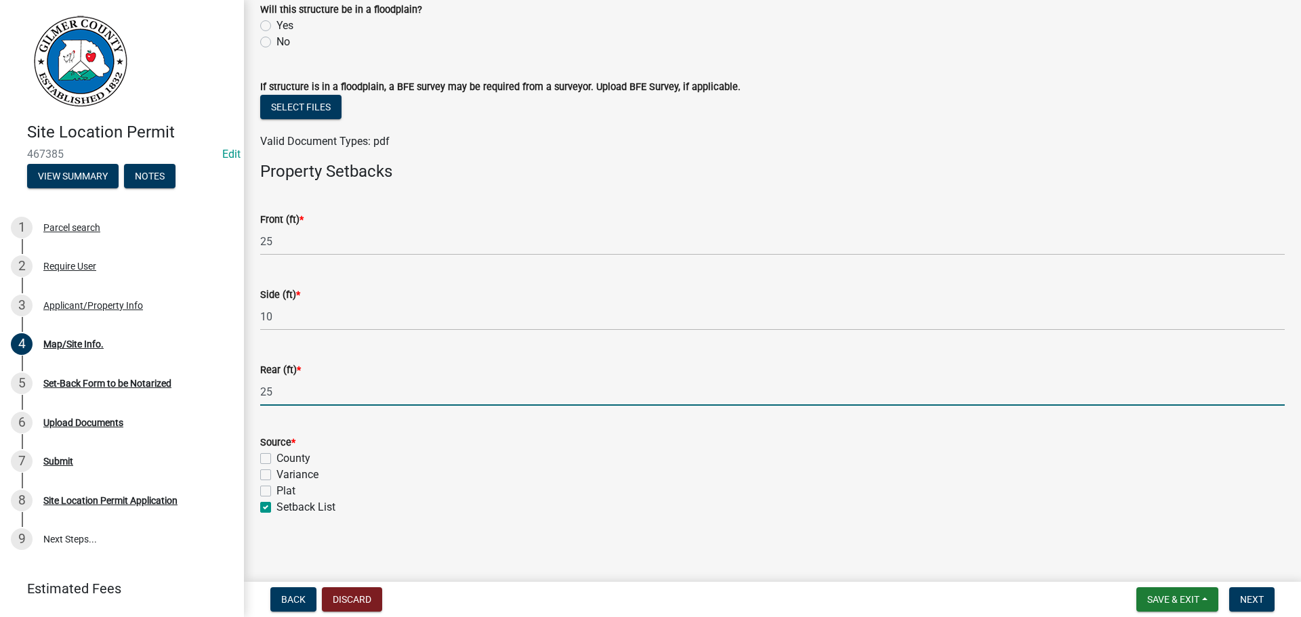
checkbox input "false"
checkbox input "true"
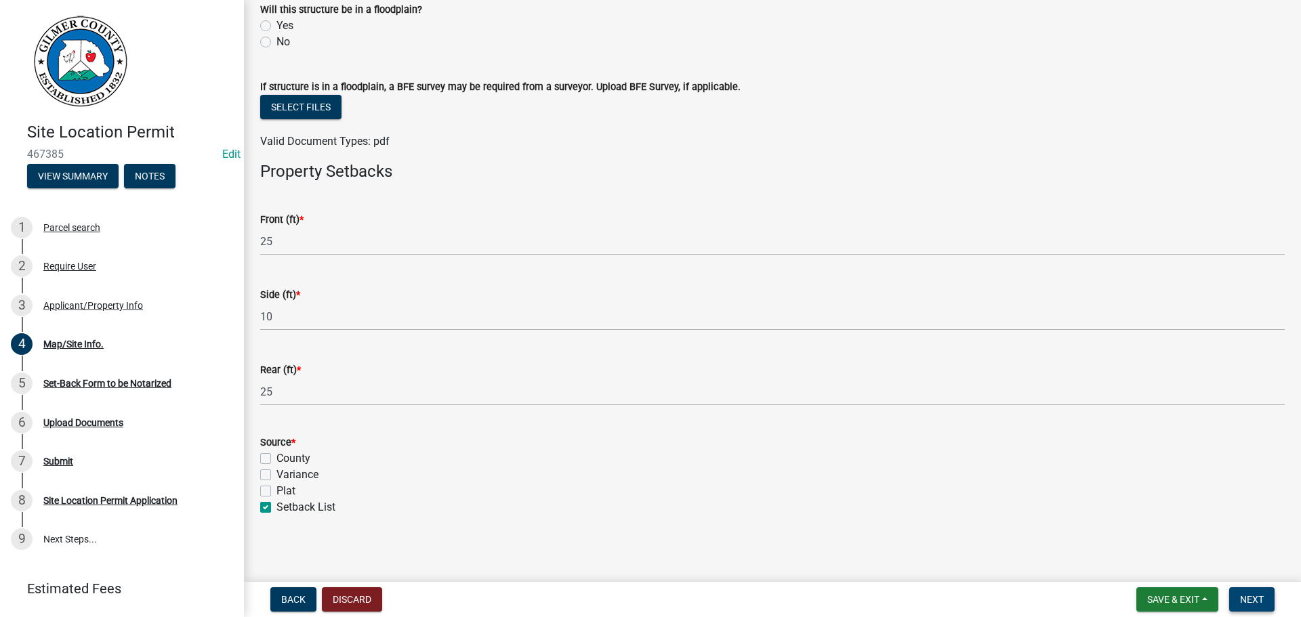
click at [1256, 596] on span "Next" at bounding box center [1252, 599] width 24 height 11
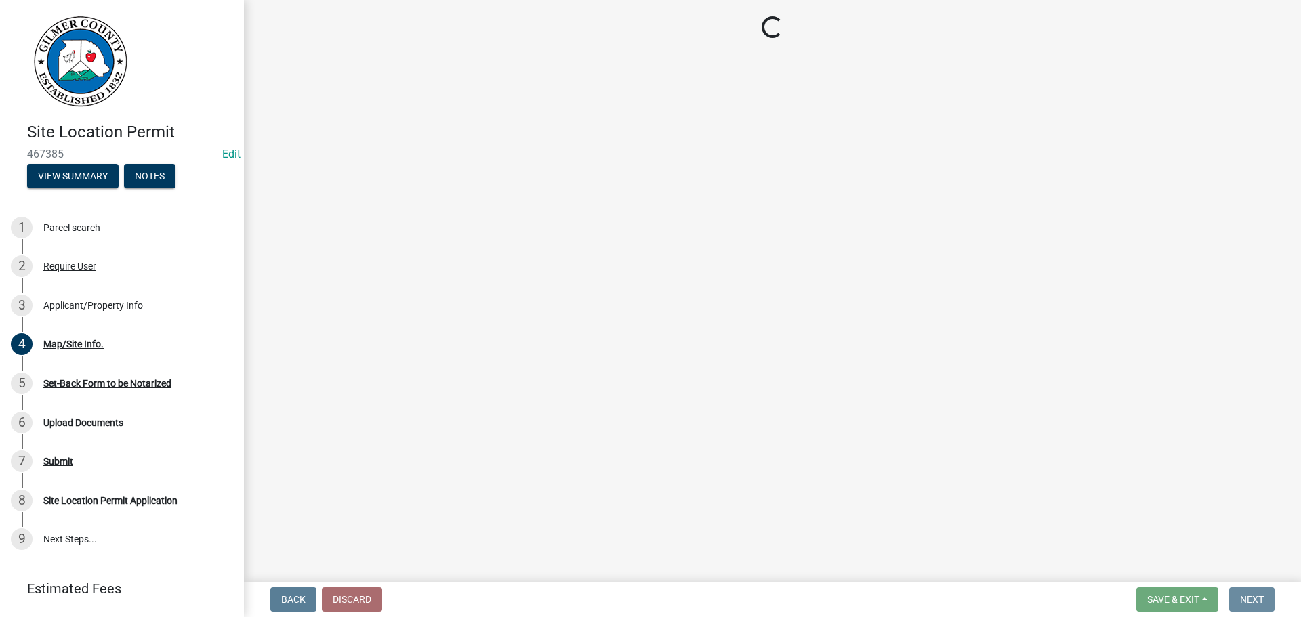
scroll to position [0, 0]
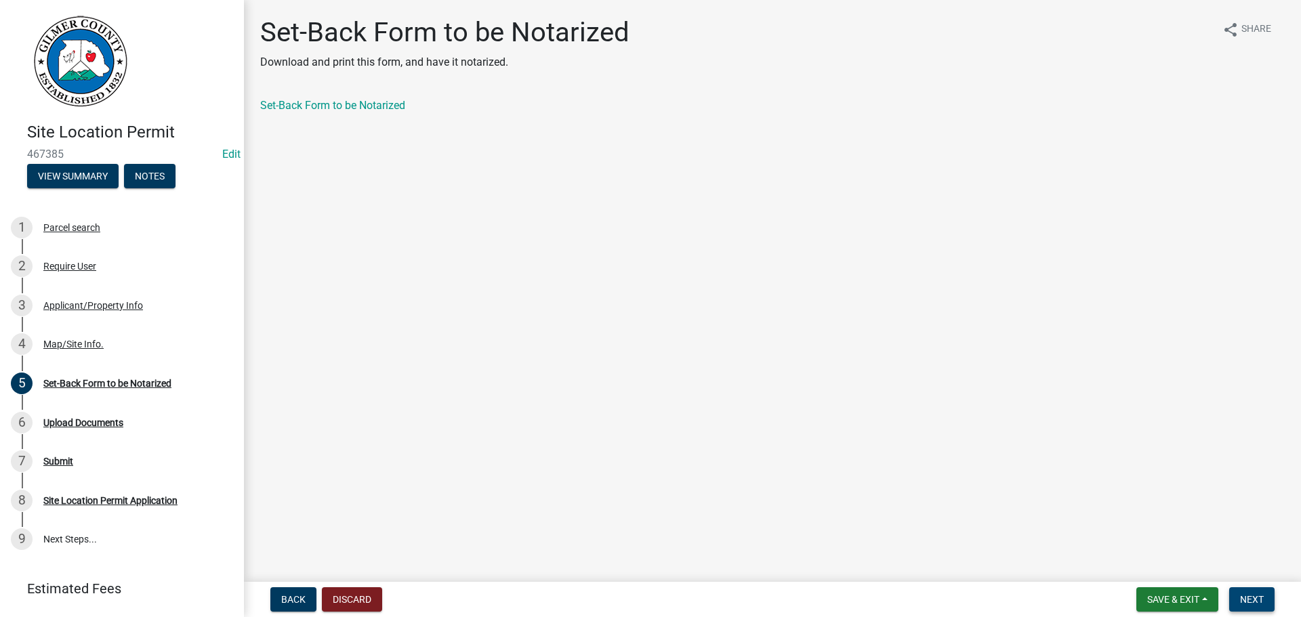
click at [1267, 602] on button "Next" at bounding box center [1251, 600] width 45 height 24
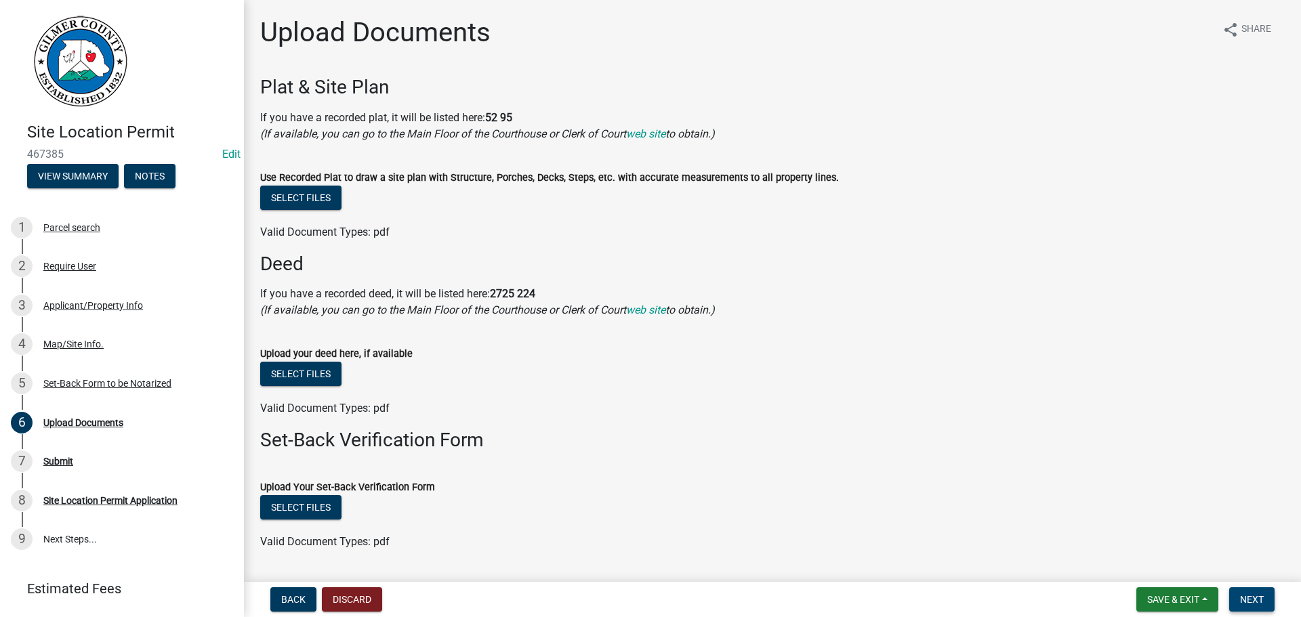
click at [1267, 602] on button "Next" at bounding box center [1251, 600] width 45 height 24
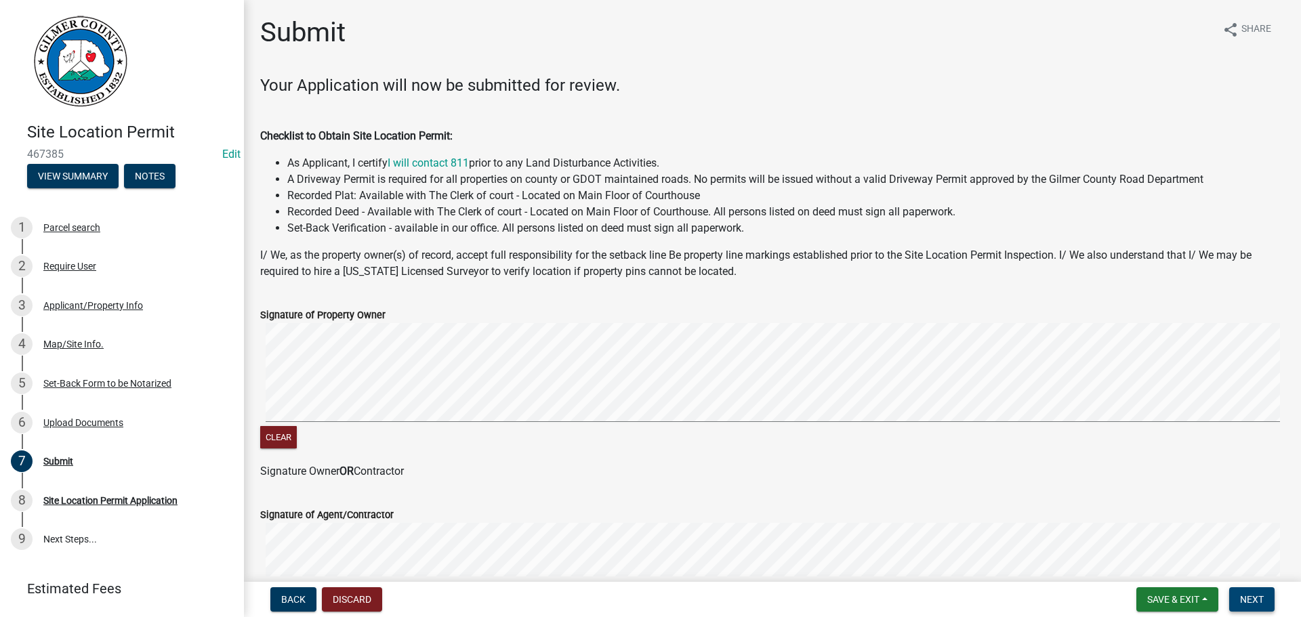
click at [1254, 592] on button "Next" at bounding box center [1251, 600] width 45 height 24
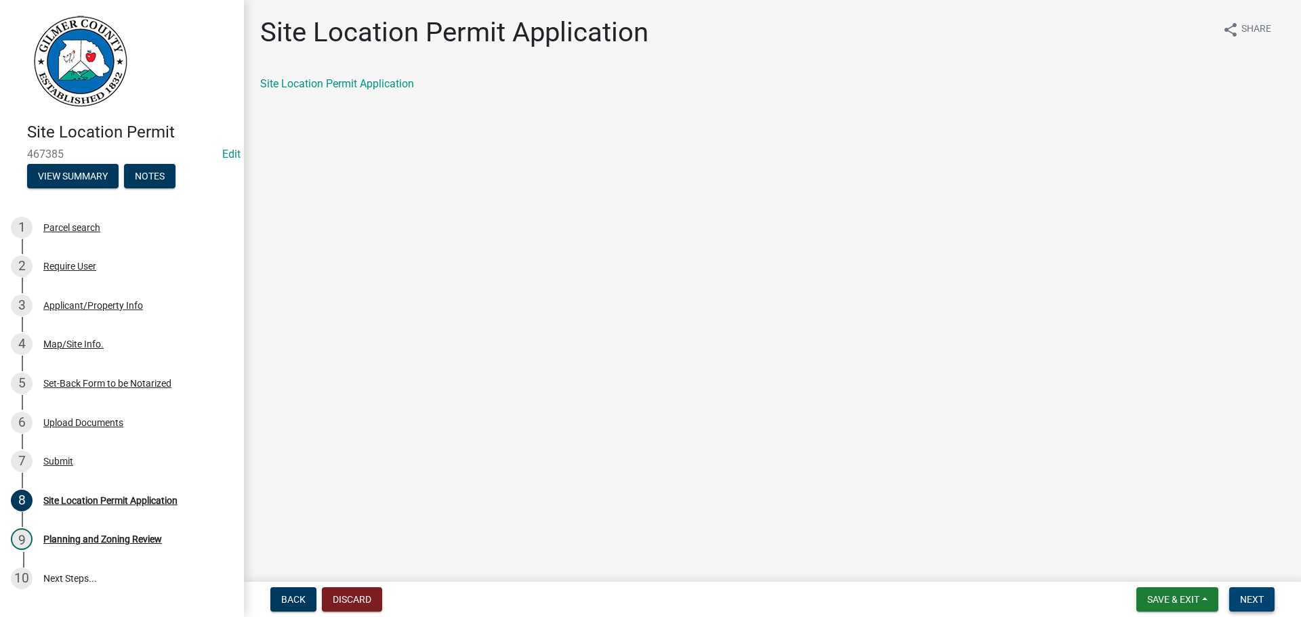
click at [1254, 592] on button "Next" at bounding box center [1251, 600] width 45 height 24
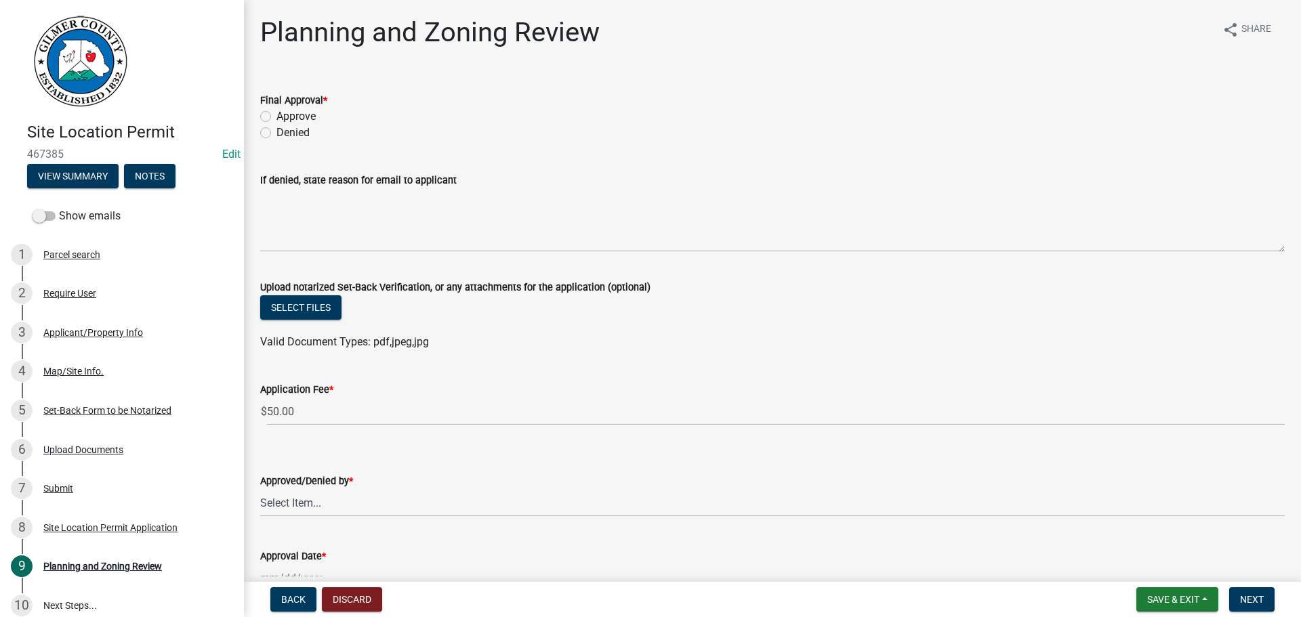
click at [277, 119] on label "Approve" at bounding box center [296, 116] width 39 height 16
click at [277, 117] on input "Approve" at bounding box center [281, 112] width 9 height 9
radio input "true"
click at [301, 506] on select "Select Item... [PERSON_NAME] [PERSON_NAME] [PERSON_NAME] [PERSON_NAME] [PERSON_…" at bounding box center [772, 503] width 1025 height 28
click at [260, 489] on select "Select Item... [PERSON_NAME] [PERSON_NAME] [PERSON_NAME] [PERSON_NAME] [PERSON_…" at bounding box center [772, 503] width 1025 height 28
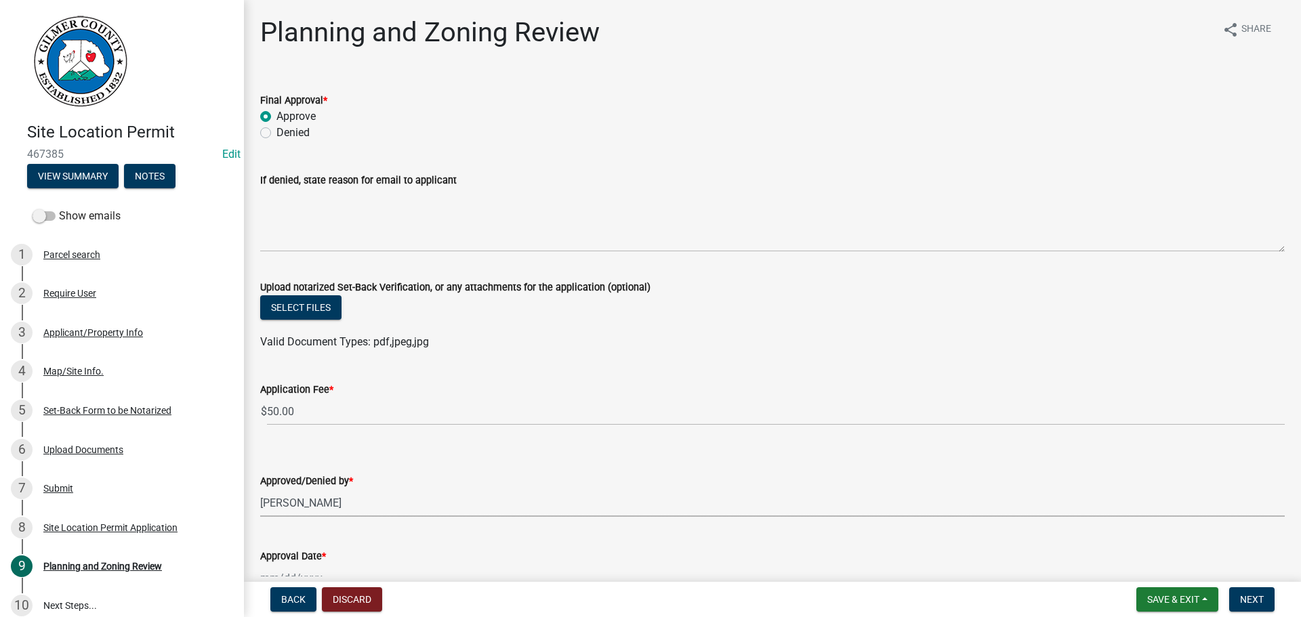
select select "f66b4cef-93c9-440c-84d8-a2c8d35cb7c1"
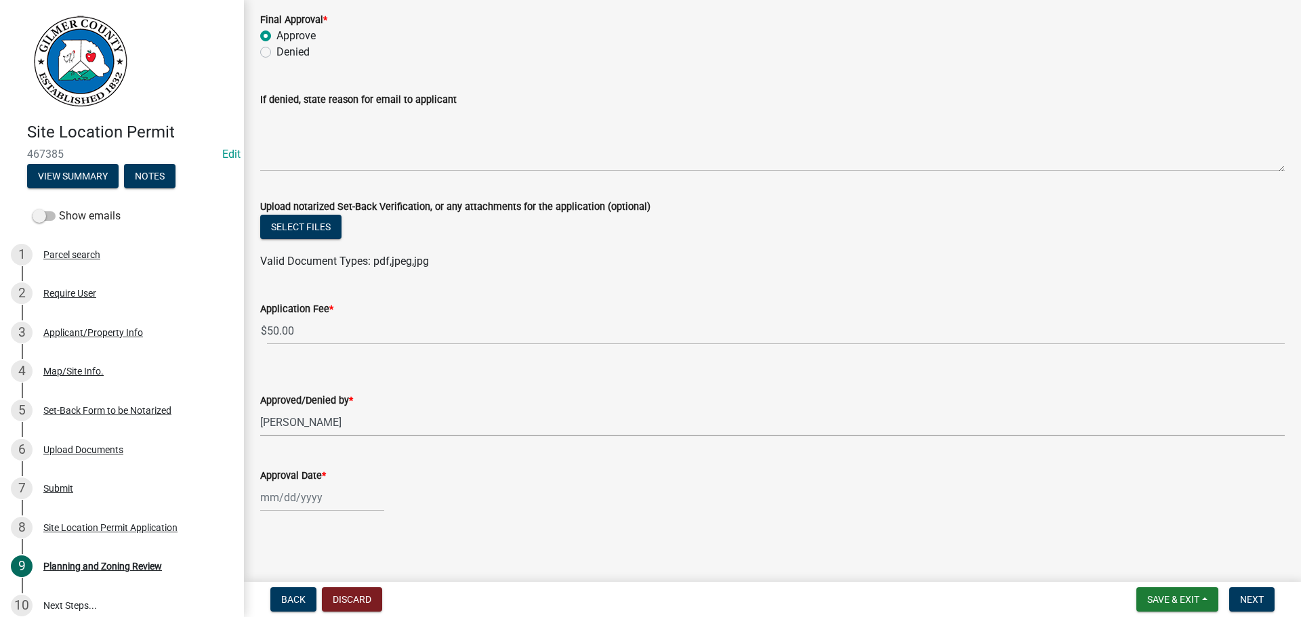
click at [300, 496] on div at bounding box center [322, 498] width 124 height 28
select select "8"
select select "2025"
click at [338, 424] on div "21" at bounding box center [339, 426] width 22 height 22
type input "[DATE]"
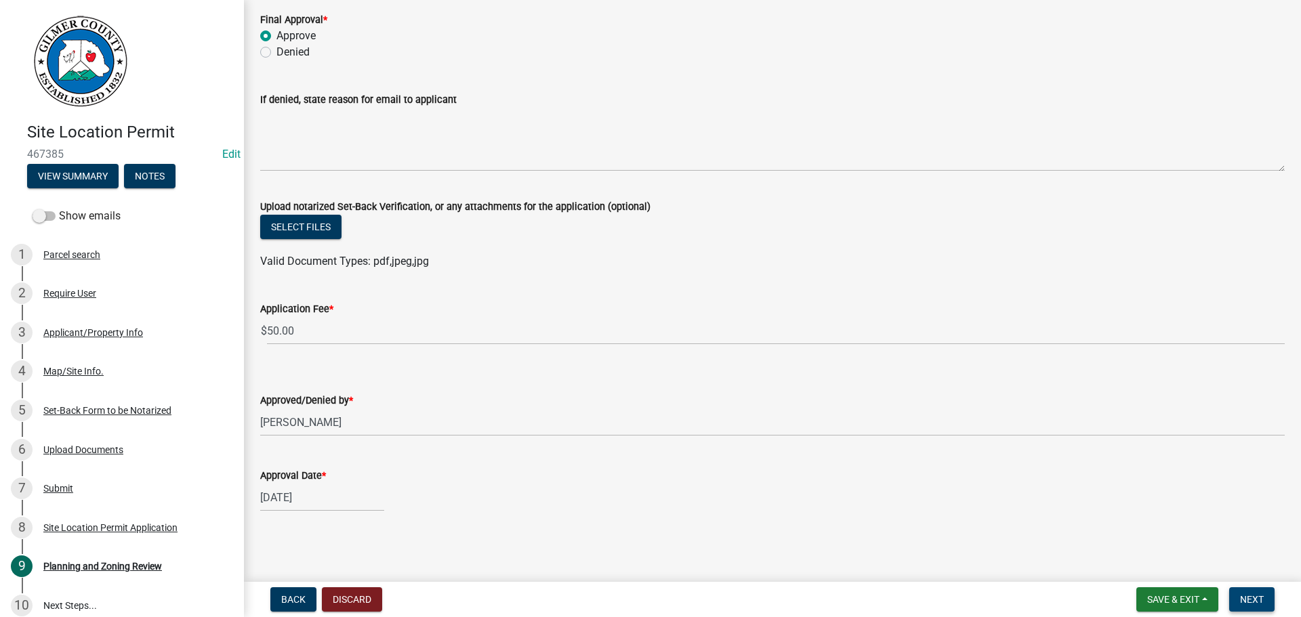
click at [1248, 601] on span "Next" at bounding box center [1252, 599] width 24 height 11
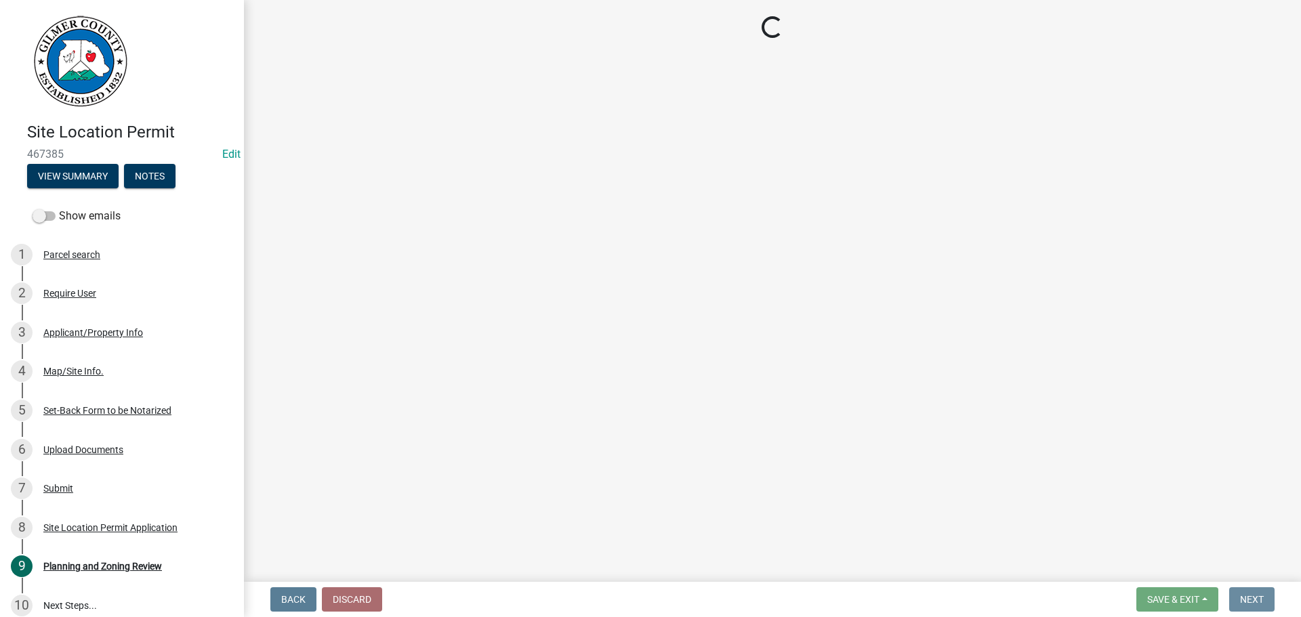
scroll to position [0, 0]
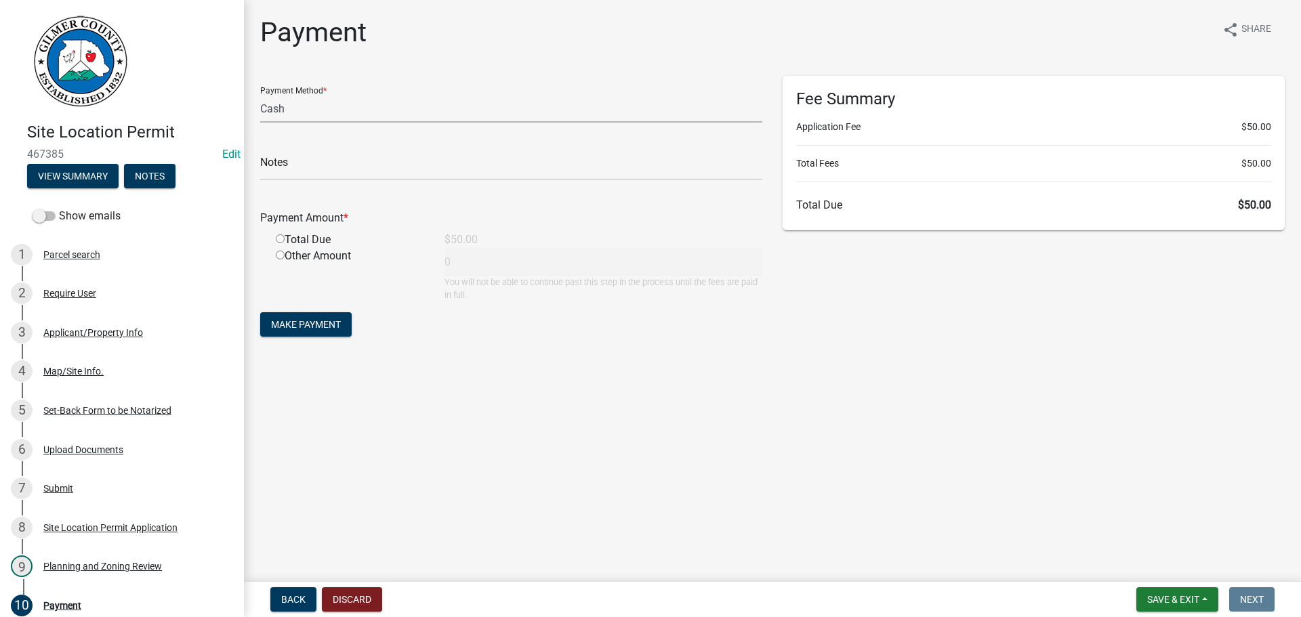
click at [310, 109] on select "Credit Card POS Check Cash" at bounding box center [511, 109] width 502 height 28
select select "1: 0"
click at [260, 95] on select "Credit Card POS Check Cash" at bounding box center [511, 109] width 502 height 28
click at [321, 171] on input "text" at bounding box center [511, 166] width 502 height 28
type input "1543"
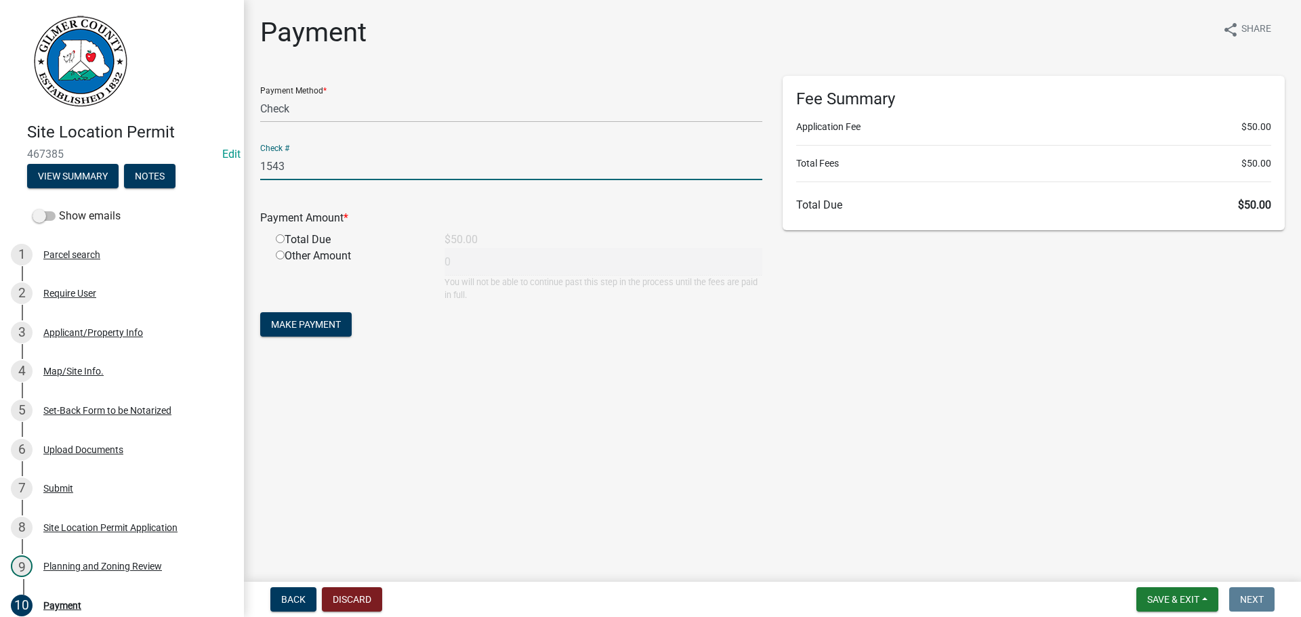
click at [281, 237] on input "radio" at bounding box center [280, 238] width 9 height 9
radio input "true"
type input "50"
click at [283, 323] on span "Make Payment" at bounding box center [306, 324] width 70 height 11
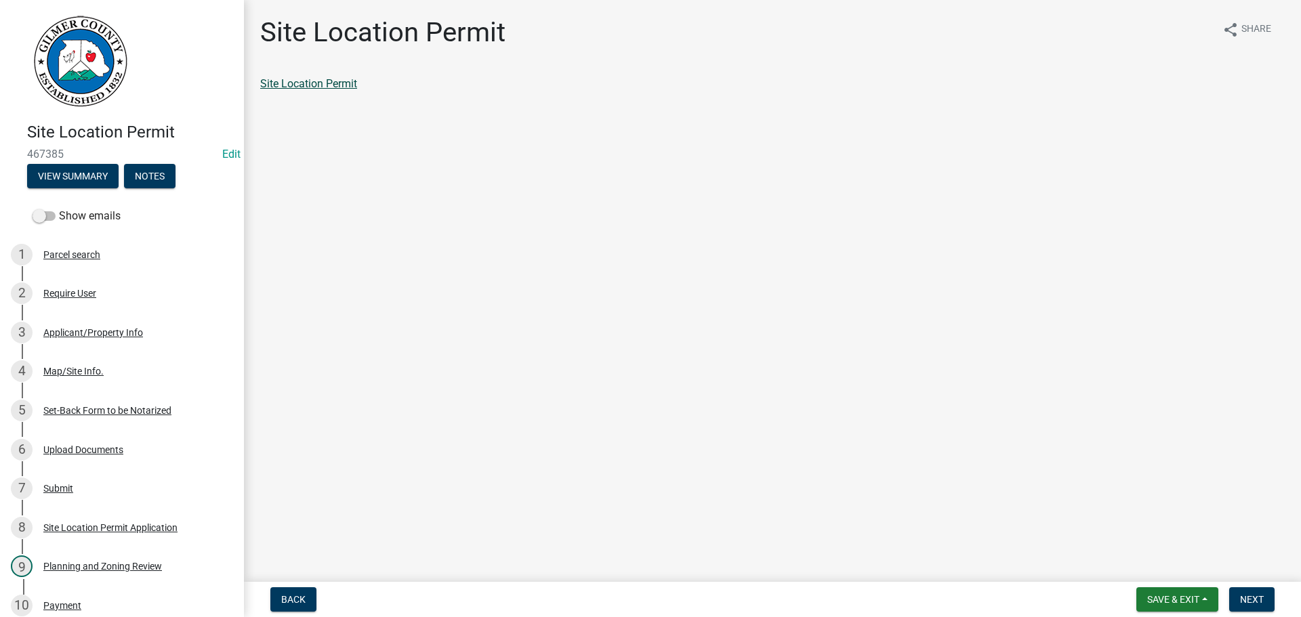
click at [321, 84] on link "Site Location Permit" at bounding box center [308, 83] width 97 height 13
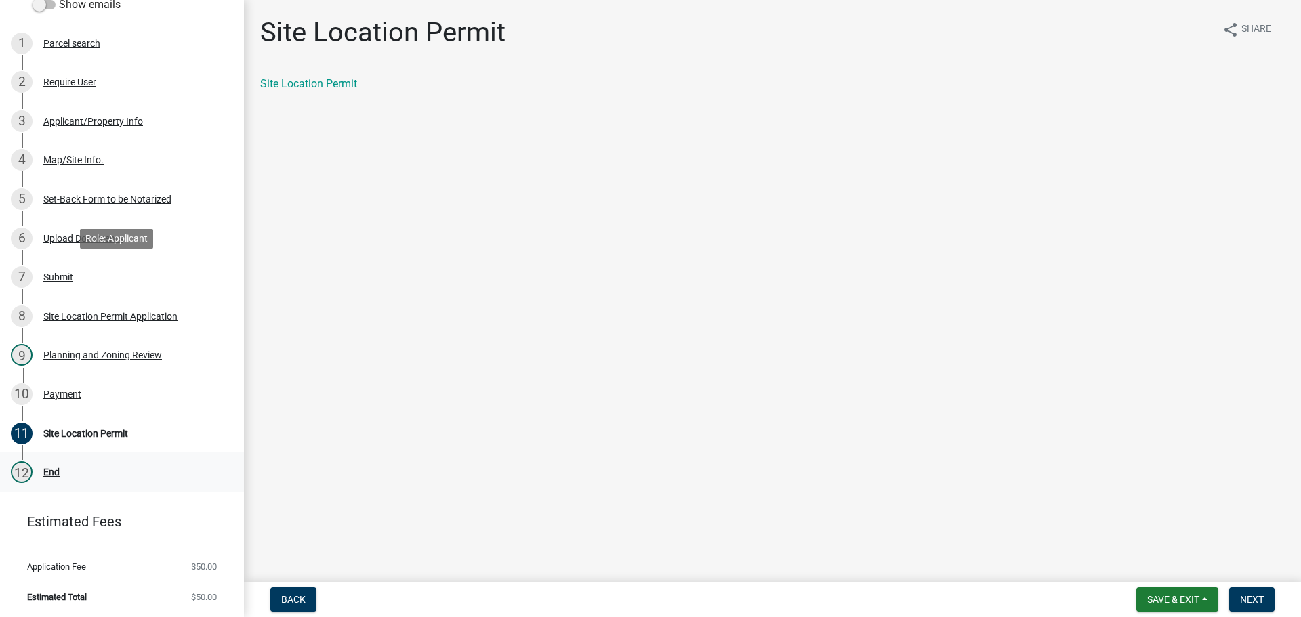
scroll to position [212, 0]
click at [66, 389] on div "Payment" at bounding box center [62, 393] width 38 height 9
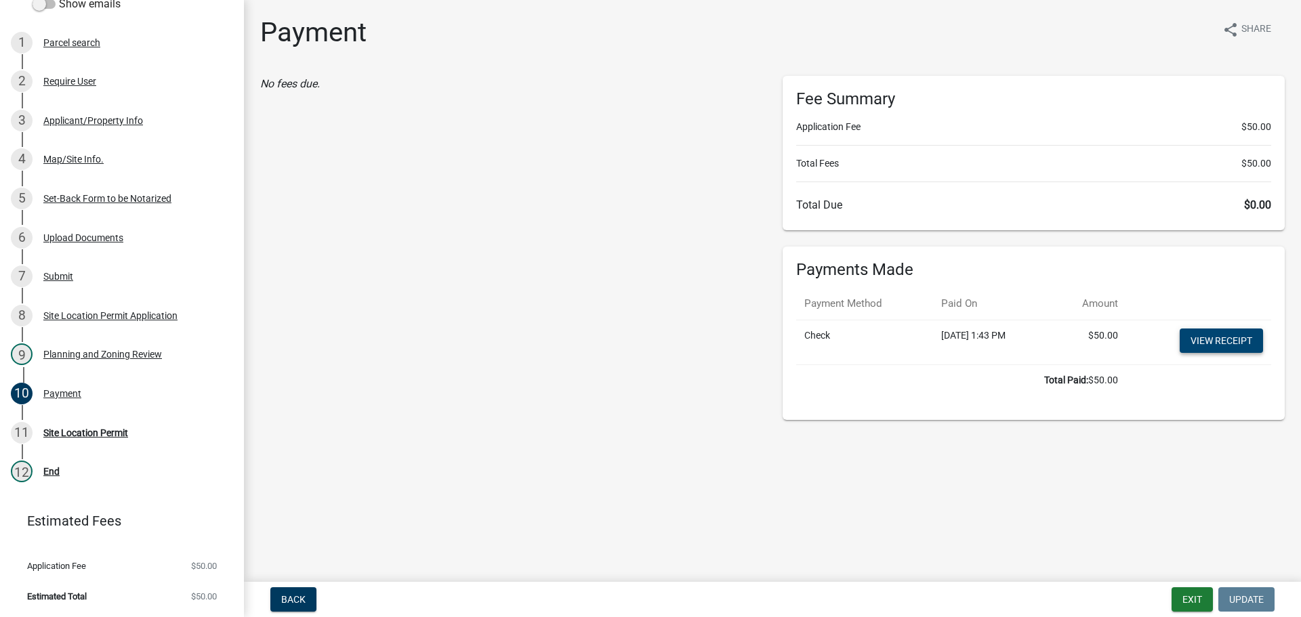
click at [1194, 345] on link "View receipt" at bounding box center [1221, 341] width 83 height 24
click at [1186, 592] on button "Exit" at bounding box center [1192, 600] width 41 height 24
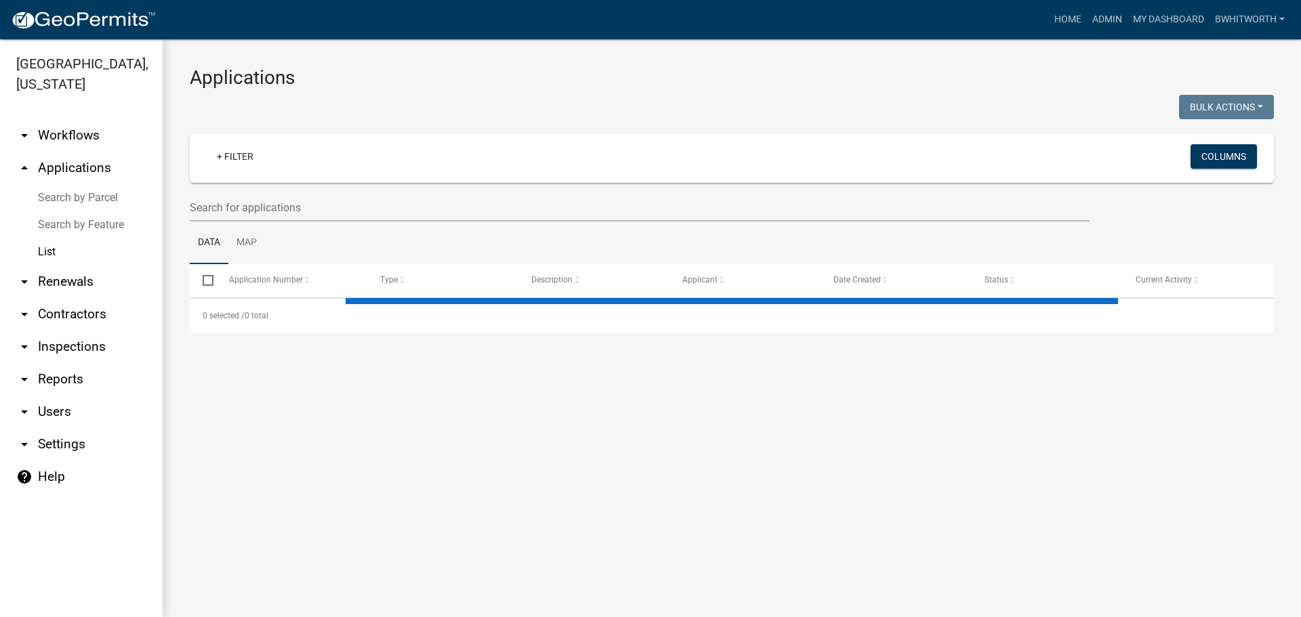
select select "3: 100"
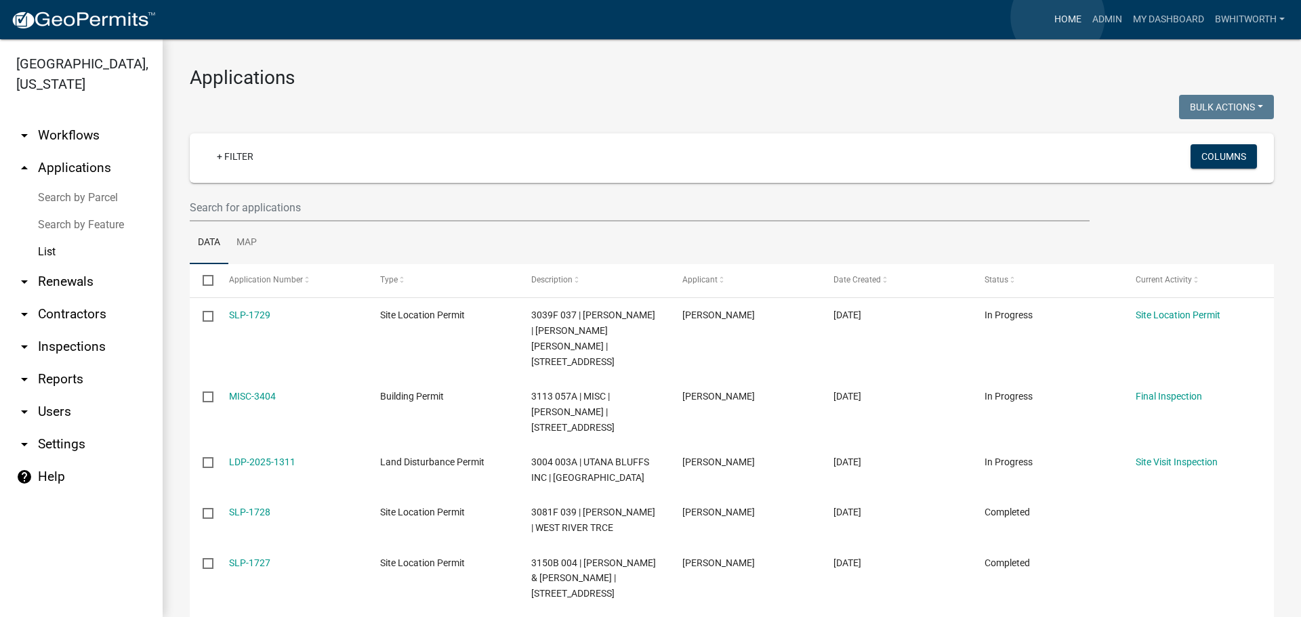
click at [1058, 17] on link "Home" at bounding box center [1068, 20] width 38 height 26
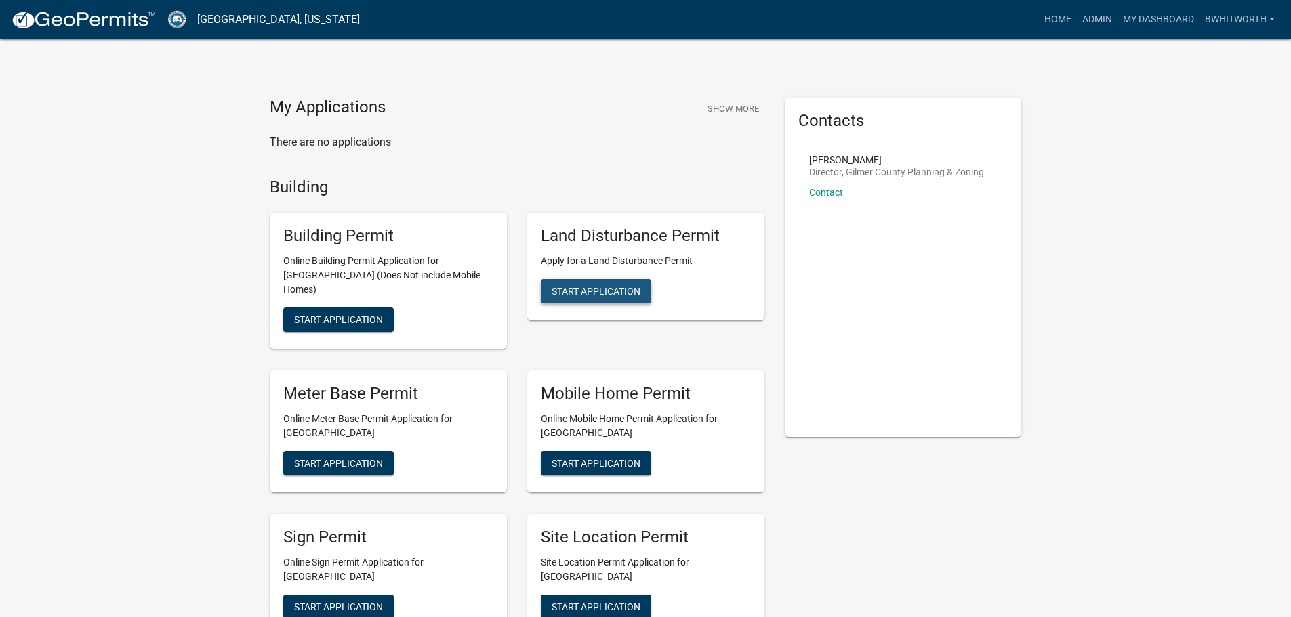
click at [578, 285] on button "Start Application" at bounding box center [596, 291] width 110 height 24
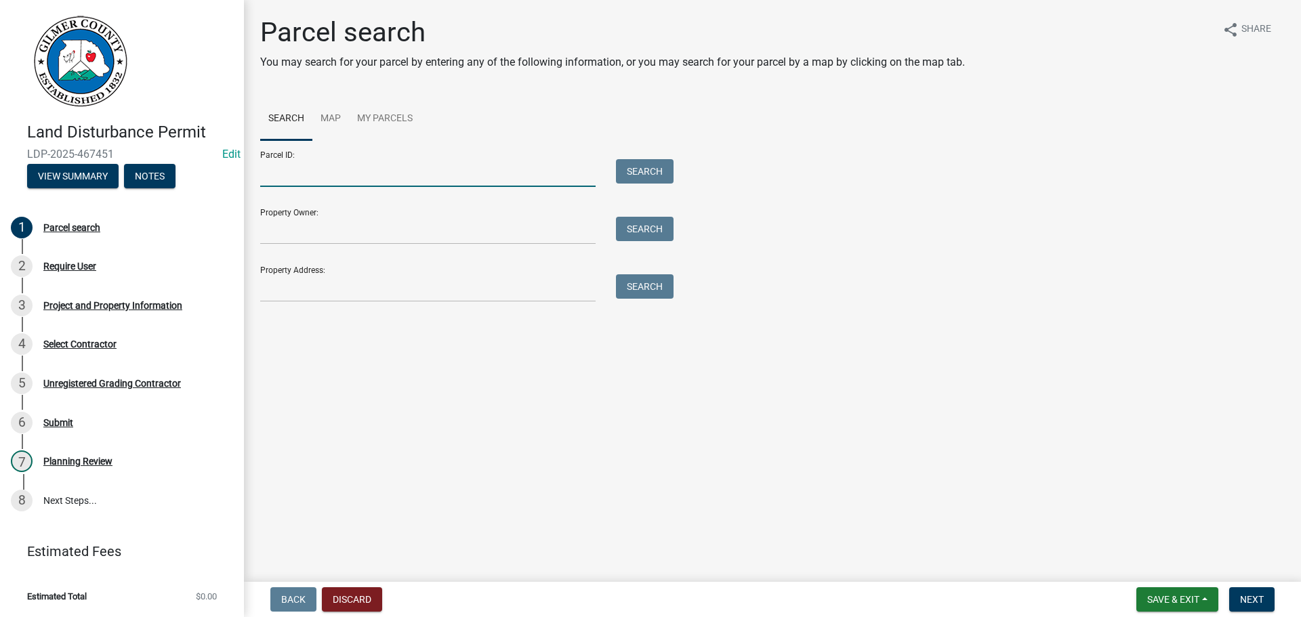
click at [269, 173] on input "Parcel ID:" at bounding box center [427, 173] width 335 height 28
paste input "3067 022"
type input "3067 022"
click at [655, 169] on button "Search" at bounding box center [645, 171] width 58 height 24
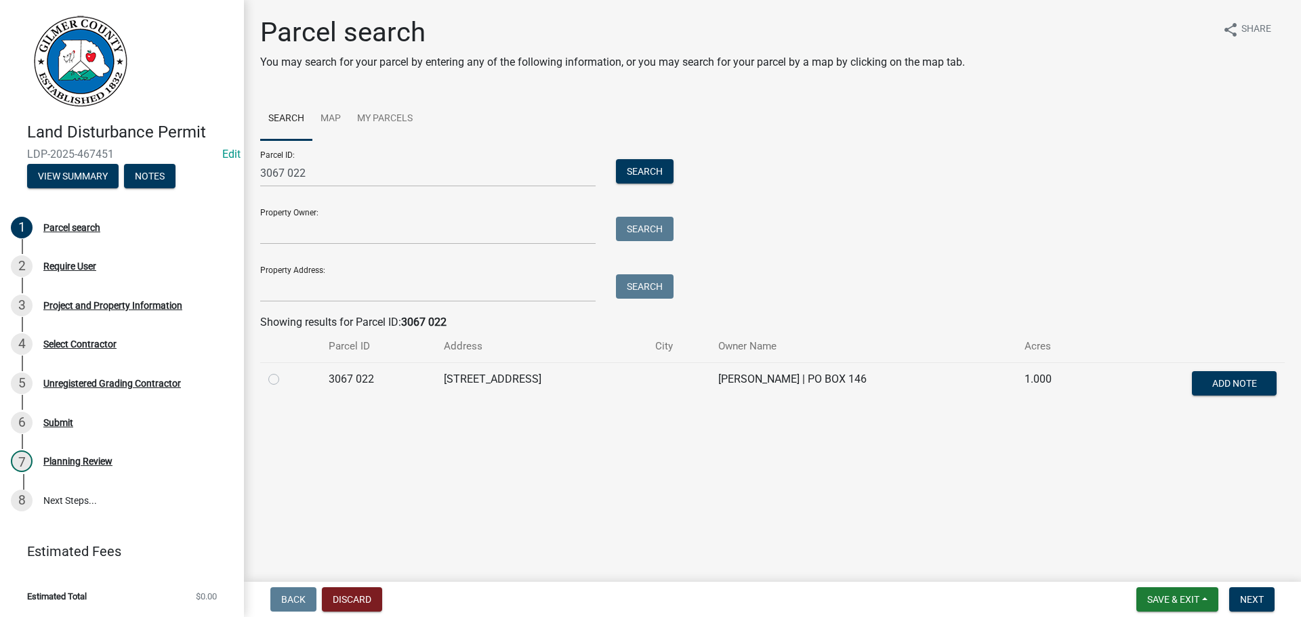
click at [285, 371] on label at bounding box center [285, 371] width 0 height 0
click at [285, 378] on 022 "radio" at bounding box center [289, 375] width 9 height 9
radio 022 "true"
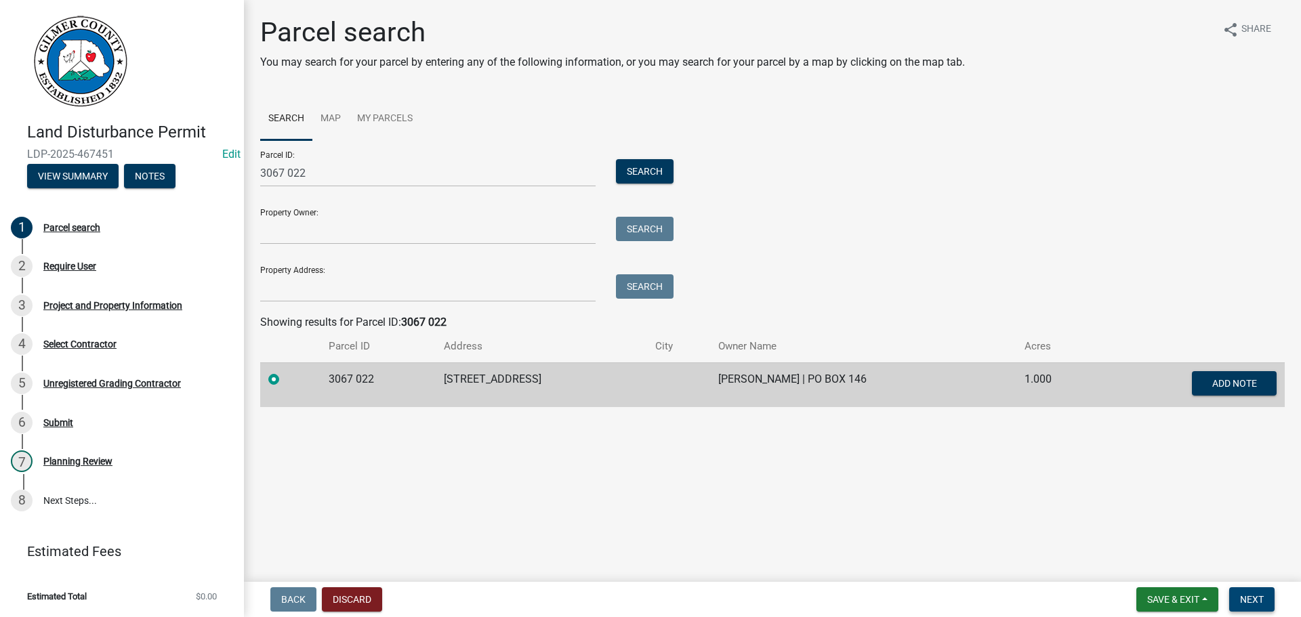
drag, startPoint x: 1244, startPoint y: 602, endPoint x: 1231, endPoint y: 586, distance: 20.2
click at [1244, 601] on span "Next" at bounding box center [1252, 599] width 24 height 11
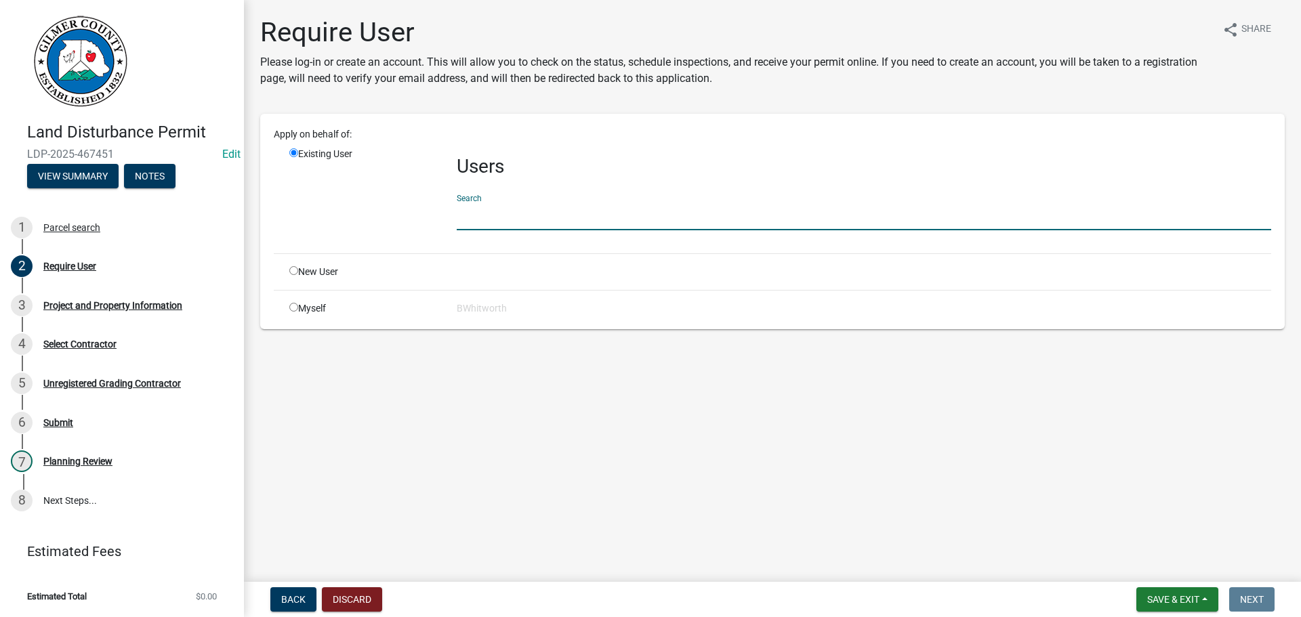
click at [485, 205] on input "text" at bounding box center [864, 217] width 815 height 28
click at [507, 213] on input "text" at bounding box center [864, 217] width 815 height 28
click at [575, 220] on input "text" at bounding box center [864, 217] width 815 height 28
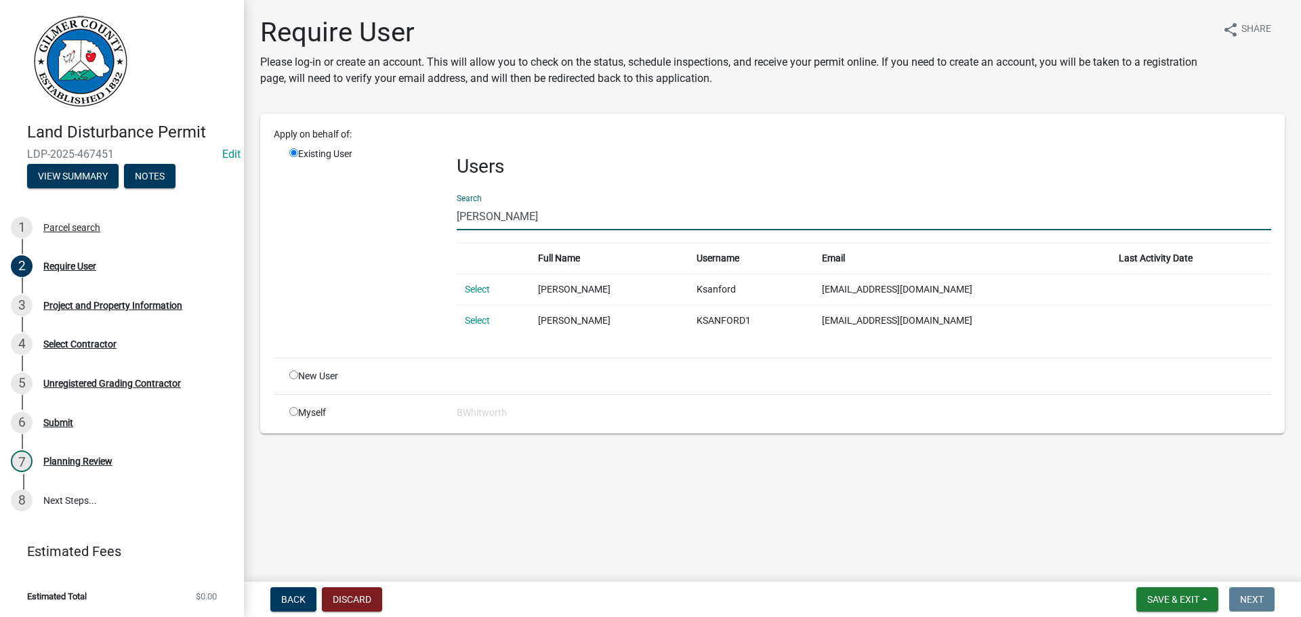
type input "[PERSON_NAME]"
click at [485, 325] on link "Select" at bounding box center [477, 320] width 25 height 11
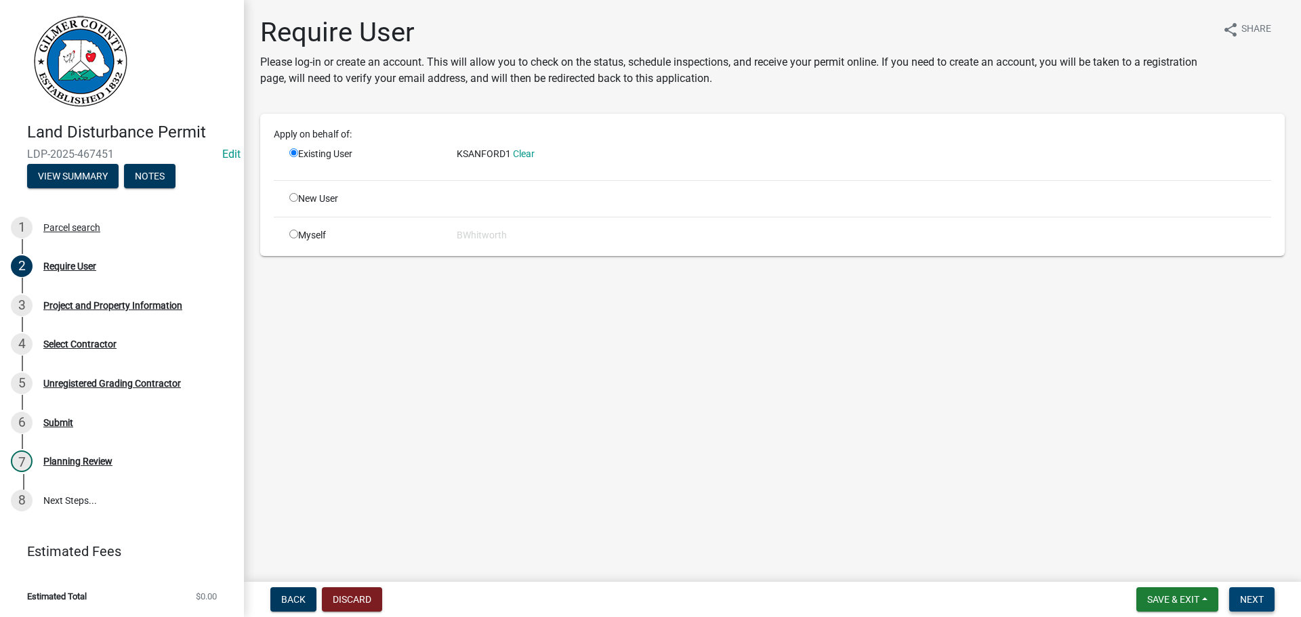
click at [1255, 596] on span "Next" at bounding box center [1252, 599] width 24 height 11
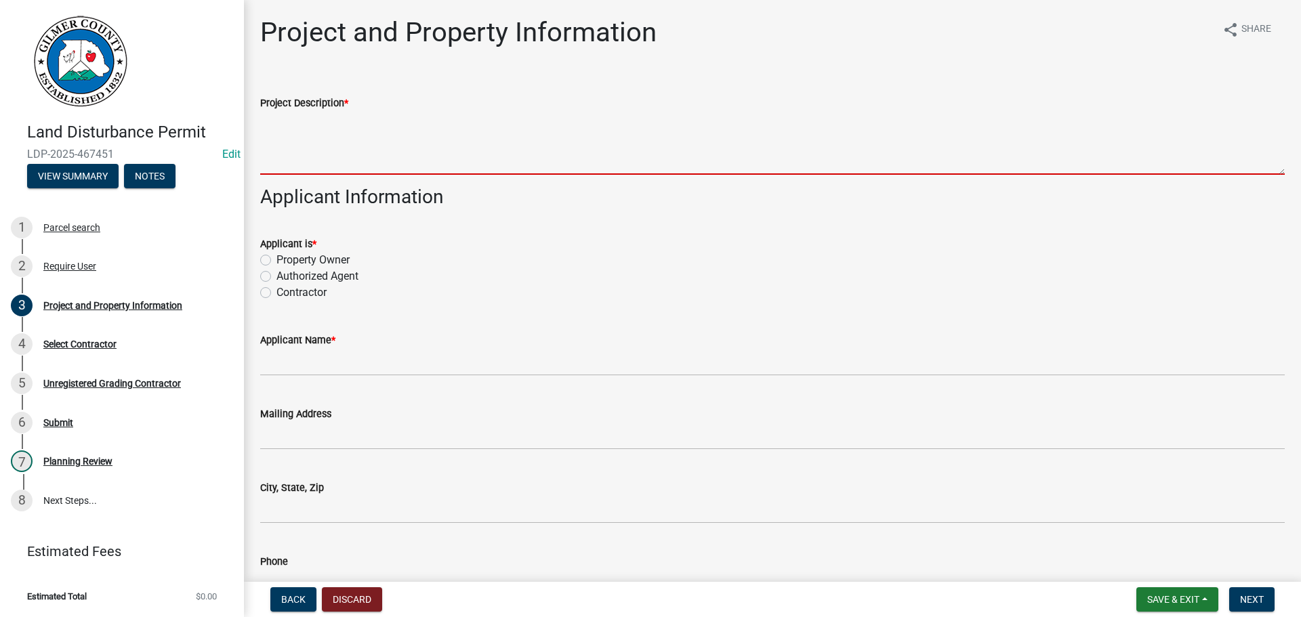
click at [313, 136] on textarea "Project Description *" at bounding box center [772, 143] width 1025 height 64
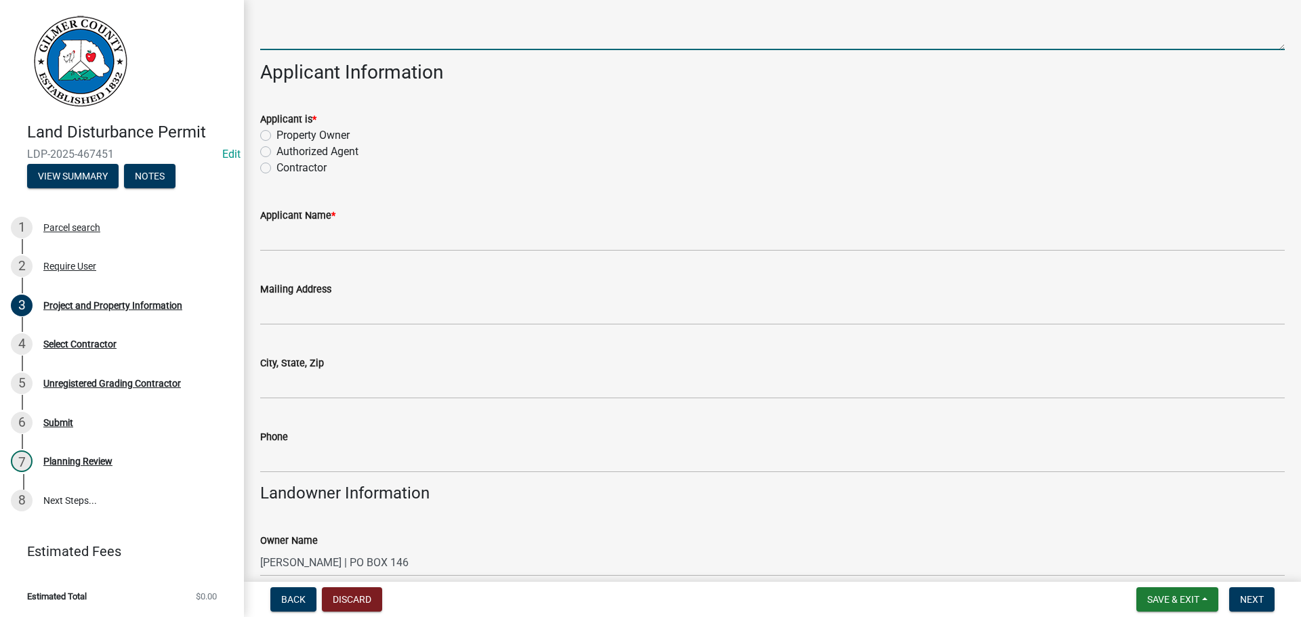
scroll to position [136, 0]
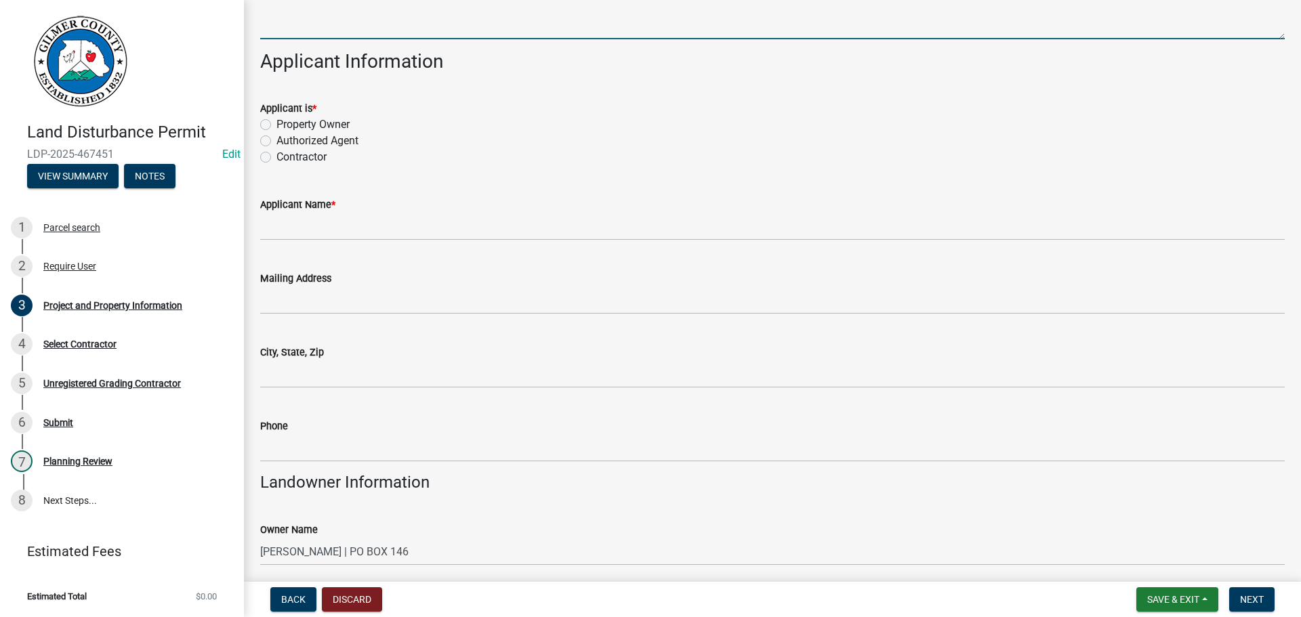
type textarea "GRADING ENLARGING LOT"
click at [277, 140] on label "Authorized Agent" at bounding box center [318, 141] width 82 height 16
click at [277, 140] on input "Authorized Agent" at bounding box center [281, 137] width 9 height 9
radio input "true"
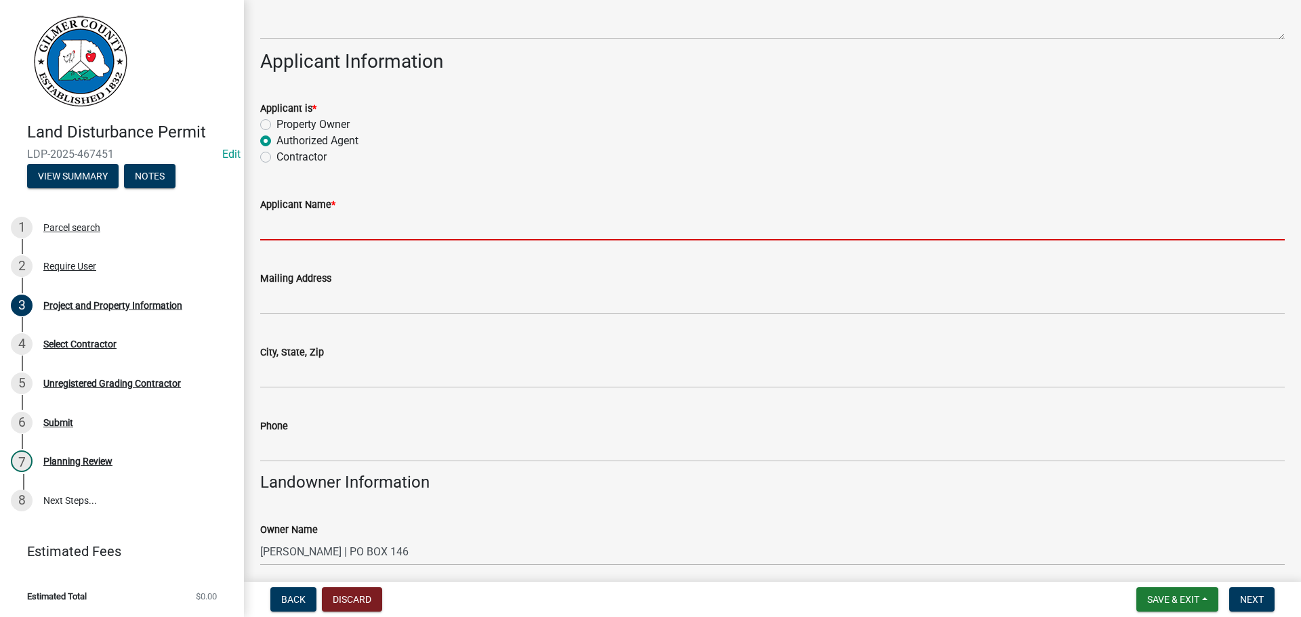
click at [327, 230] on input "Applicant Name *" at bounding box center [772, 227] width 1025 height 28
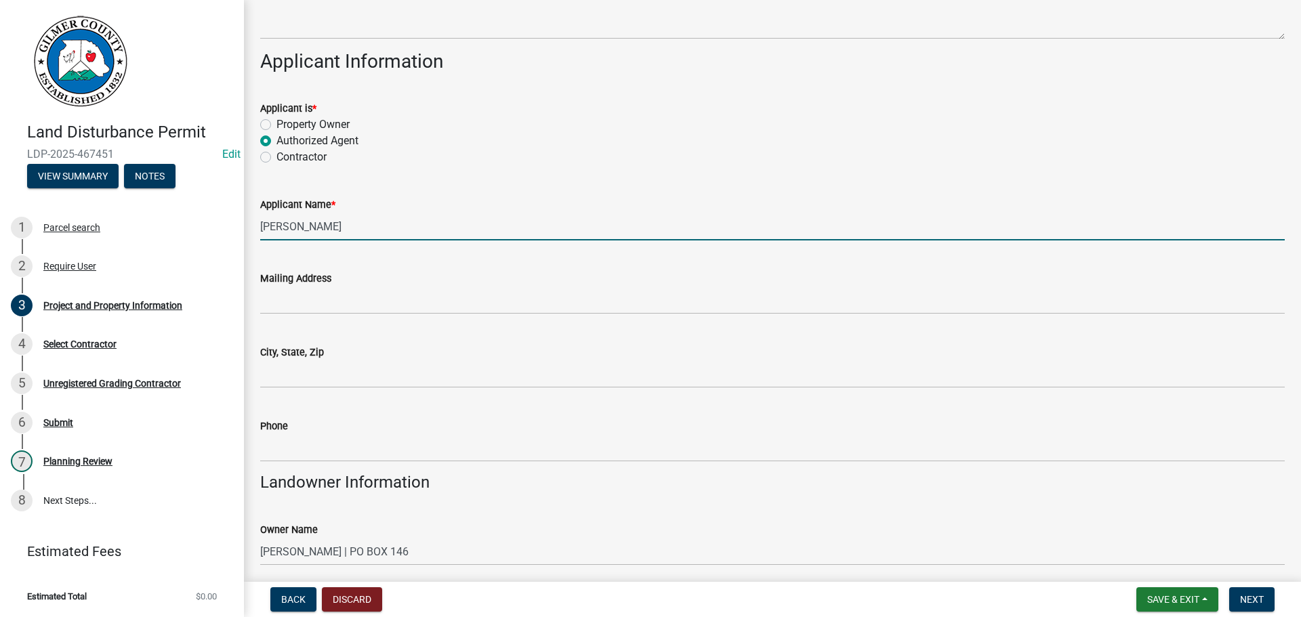
type input "[PERSON_NAME]"
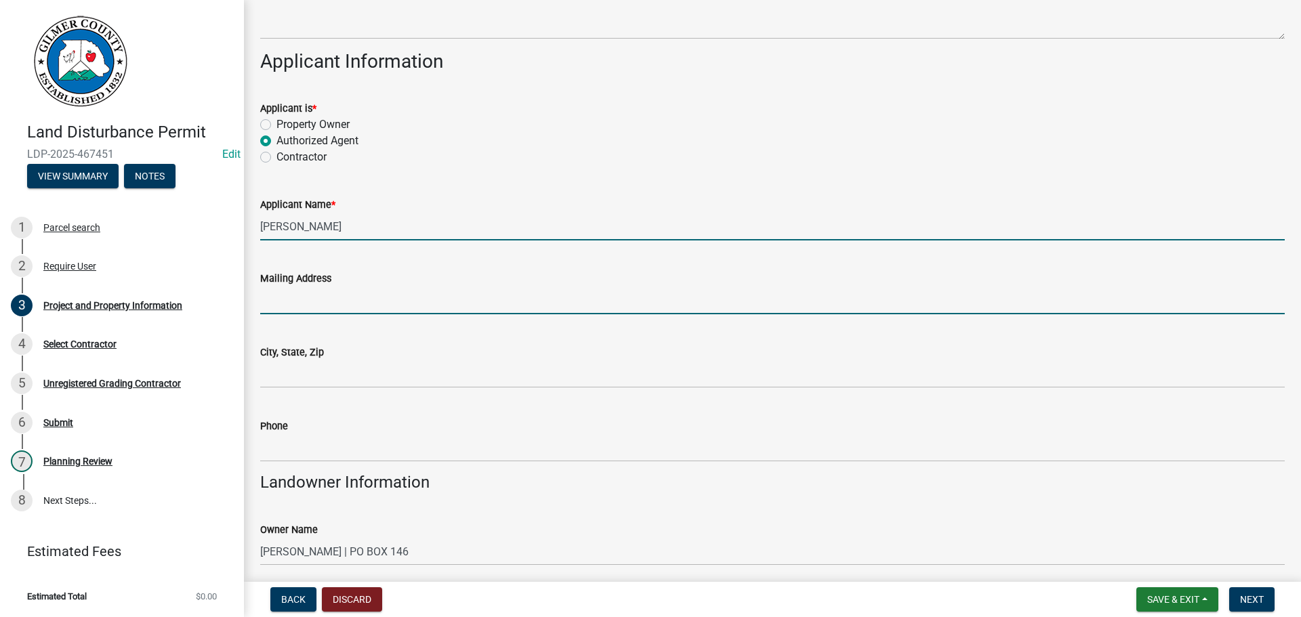
click at [323, 301] on input "Mailing Address" at bounding box center [772, 301] width 1025 height 28
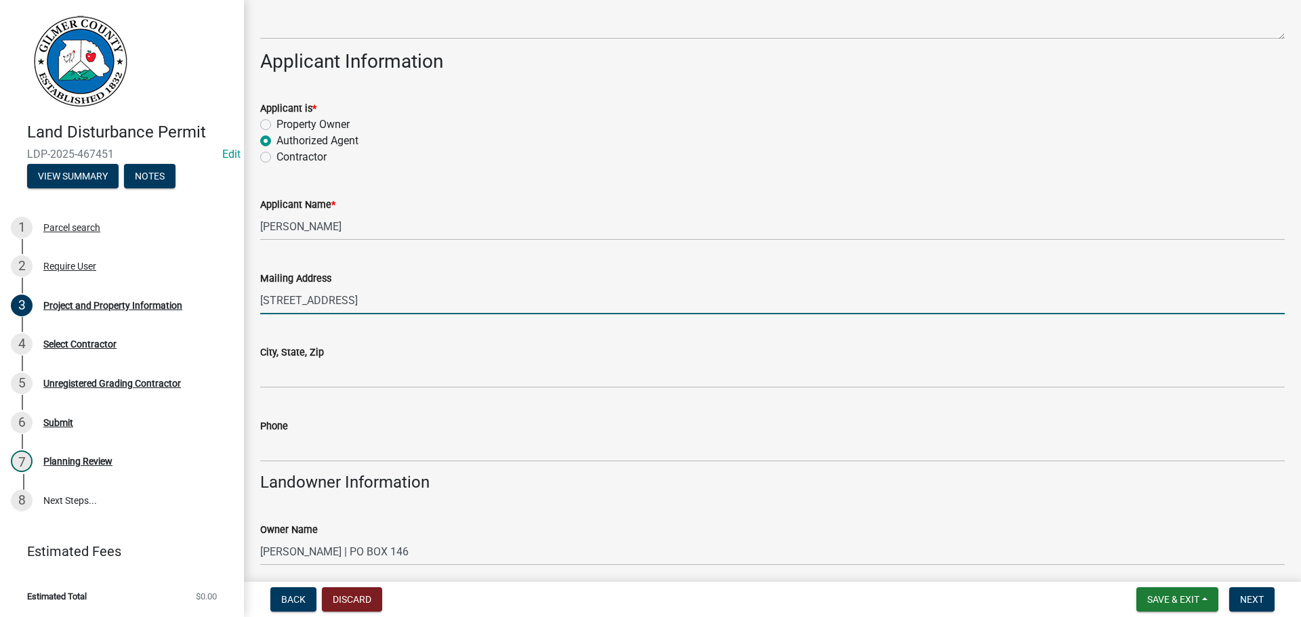
type input "[STREET_ADDRESS]"
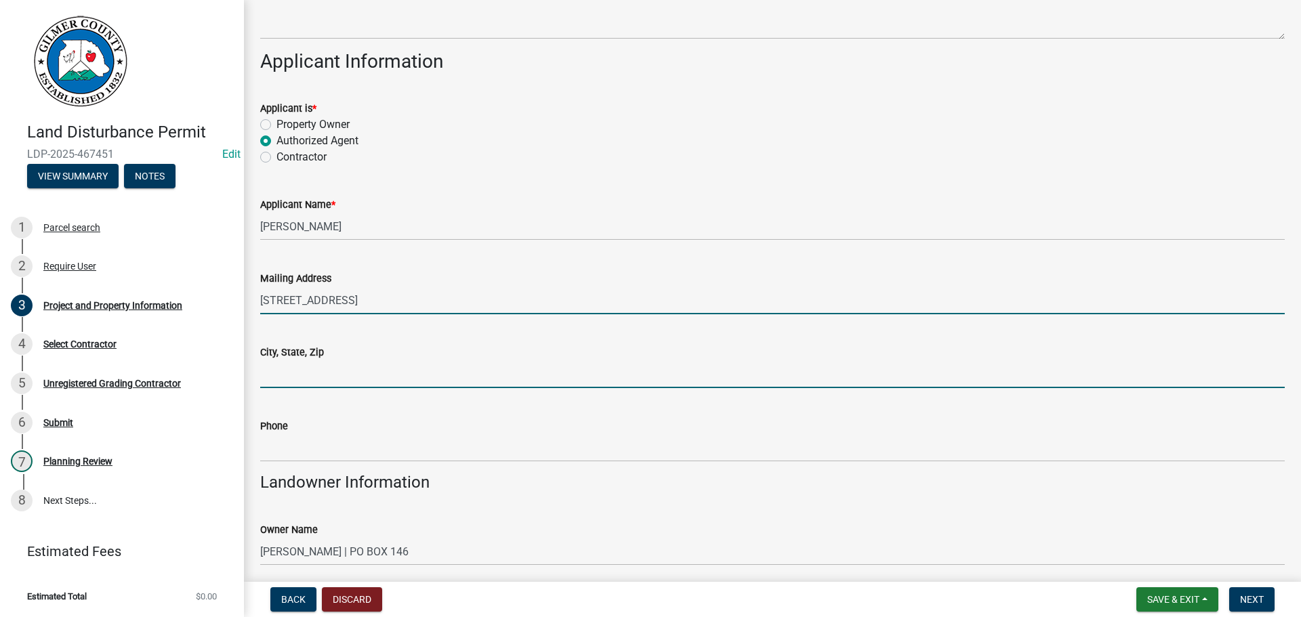
click at [319, 369] on input "City, State, Zip" at bounding box center [772, 375] width 1025 height 28
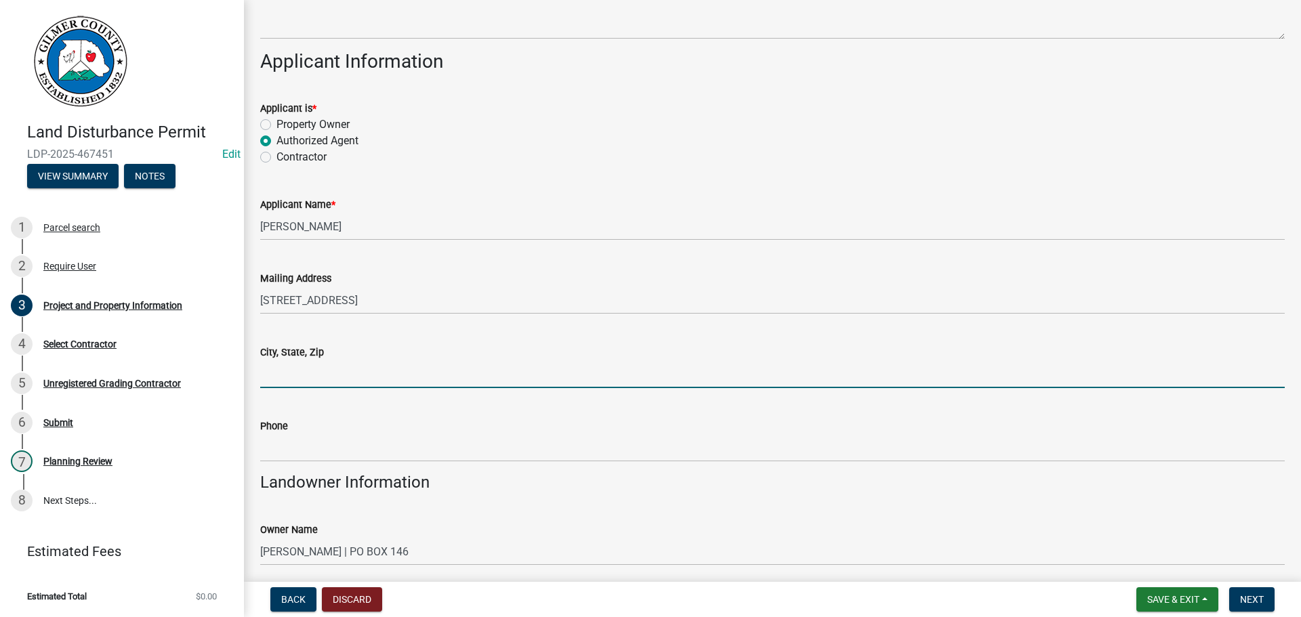
type input "Ellijay Ga 30540"
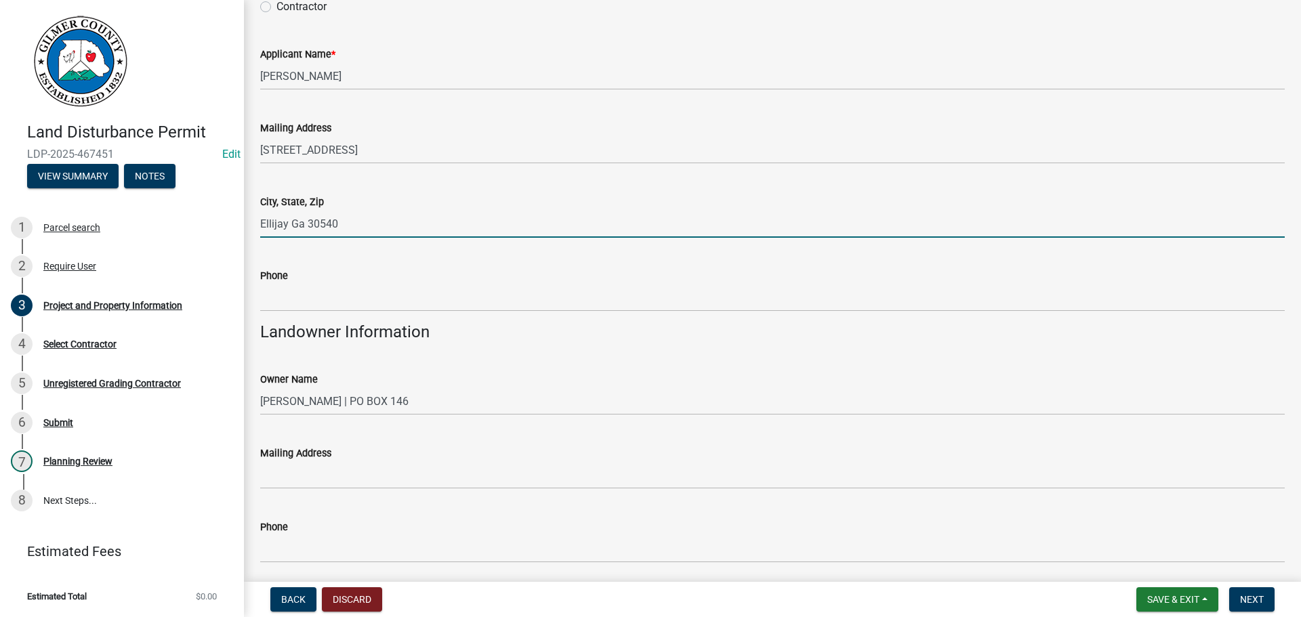
scroll to position [407, 0]
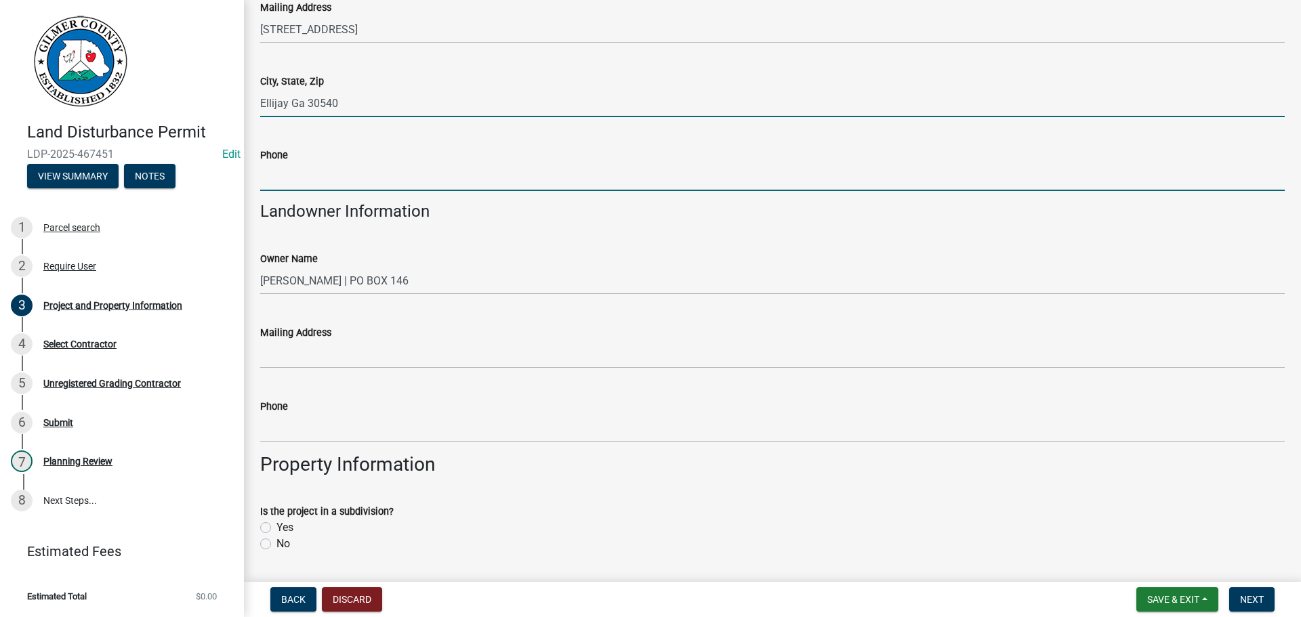
click at [331, 173] on input "Phone" at bounding box center [772, 177] width 1025 height 28
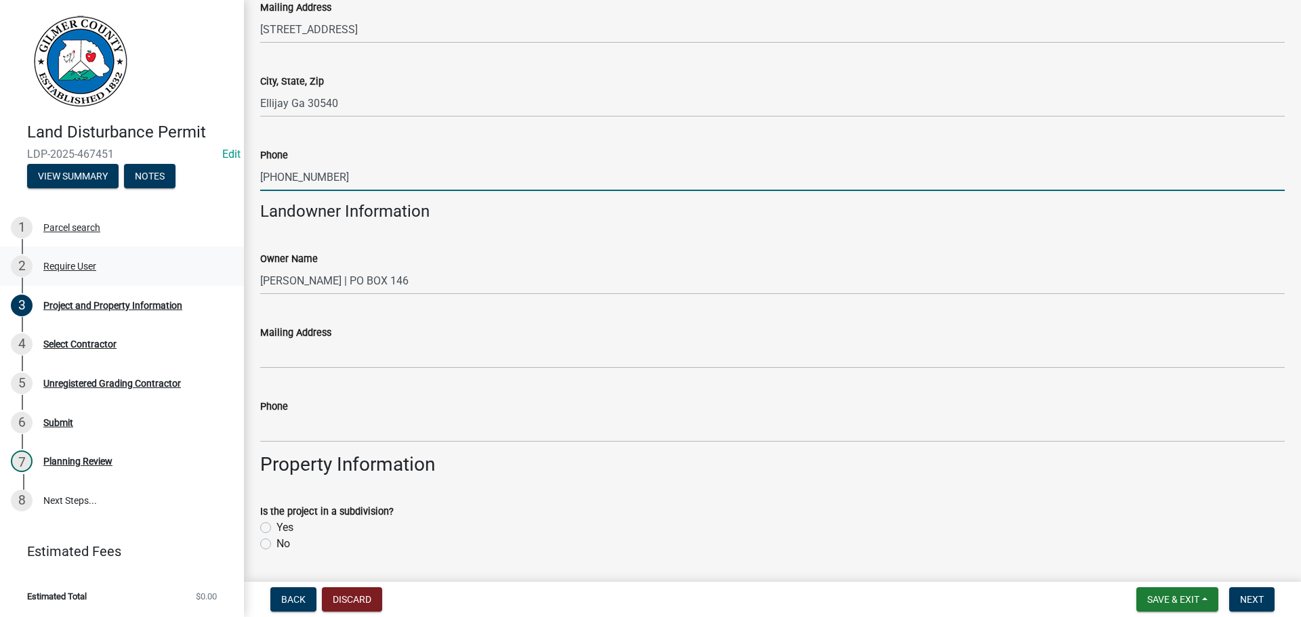
type input "[PHONE_NUMBER]"
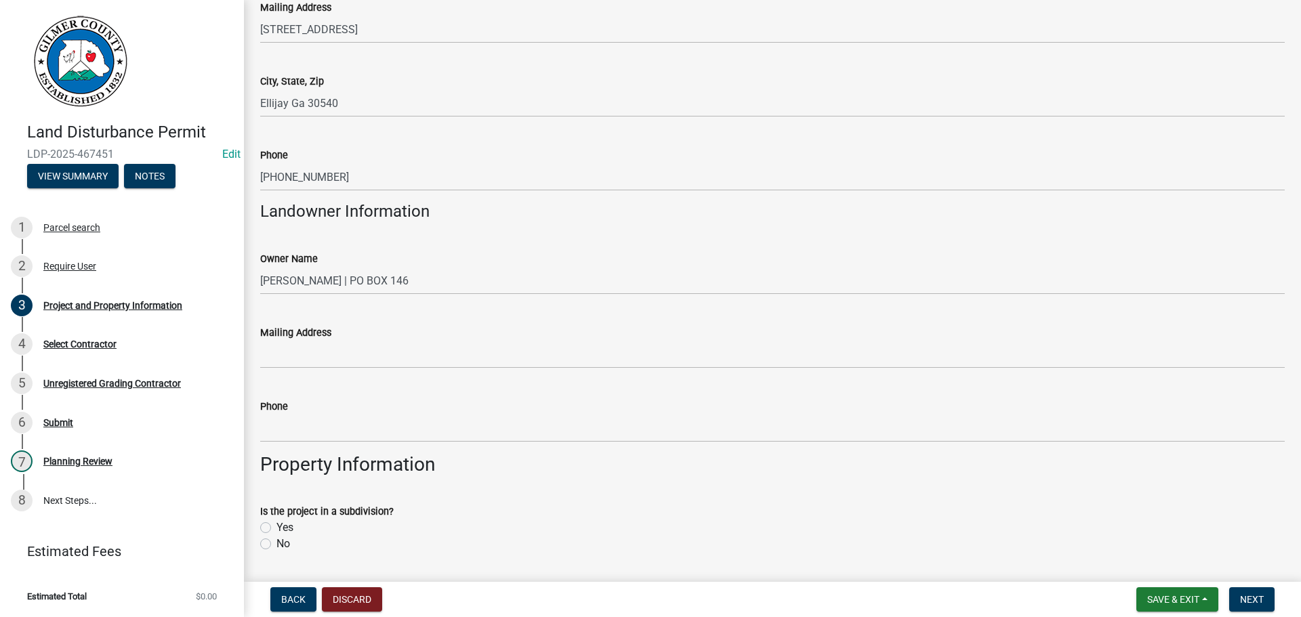
scroll to position [542, 0]
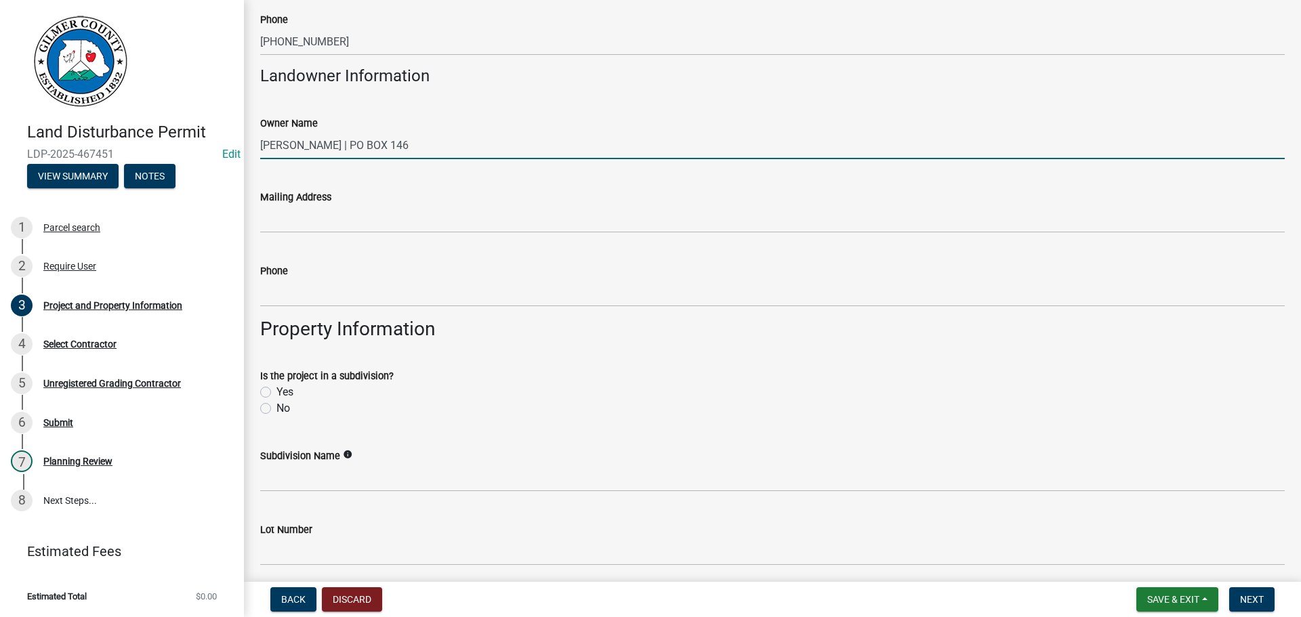
drag, startPoint x: 451, startPoint y: 145, endPoint x: 93, endPoint y: 146, distance: 357.8
click at [93, 146] on div "Land Disturbance Permit LDP-2025-467451 Edit View Summary Notes 1 Parcel search…" at bounding box center [650, 308] width 1301 height 617
type input "NEW BIGINNINGS FOR [PERSON_NAME]"
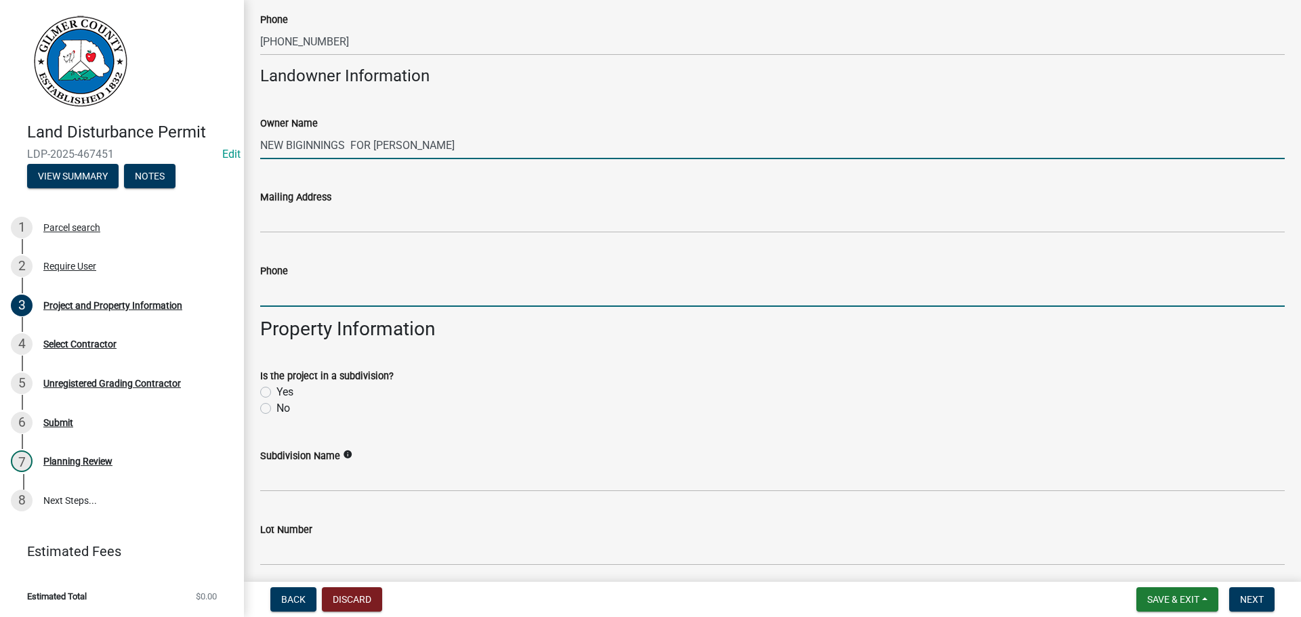
click at [314, 291] on input "Phone" at bounding box center [772, 293] width 1025 height 28
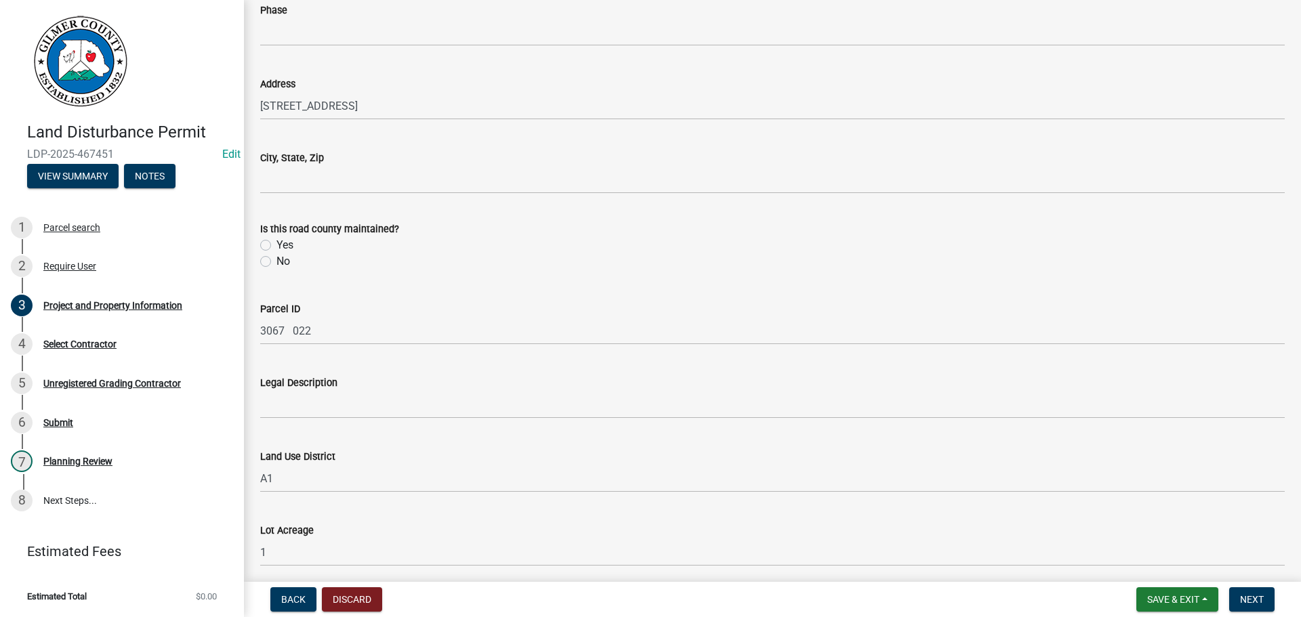
scroll to position [1152, 0]
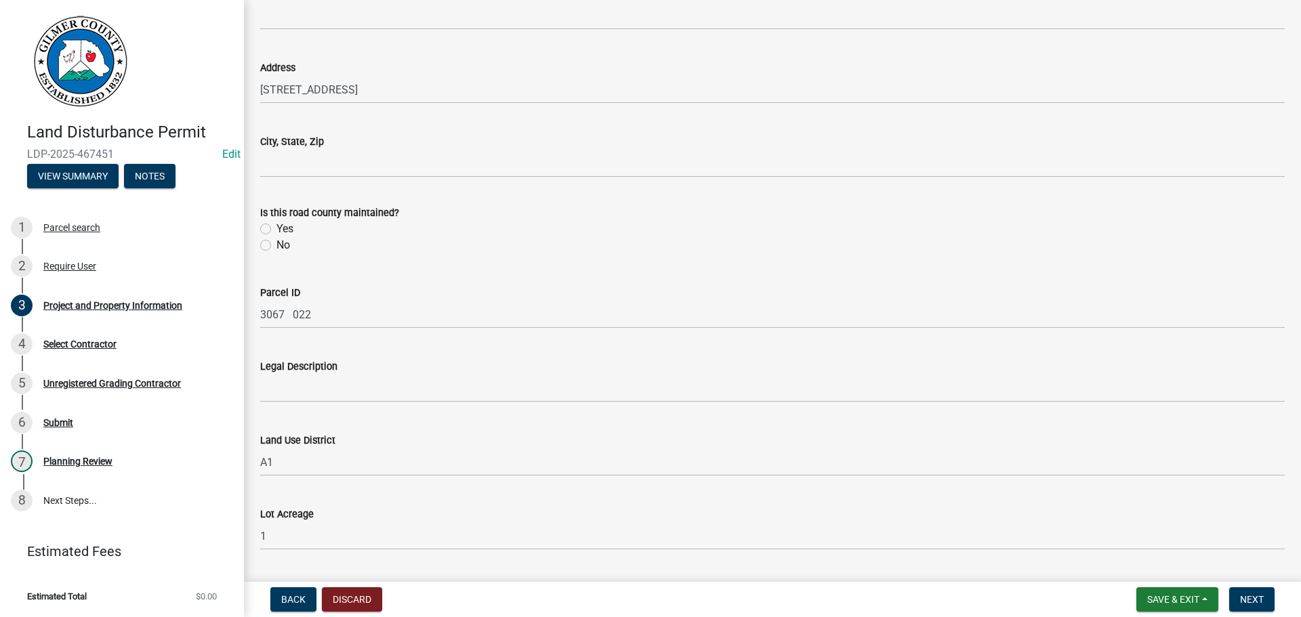
type input "[PHONE_NUMBER]"
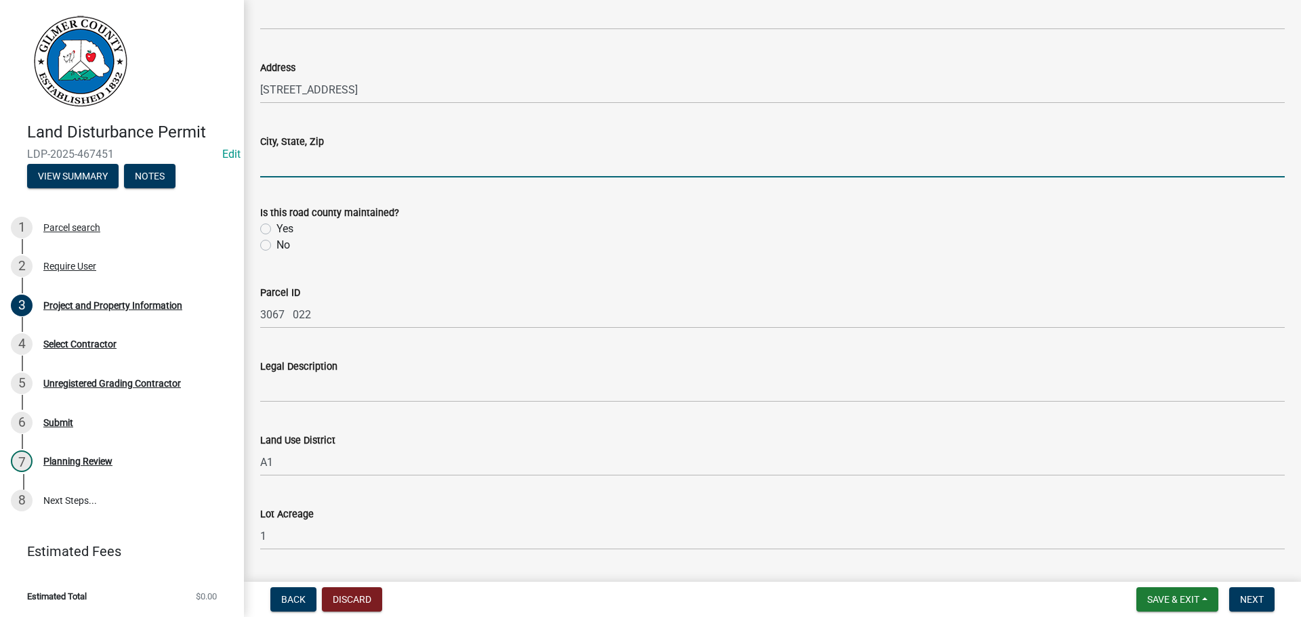
click at [281, 165] on input "City, State, Zip" at bounding box center [772, 164] width 1025 height 28
type input "ELLIJAY GA 30540"
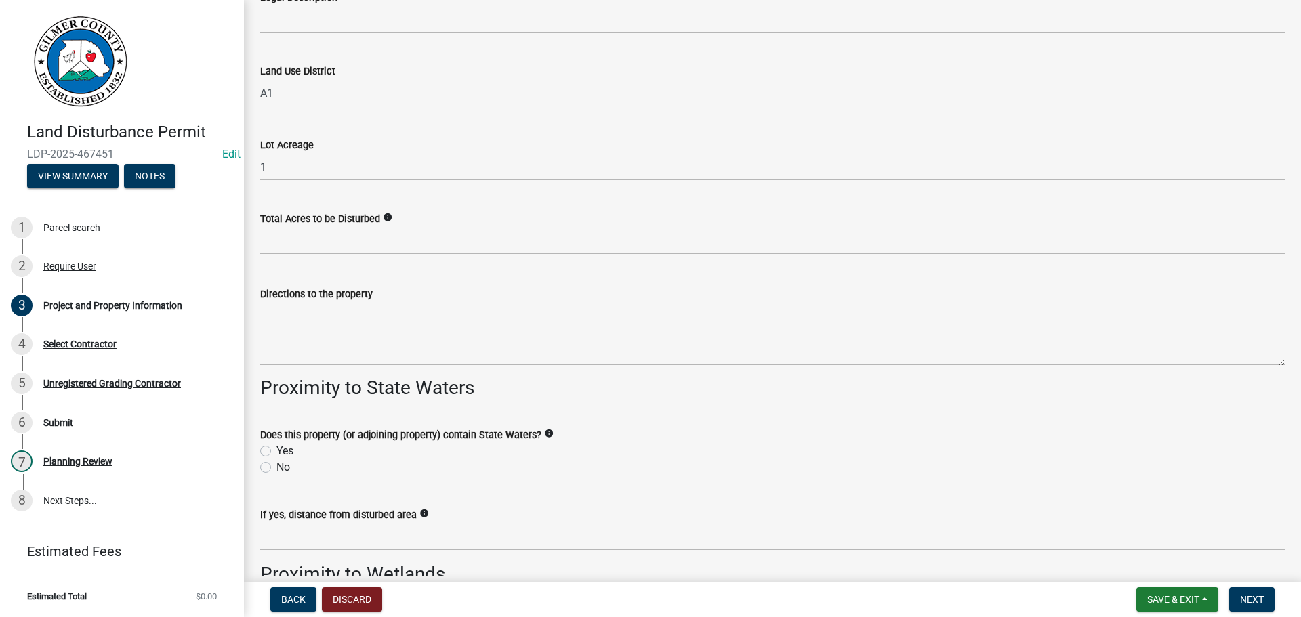
scroll to position [1559, 0]
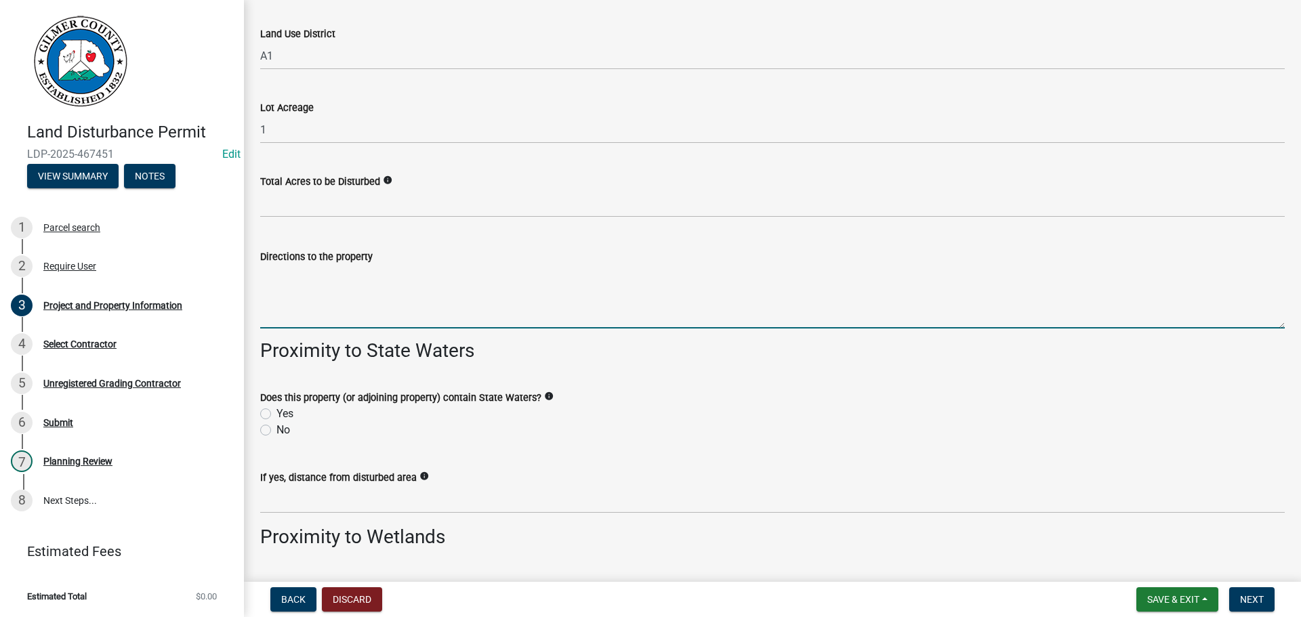
click at [432, 289] on textarea "Directions to the property" at bounding box center [772, 297] width 1025 height 64
paste textarea "2 ND DRIVE PAST COOSAWATTEE DRIVE HEADING SOUTH"
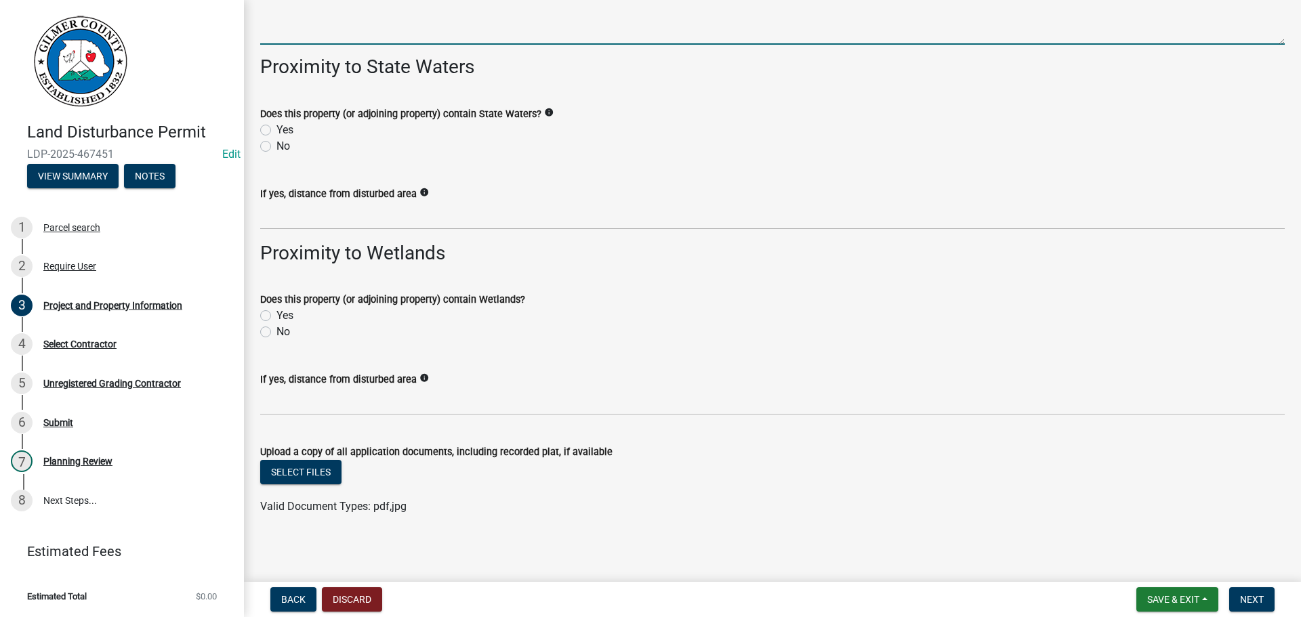
scroll to position [1846, 0]
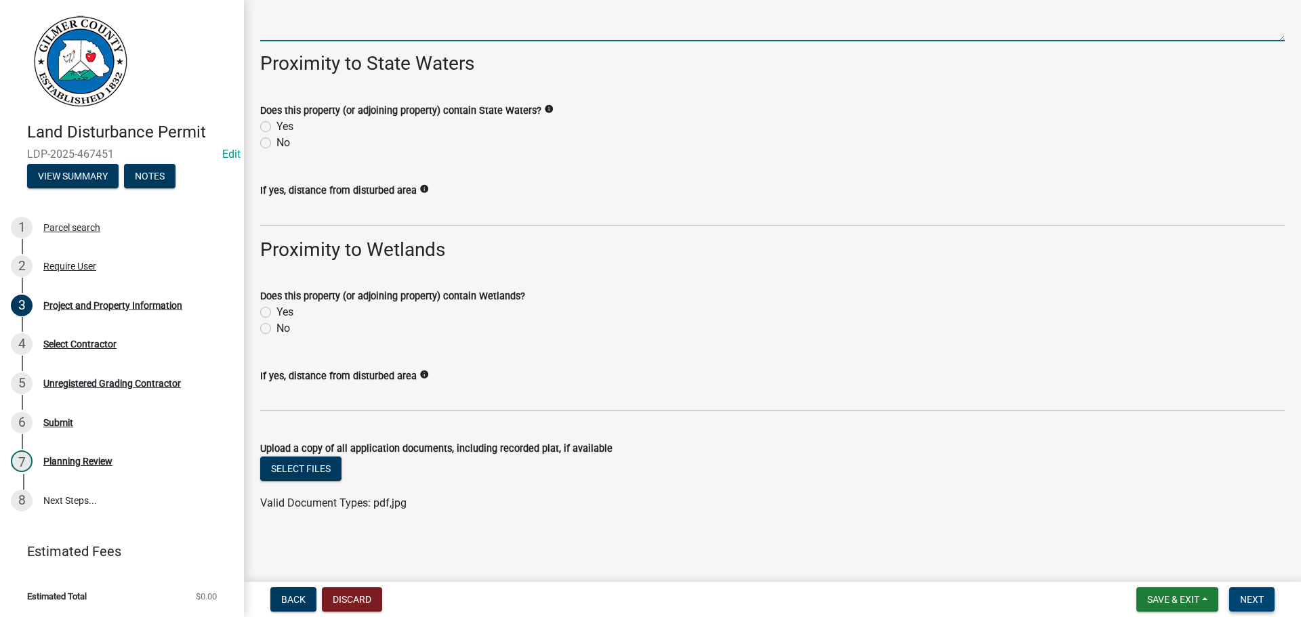
type textarea "2 ND DRIVE PAST COOSAWATTEE DRIVE HEADING SOUTH"
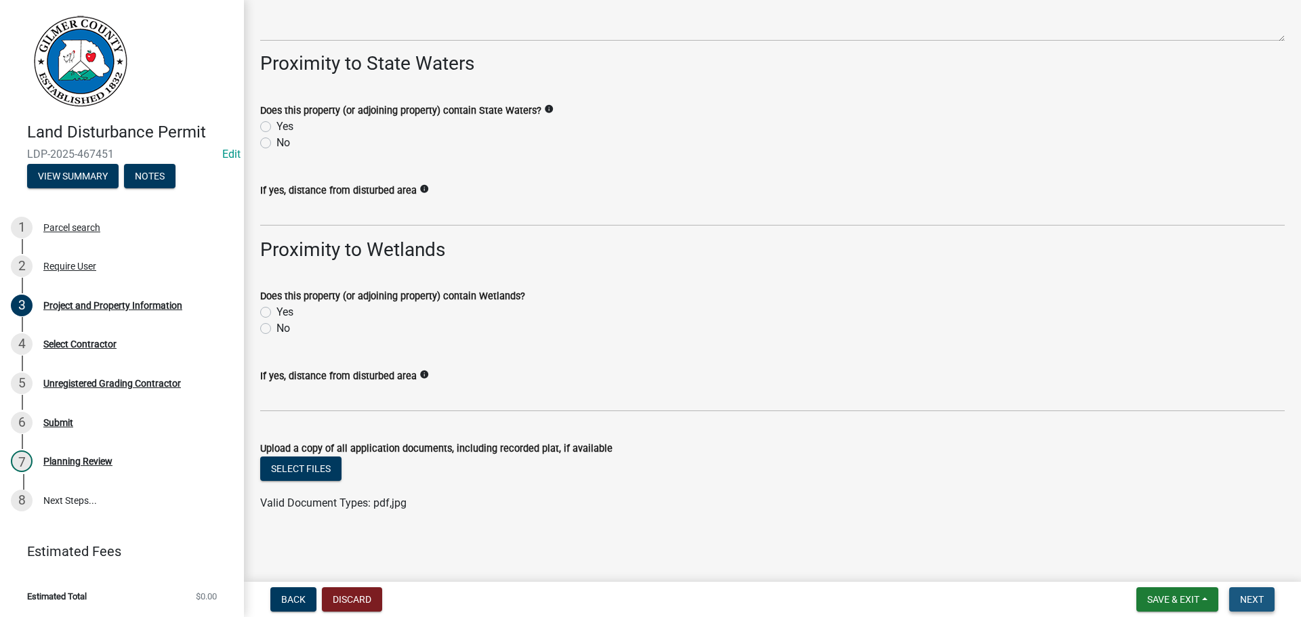
click at [1261, 596] on span "Next" at bounding box center [1252, 599] width 24 height 11
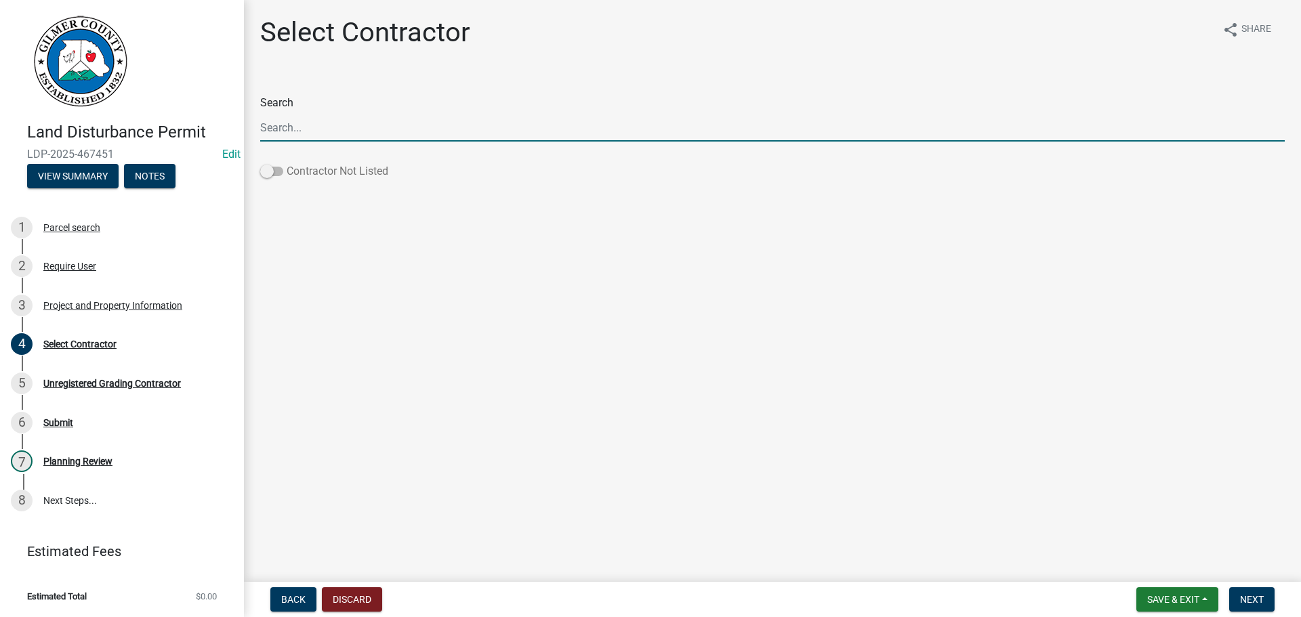
click at [265, 171] on span at bounding box center [271, 171] width 23 height 9
click at [287, 163] on input "Contractor Not Listed" at bounding box center [287, 163] width 0 height 0
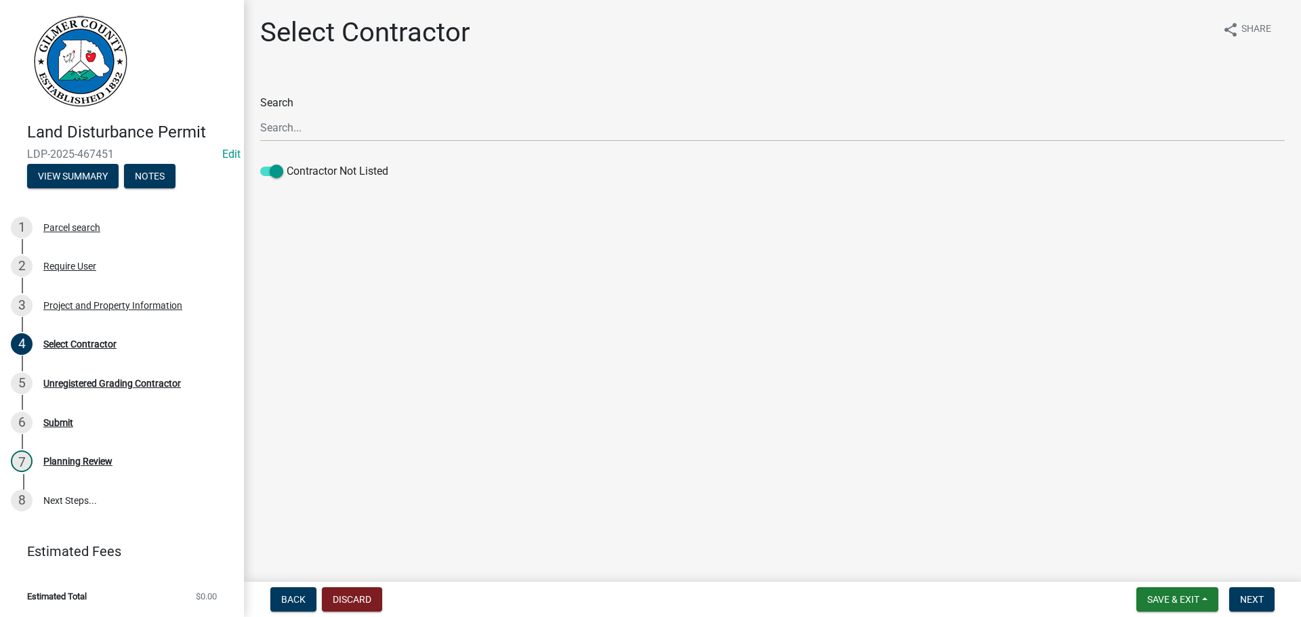
click at [1249, 585] on nav "Back Discard Save & Exit Save Save & Exit Next" at bounding box center [772, 599] width 1057 height 35
click at [1252, 597] on span "Next" at bounding box center [1252, 599] width 24 height 11
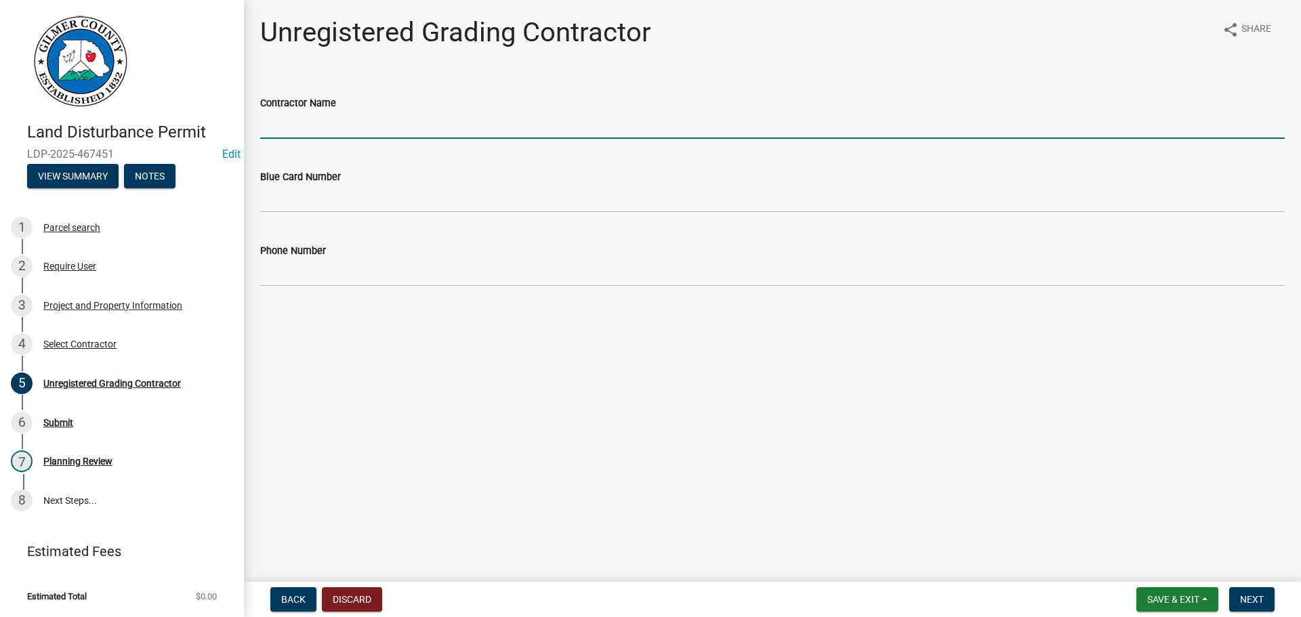
click at [352, 129] on input "Contractor Name" at bounding box center [772, 125] width 1025 height 28
type input "[PERSON_NAME]"
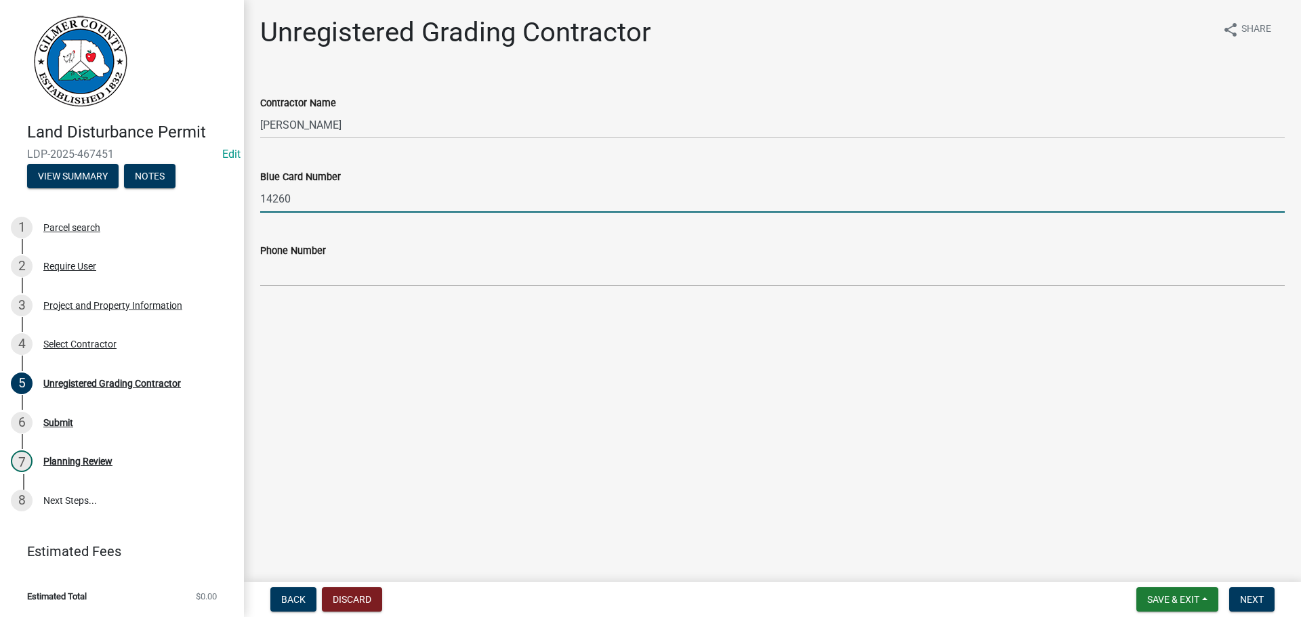
type input "14260"
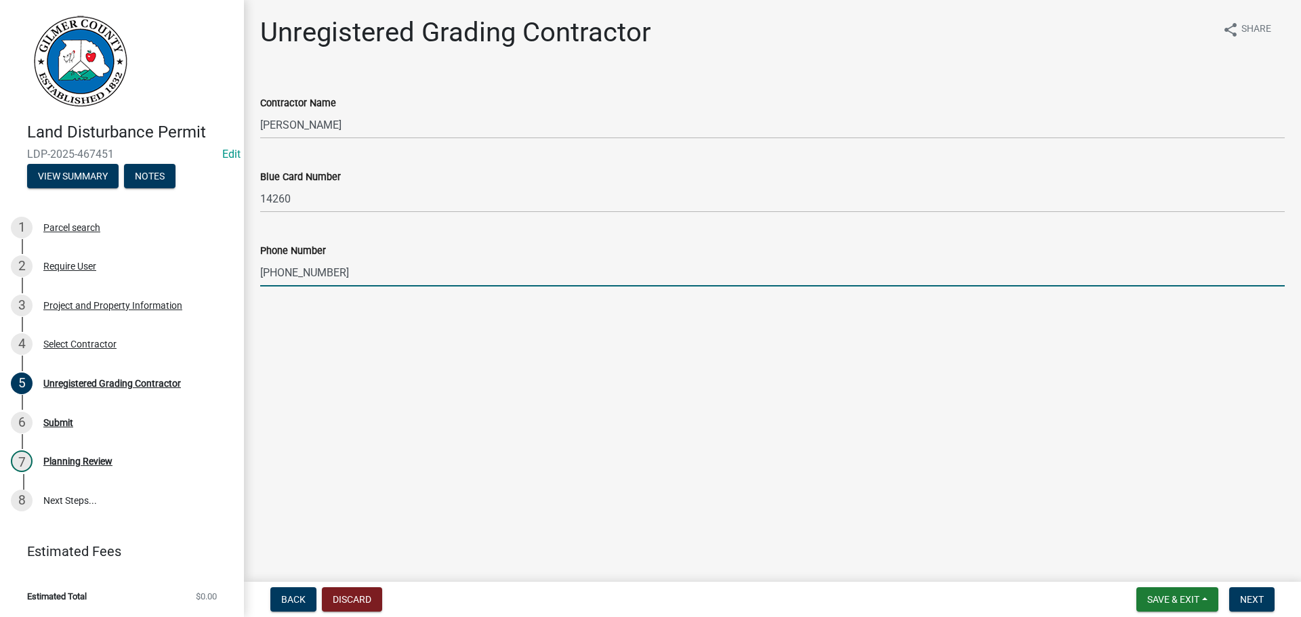
type input "[PHONE_NUMBER]"
click at [1260, 600] on span "Next" at bounding box center [1252, 599] width 24 height 11
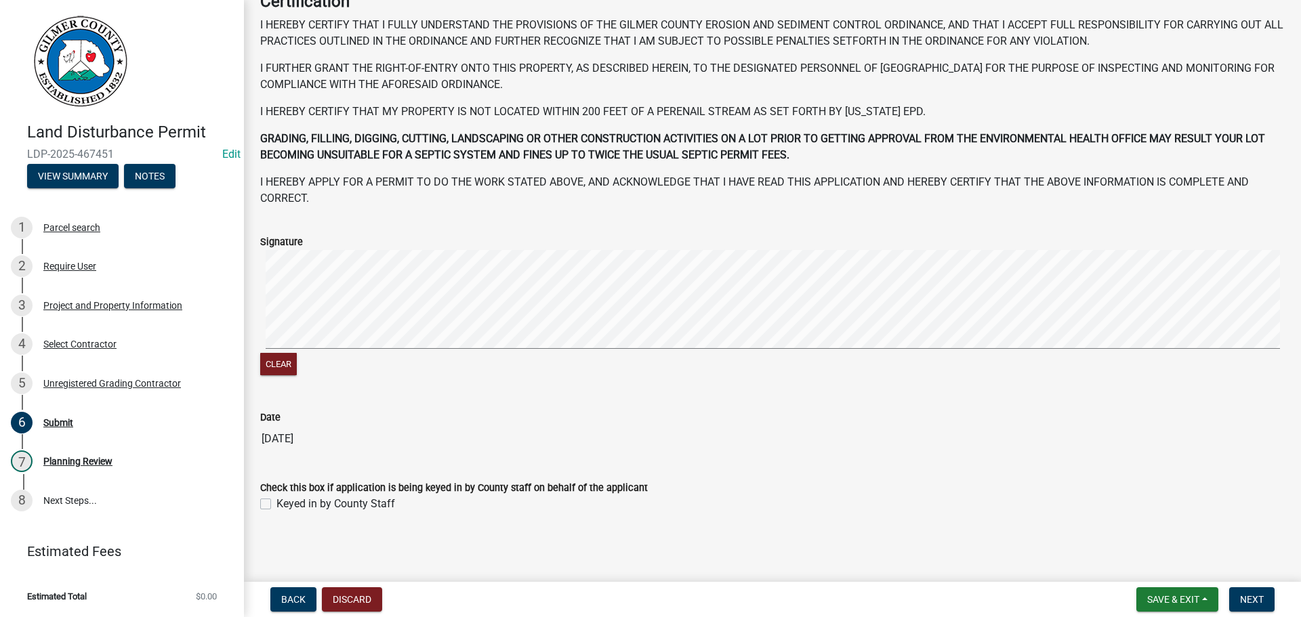
scroll to position [139, 0]
click at [1256, 601] on span "Next" at bounding box center [1252, 599] width 24 height 11
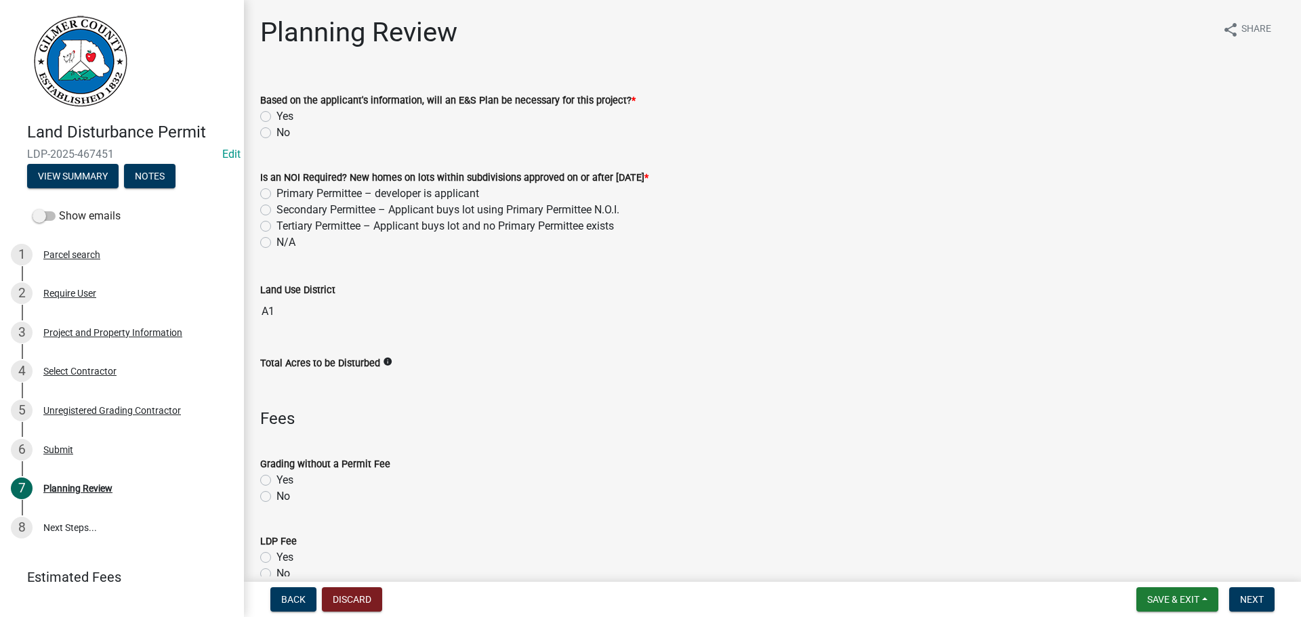
click at [277, 134] on label "No" at bounding box center [284, 133] width 14 height 16
click at [277, 134] on input "No" at bounding box center [281, 129] width 9 height 9
radio input "true"
click at [277, 244] on label "N/A" at bounding box center [286, 242] width 19 height 16
click at [277, 243] on input "N/A" at bounding box center [281, 238] width 9 height 9
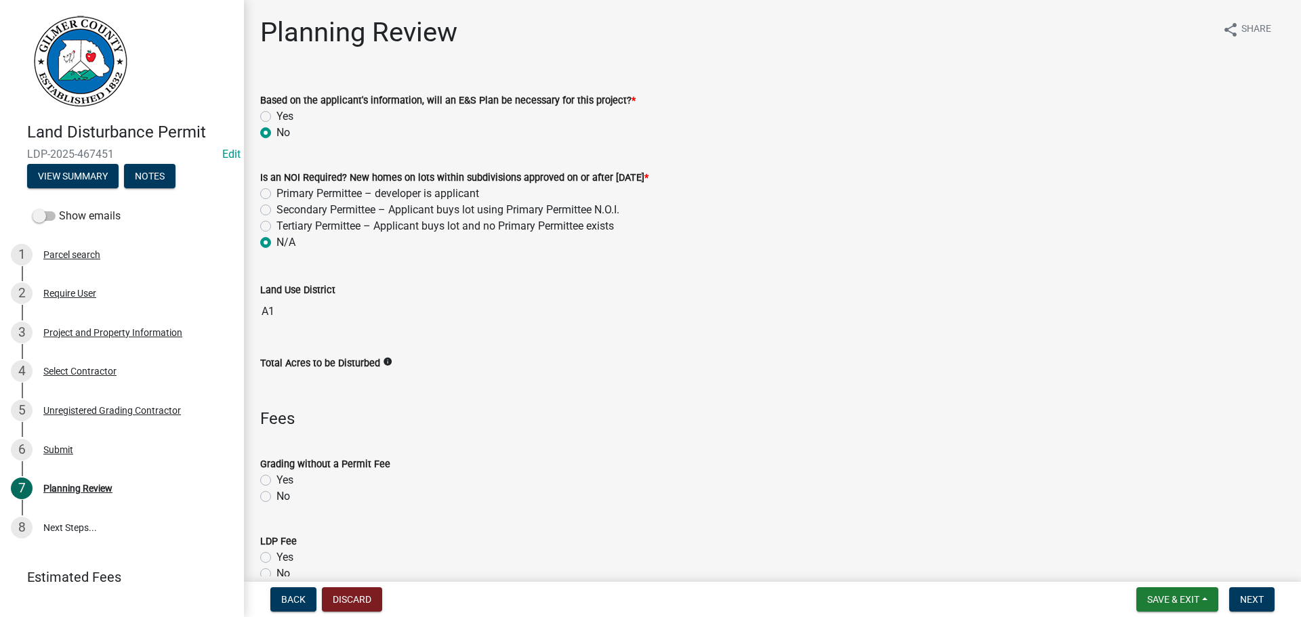
radio input "true"
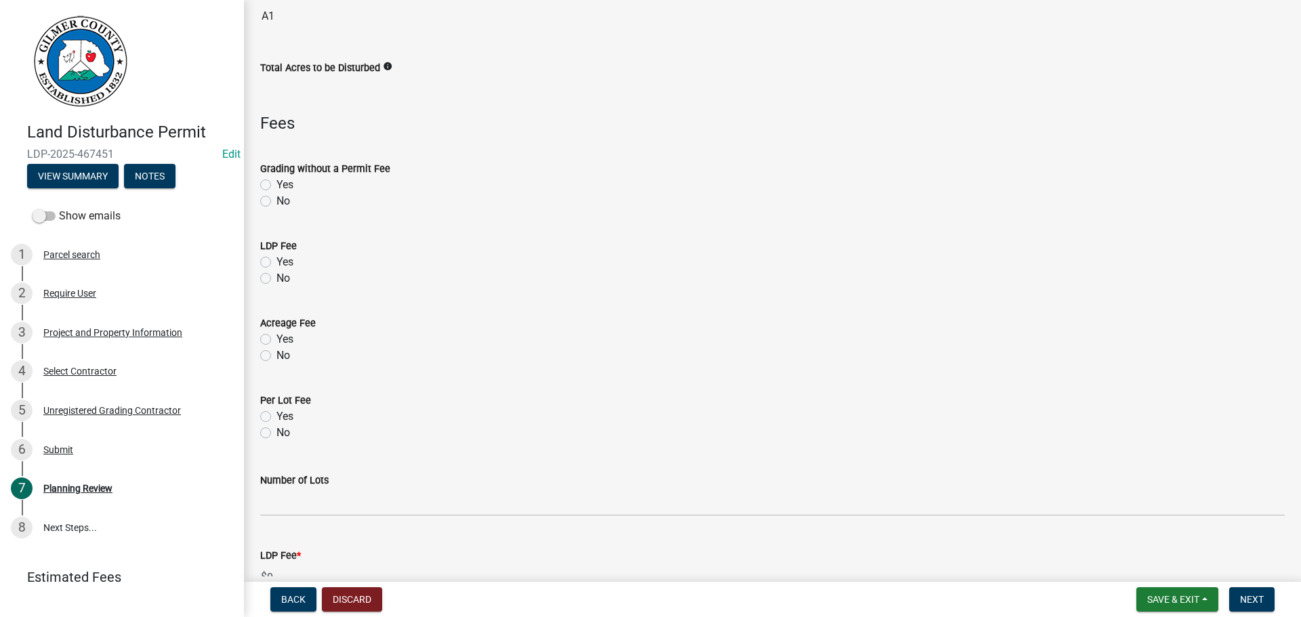
scroll to position [339, 0]
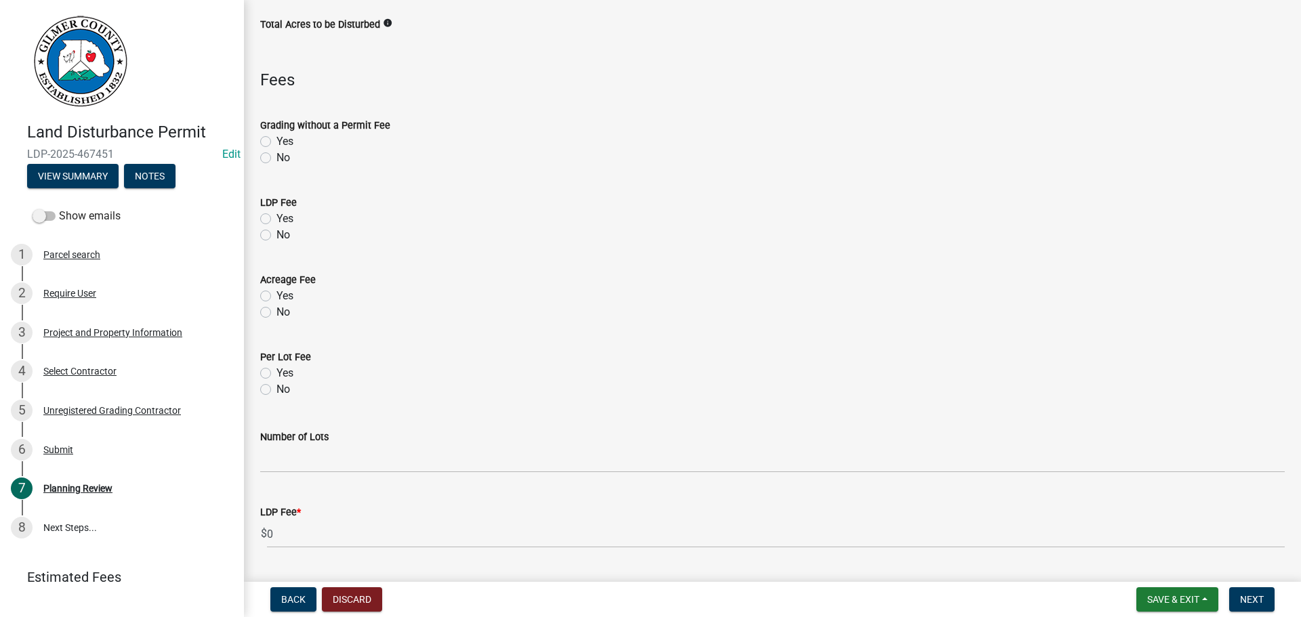
click at [277, 221] on label "Yes" at bounding box center [285, 219] width 17 height 16
click at [277, 220] on input "Yes" at bounding box center [281, 215] width 9 height 9
radio input "true"
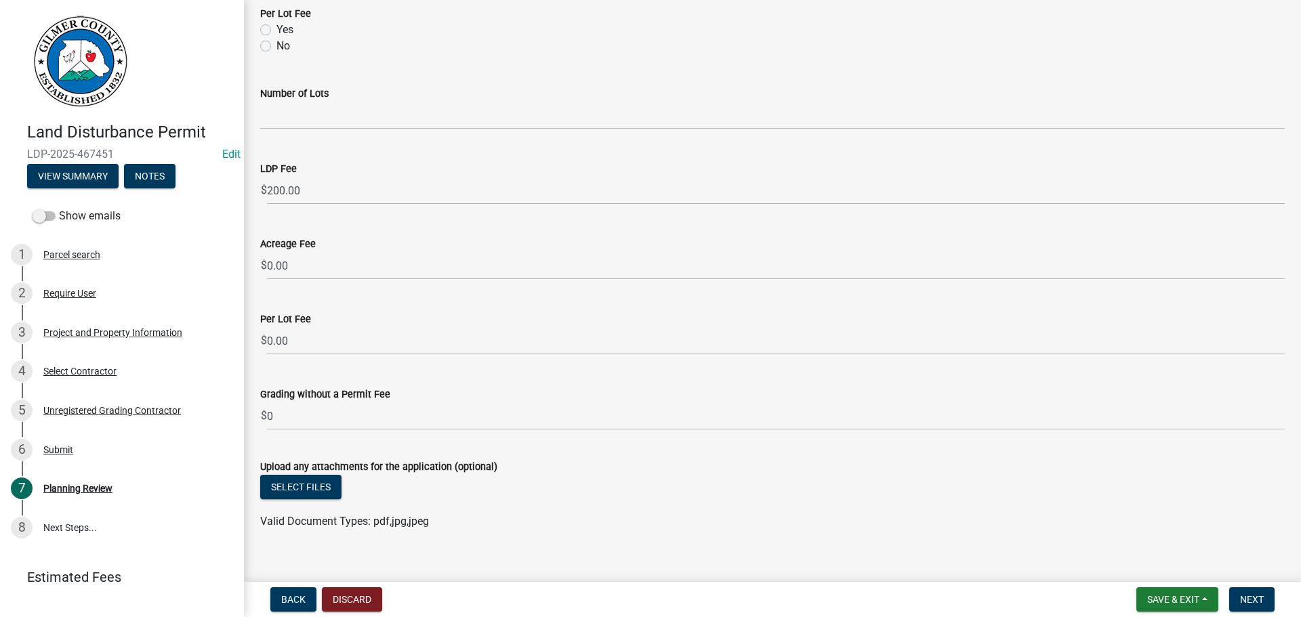
scroll to position [701, 0]
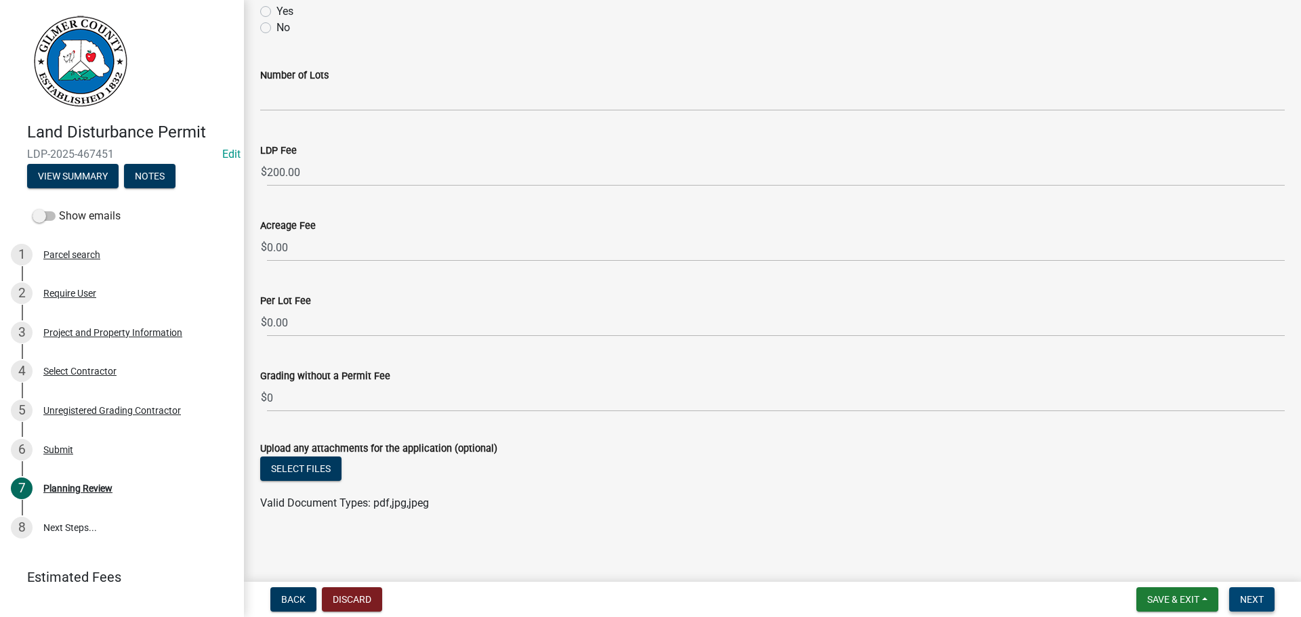
click at [1260, 600] on span "Next" at bounding box center [1252, 599] width 24 height 11
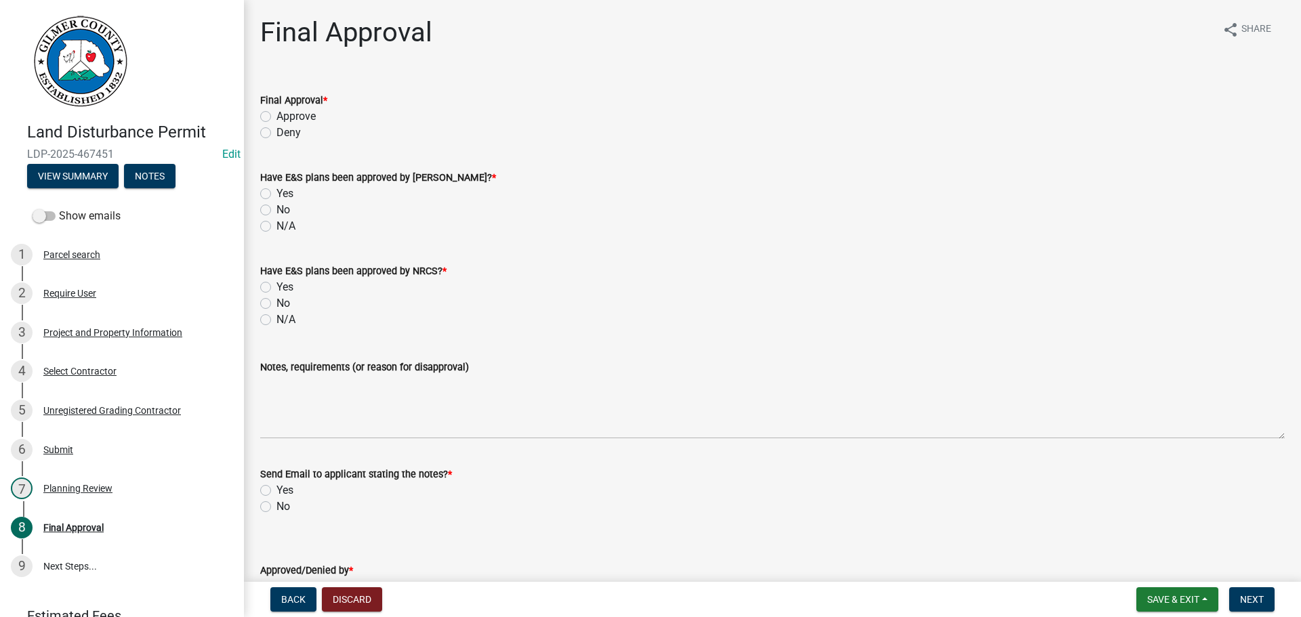
click at [277, 118] on label "Approve" at bounding box center [296, 116] width 39 height 16
click at [277, 117] on input "Approve" at bounding box center [281, 112] width 9 height 9
radio input "true"
click at [277, 224] on label "N/A" at bounding box center [286, 226] width 19 height 16
click at [277, 224] on input "N/A" at bounding box center [281, 222] width 9 height 9
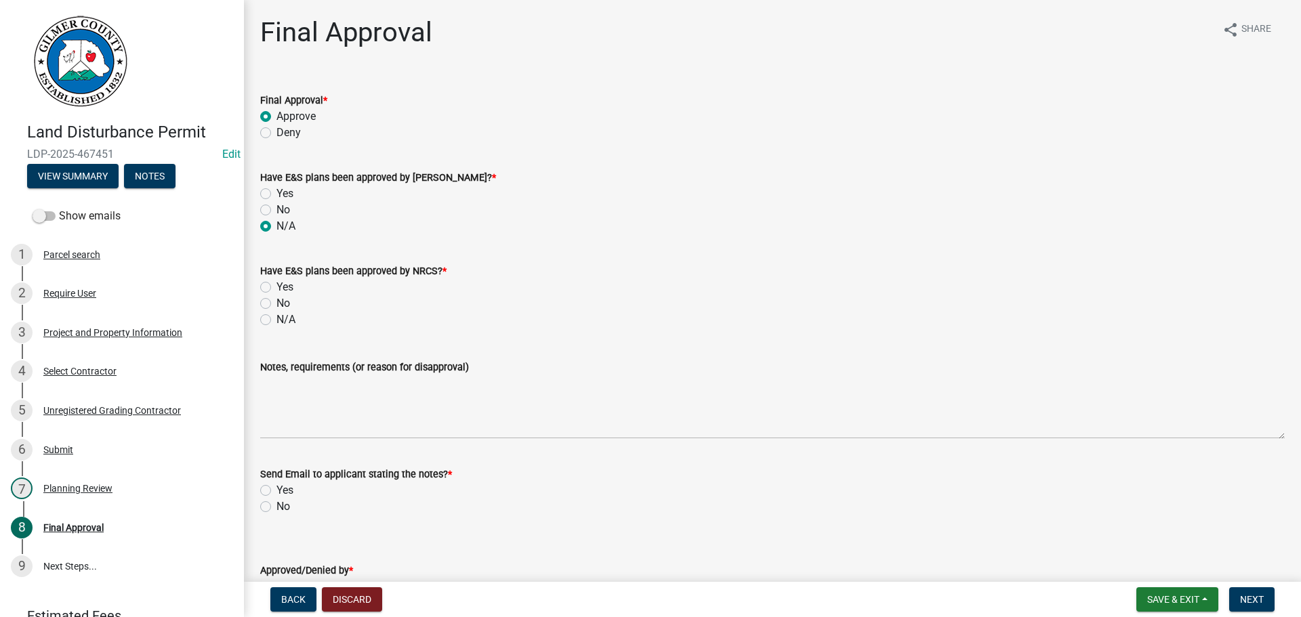
radio input "true"
click at [277, 318] on label "N/A" at bounding box center [286, 320] width 19 height 16
click at [277, 318] on input "N/A" at bounding box center [281, 316] width 9 height 9
radio input "true"
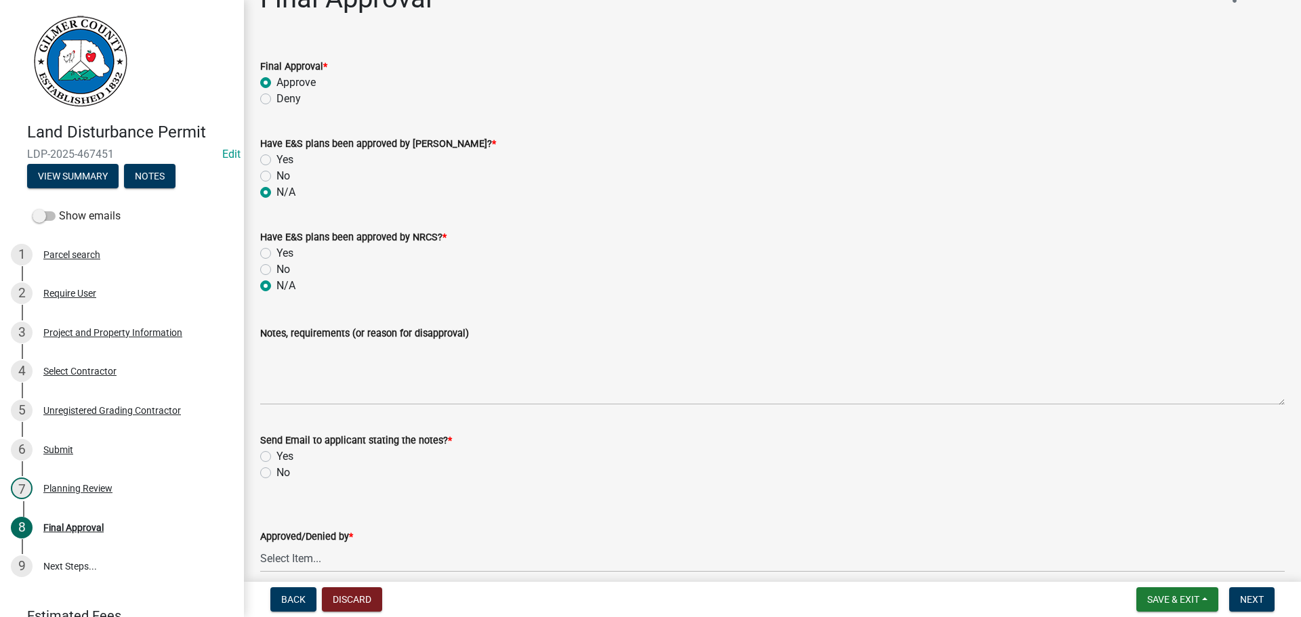
scroll to position [95, 0]
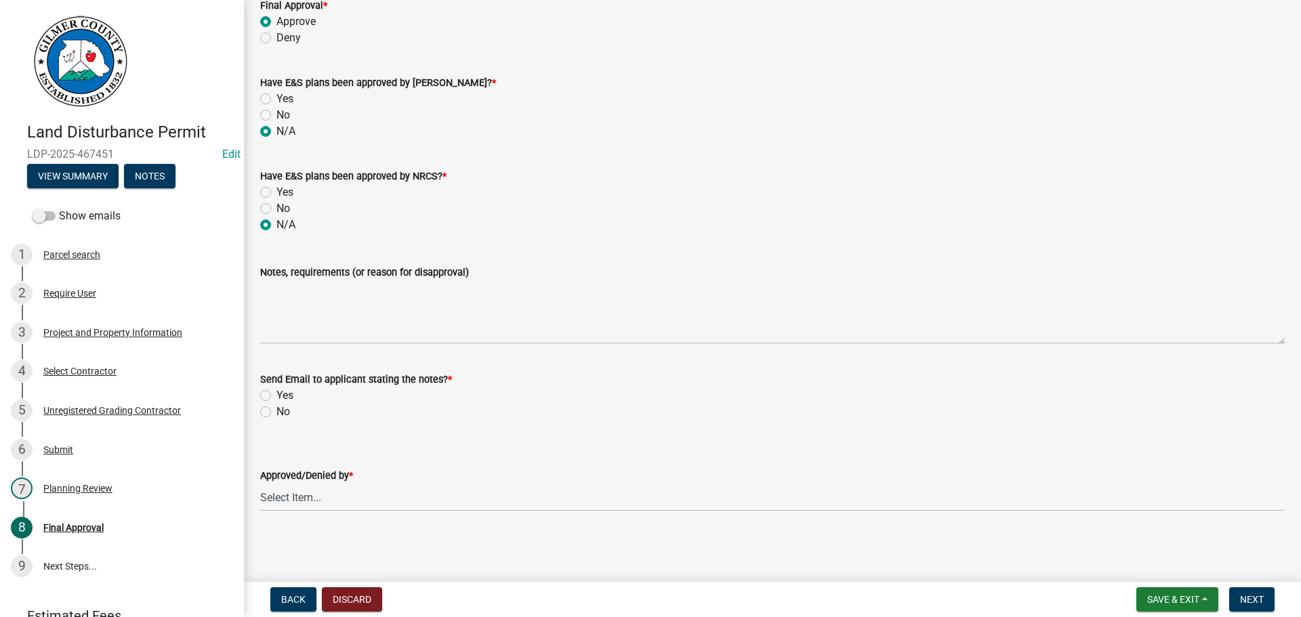
click at [277, 410] on label "No" at bounding box center [284, 412] width 14 height 16
click at [277, 410] on input "No" at bounding box center [281, 408] width 9 height 9
radio input "true"
click at [298, 497] on select "Select Item... [PERSON_NAME] [PERSON_NAME] [PERSON_NAME] [PERSON_NAME] [PERSON_…" at bounding box center [772, 498] width 1025 height 28
click at [260, 484] on select "Select Item... [PERSON_NAME] [PERSON_NAME] [PERSON_NAME] [PERSON_NAME] [PERSON_…" at bounding box center [772, 498] width 1025 height 28
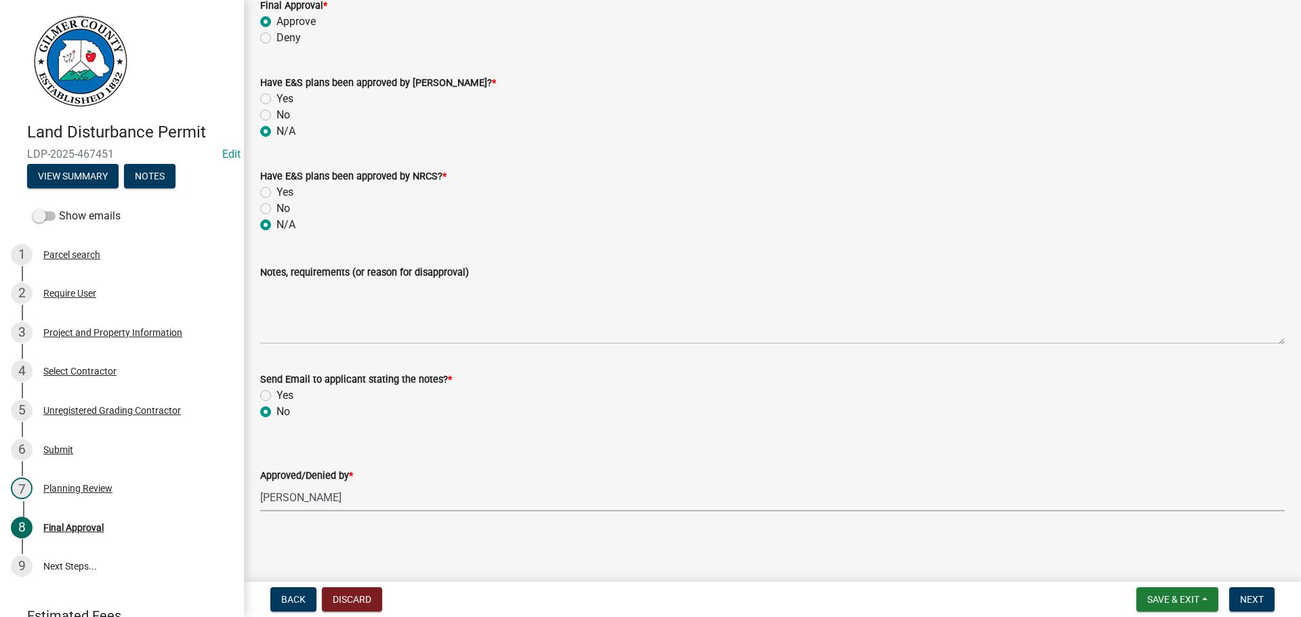
select select "f66b4cef-93c9-440c-84d8-a2c8d35cb7c1"
click at [1257, 599] on span "Next" at bounding box center [1252, 599] width 24 height 11
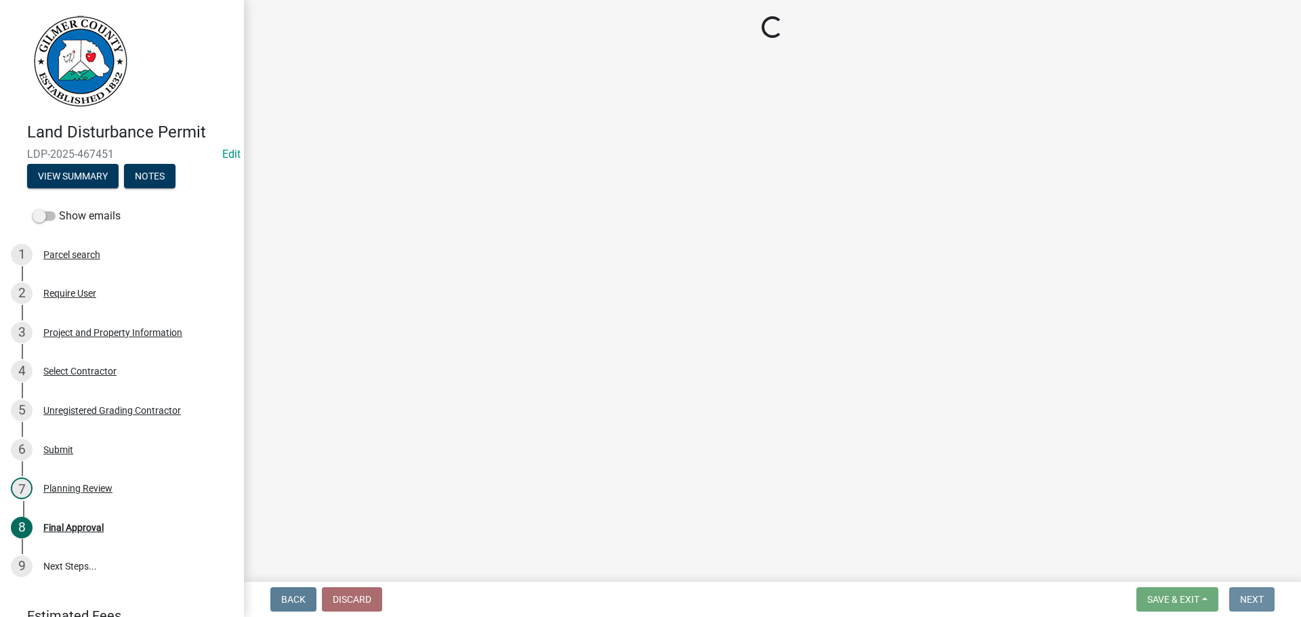
scroll to position [0, 0]
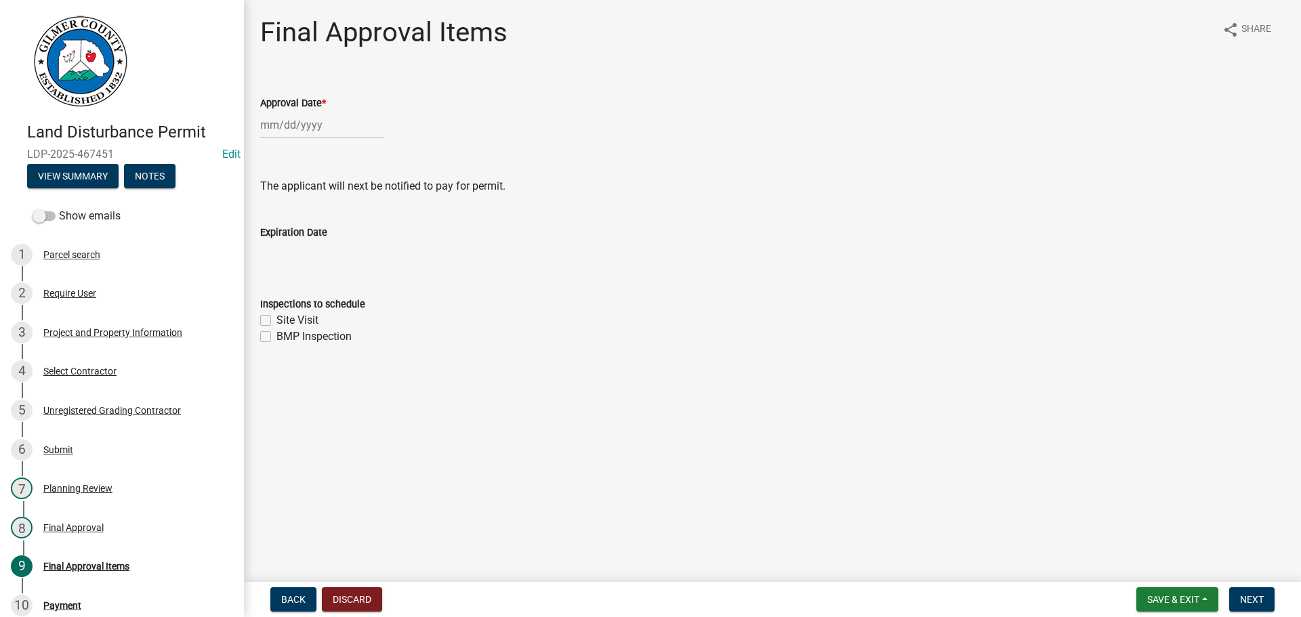
click at [285, 121] on div at bounding box center [322, 125] width 124 height 28
select select "8"
select select "2025"
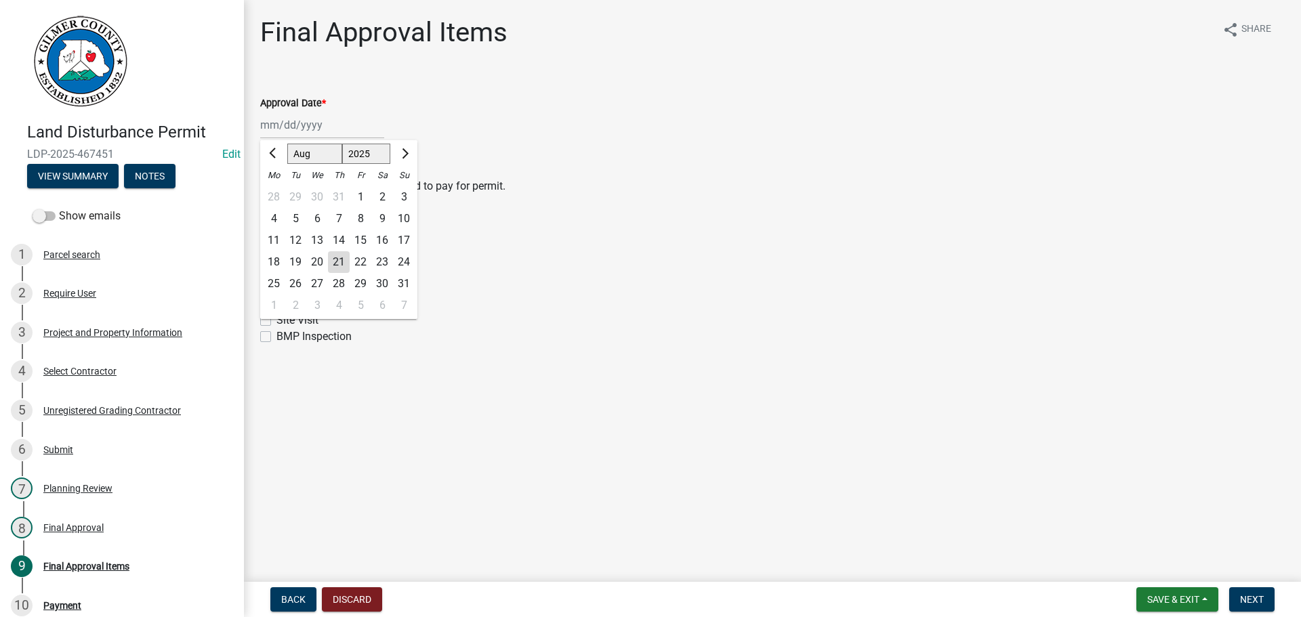
click at [338, 259] on div "21" at bounding box center [339, 262] width 22 height 22
type input "[DATE]"
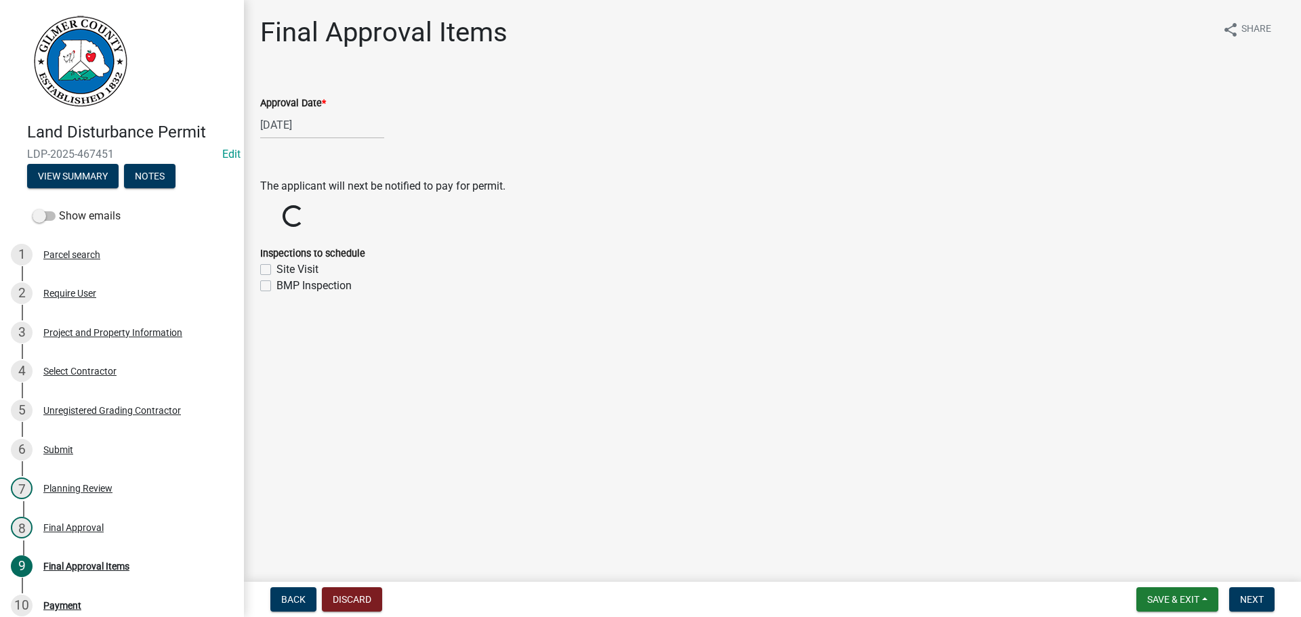
click at [277, 269] on label "Site Visit" at bounding box center [298, 270] width 42 height 16
click at [277, 269] on input "Site Visit" at bounding box center [281, 266] width 9 height 9
checkbox input "true"
click at [265, 288] on form "Inspections to schedule Site Visit BMP Inspection" at bounding box center [772, 312] width 1025 height 65
click at [262, 329] on div "BMP Inspection" at bounding box center [772, 337] width 1025 height 16
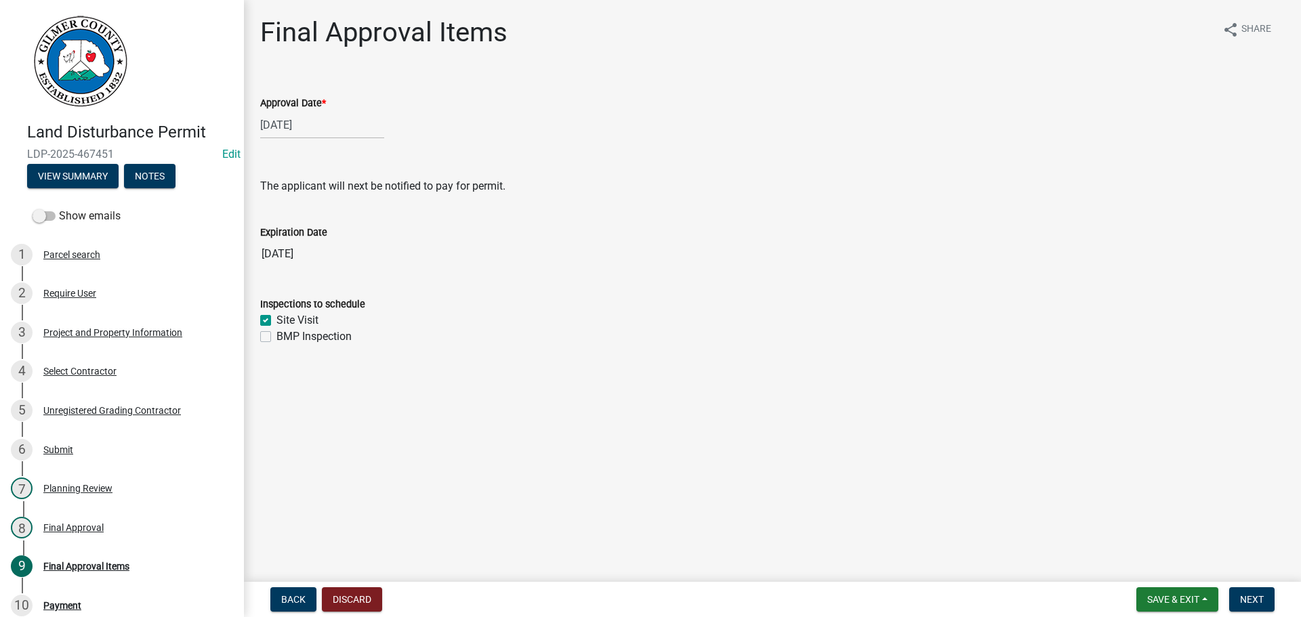
click at [277, 337] on label "BMP Inspection" at bounding box center [314, 337] width 75 height 16
click at [277, 337] on input "BMP Inspection" at bounding box center [281, 333] width 9 height 9
checkbox input "true"
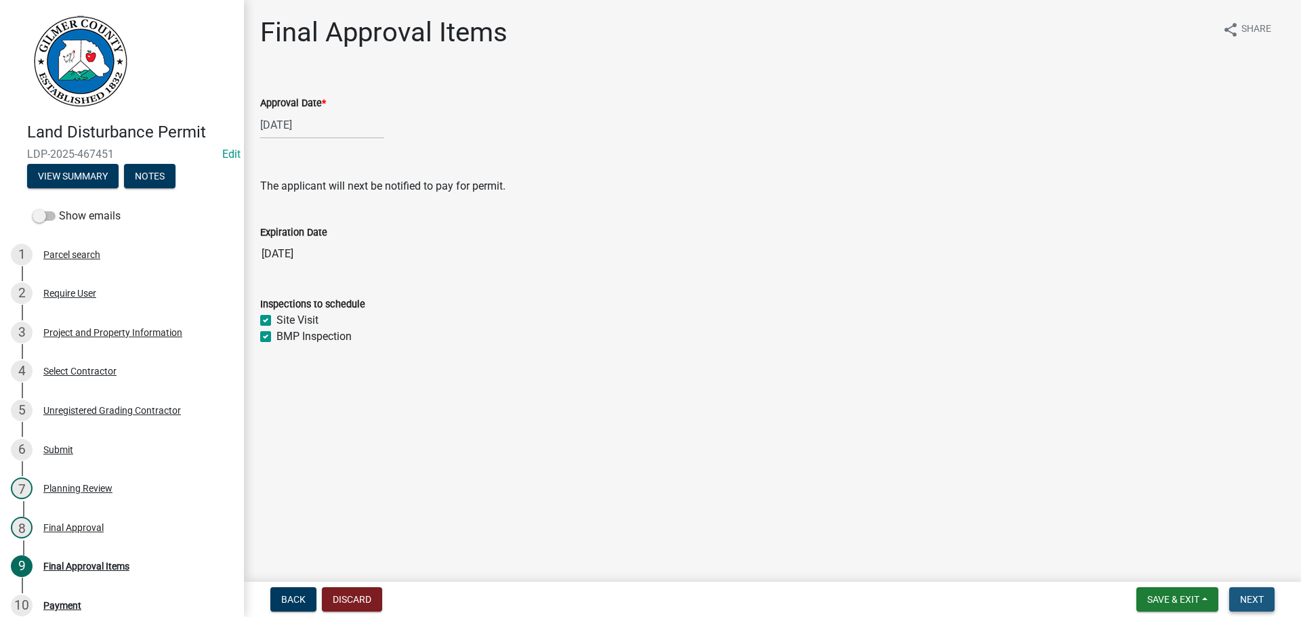
click at [1266, 605] on button "Next" at bounding box center [1251, 600] width 45 height 24
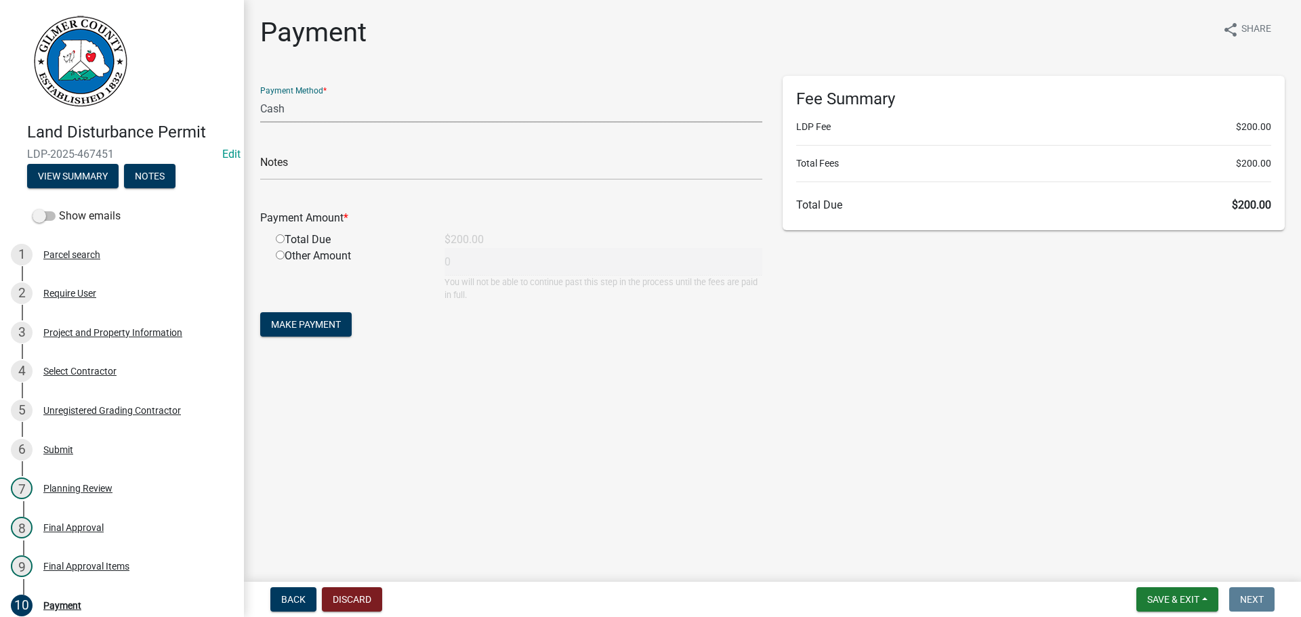
click at [324, 112] on select "Credit Card POS Check Cash" at bounding box center [511, 109] width 502 height 28
select select "1: 0"
click at [260, 95] on select "Credit Card POS Check Cash" at bounding box center [511, 109] width 502 height 28
click at [317, 167] on input "text" at bounding box center [511, 166] width 502 height 28
type input "1642"
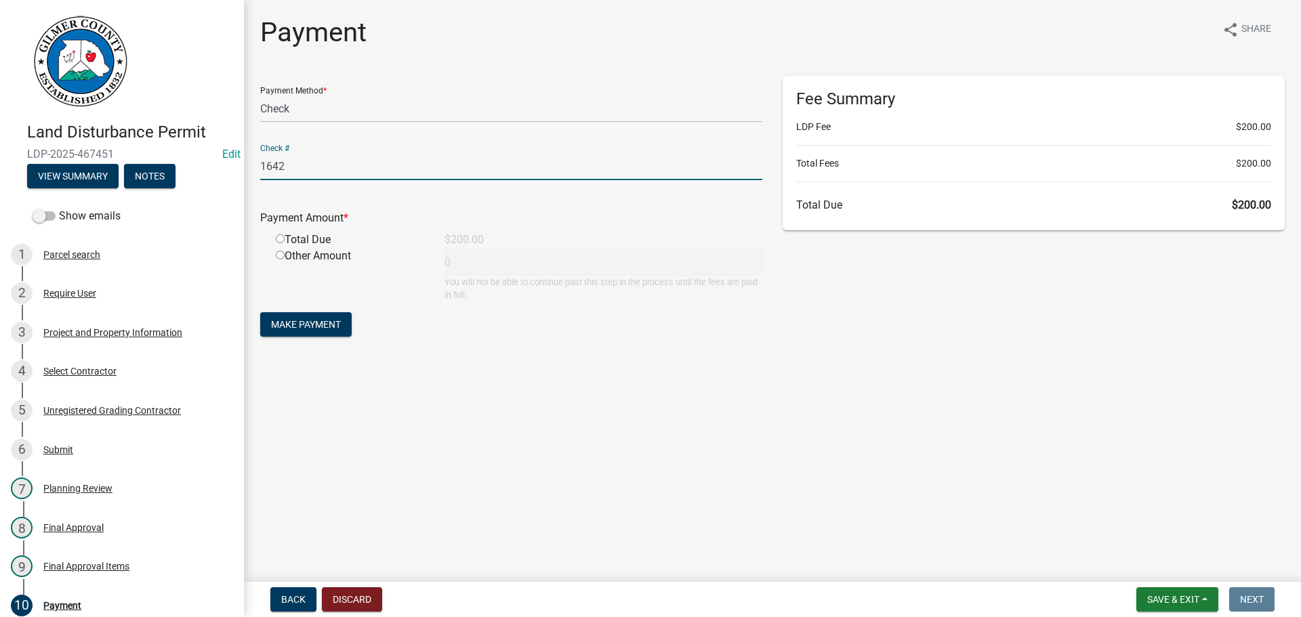
click at [281, 235] on input "radio" at bounding box center [280, 238] width 9 height 9
radio input "true"
type input "200"
click at [331, 321] on span "Make Payment" at bounding box center [306, 324] width 70 height 11
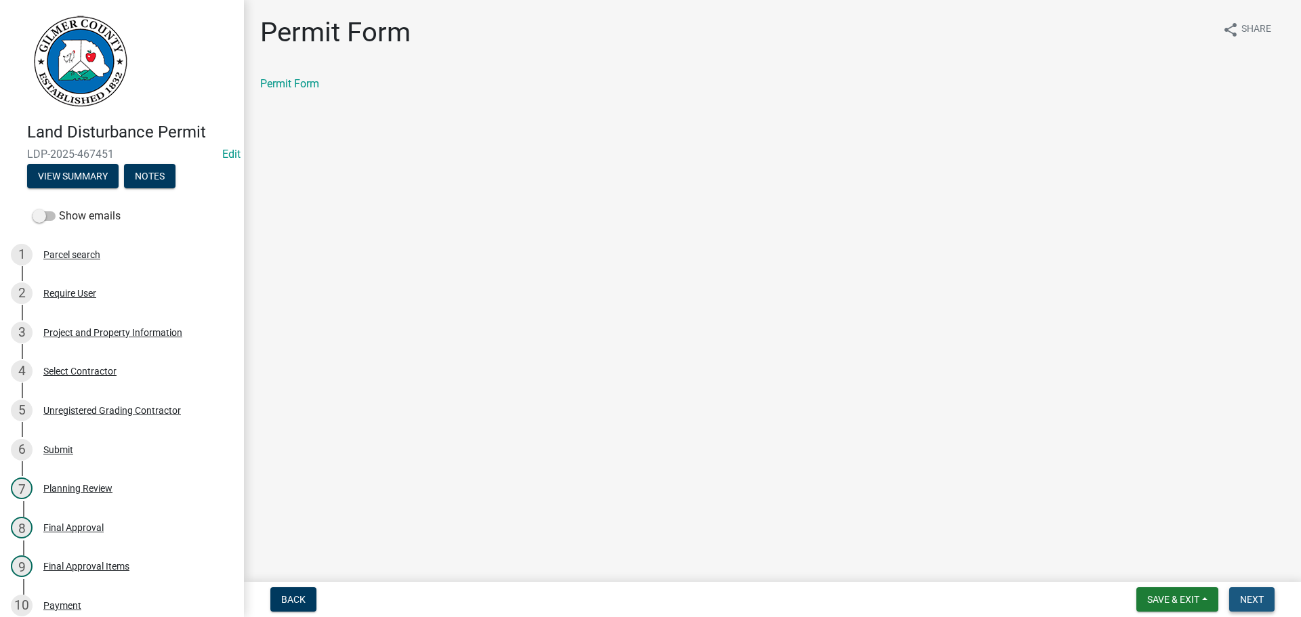
click at [1247, 596] on span "Next" at bounding box center [1252, 599] width 24 height 11
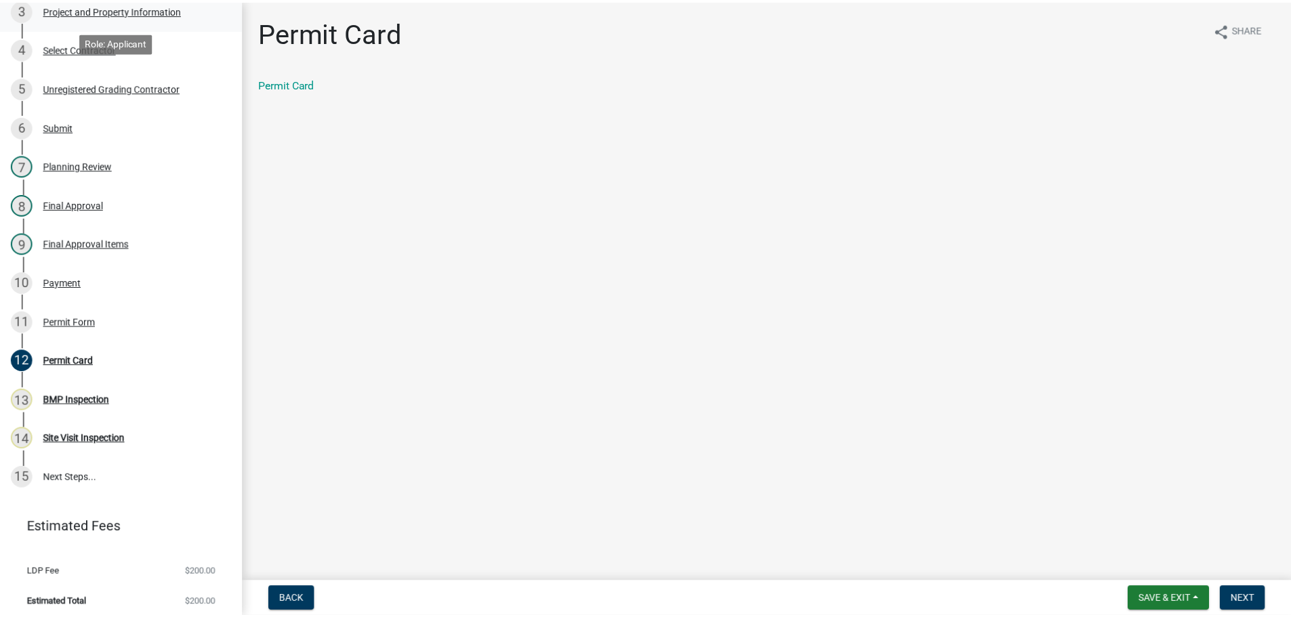
scroll to position [329, 0]
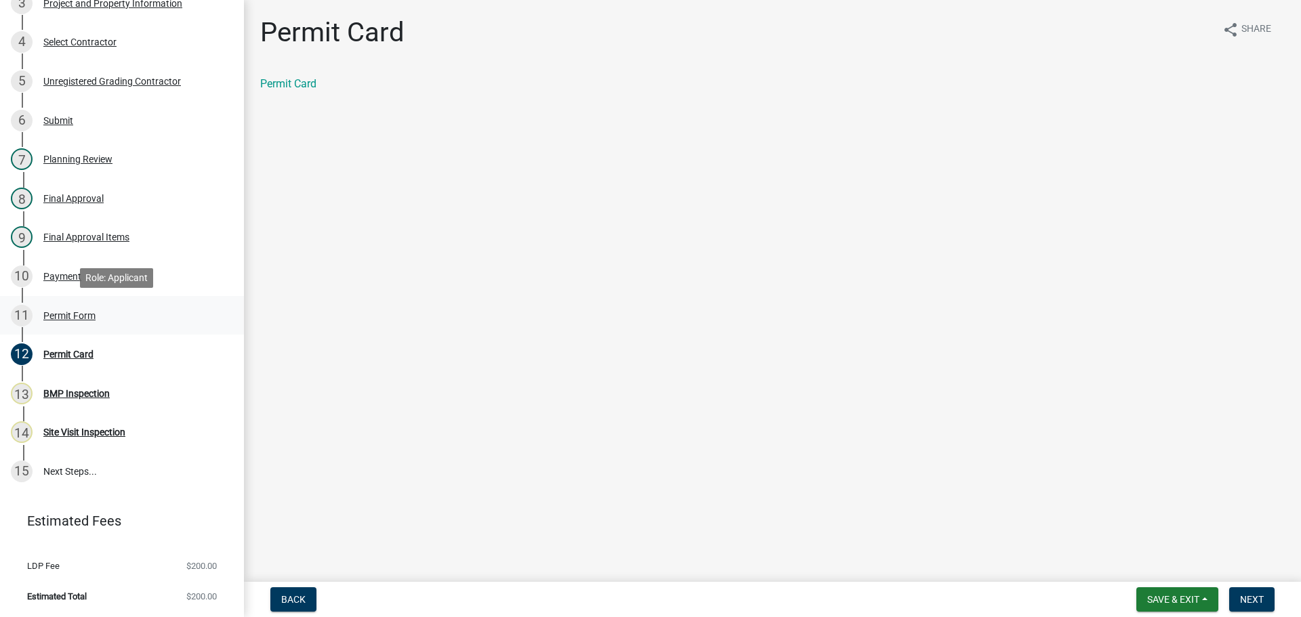
click at [68, 313] on div "Permit Form" at bounding box center [69, 315] width 52 height 9
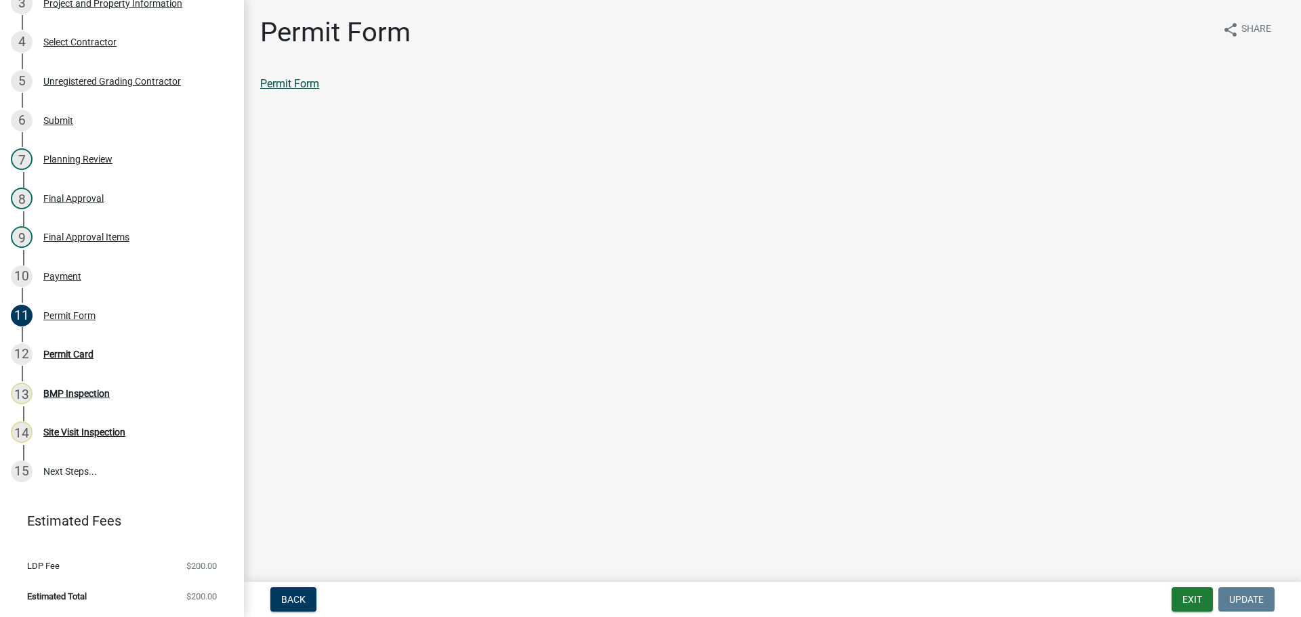
click at [277, 83] on link "Permit Form" at bounding box center [289, 83] width 59 height 13
click at [63, 277] on div "Payment" at bounding box center [62, 276] width 38 height 9
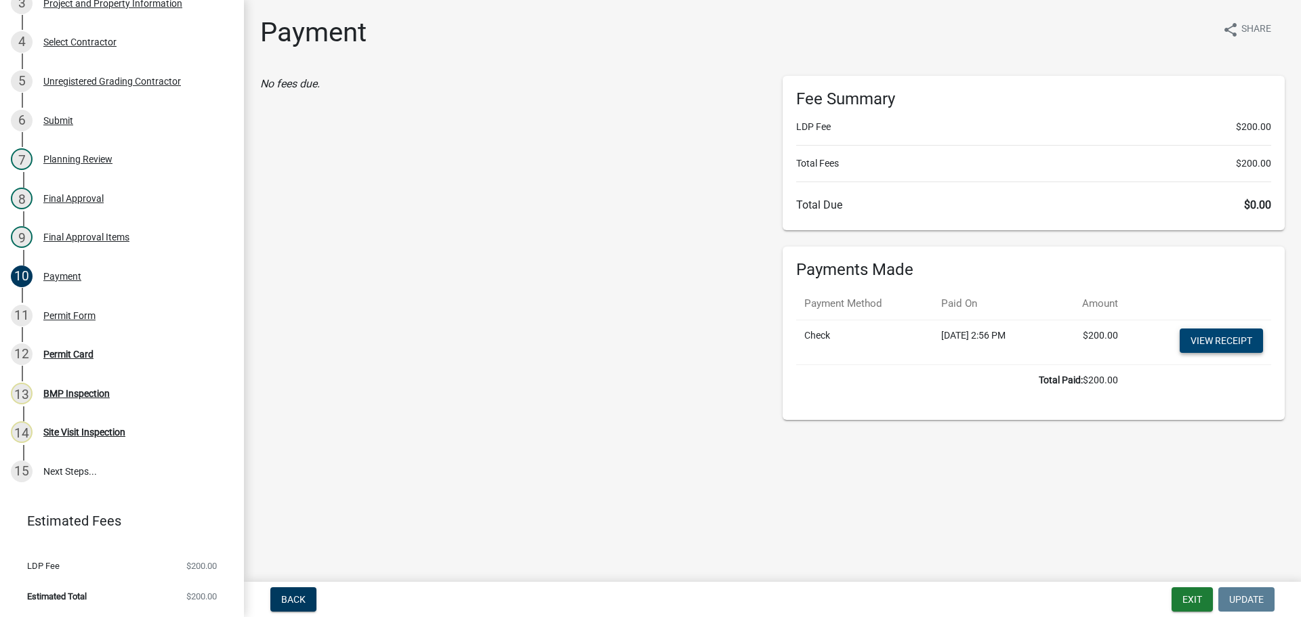
click at [1231, 334] on link "View receipt" at bounding box center [1221, 341] width 83 height 24
click at [64, 353] on div "Permit Card" at bounding box center [68, 354] width 50 height 9
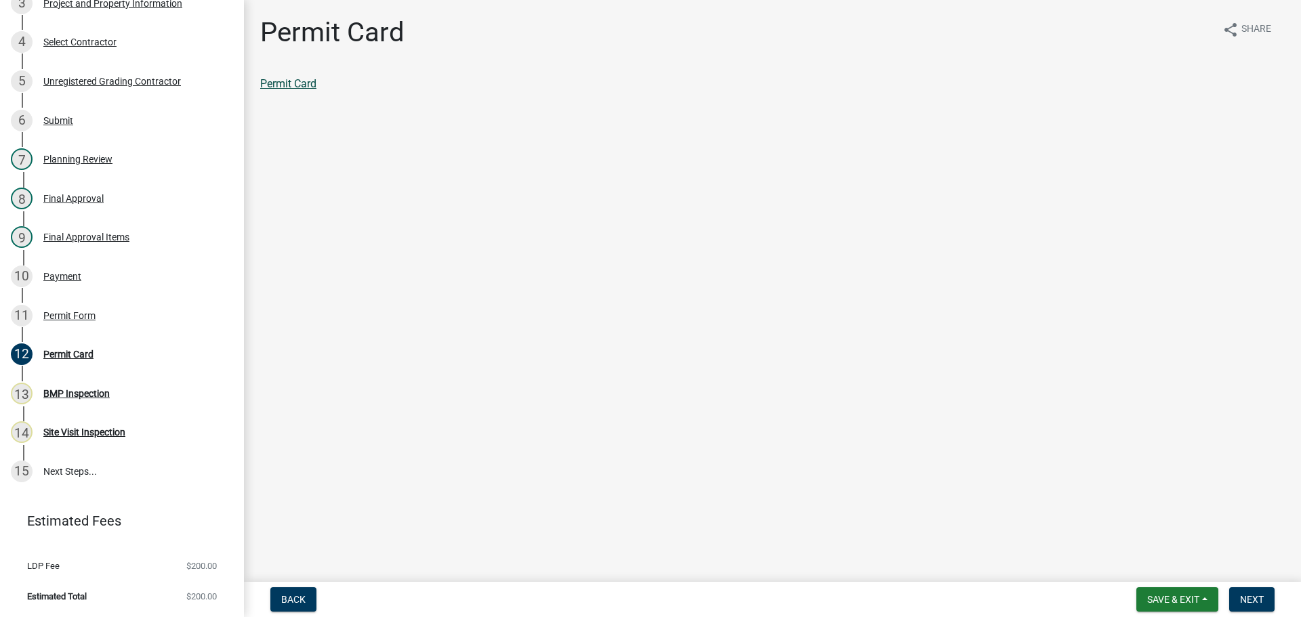
click at [308, 85] on link "Permit Card" at bounding box center [288, 83] width 56 height 13
click at [1250, 589] on button "Next" at bounding box center [1251, 600] width 45 height 24
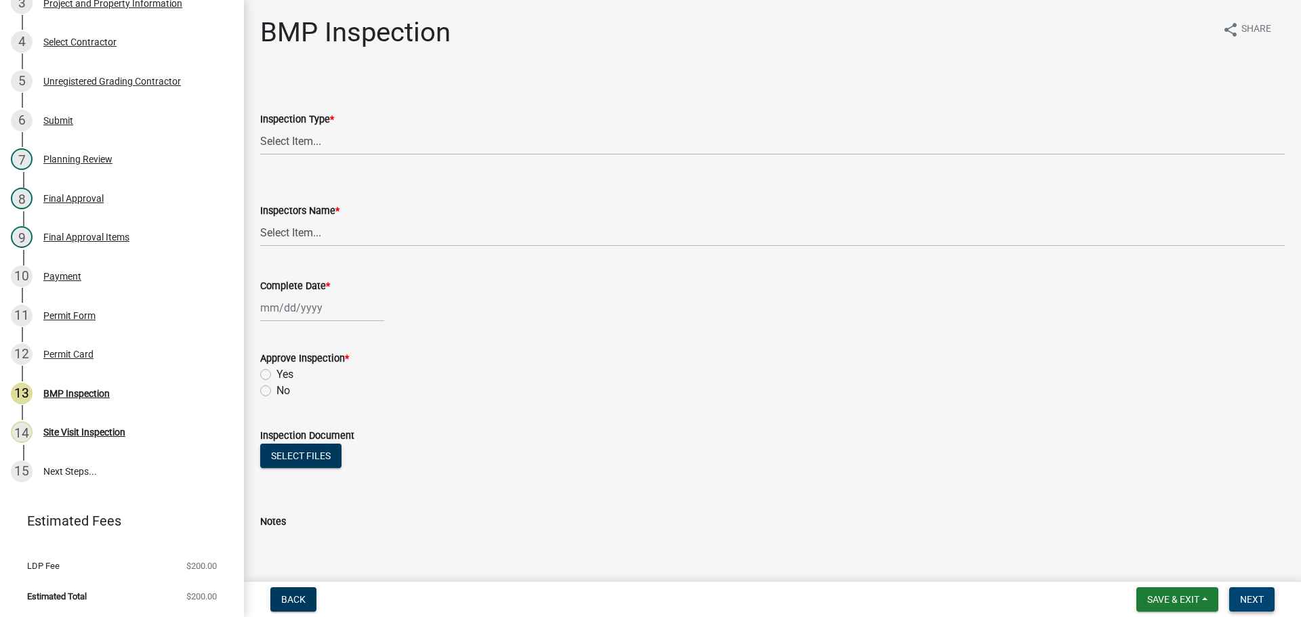
click at [1265, 601] on button "Next" at bounding box center [1251, 600] width 45 height 24
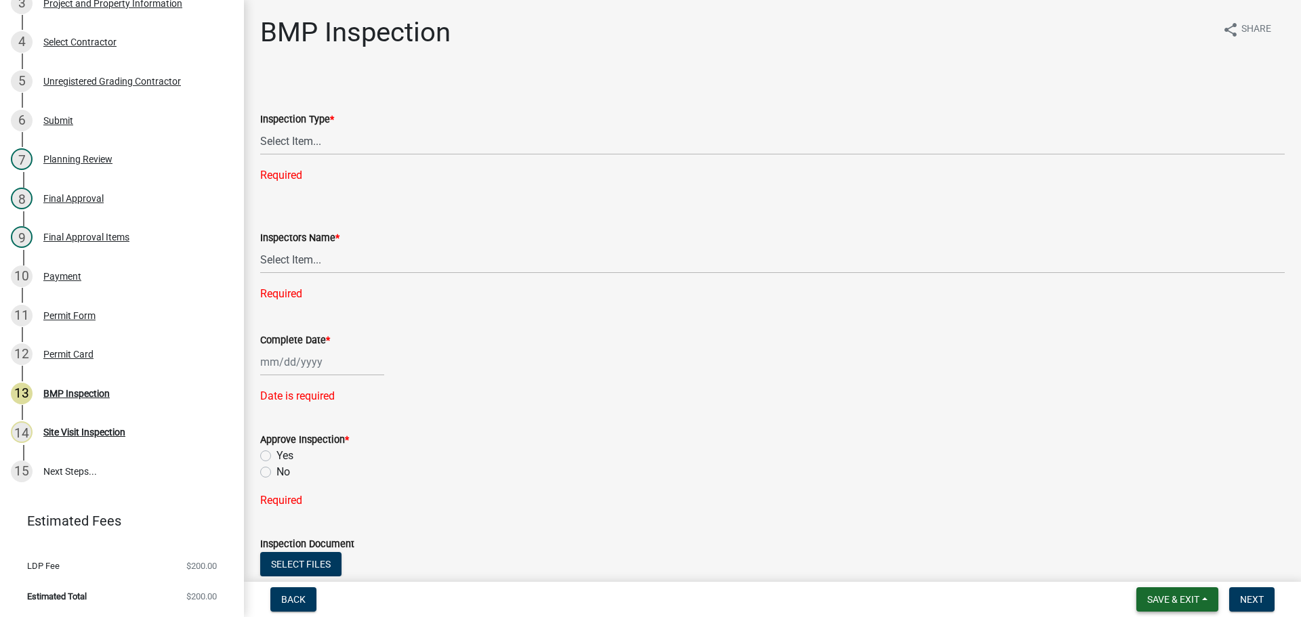
click at [1161, 596] on span "Save & Exit" at bounding box center [1173, 599] width 52 height 11
click at [1159, 573] on button "Save & Exit" at bounding box center [1164, 564] width 108 height 33
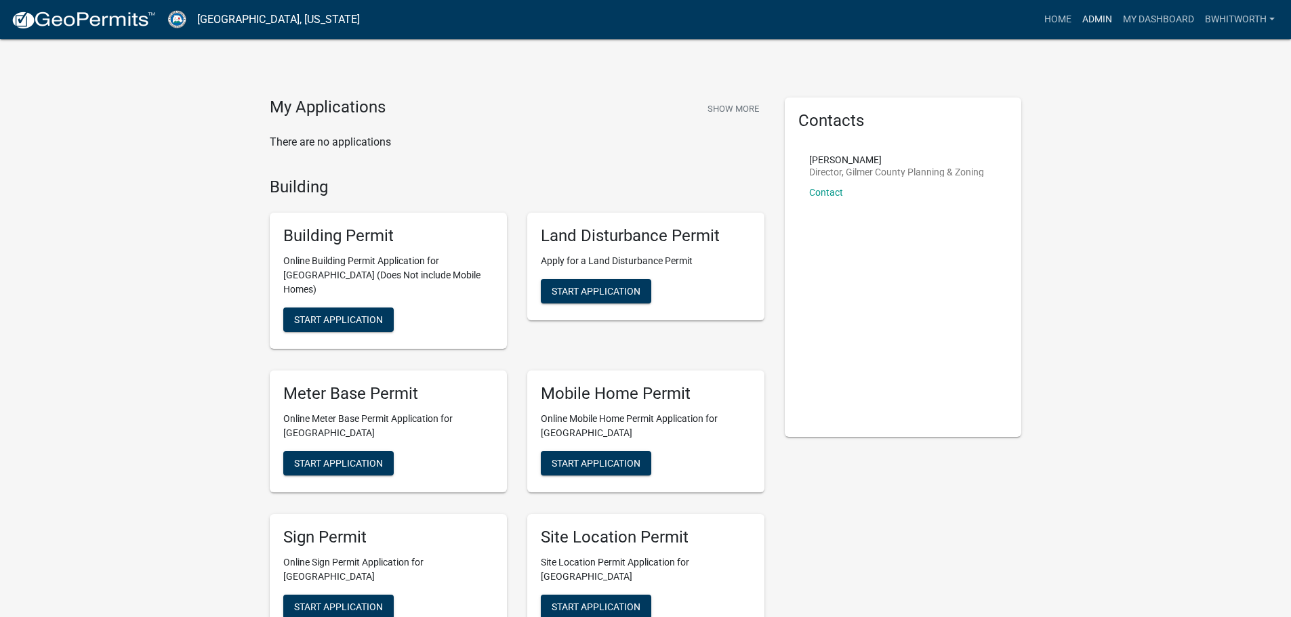
click at [1100, 15] on link "Admin" at bounding box center [1097, 20] width 41 height 26
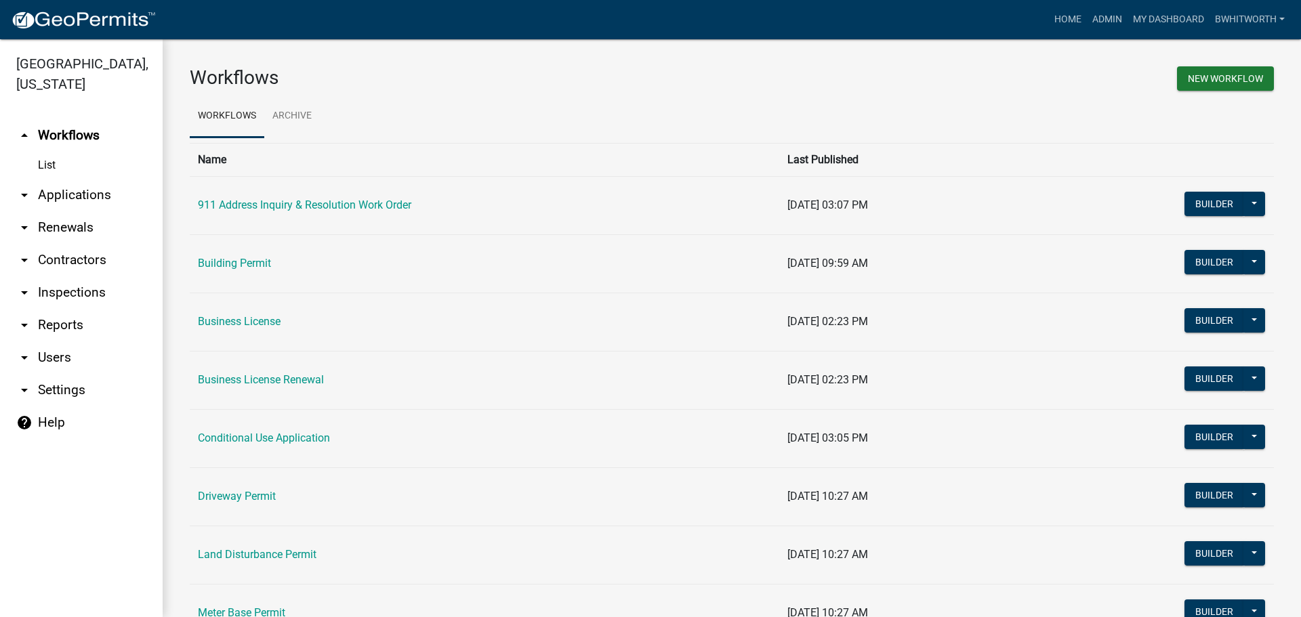
click at [42, 183] on link "arrow_drop_down Applications" at bounding box center [81, 195] width 163 height 33
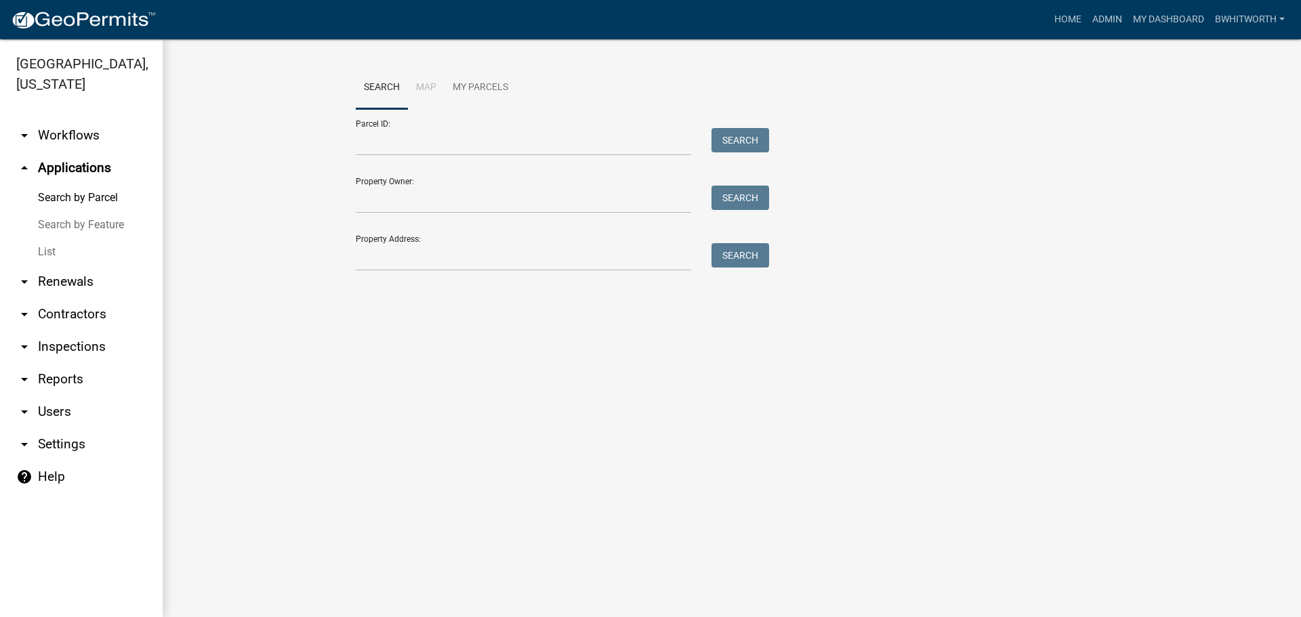
click at [37, 244] on link "List" at bounding box center [81, 252] width 163 height 27
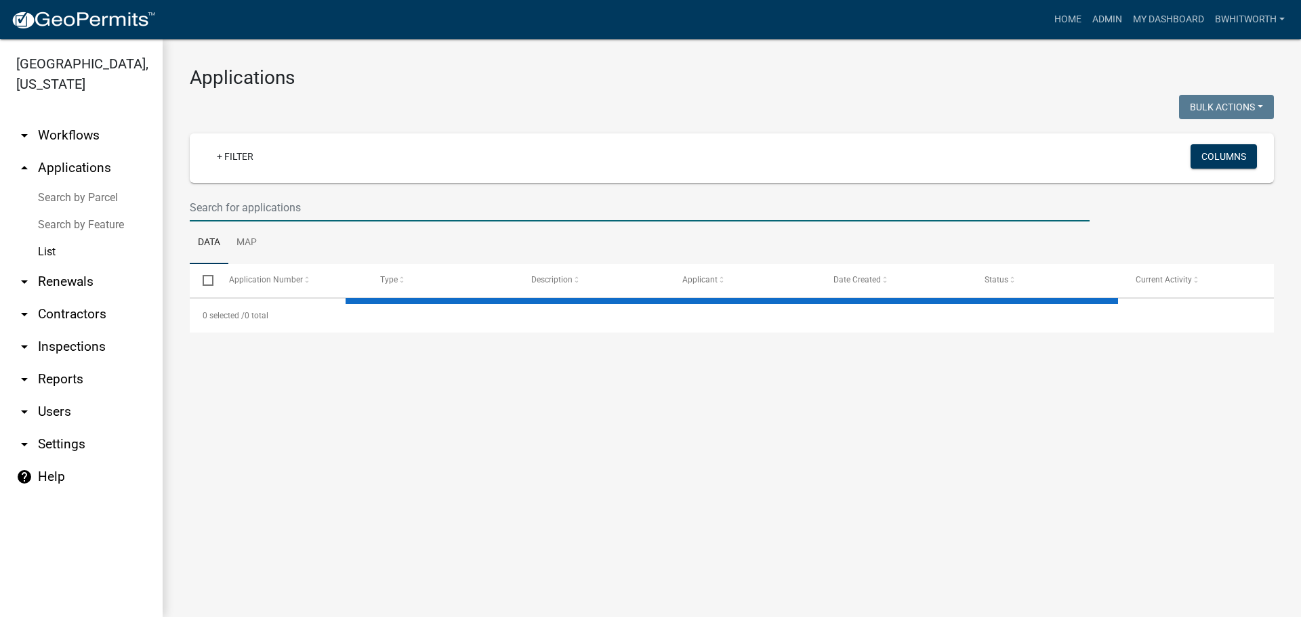
click at [250, 207] on input "text" at bounding box center [640, 208] width 900 height 28
click at [249, 203] on input "1" at bounding box center [640, 208] width 900 height 28
type input "1"
select select "3: 100"
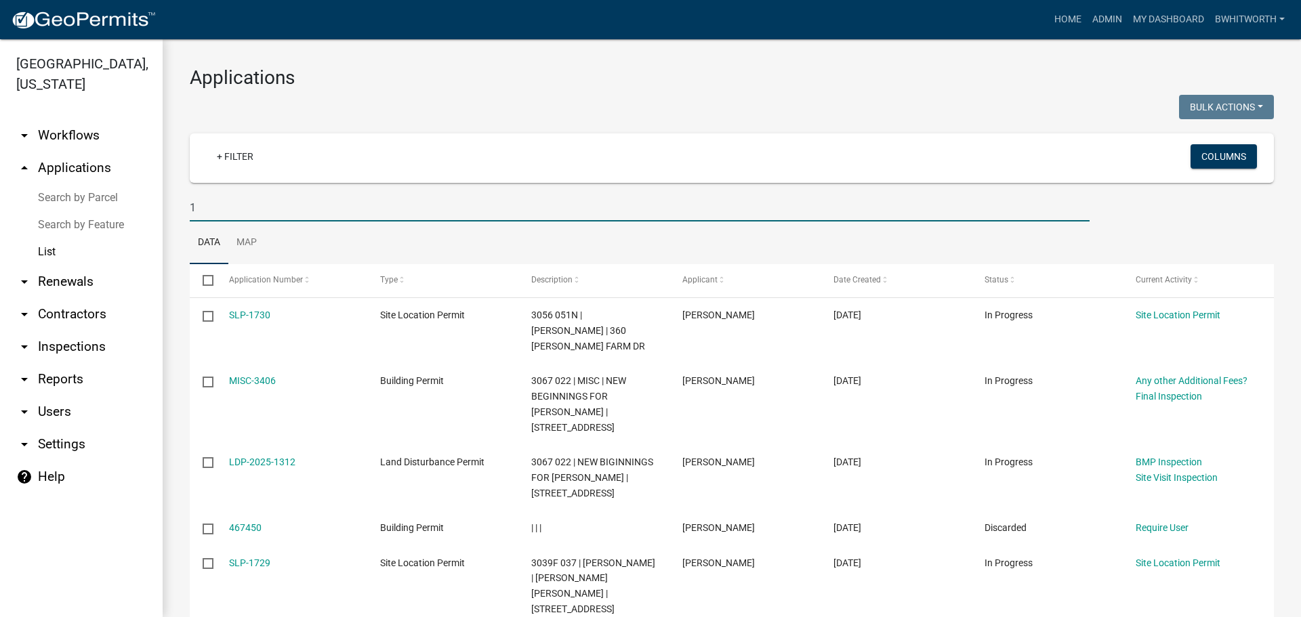
click at [210, 212] on input "1" at bounding box center [640, 208] width 900 height 28
click at [215, 178] on div "+ Filter Columns" at bounding box center [732, 158] width 1072 height 49
click at [226, 203] on input "1" at bounding box center [640, 208] width 900 height 28
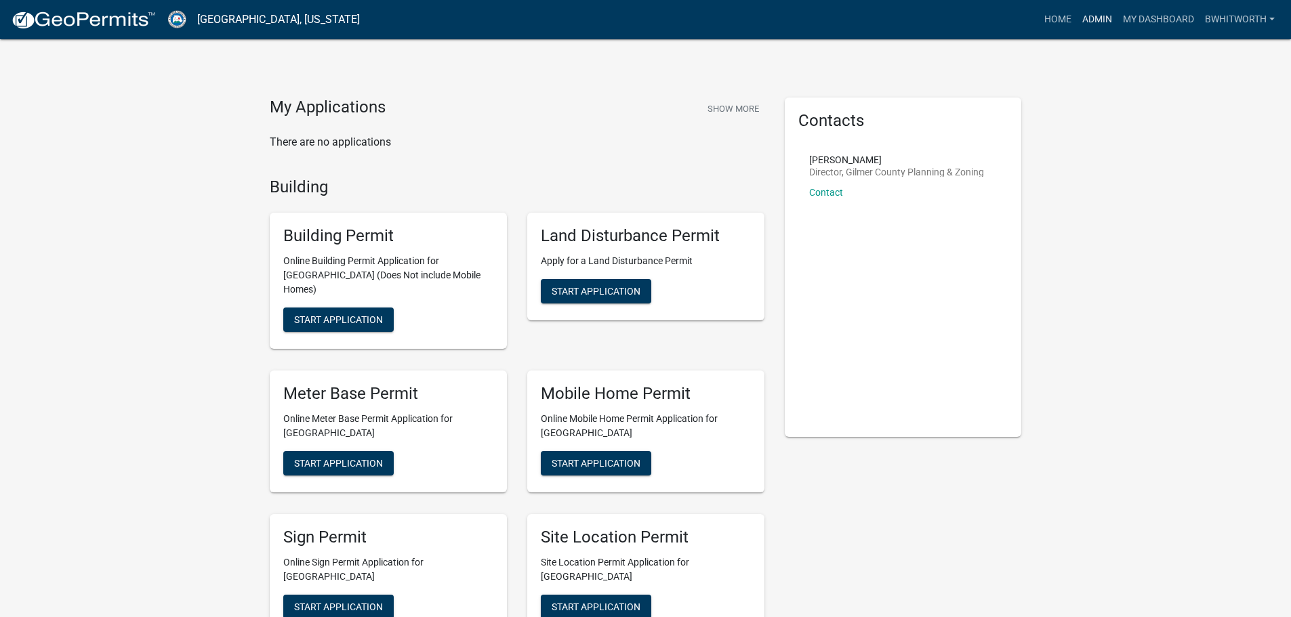
click at [1086, 15] on link "Admin" at bounding box center [1097, 20] width 41 height 26
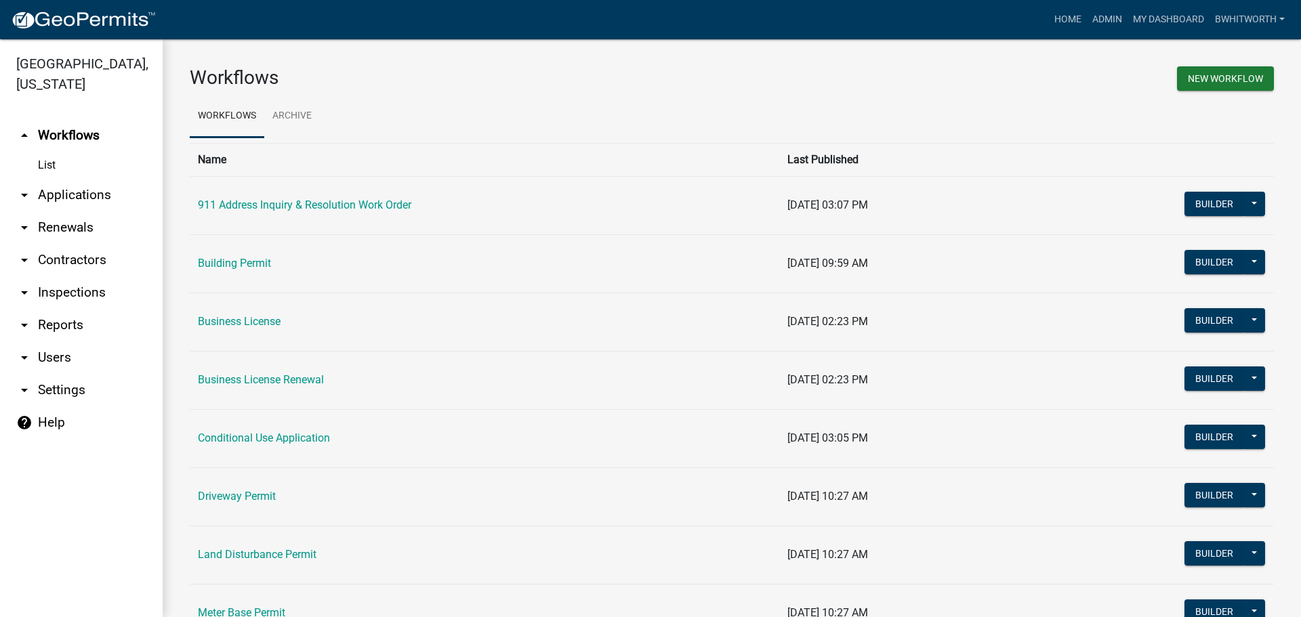
click at [52, 192] on link "arrow_drop_down Applications" at bounding box center [81, 195] width 163 height 33
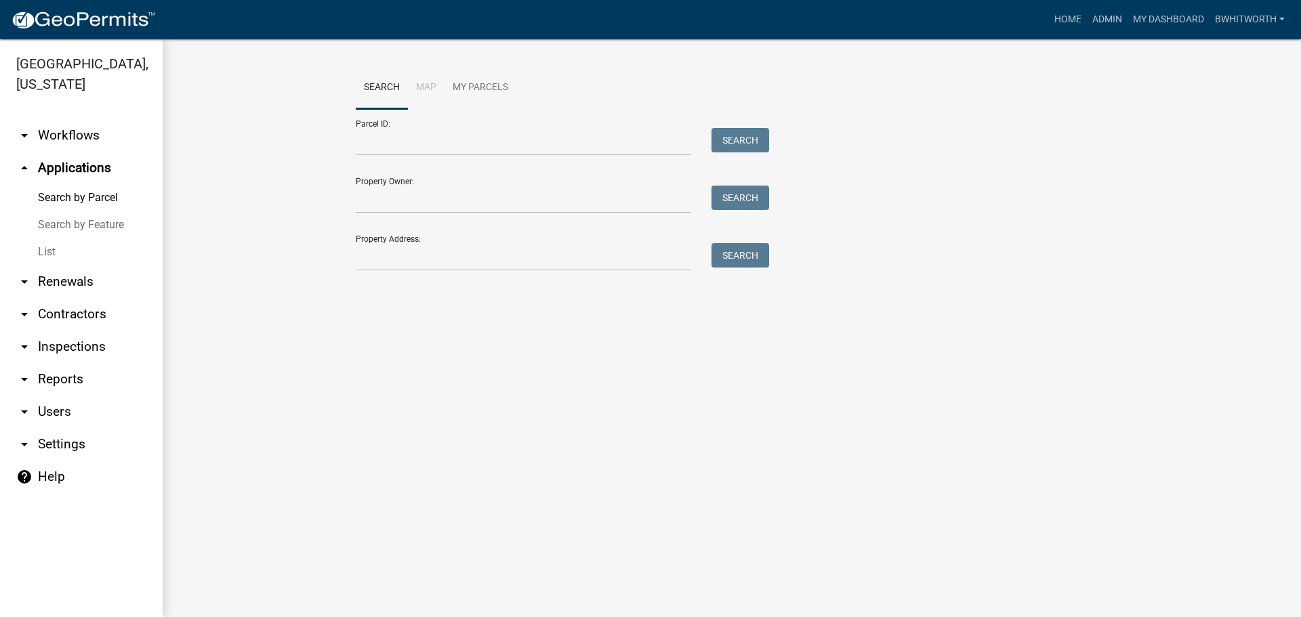
click at [51, 252] on link "List" at bounding box center [81, 252] width 163 height 27
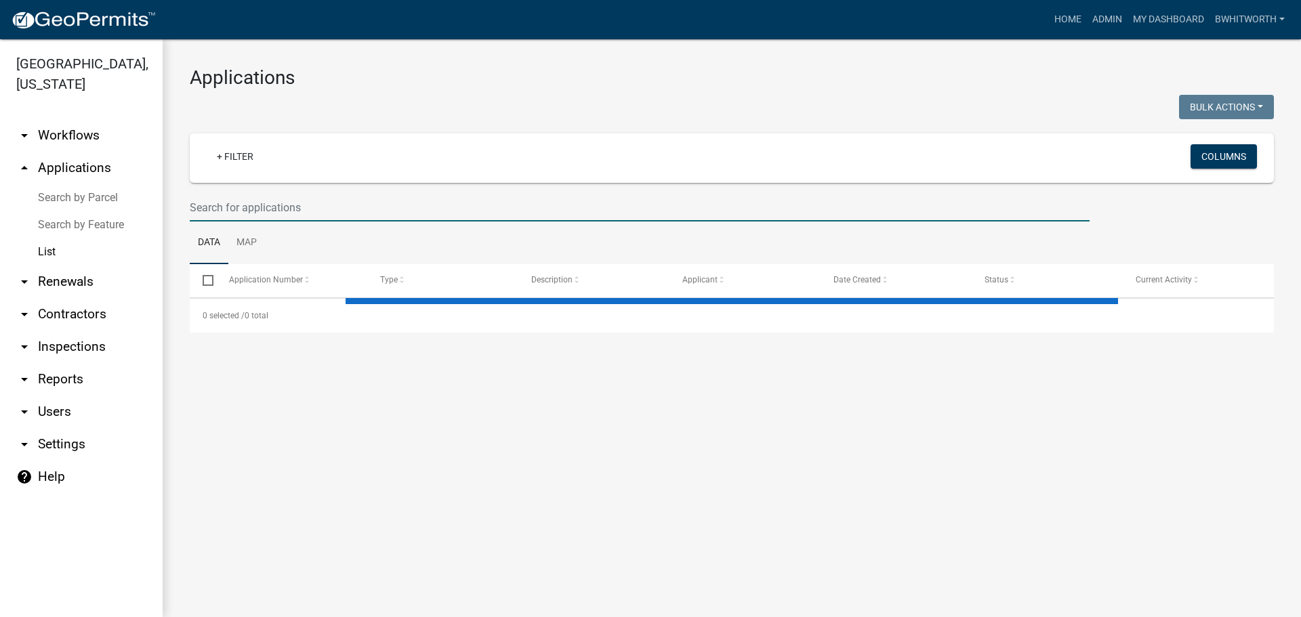
click at [220, 209] on input "text" at bounding box center [640, 208] width 900 height 28
select select "3: 100"
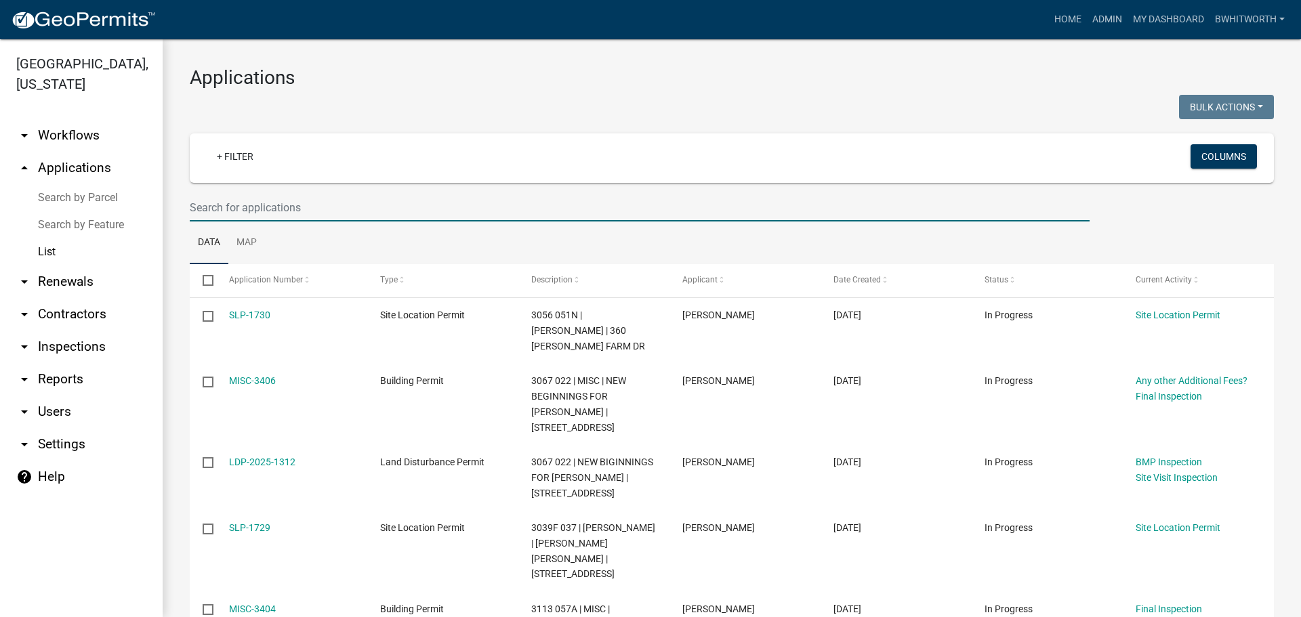
click at [220, 209] on input "text" at bounding box center [640, 208] width 900 height 28
drag, startPoint x: 249, startPoint y: 218, endPoint x: 242, endPoint y: 238, distance: 21.0
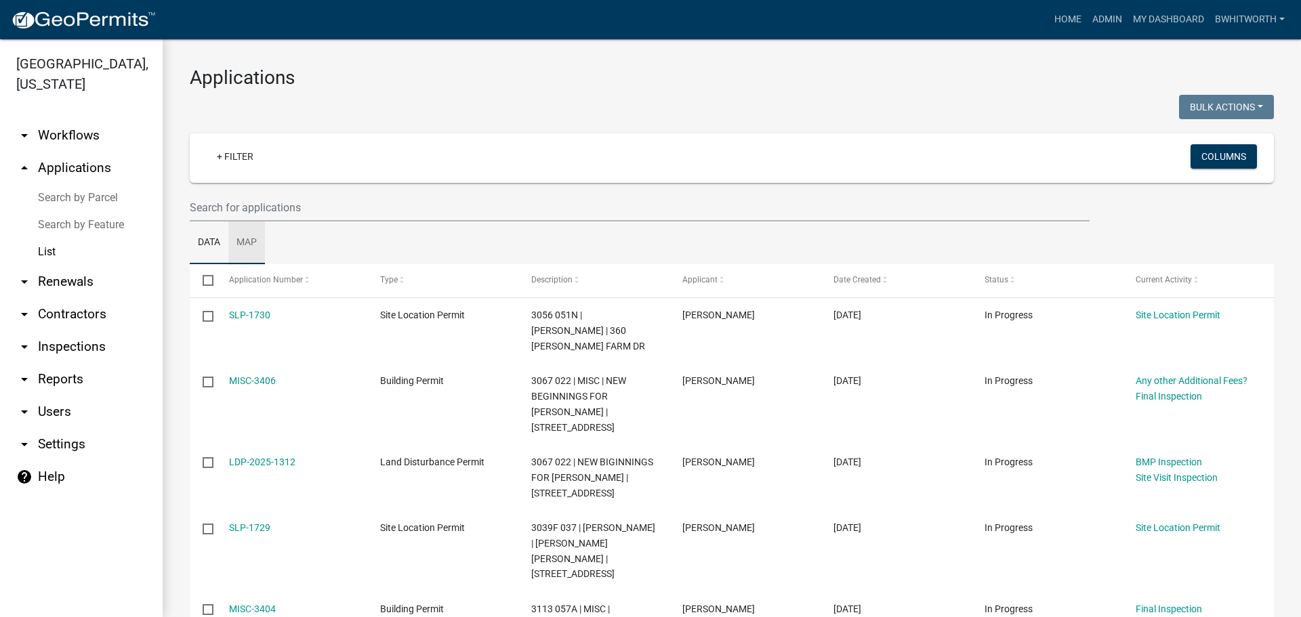
click at [242, 238] on link "Map" at bounding box center [246, 243] width 37 height 43
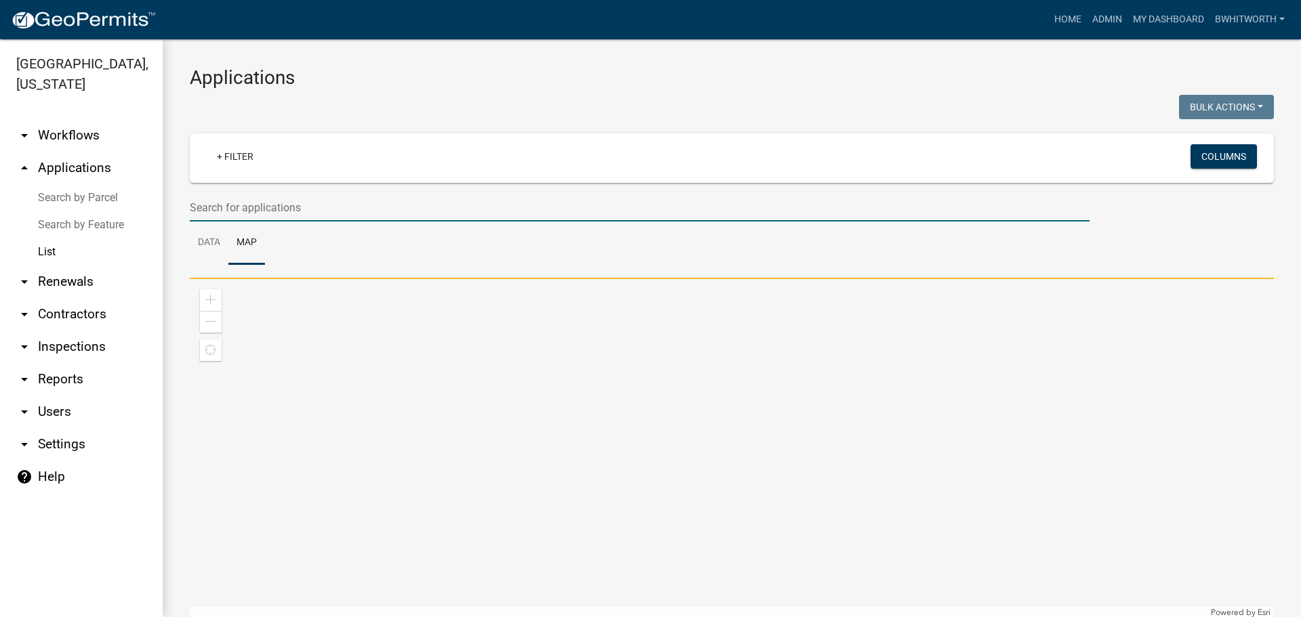
click at [261, 211] on input "text" at bounding box center [640, 208] width 900 height 28
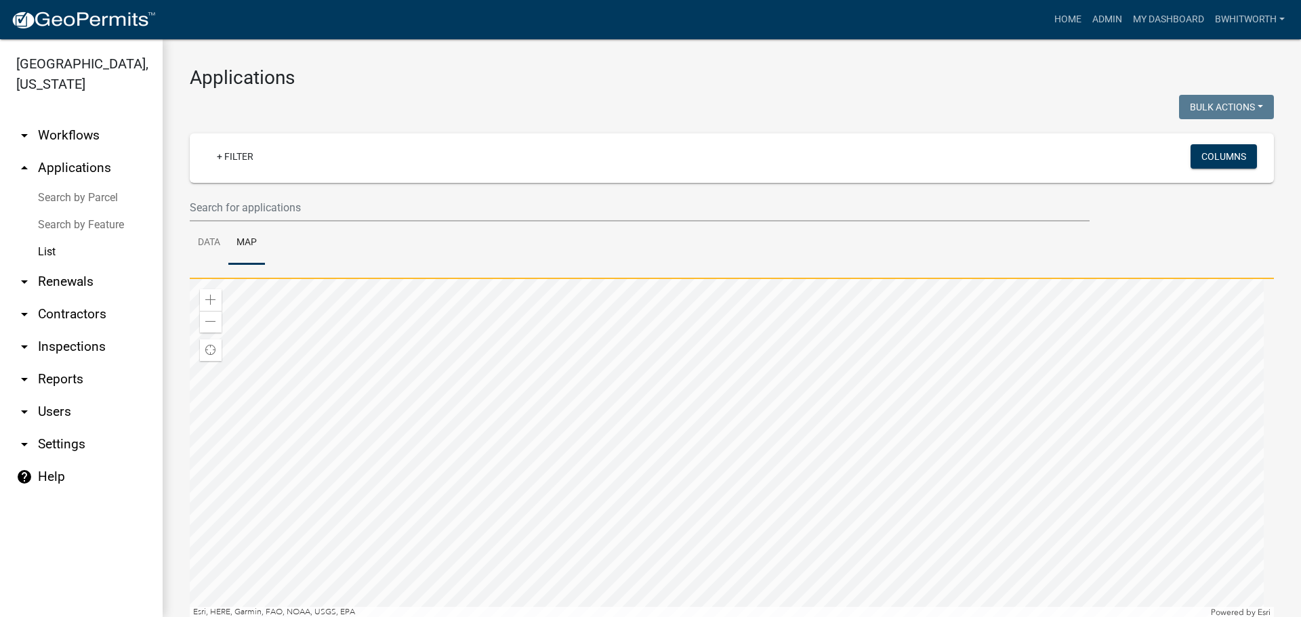
click at [300, 113] on div at bounding box center [456, 109] width 552 height 28
click at [217, 243] on link "Data" at bounding box center [209, 243] width 39 height 43
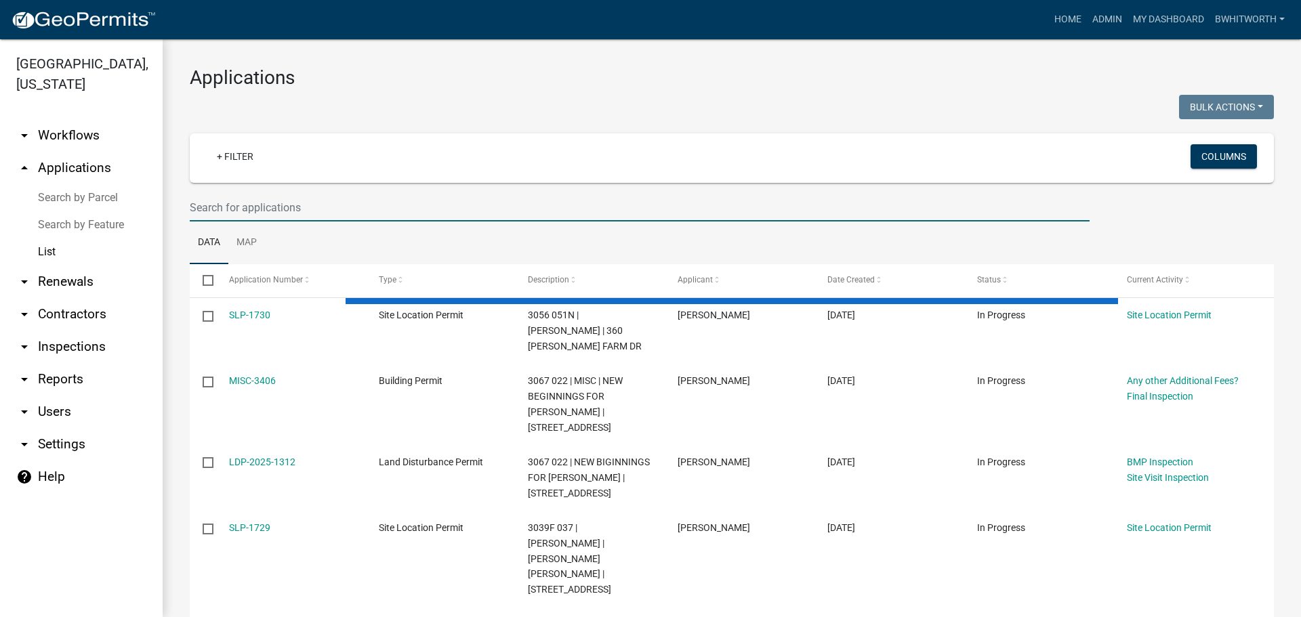
click at [248, 205] on input "text" at bounding box center [640, 208] width 900 height 28
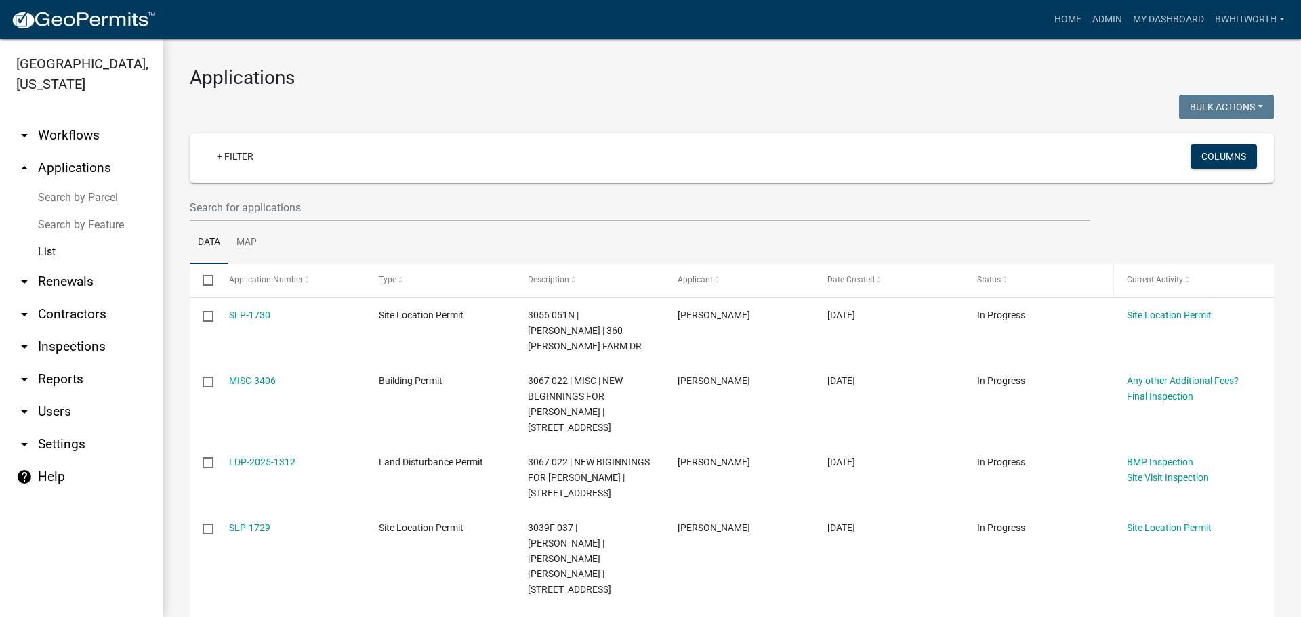
click at [1105, 281] on datatable-header-cell "Status" at bounding box center [1039, 280] width 150 height 33
click at [504, 206] on input "text" at bounding box center [640, 208] width 900 height 28
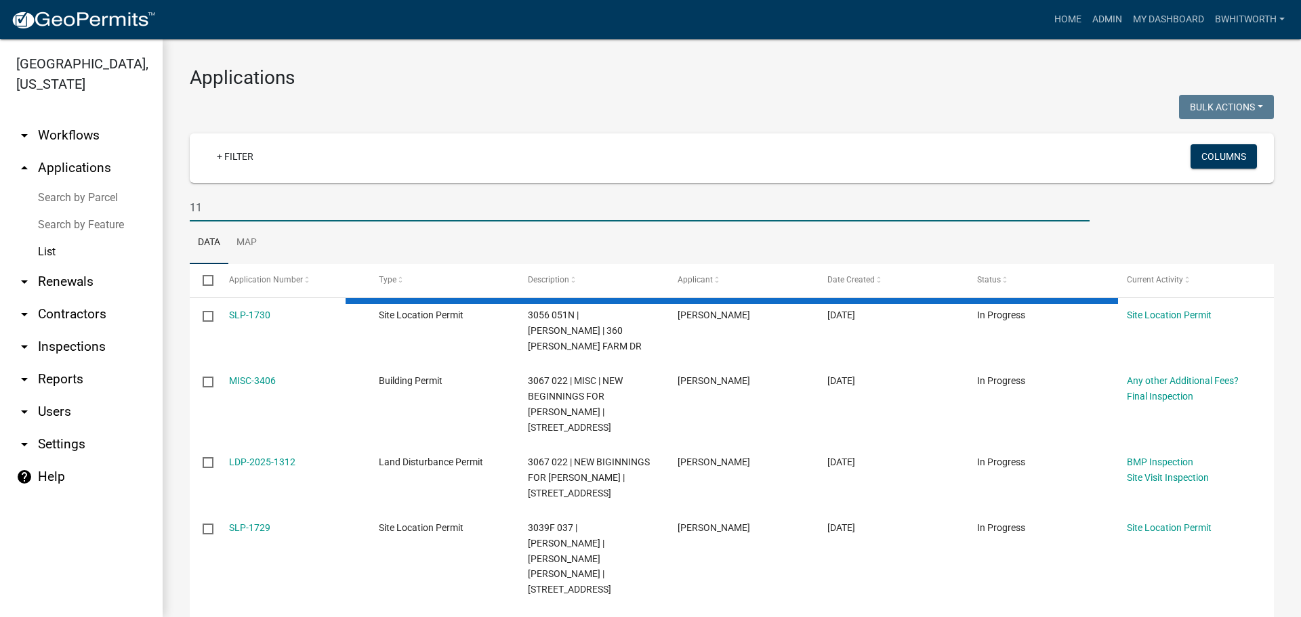
type input "1"
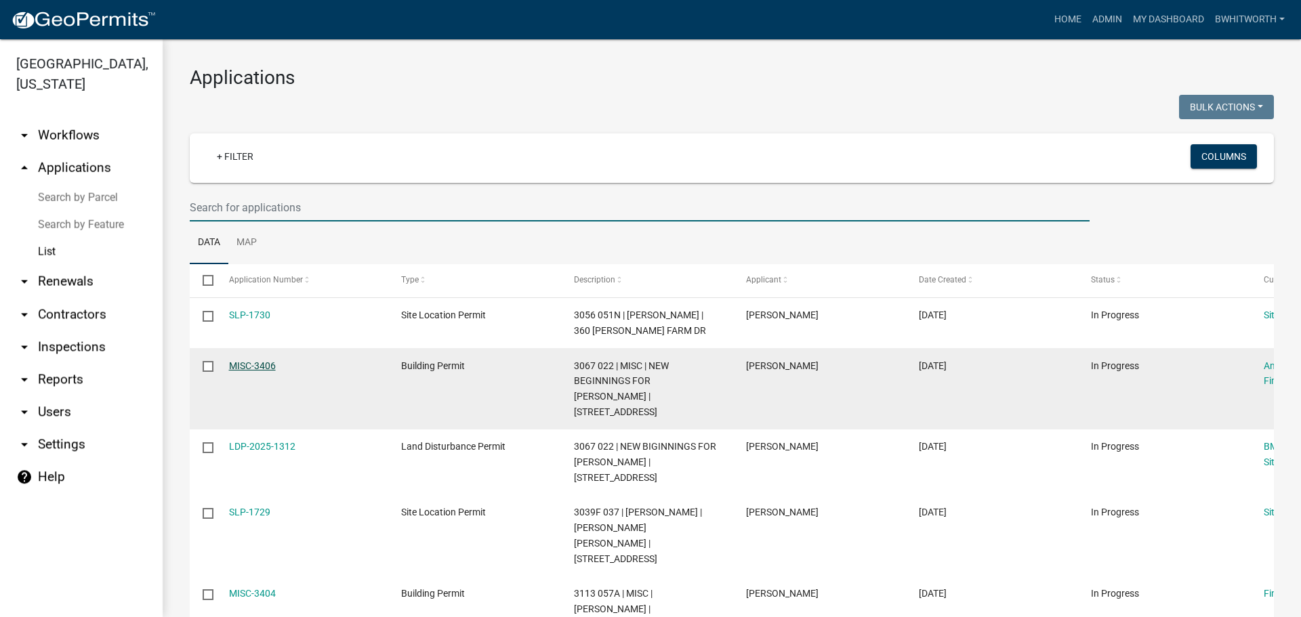
click at [266, 367] on link "MISC-3406" at bounding box center [252, 366] width 47 height 11
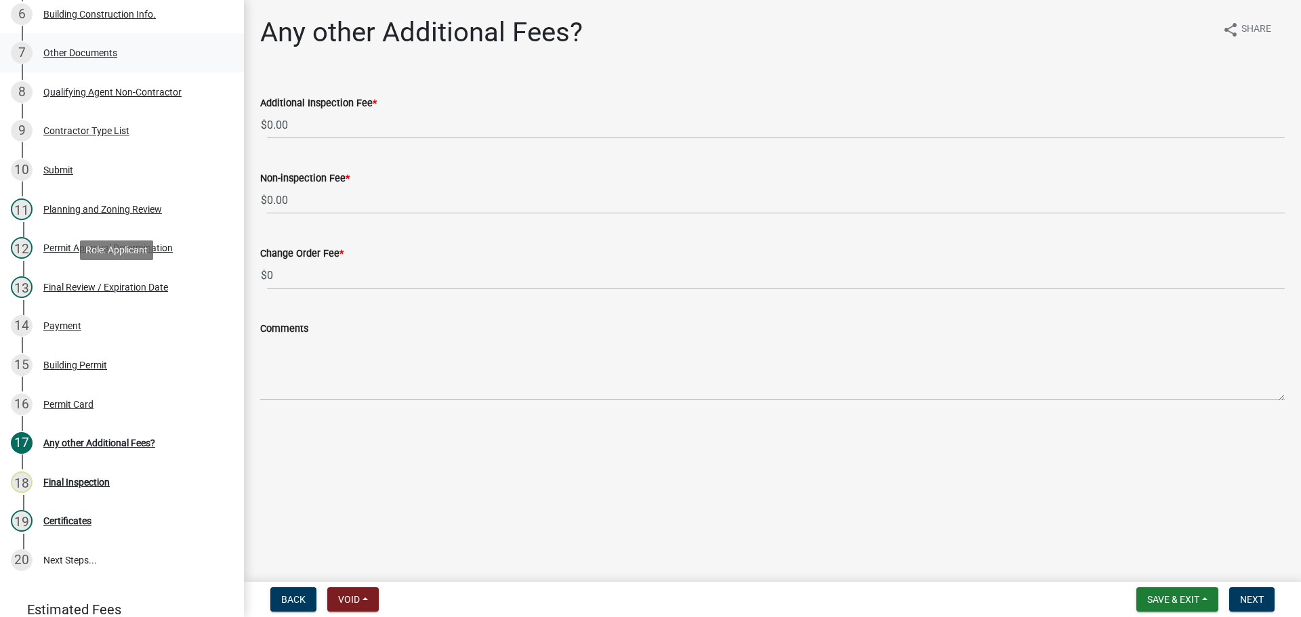
scroll to position [474, 0]
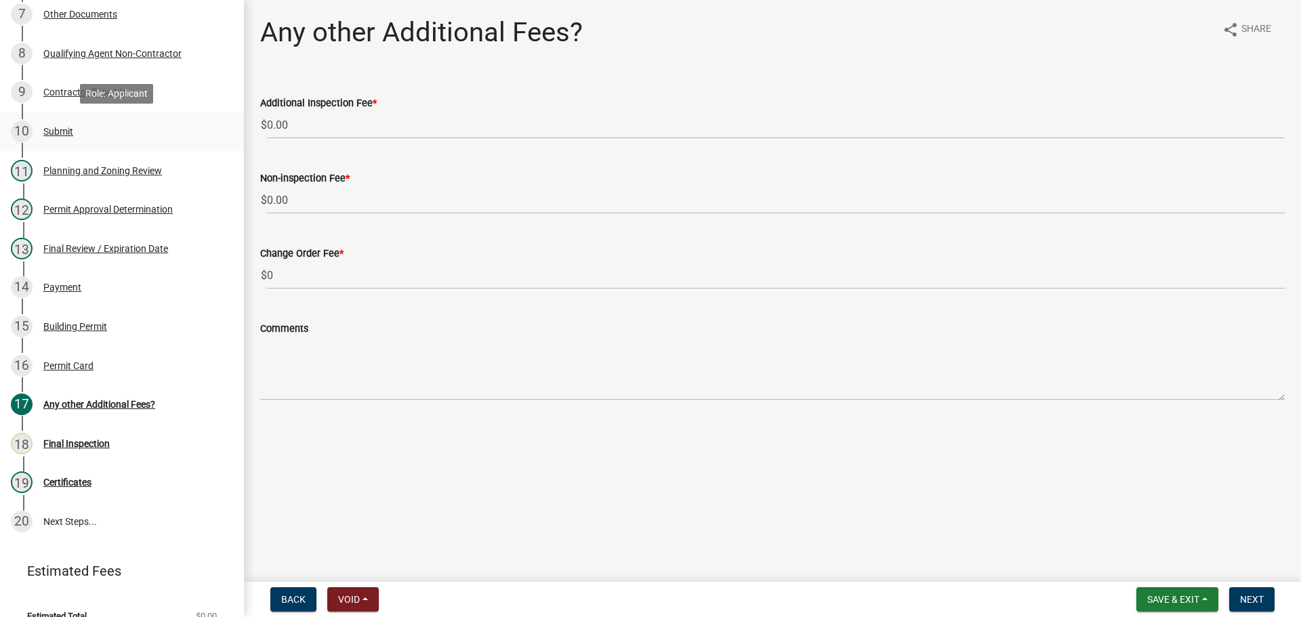
click at [68, 130] on div "Submit" at bounding box center [58, 131] width 30 height 9
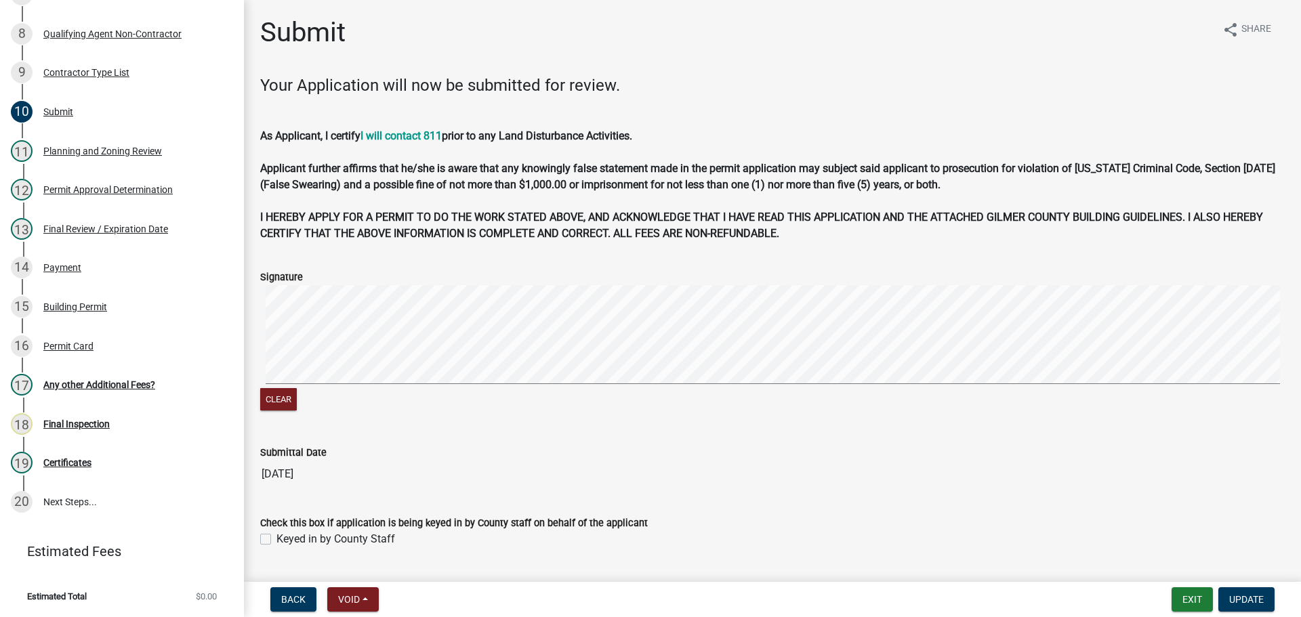
scroll to position [36, 0]
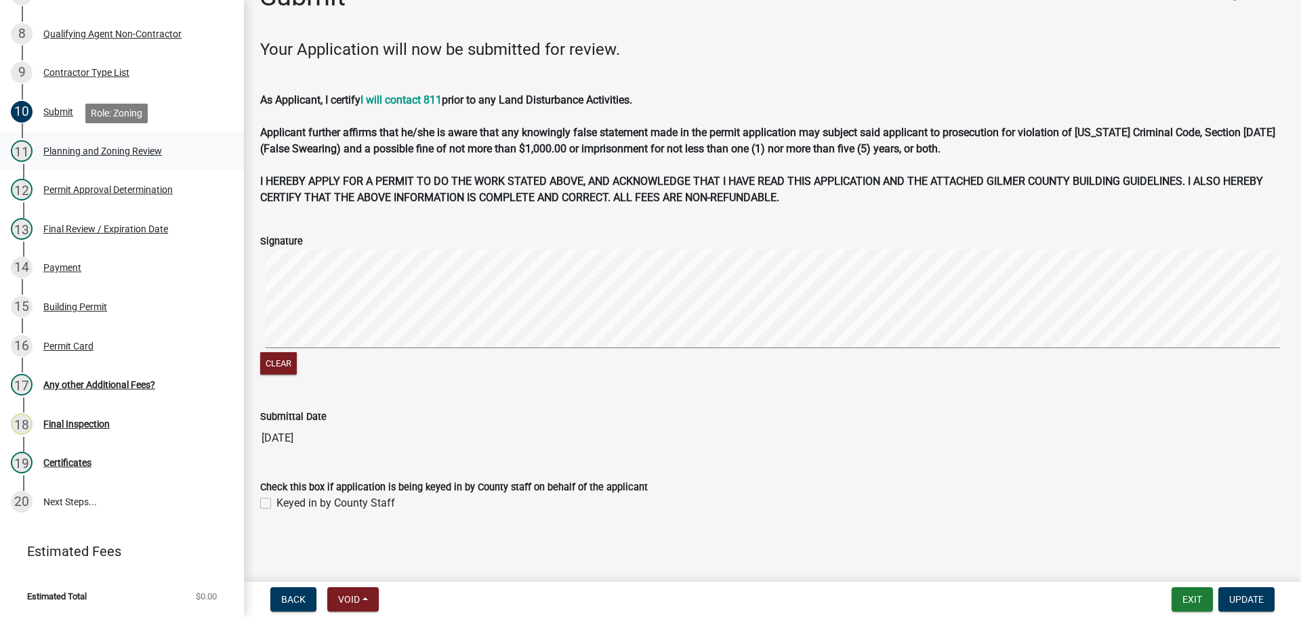
click at [50, 151] on div "Planning and Zoning Review" at bounding box center [102, 150] width 119 height 9
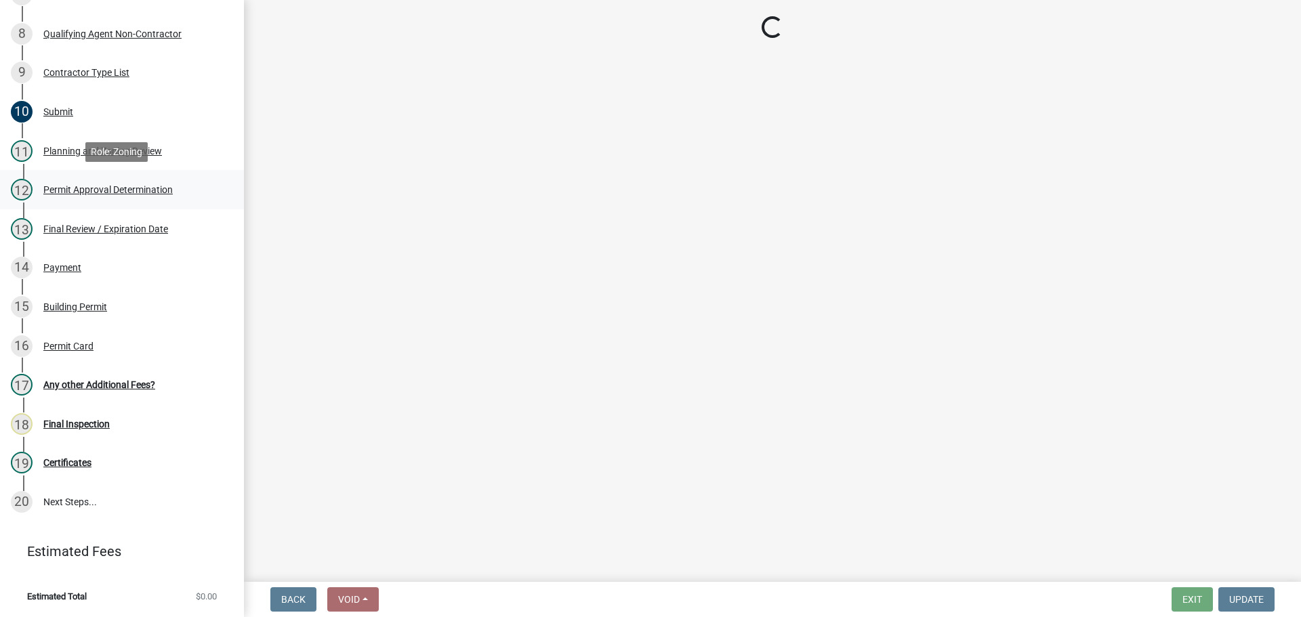
select select "d8142ddf-27f7-42b0-ba1e-04fee764576f"
select select "f66b4cef-93c9-440c-84d8-a2c8d35cb7c1"
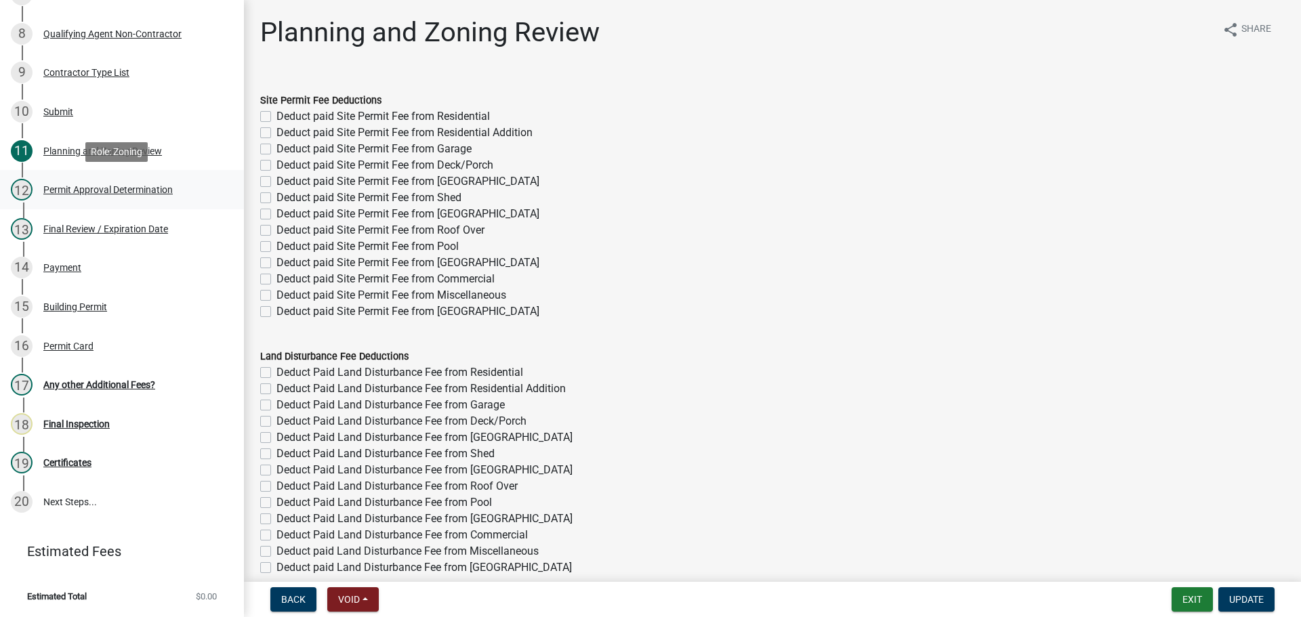
click at [63, 191] on div "Permit Approval Determination" at bounding box center [107, 189] width 129 height 9
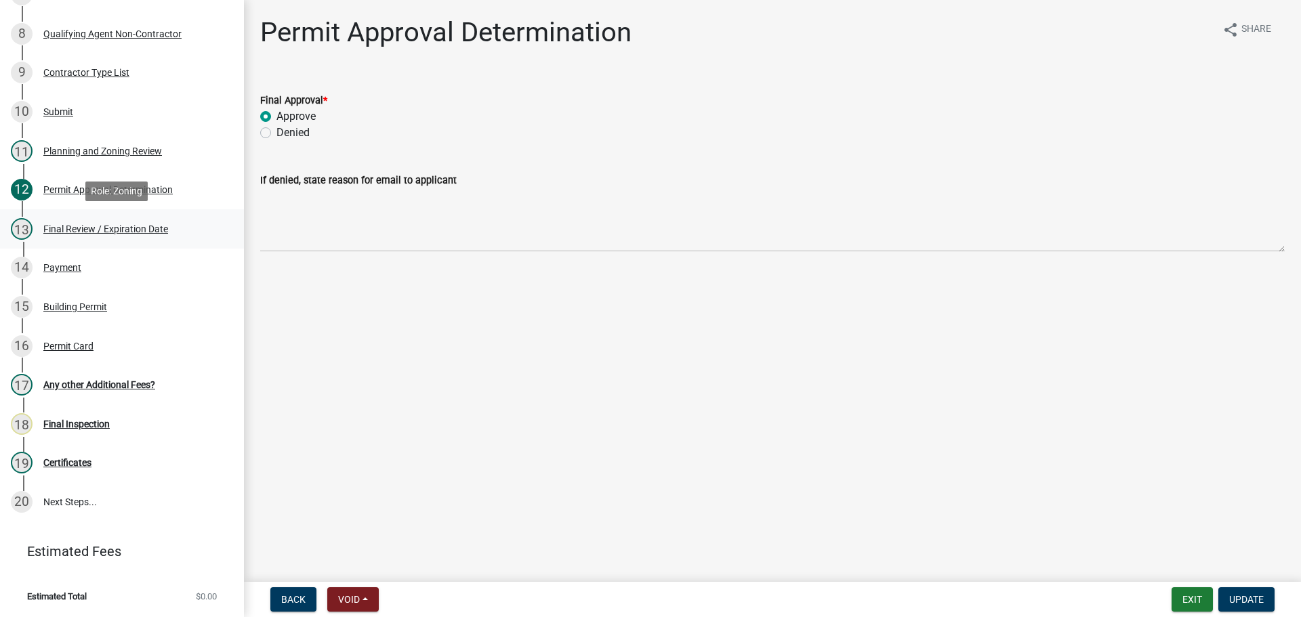
click at [71, 220] on div "13 Final Review / Expiration Date" at bounding box center [116, 229] width 211 height 22
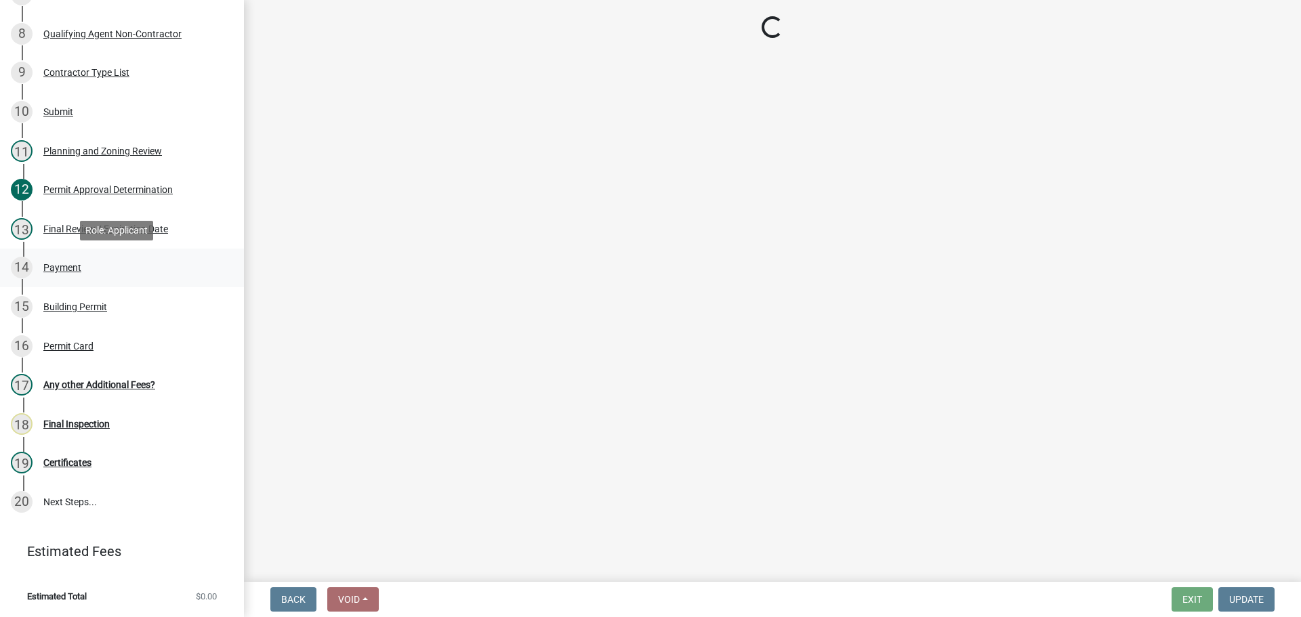
select select "f66b4cef-93c9-440c-84d8-a2c8d35cb7c1"
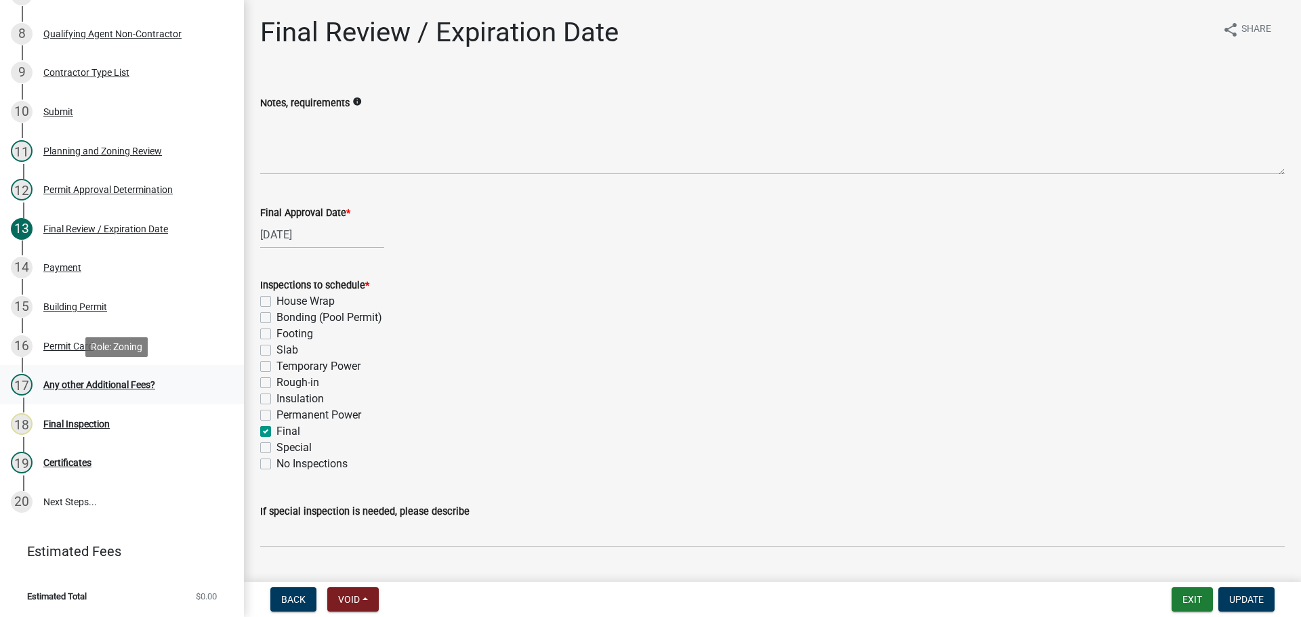
click at [60, 381] on div "Any other Additional Fees?" at bounding box center [99, 384] width 112 height 9
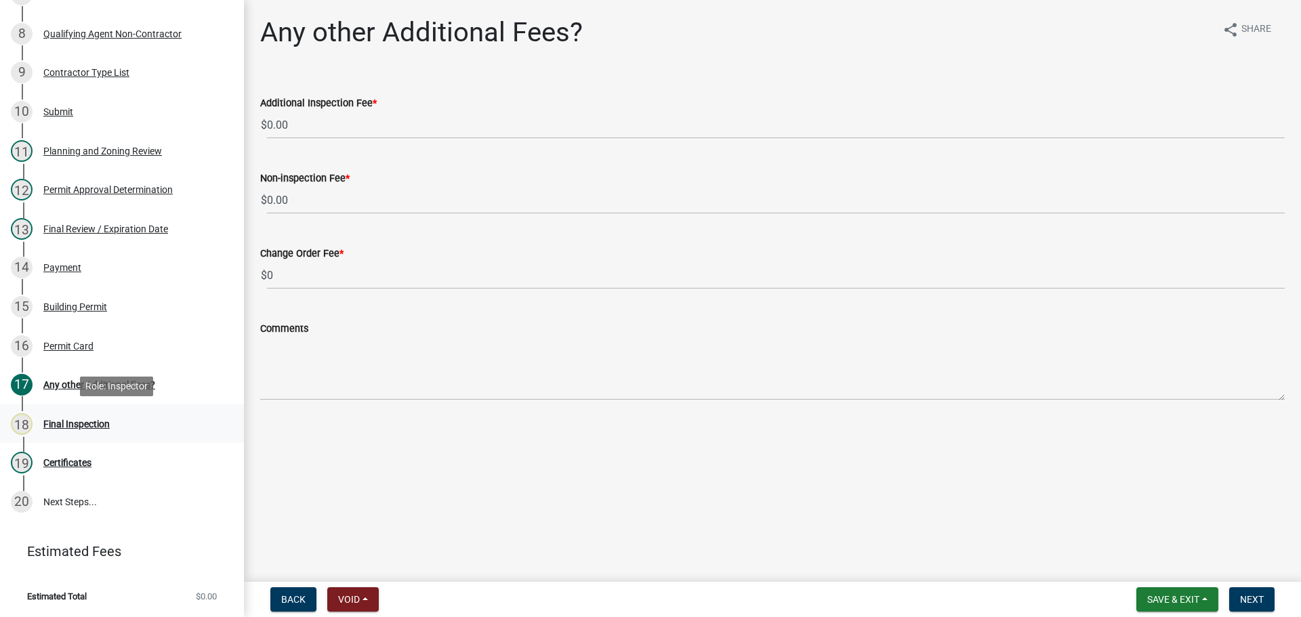
click at [103, 420] on div "Final Inspection" at bounding box center [76, 424] width 66 height 9
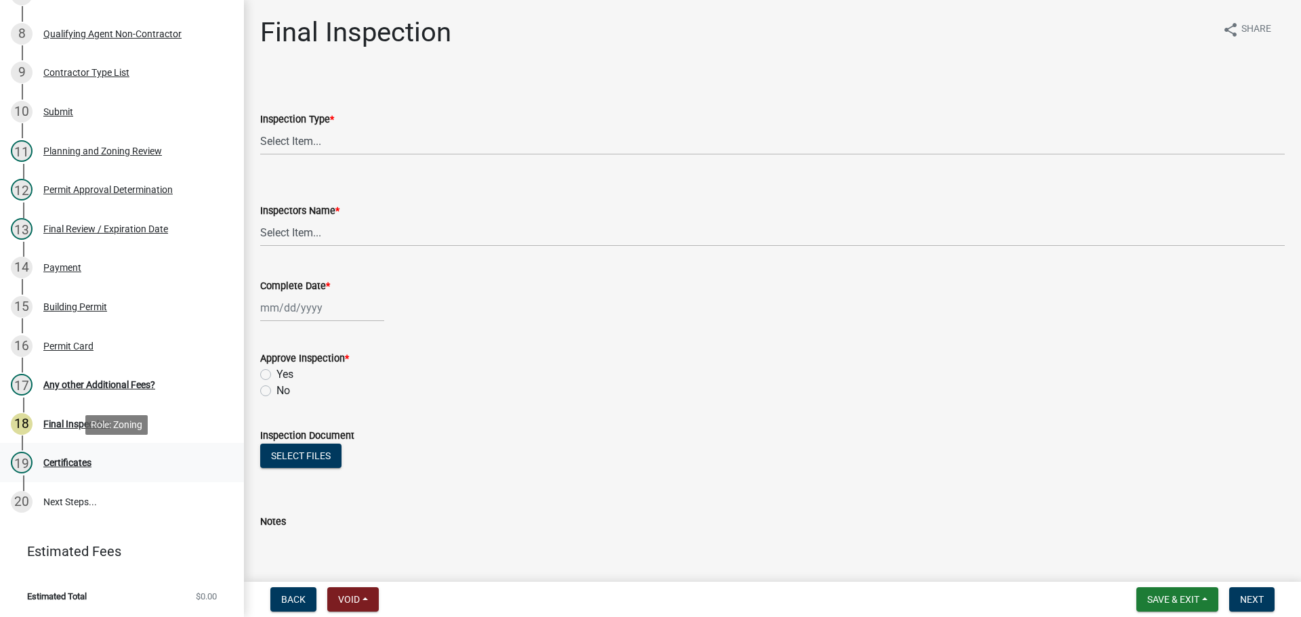
click at [63, 460] on div "Certificates" at bounding box center [67, 462] width 48 height 9
click at [72, 502] on link "20 Next Steps..." at bounding box center [122, 502] width 244 height 39
